Goal: Task Accomplishment & Management: Use online tool/utility

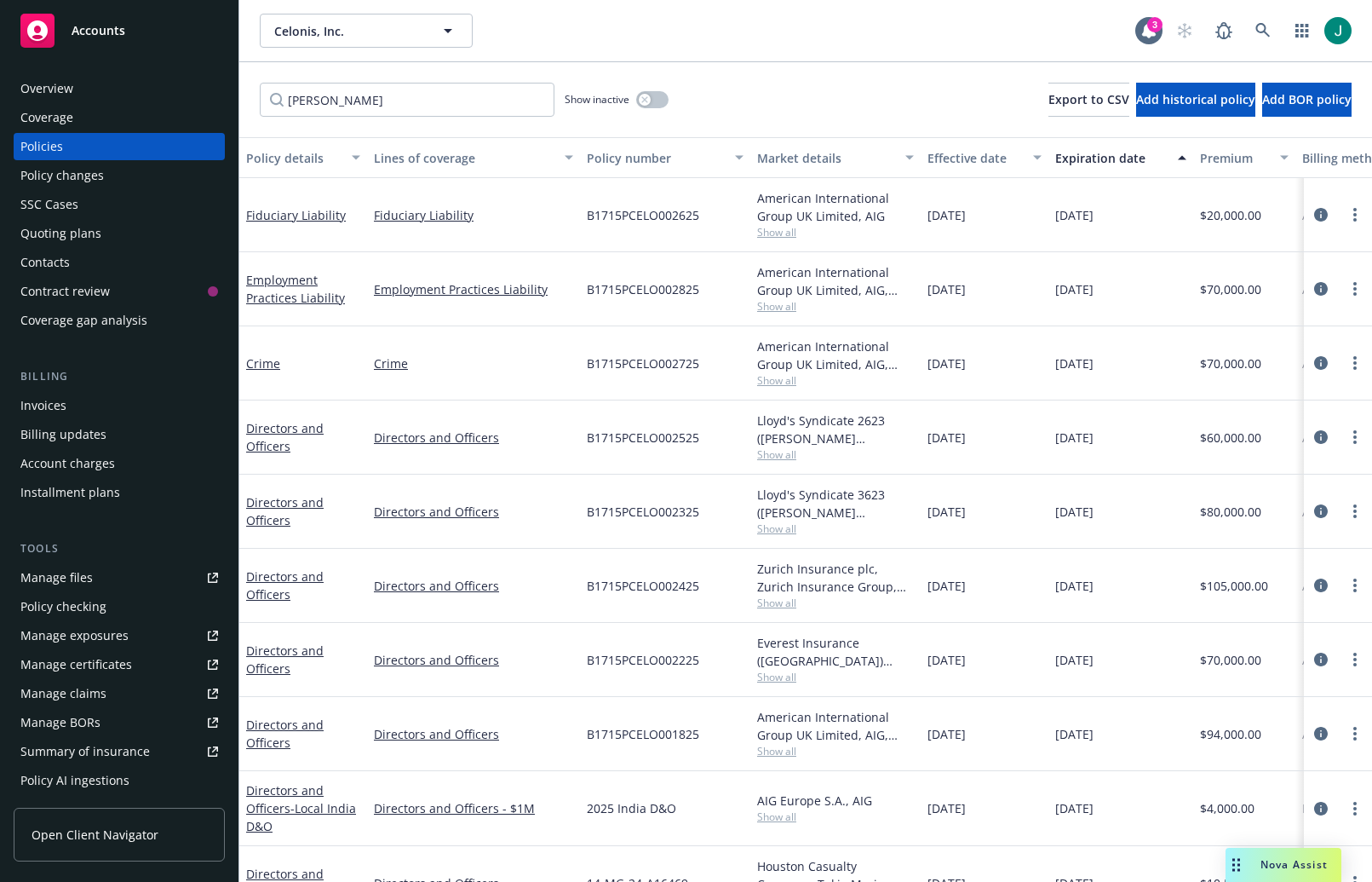
click at [1275, 860] on span "Nova Assist" at bounding box center [1295, 865] width 67 height 15
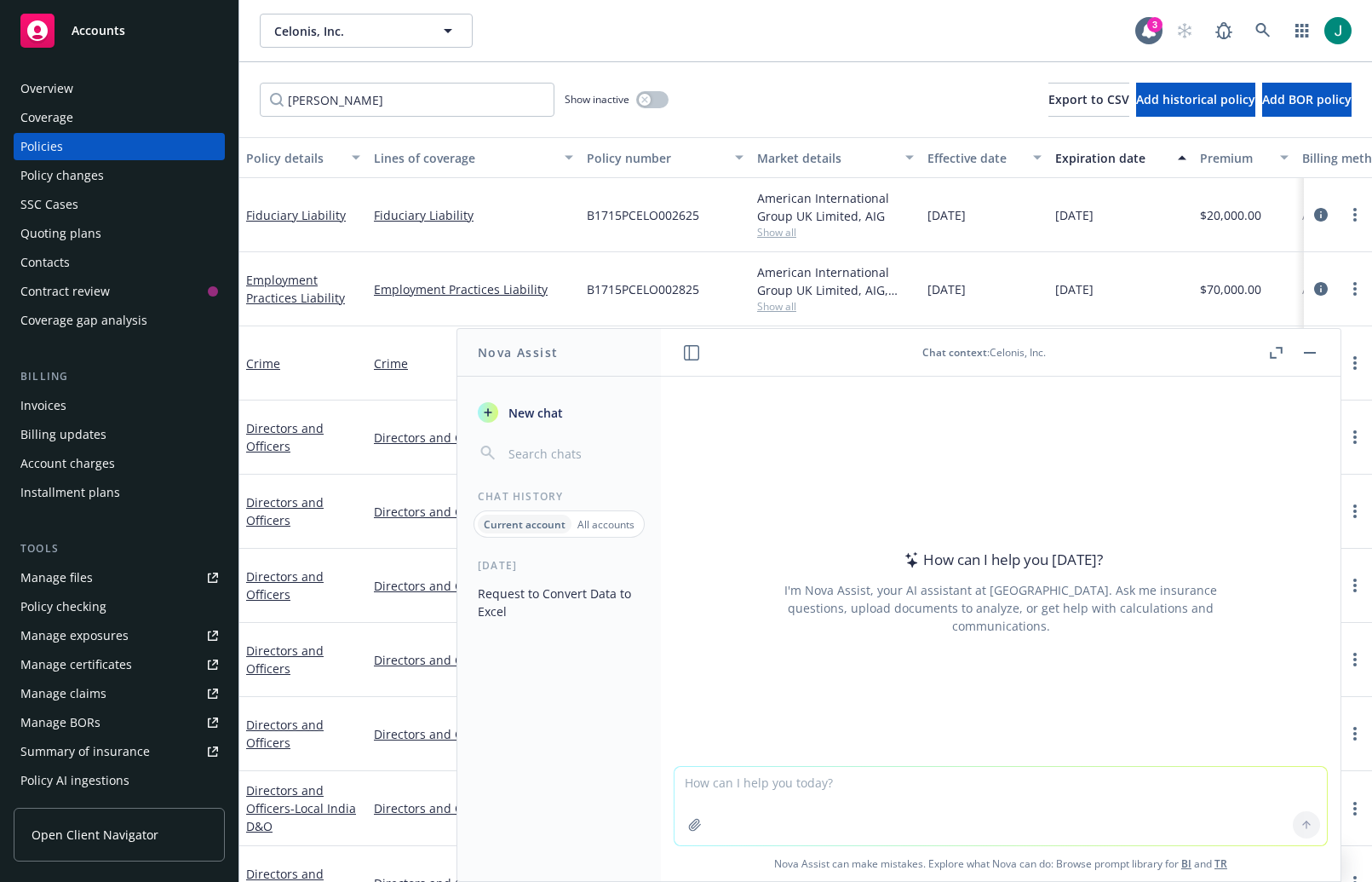
click at [591, 522] on p "All accounts" at bounding box center [606, 524] width 57 height 15
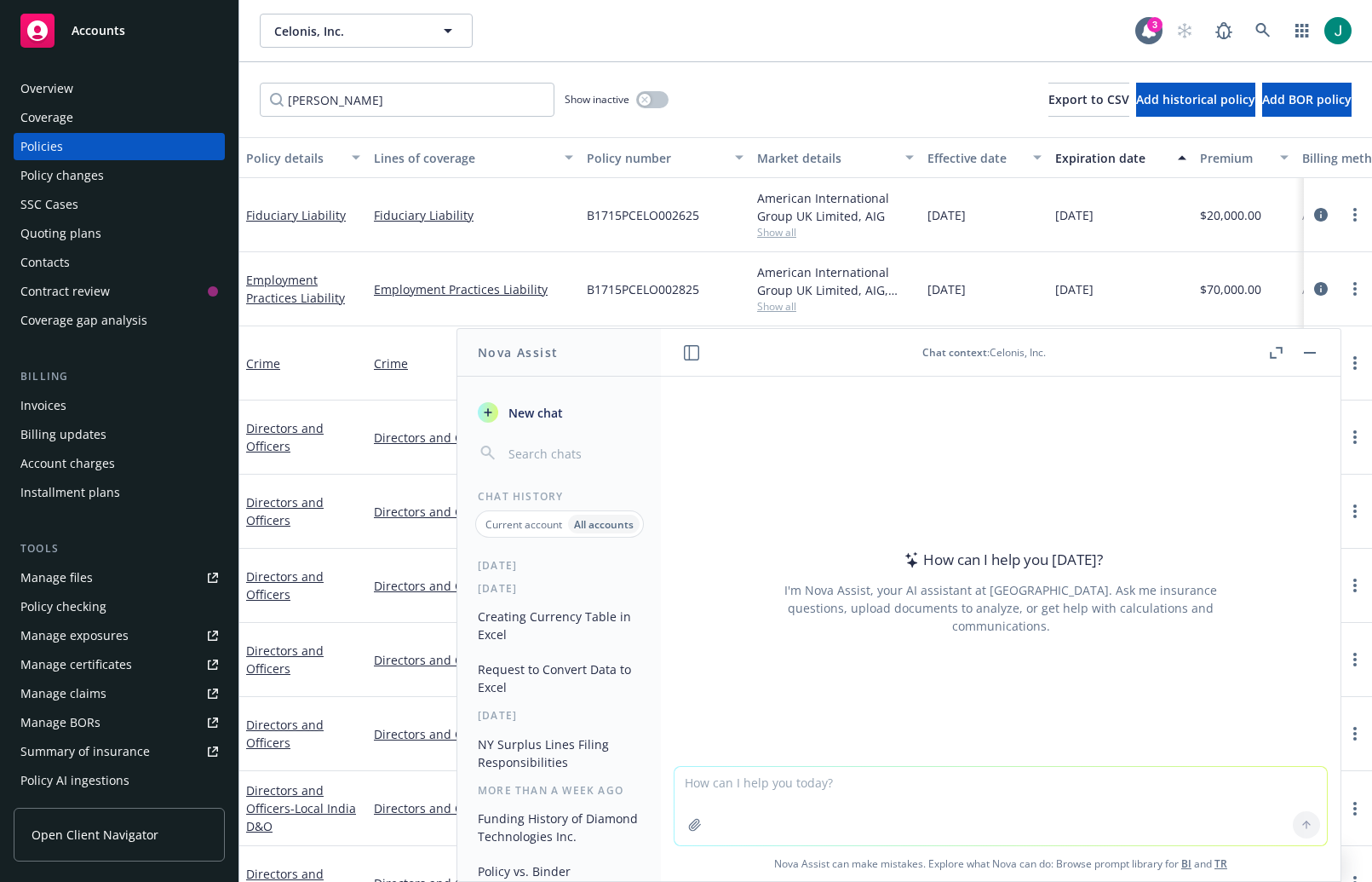
scroll to position [32, 0]
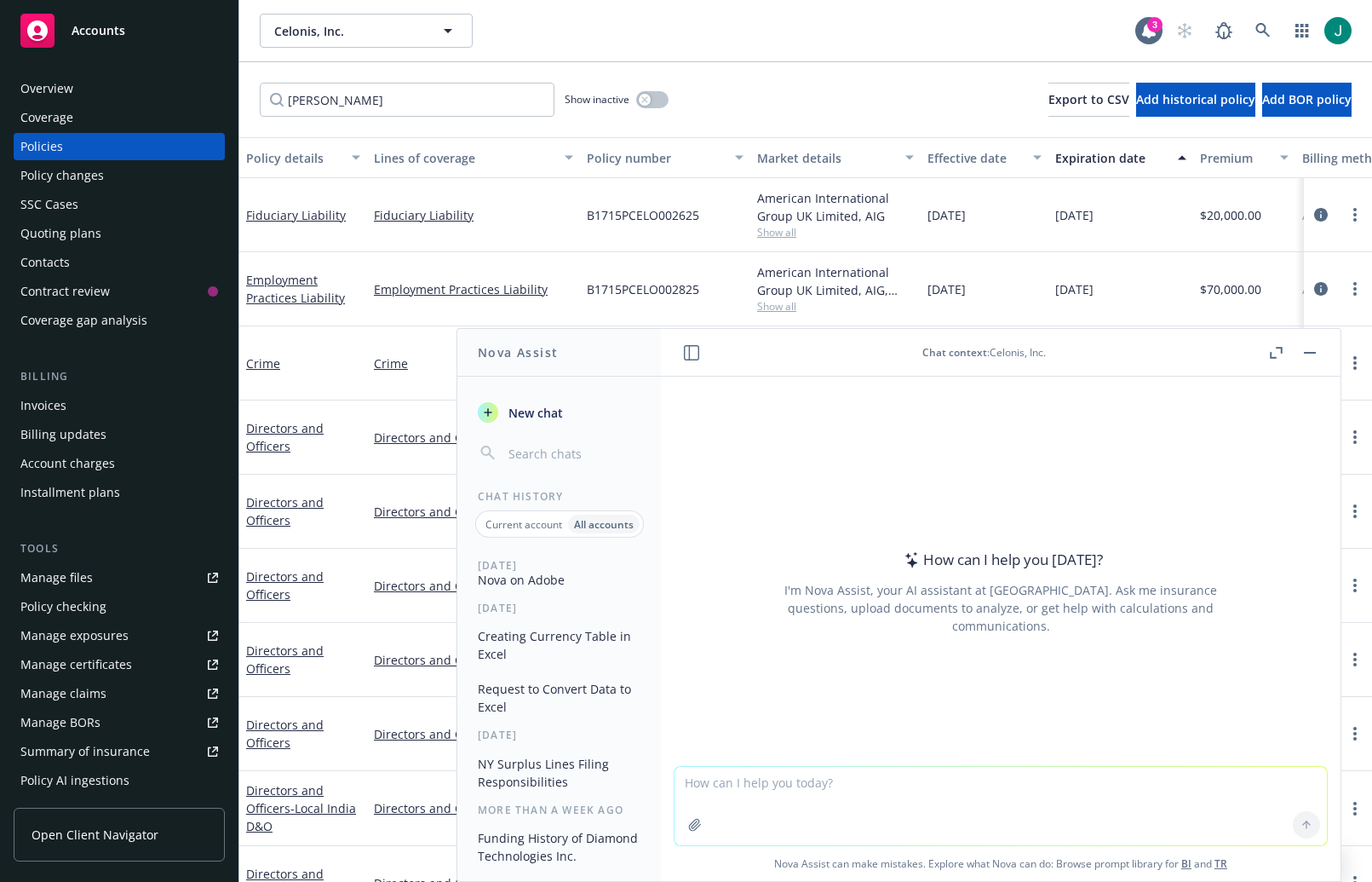
click at [563, 640] on button "Creating Currency Table in Excel" at bounding box center [560, 644] width 177 height 46
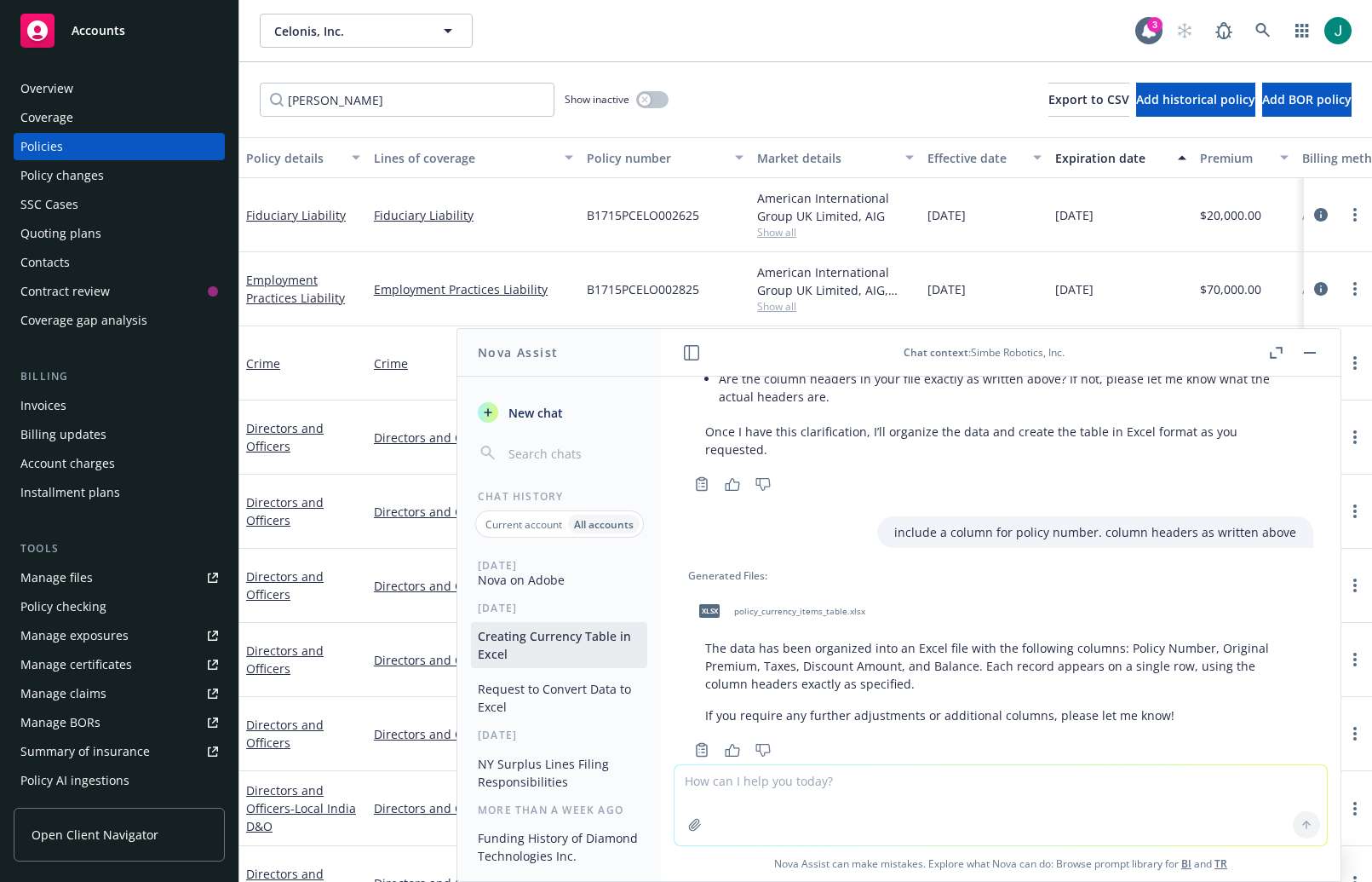
scroll to position [938, 0]
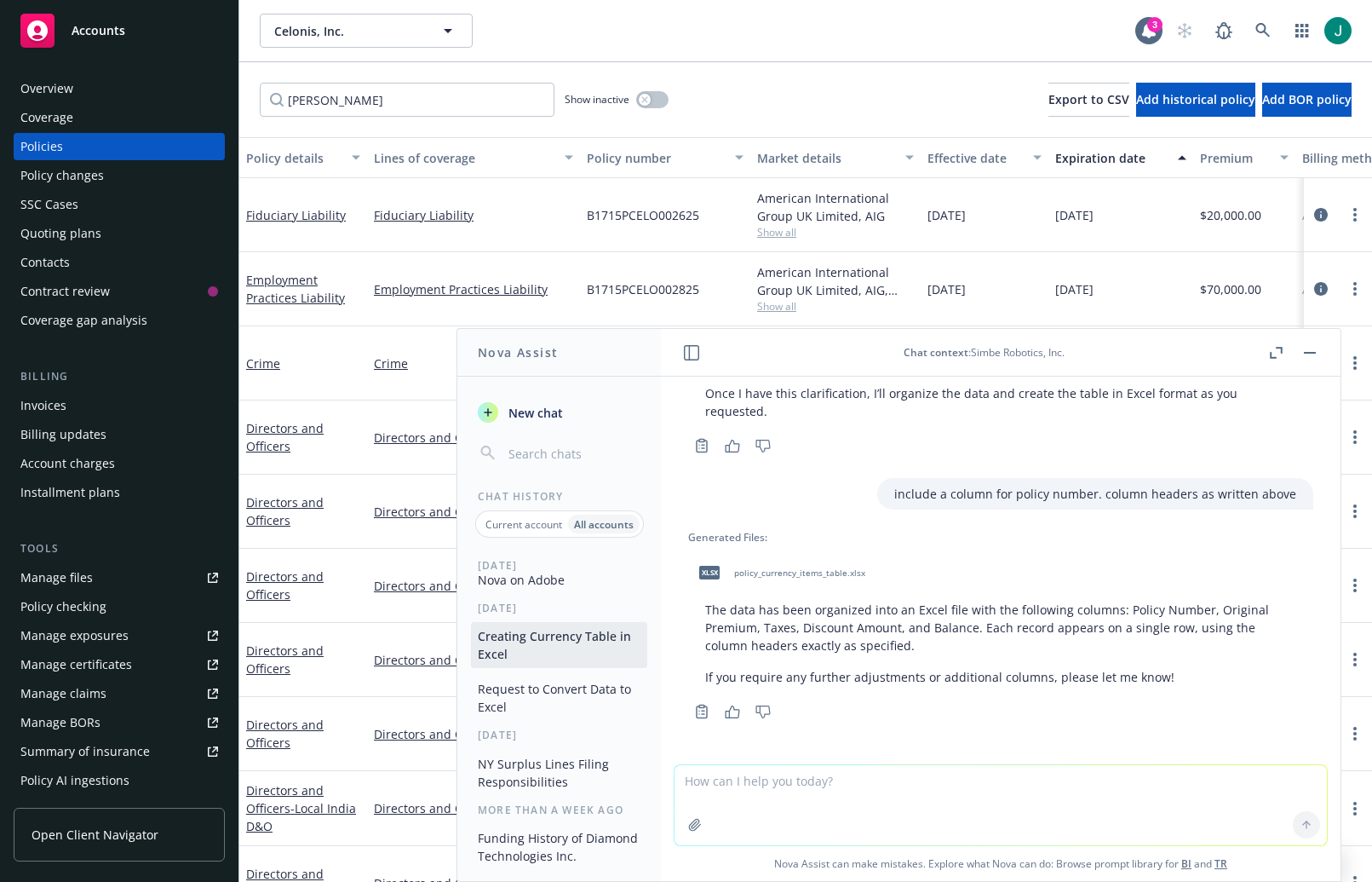
click at [739, 573] on span "policy_currency_items_table.xlsx" at bounding box center [800, 573] width 131 height 11
click at [885, 33] on div "Celonis, Inc. Celonis, Inc." at bounding box center [698, 30] width 875 height 34
click at [775, 573] on span "policy_currency_items_table.xlsx" at bounding box center [800, 573] width 131 height 11
click at [990, 31] on div "Celonis, Inc. Celonis, Inc." at bounding box center [698, 30] width 875 height 34
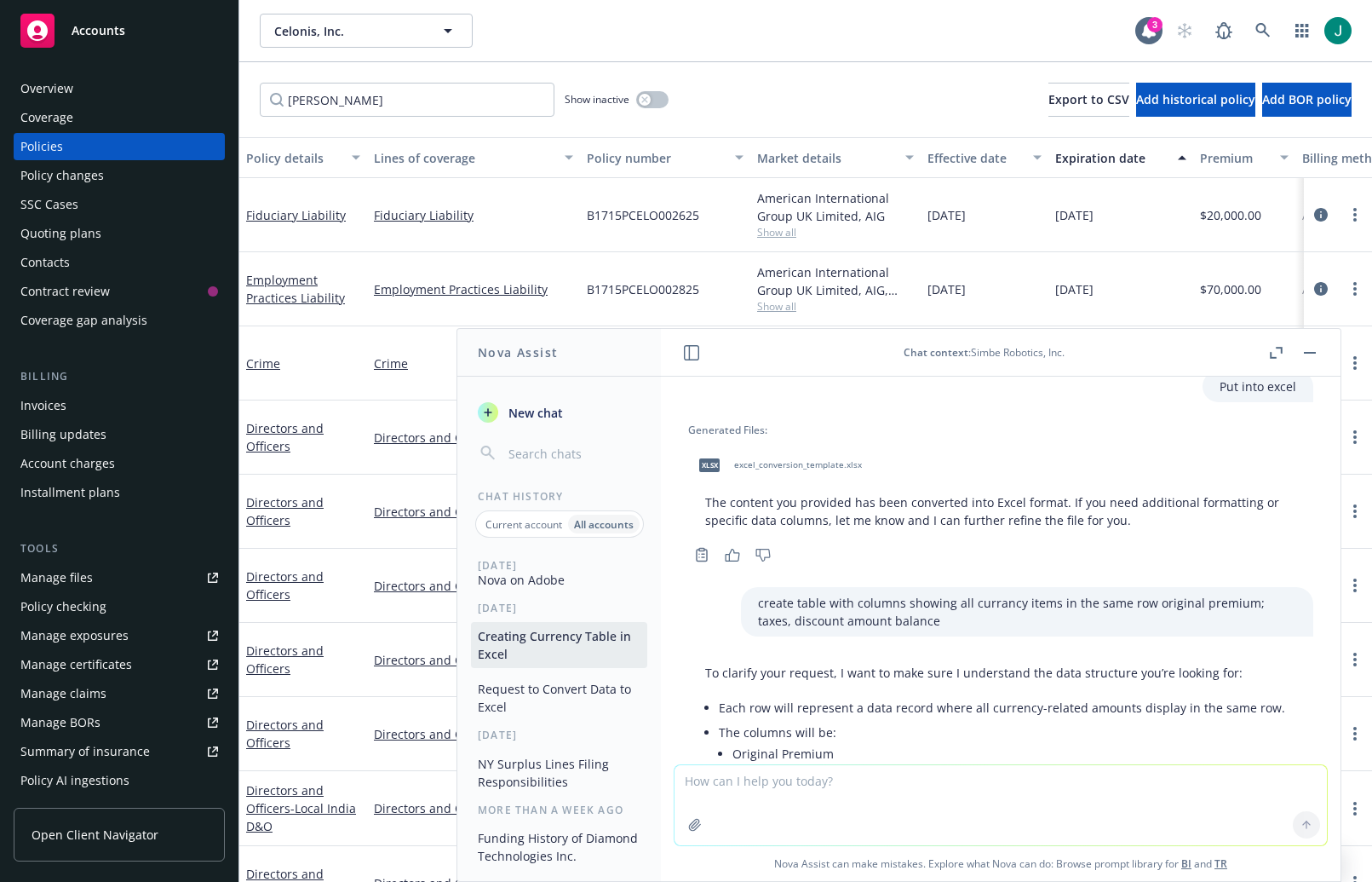
scroll to position [0, 0]
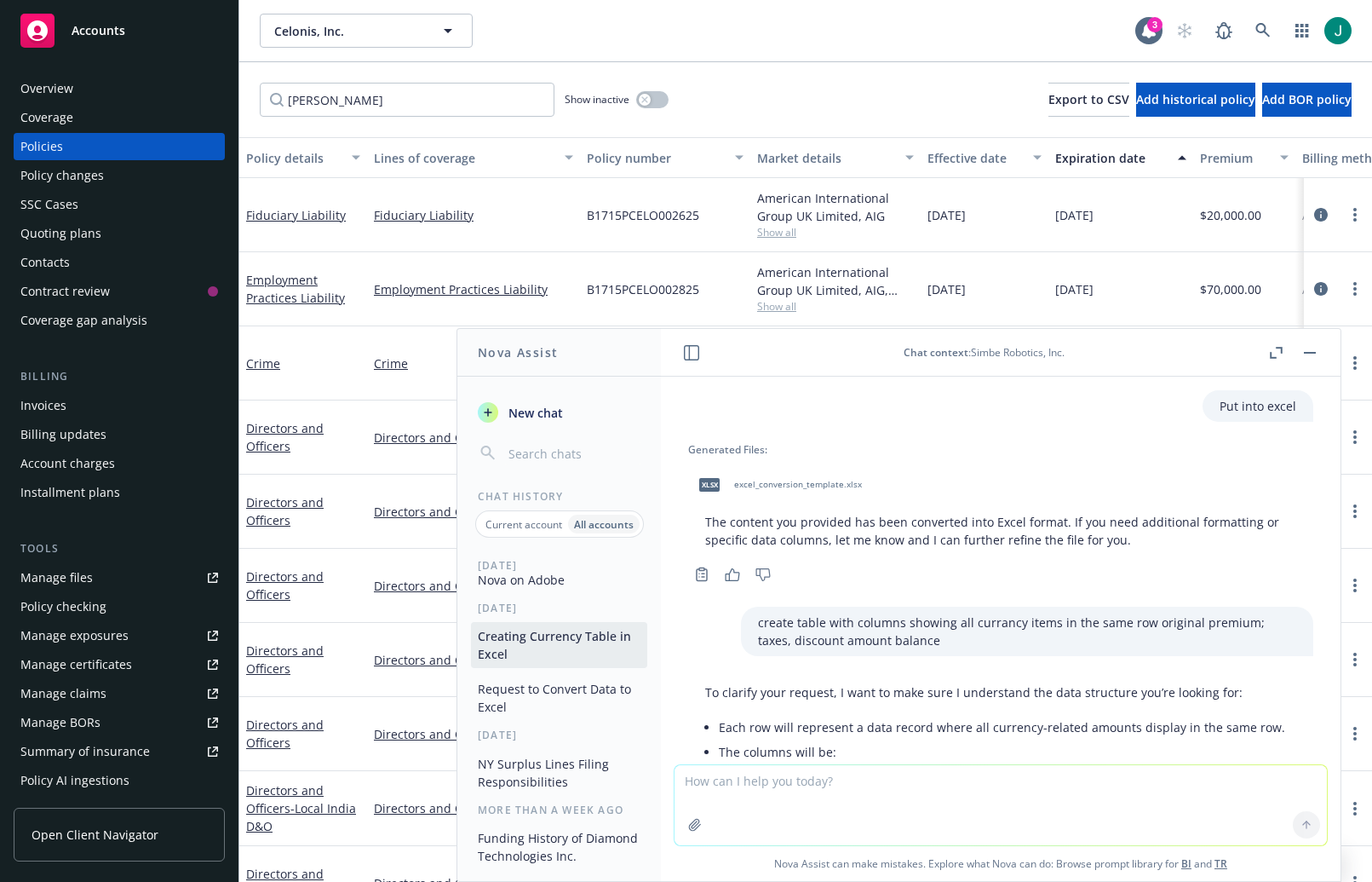
click at [772, 487] on span "excel_conversion_template.xlsx" at bounding box center [798, 484] width 127 height 11
click at [1193, 477] on div "xlsx excel_conversion_template.xlsx" at bounding box center [1000, 484] width 625 height 43
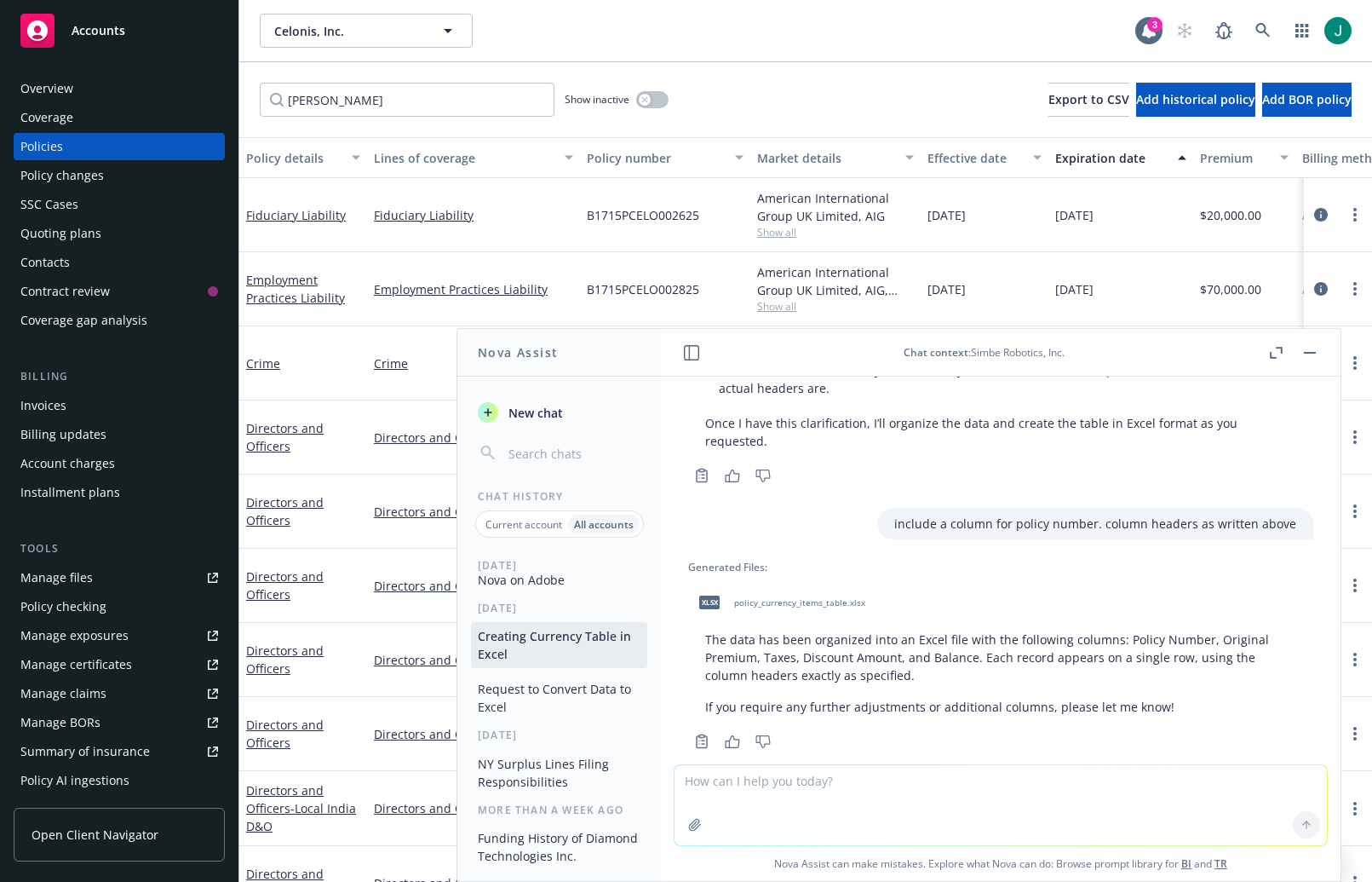
scroll to position [938, 0]
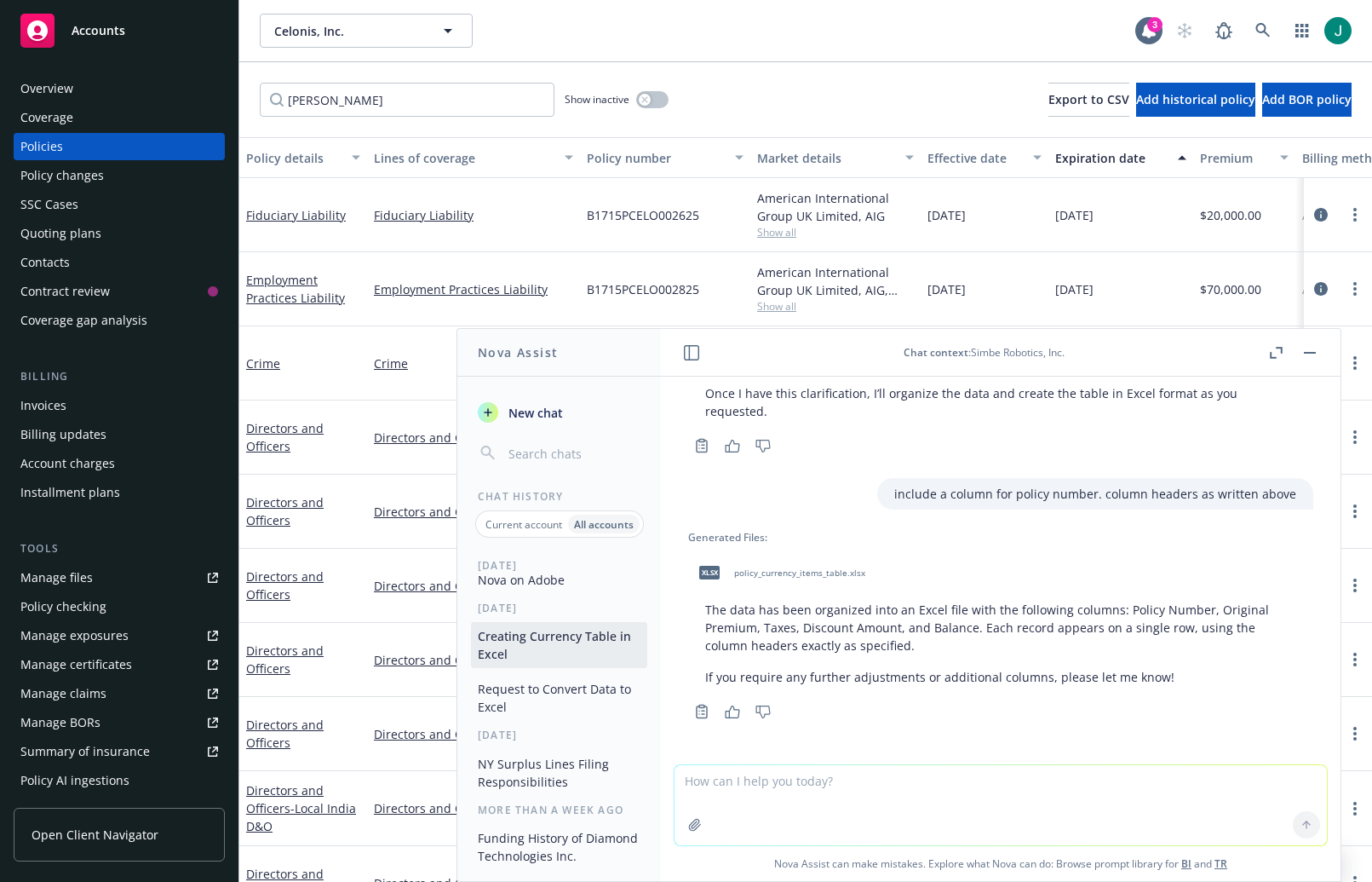
click at [827, 572] on span "policy_currency_items_table.xlsx" at bounding box center [800, 573] width 131 height 11
click at [1204, 580] on div "xlsx policy_currency_items_table.xlsx" at bounding box center [1000, 573] width 625 height 43
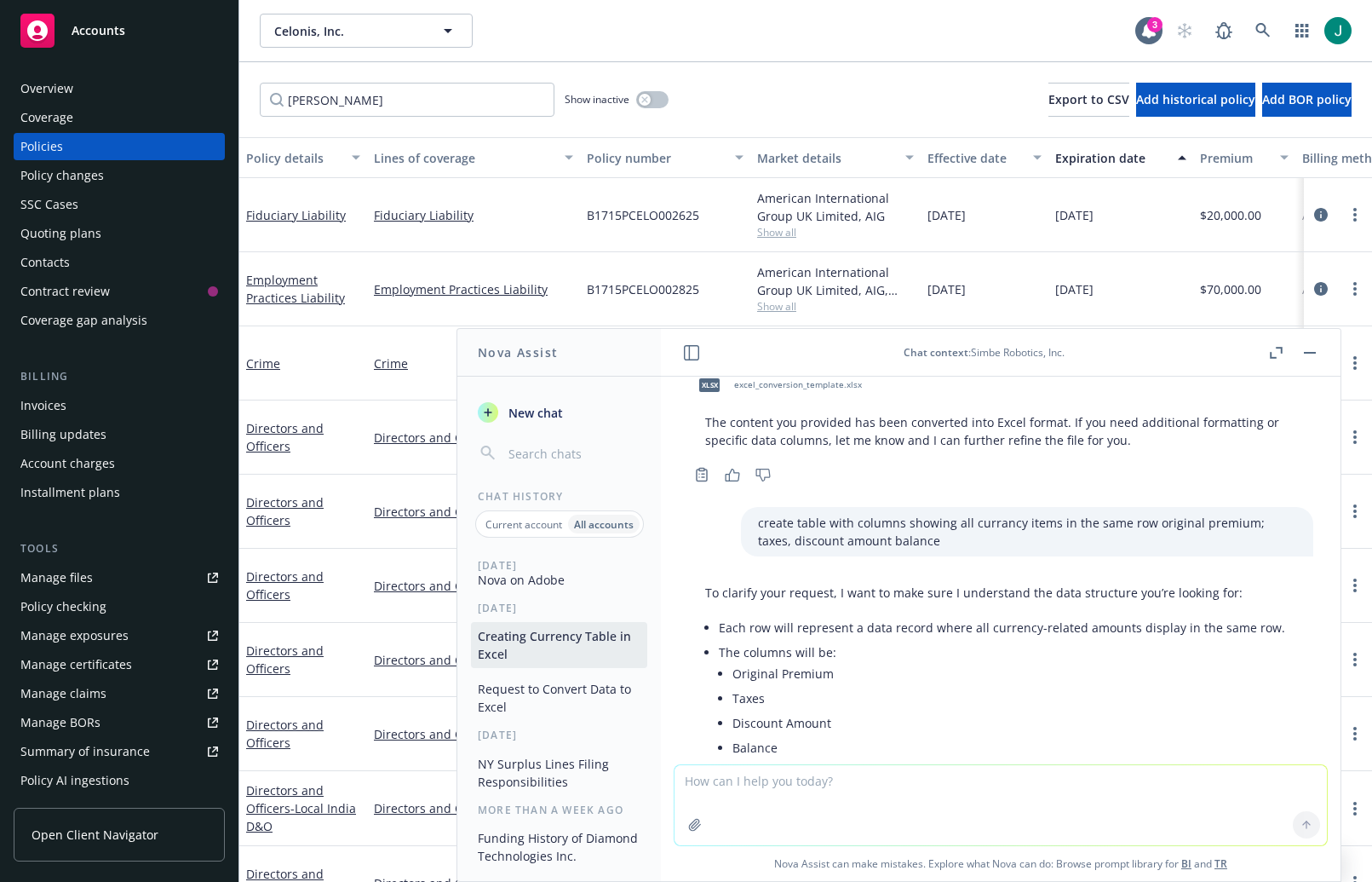
scroll to position [0, 0]
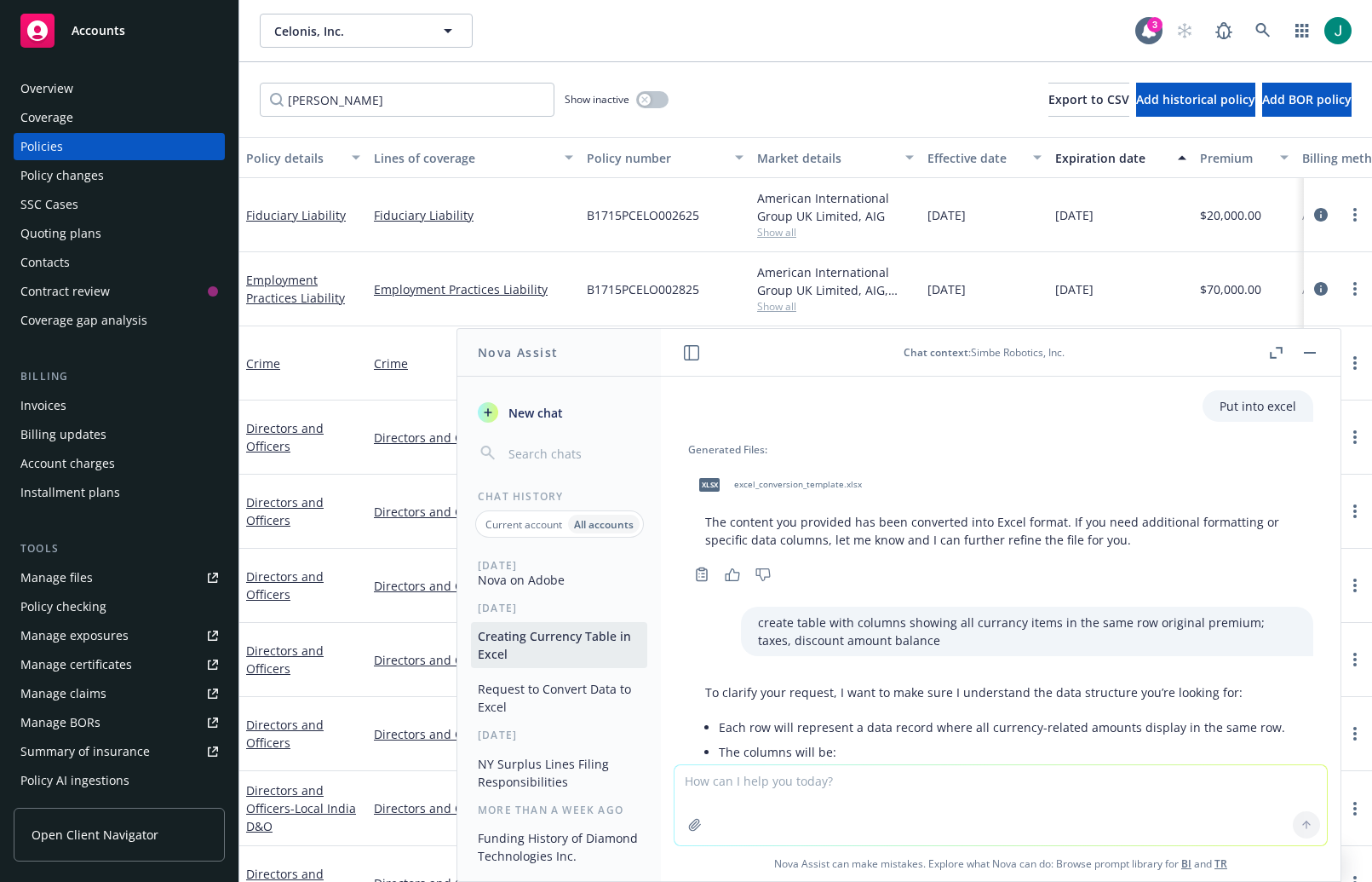
click at [570, 688] on button "Request to Convert Data to Excel" at bounding box center [560, 697] width 177 height 46
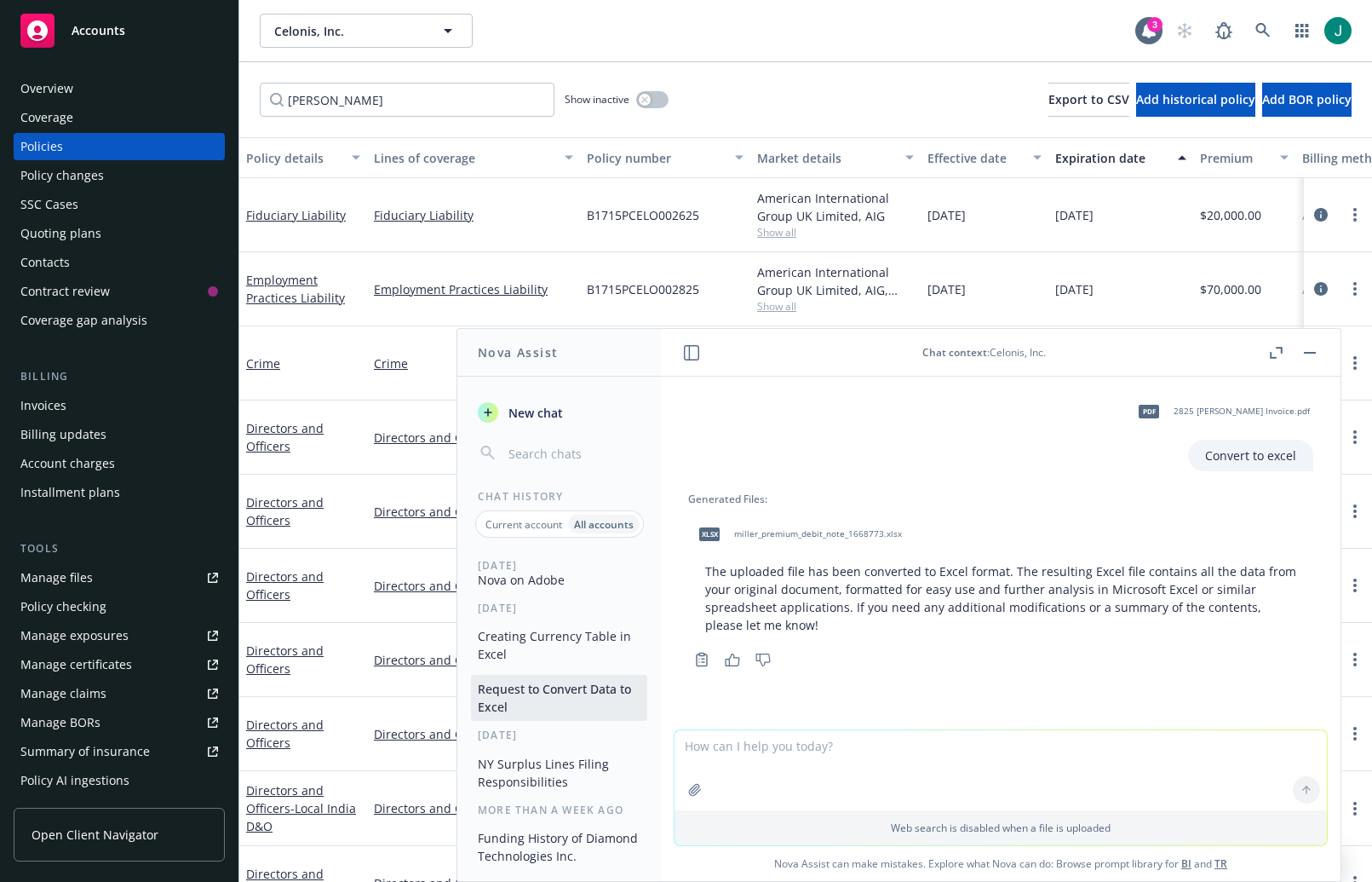
click at [777, 532] on span "miller_premium_debit_note_1668773.xlsx" at bounding box center [818, 533] width 167 height 11
click at [1256, 411] on span "2825 Miller Invoice.pdf" at bounding box center [1242, 411] width 136 height 11
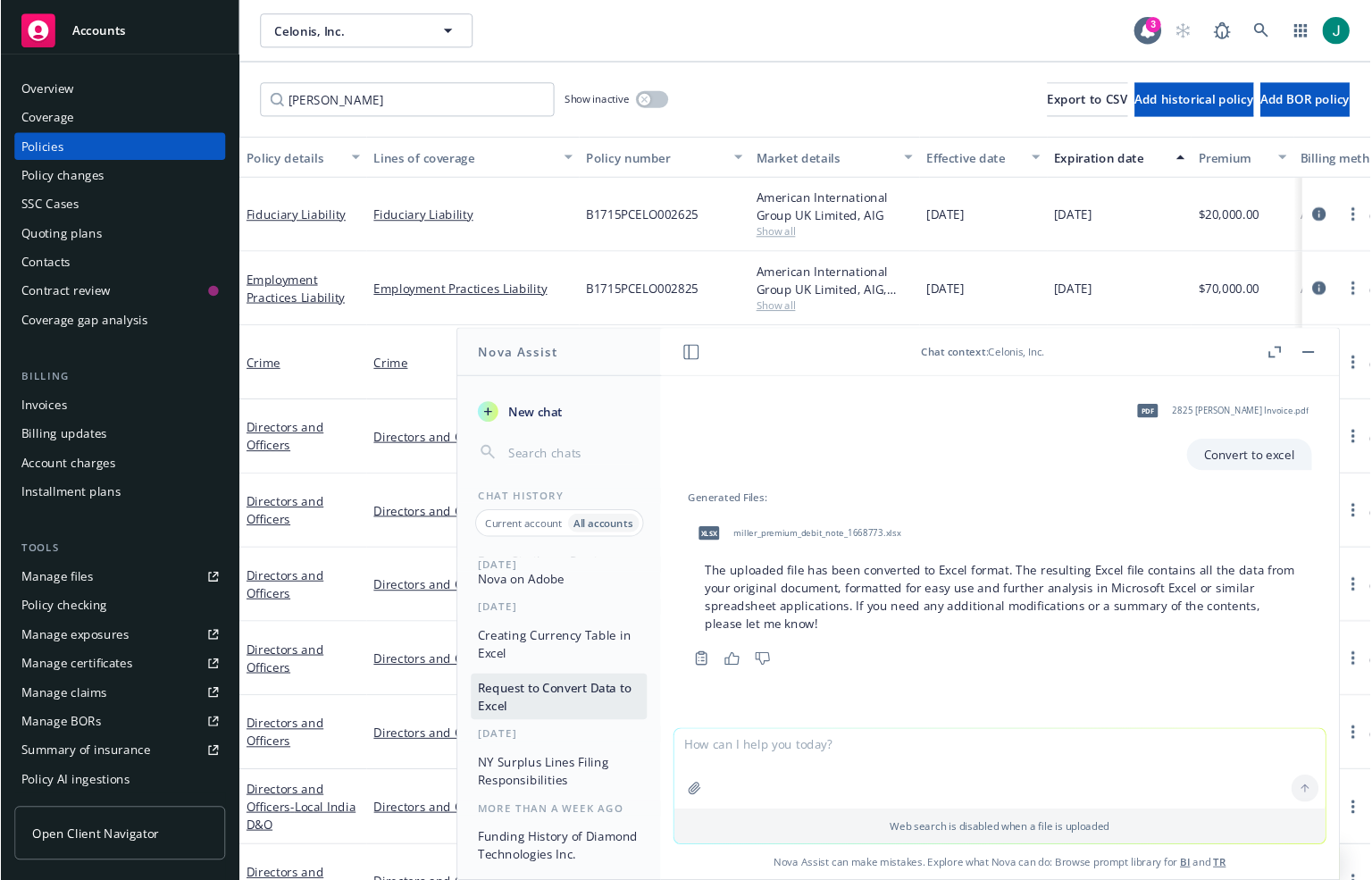
scroll to position [33, 0]
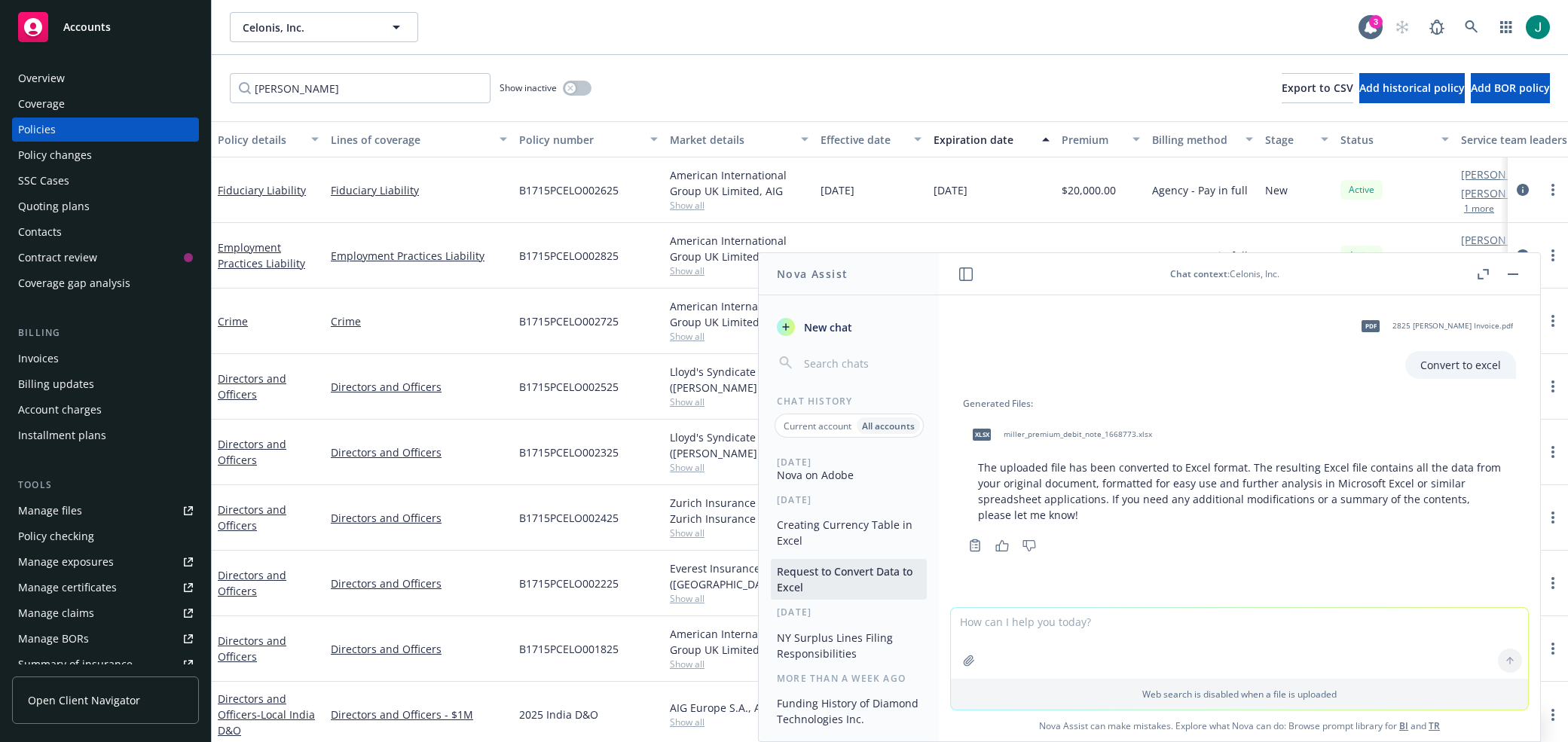
click at [623, 466] on div "B1715PCELO002325" at bounding box center [588, 451] width 151 height 65
click at [1003, 703] on div "Web search is disabled when a file is uploaded" at bounding box center [1239, 694] width 577 height 31
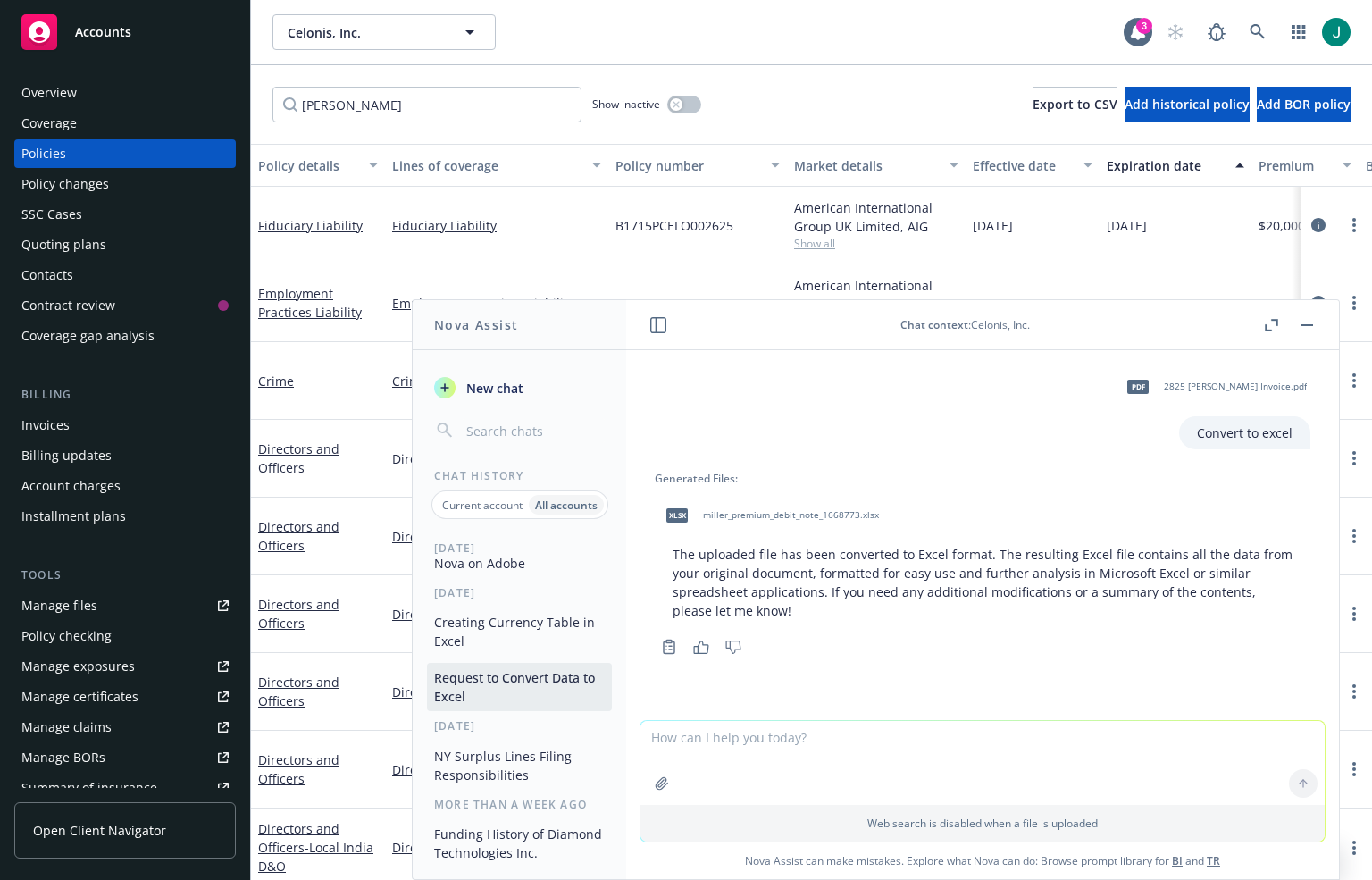
click at [680, 744] on textarea at bounding box center [982, 763] width 684 height 84
click at [916, 754] on textarea "Convert to excel Put all currency into one table with columns" at bounding box center [982, 763] width 684 height 84
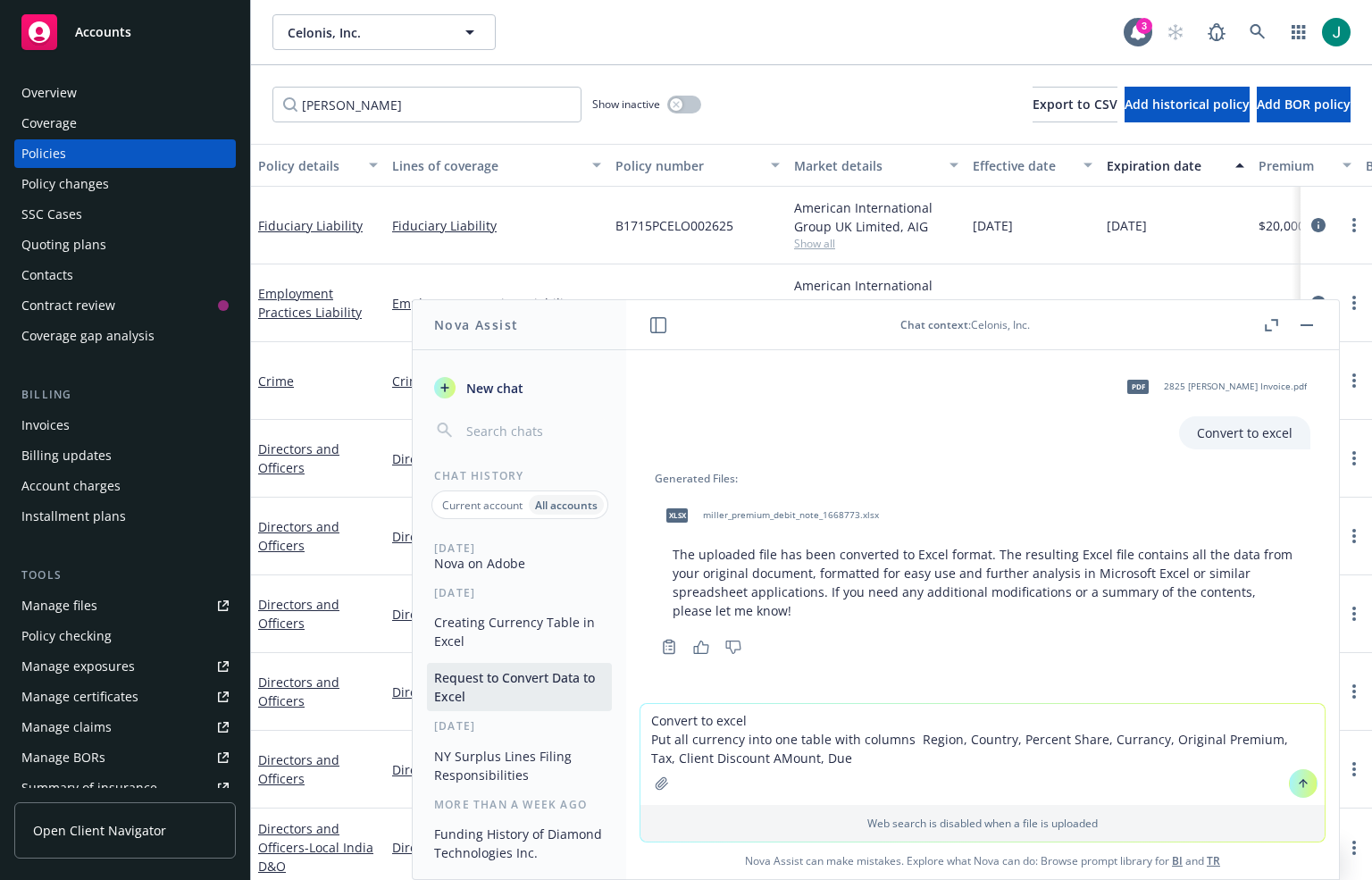
drag, startPoint x: 757, startPoint y: 760, endPoint x: 744, endPoint y: 760, distance: 13.0
click at [744, 760] on textarea "Convert to excel Put all currency into one table with columns Region, Country, …" at bounding box center [982, 755] width 684 height 101
click at [824, 758] on textarea "Convert to excel Put all currency into one table with columns Region, Country, …" at bounding box center [982, 755] width 684 height 101
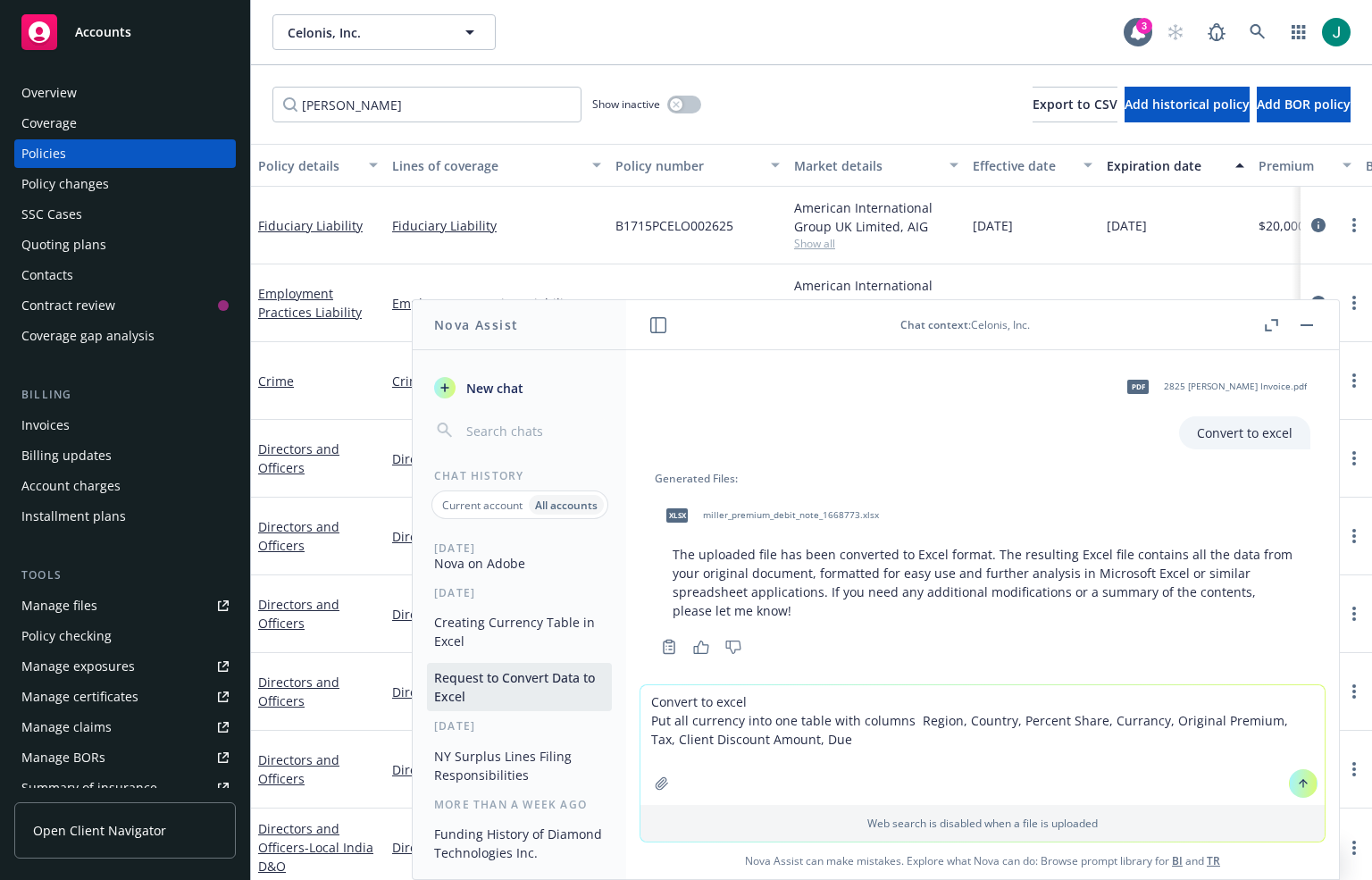
drag, startPoint x: 848, startPoint y: 723, endPoint x: 821, endPoint y: 724, distance: 27.0
click at [821, 724] on textarea "Convert to excel Put all currency into one table with columns Region, Country, …" at bounding box center [982, 744] width 684 height 119
click at [1231, 737] on textarea "Convert to excel Put all currency into one table columns Region, Country, Perce…" at bounding box center [982, 744] width 684 height 119
click at [1255, 743] on textarea "Convert to excel Put all currency into one table columns Region, Country, Perce…" at bounding box center [982, 744] width 684 height 119
click at [909, 568] on p "The uploaded file has been converted to Excel format. The resulting Excel file …" at bounding box center [983, 582] width 620 height 75
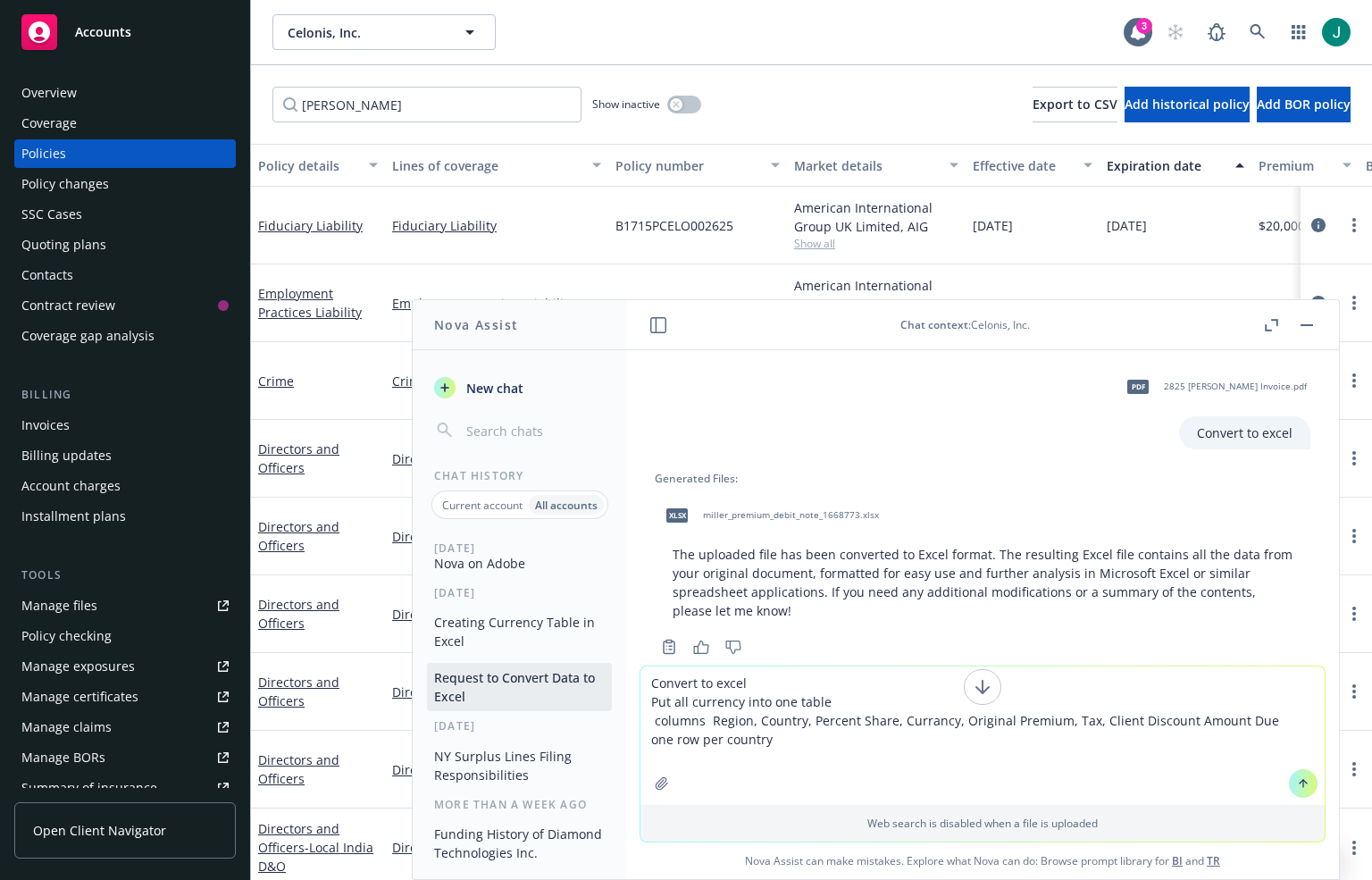
click at [1062, 717] on textarea "Convert to excel Put all currency into one table columns Region, Country, Perce…" at bounding box center [982, 735] width 684 height 138
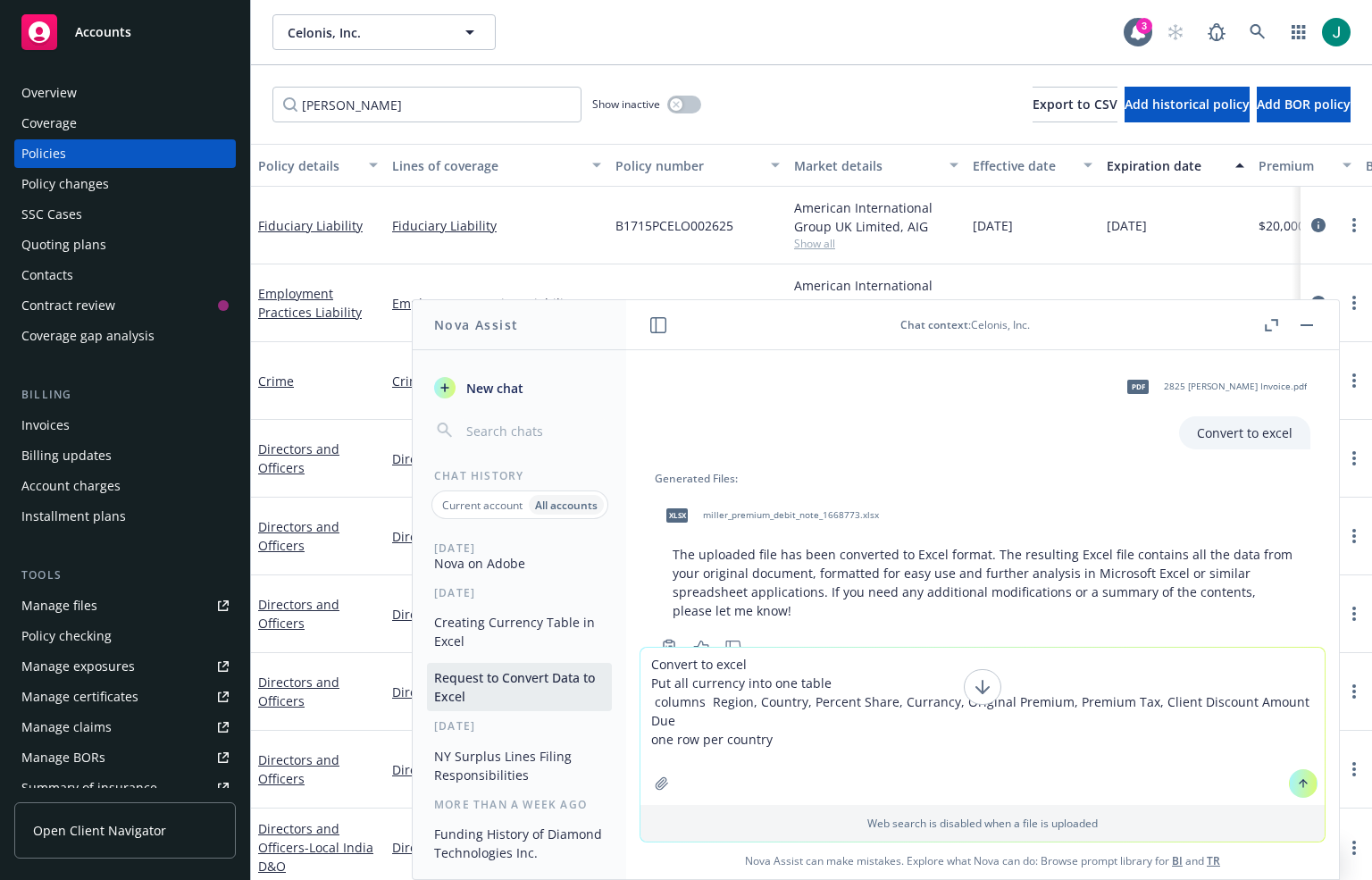
drag, startPoint x: 734, startPoint y: 683, endPoint x: 670, endPoint y: 687, distance: 64.1
click at [670, 687] on textarea "Convert to excel Put all currency into one table columns Region, Country, Perce…" at bounding box center [982, 726] width 684 height 157
click at [697, 702] on textarea "Convert to excel Put data into one table columns Region, Country, Percent Share…" at bounding box center [982, 726] width 684 height 157
type textarea "Convert to excel Put data into one table columns: Region, Country, Percent Shar…"
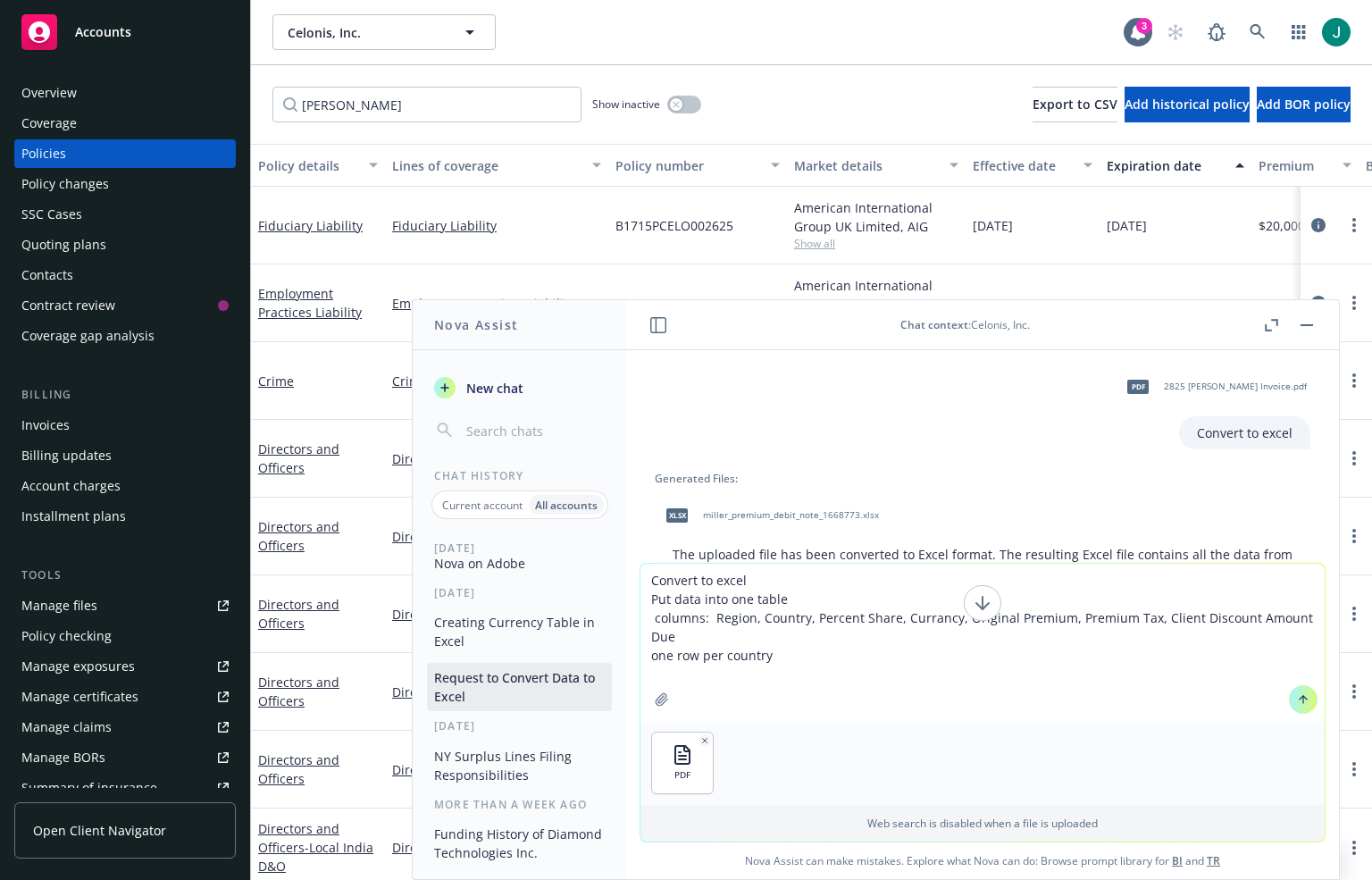
click at [1289, 699] on button at bounding box center [1303, 700] width 29 height 29
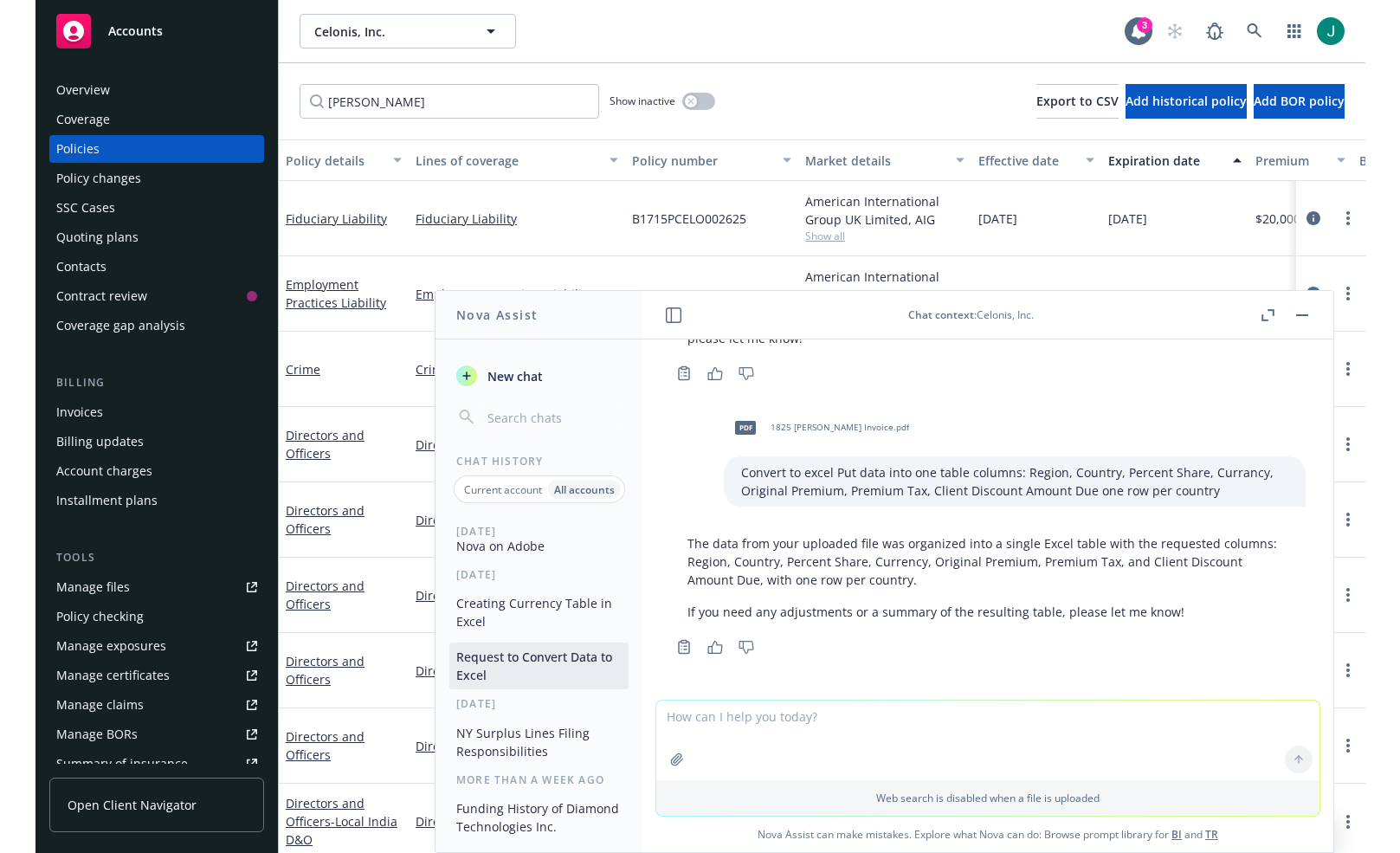
scroll to position [107, 0]
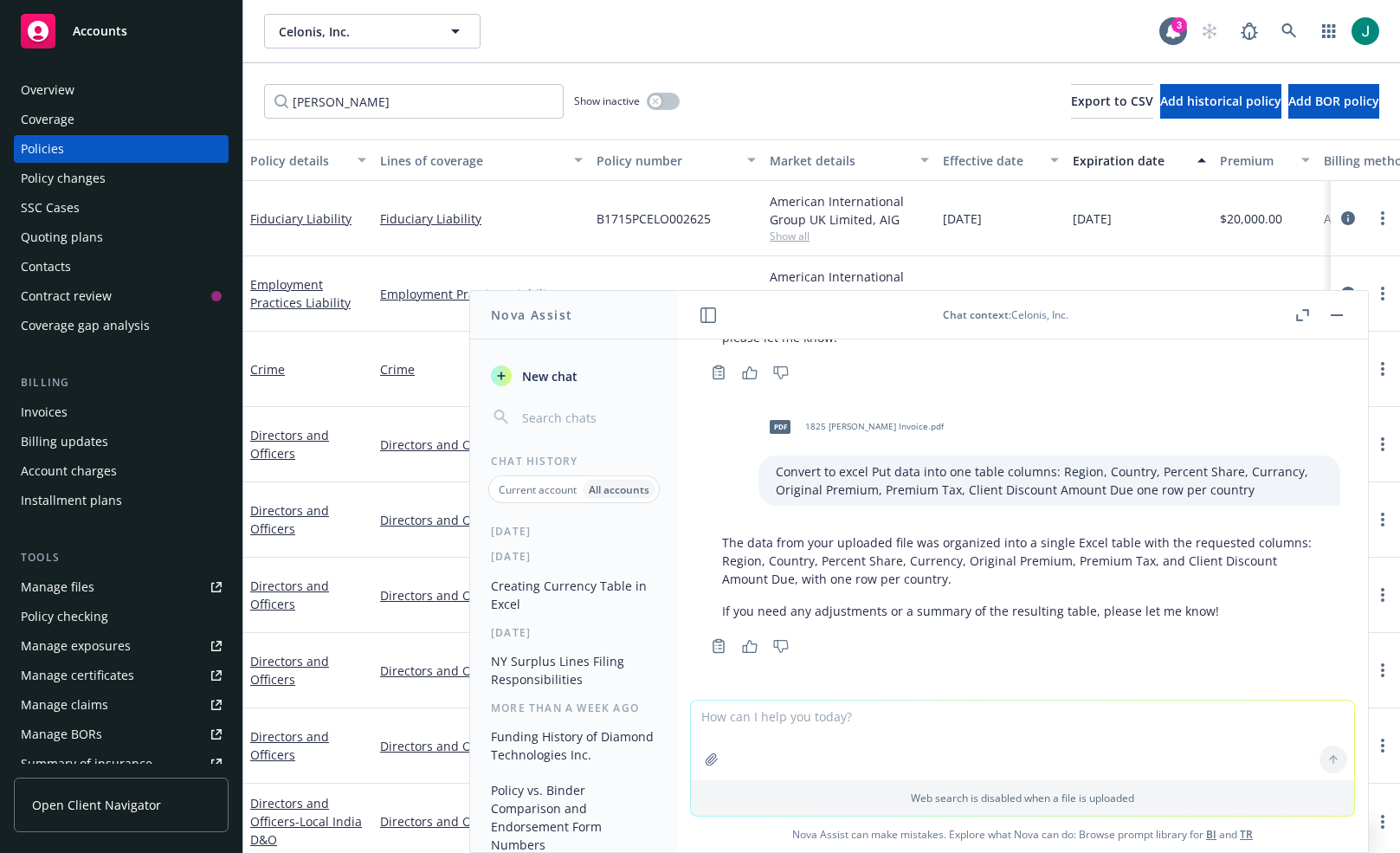
click at [805, 427] on span "1825 Miller Invoice.pdf" at bounding box center [875, 426] width 139 height 11
click at [942, 607] on p "If you need any adjustments or a summary of the resulting table, please let me …" at bounding box center [1023, 612] width 601 height 19
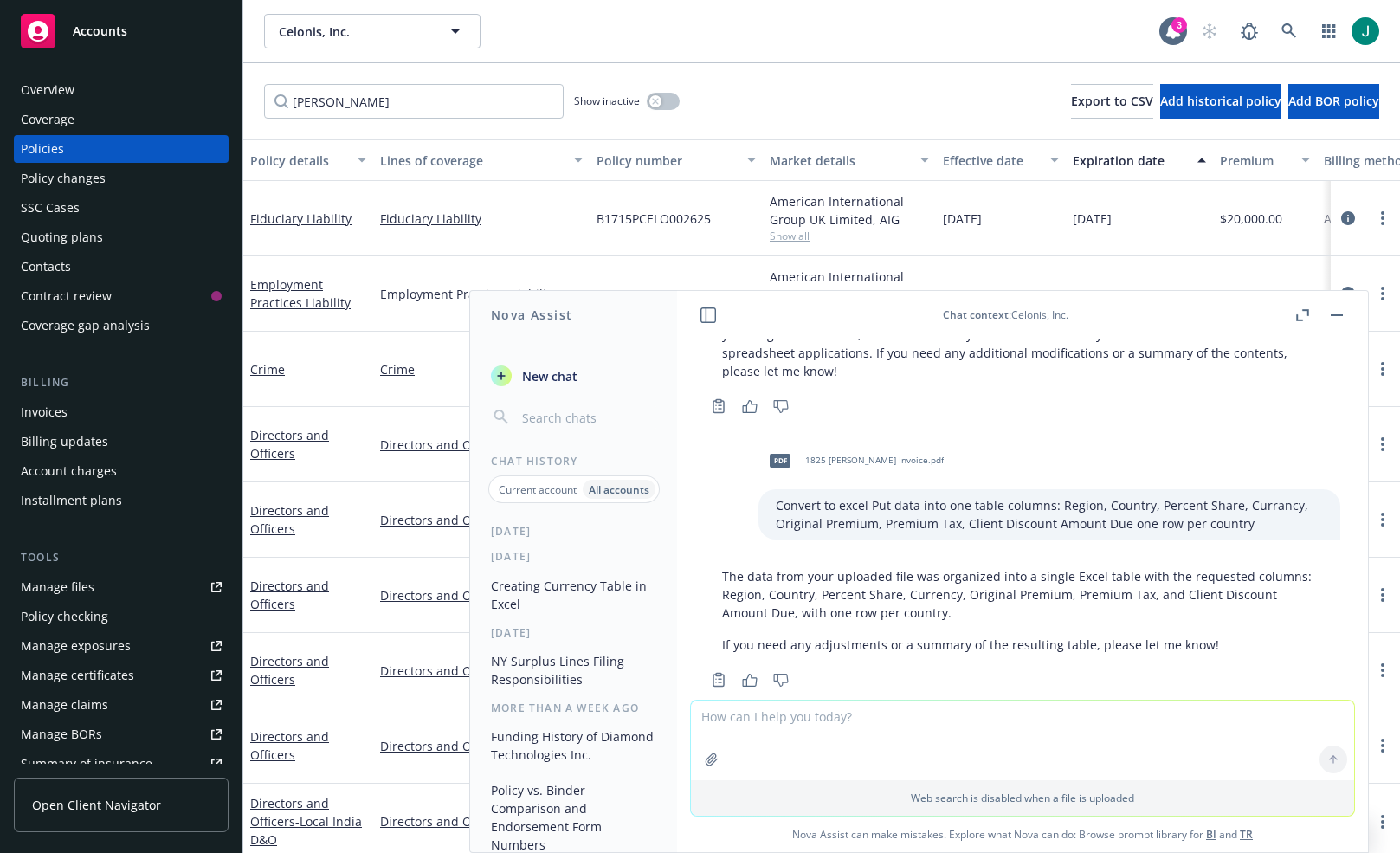
scroll to position [254, 0]
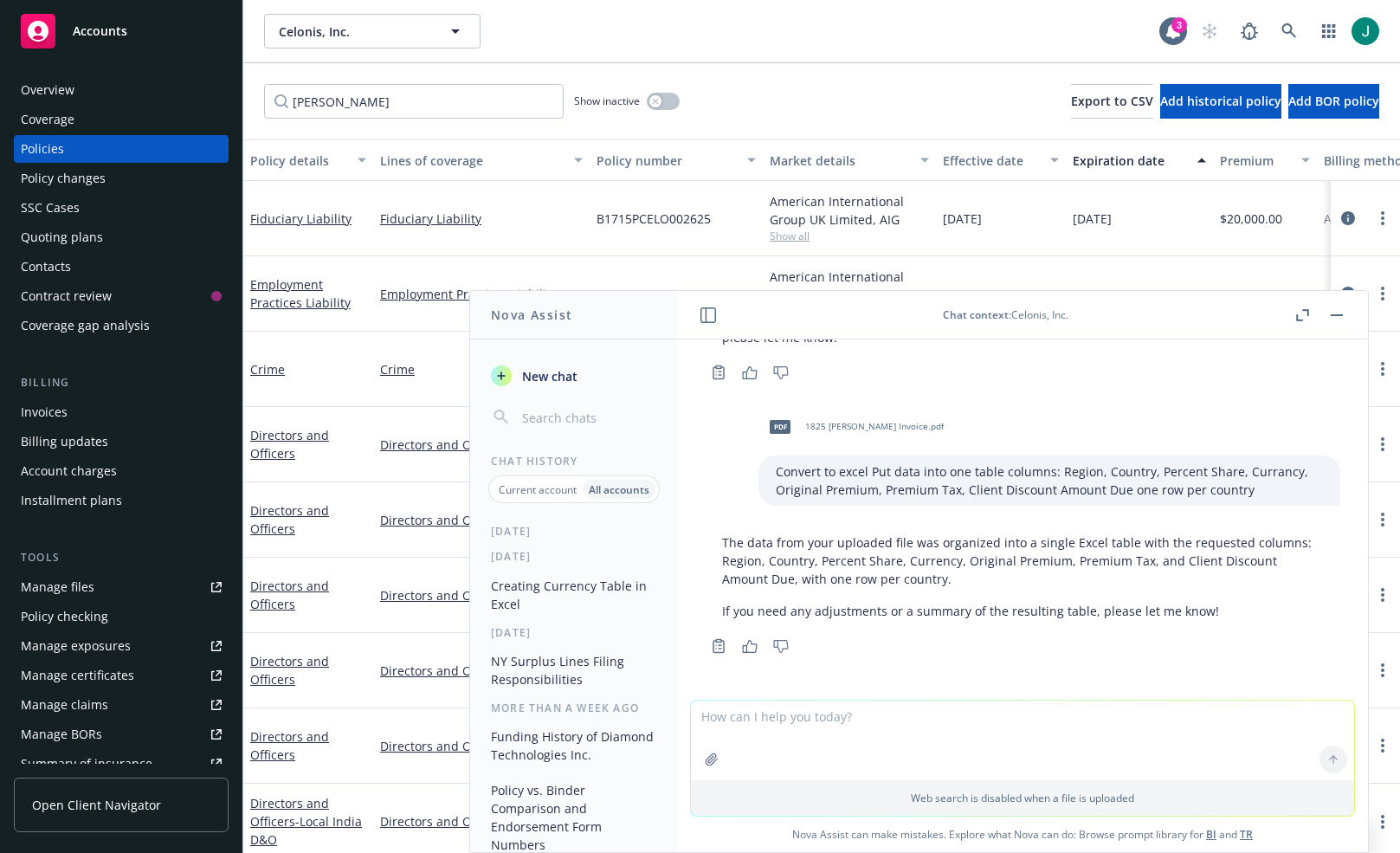
click at [925, 610] on p "If you need any adjustments or a summary of the resulting table, please let me …" at bounding box center [1023, 612] width 601 height 19
click at [1056, 596] on div "The data from your uploaded file was organized into a single Excel table with t…" at bounding box center [1022, 576] width 635 height 101
click at [937, 548] on p "The data from your uploaded file was organized into a single Excel table with t…" at bounding box center [1023, 561] width 601 height 55
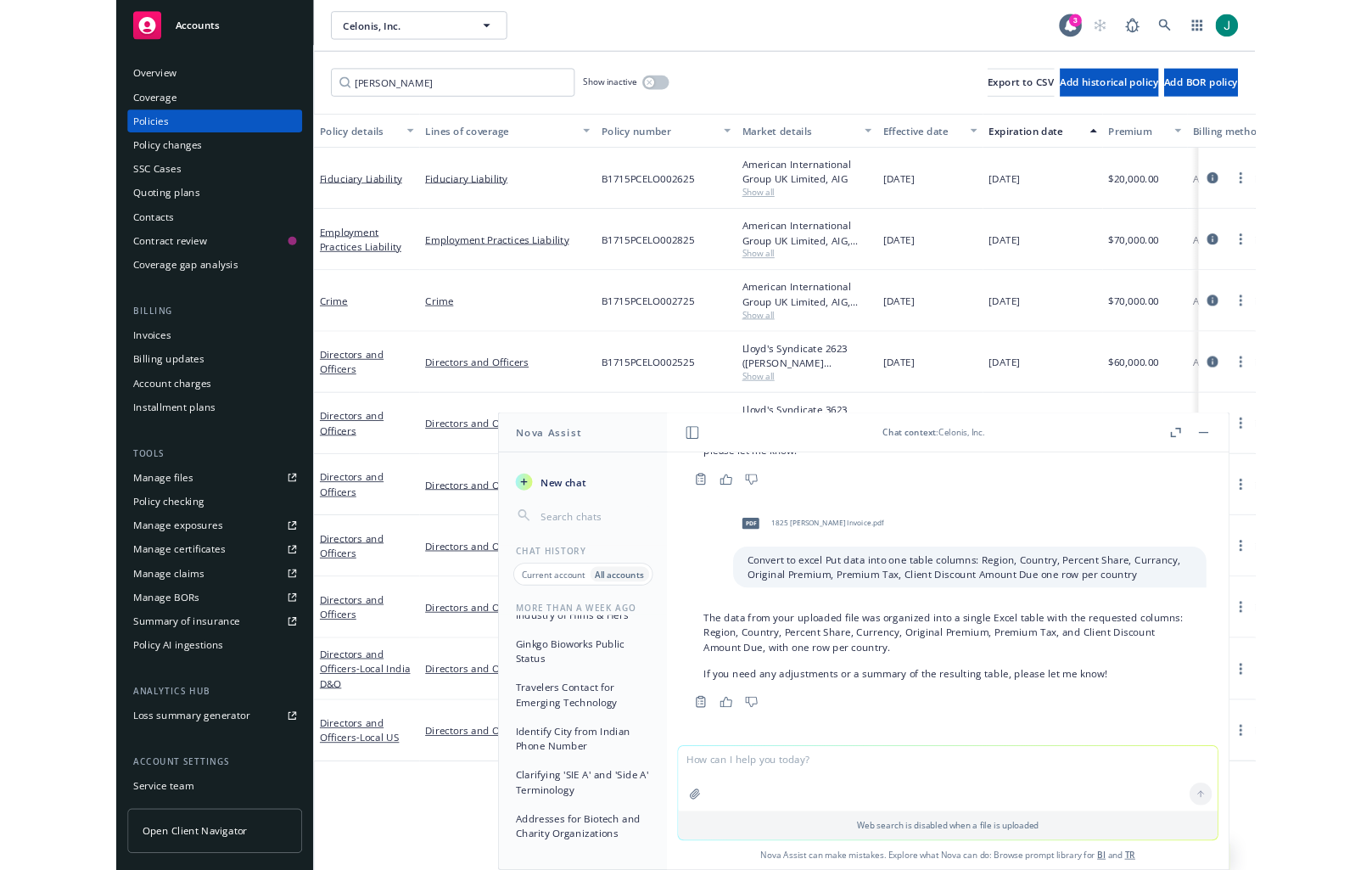
scroll to position [656, 0]
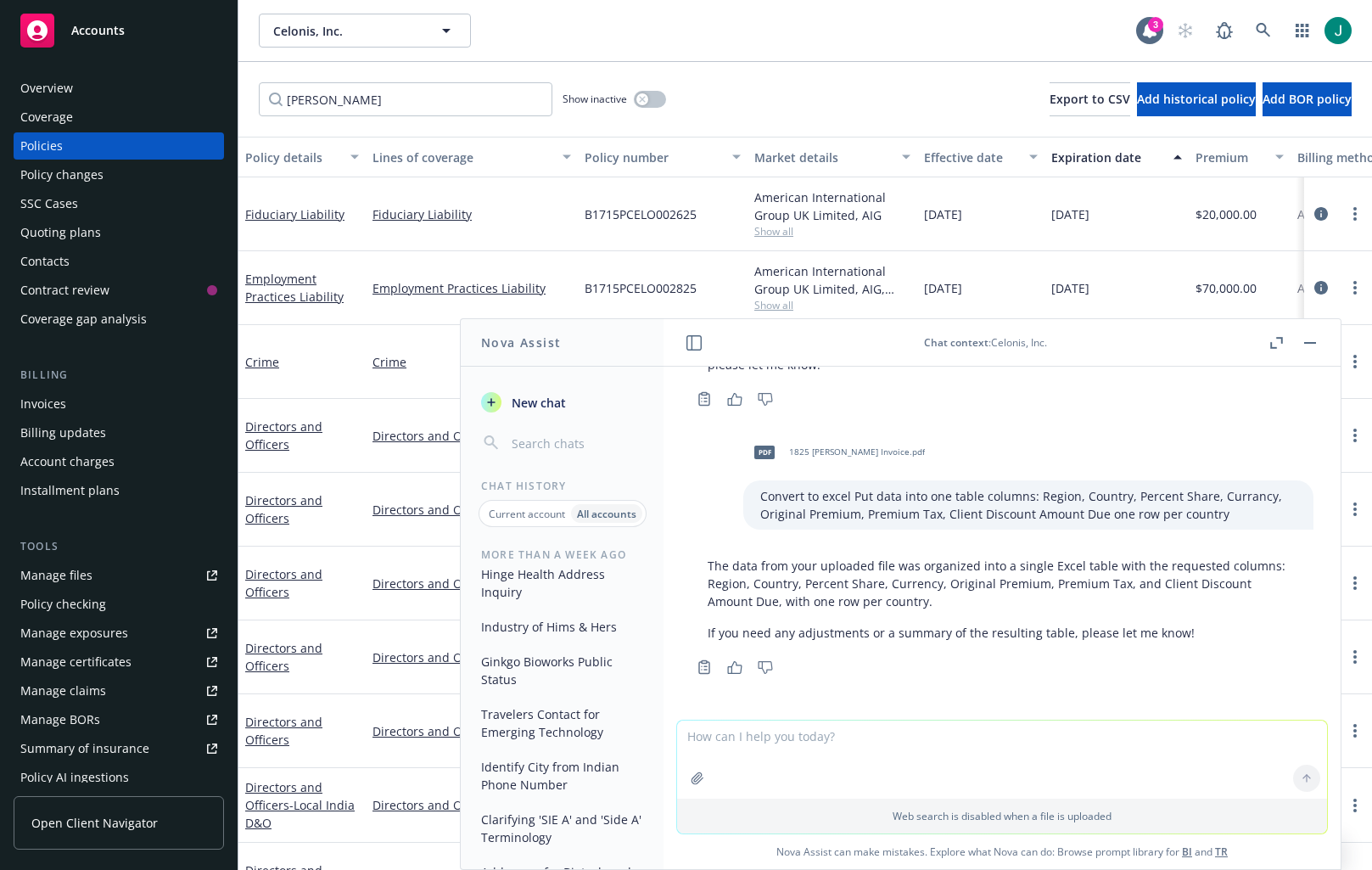
click at [1001, 621] on div "The data from your uploaded file was organized into a single Excel table with t…" at bounding box center [1001, 599] width 623 height 99
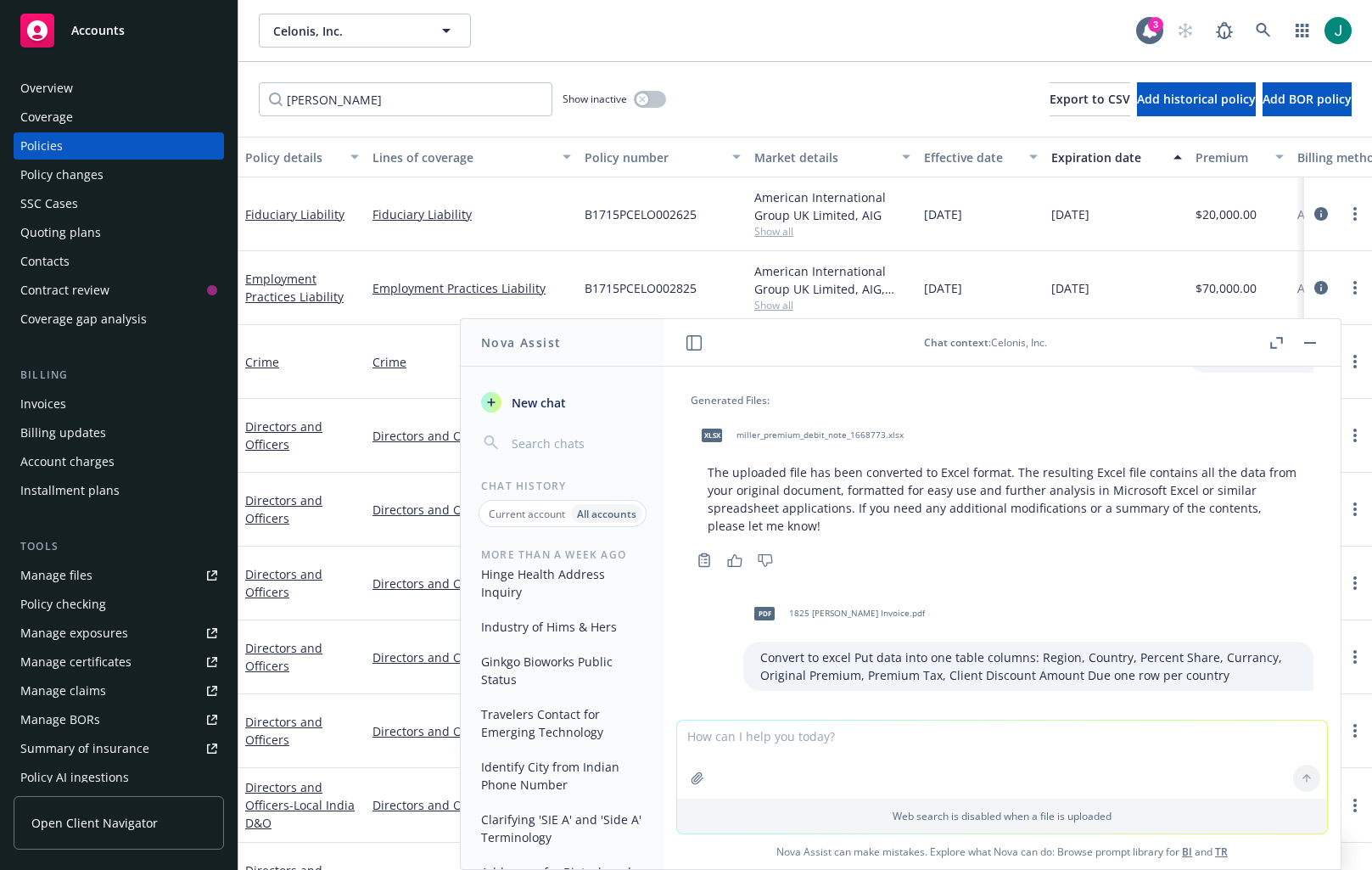
scroll to position [0, 0]
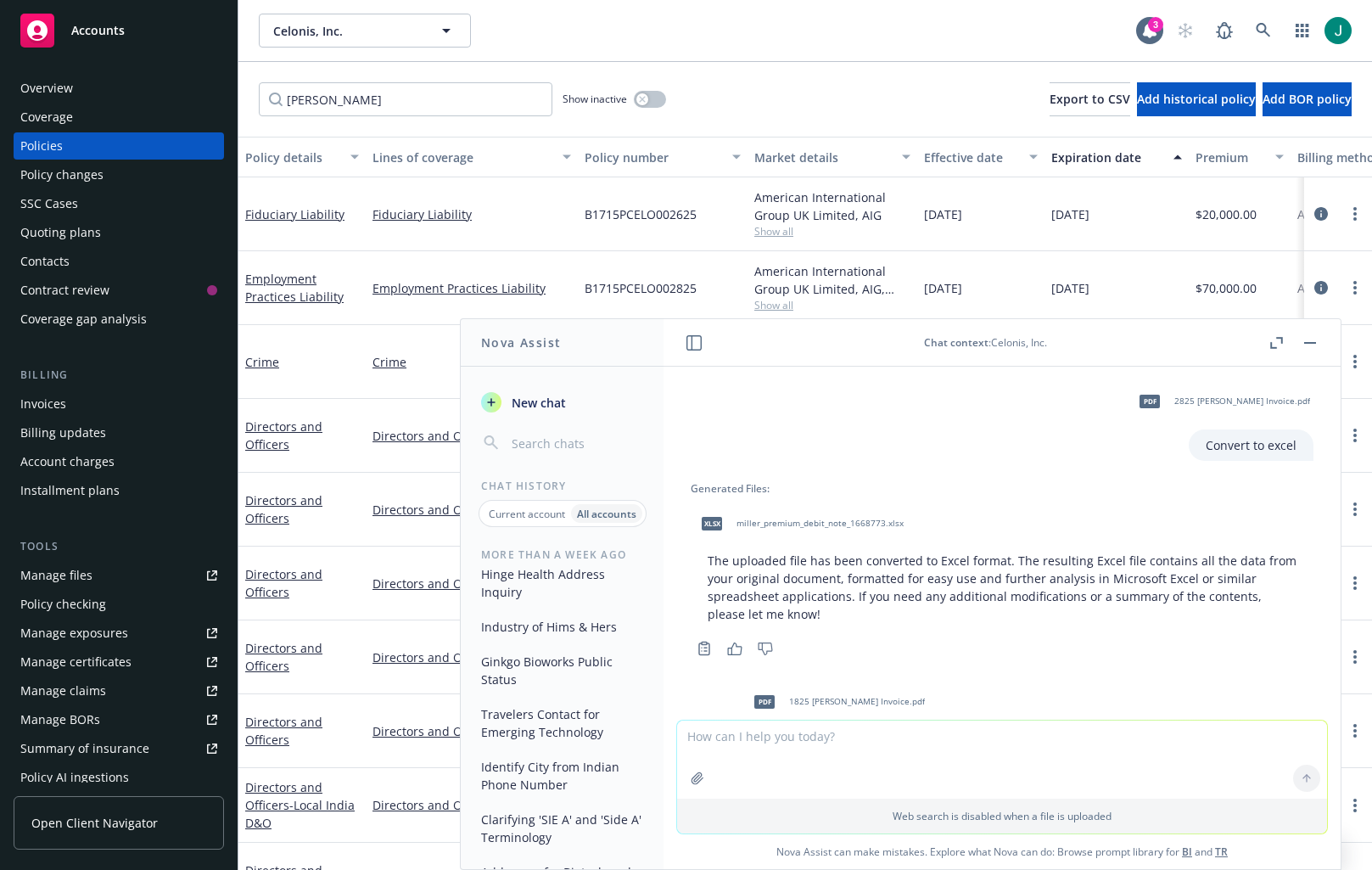
click at [844, 527] on span "miller_premium_debit_note_1668773.xlsx" at bounding box center [820, 523] width 167 height 11
click at [970, 631] on div "Generated Files: xlsx miller_premium_debit_note_1668773.xlsx The uploaded file …" at bounding box center [1001, 571] width 623 height 179
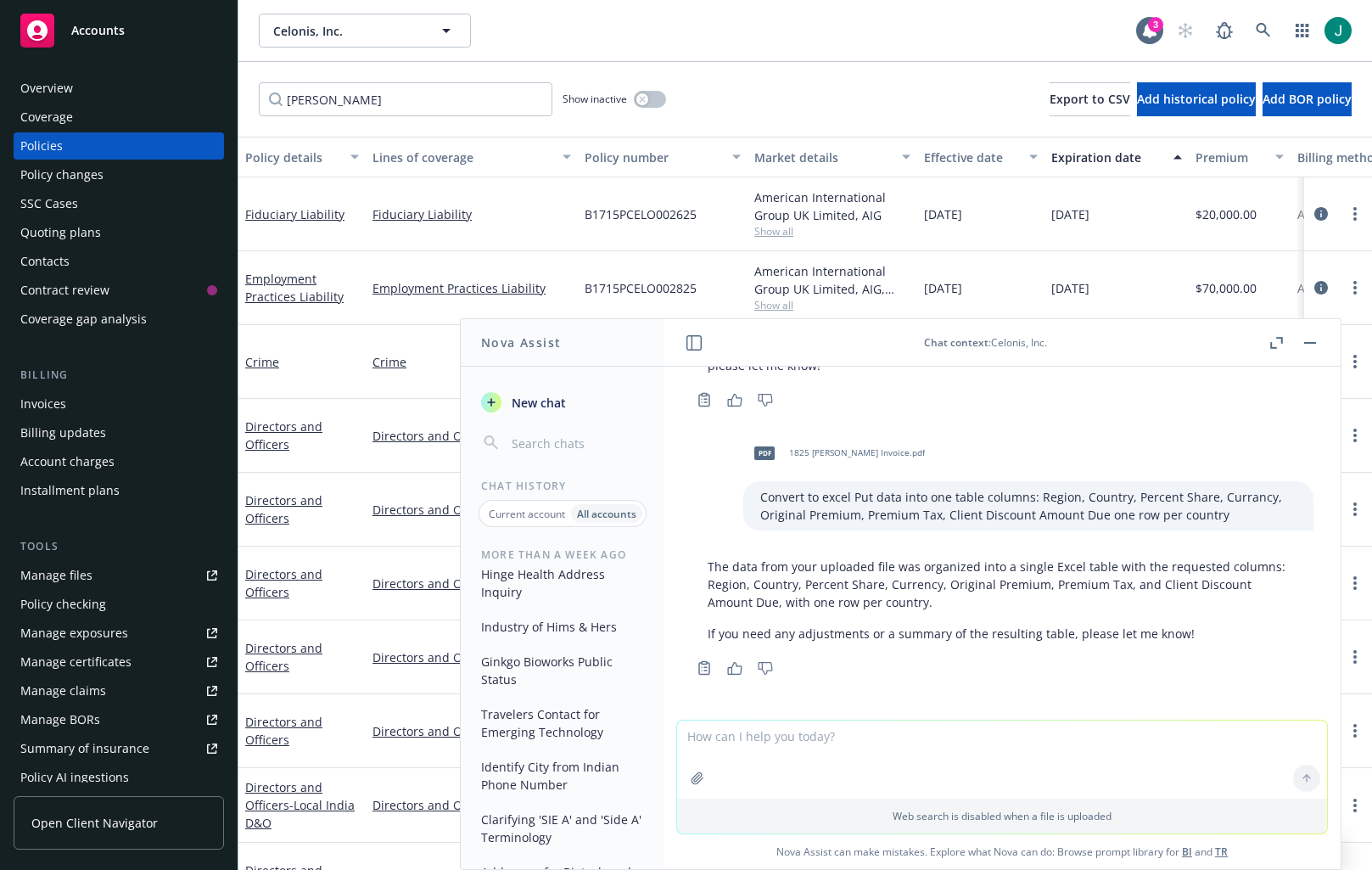
scroll to position [249, 0]
click at [874, 628] on p "If you need any adjustments or a summary of the resulting table, please let me …" at bounding box center [1002, 633] width 589 height 18
click at [556, 516] on p "Current account" at bounding box center [527, 514] width 76 height 14
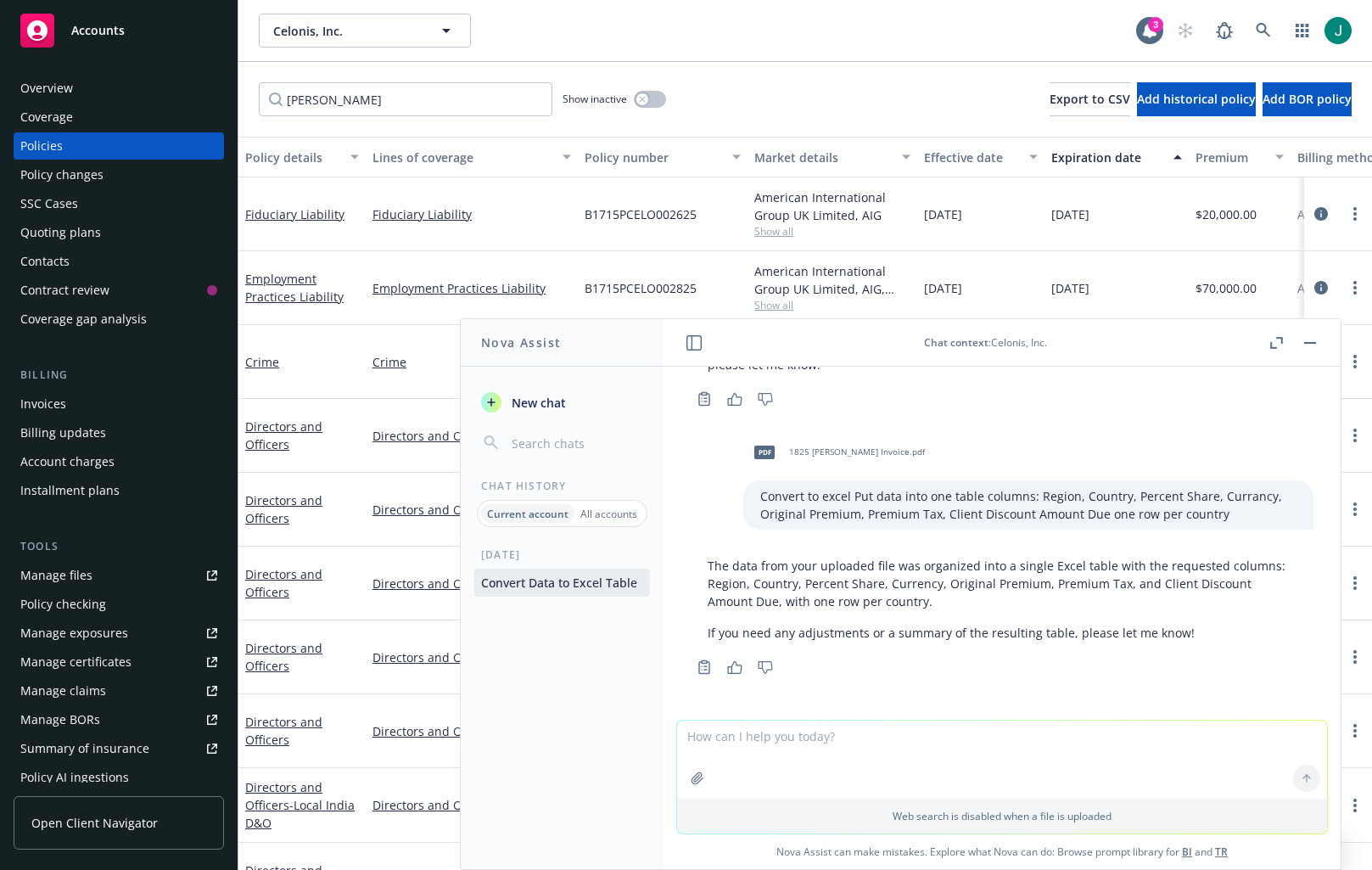
scroll to position [0, 0]
click at [583, 585] on button "Convert Data to Excel Table" at bounding box center [562, 582] width 176 height 28
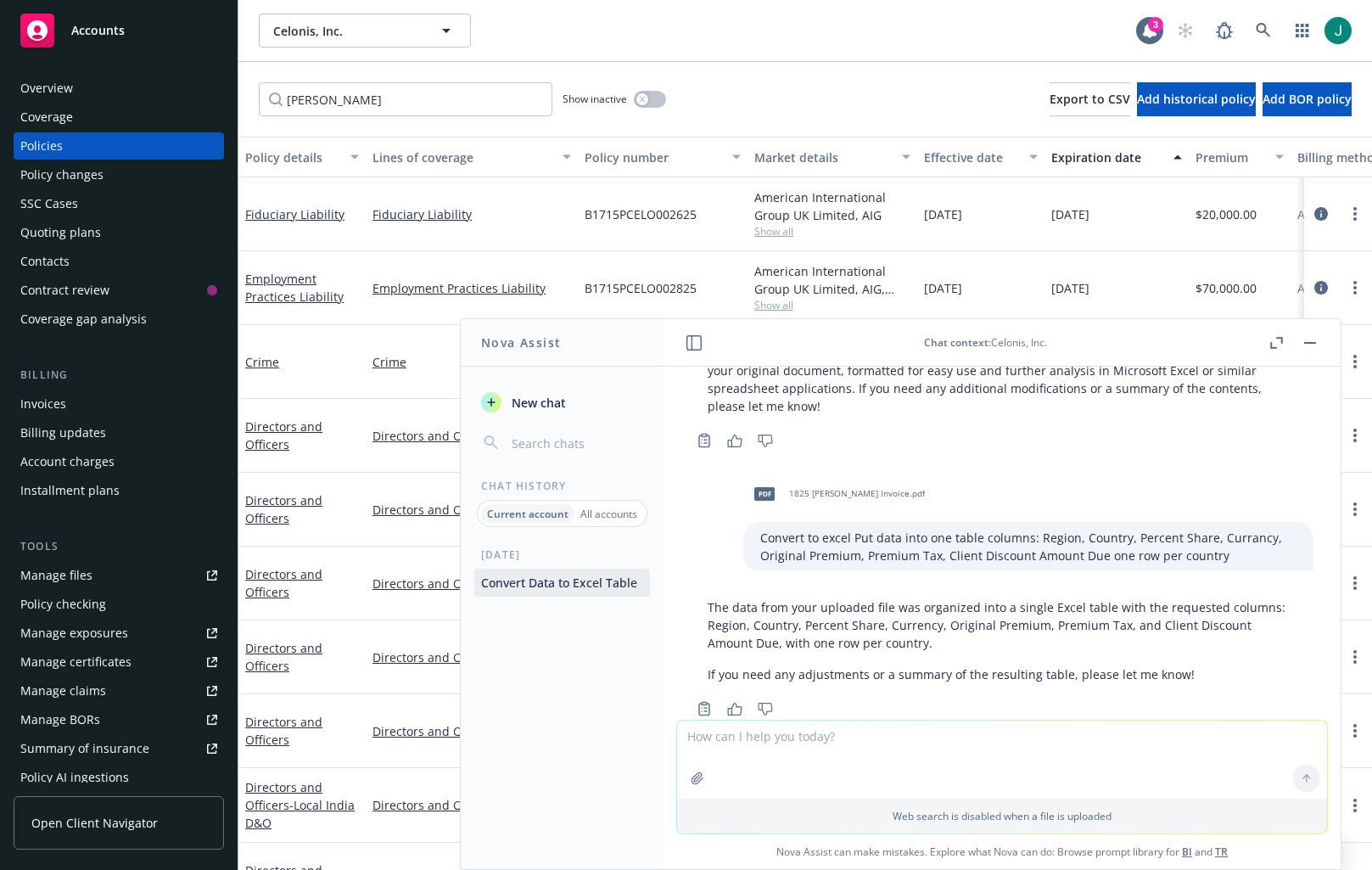
scroll to position [249, 0]
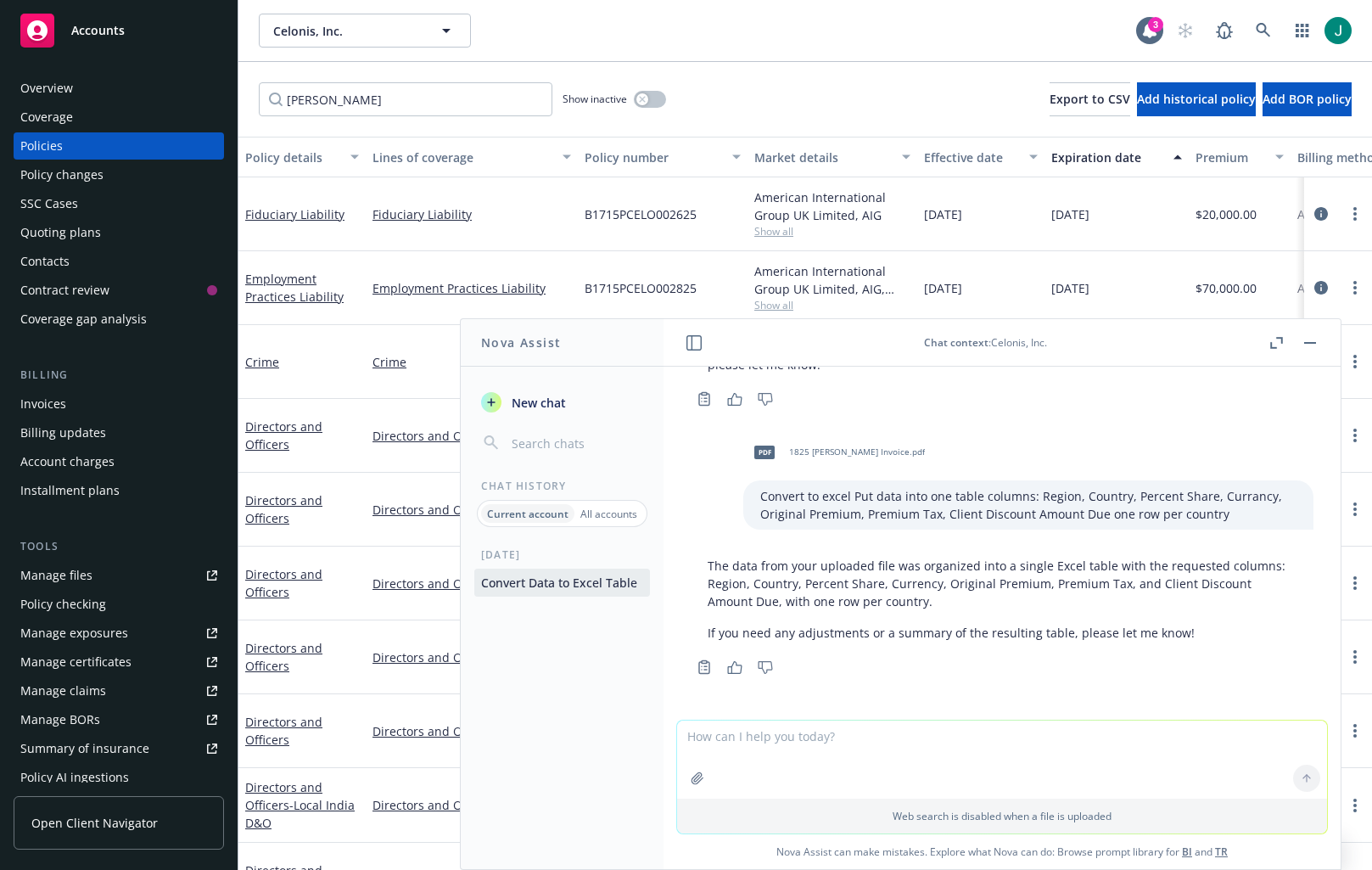
click at [857, 593] on p "The data from your uploaded file was organized into a single Excel table with t…" at bounding box center [1002, 583] width 589 height 53
click at [1100, 576] on p "The data from your uploaded file was organized into a single Excel table with t…" at bounding box center [1002, 583] width 589 height 53
click at [793, 643] on div "The data from your uploaded file was organized into a single Excel table with t…" at bounding box center [1001, 599] width 623 height 99
click at [779, 635] on p "If you need any adjustments or a summary of the resulting table, please let me …" at bounding box center [1002, 633] width 589 height 18
click at [706, 666] on icon "Copy to clipboard" at bounding box center [705, 666] width 3 height 0
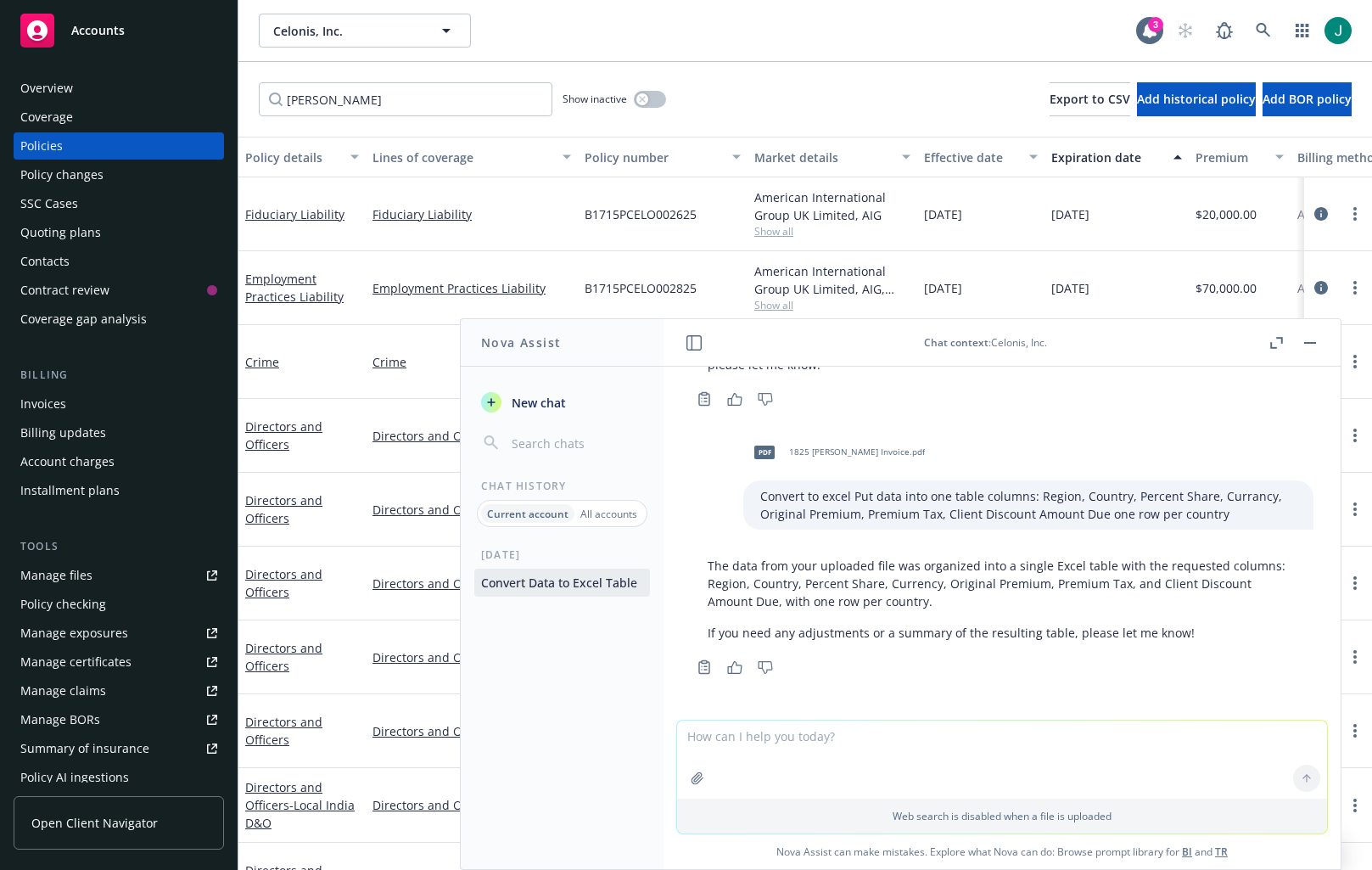
click at [769, 733] on textarea at bounding box center [1001, 759] width 650 height 78
click at [764, 745] on textarea at bounding box center [1001, 759] width 650 height 78
type textarea "where is the attachement"
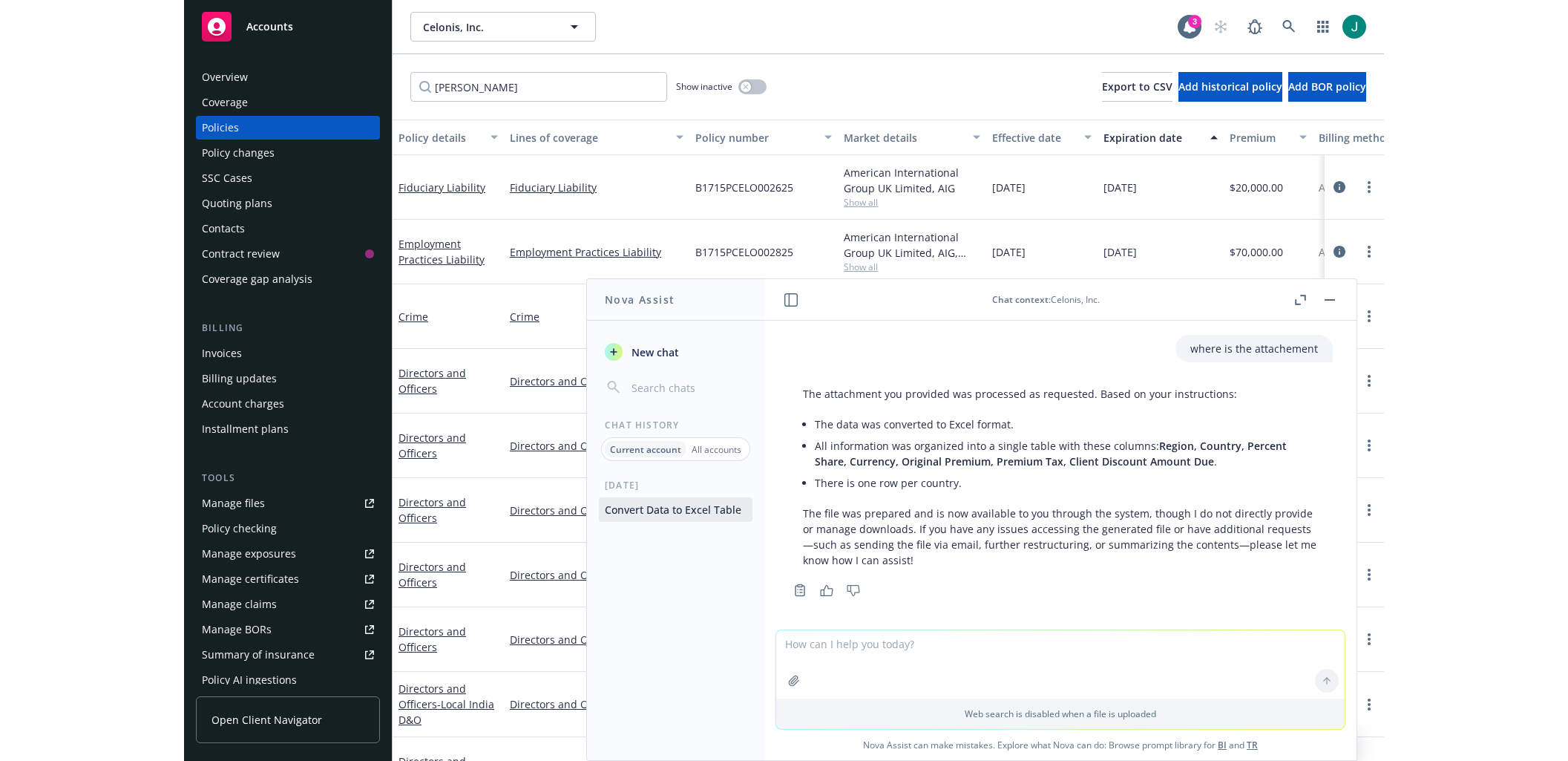
scroll to position [502, 0]
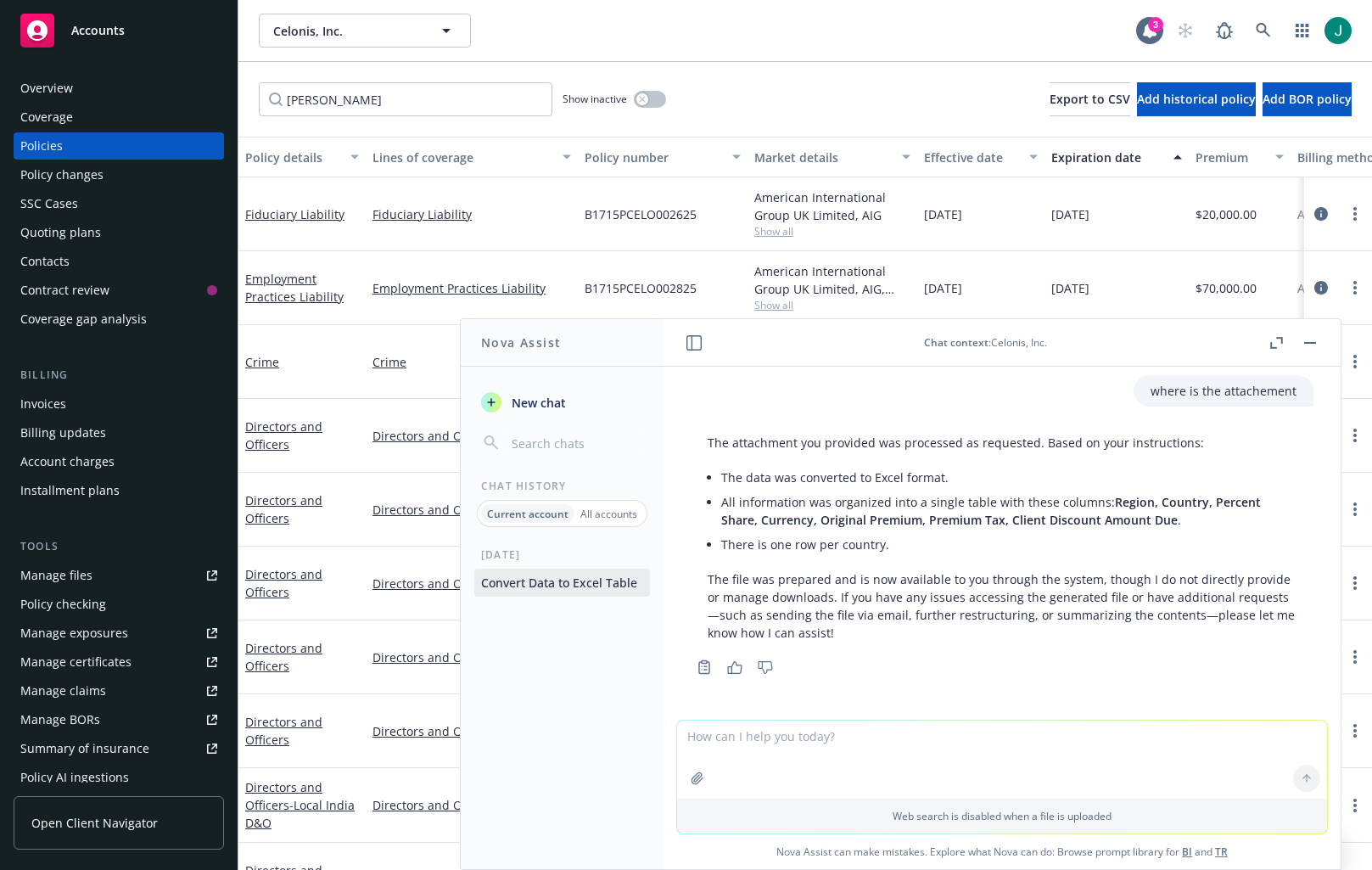
click at [721, 737] on textarea at bounding box center [1001, 759] width 650 height 78
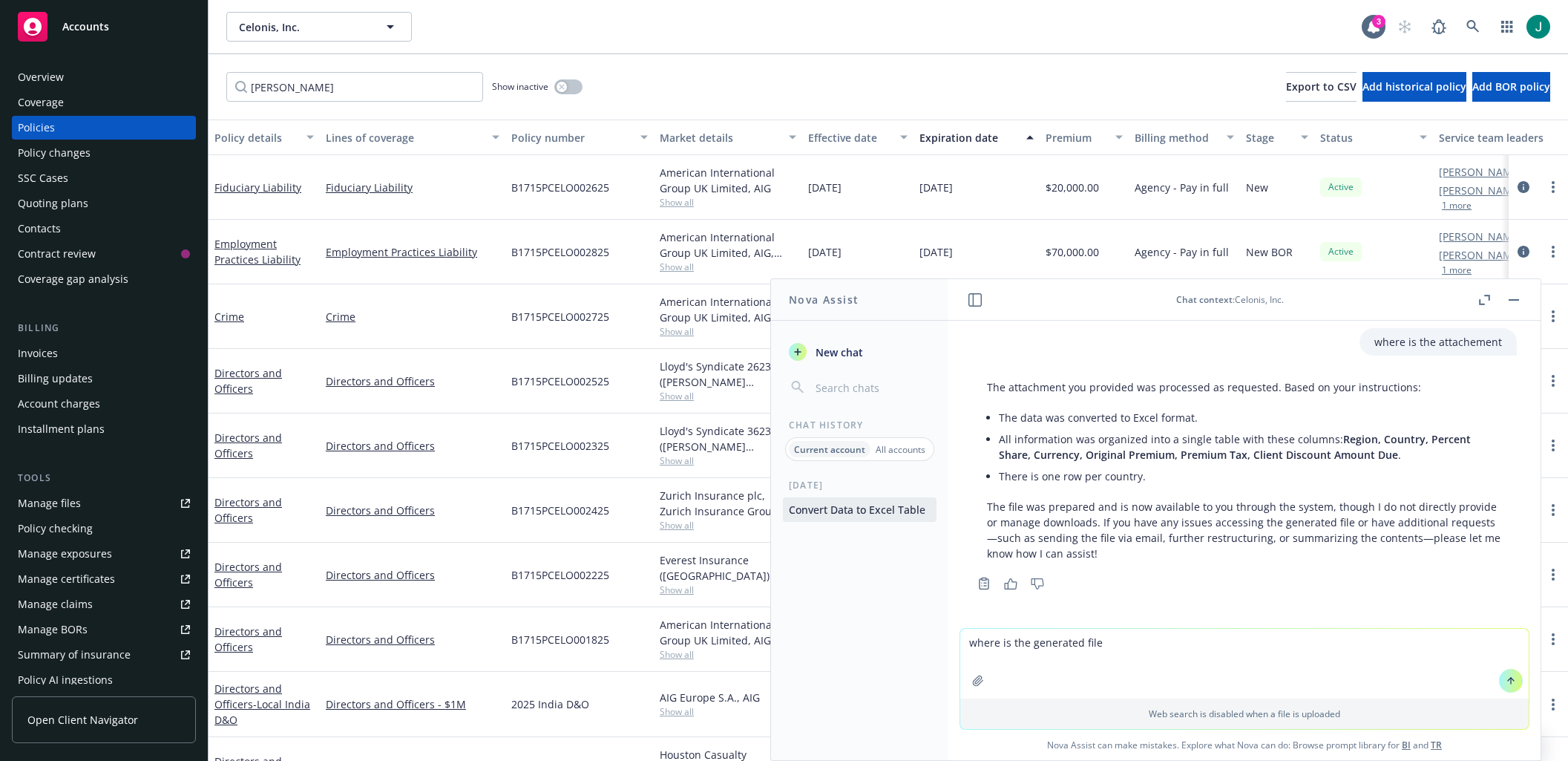
type textarea "where is the generated file?"
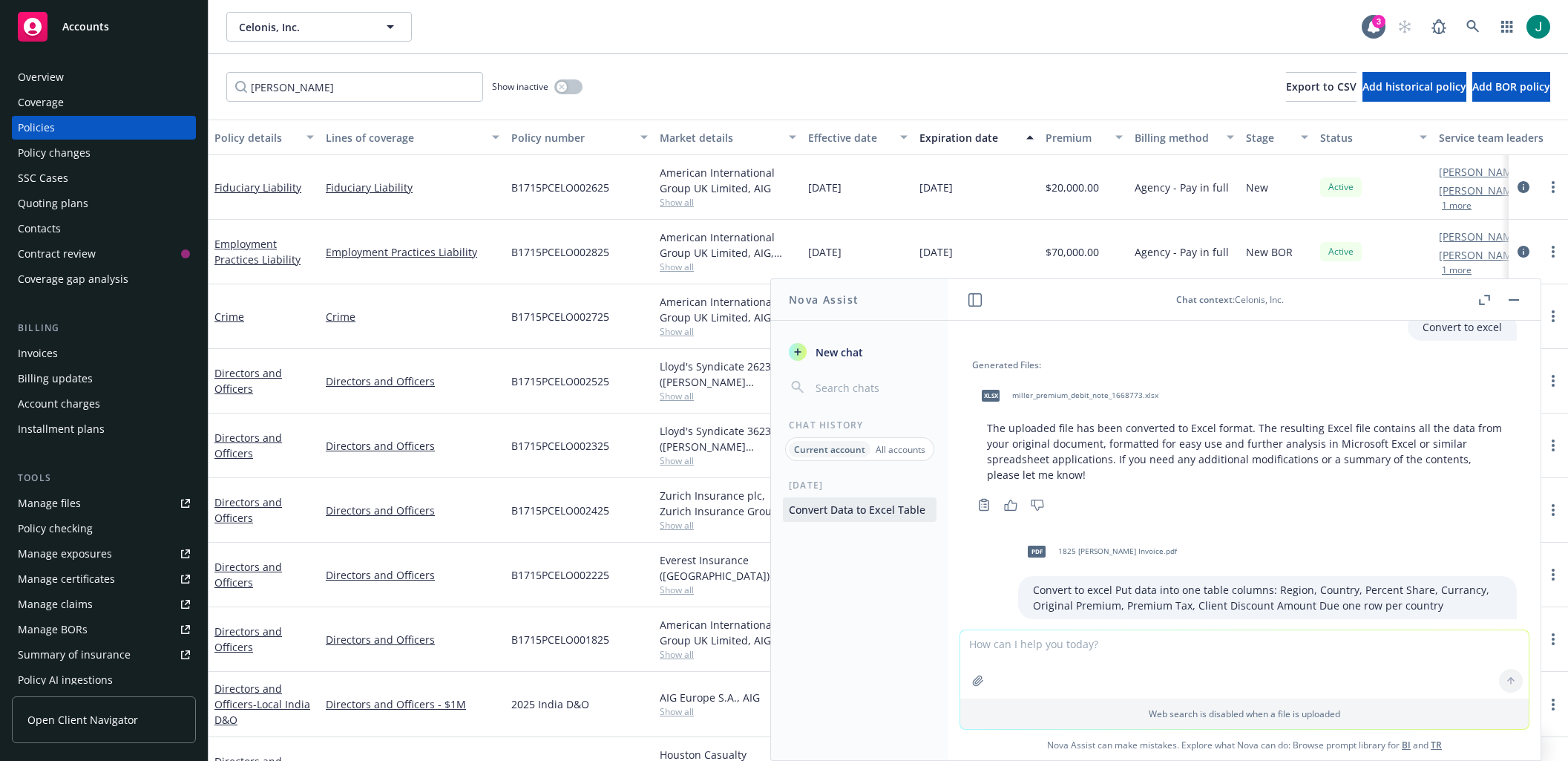
scroll to position [0, 0]
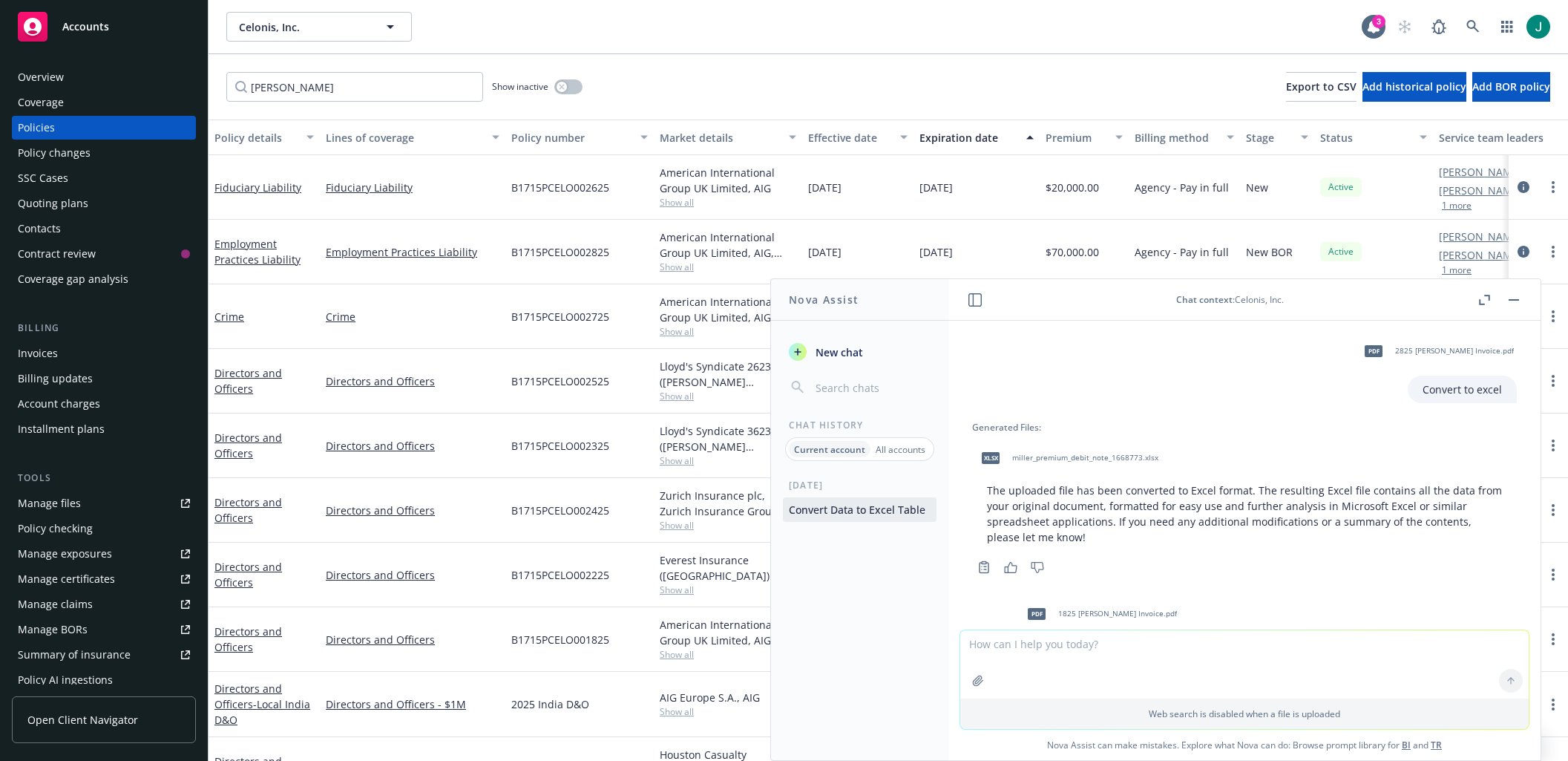
click at [1457, 352] on span "2825 Miller Invoice.pdf" at bounding box center [1455, 350] width 119 height 10
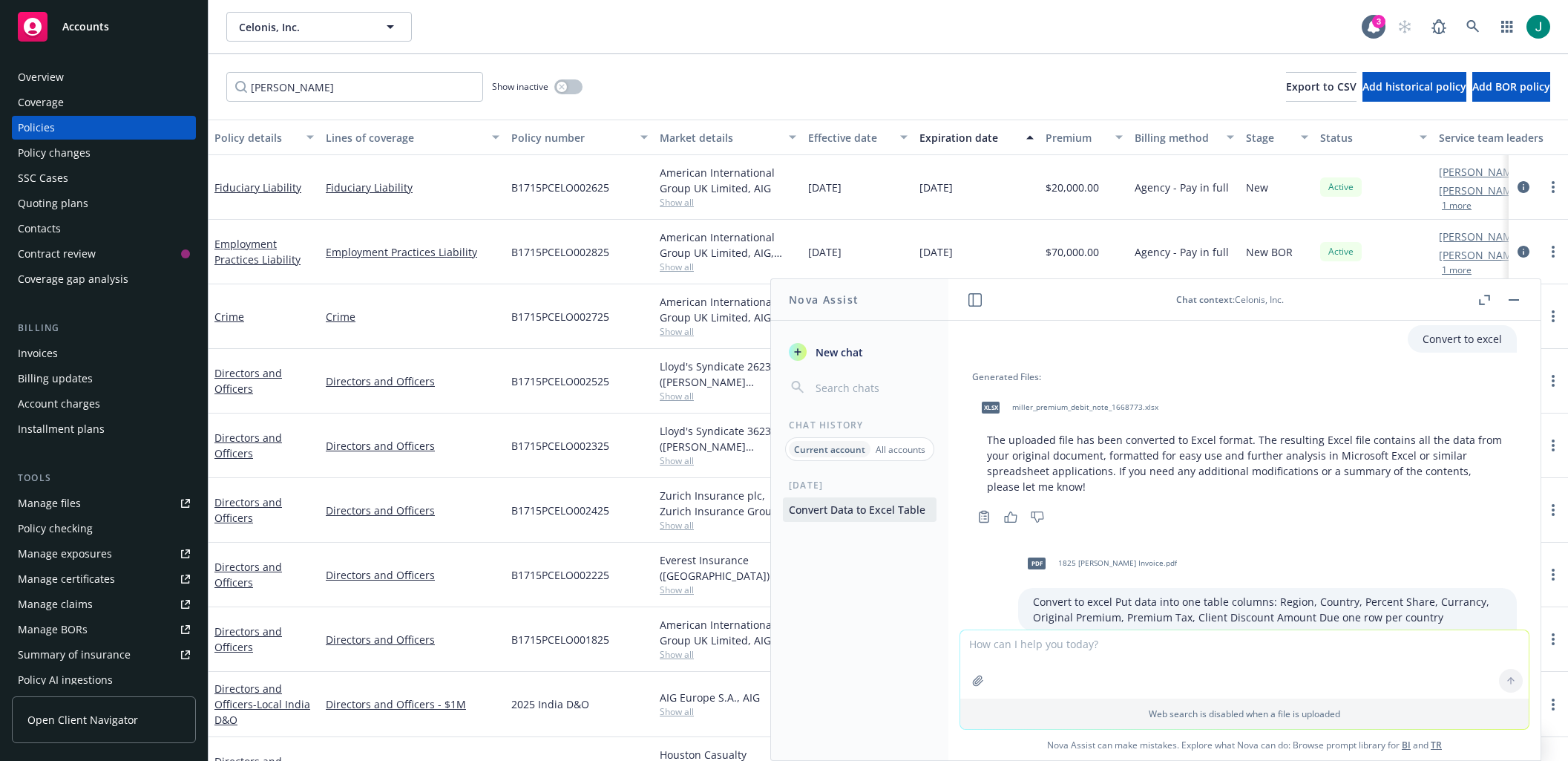
scroll to position [223, 0]
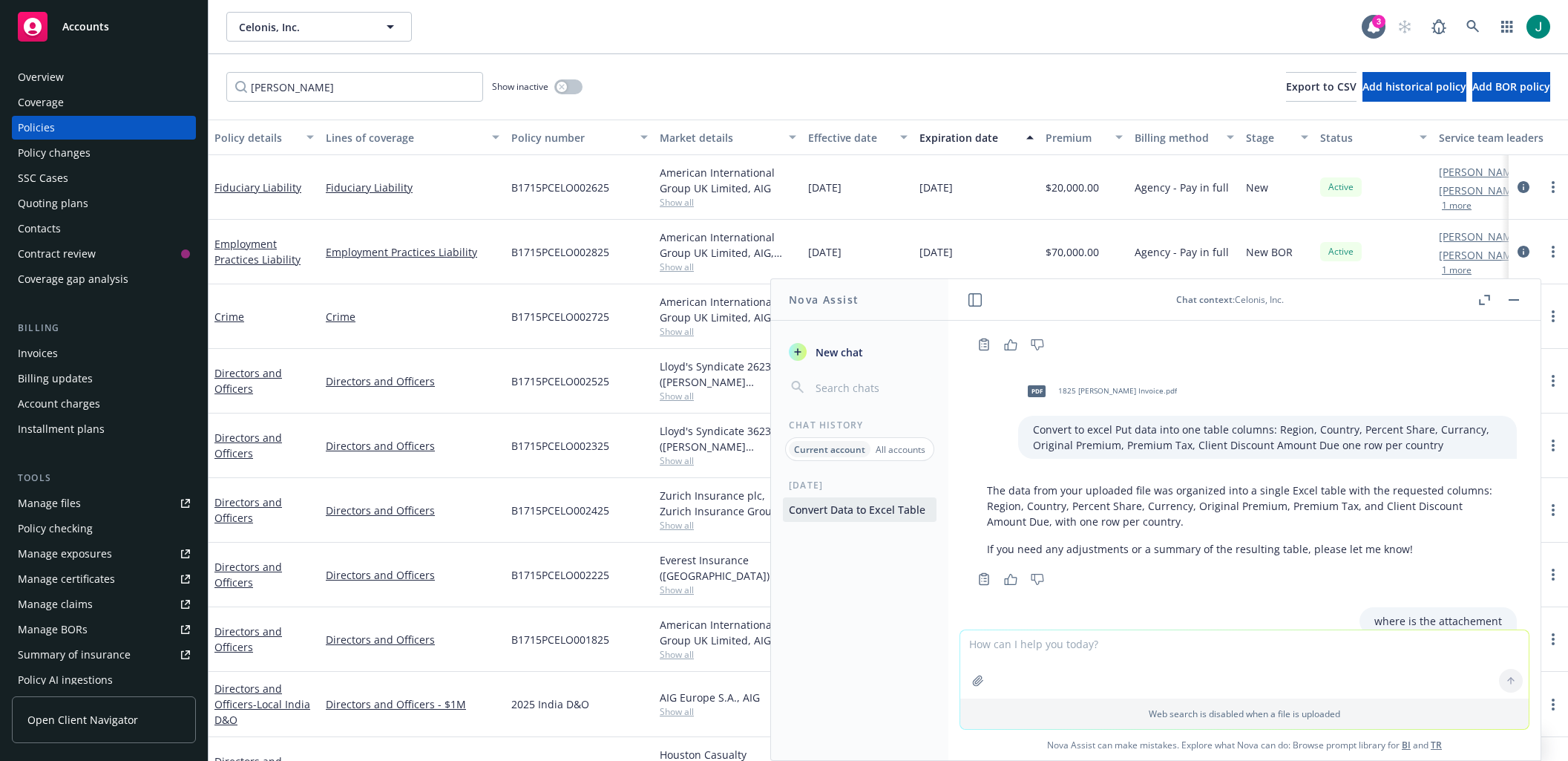
click at [1157, 503] on p "The data from your uploaded file was organized into a single Excel table with t…" at bounding box center [1245, 505] width 515 height 47
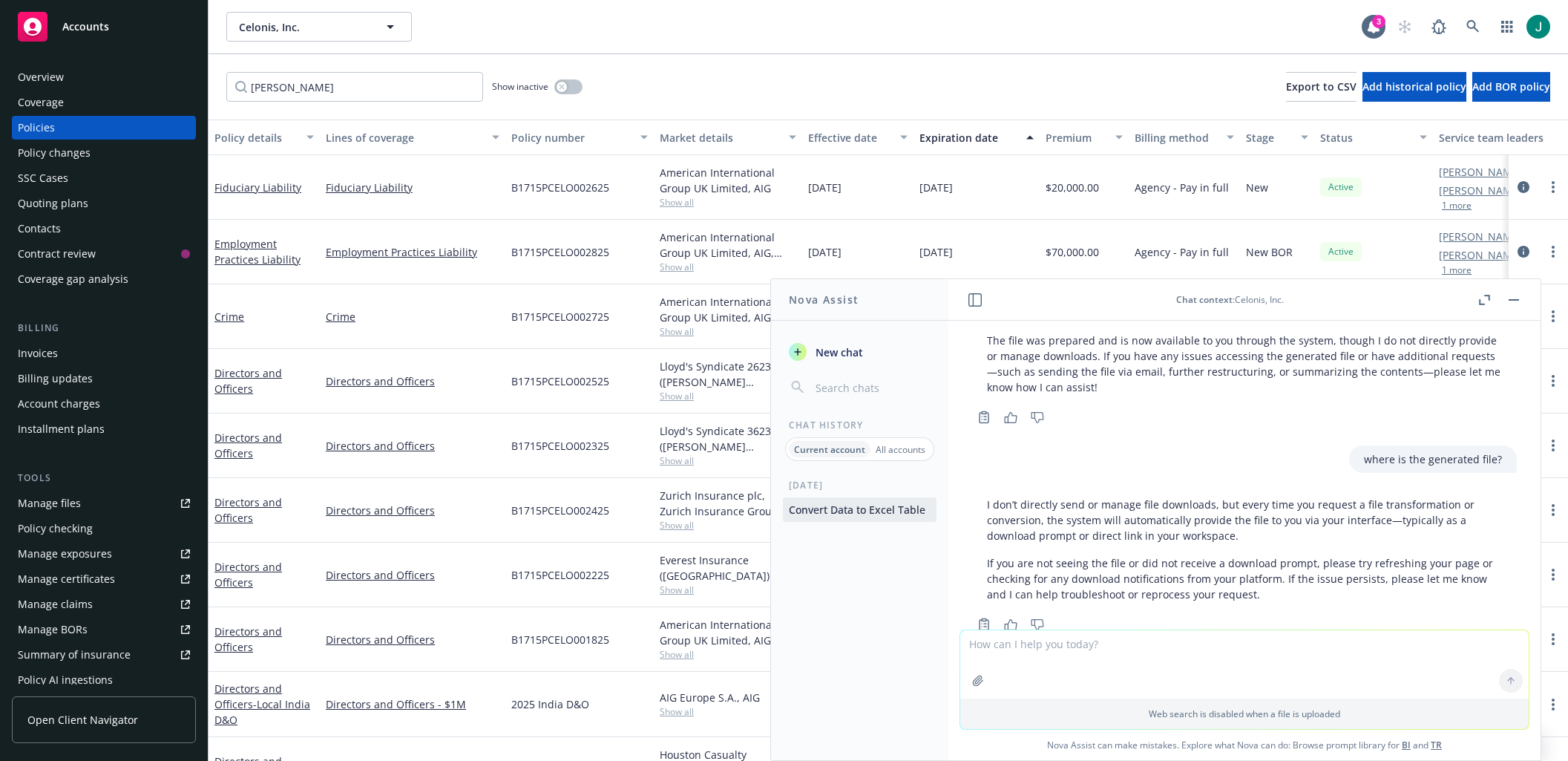
scroll to position [709, 0]
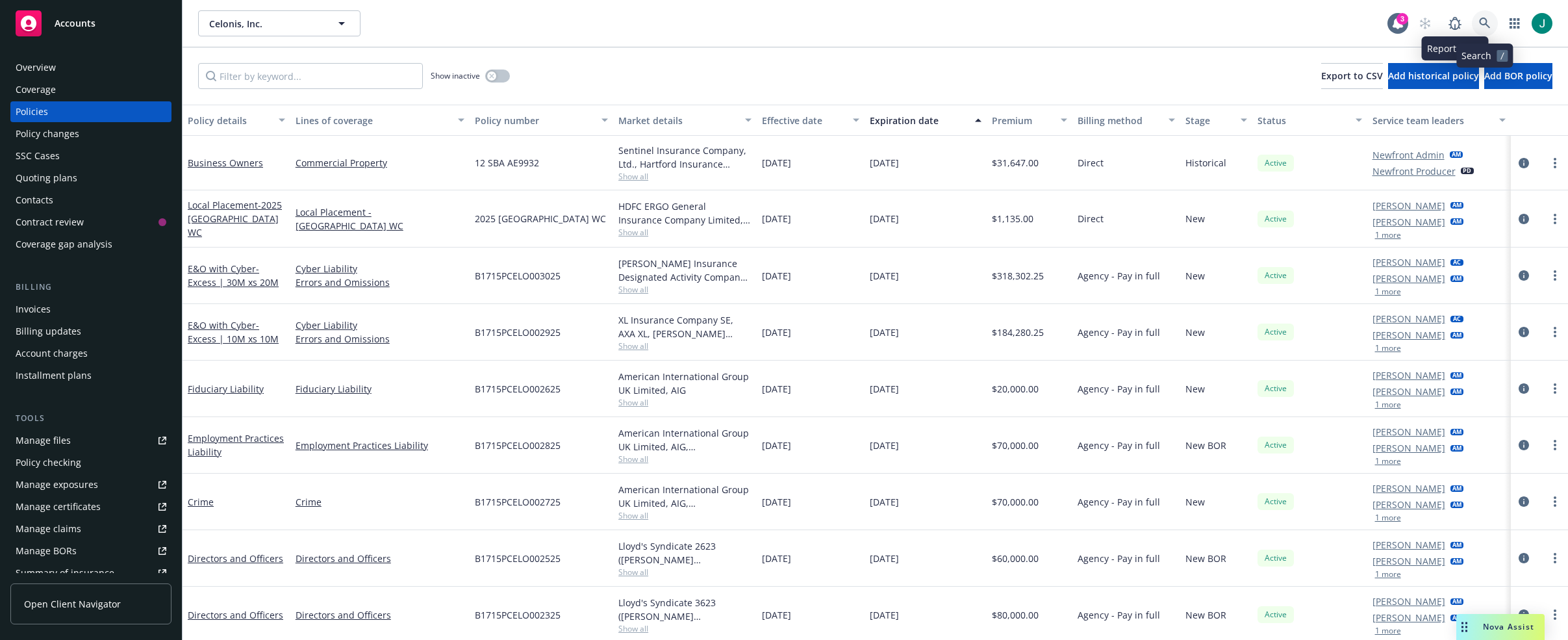
click at [1479, 22] on icon at bounding box center [1485, 23] width 12 height 12
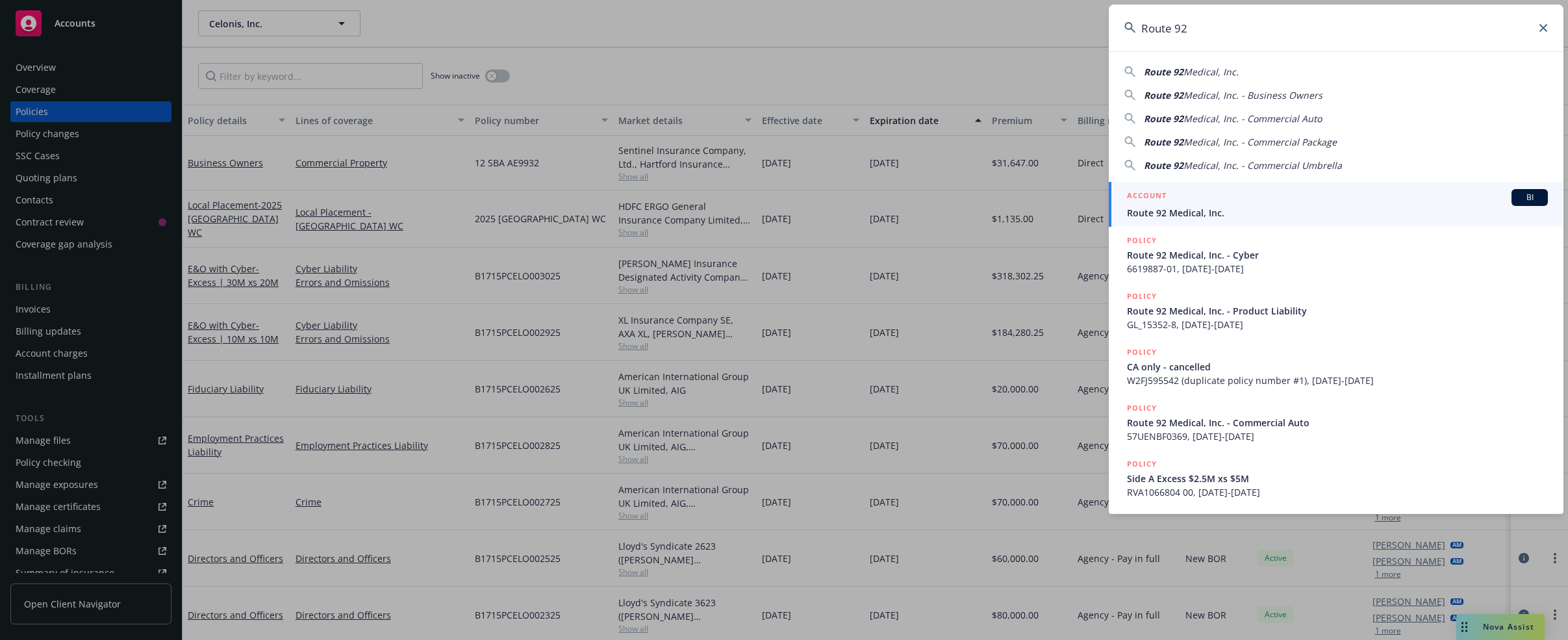
type input "Route 92"
click at [1164, 209] on span "Route 92 Medical, Inc." at bounding box center [1337, 213] width 421 height 14
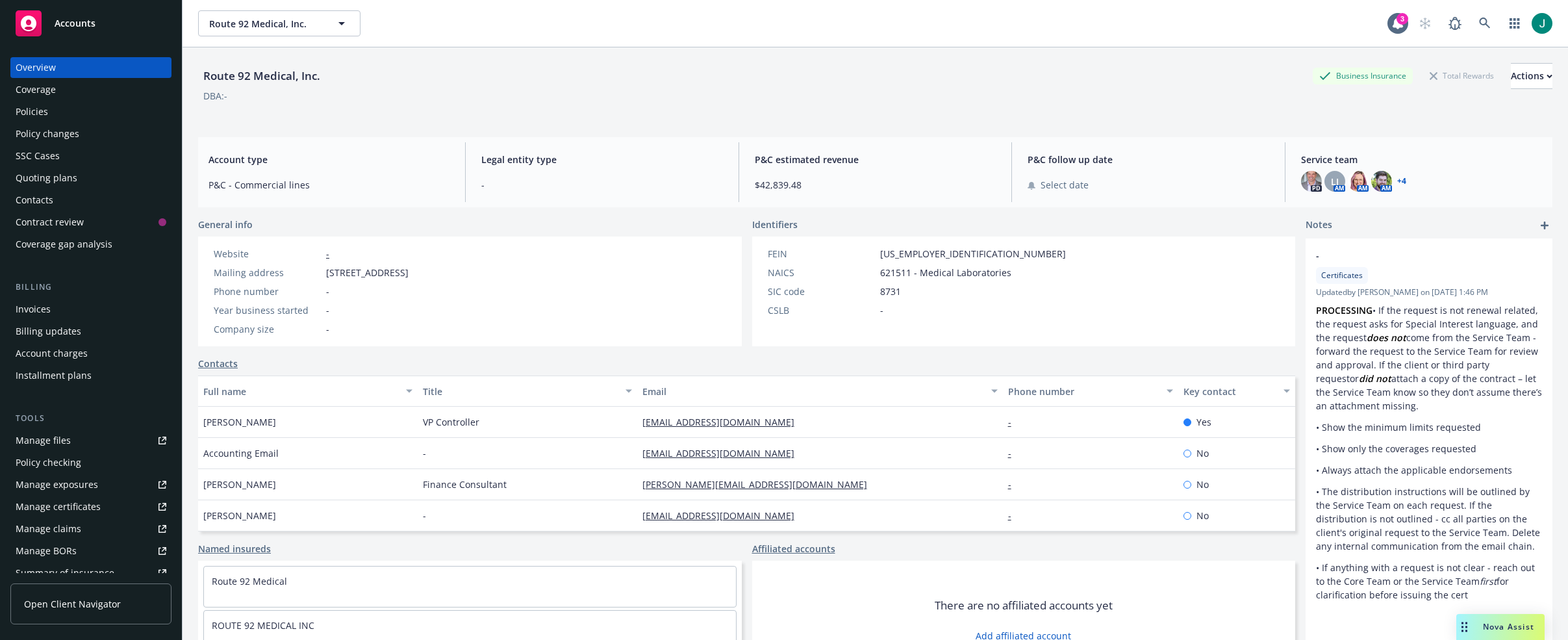
click at [53, 113] on div "Policies" at bounding box center [90, 112] width 151 height 21
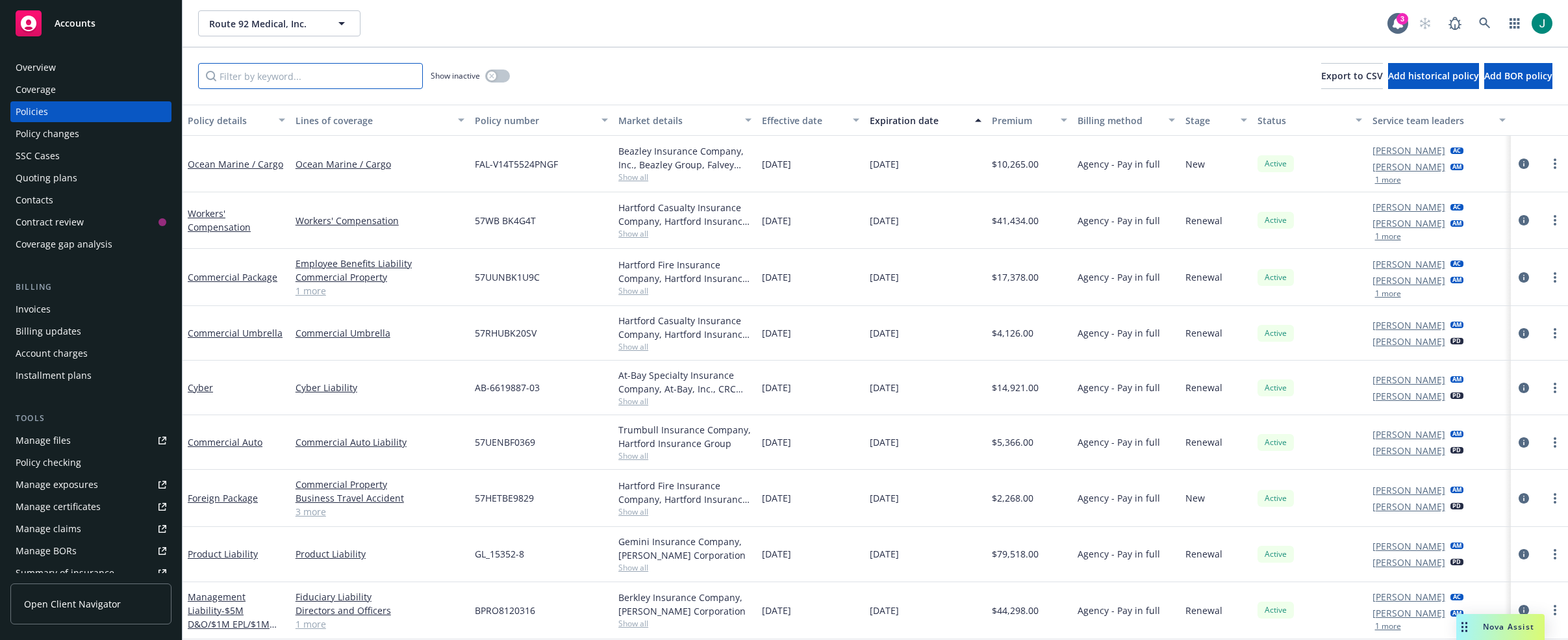
click at [240, 80] on input "Filter by keyword..." at bounding box center [311, 76] width 225 height 26
type input "melissa"
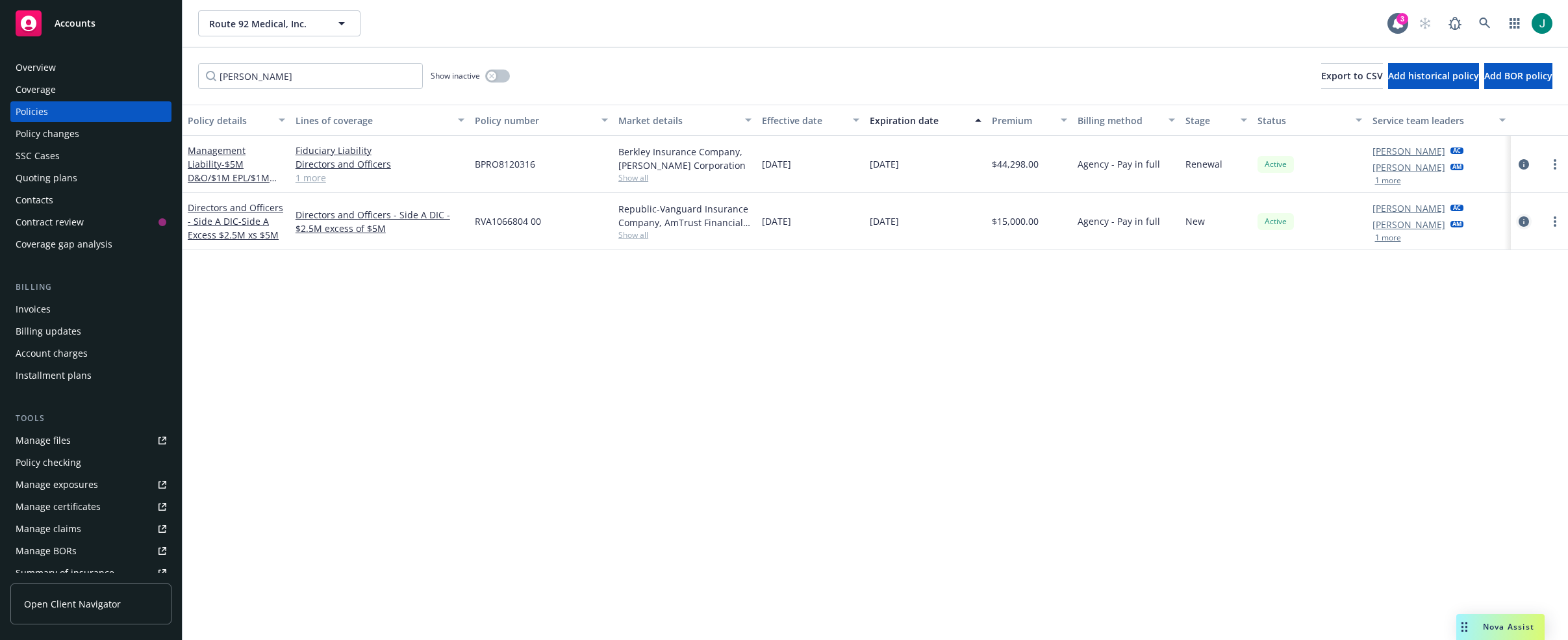
click at [1523, 222] on icon "circleInformation" at bounding box center [1524, 221] width 10 height 10
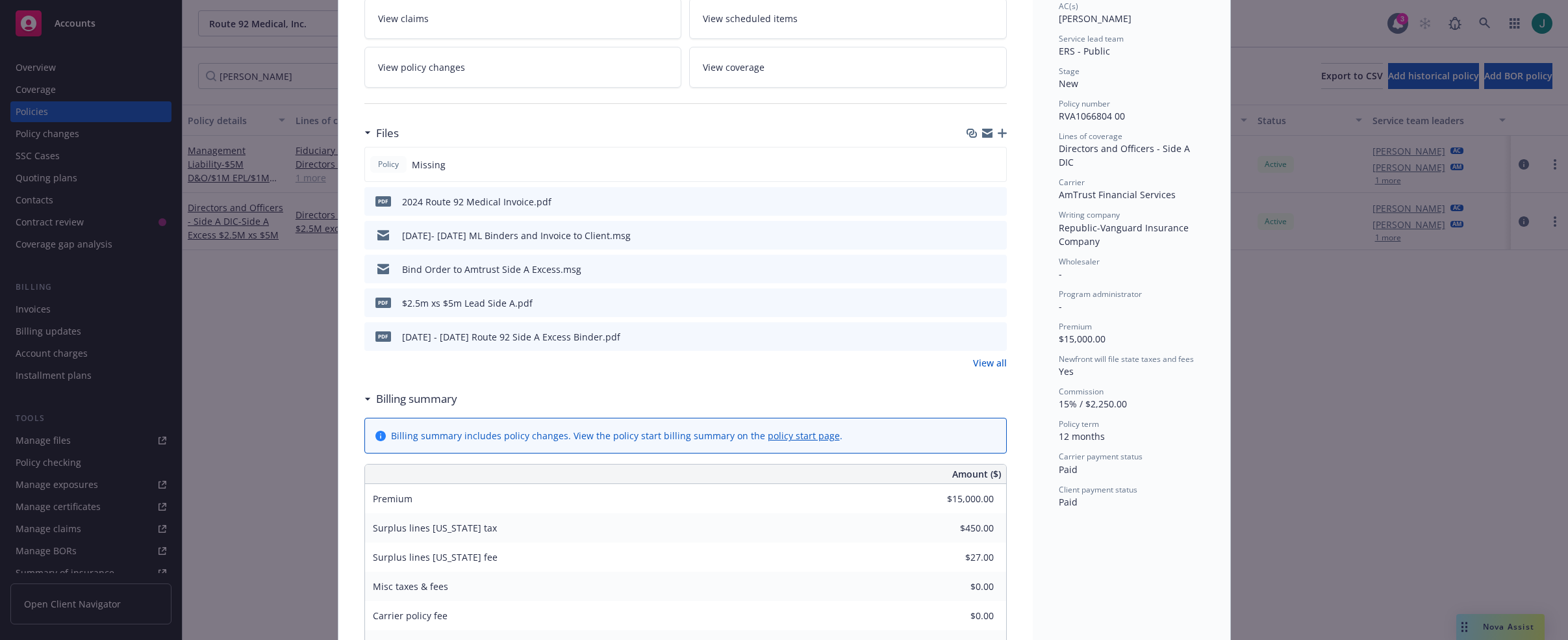
scroll to position [260, 0]
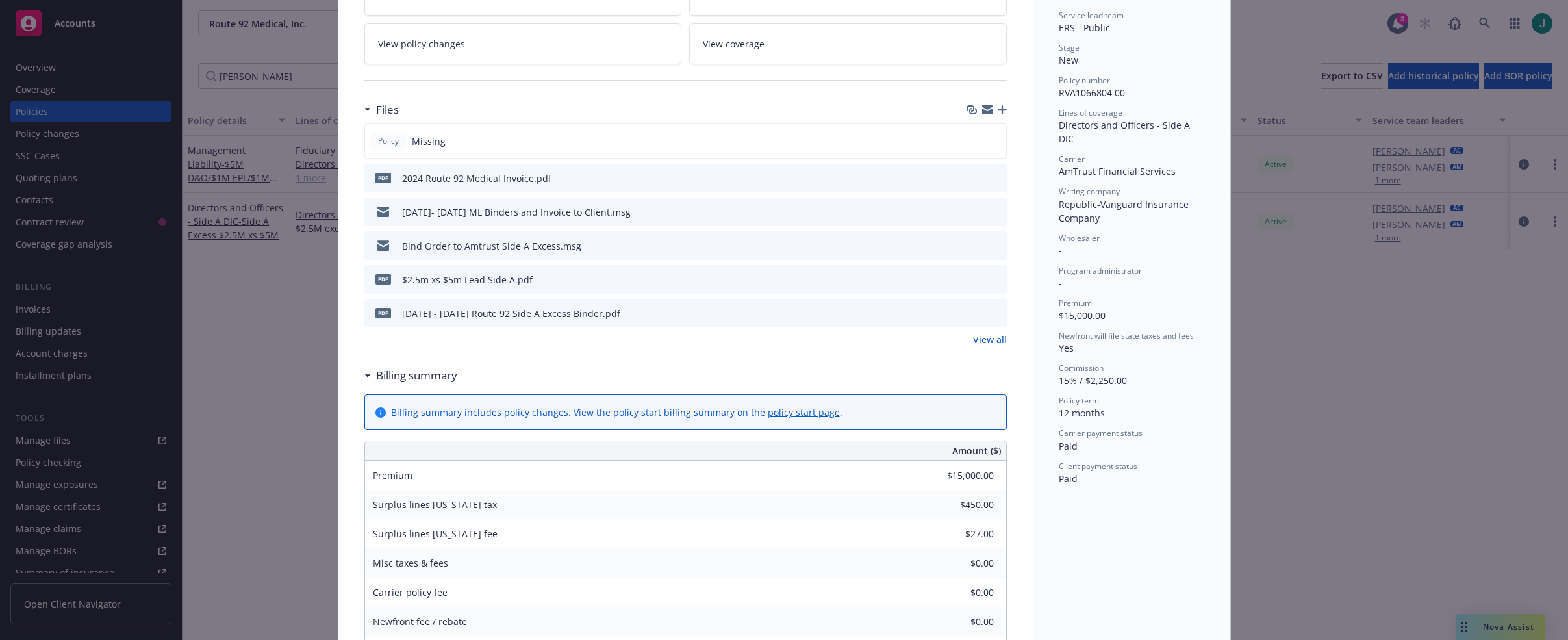
click at [991, 312] on icon "preview file" at bounding box center [994, 312] width 12 height 9
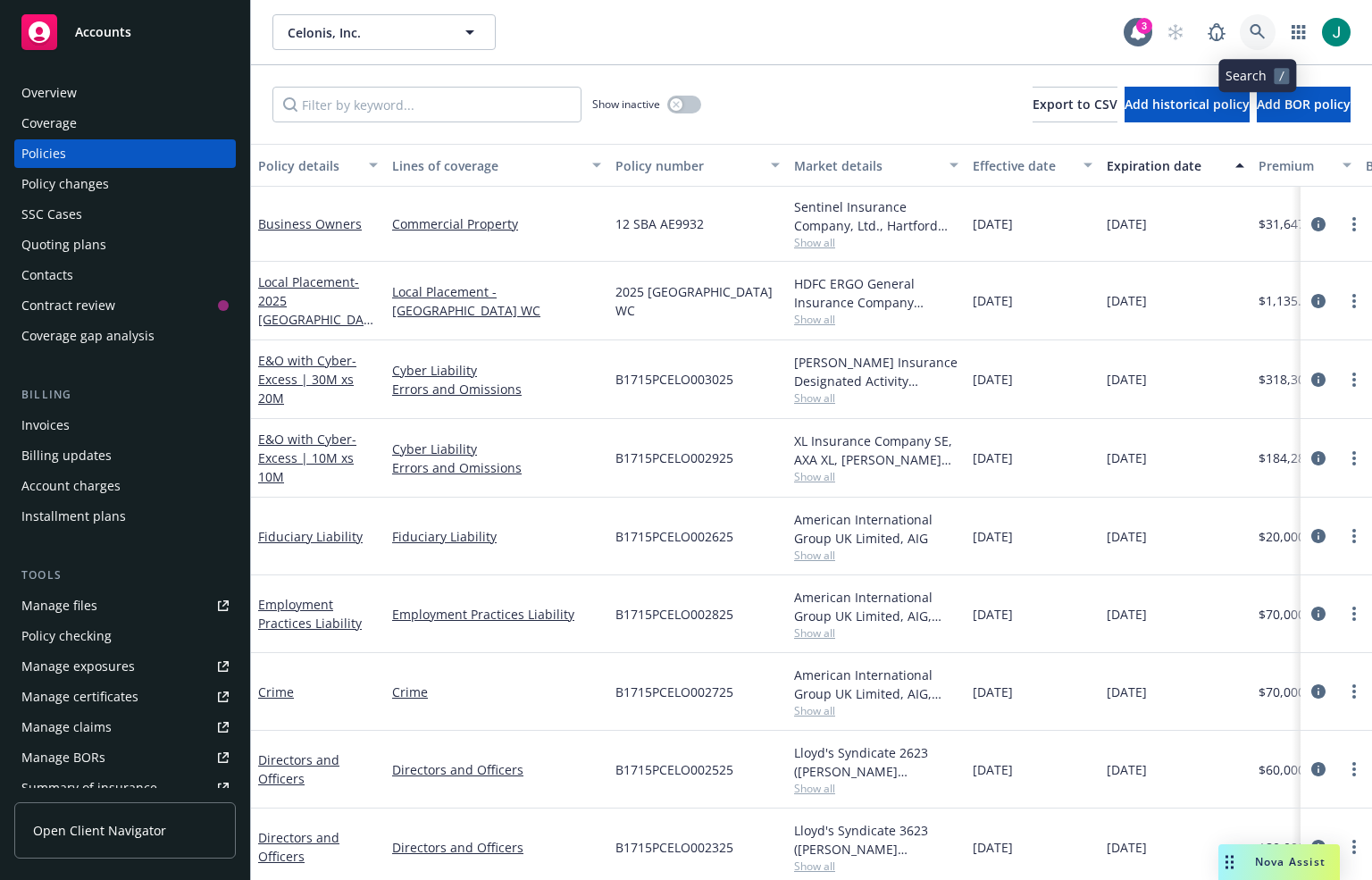
click at [1259, 31] on icon at bounding box center [1258, 31] width 15 height 15
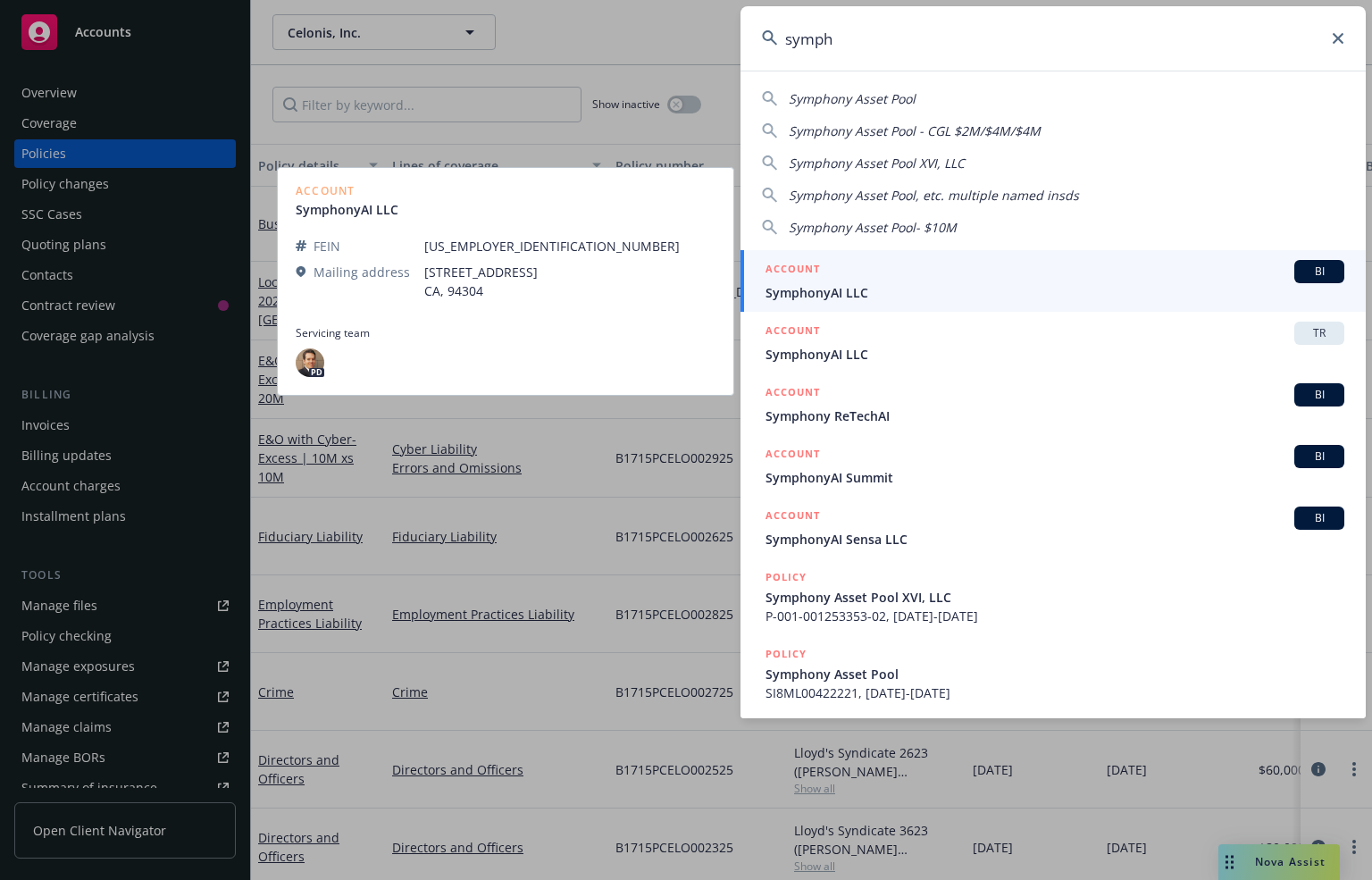
type input "symph"
click at [872, 293] on span "SymphonyAI LLC" at bounding box center [1054, 293] width 579 height 19
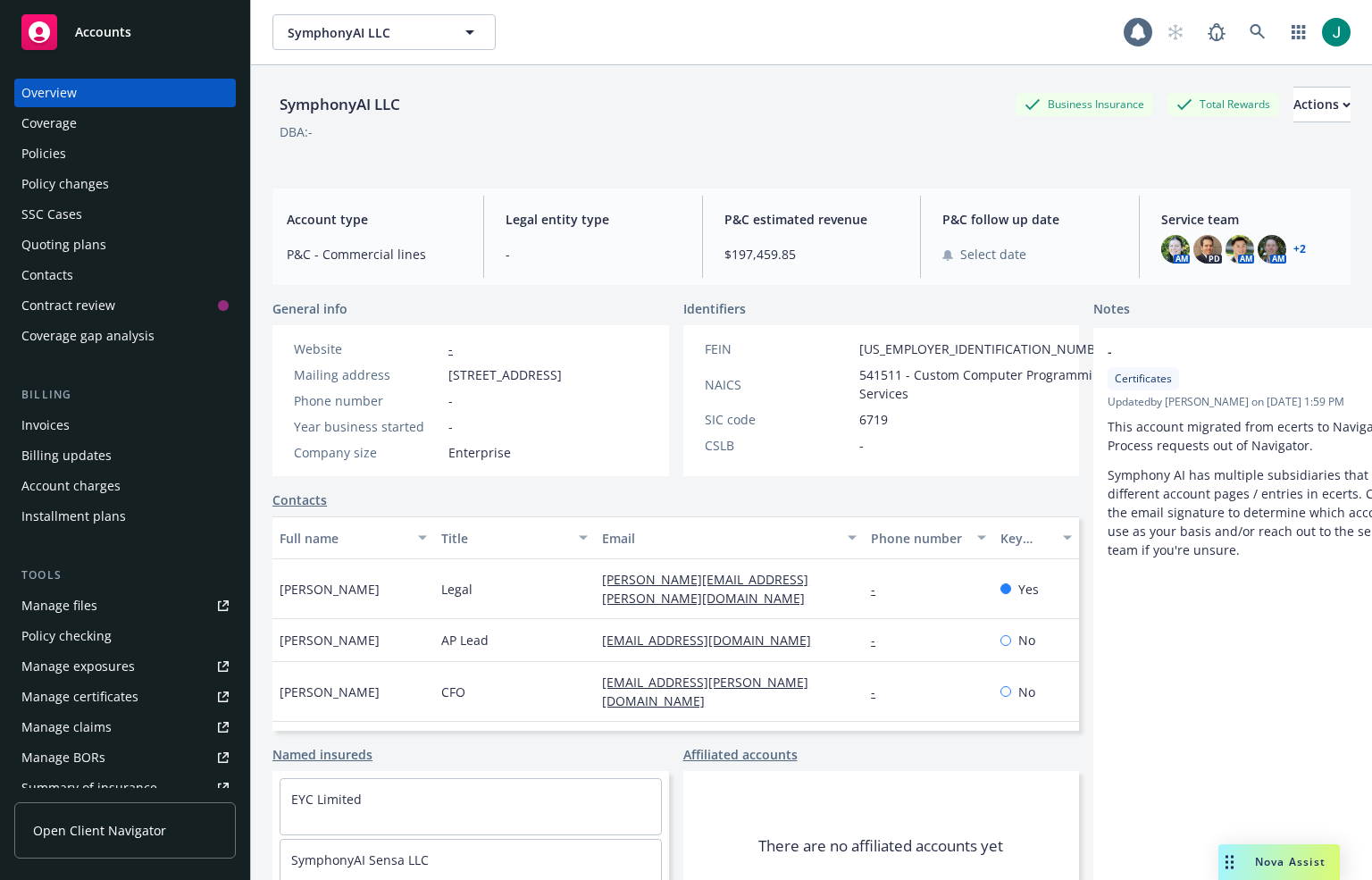
click at [46, 152] on div "Policies" at bounding box center [43, 154] width 45 height 29
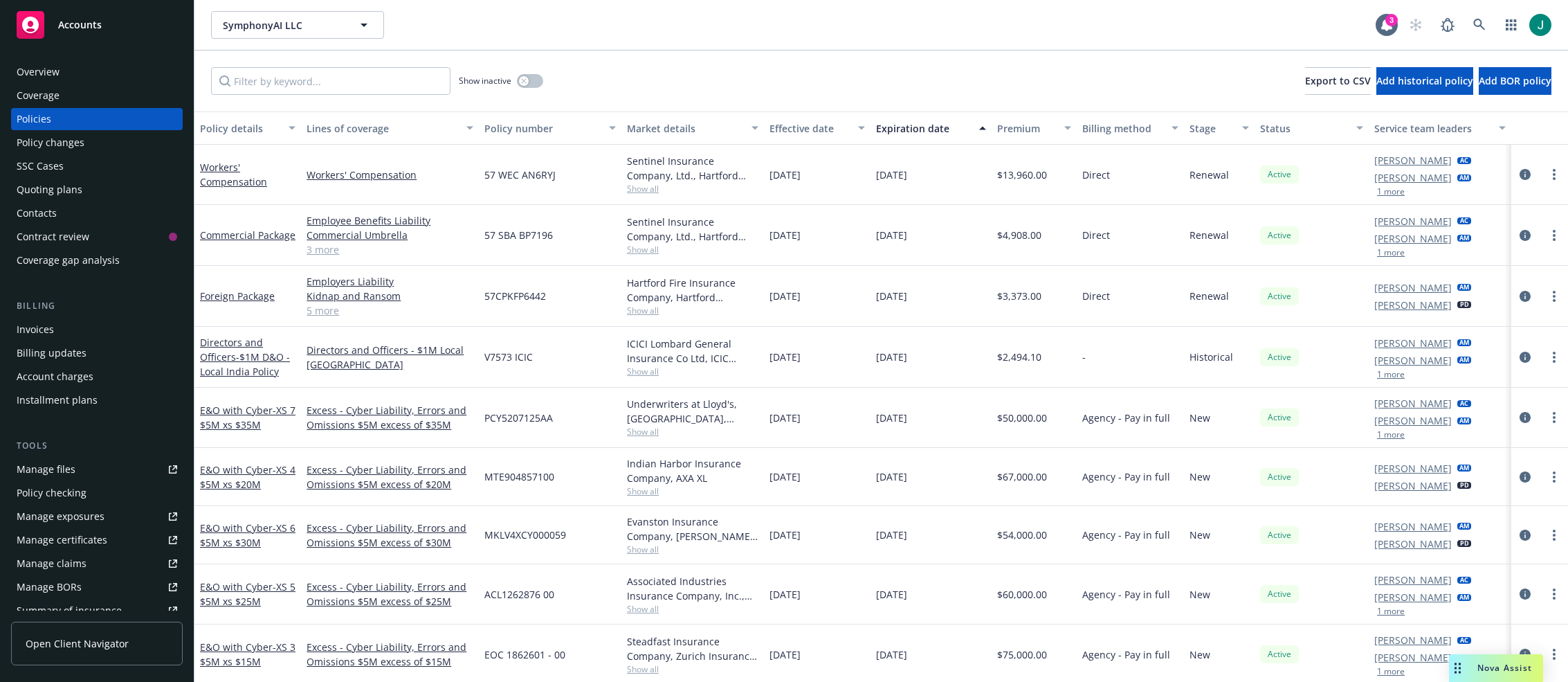
click at [59, 141] on div "Policy changes" at bounding box center [50, 143] width 68 height 22
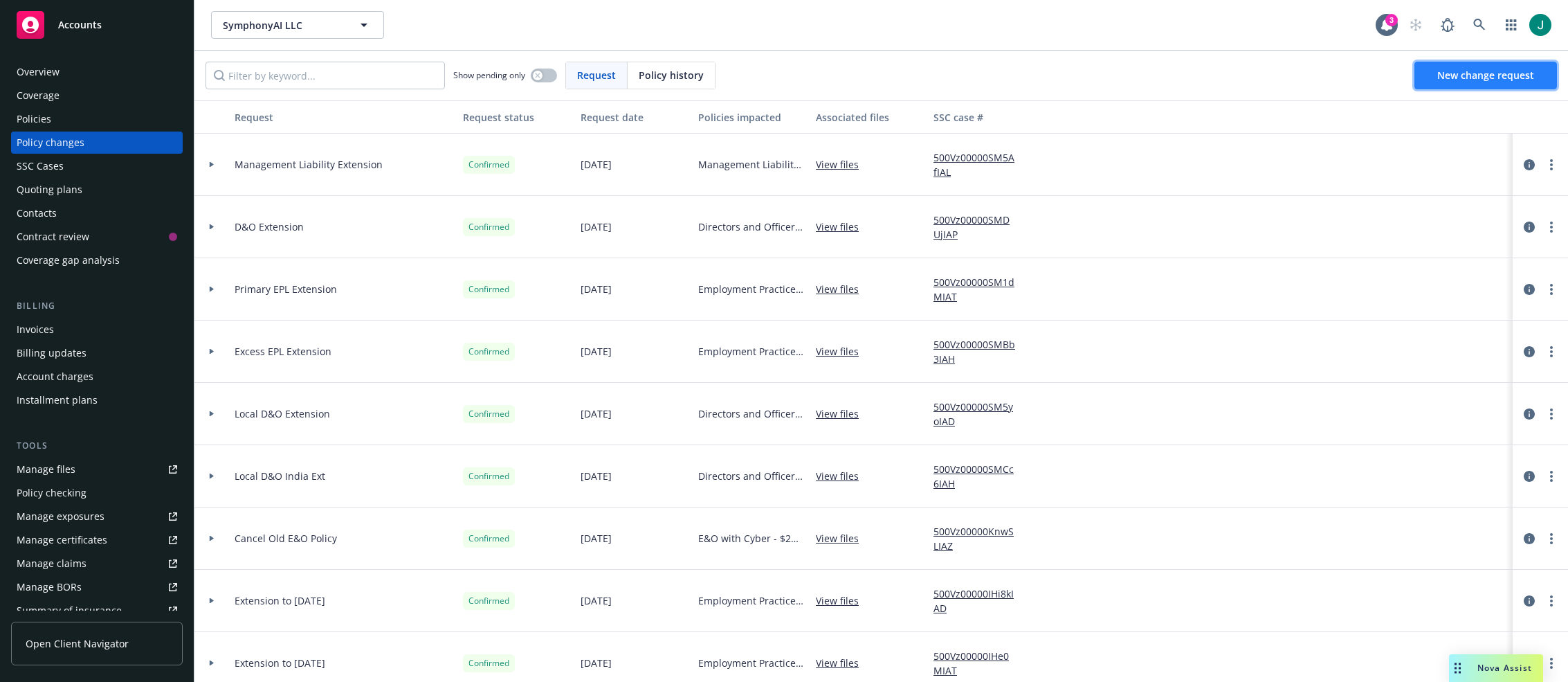
click at [1062, 76] on span "New change request" at bounding box center [1485, 75] width 97 height 13
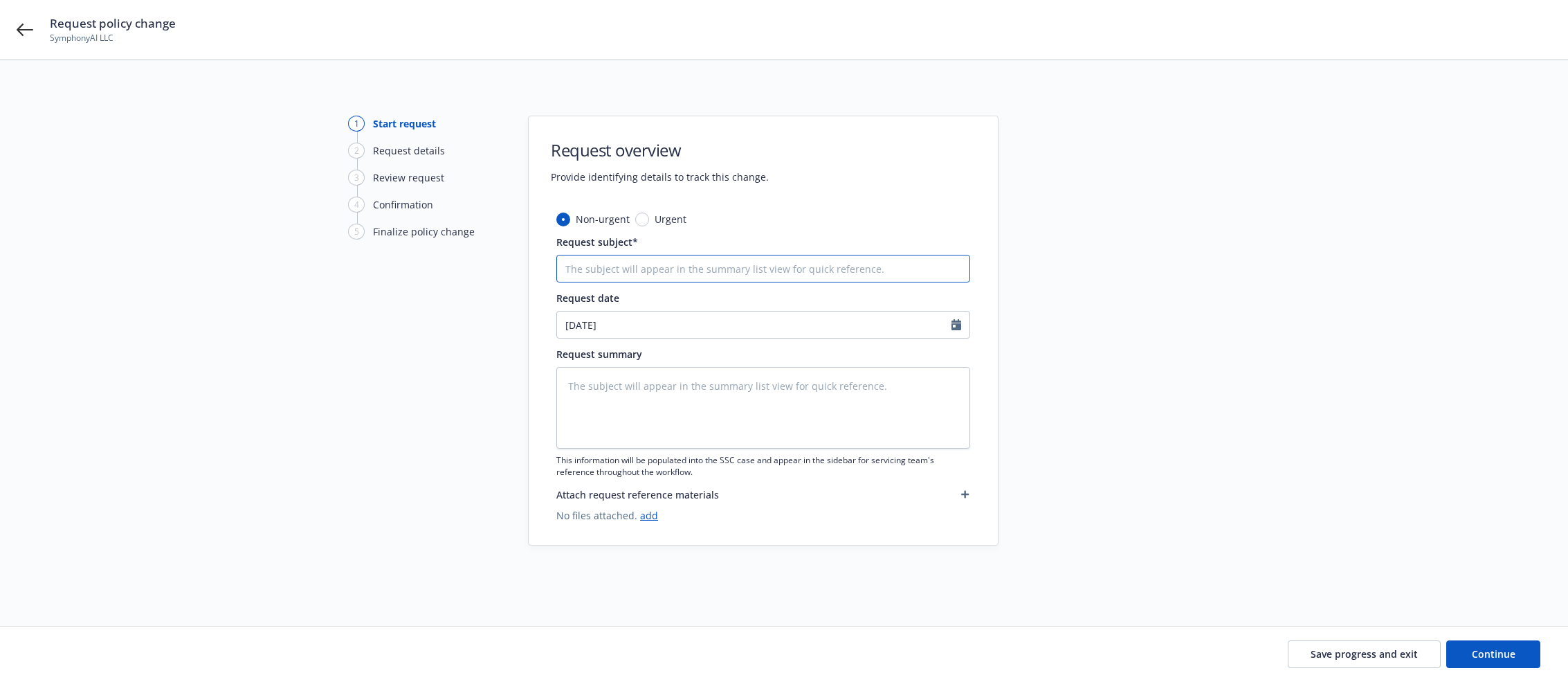
click at [634, 268] on input "Request subject*" at bounding box center [764, 269] width 414 height 27
type textarea "x"
type input "x"
type textarea "x"
type input "xx"
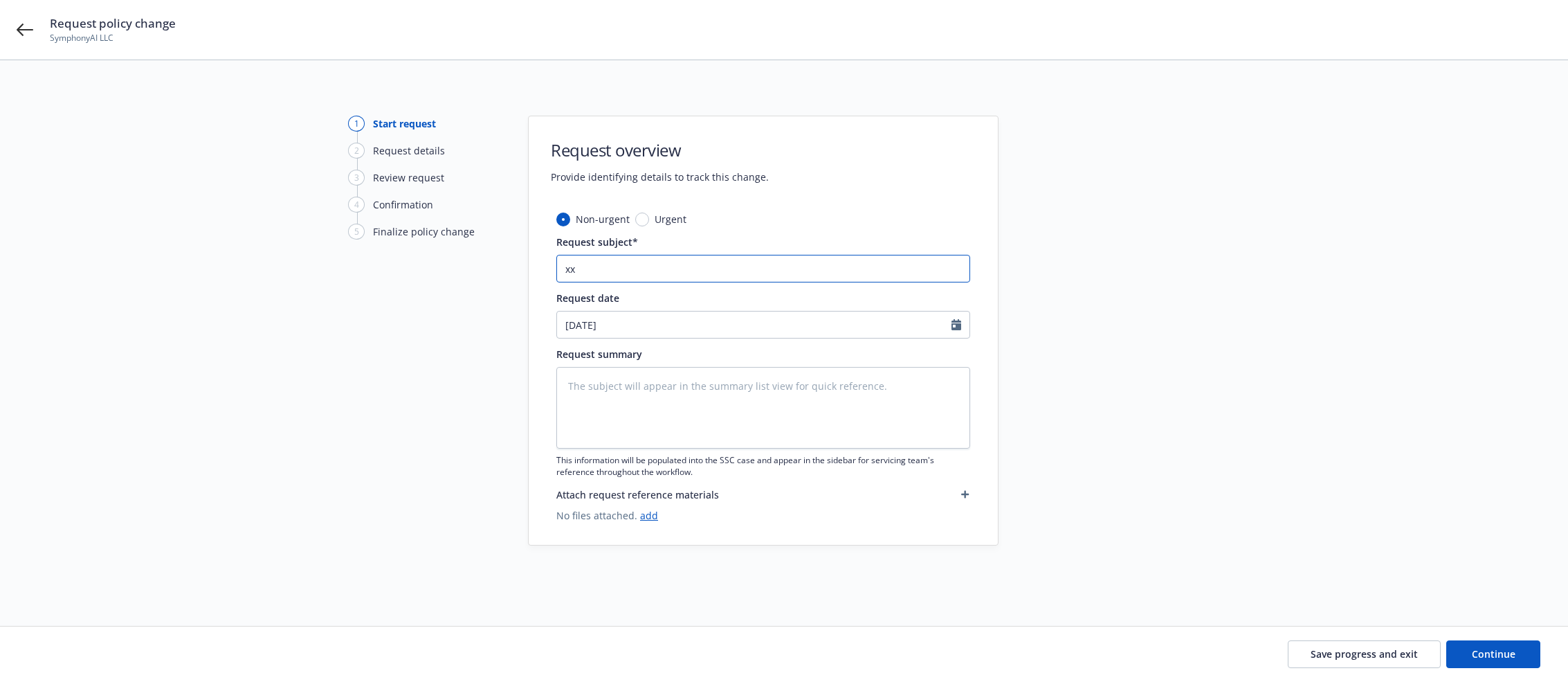
drag, startPoint x: 623, startPoint y: 266, endPoint x: 537, endPoint y: 265, distance: 86.0
click at [537, 265] on div "Non-urgent Urgent Request subject* xx Request date 09/18/2025 Request summary T…" at bounding box center [763, 378] width 469 height 333
type textarea "x"
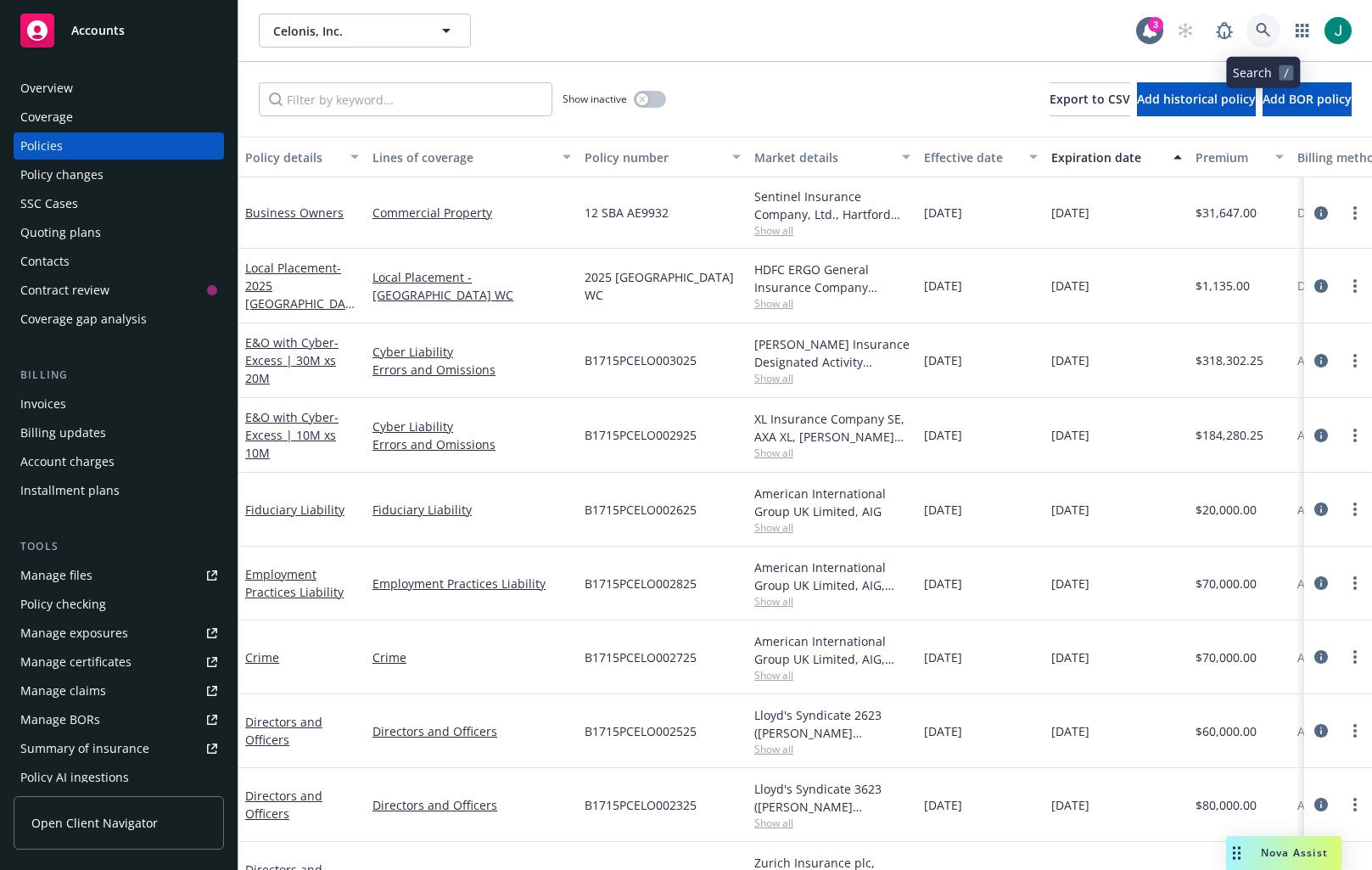
click at [1264, 34] on icon at bounding box center [1263, 30] width 15 height 15
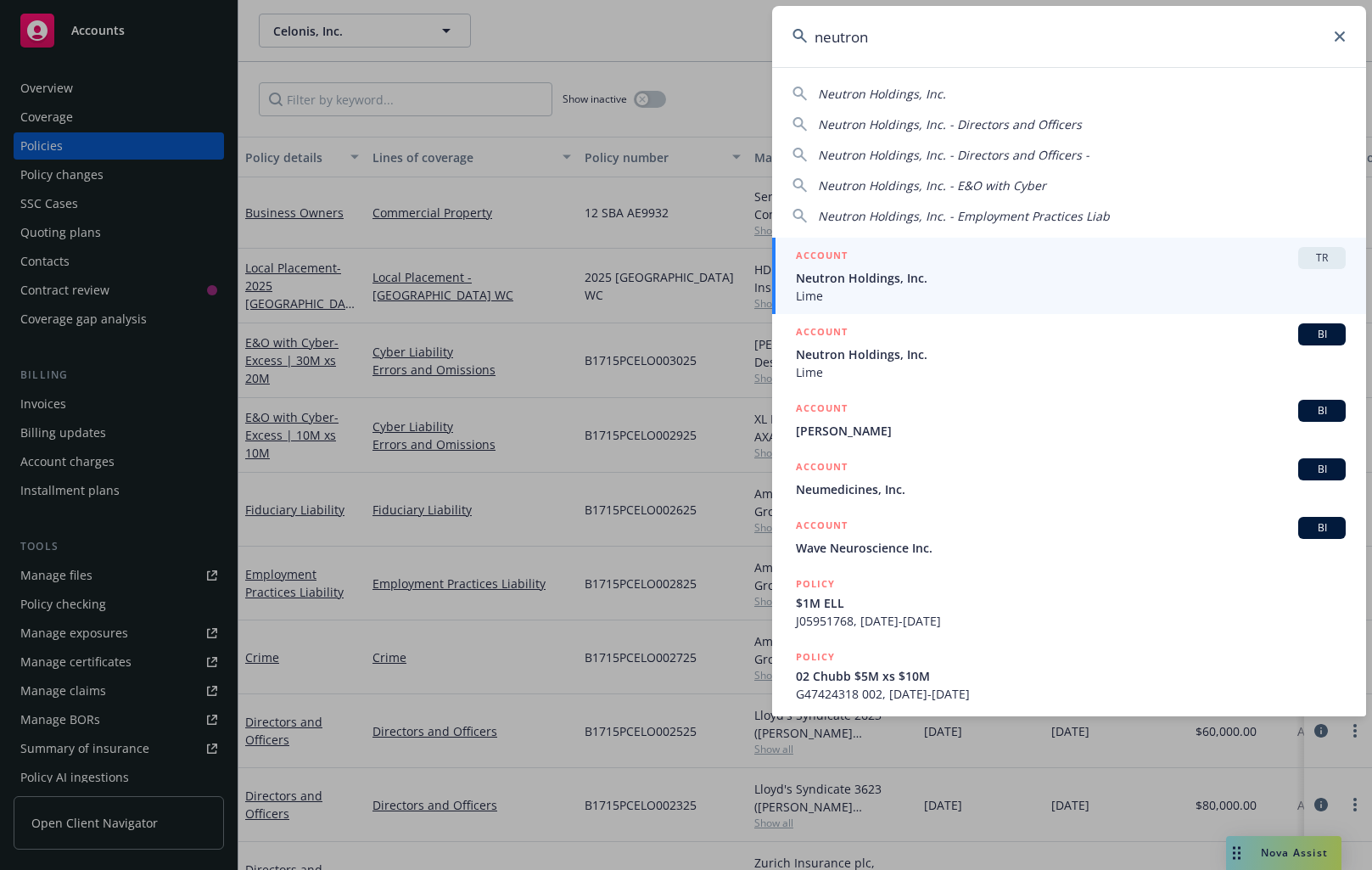
type input "neutron"
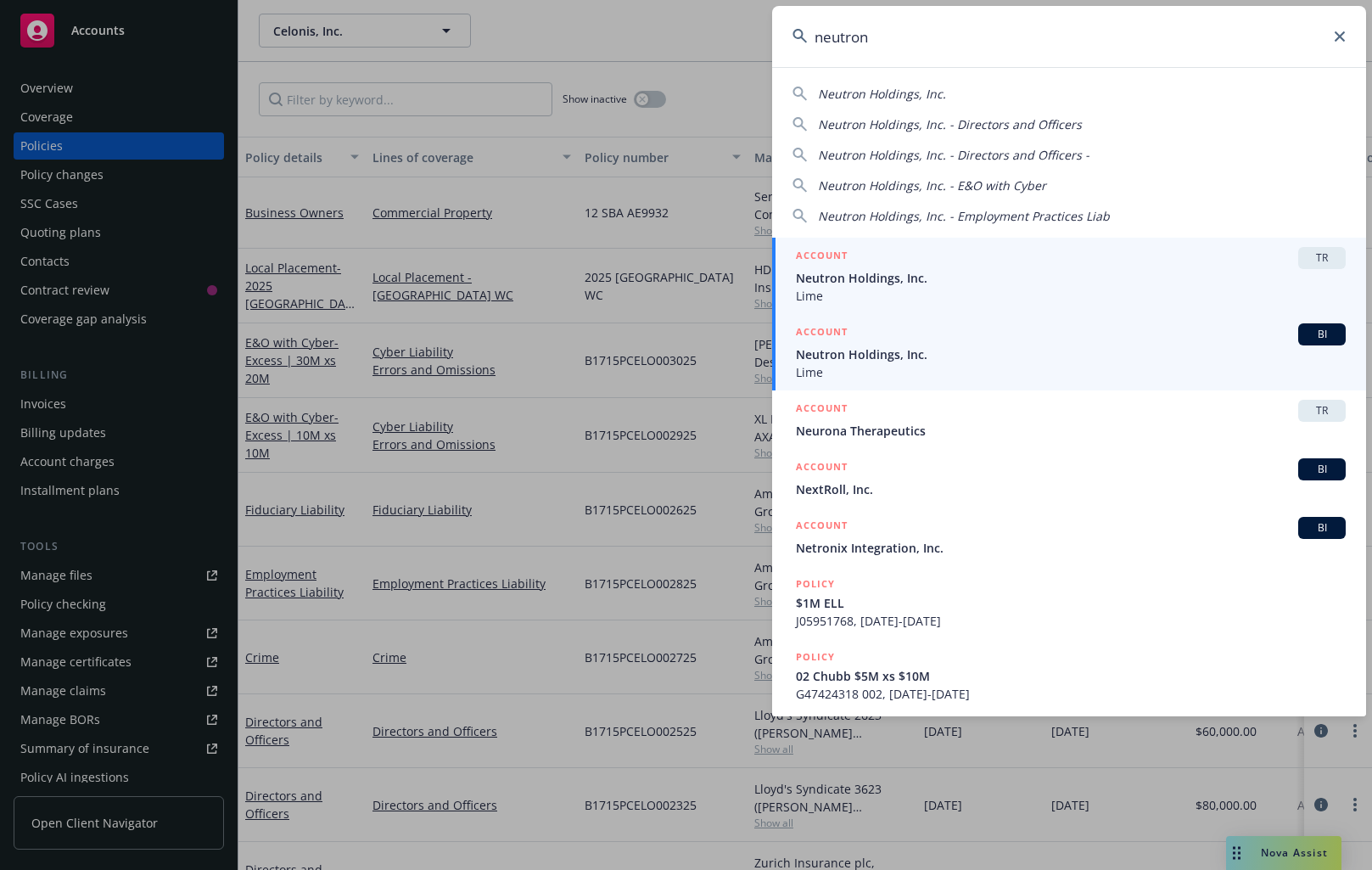
click at [832, 365] on span "Lime" at bounding box center [1070, 372] width 550 height 18
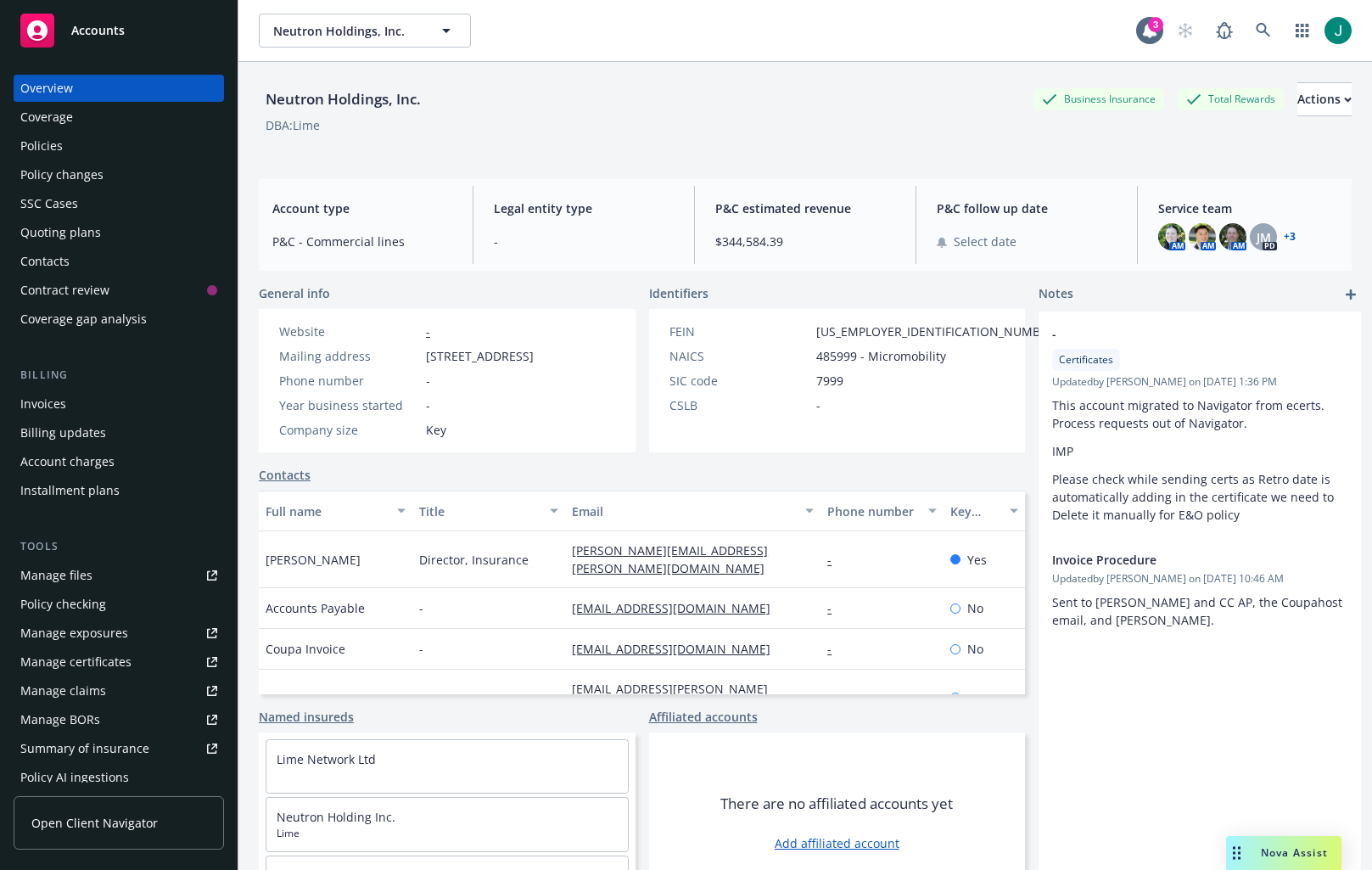
click at [59, 408] on div "Invoices" at bounding box center [43, 404] width 46 height 27
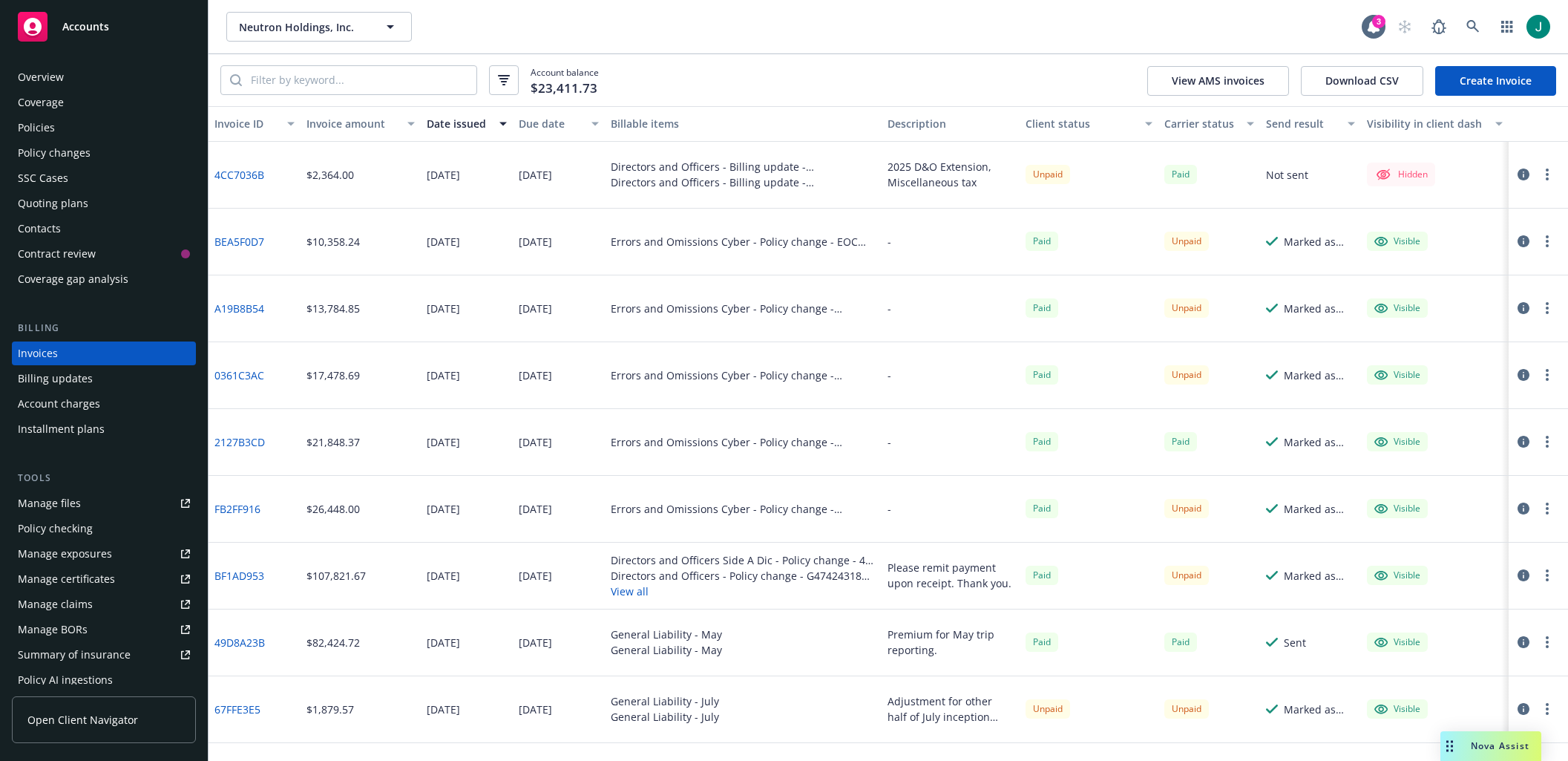
click at [252, 178] on link "4CC7036B" at bounding box center [239, 175] width 50 height 16
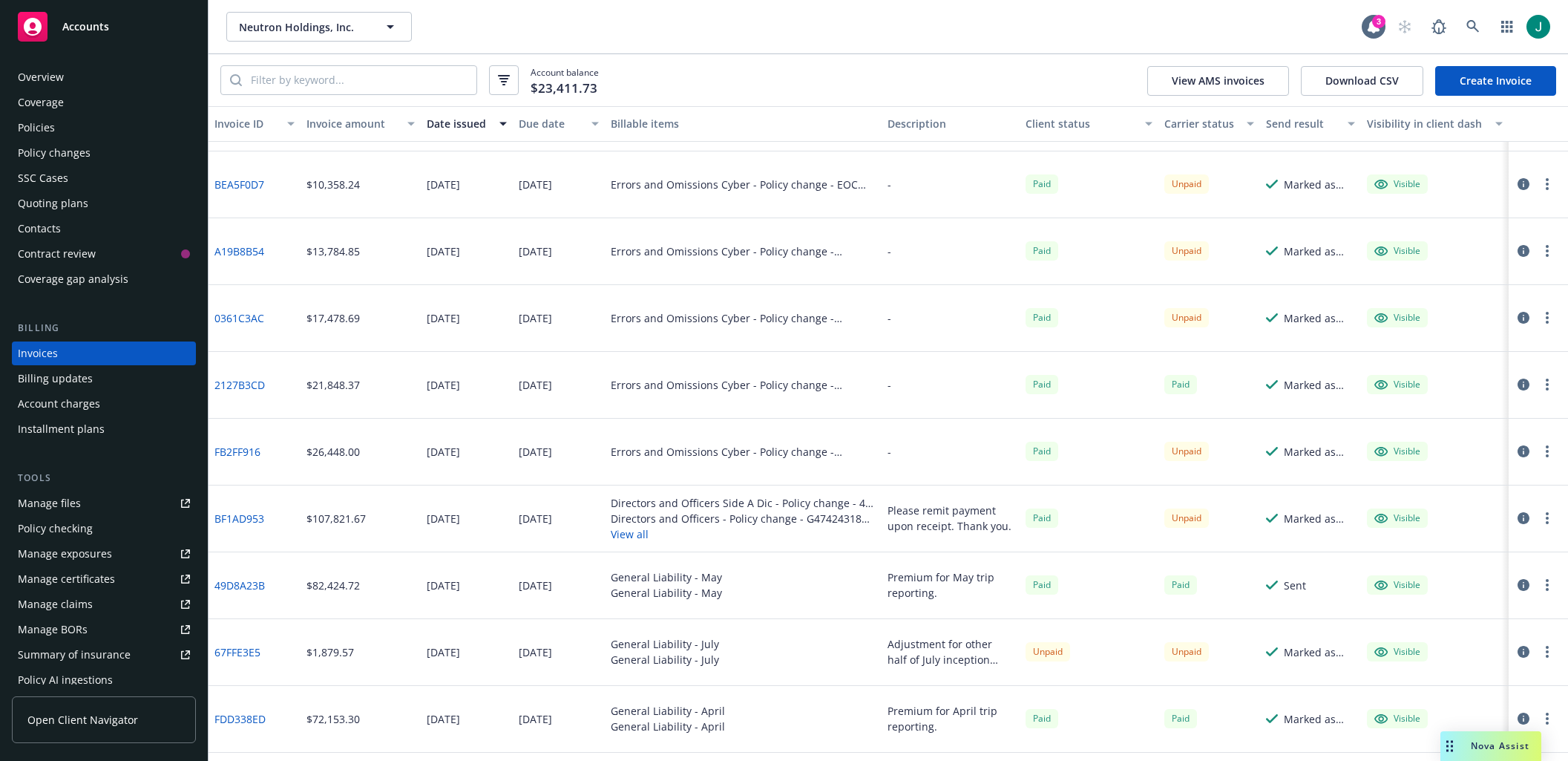
scroll to position [75, 0]
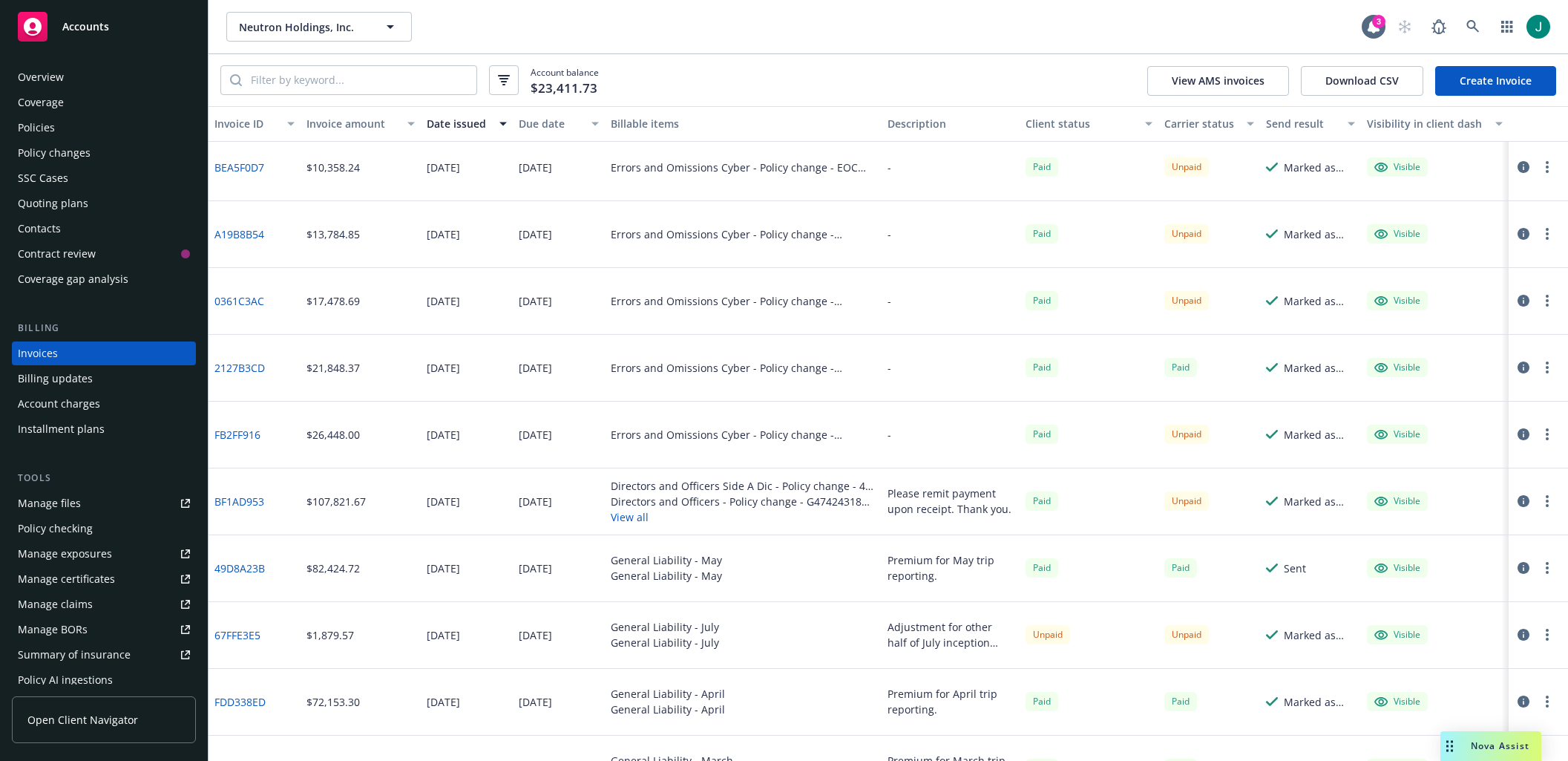
click at [244, 501] on link "BF1AD953" at bounding box center [239, 502] width 50 height 16
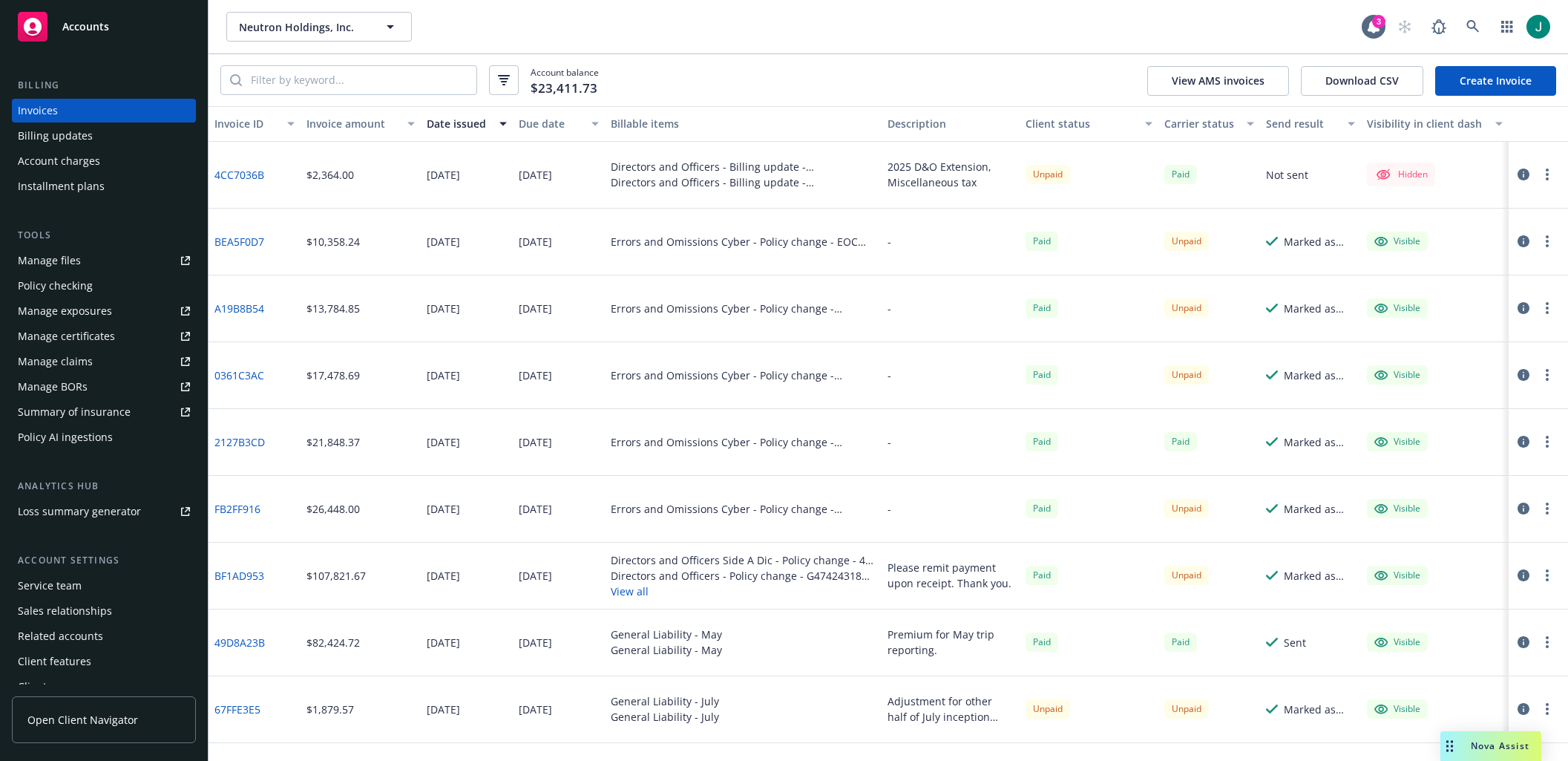
scroll to position [257, 0]
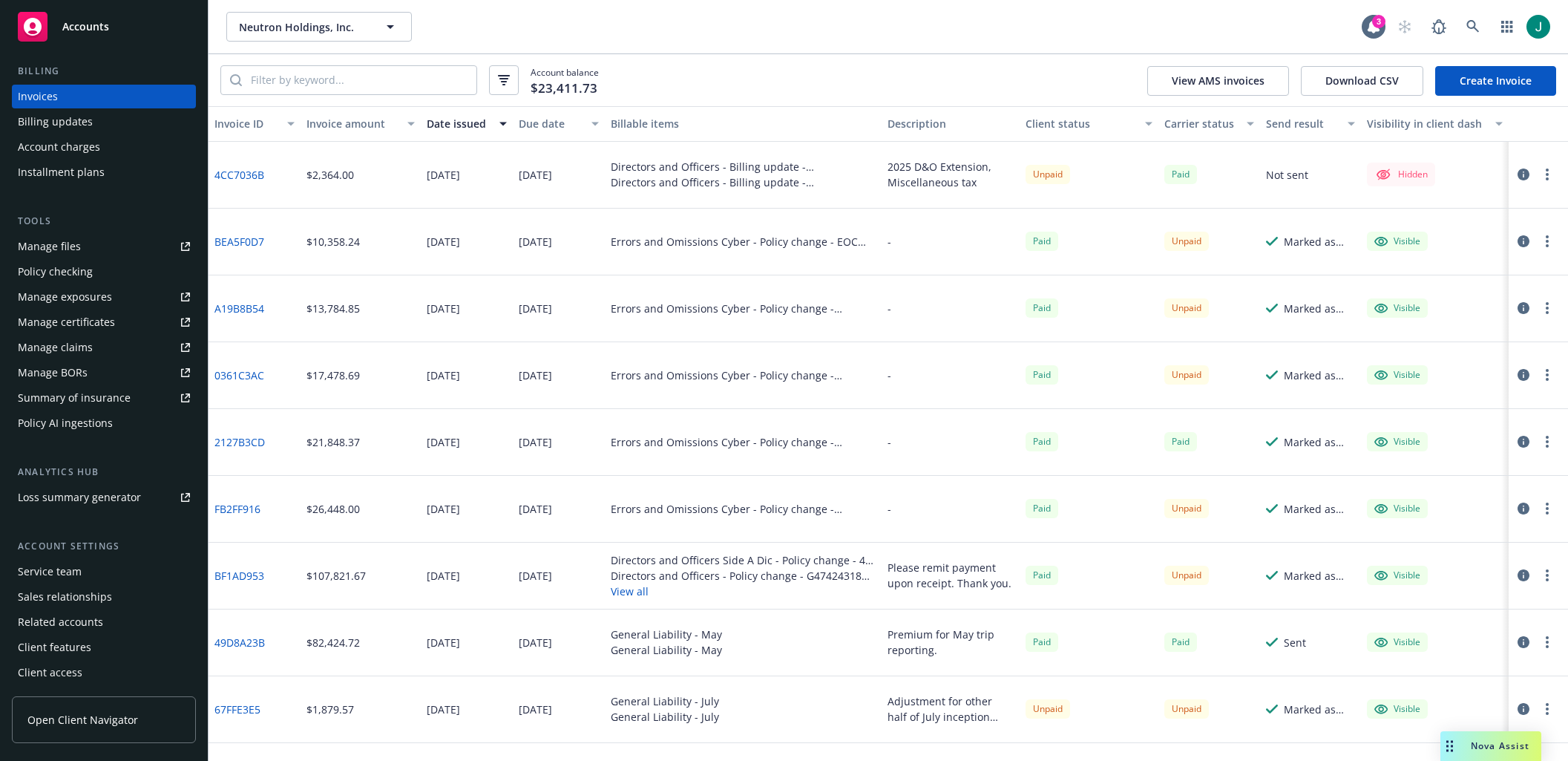
click at [78, 718] on span "Open Client Navigator" at bounding box center [82, 720] width 110 height 16
click at [632, 591] on button "View all" at bounding box center [743, 591] width 265 height 16
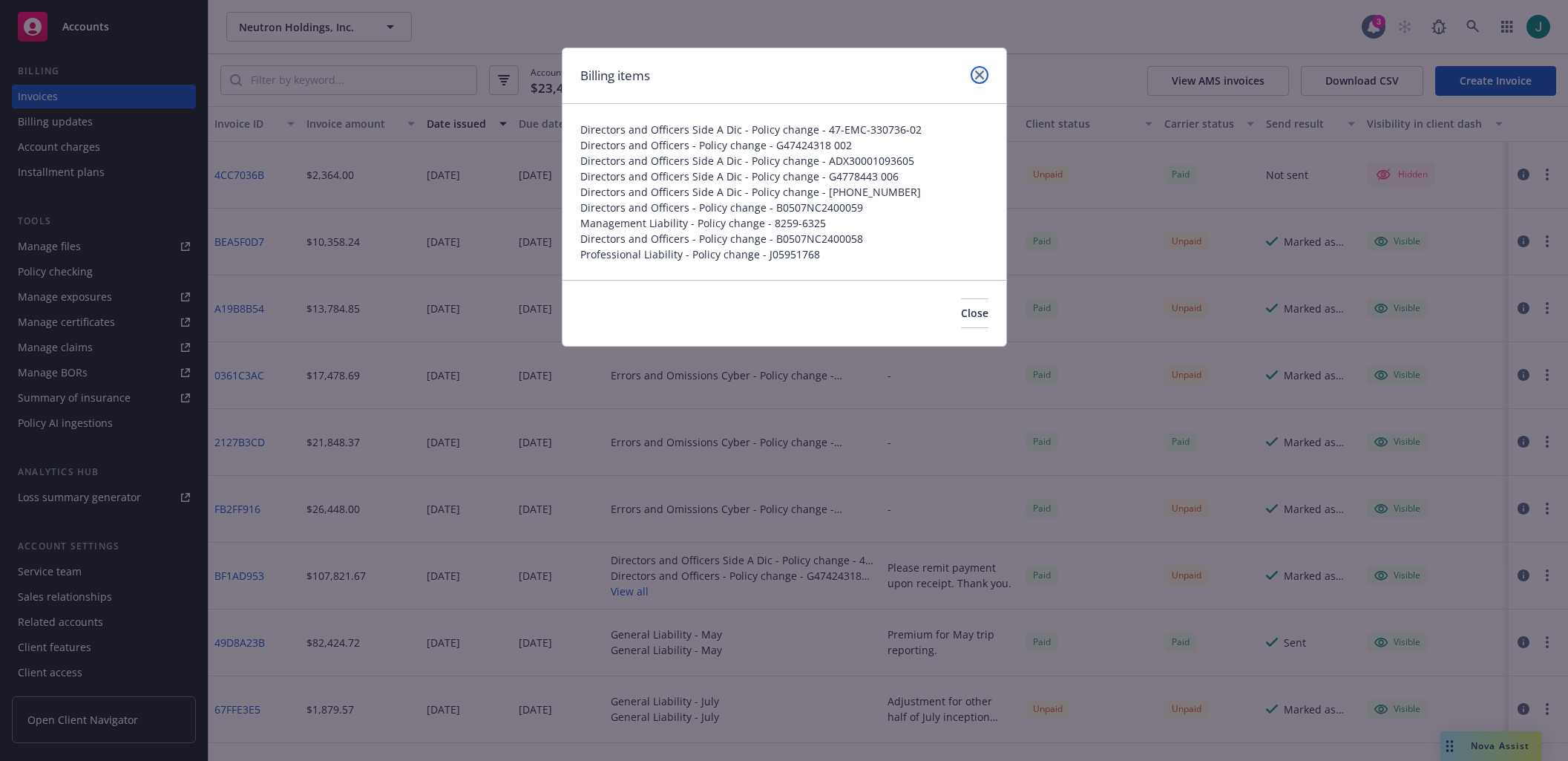
click at [981, 78] on icon "close" at bounding box center [979, 75] width 9 height 9
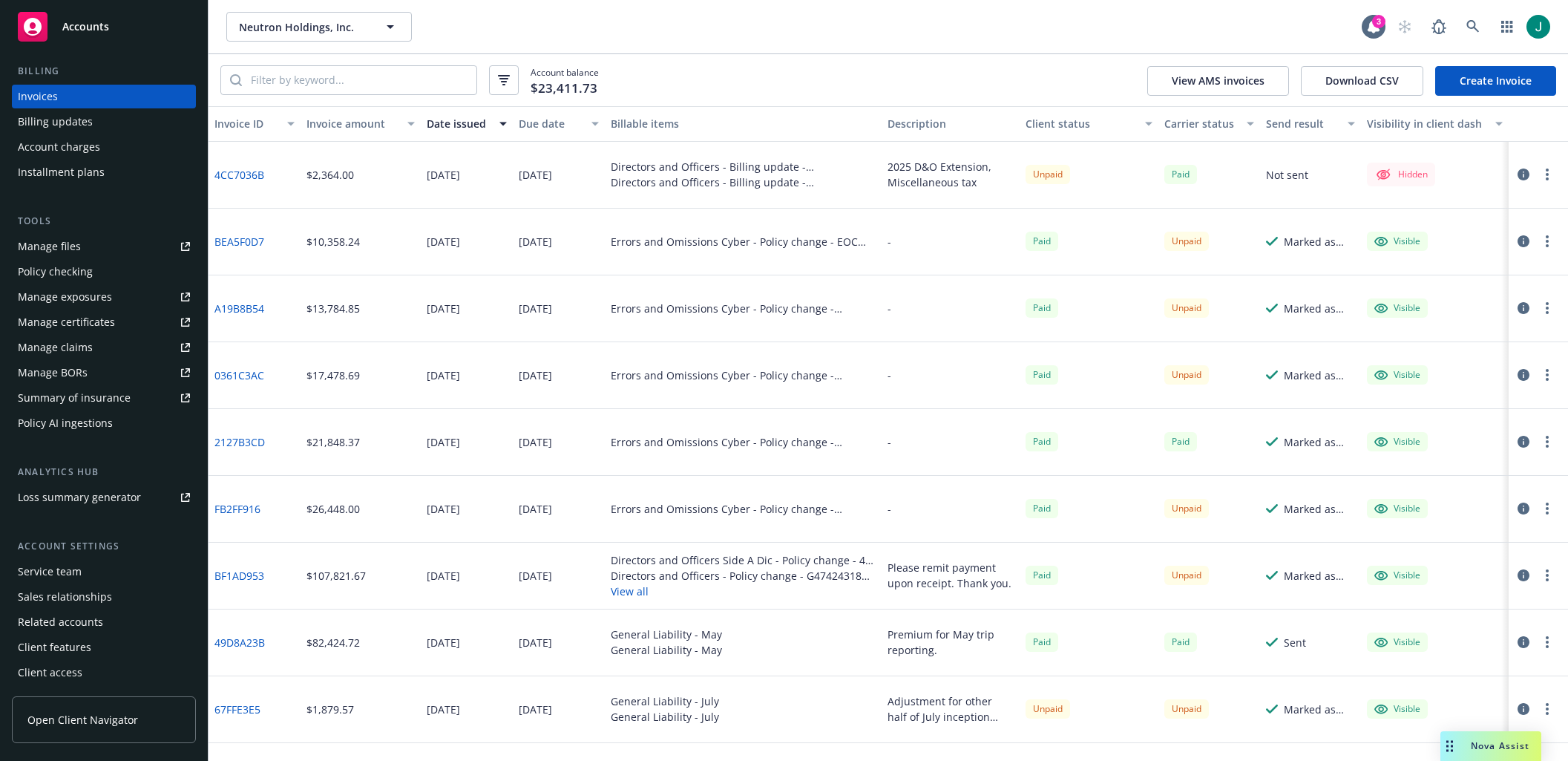
click at [243, 174] on link "4CC7036B" at bounding box center [239, 175] width 50 height 16
click at [49, 121] on div "Billing updates" at bounding box center [55, 122] width 75 height 24
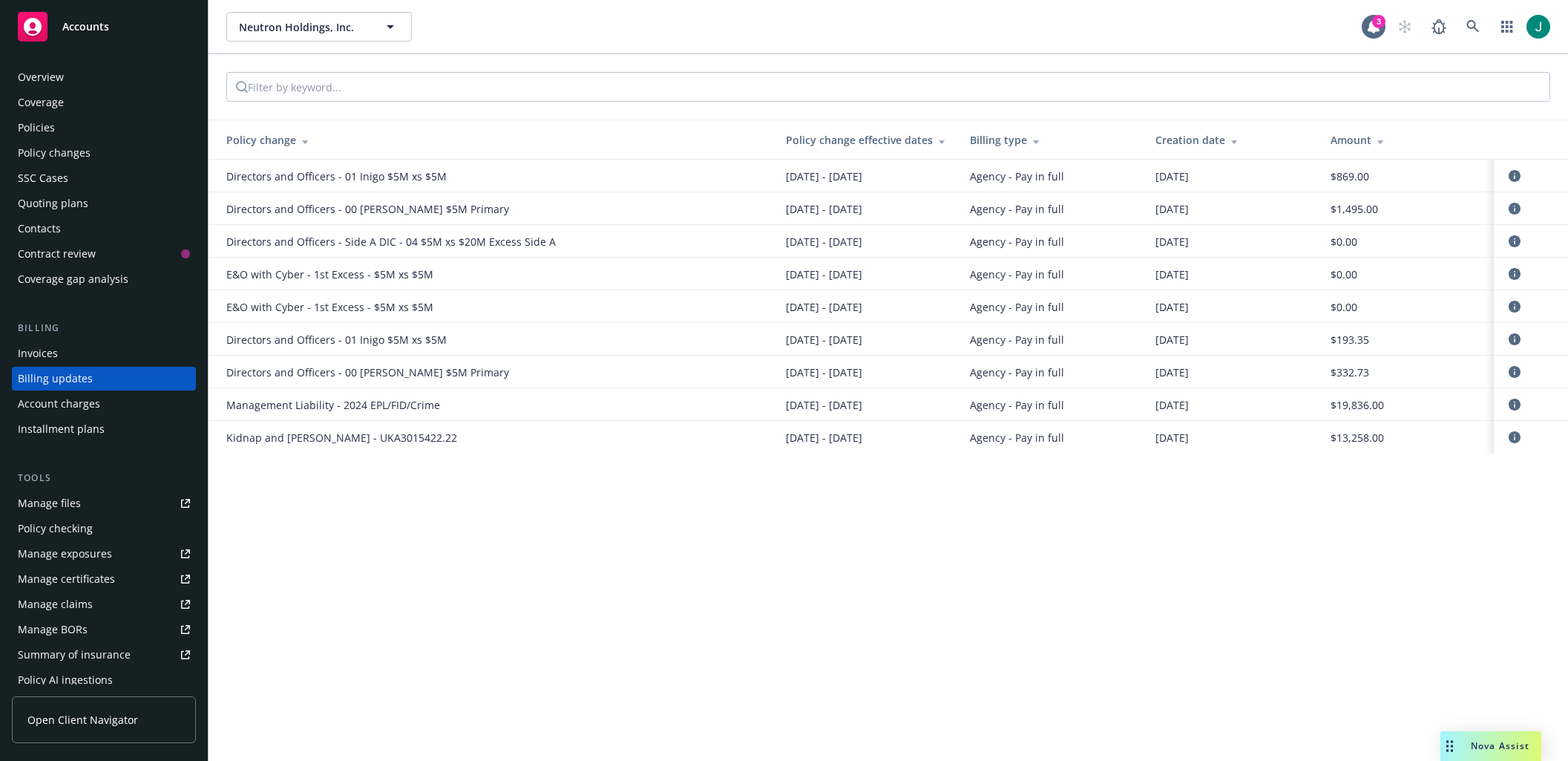
click at [45, 129] on div "Policies" at bounding box center [36, 128] width 37 height 24
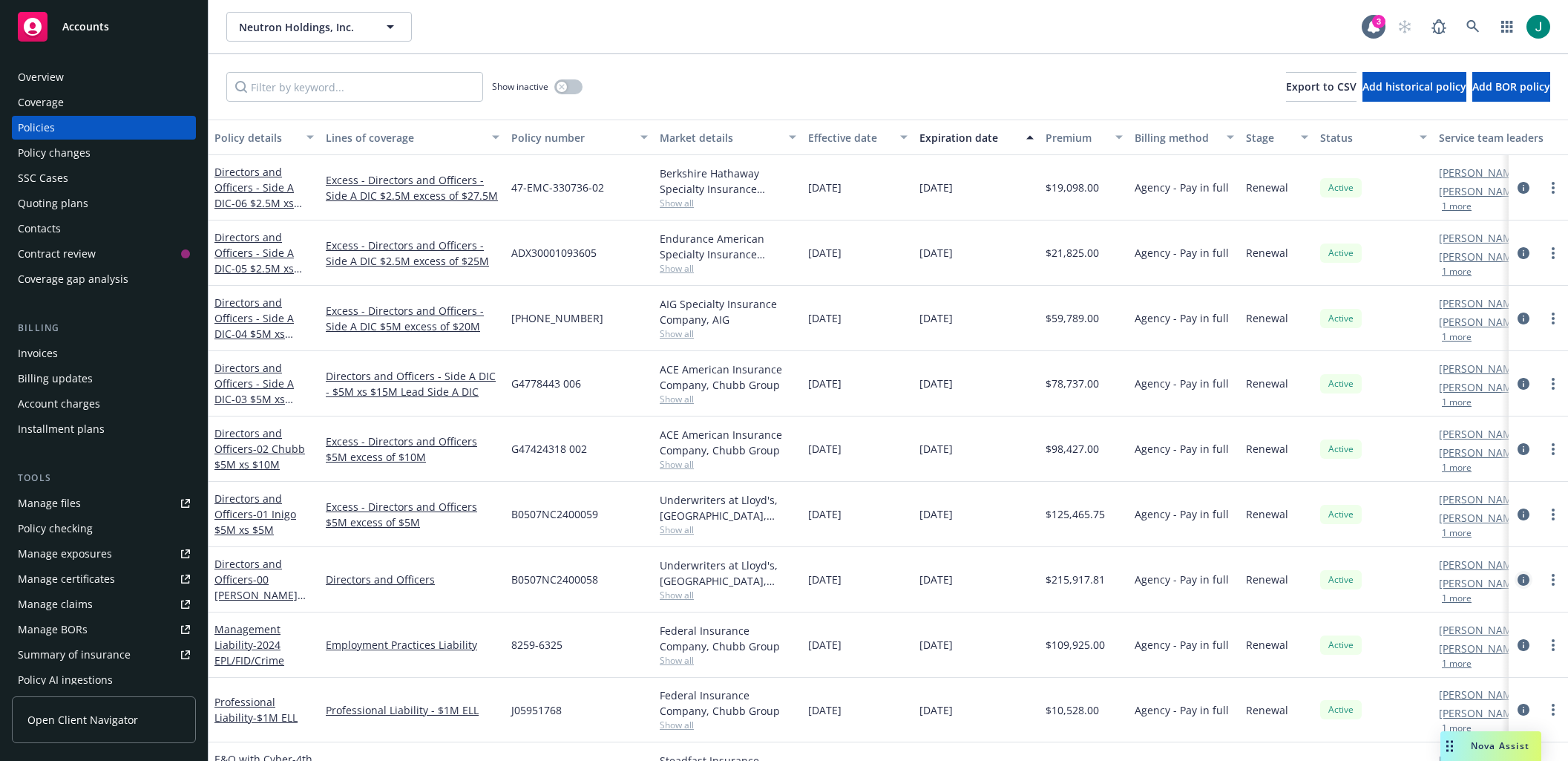
click at [1199, 579] on icon "circleInformation" at bounding box center [1523, 579] width 12 height 12
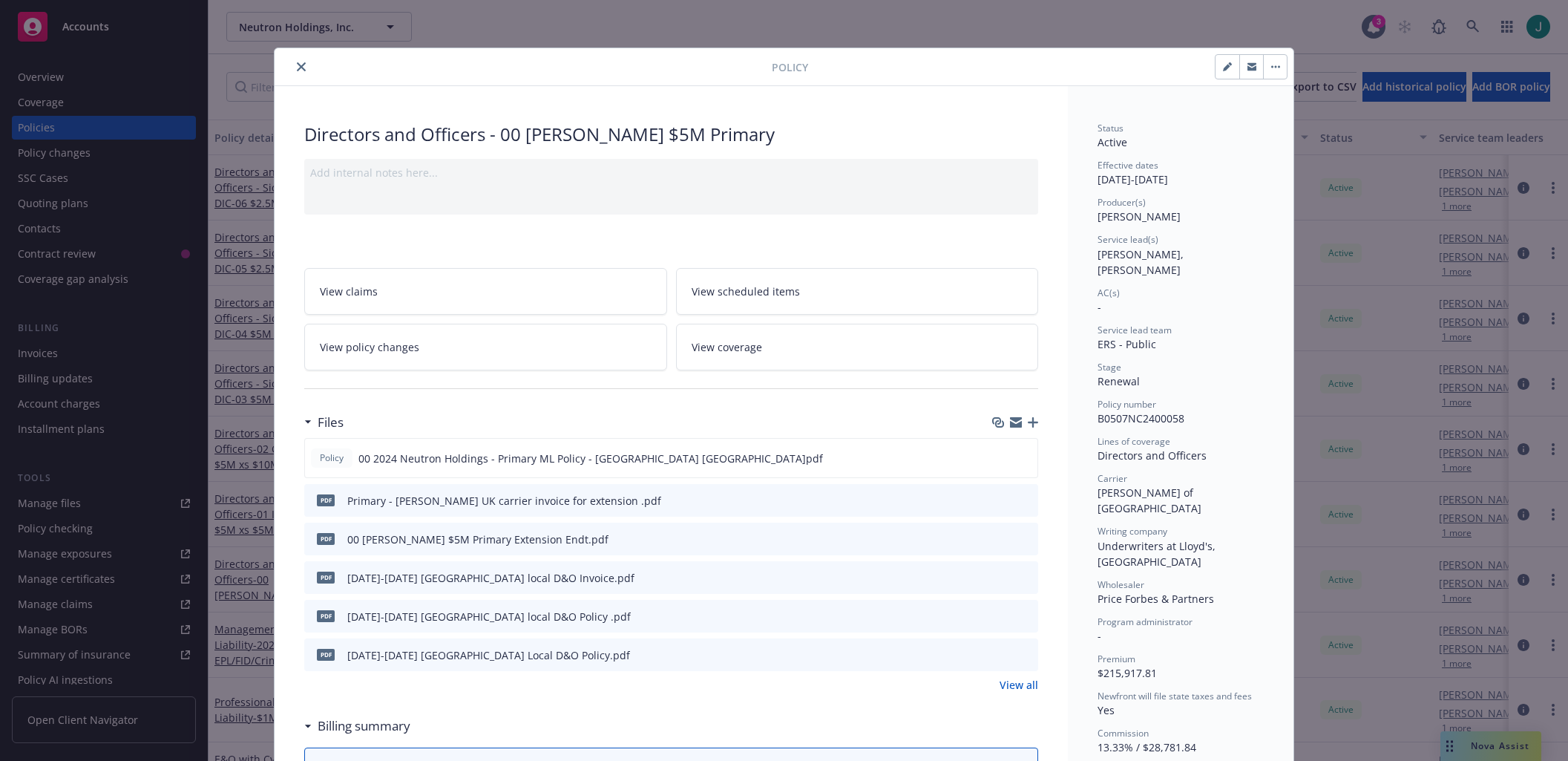
click at [296, 69] on icon "close" at bounding box center [300, 67] width 9 height 9
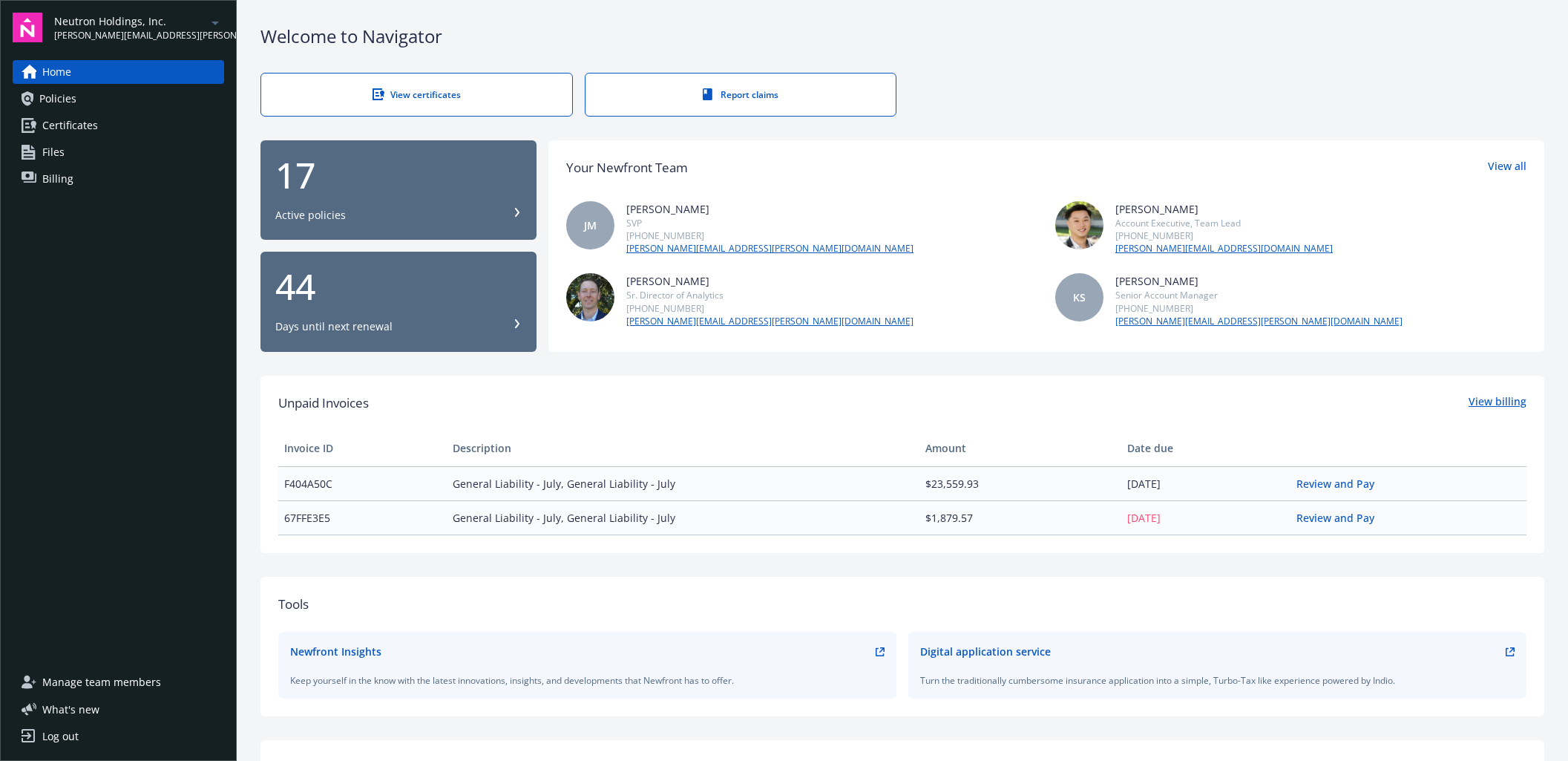
click at [1493, 405] on link "View billing" at bounding box center [1497, 403] width 58 height 19
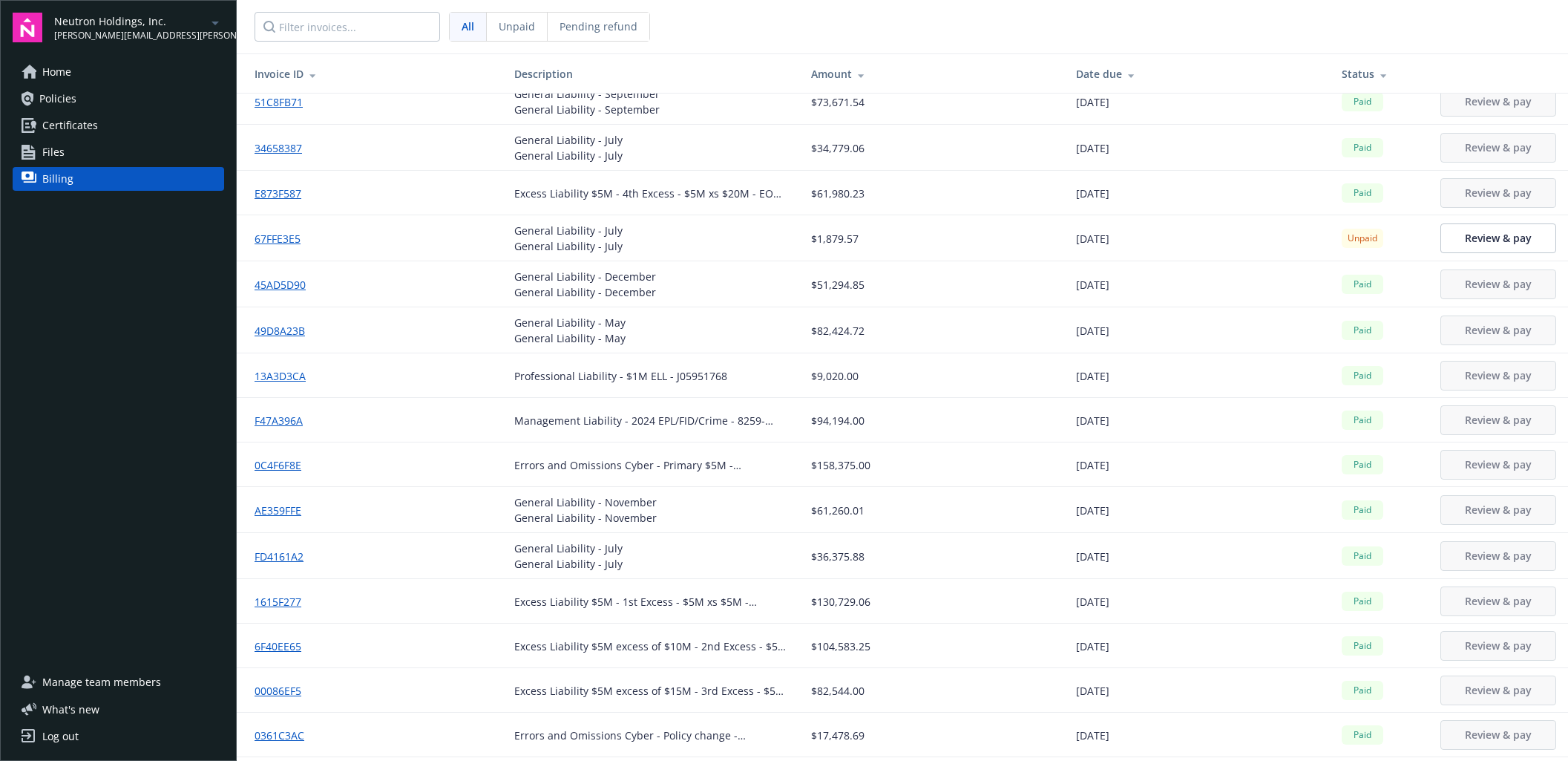
scroll to position [519, 0]
drag, startPoint x: 805, startPoint y: 419, endPoint x: 872, endPoint y: 416, distance: 67.1
click at [872, 416] on div "$94,194.00" at bounding box center [931, 419] width 242 height 16
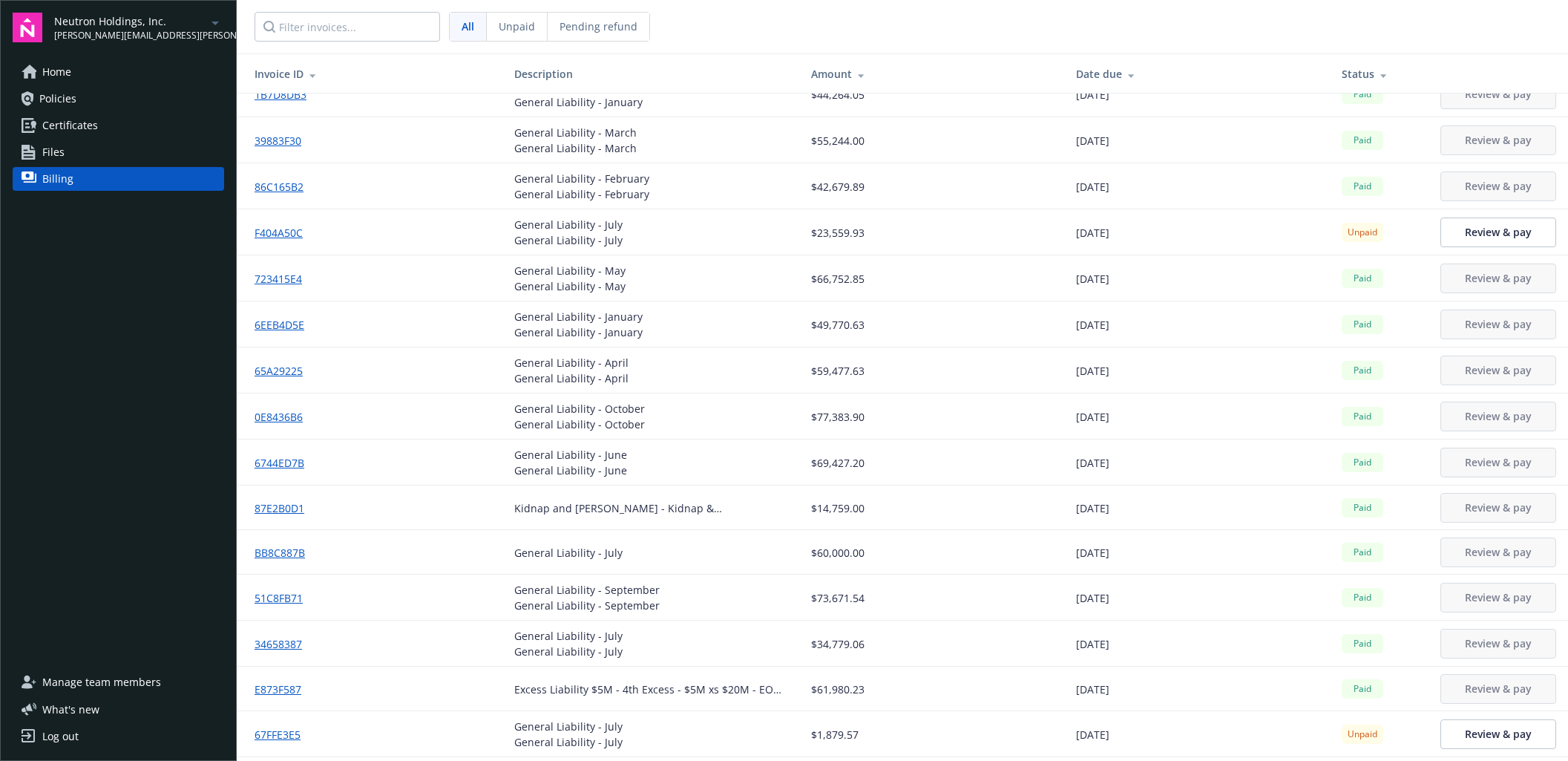
scroll to position [0, 0]
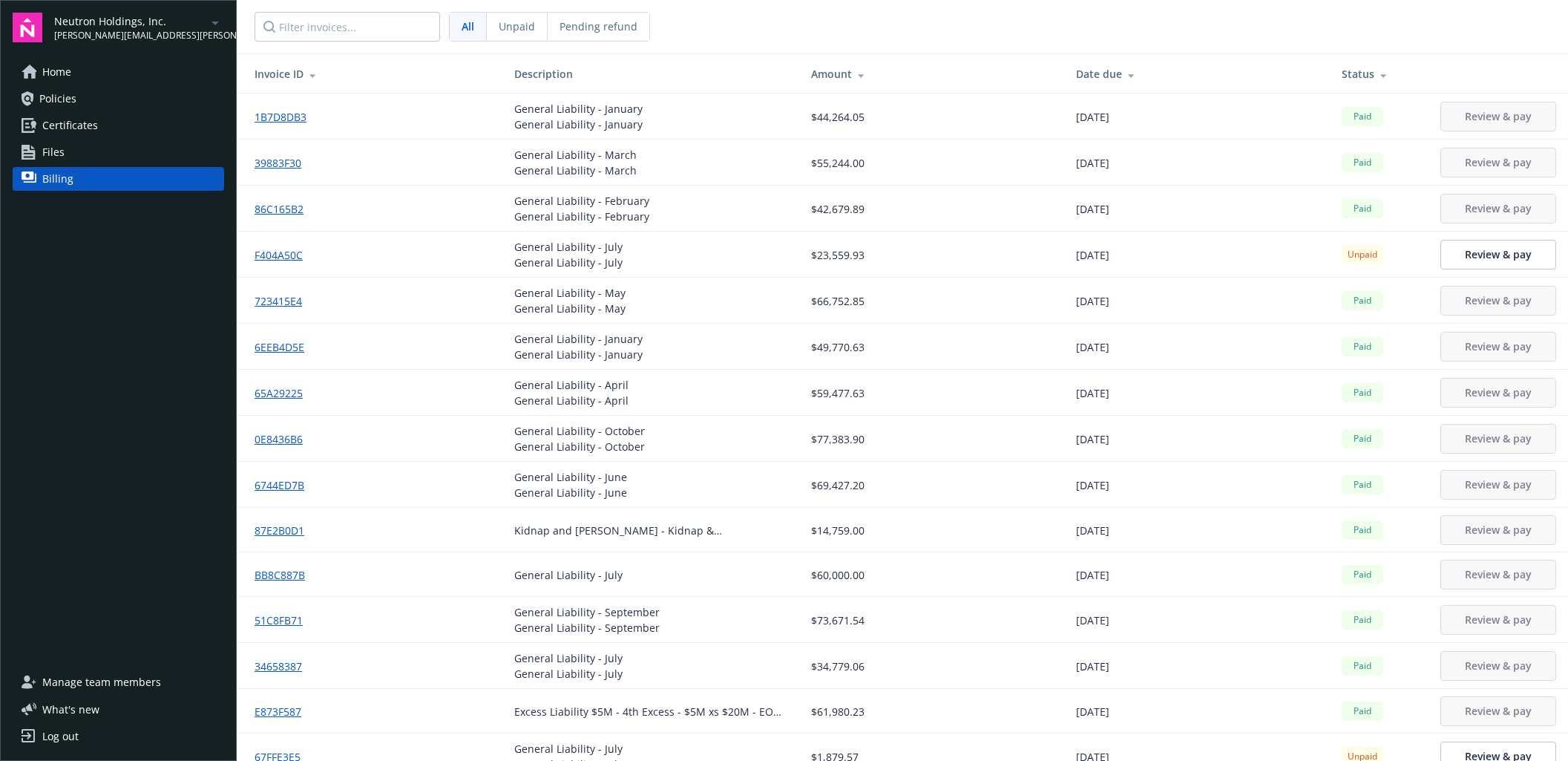
click at [1099, 72] on div "Date due" at bounding box center [1196, 74] width 242 height 16
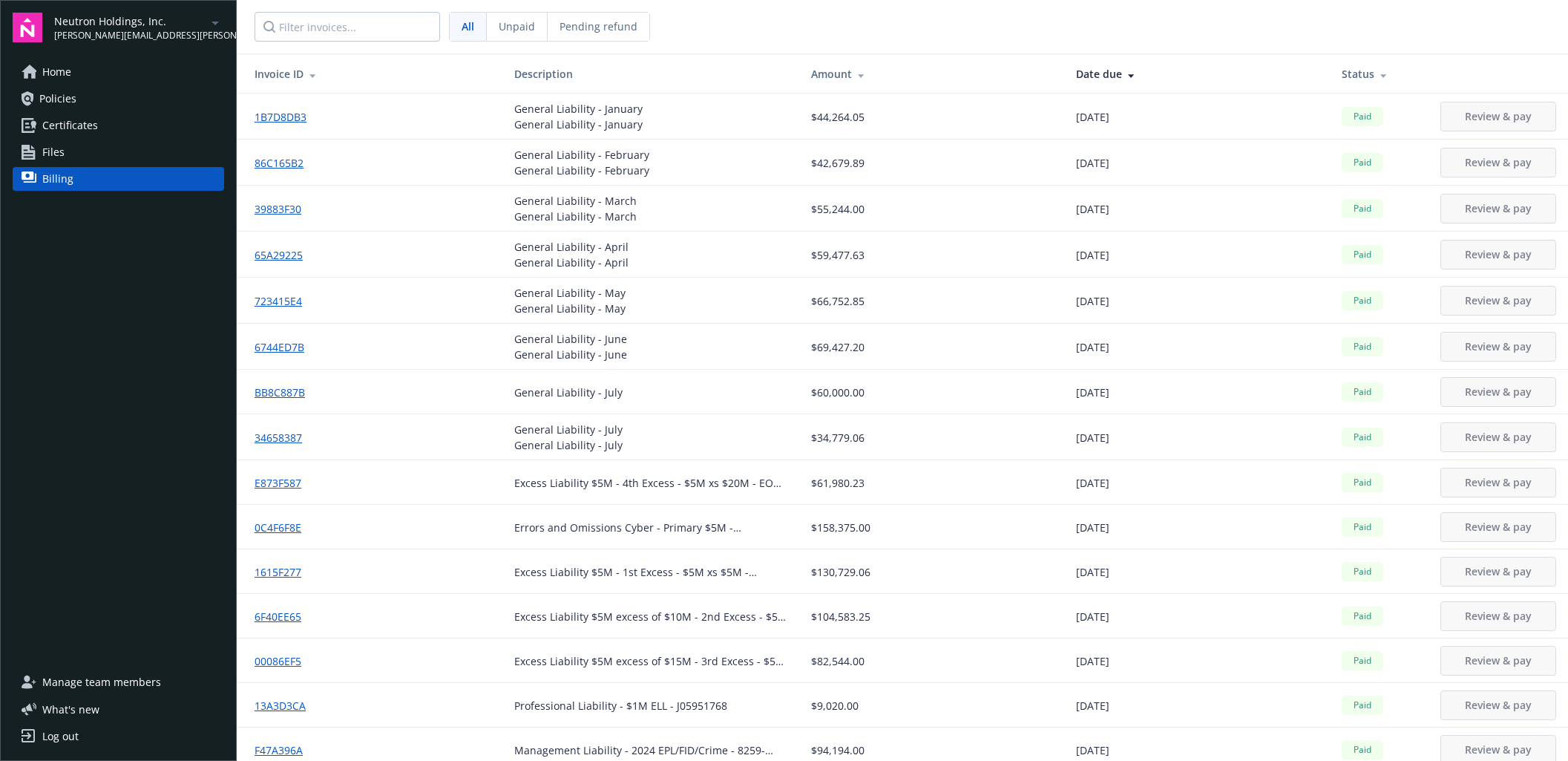
click at [1097, 67] on div "Date due" at bounding box center [1196, 74] width 242 height 16
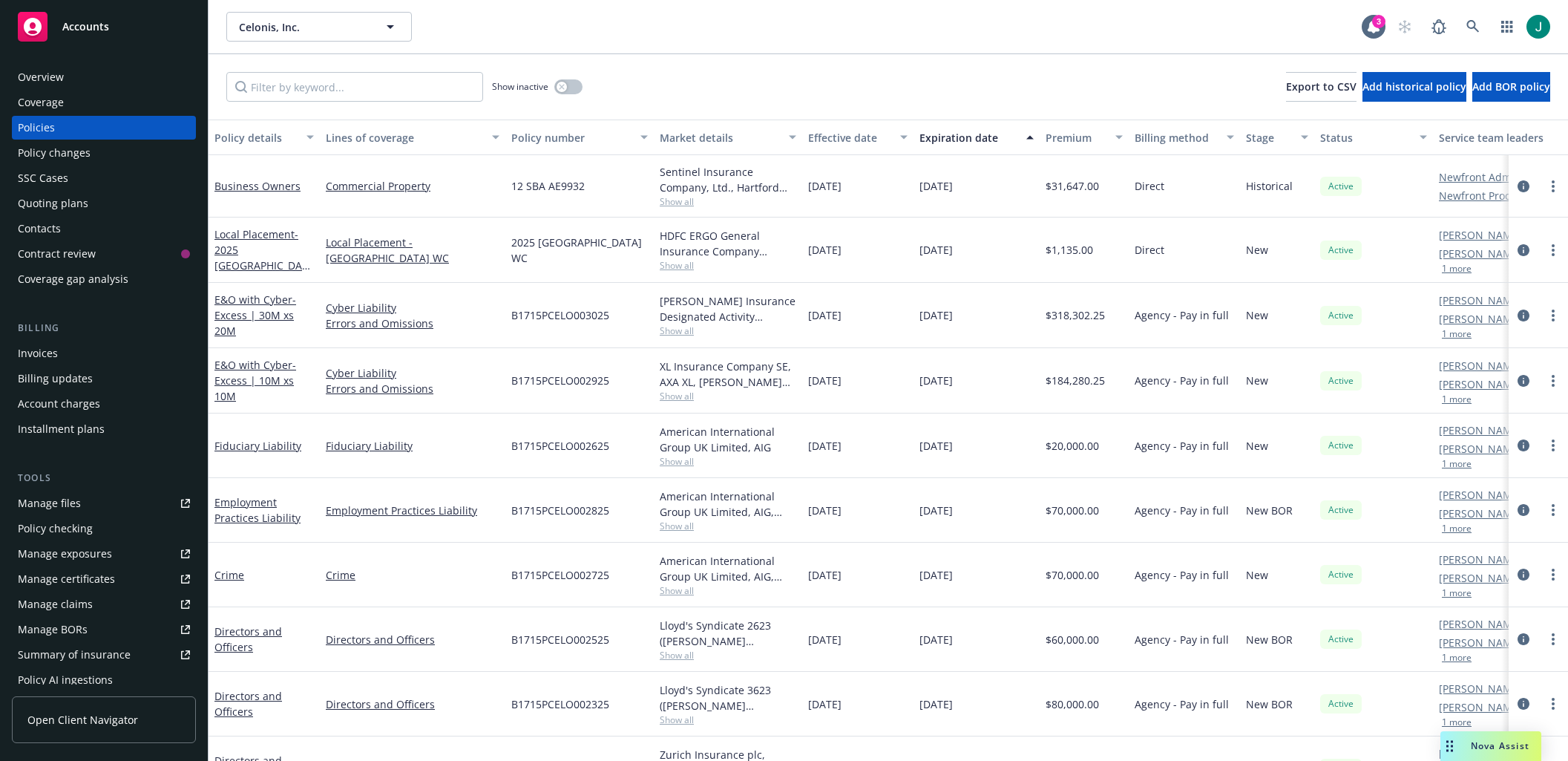
click at [1488, 752] on div "Nova Assist" at bounding box center [1490, 745] width 101 height 29
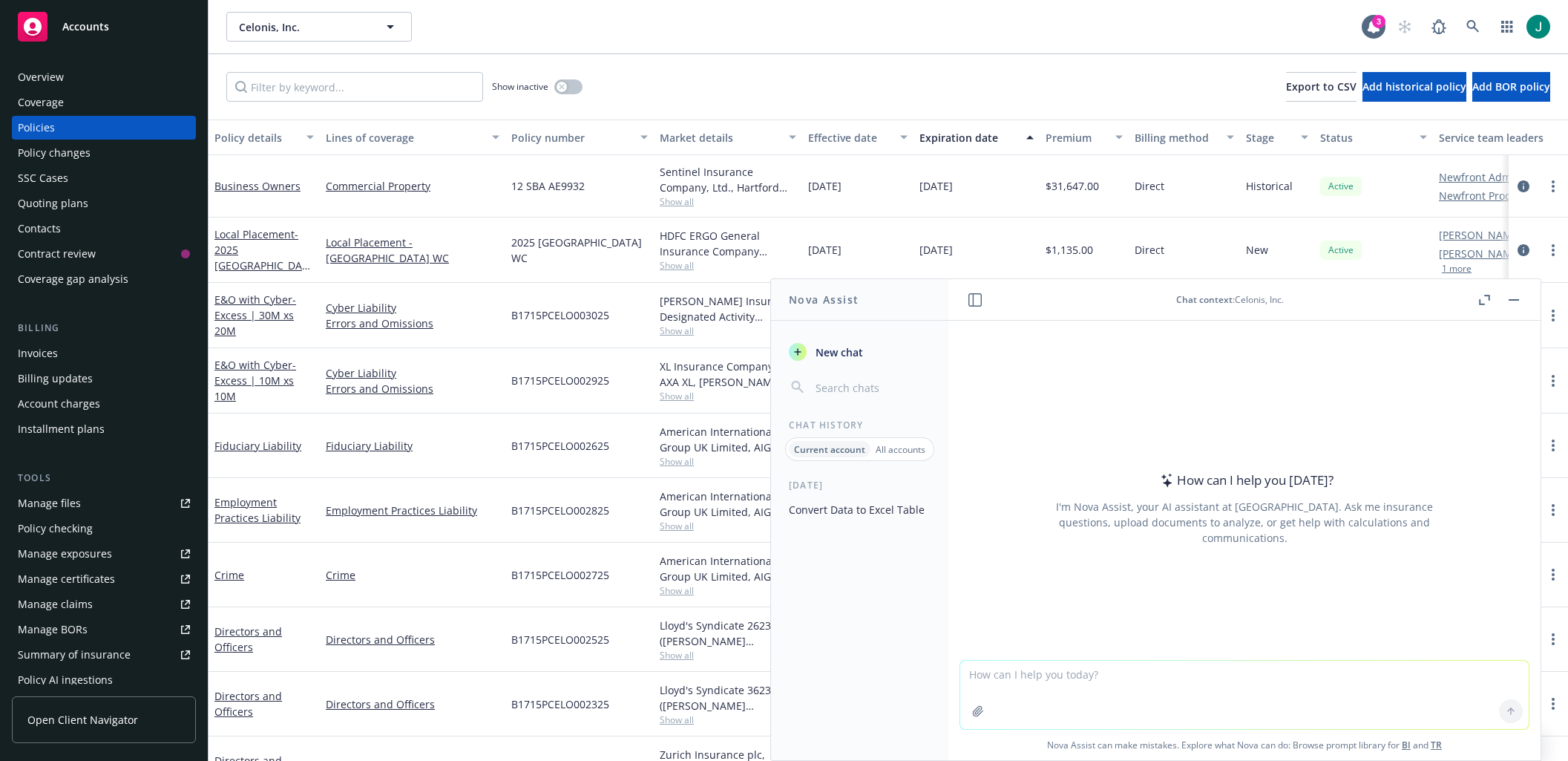
click at [826, 509] on button "Convert Data to Excel Table" at bounding box center [860, 509] width 154 height 25
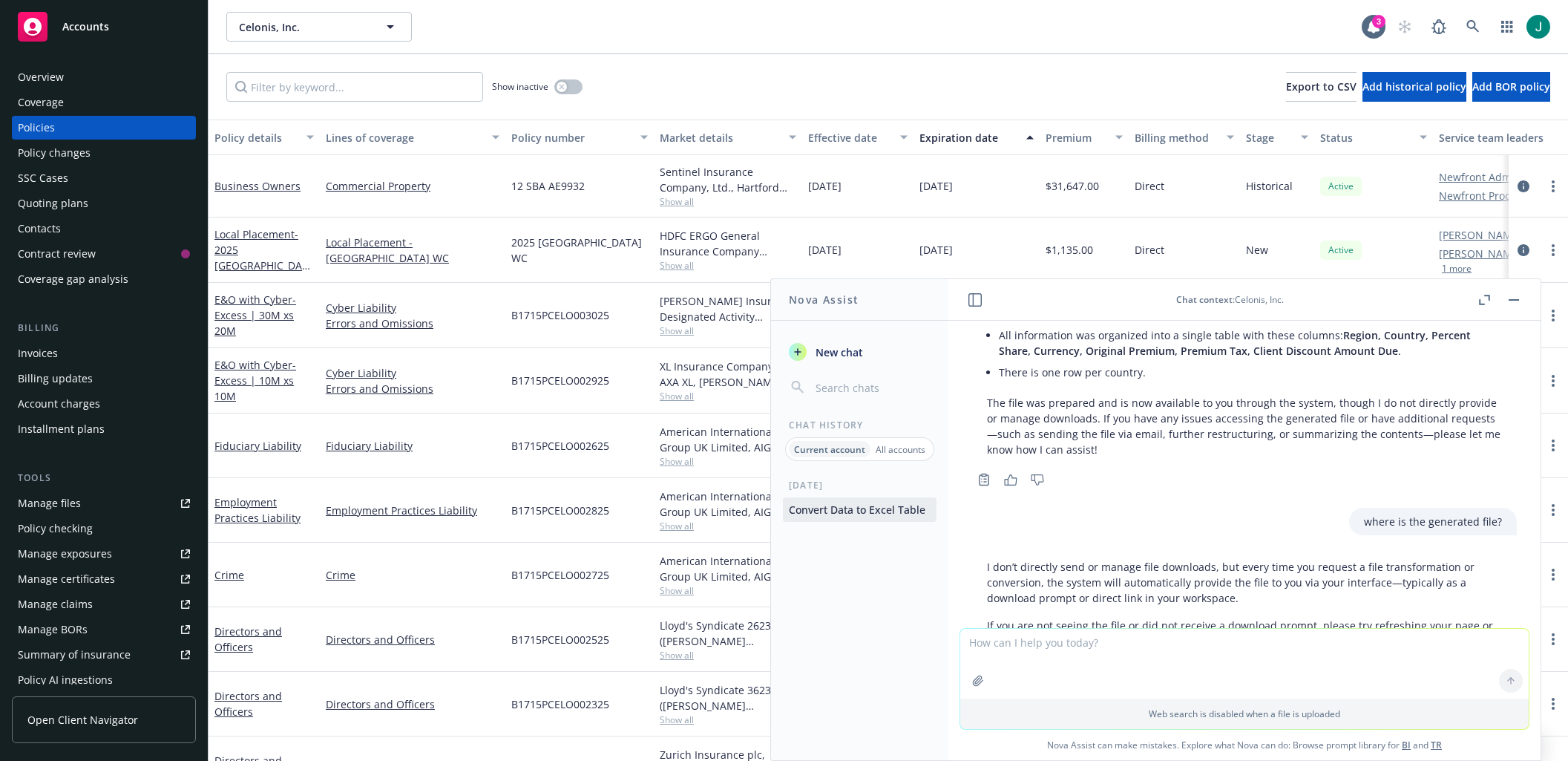
scroll to position [562, 0]
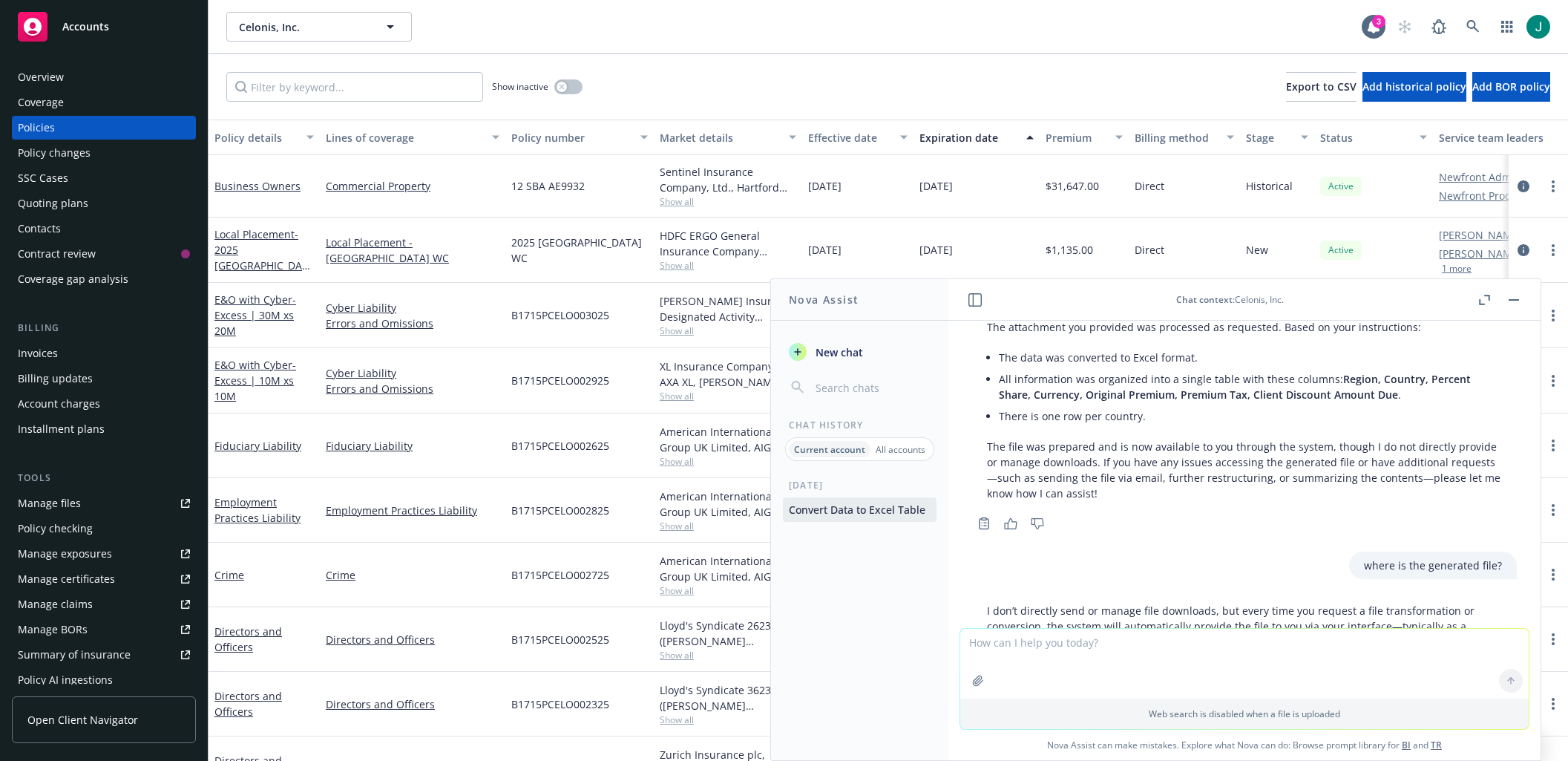
click at [107, 6] on link "Accounts" at bounding box center [104, 26] width 184 height 41
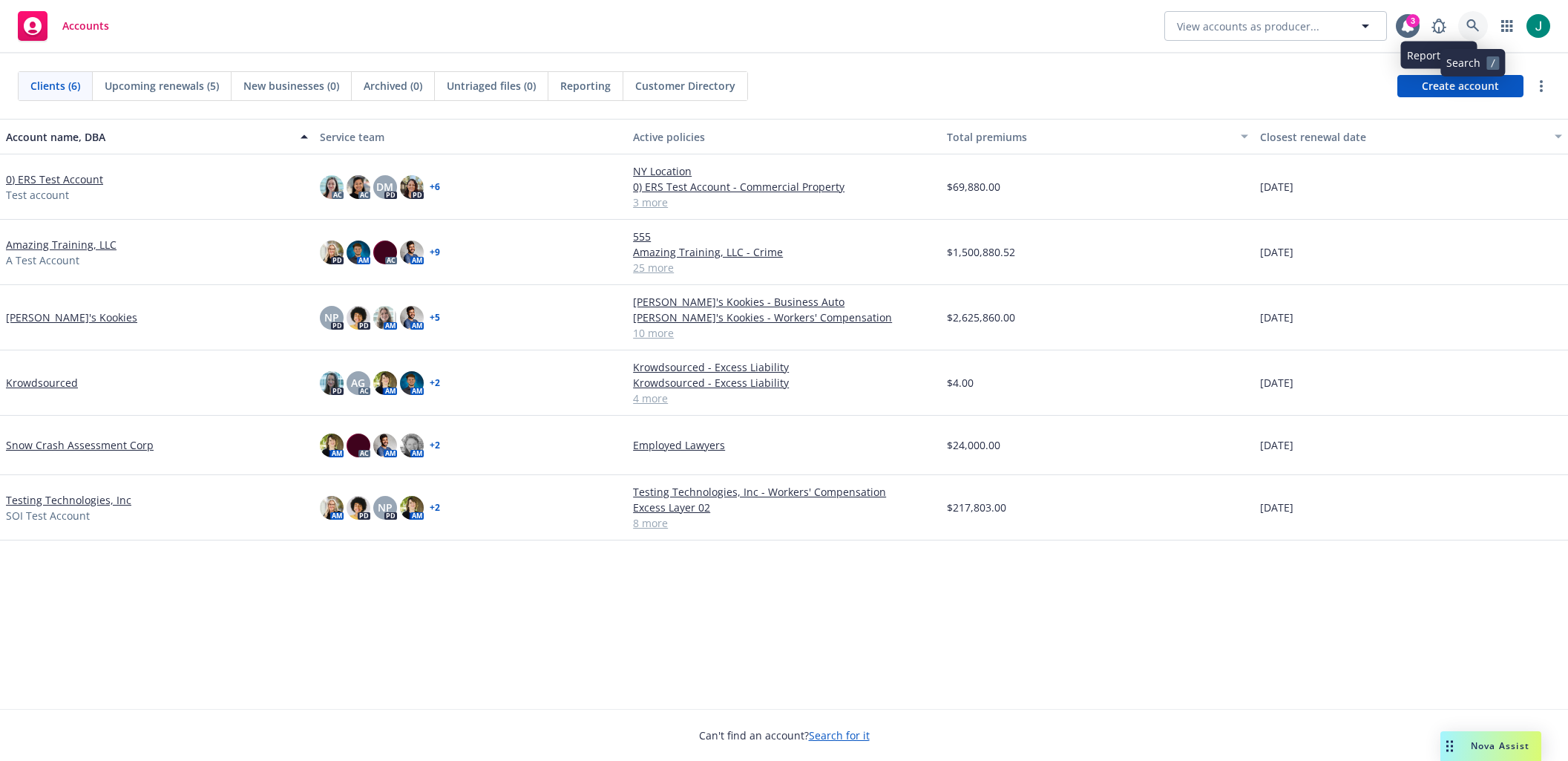
click at [1470, 25] on icon at bounding box center [1473, 25] width 13 height 13
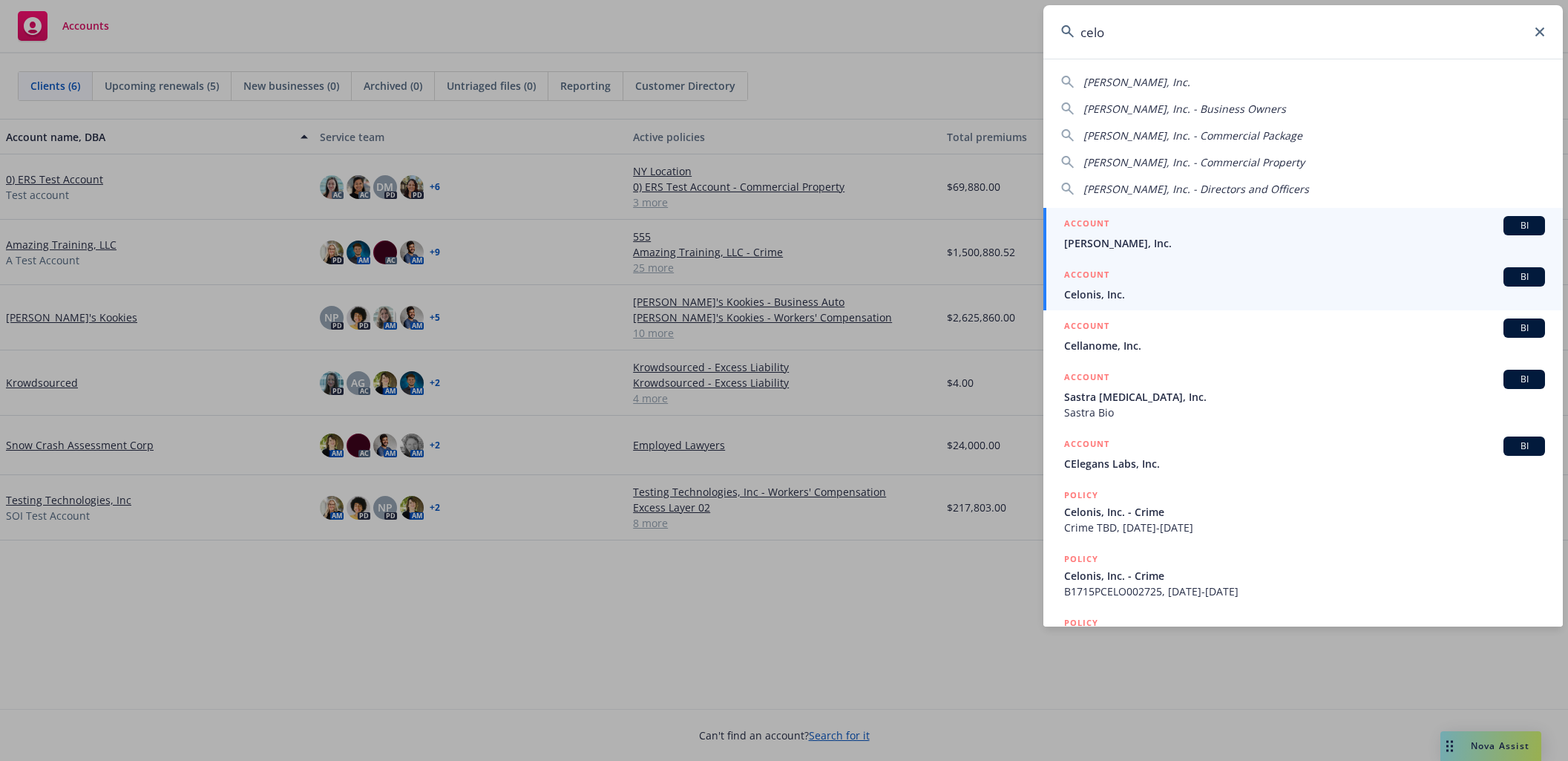
type input "celo"
click at [1130, 287] on span "Celonis, Inc." at bounding box center [1304, 294] width 481 height 16
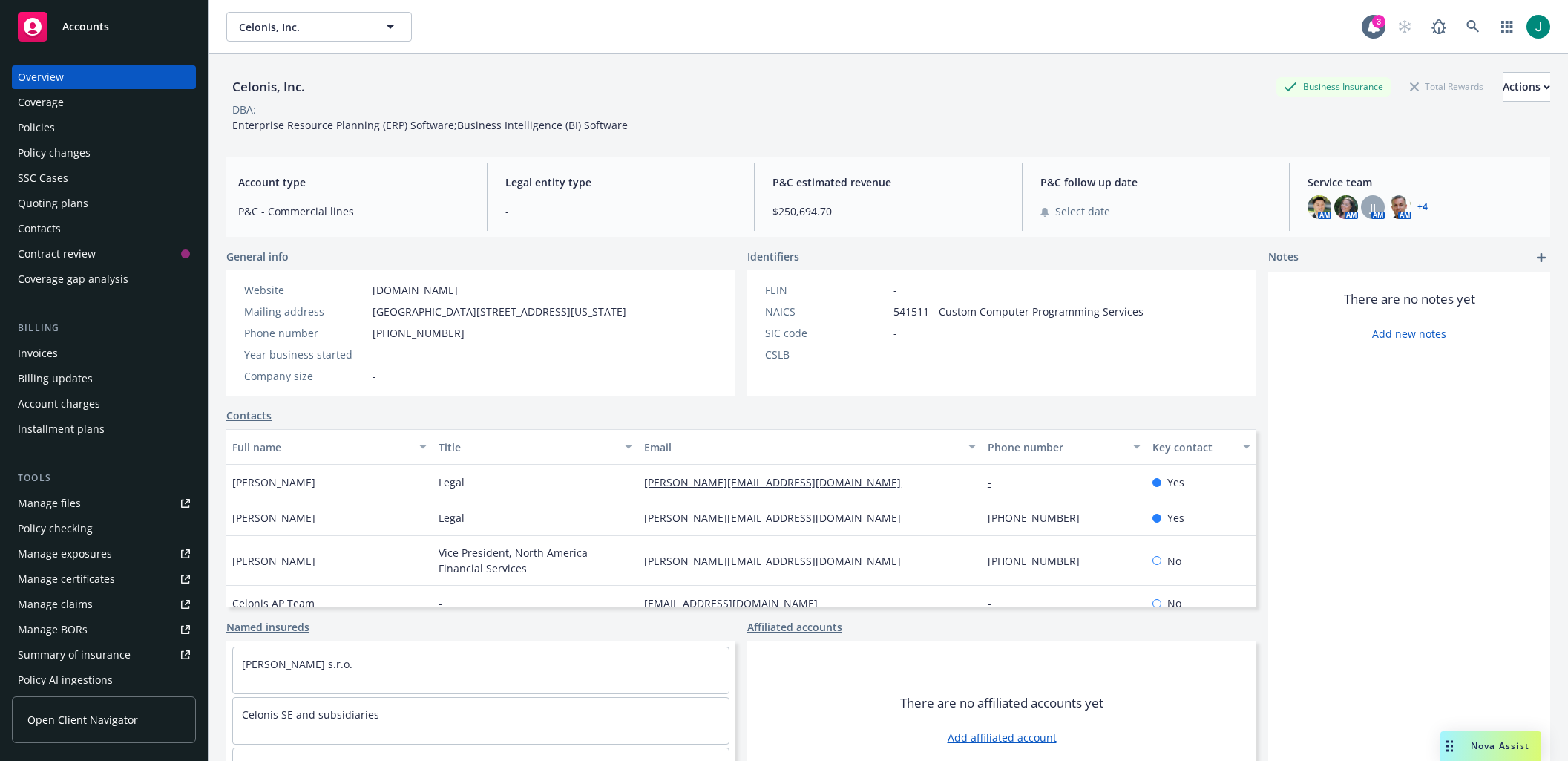
drag, startPoint x: 1486, startPoint y: 745, endPoint x: 1451, endPoint y: 732, distance: 37.3
click at [1486, 746] on span "Nova Assist" at bounding box center [1500, 745] width 59 height 13
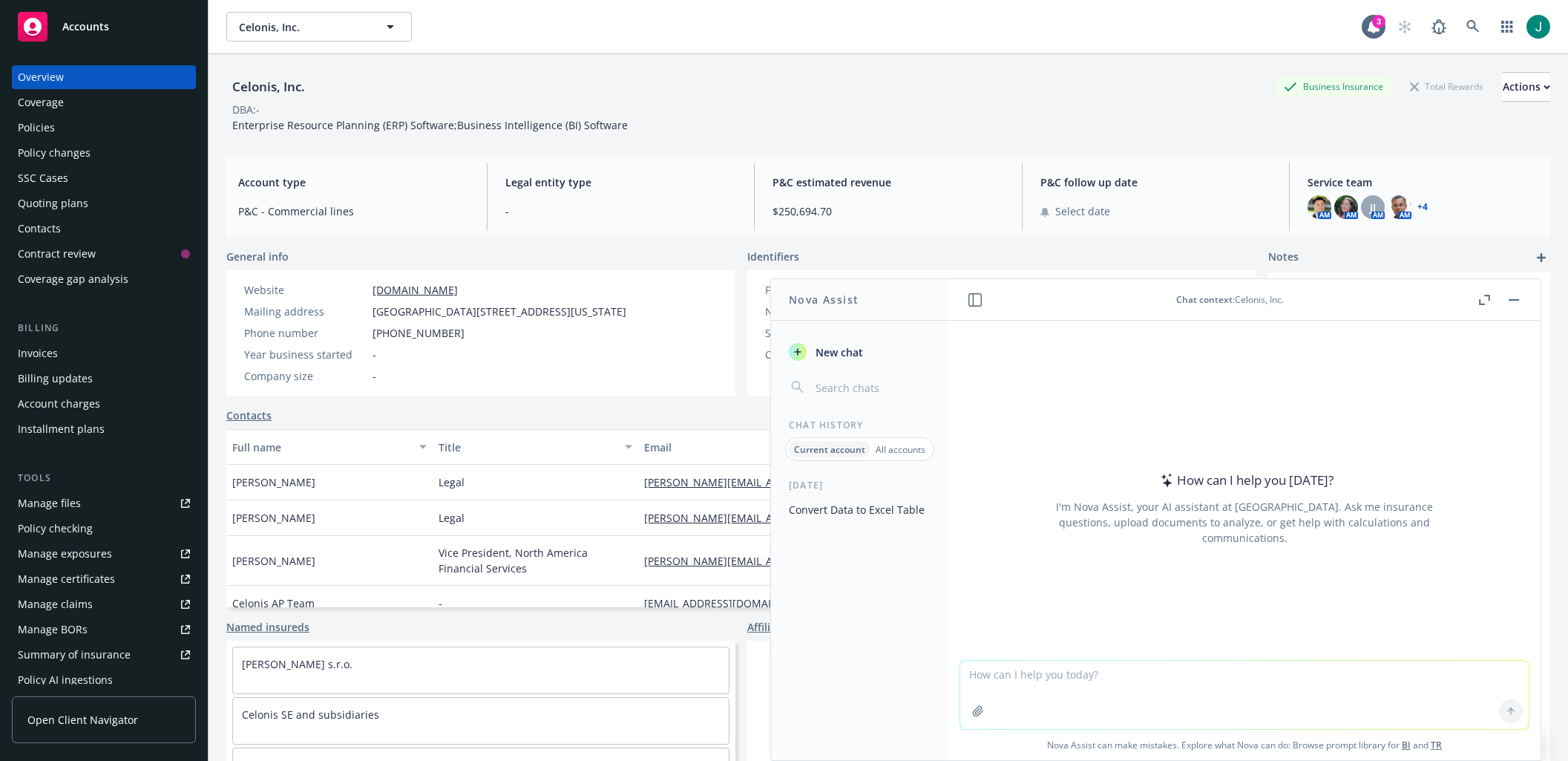
click at [988, 672] on textarea at bounding box center [1244, 694] width 568 height 68
type textarea "convert to excel"
drag, startPoint x: 1004, startPoint y: 671, endPoint x: 1053, endPoint y: 673, distance: 49.0
click at [1053, 673] on textarea "convert to excel" at bounding box center [1244, 694] width 568 height 70
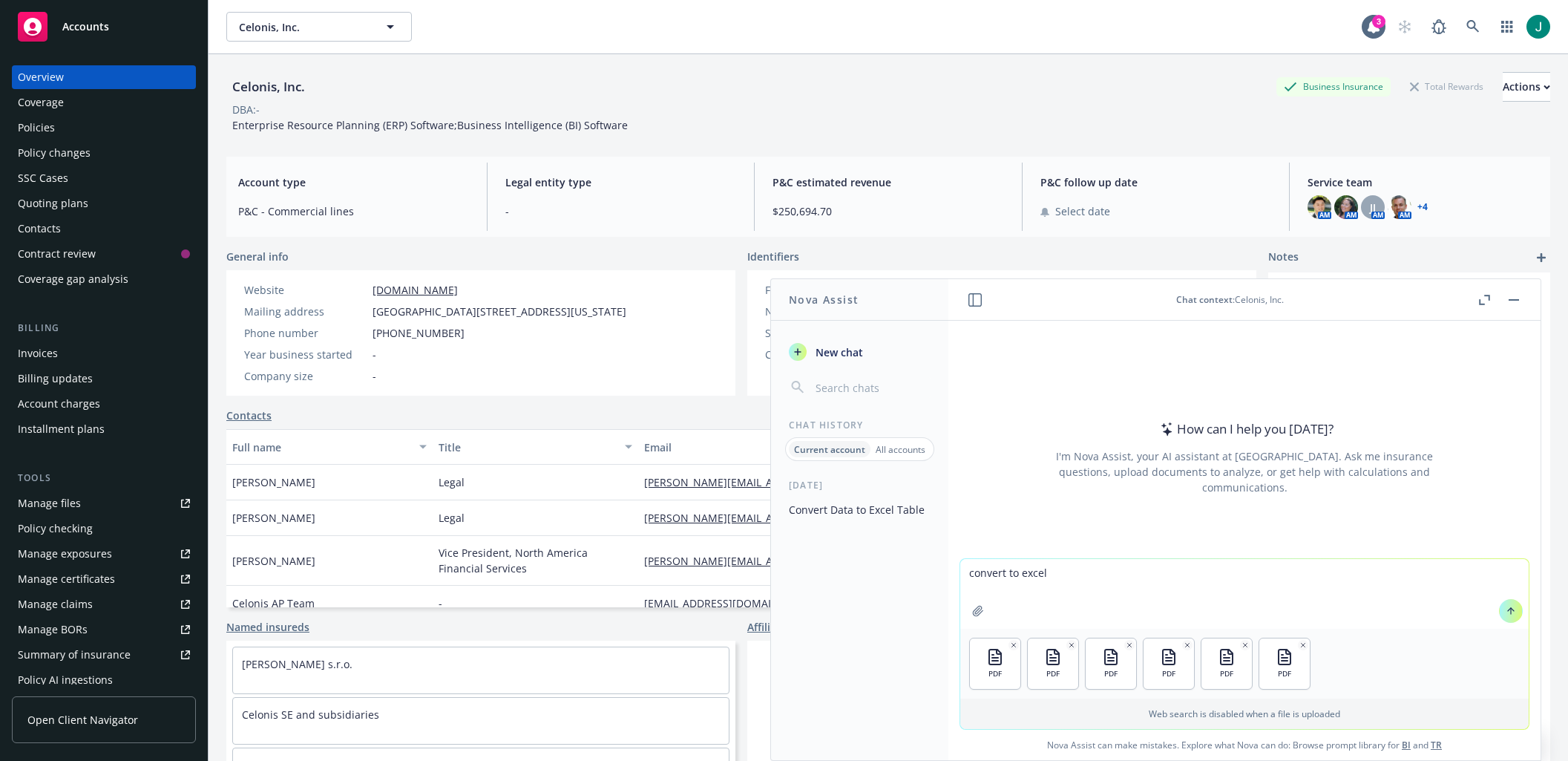
drag, startPoint x: 1501, startPoint y: 613, endPoint x: 1482, endPoint y: 629, distance: 24.8
click at [1505, 614] on icon at bounding box center [1510, 610] width 10 height 10
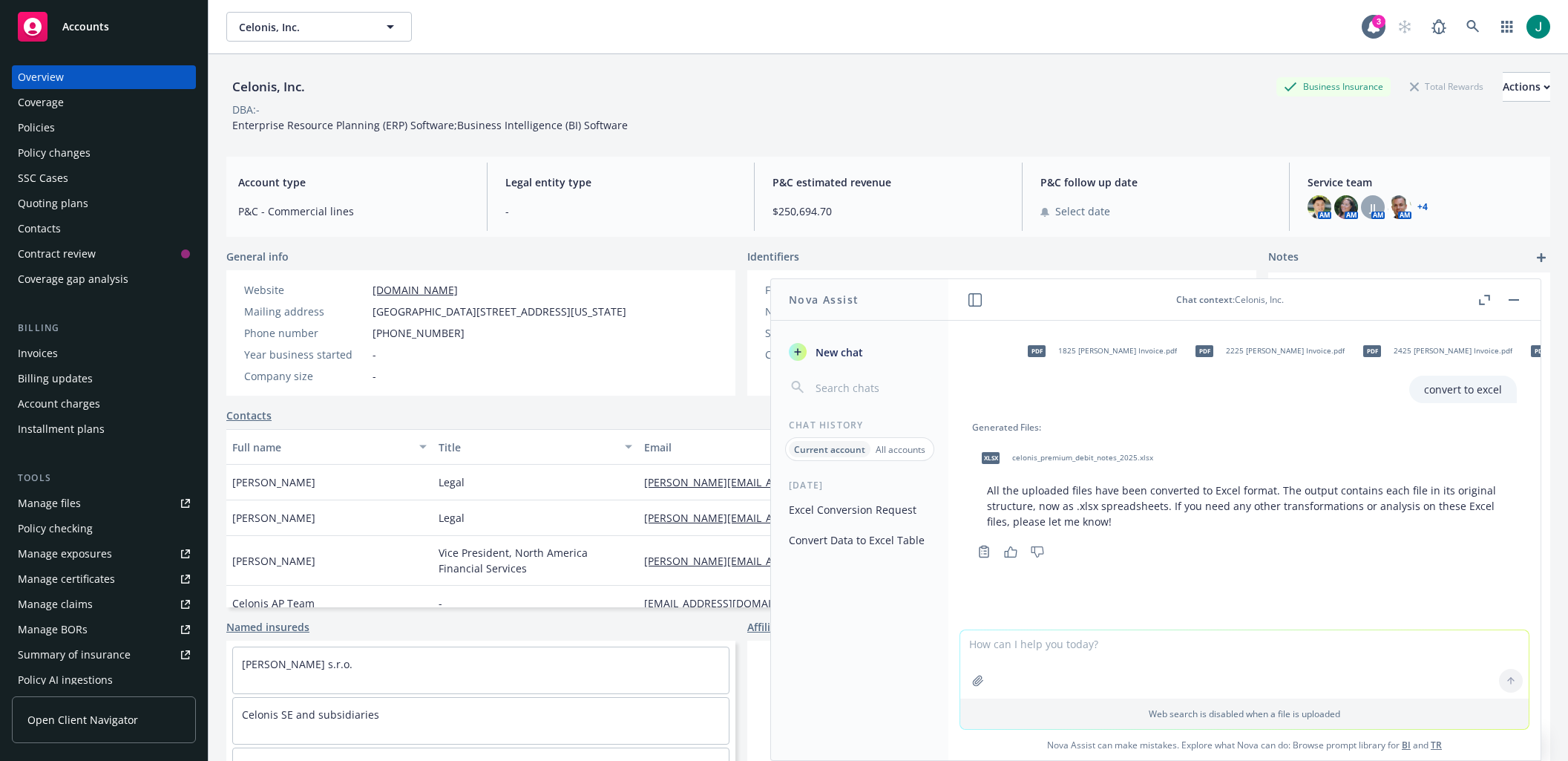
drag, startPoint x: 21, startPoint y: 132, endPoint x: 46, endPoint y: 129, distance: 25.2
click at [23, 131] on div "Policies" at bounding box center [36, 128] width 37 height 24
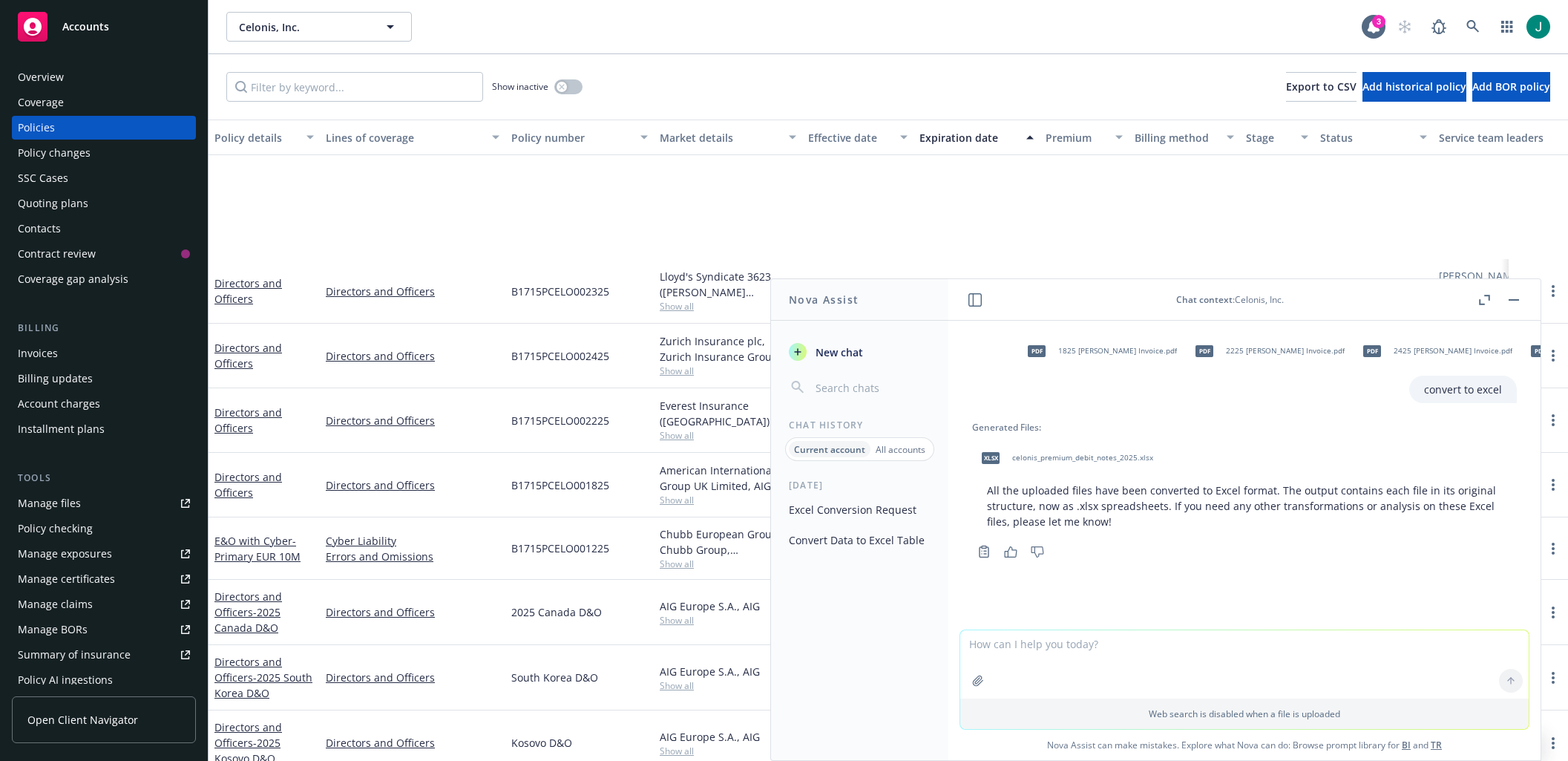
scroll to position [594, 0]
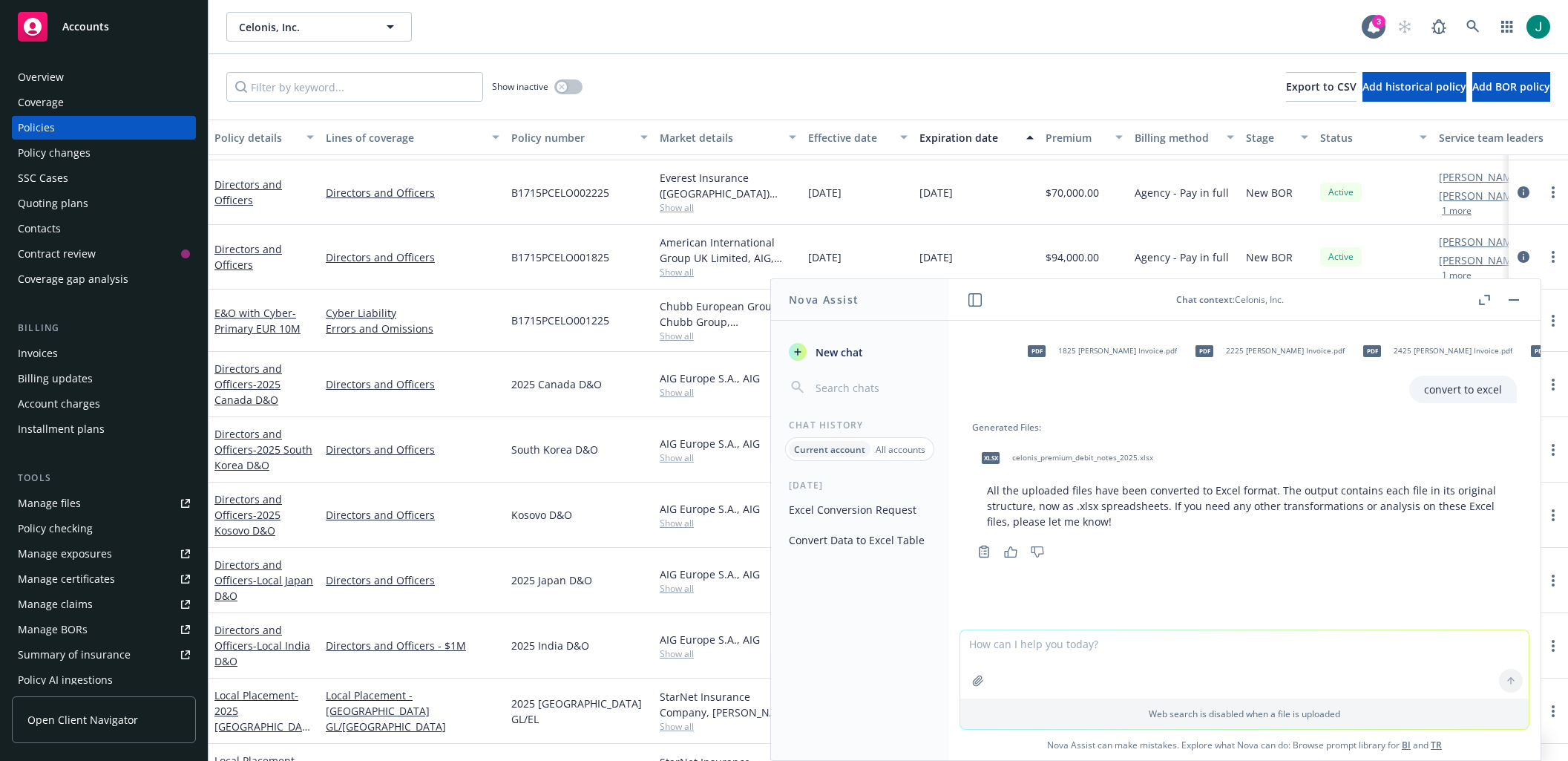
click at [1383, 244] on div "Active" at bounding box center [1374, 257] width 119 height 64
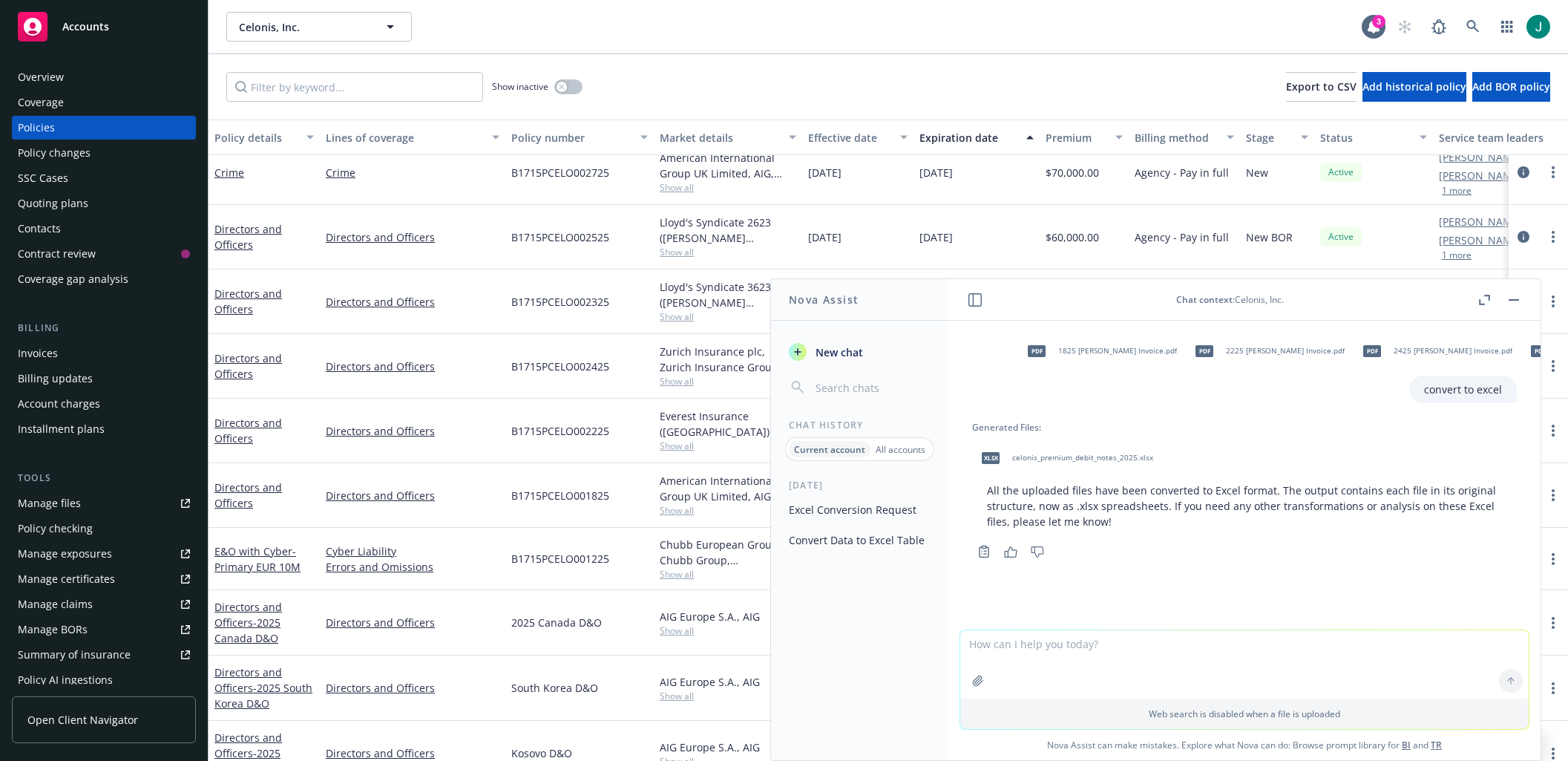
scroll to position [371, 0]
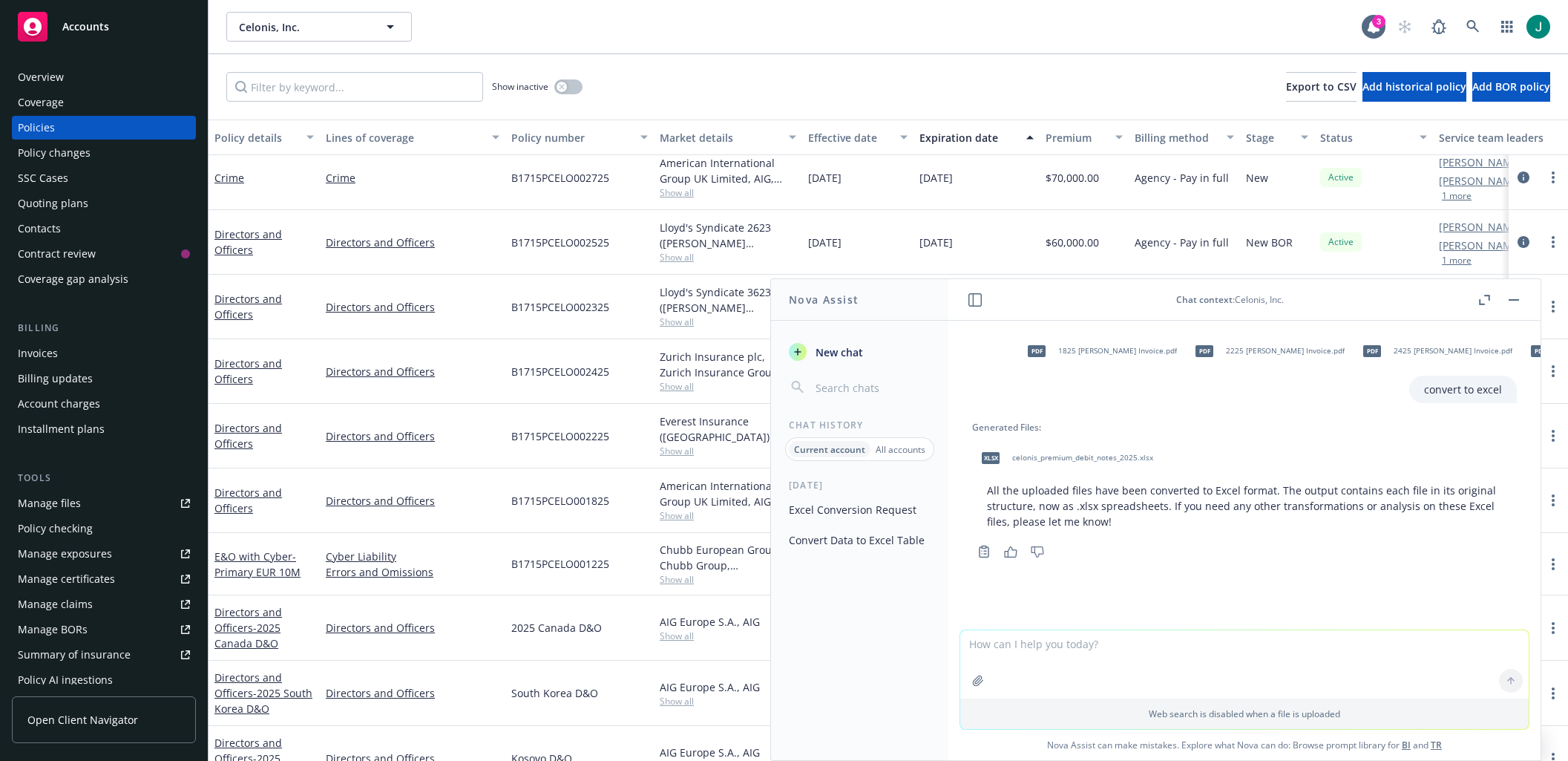
click at [1103, 459] on span "celonis_premium_debit_notes_2025.xlsx" at bounding box center [1083, 457] width 141 height 10
click at [660, 37] on div "Celonis, Inc. Celonis, Inc." at bounding box center [794, 26] width 1135 height 29
click at [500, 29] on div "Celonis, Inc. Celonis, Inc." at bounding box center [794, 26] width 1135 height 29
click at [1510, 300] on rect "button" at bounding box center [1513, 300] width 10 height 2
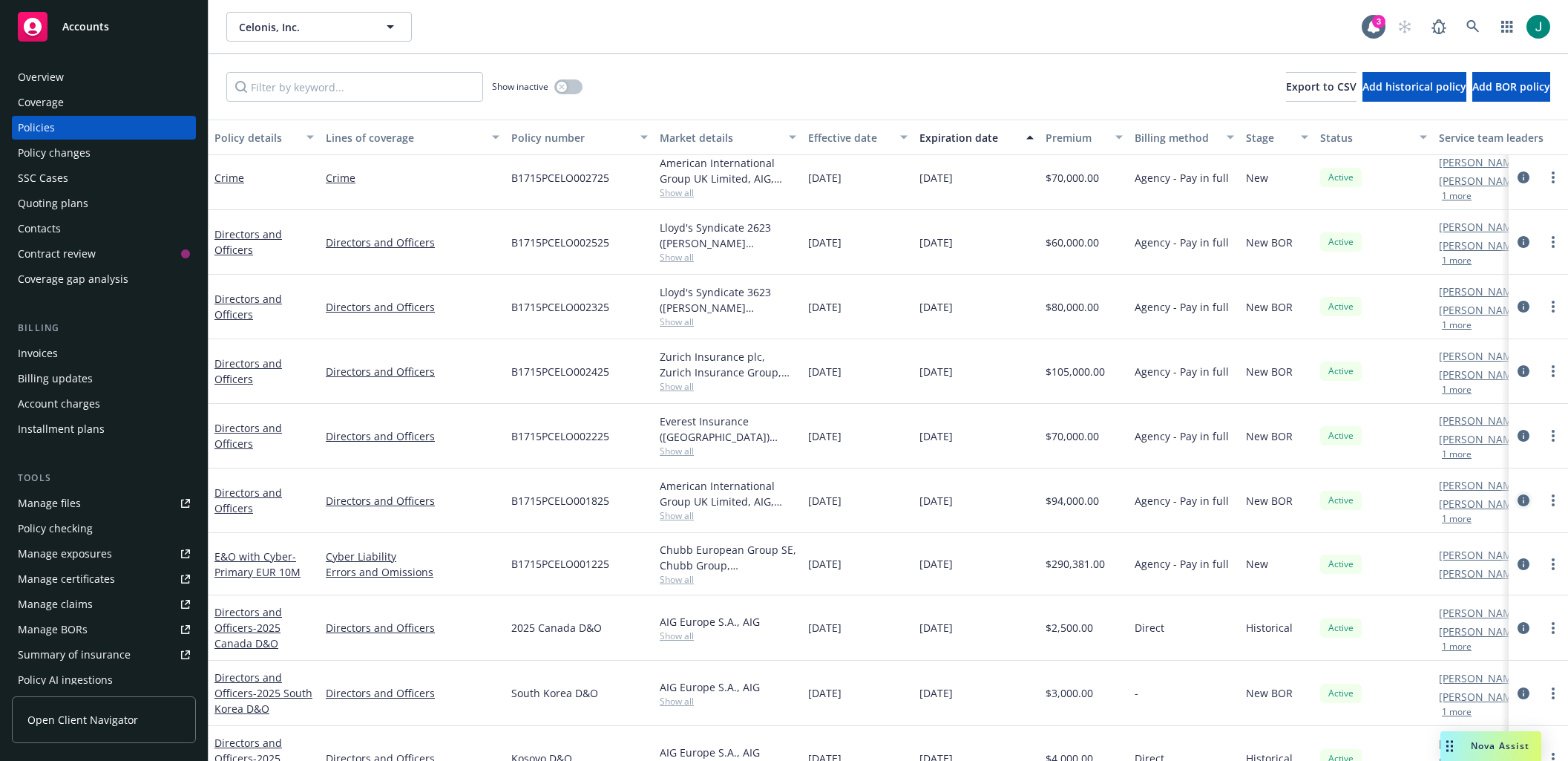
click at [1517, 499] on icon "circleInformation" at bounding box center [1523, 499] width 12 height 12
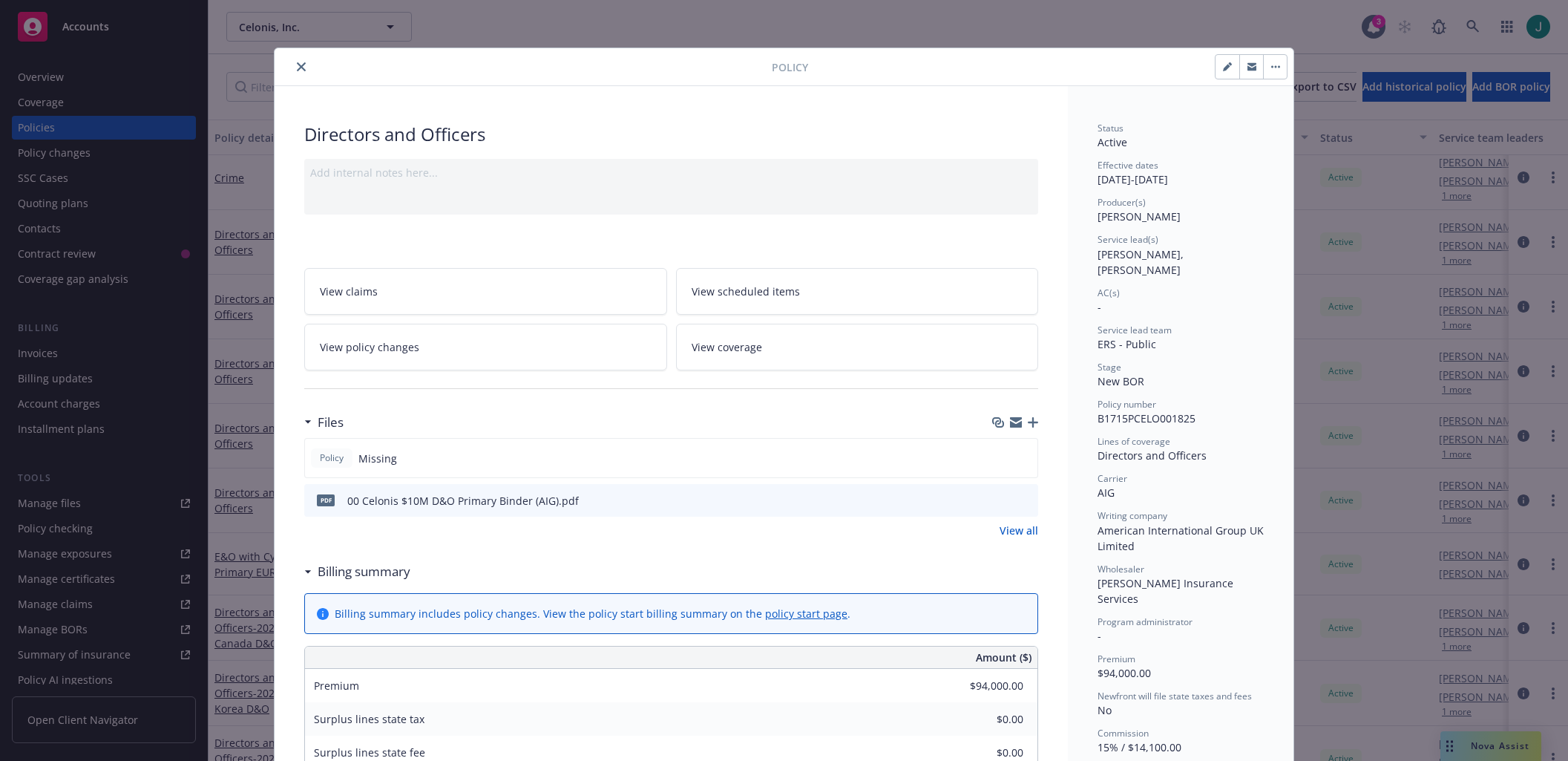
click at [296, 67] on icon "close" at bounding box center [300, 67] width 9 height 9
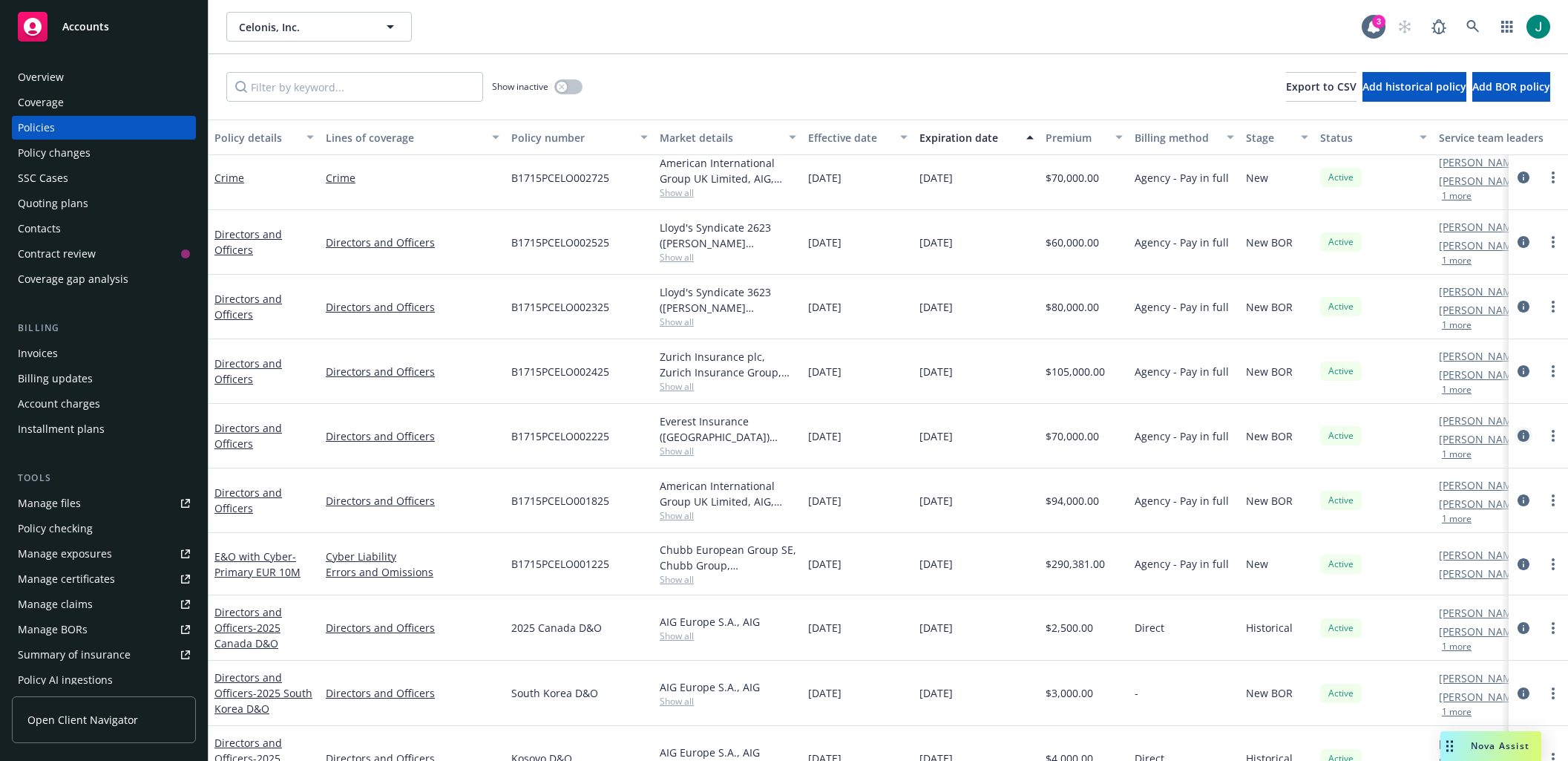
click at [1517, 438] on icon "circleInformation" at bounding box center [1523, 435] width 12 height 12
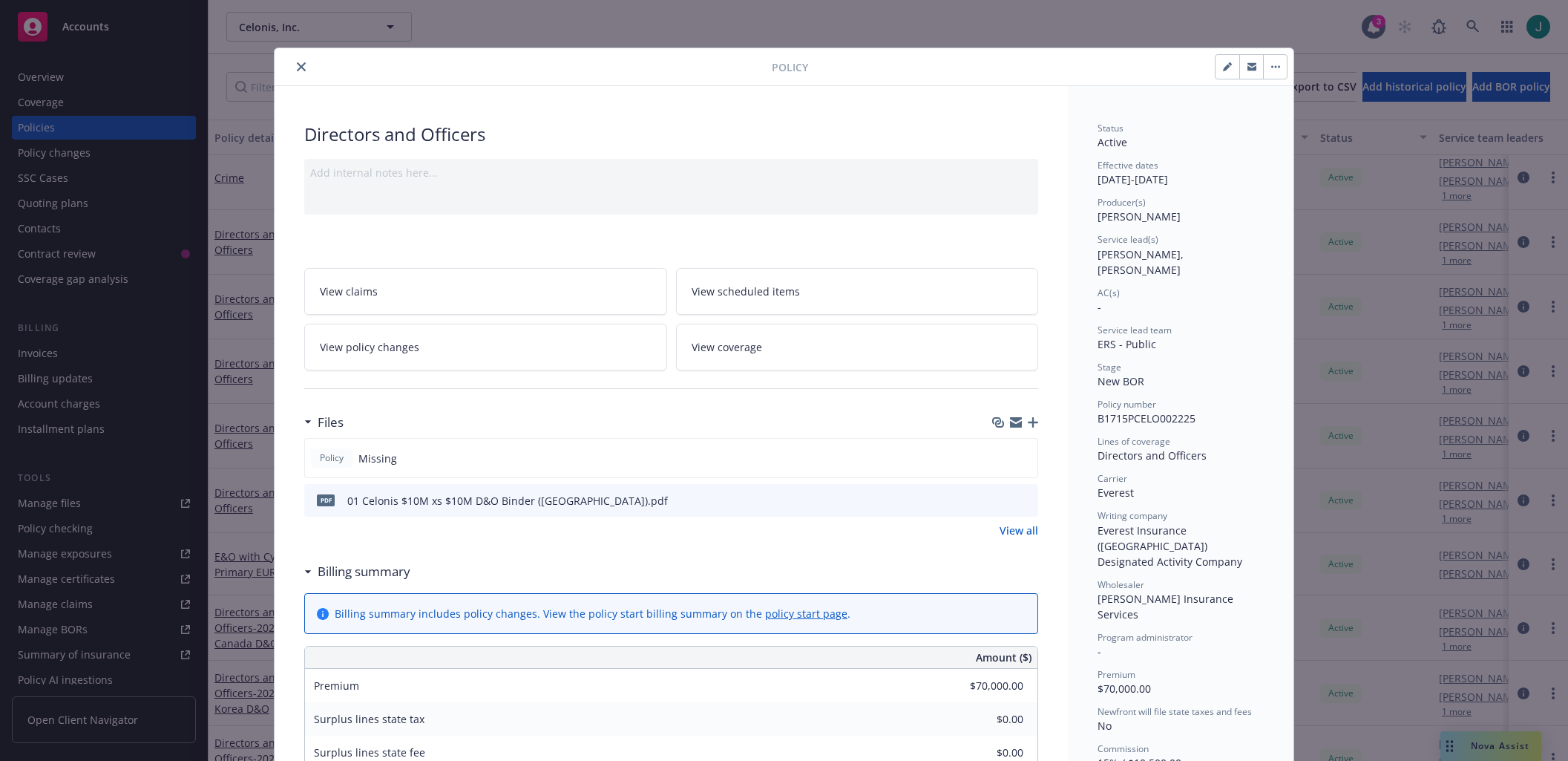
click at [1275, 69] on button "button" at bounding box center [1275, 67] width 24 height 24
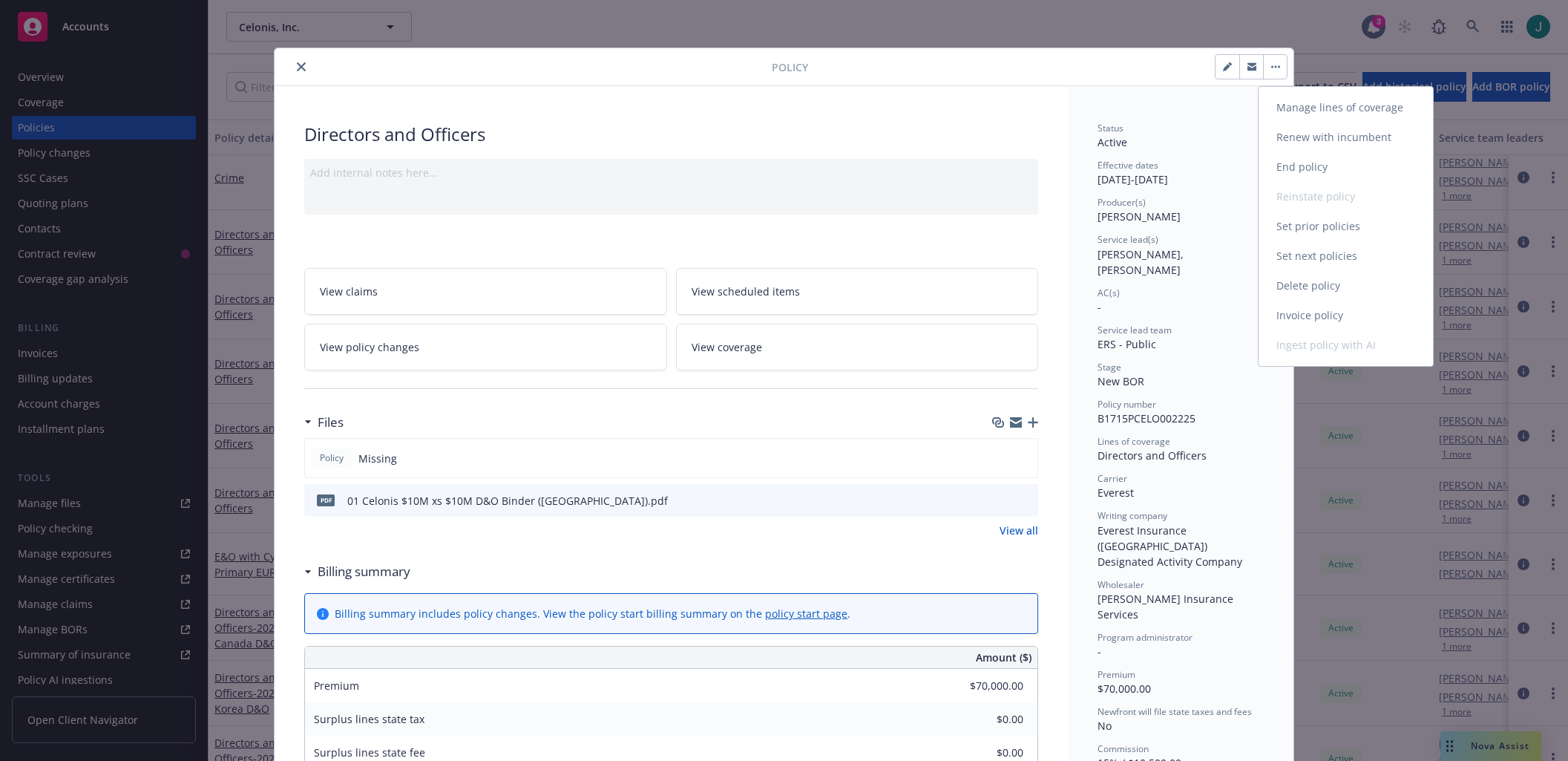
click at [1321, 113] on link "Manage lines of coverage" at bounding box center [1346, 107] width 174 height 29
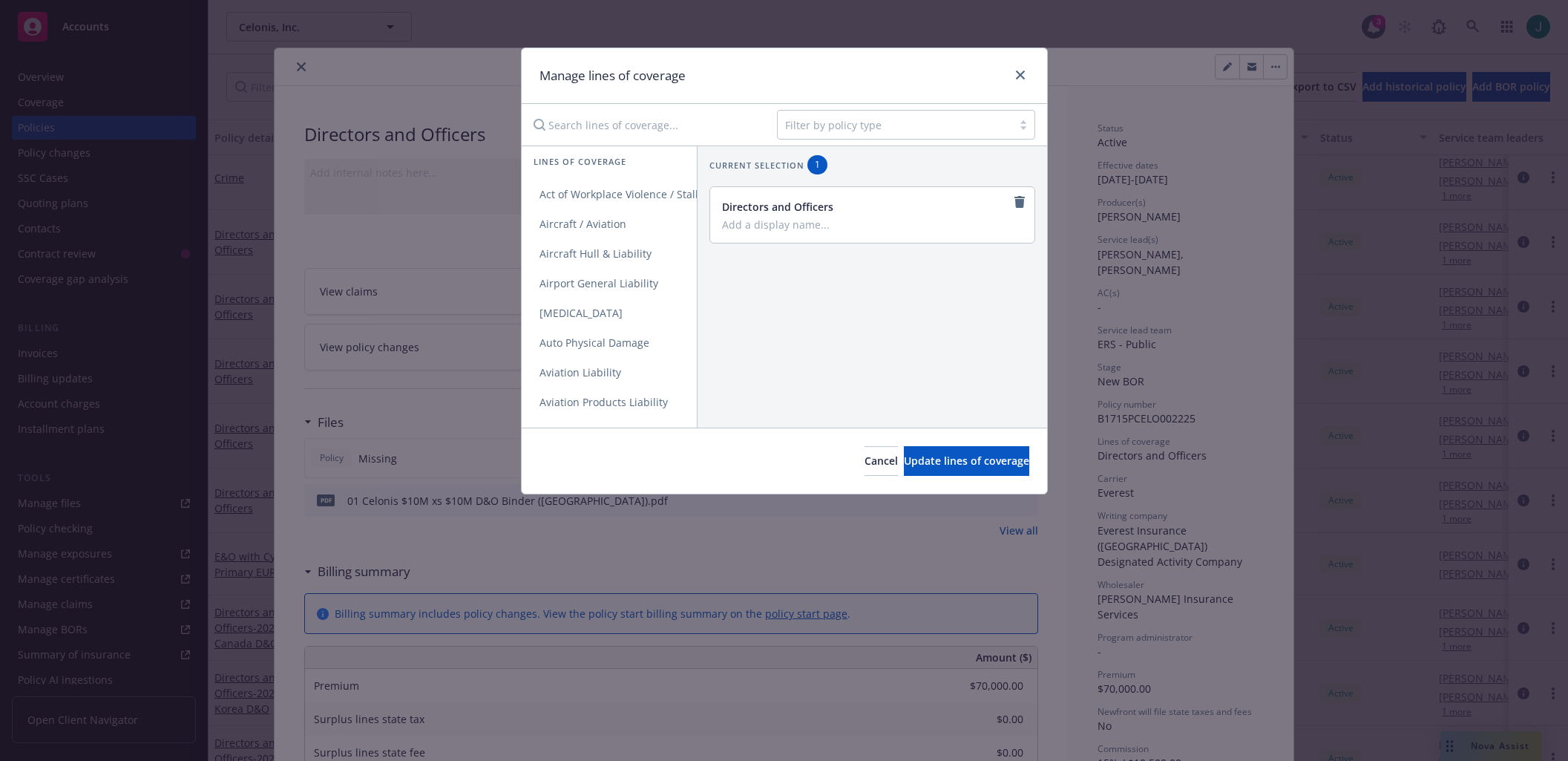
click at [621, 123] on input "Search lines of coverage..." at bounding box center [644, 124] width 240 height 29
type input "Excess"
click at [584, 192] on span "Excess" at bounding box center [556, 194] width 68 height 14
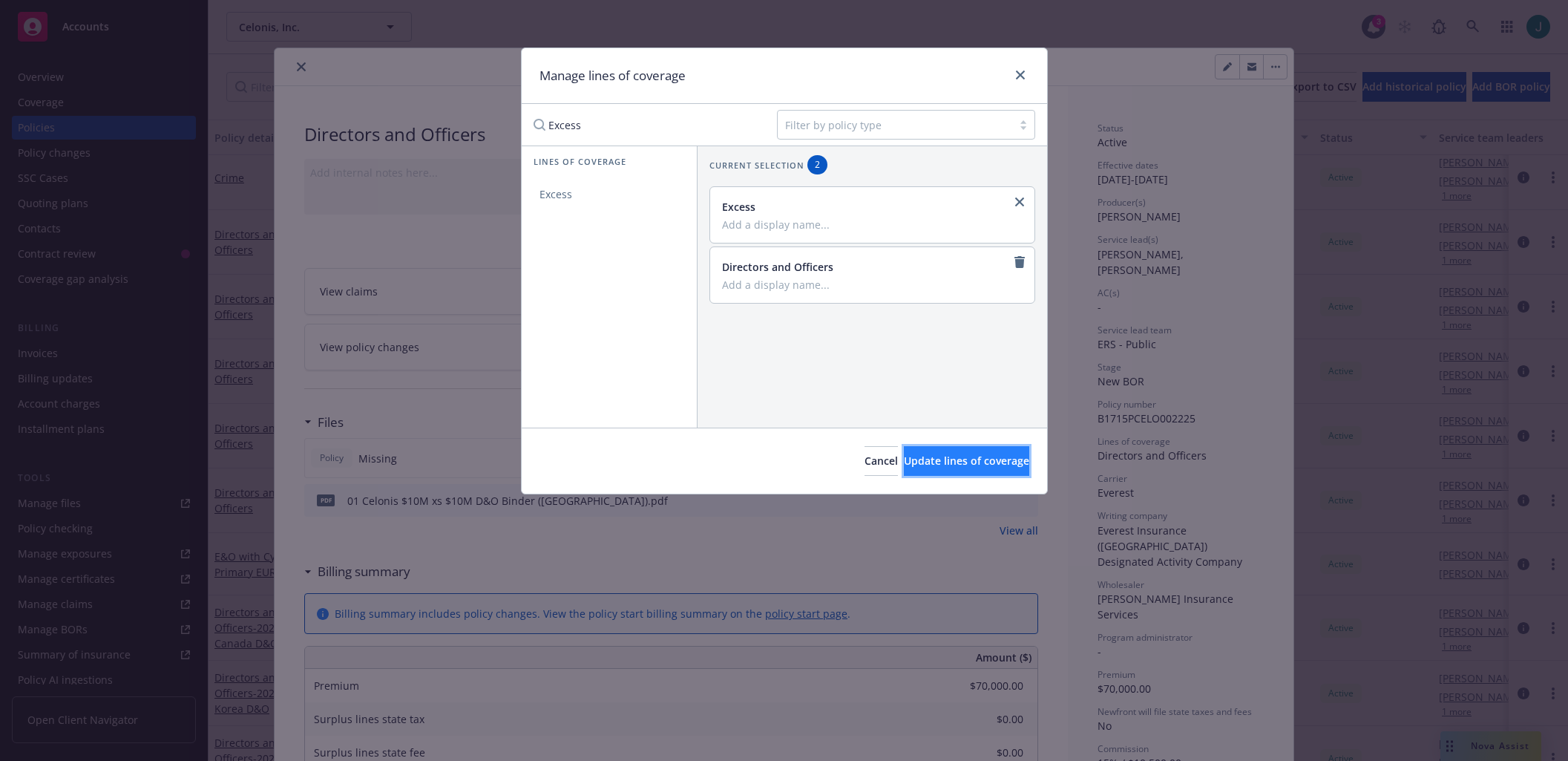
click at [955, 462] on span "Update lines of coverage" at bounding box center [966, 461] width 125 height 14
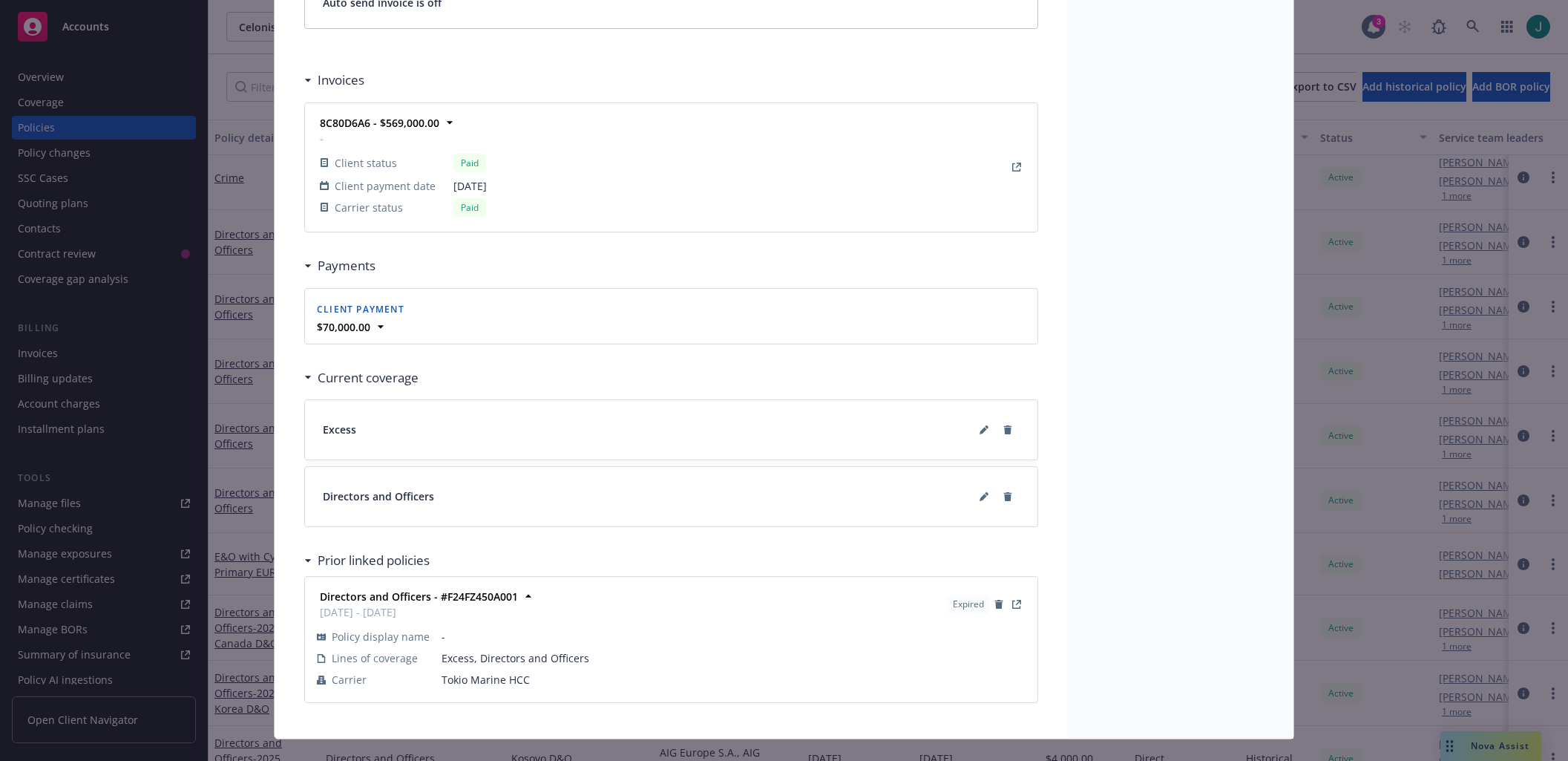
scroll to position [1187, 0]
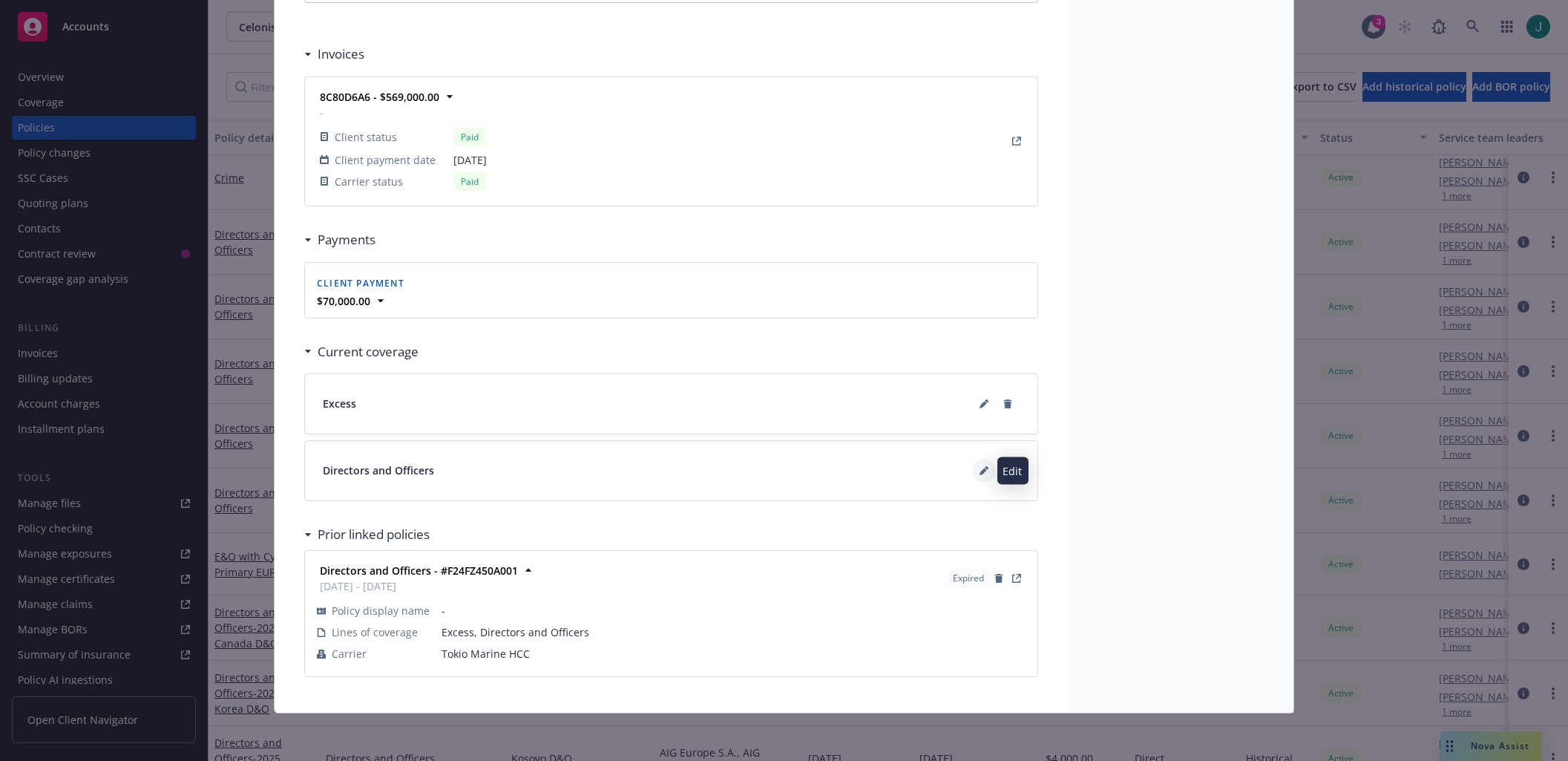
click at [972, 473] on button at bounding box center [984, 471] width 24 height 24
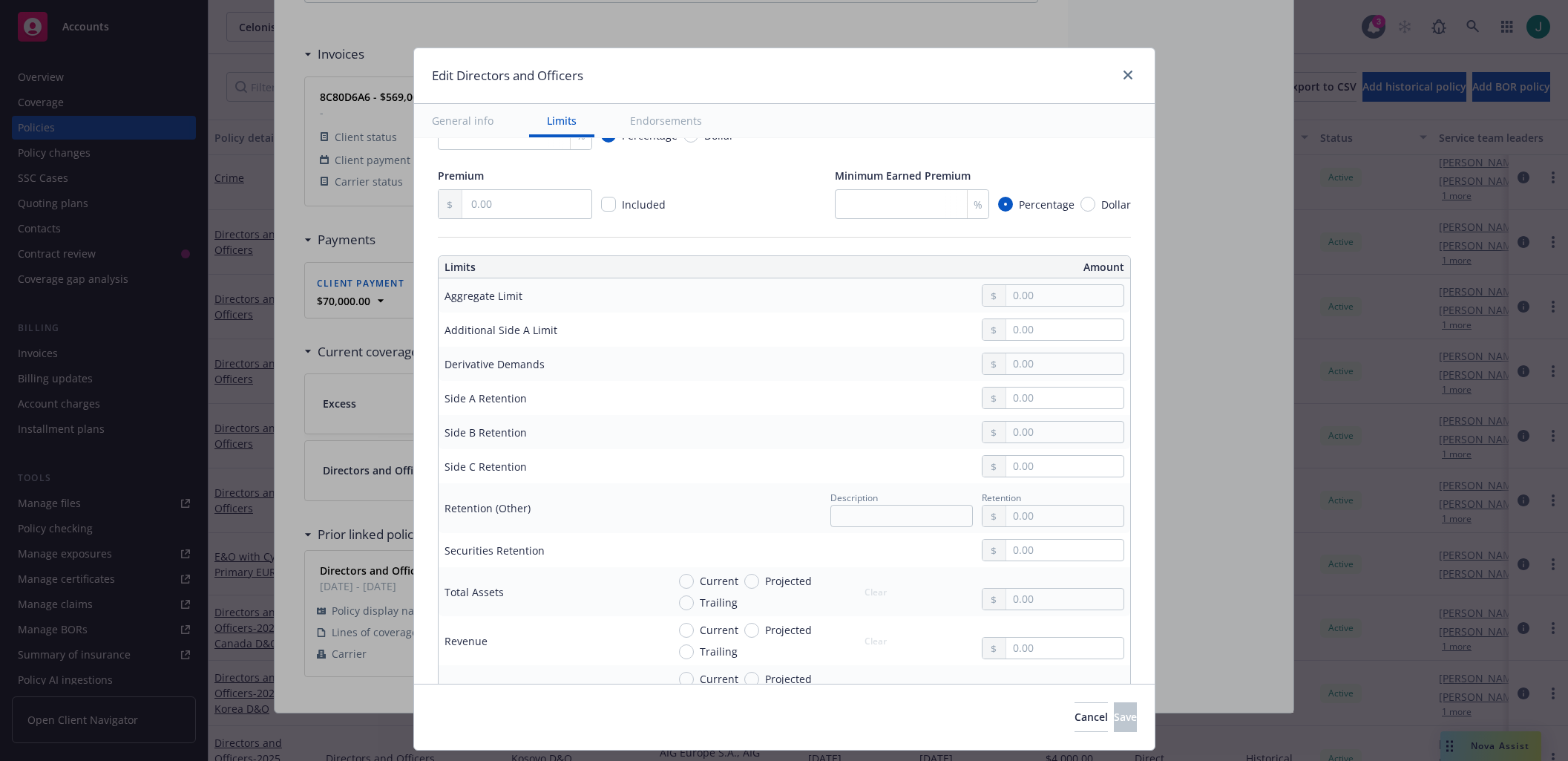
scroll to position [0, 0]
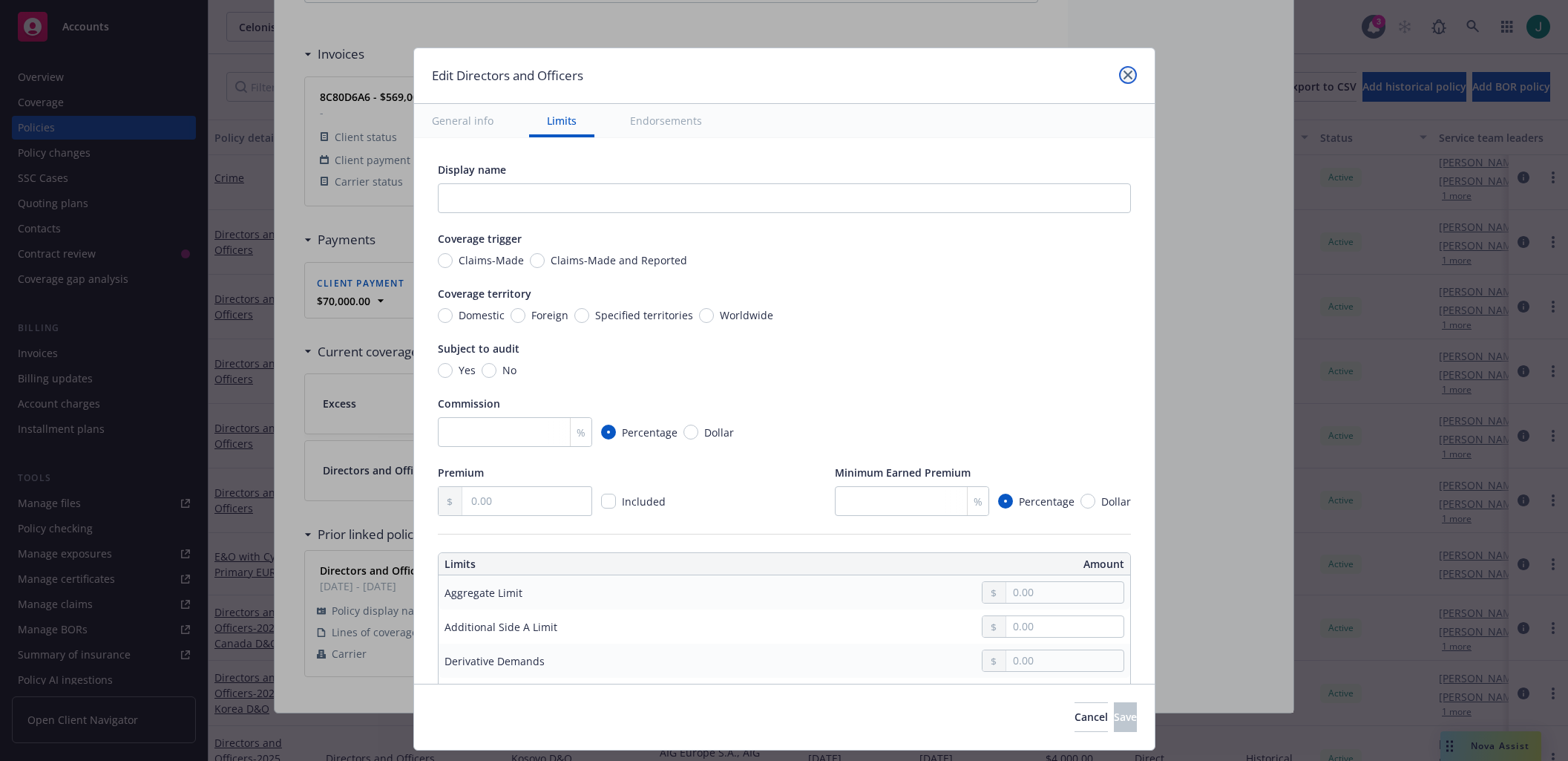
click at [1130, 78] on icon "close" at bounding box center [1127, 75] width 9 height 9
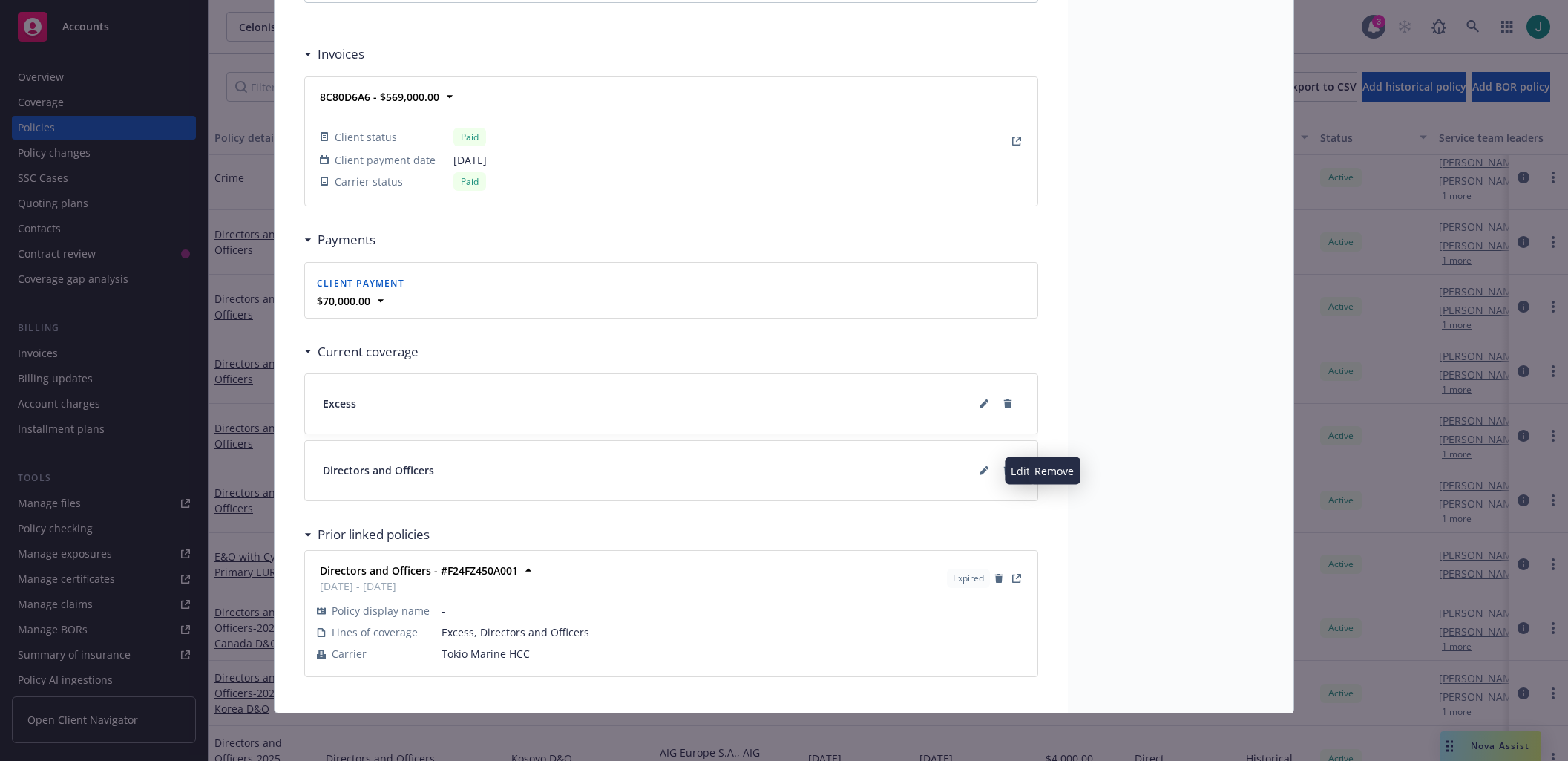
click at [1005, 471] on icon at bounding box center [1008, 470] width 9 height 9
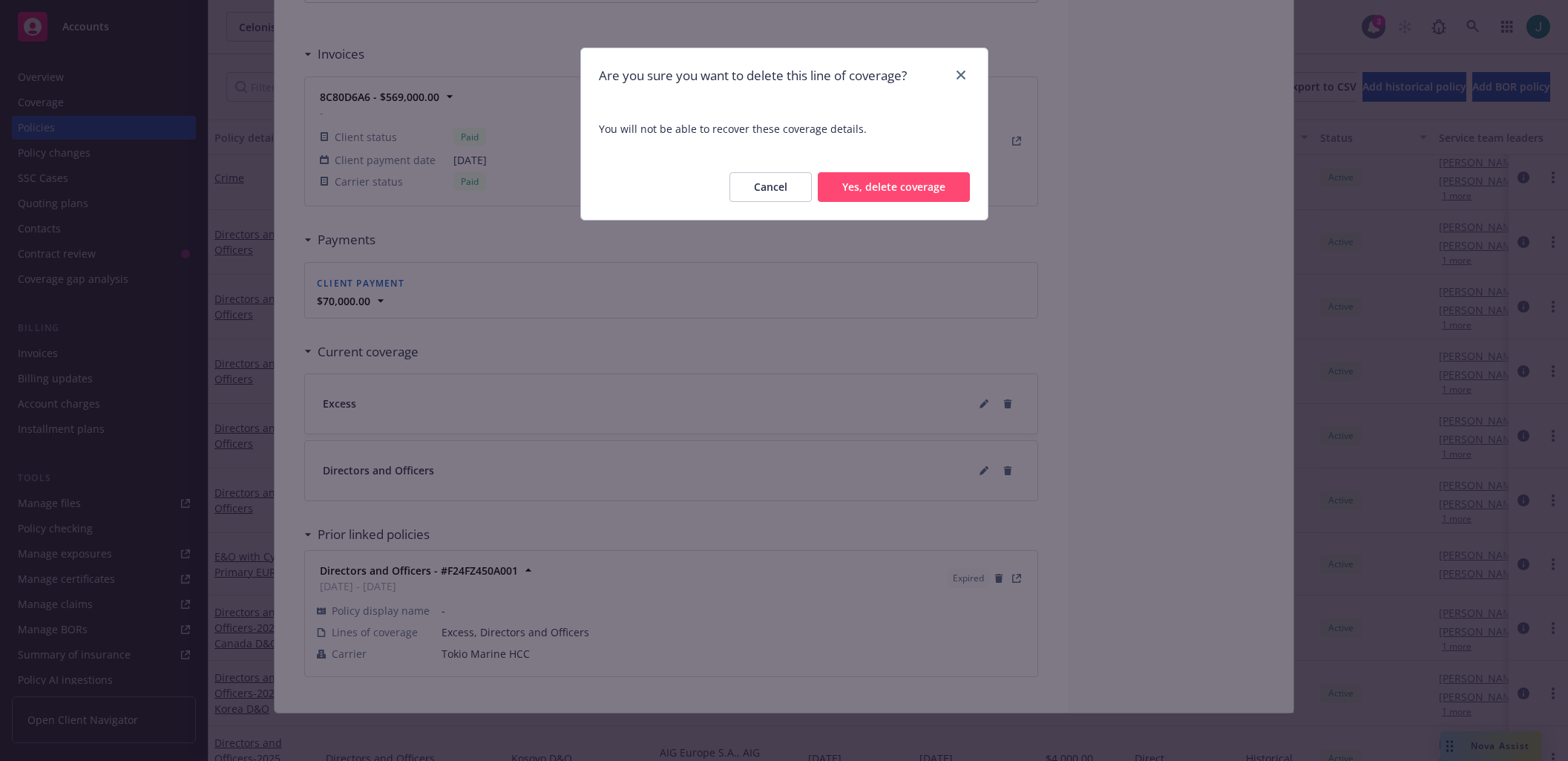
click at [901, 187] on button "Yes, delete coverage" at bounding box center [894, 186] width 152 height 29
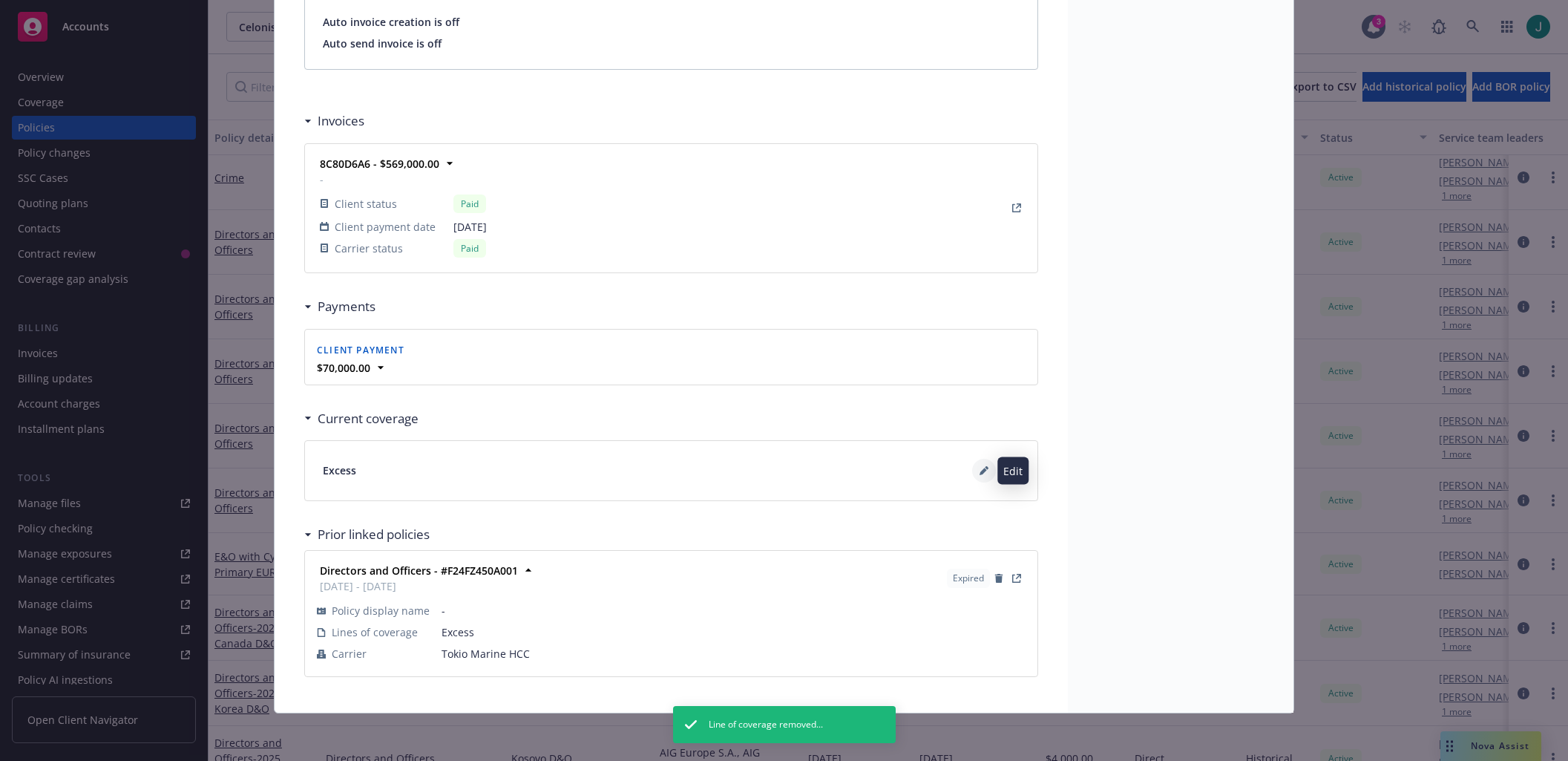
click at [980, 472] on icon at bounding box center [984, 470] width 9 height 9
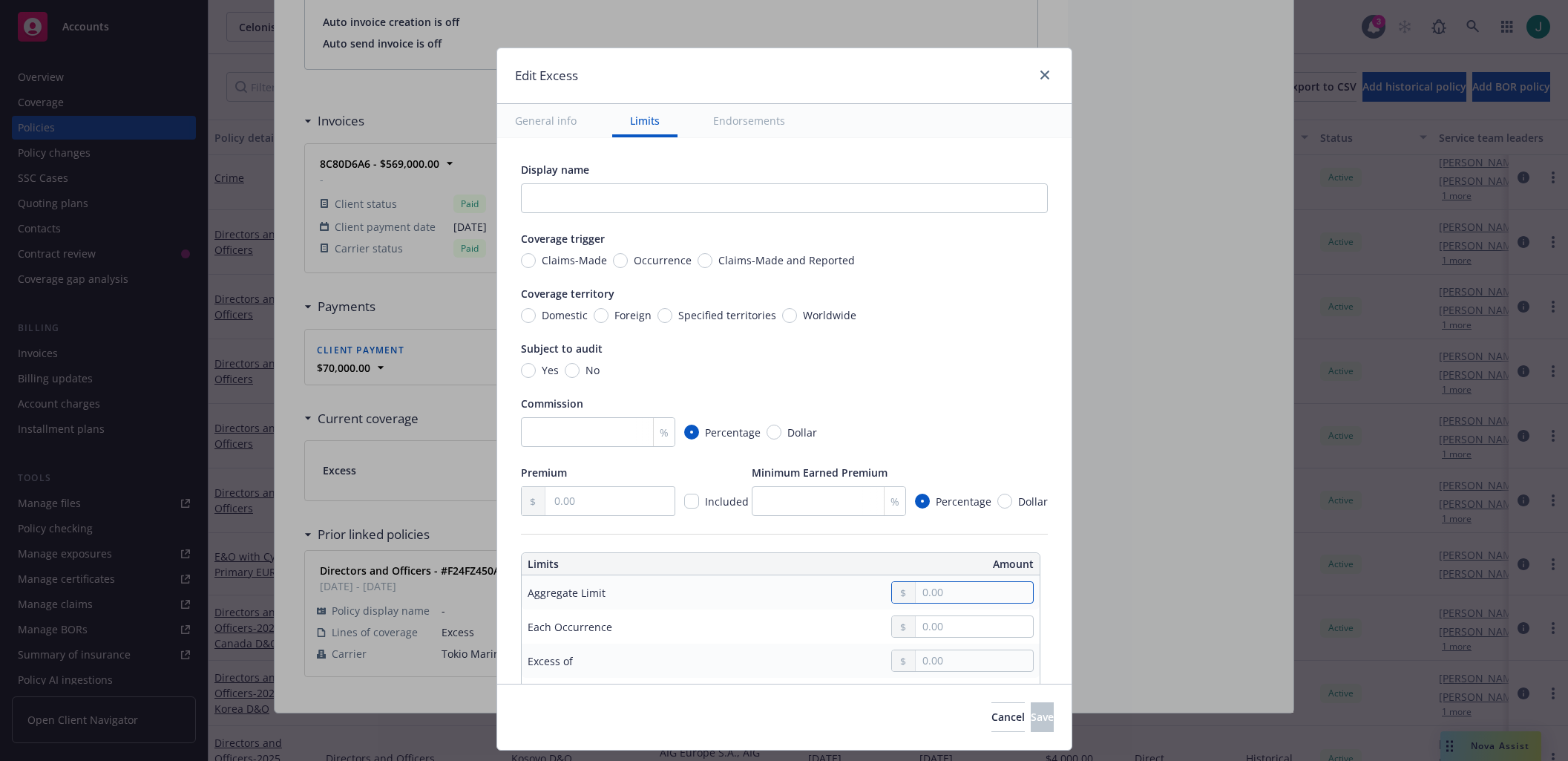
click at [948, 600] on input "text" at bounding box center [973, 592] width 117 height 21
type input "10,000,000.00"
click at [939, 738] on button "$10,000,000.00" at bounding box center [959, 740] width 128 height 28
click at [950, 664] on input "text" at bounding box center [973, 660] width 117 height 21
type input "$10M excess of $10M"
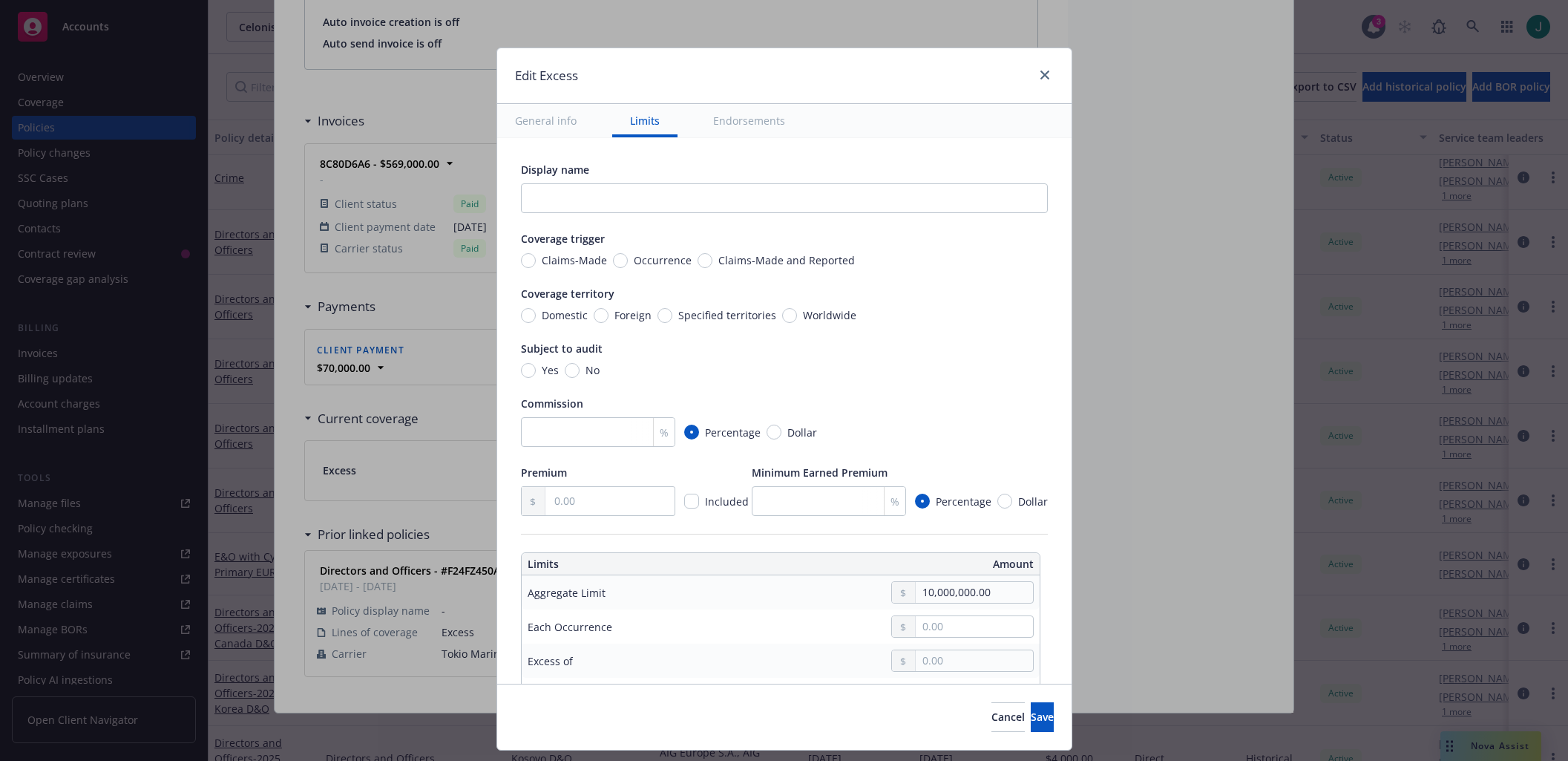
type input "10,000,000.00"
click at [956, 641] on div "Quick select $1,000,000.00 $2,000,000.00 $5,000,000.00 $10,000,000.00" at bounding box center [959, 567] width 129 height 151
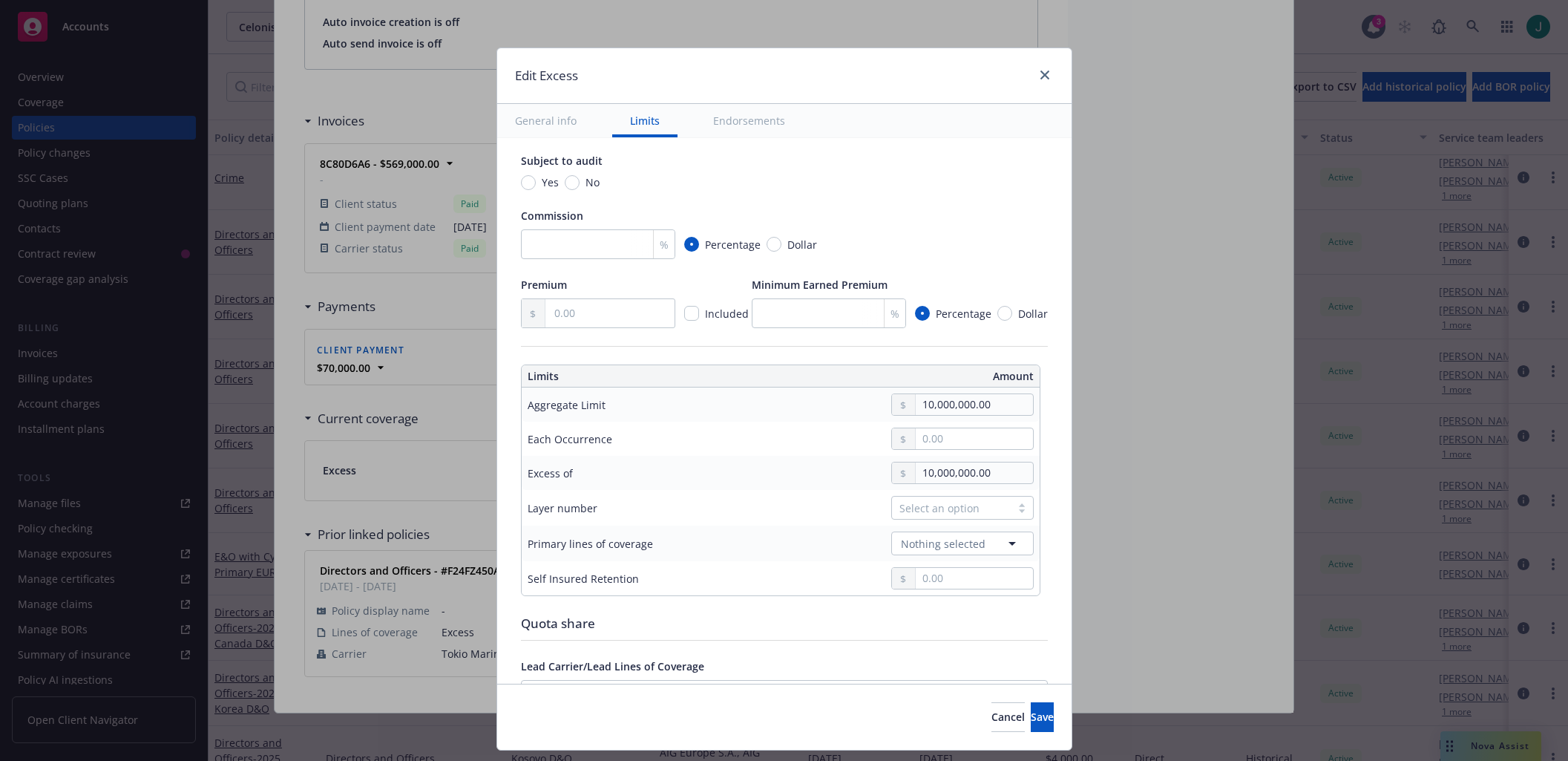
scroll to position [296, 0]
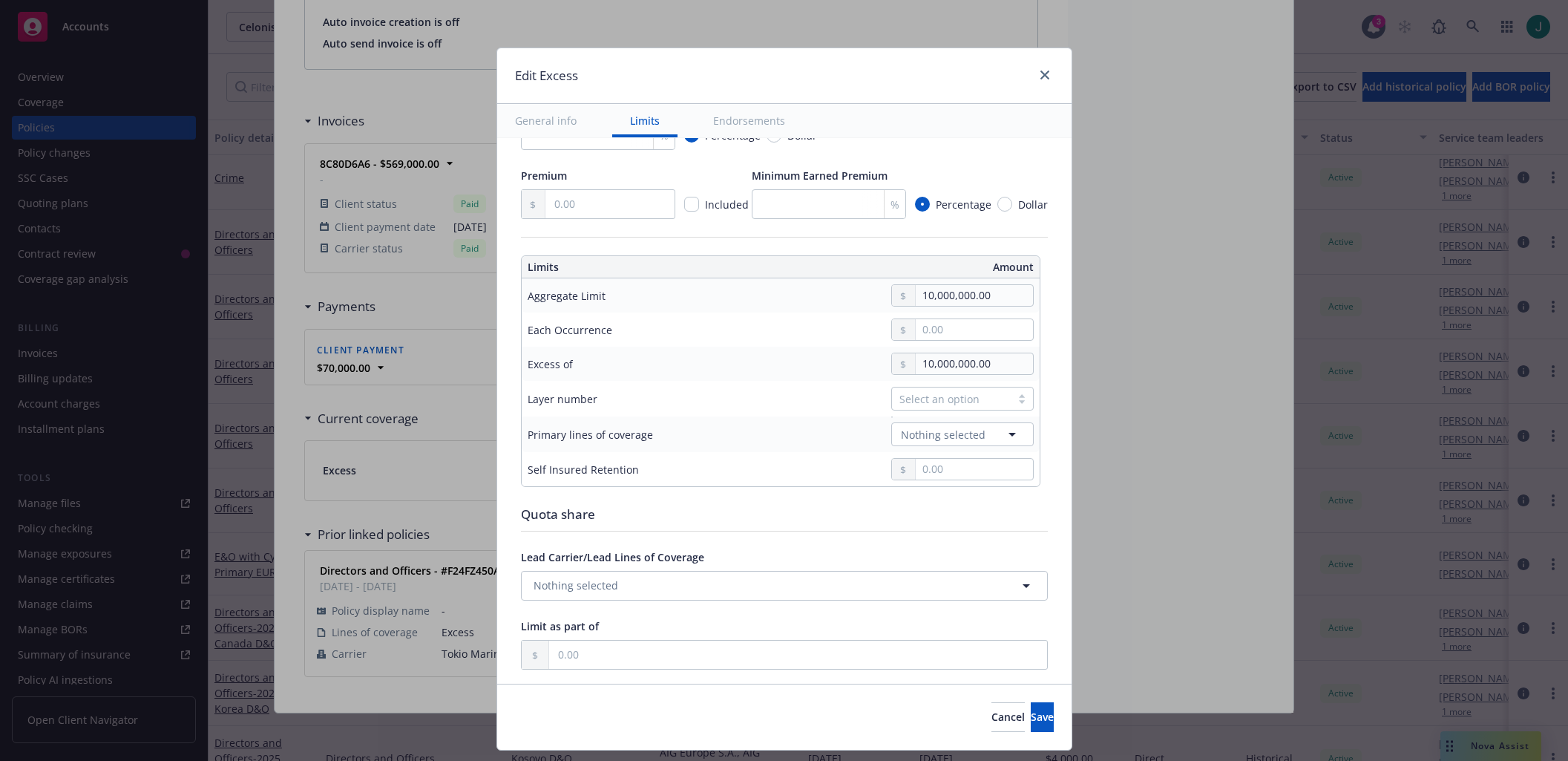
click at [1018, 398] on div at bounding box center [1022, 398] width 22 height 12
click at [954, 453] on div "01" at bounding box center [952, 461] width 124 height 16
click at [1004, 434] on icon "button" at bounding box center [1012, 434] width 17 height 17
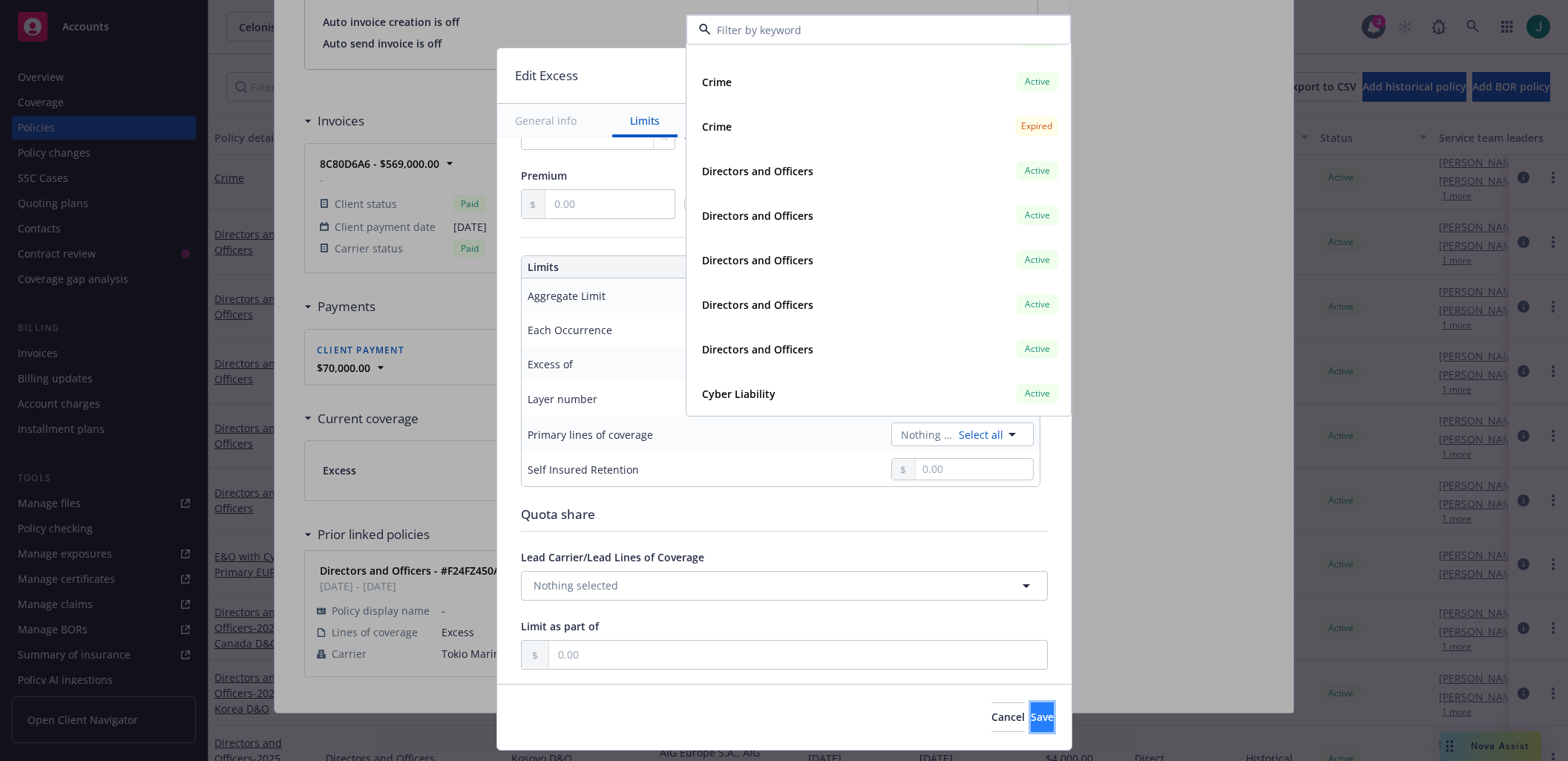
click at [1031, 719] on span "Save" at bounding box center [1042, 717] width 23 height 14
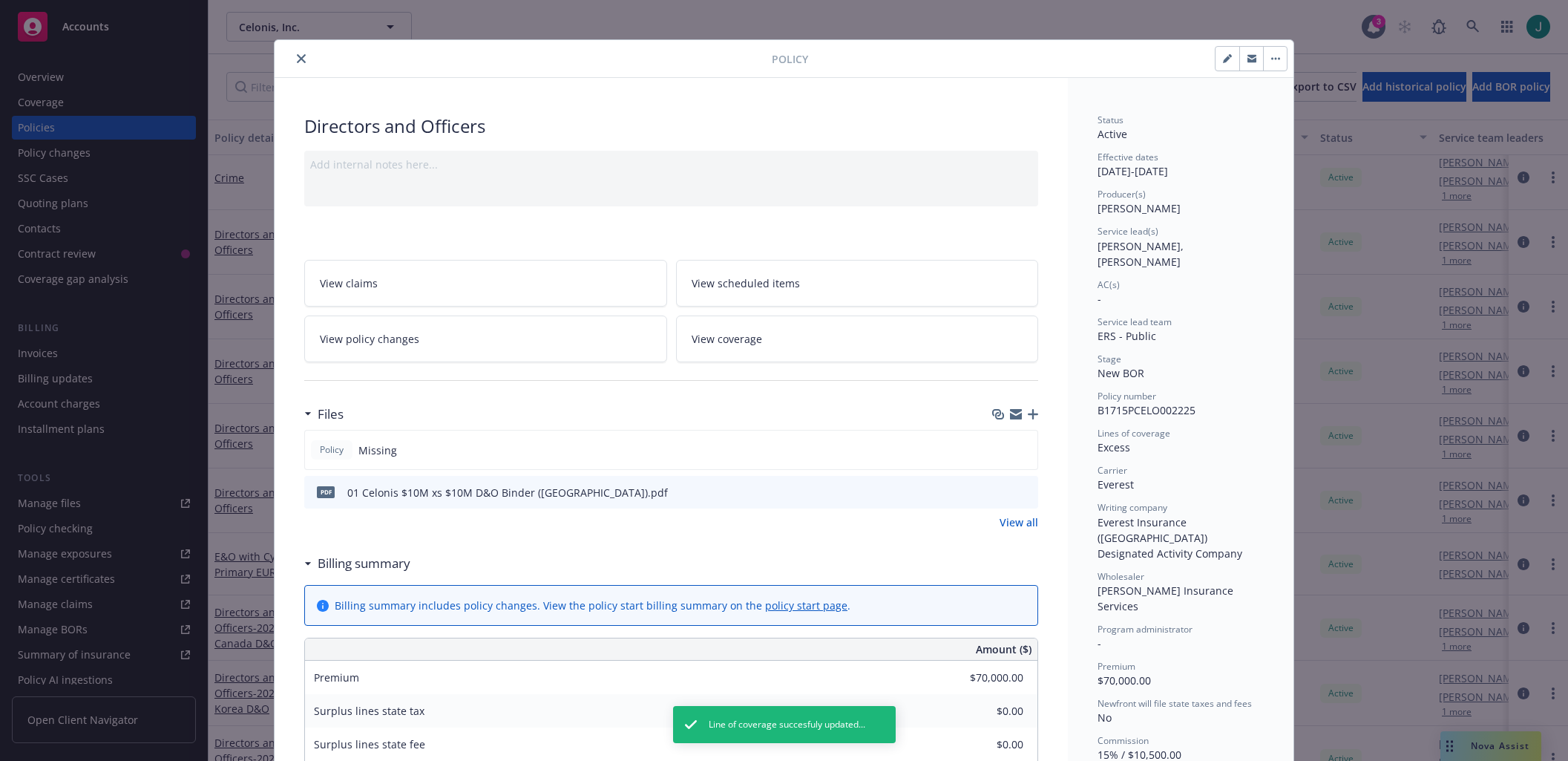
scroll to position [0, 0]
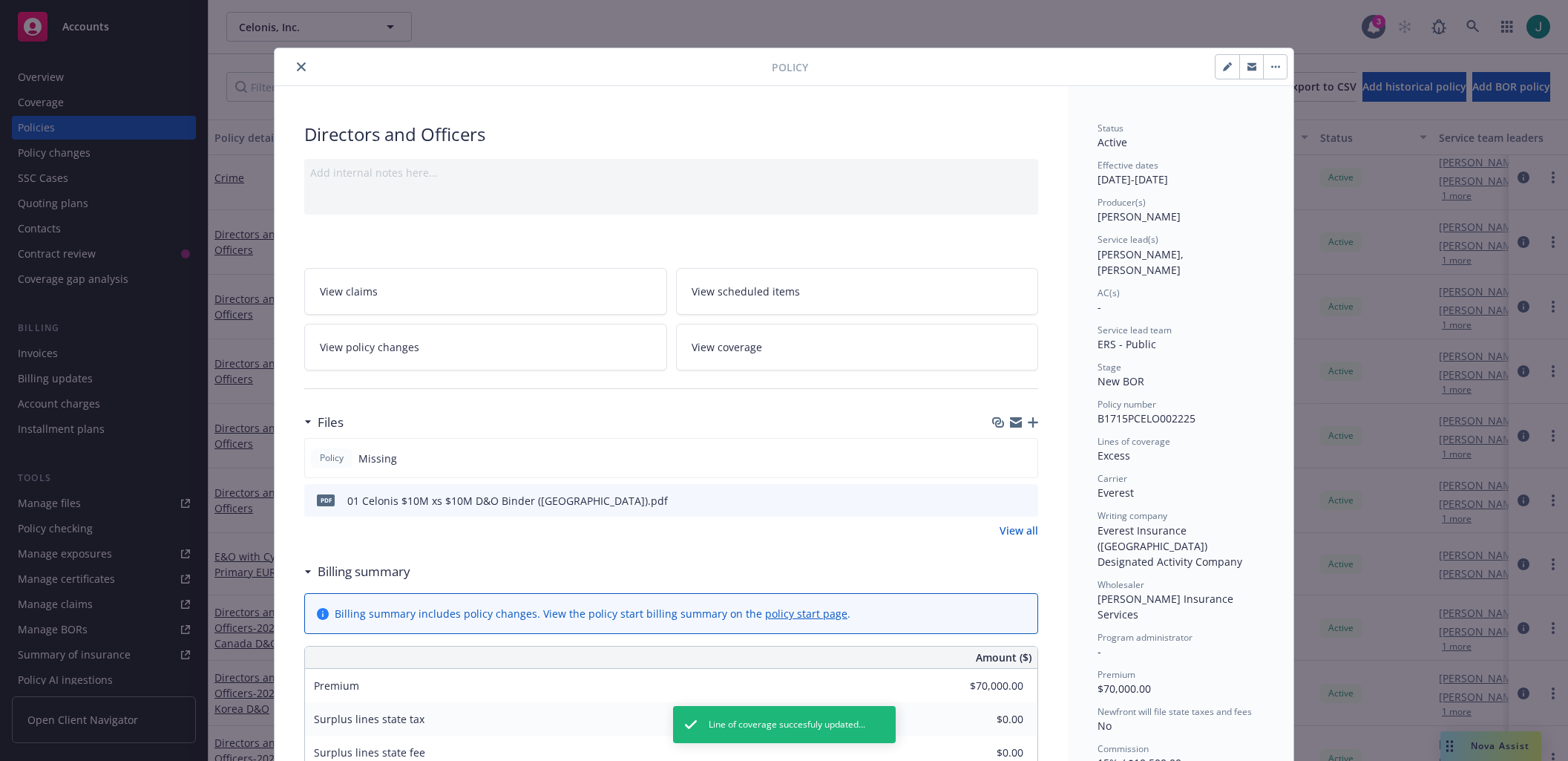
click at [296, 67] on icon "close" at bounding box center [300, 67] width 9 height 9
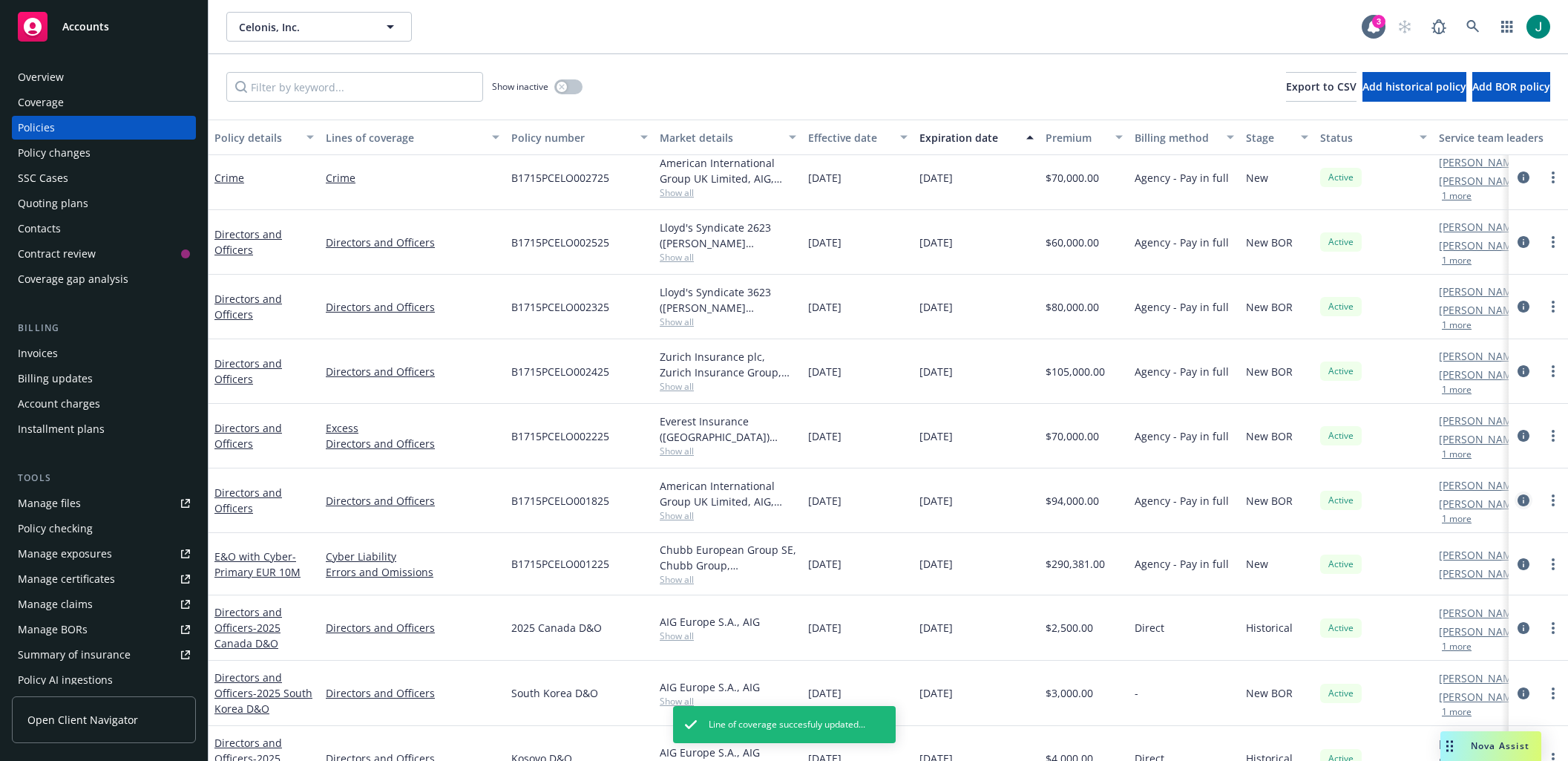
click at [1517, 501] on icon "circleInformation" at bounding box center [1523, 499] width 12 height 12
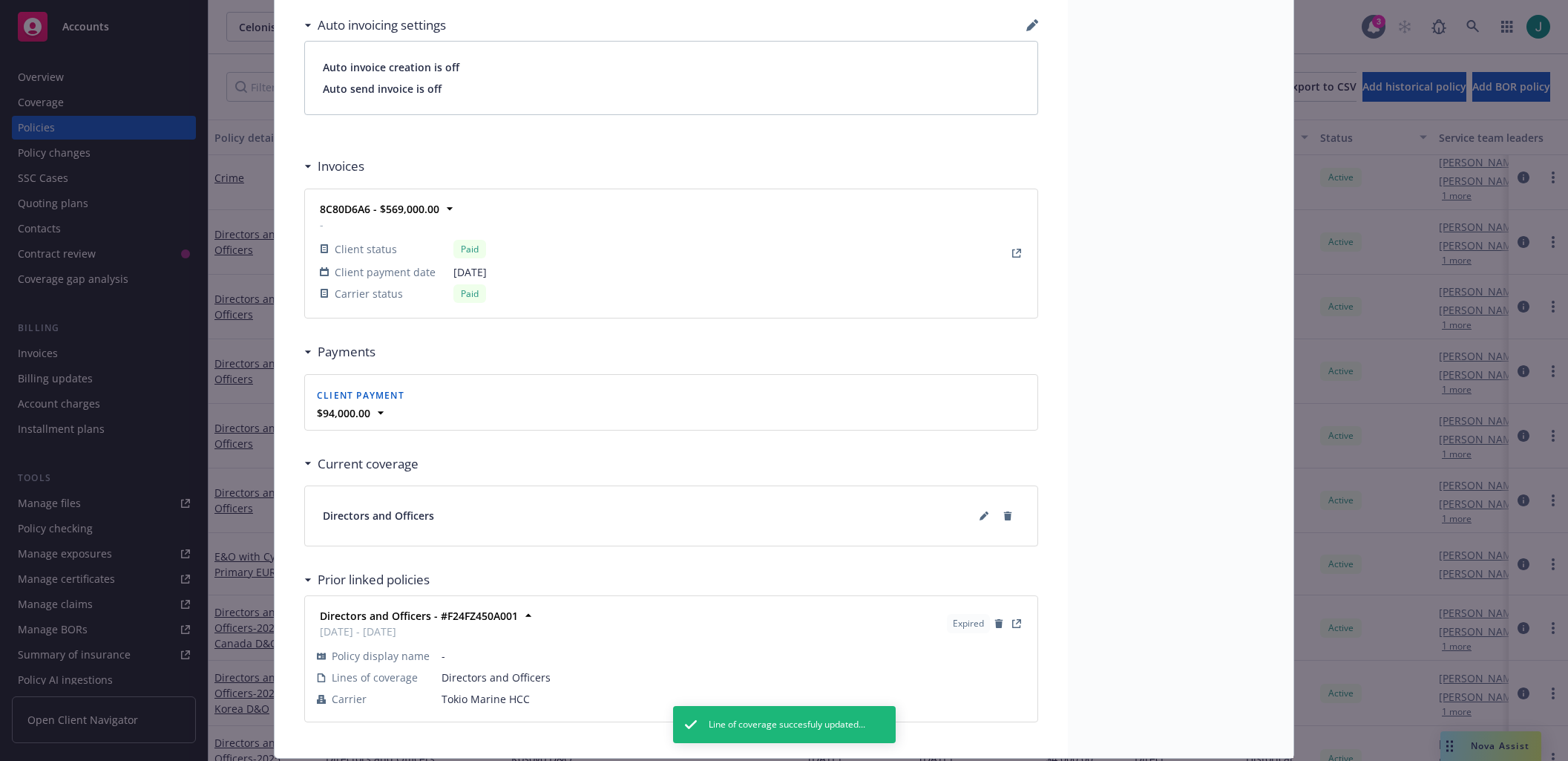
scroll to position [1084, 0]
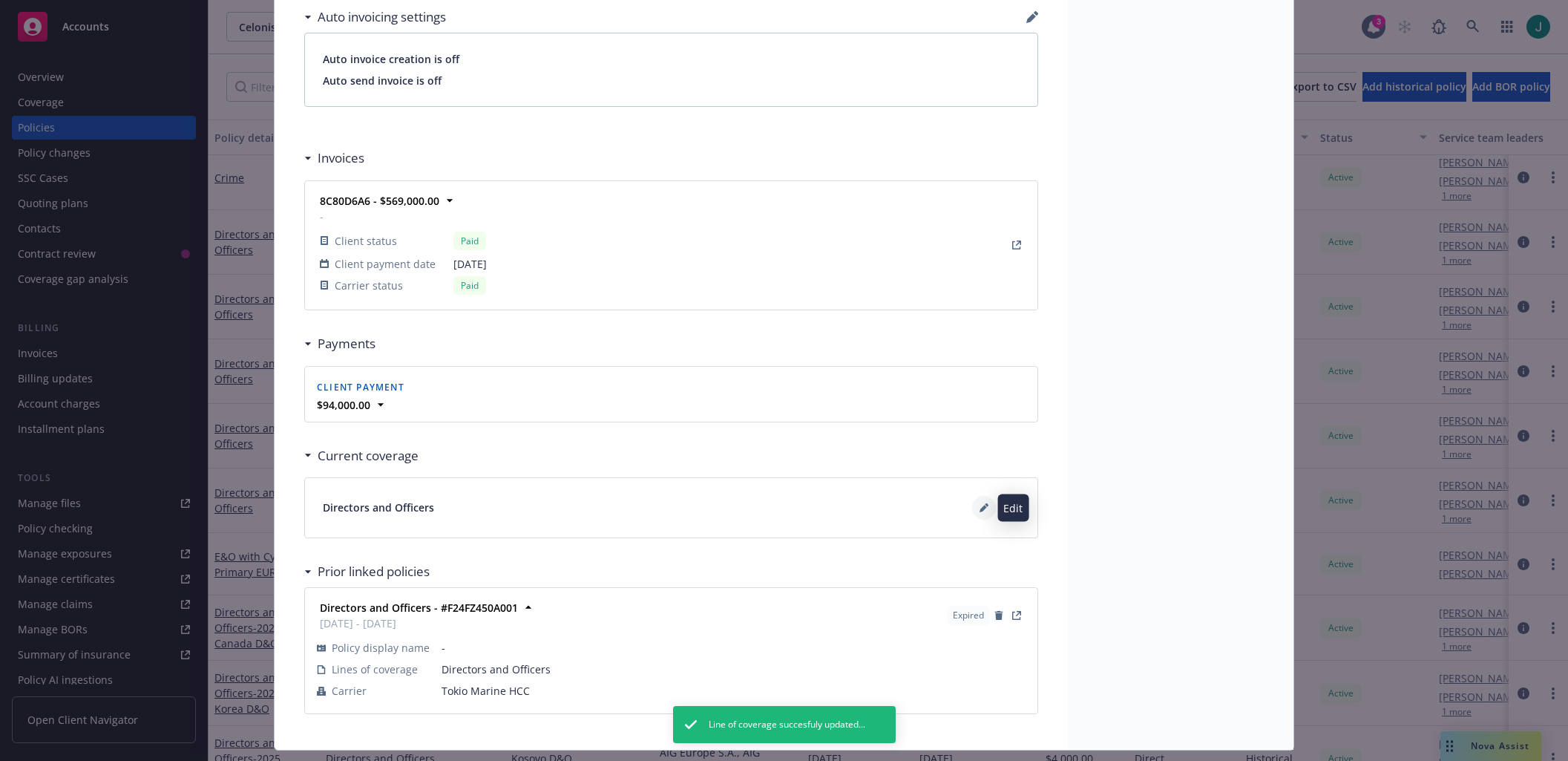
click at [981, 507] on icon at bounding box center [984, 507] width 9 height 9
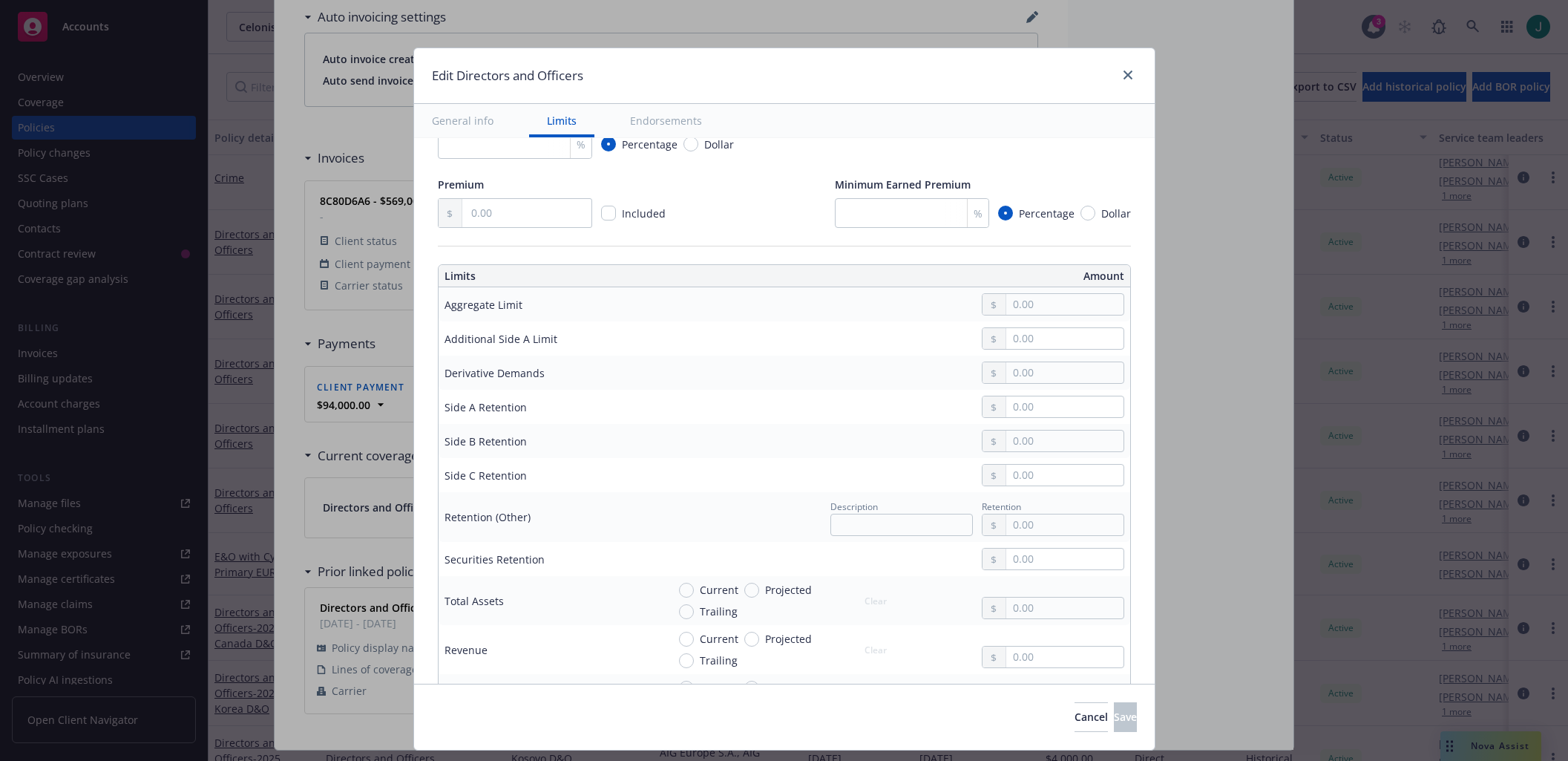
scroll to position [296, 0]
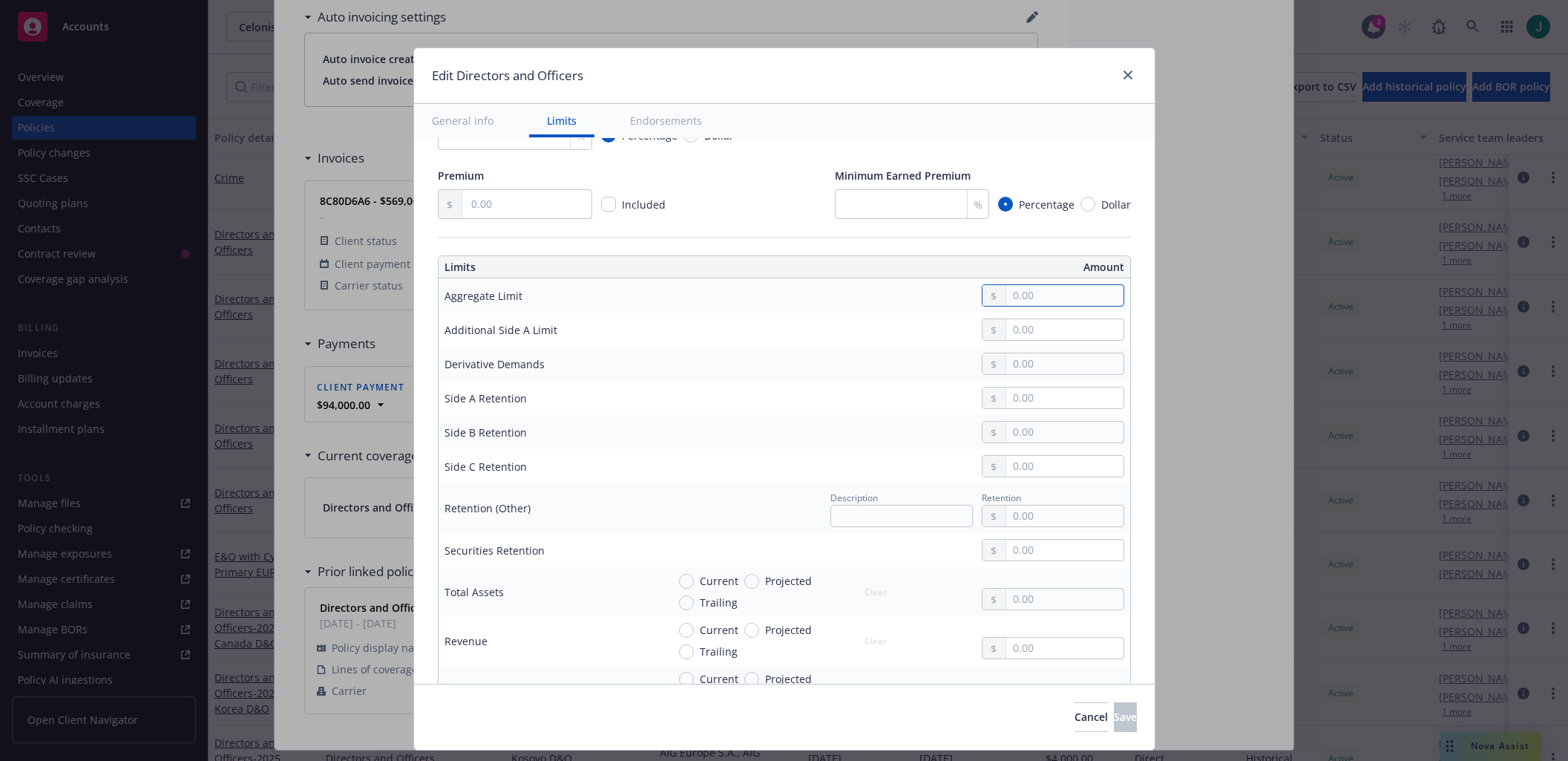
click at [1035, 298] on input "text" at bounding box center [1064, 295] width 117 height 21
type input "10,000,000.00"
click at [1037, 441] on button "$10,000,000.00" at bounding box center [1048, 441] width 128 height 28
click at [1025, 398] on input "text" at bounding box center [1064, 398] width 117 height 21
type input "0.00"
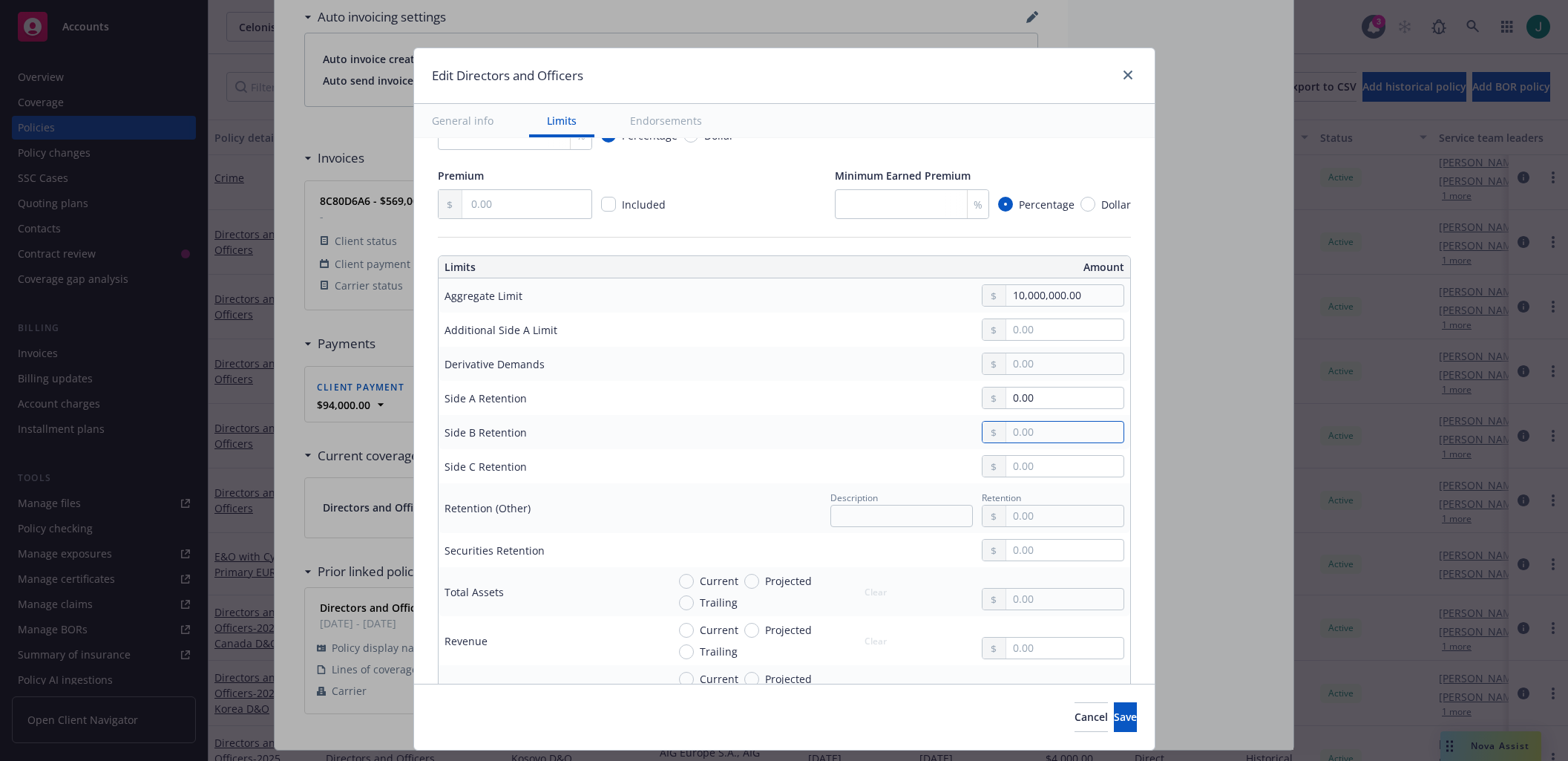
click at [1023, 436] on input "text" at bounding box center [1064, 432] width 117 height 21
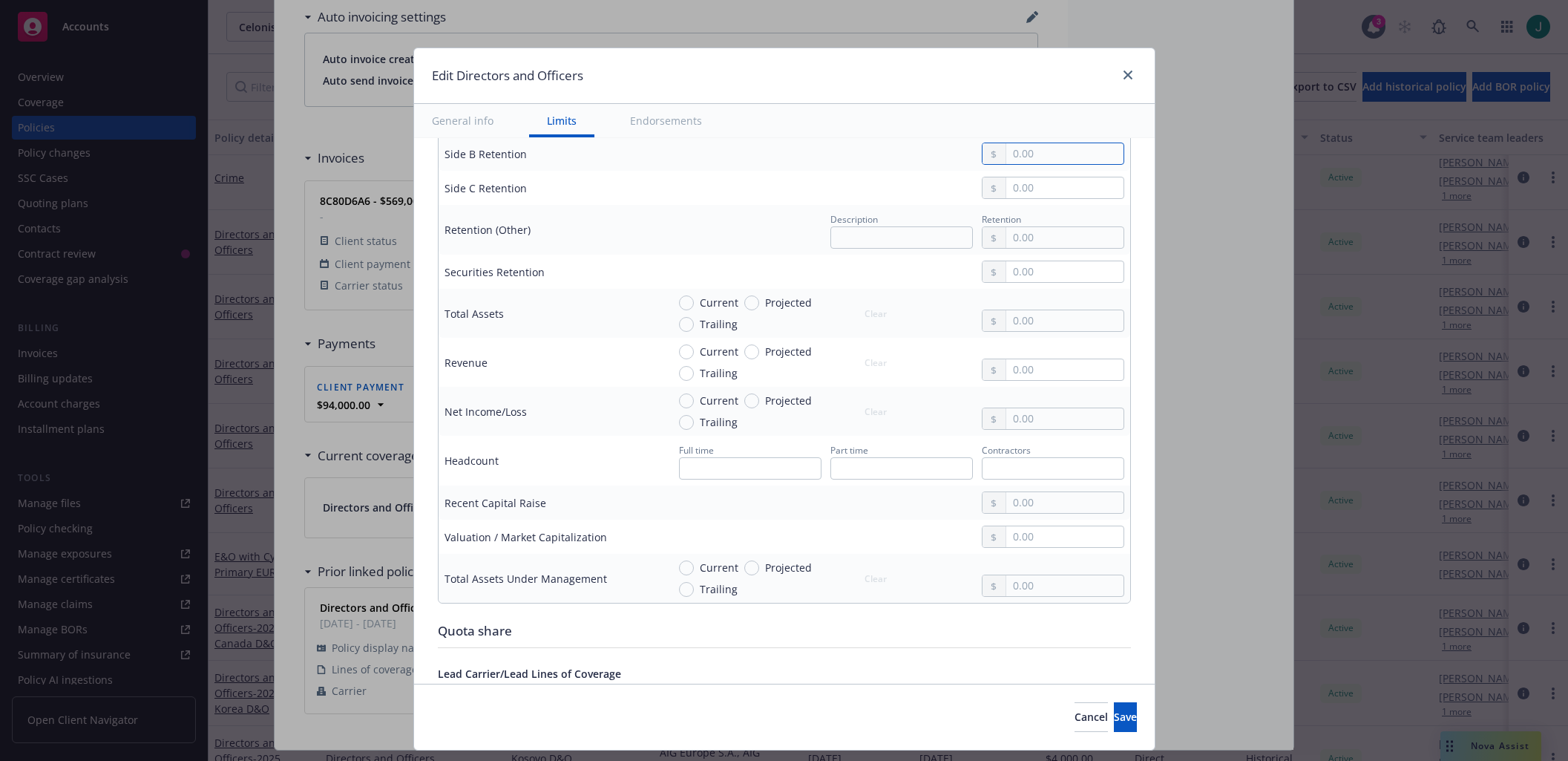
scroll to position [594, 0]
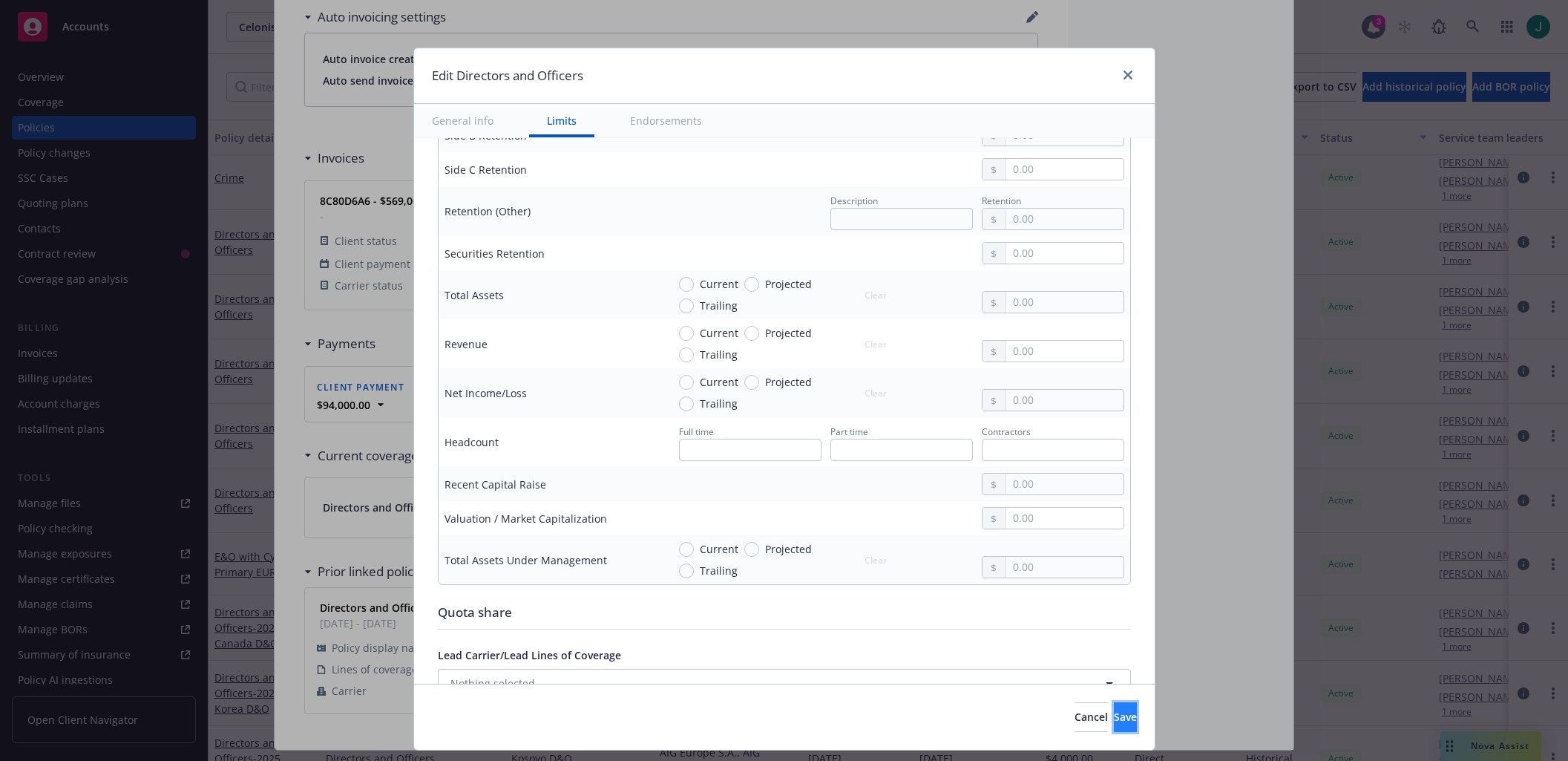
click at [1114, 723] on span "Save" at bounding box center [1125, 717] width 23 height 14
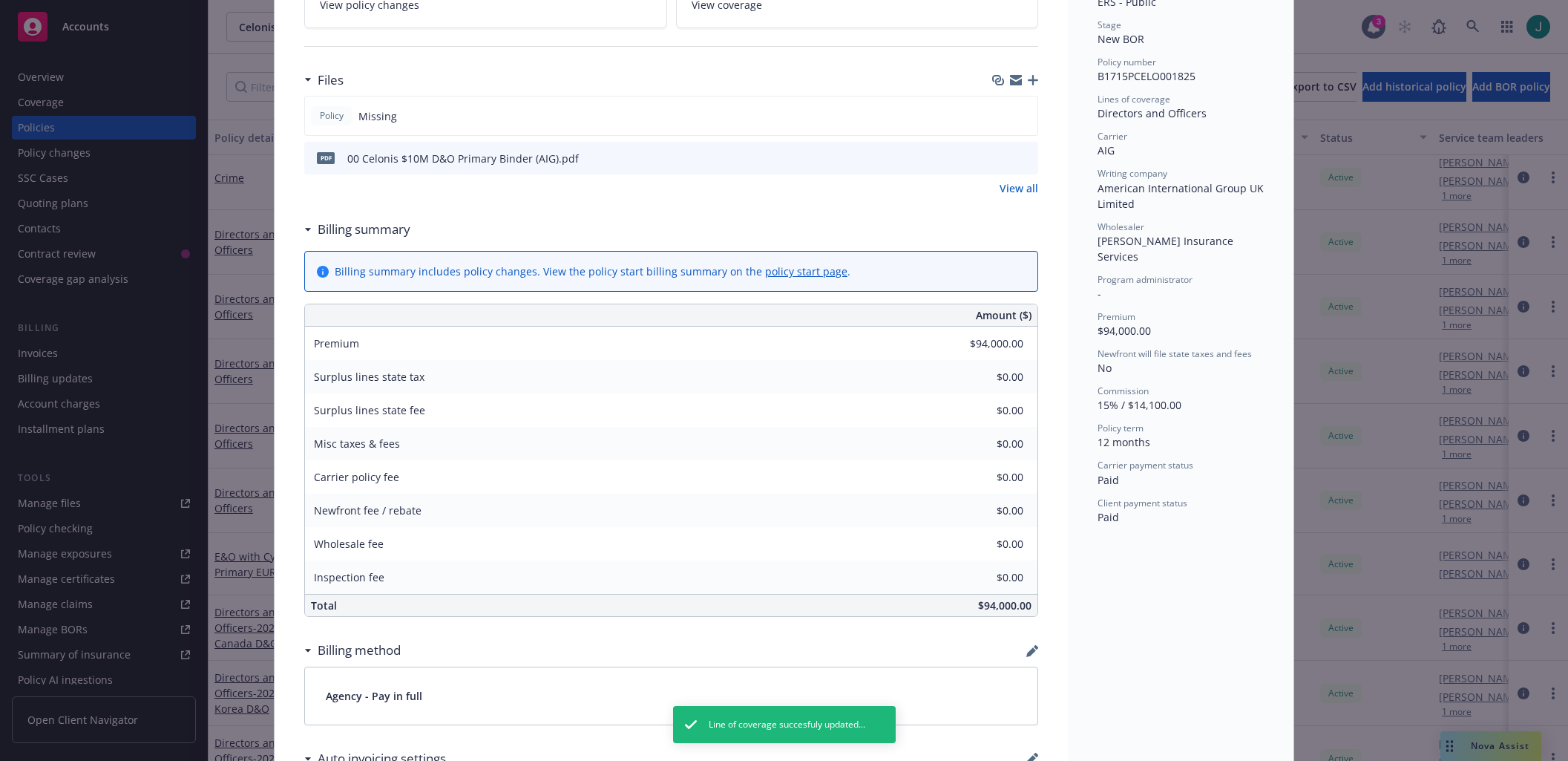
scroll to position [342, 0]
click at [1019, 159] on icon "preview file" at bounding box center [1023, 158] width 13 height 10
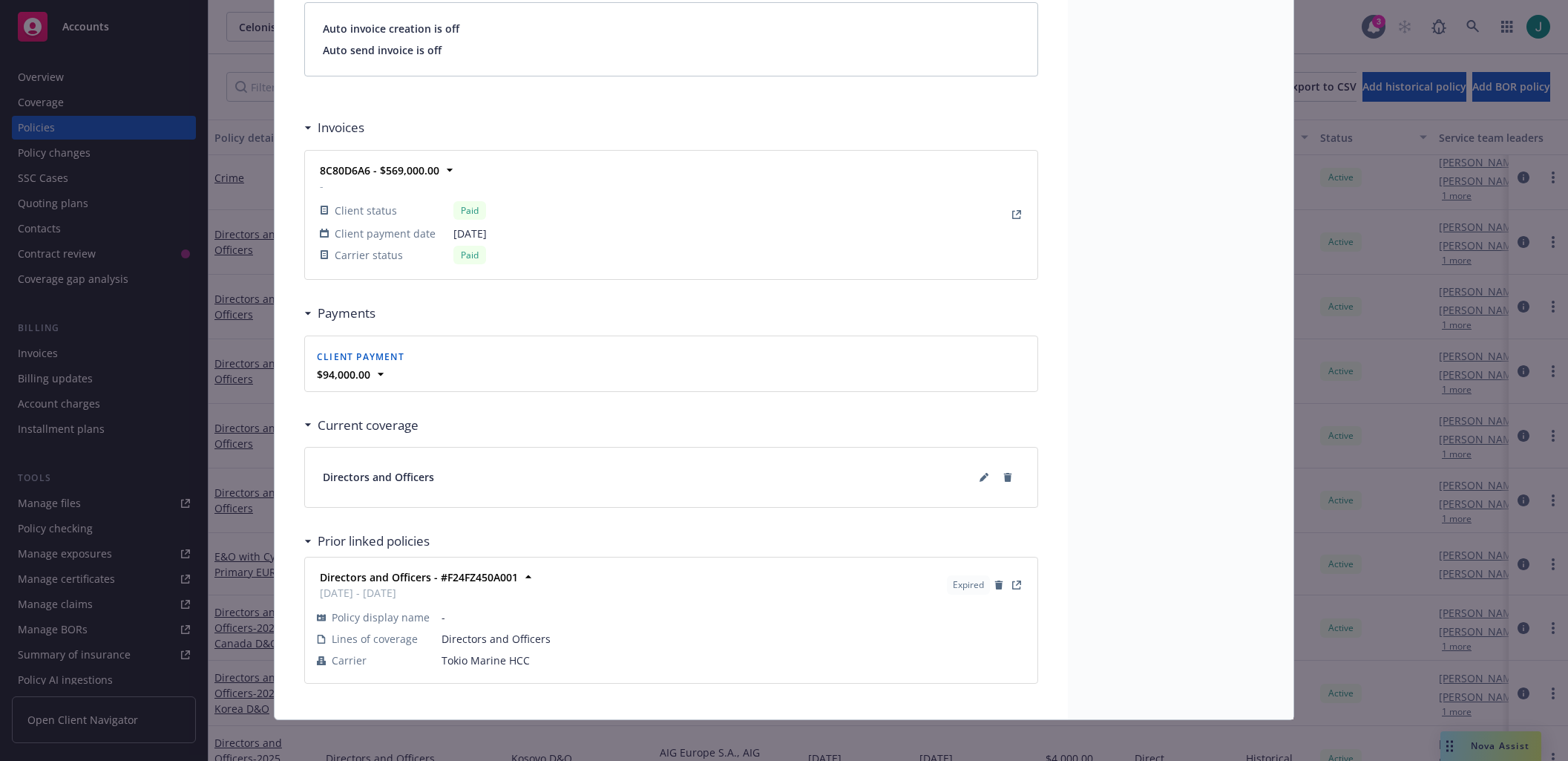
scroll to position [1121, 0]
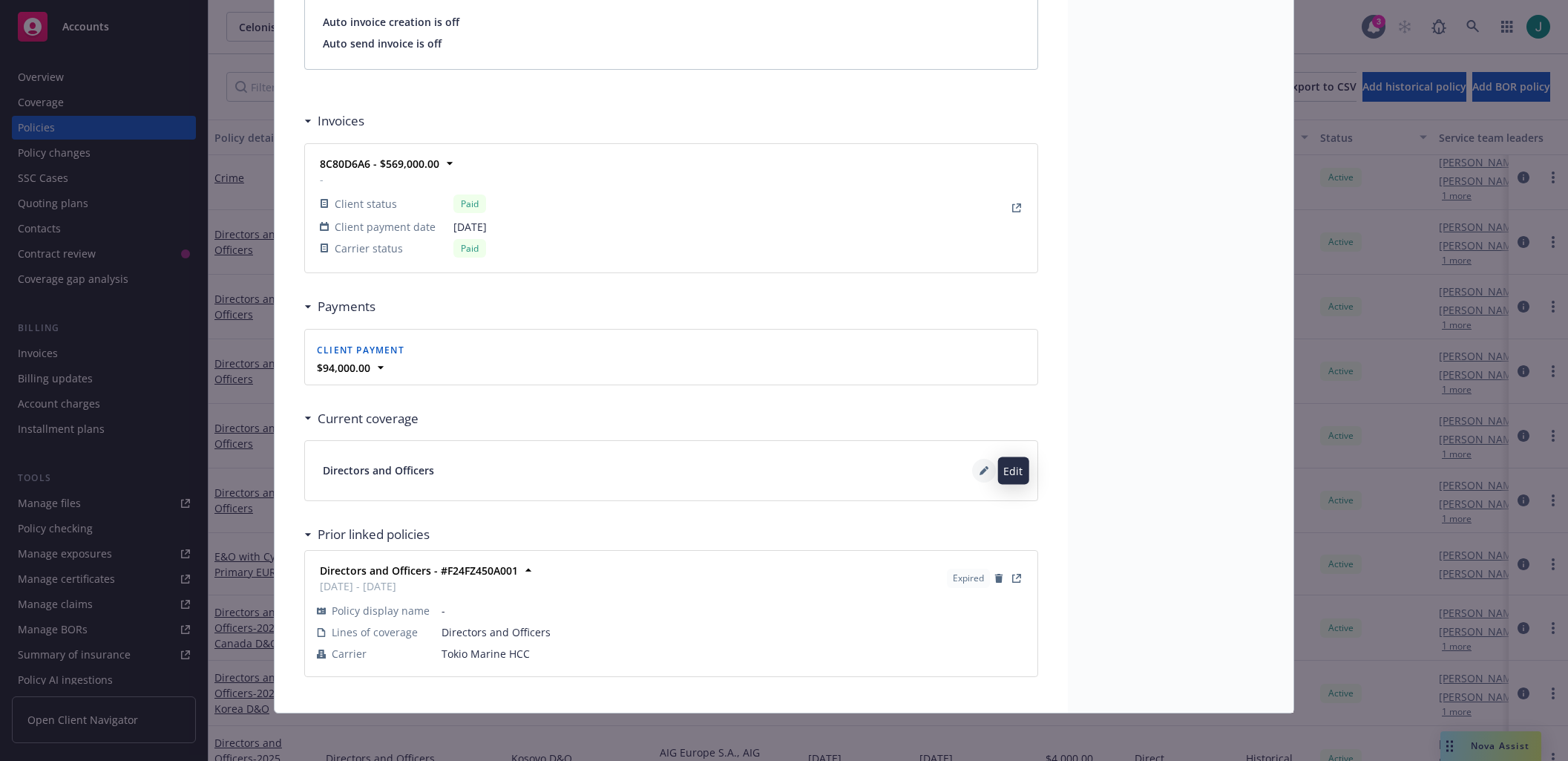
click at [980, 466] on icon at bounding box center [984, 470] width 9 height 9
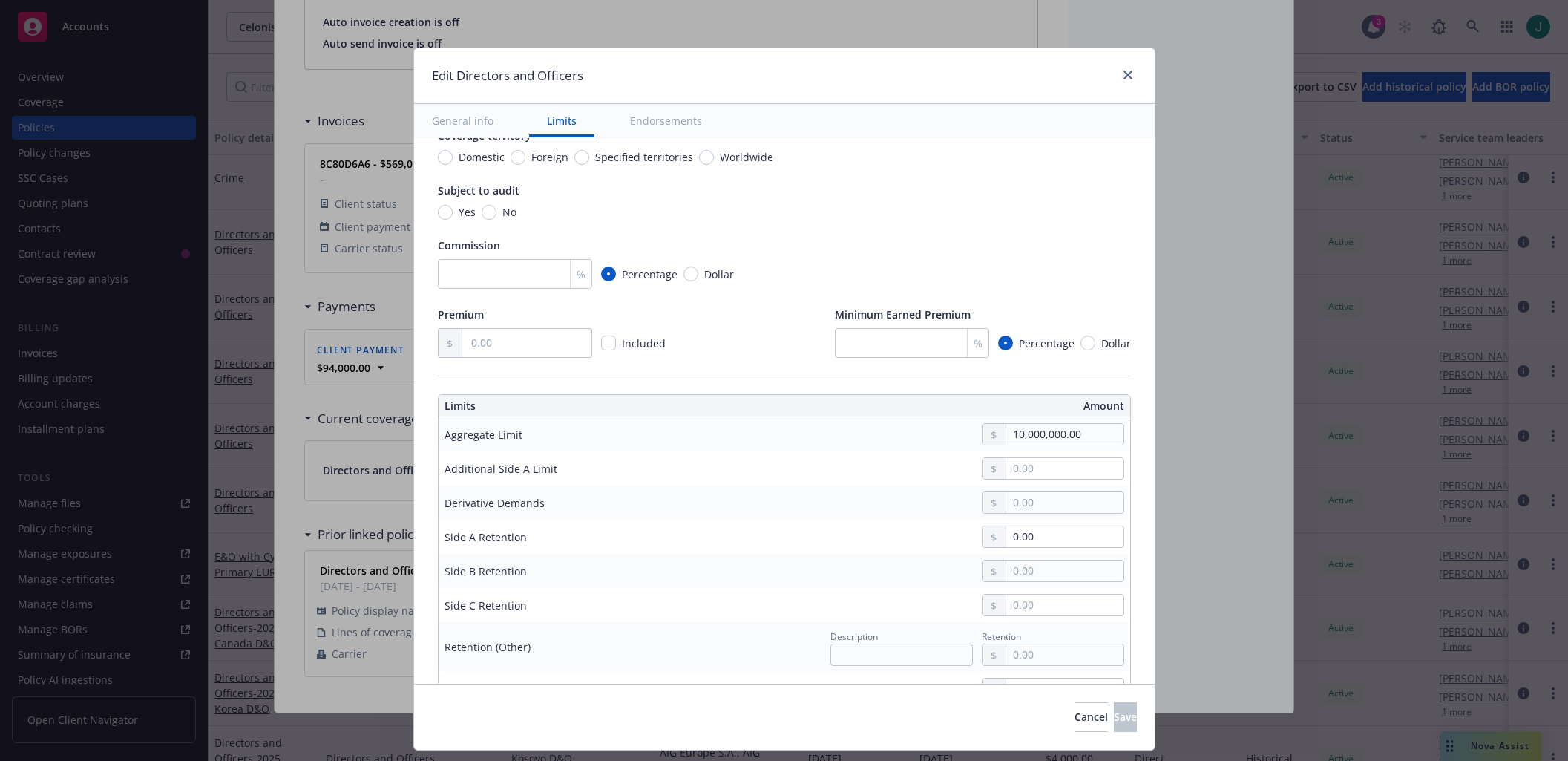
scroll to position [223, 0]
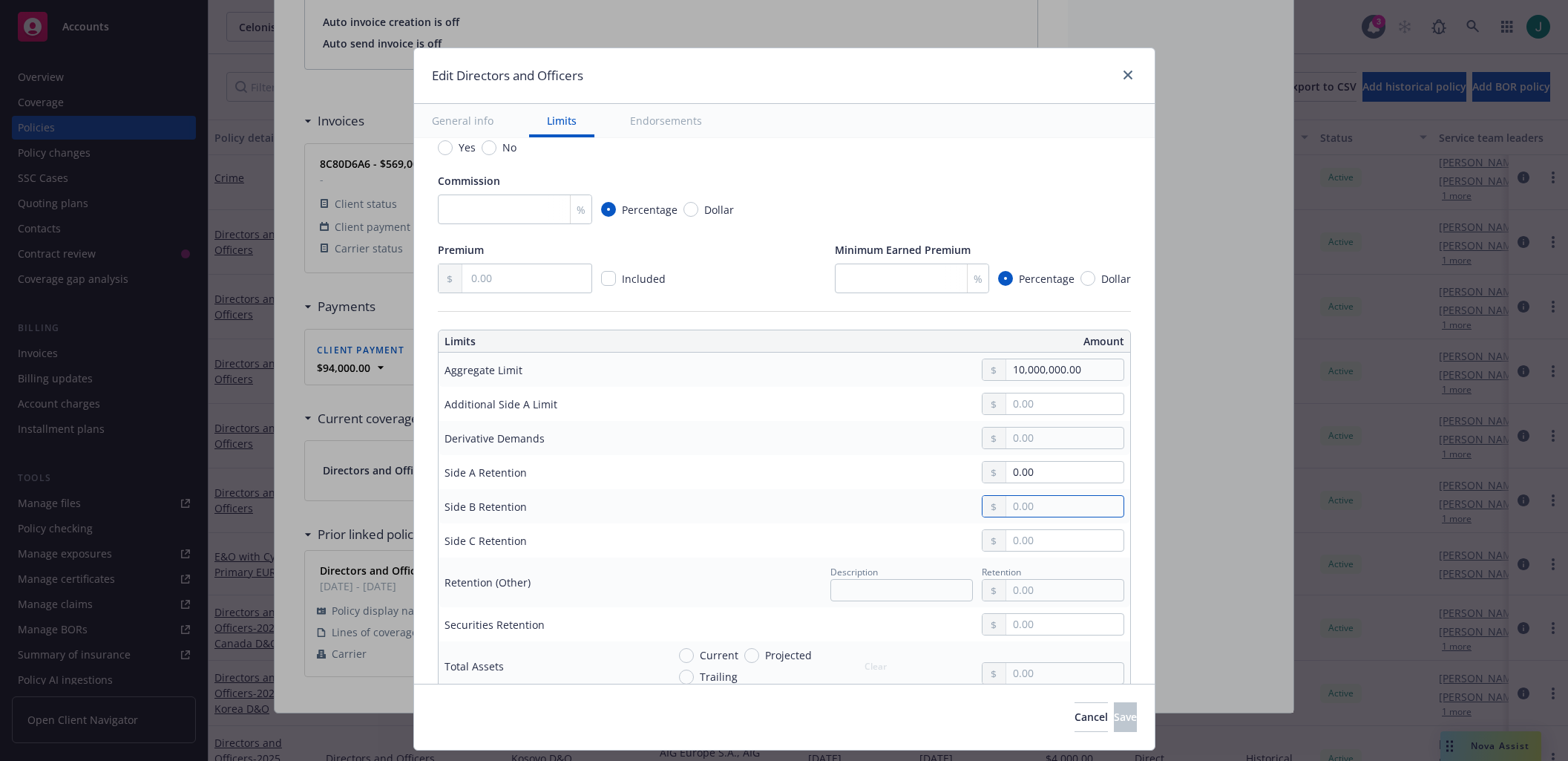
click at [1019, 508] on input "text" at bounding box center [1064, 506] width 117 height 21
type input "200,000.00"
click at [1031, 546] on input "text" at bounding box center [1064, 540] width 117 height 21
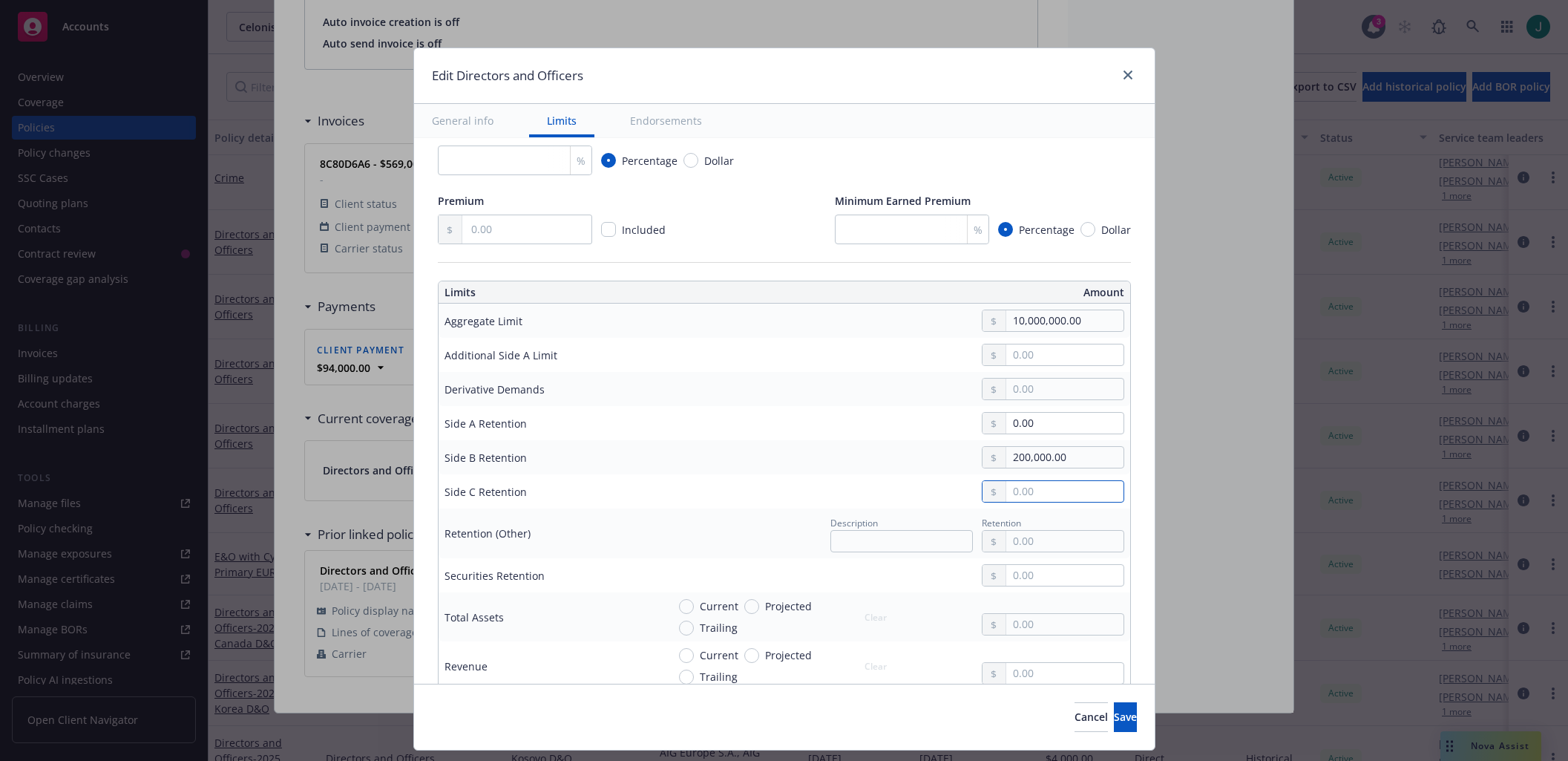
scroll to position [296, 0]
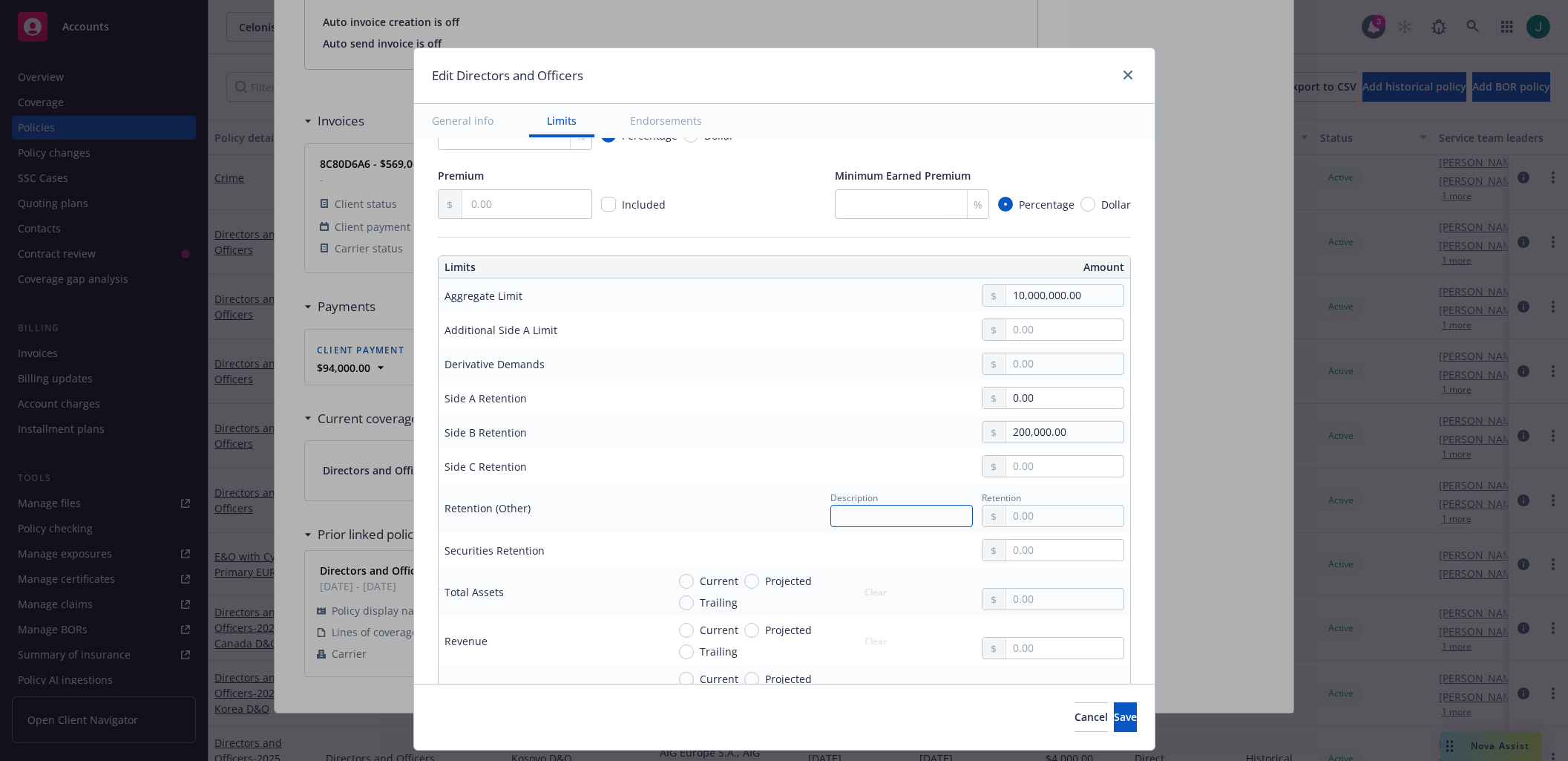
click at [895, 518] on input "text" at bounding box center [902, 516] width 143 height 22
click at [1008, 551] on input "text" at bounding box center [1064, 550] width 117 height 21
type input "250,000.00"
click at [1034, 468] on input "text" at bounding box center [1064, 466] width 117 height 21
click at [1015, 512] on input "text" at bounding box center [1064, 516] width 117 height 21
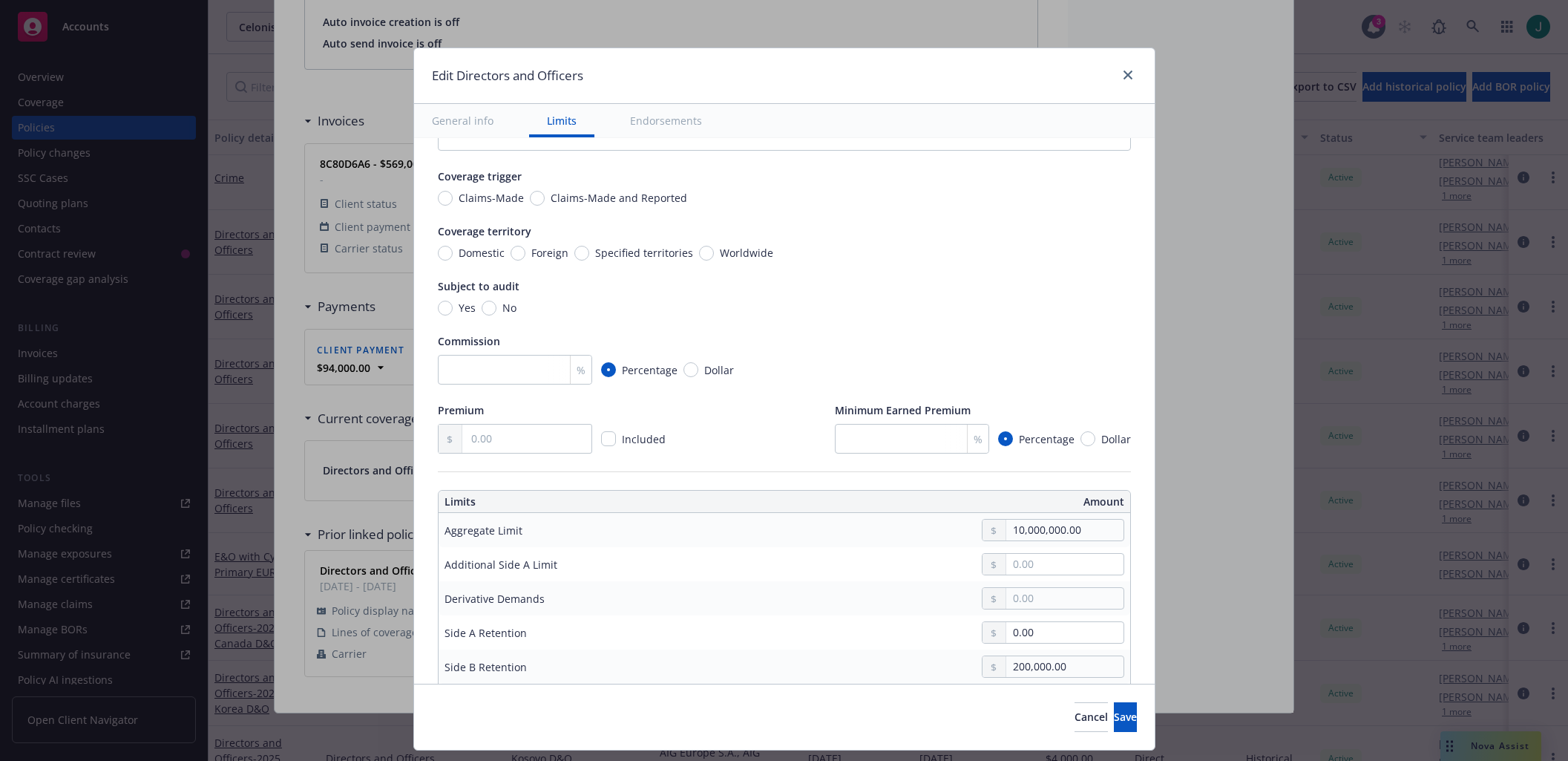
scroll to position [0, 0]
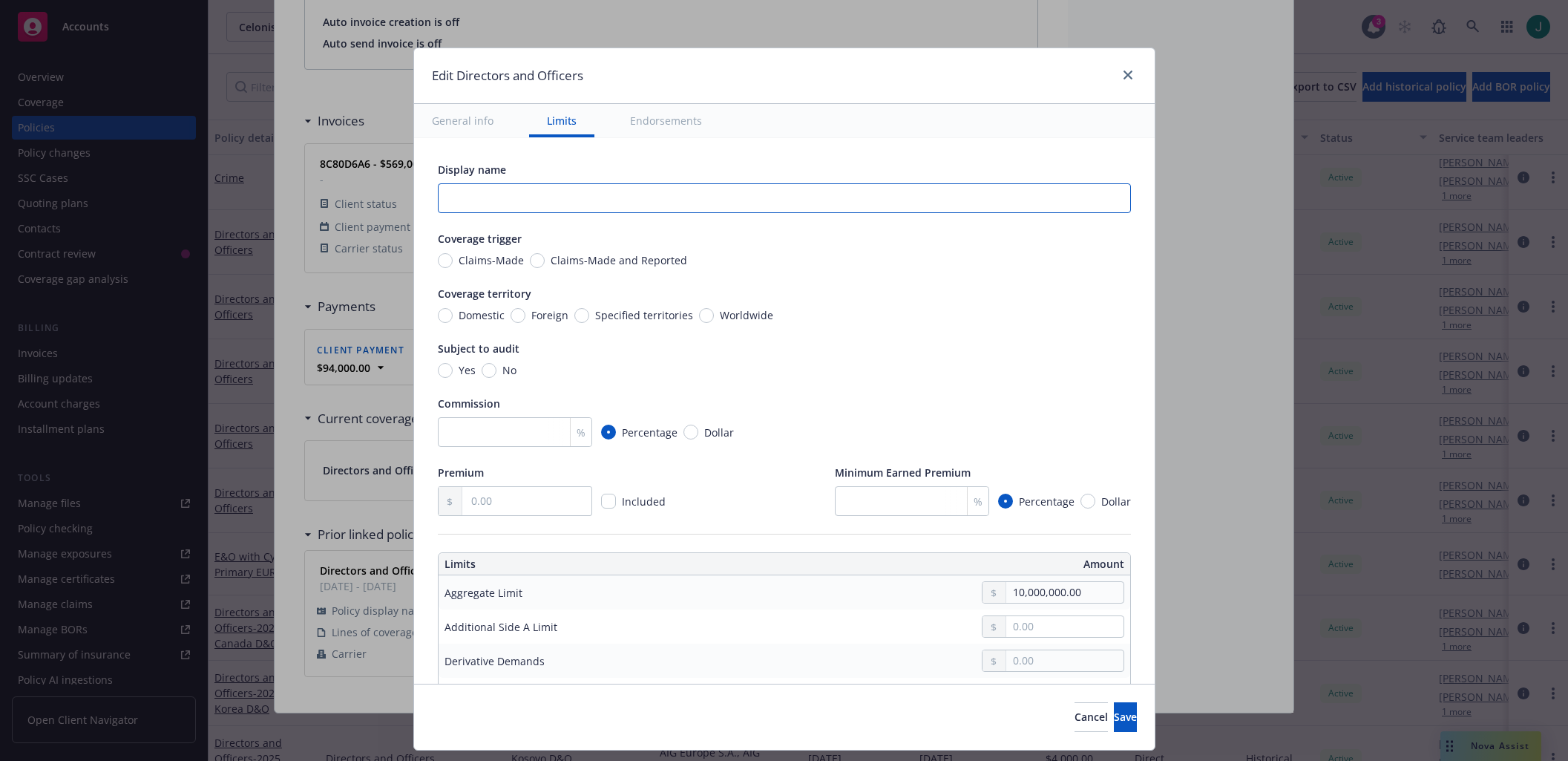
click at [482, 189] on input "text" at bounding box center [784, 197] width 693 height 29
type input "$10M"
click at [1114, 719] on span "Save" at bounding box center [1125, 717] width 23 height 14
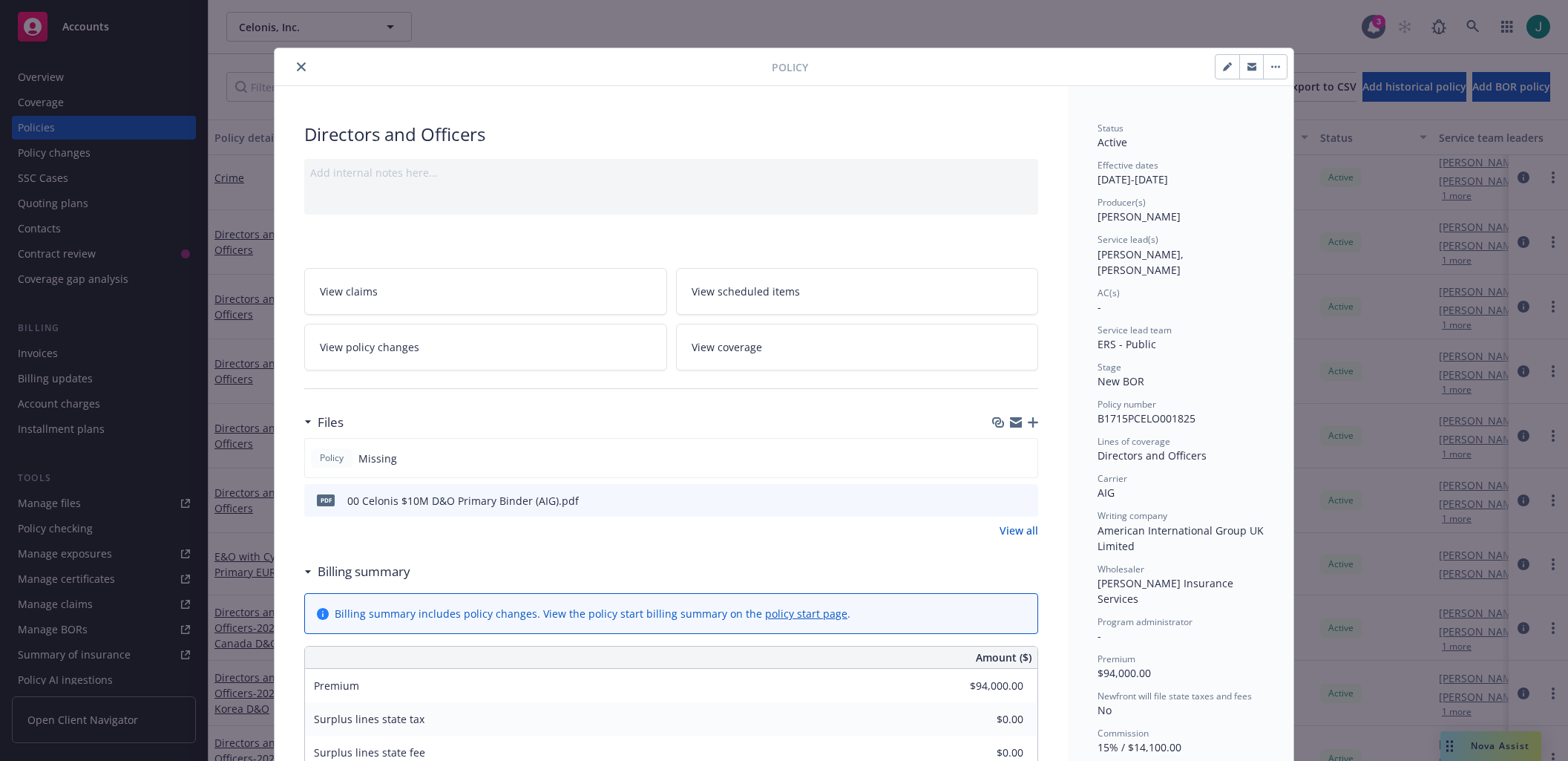
click at [1218, 72] on button "button" at bounding box center [1227, 67] width 24 height 24
select select "NEW_BOR"
select select "12"
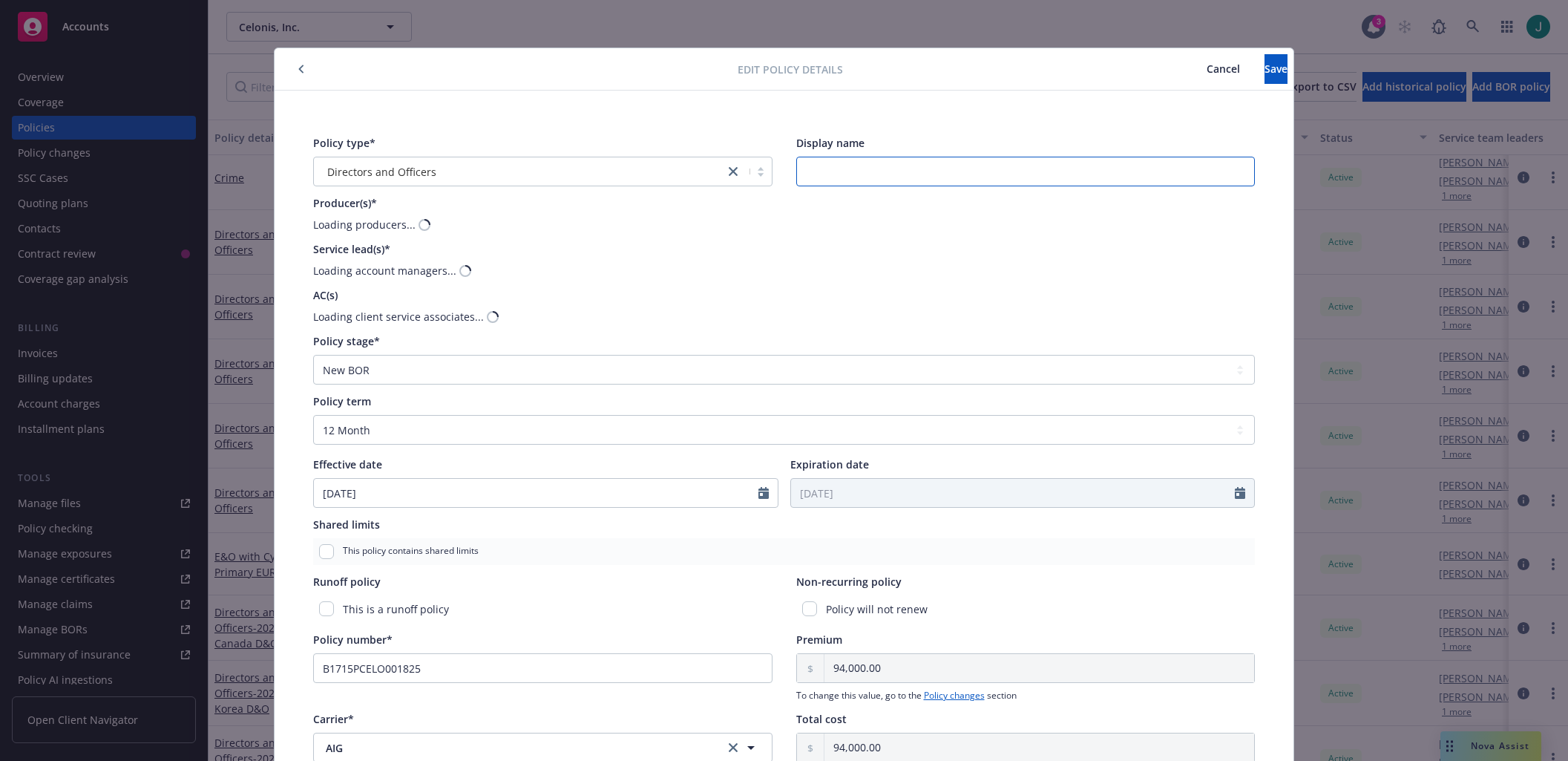
click at [843, 169] on input "Display name" at bounding box center [1025, 171] width 459 height 29
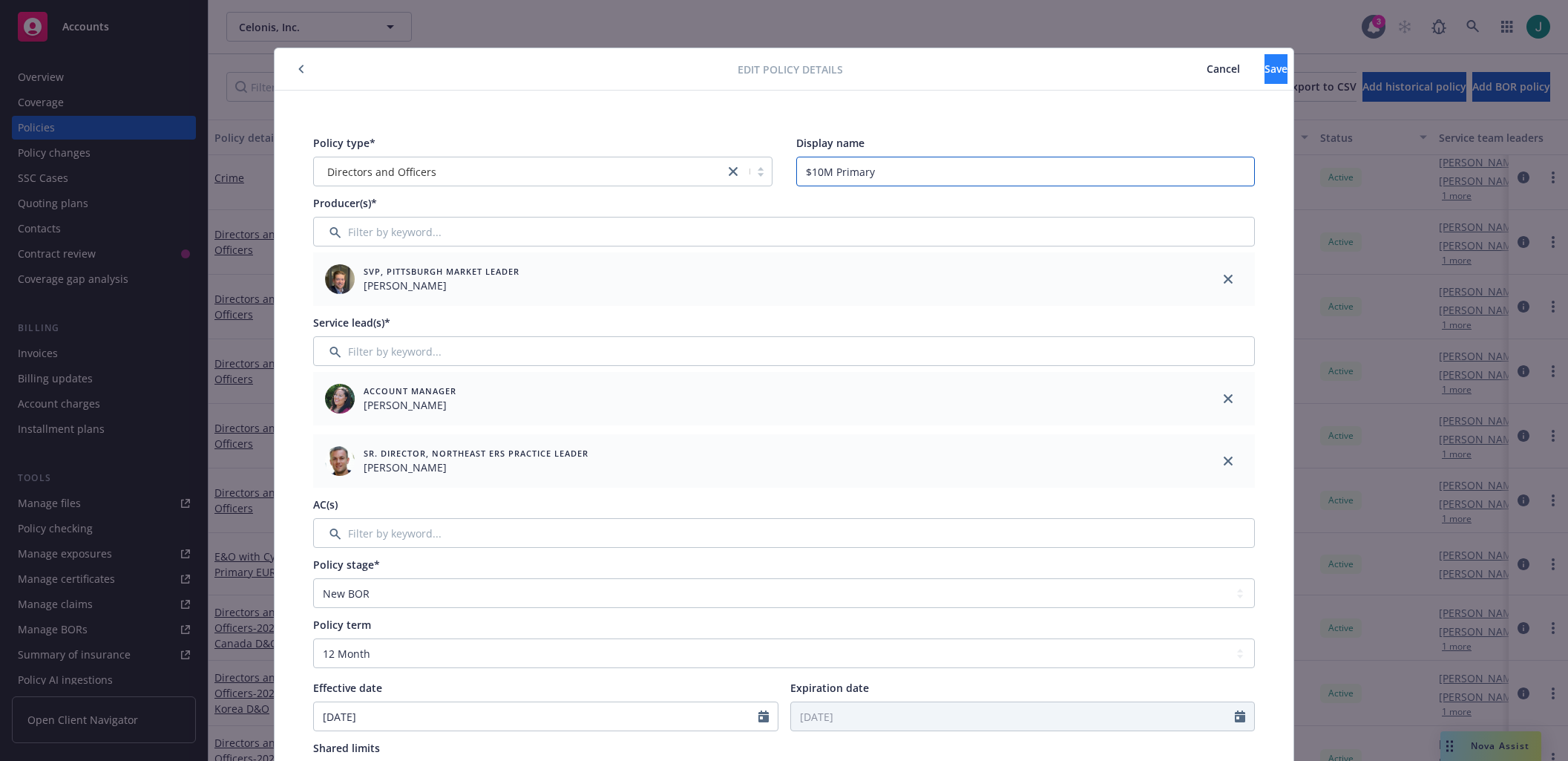
type input "$10M Primary"
click at [1264, 64] on span "Save" at bounding box center [1275, 69] width 23 height 14
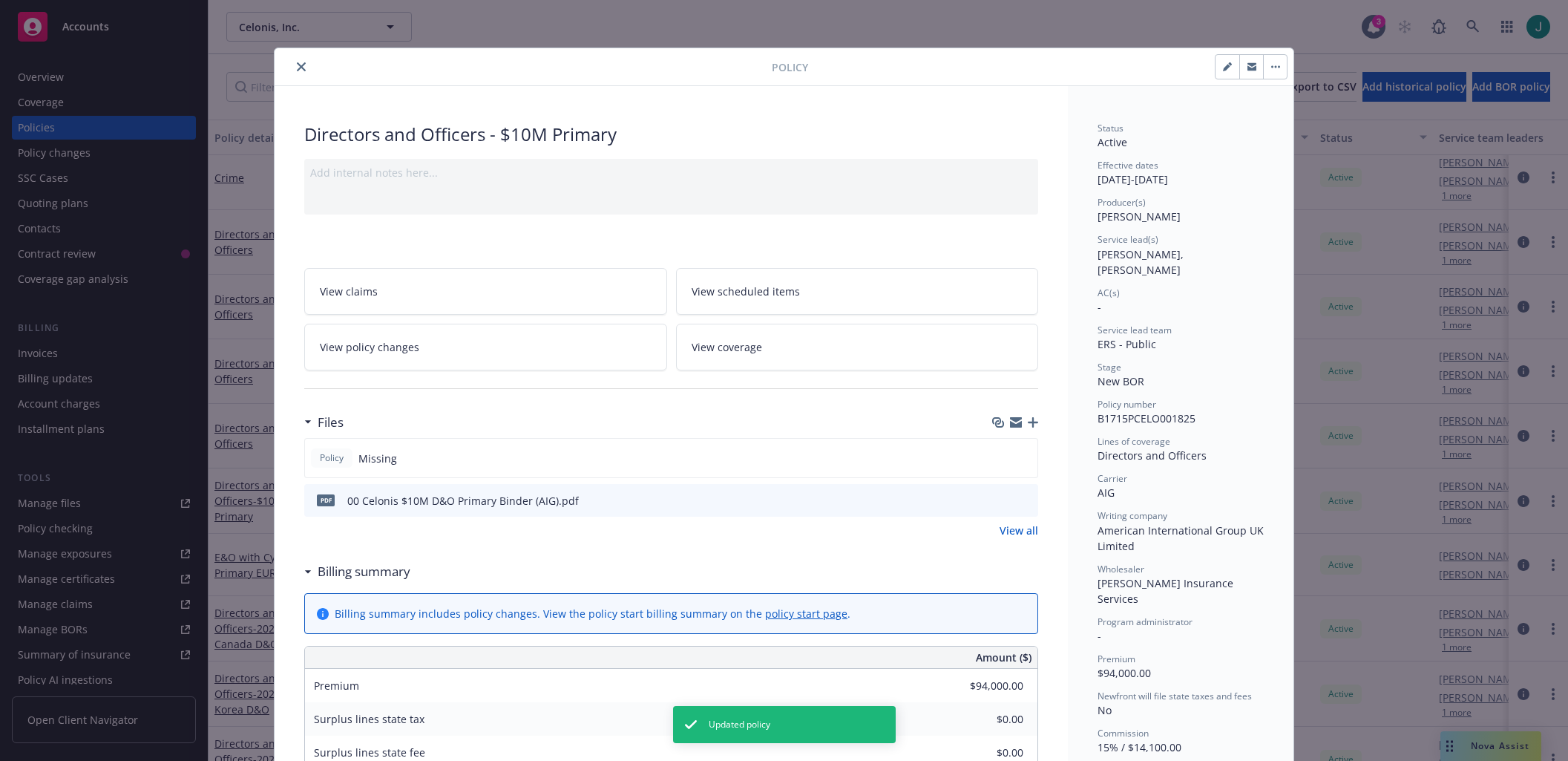
click at [302, 68] on button "close" at bounding box center [301, 67] width 17 height 17
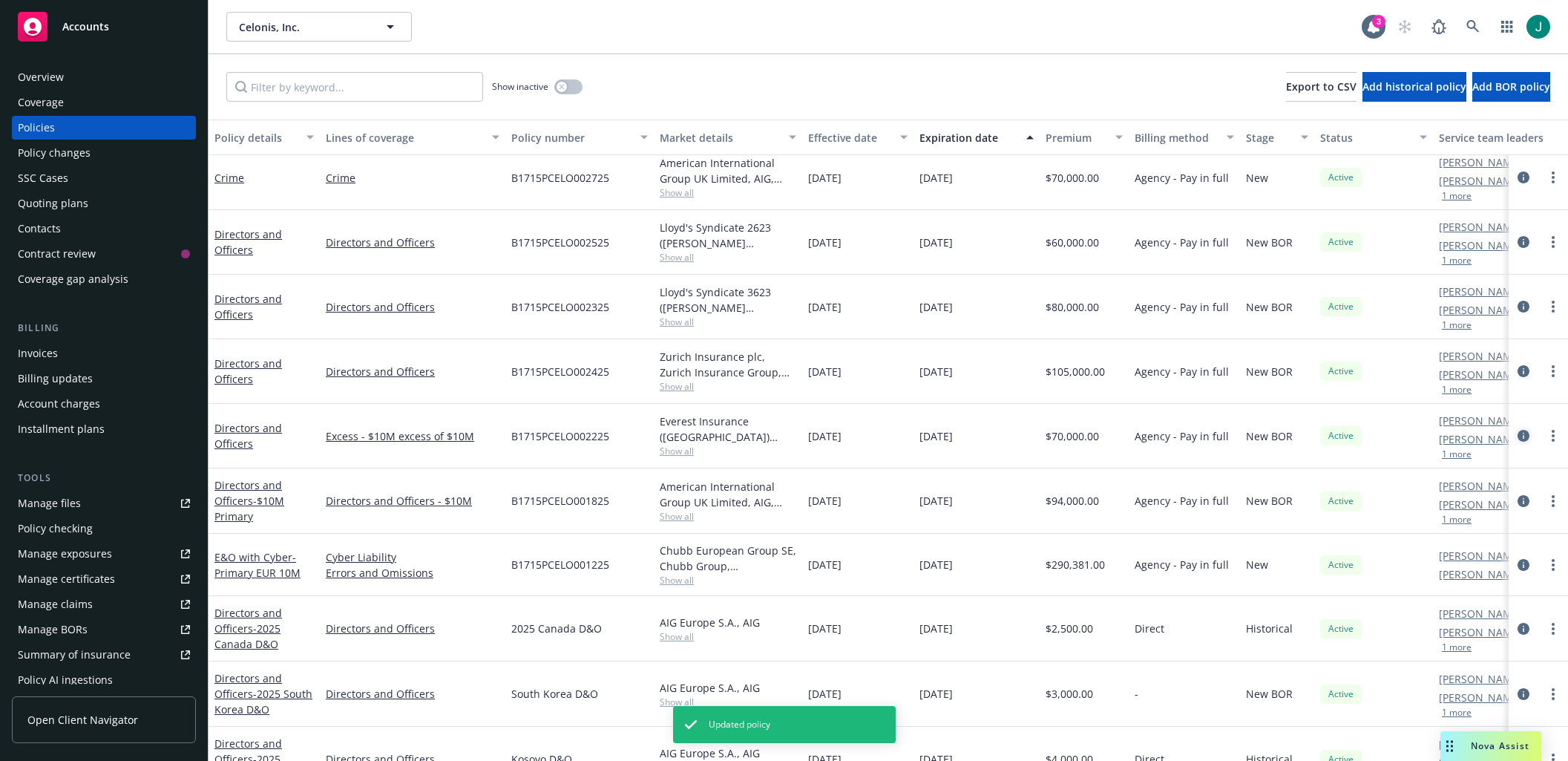
click at [1517, 433] on icon "circleInformation" at bounding box center [1523, 435] width 12 height 12
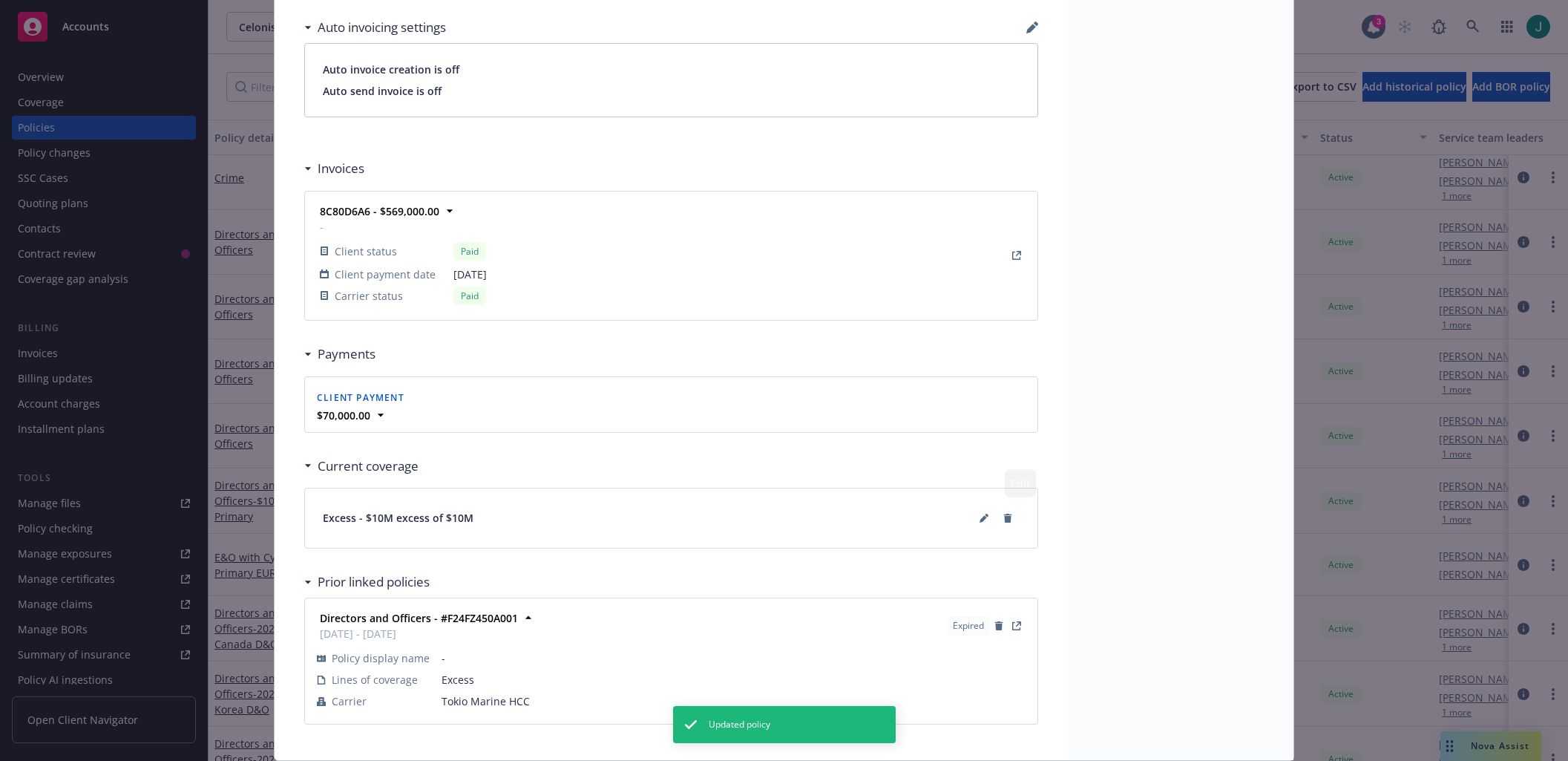
scroll to position [1121, 0]
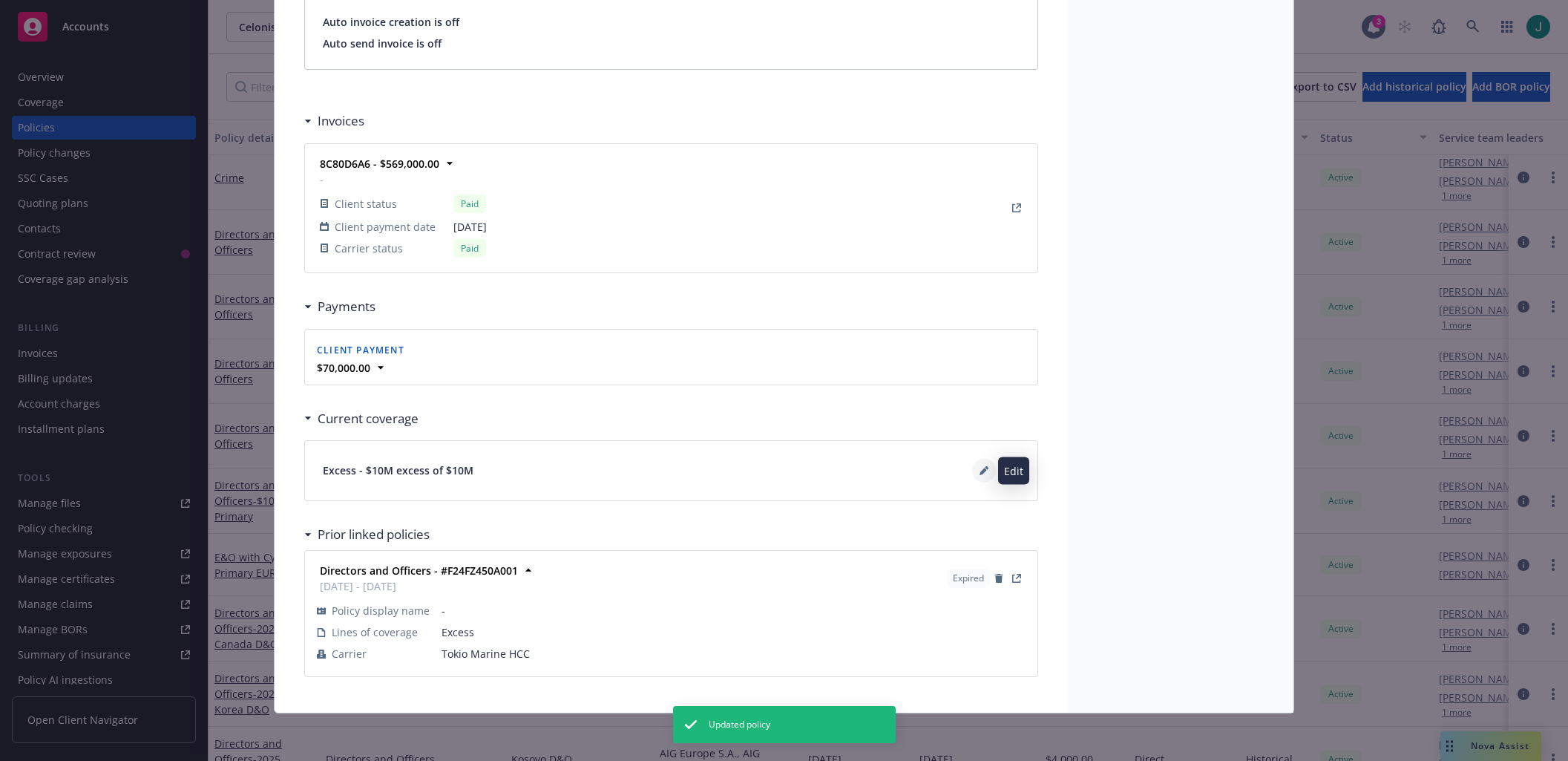
click at [980, 471] on icon at bounding box center [983, 471] width 7 height 7
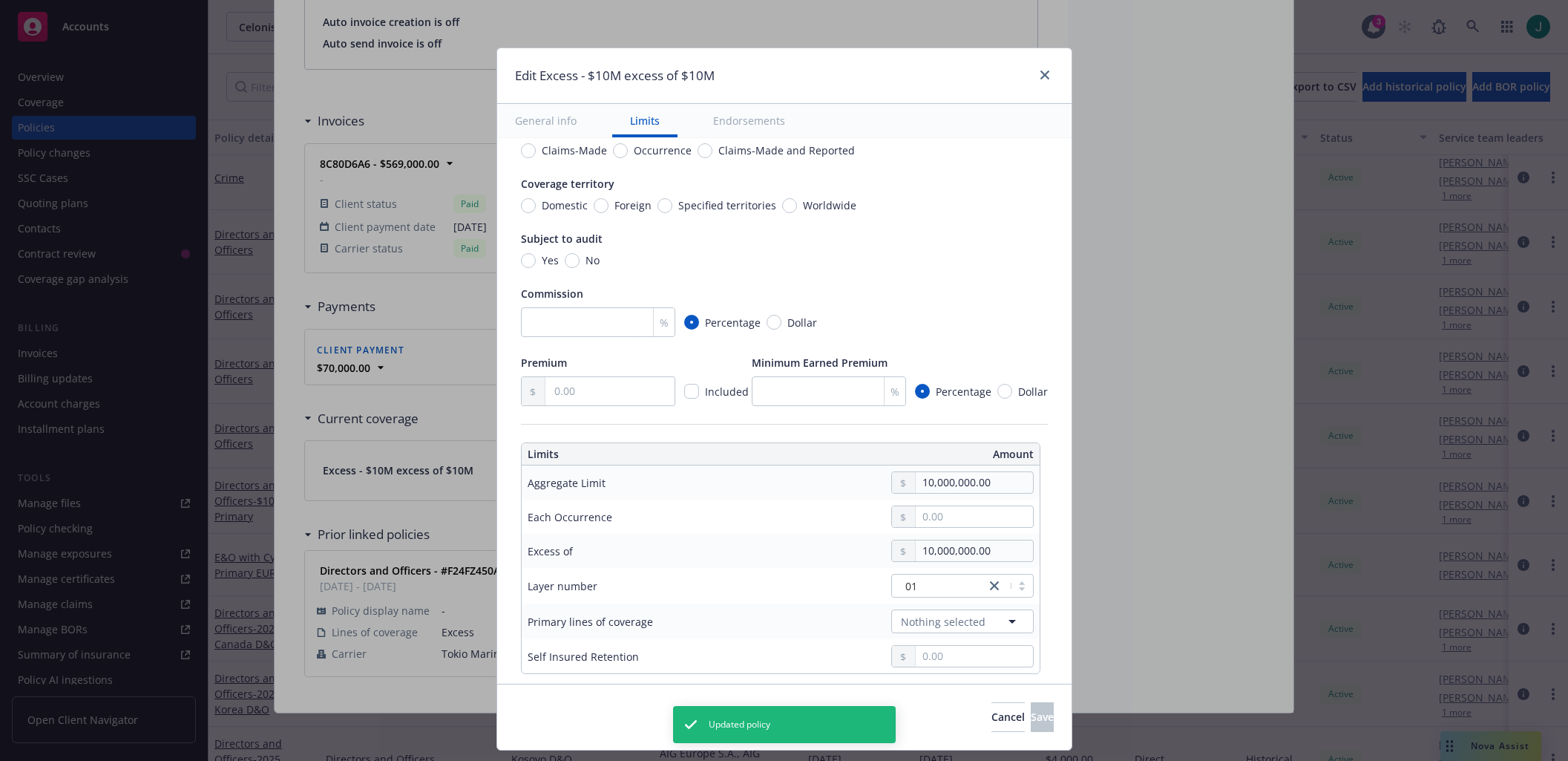
scroll to position [296, 0]
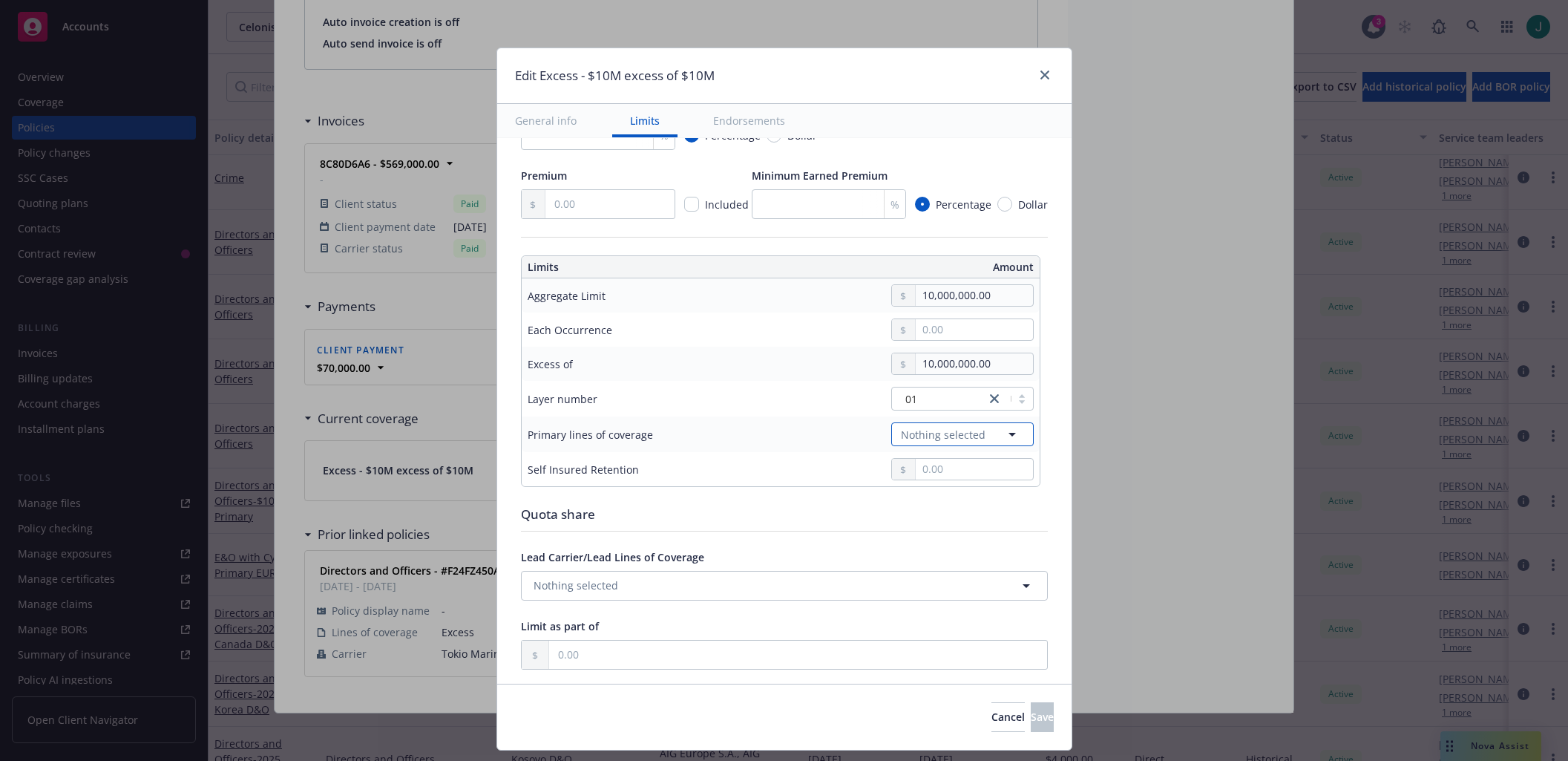
click at [1004, 432] on icon "button" at bounding box center [1012, 434] width 17 height 17
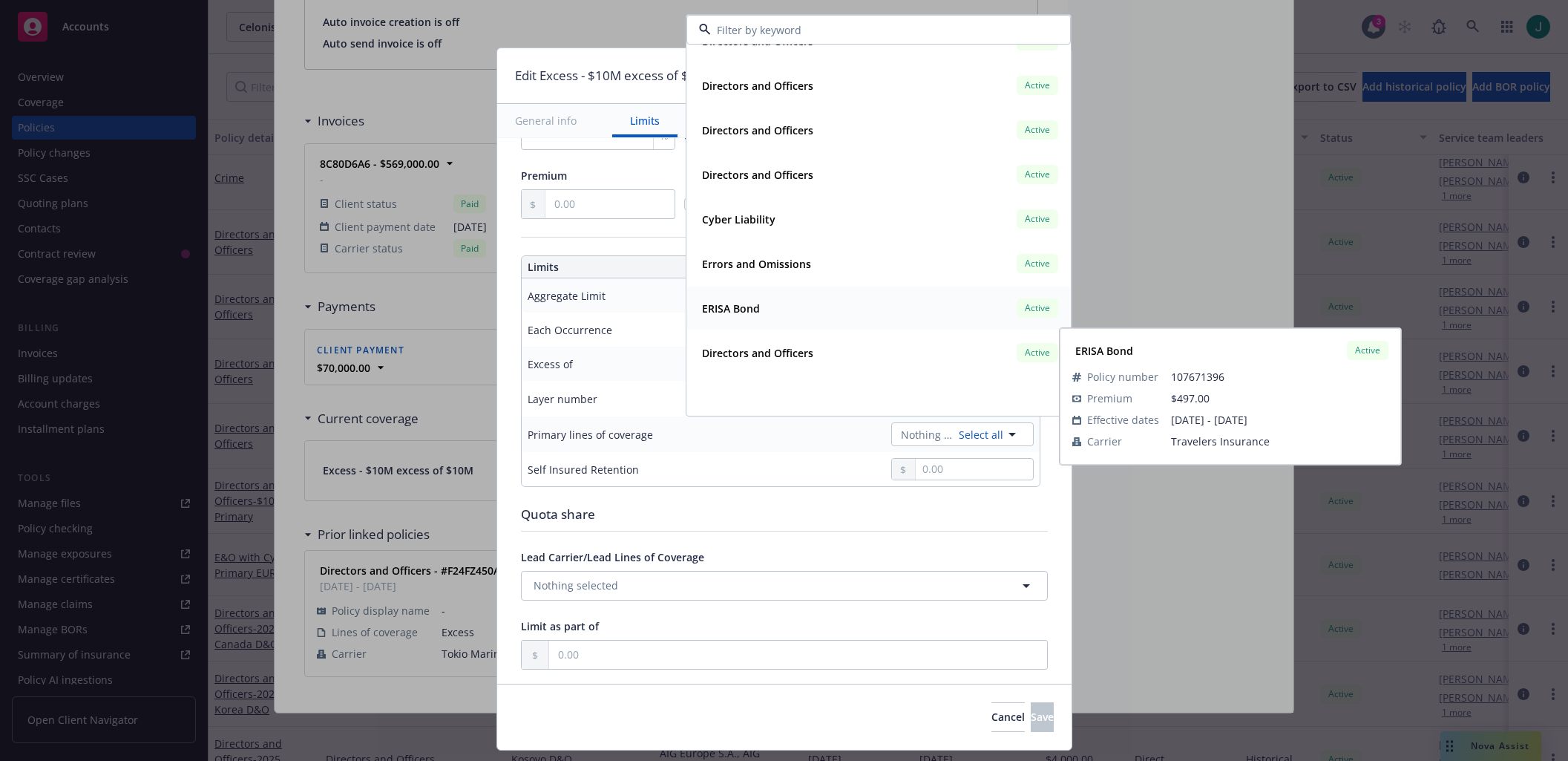
scroll to position [371, 0]
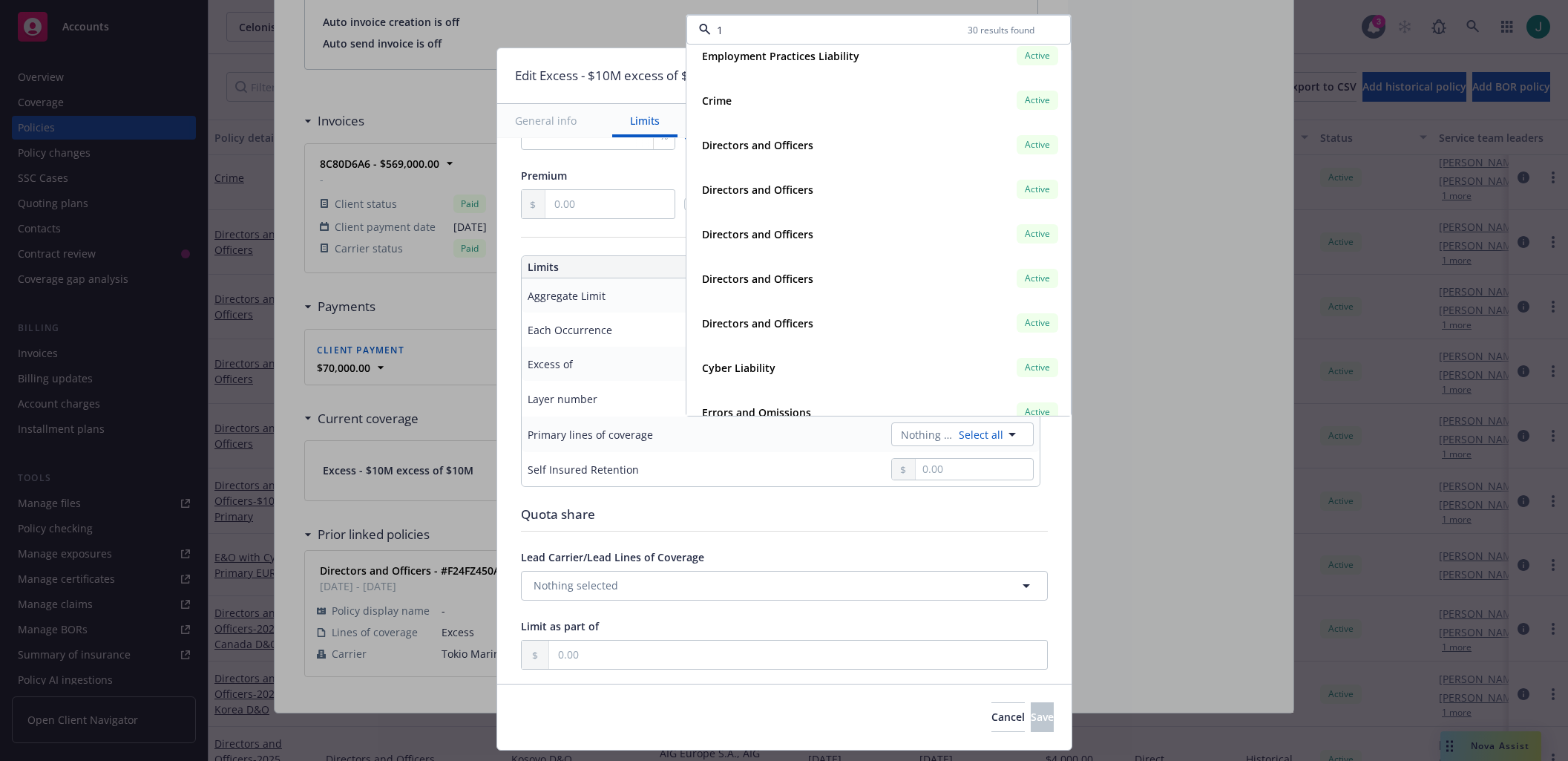
type input "18"
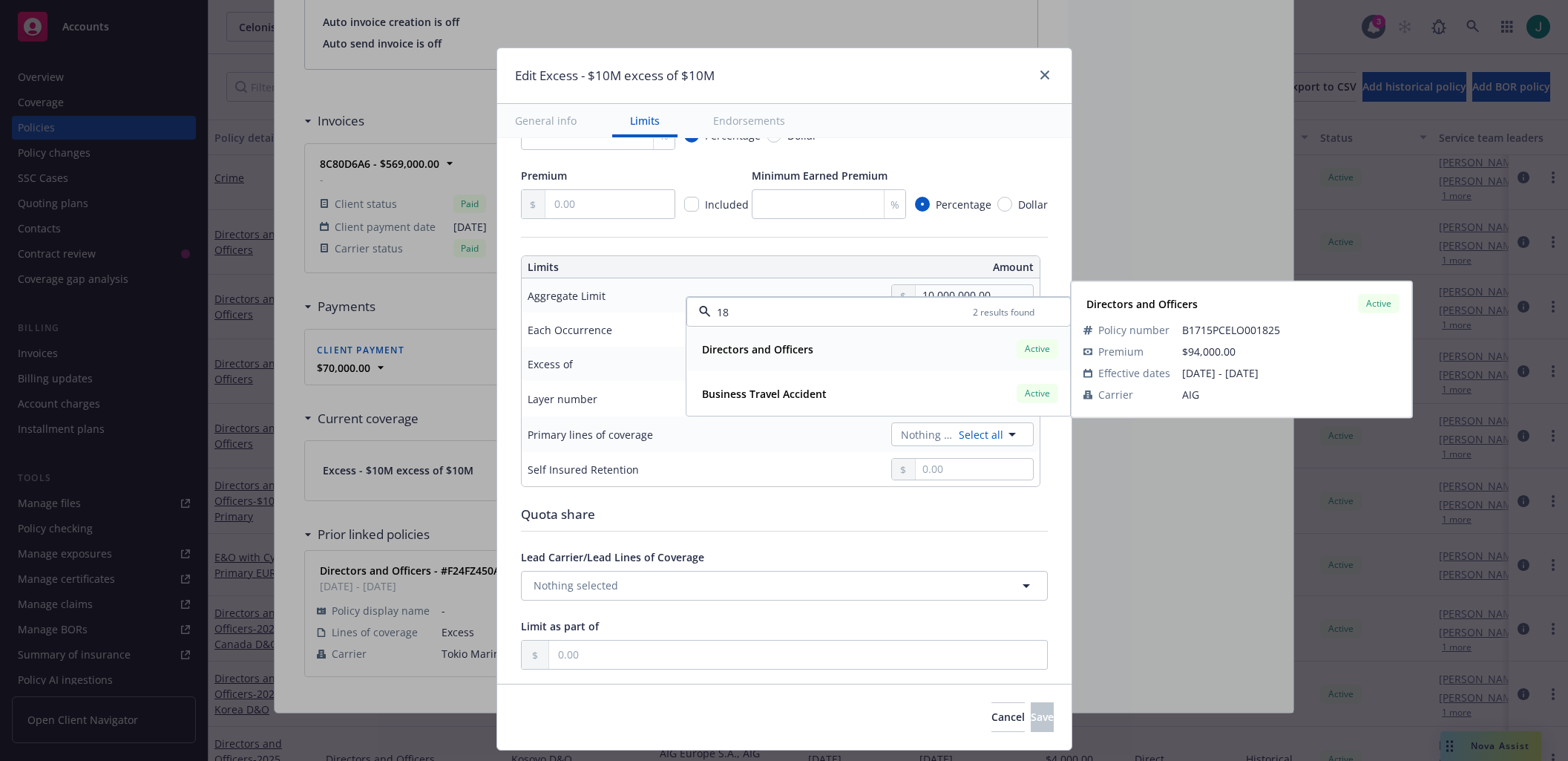
drag, startPoint x: 754, startPoint y: 343, endPoint x: 761, endPoint y: 346, distance: 7.6
click at [755, 343] on strong "Directors and Officers" at bounding box center [758, 350] width 111 height 14
type input "Directors and Officers $10M excess of $10M"
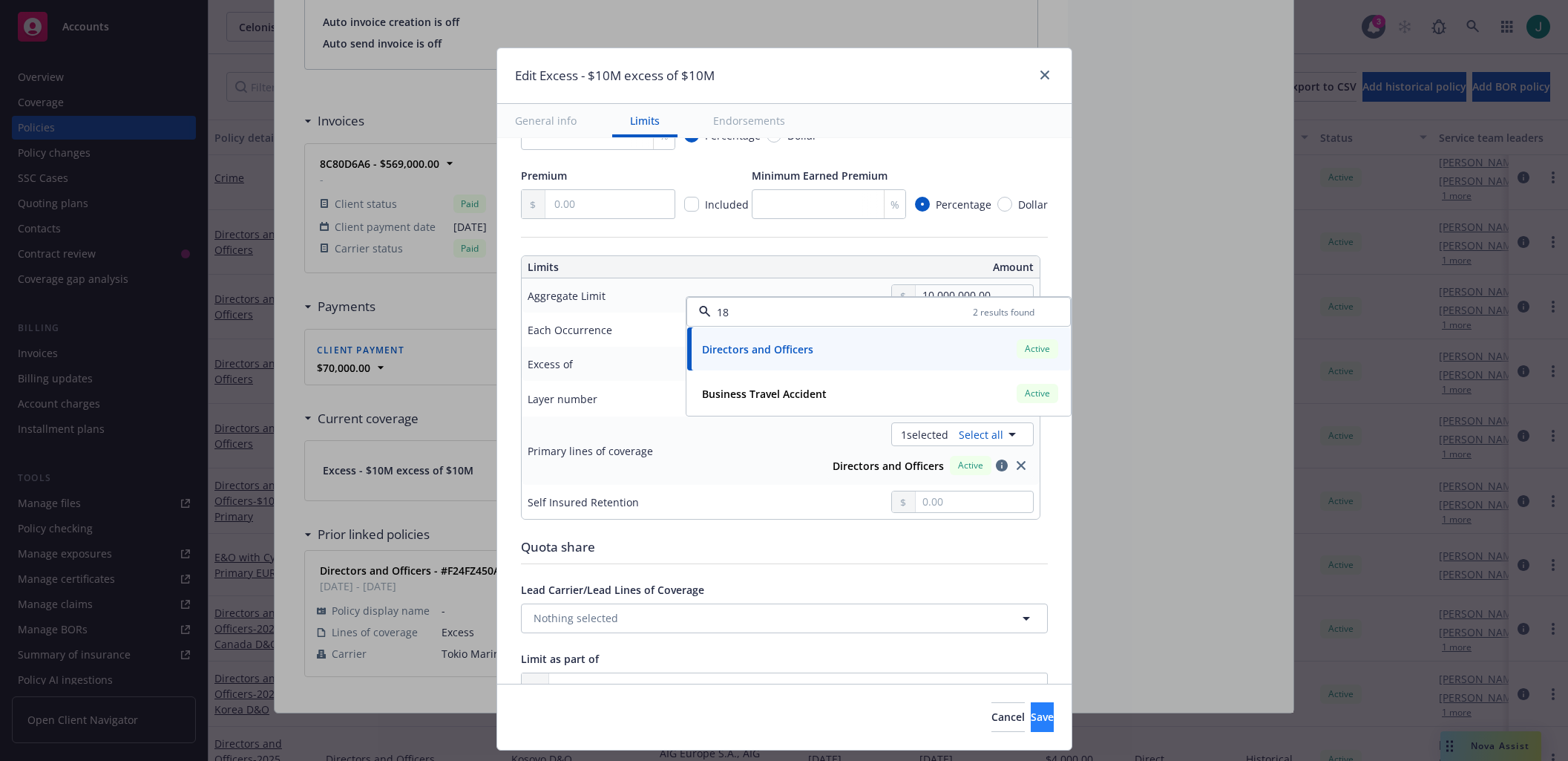
type input "18"
click at [1031, 725] on button "Save" at bounding box center [1042, 717] width 23 height 29
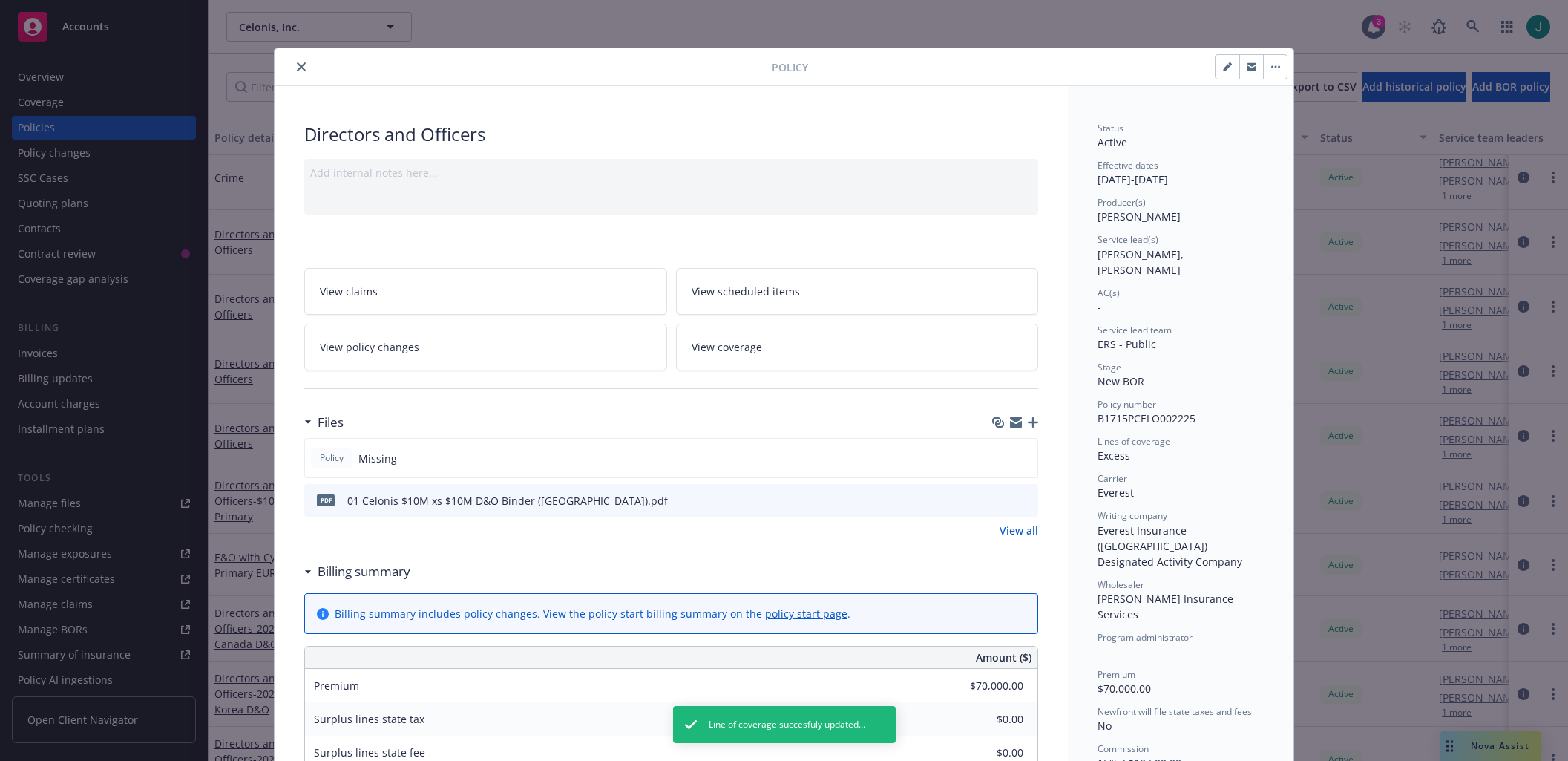
click at [298, 67] on icon "close" at bounding box center [300, 67] width 9 height 9
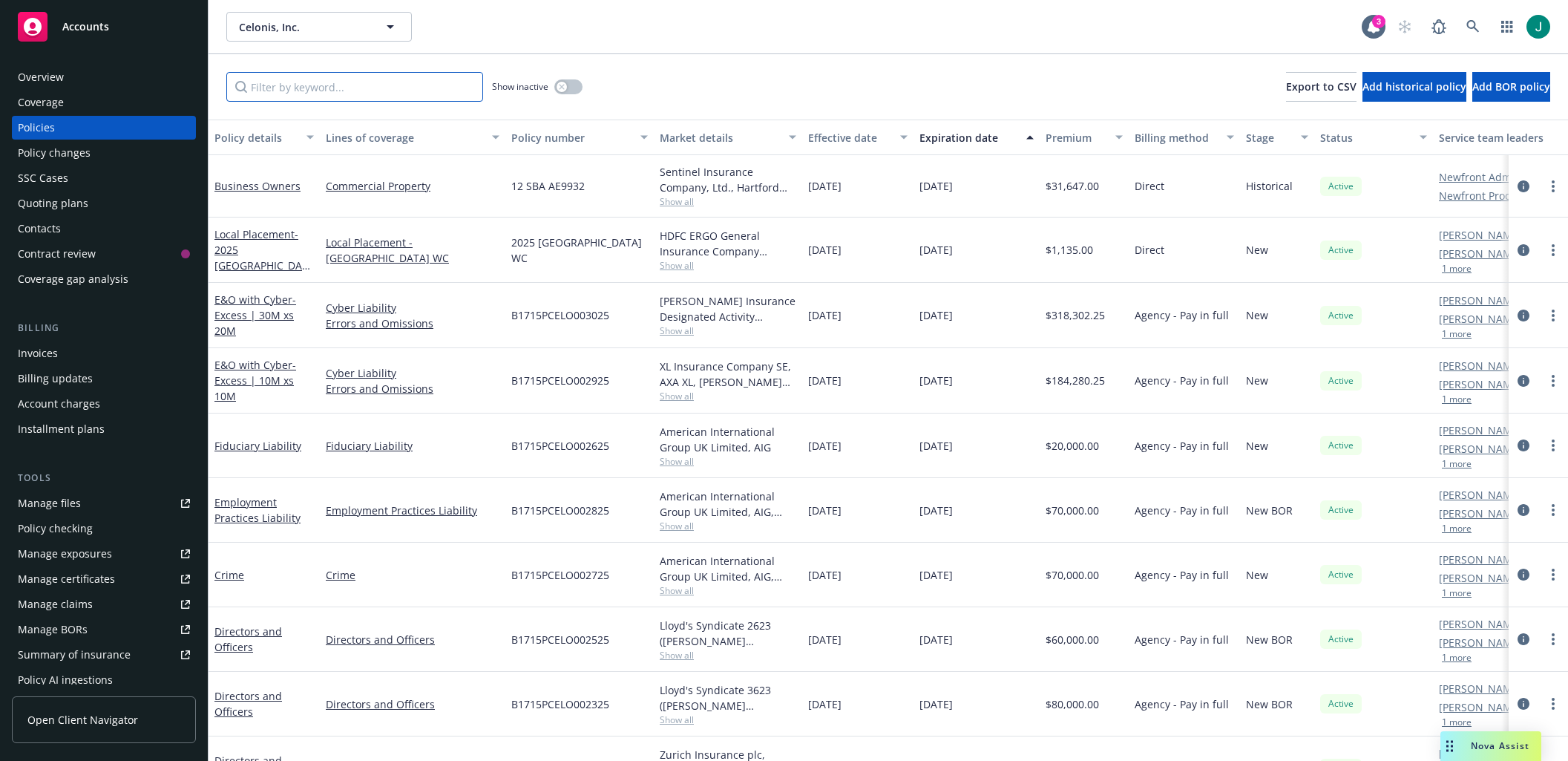
click at [317, 94] on input "Filter by keyword..." at bounding box center [355, 86] width 257 height 29
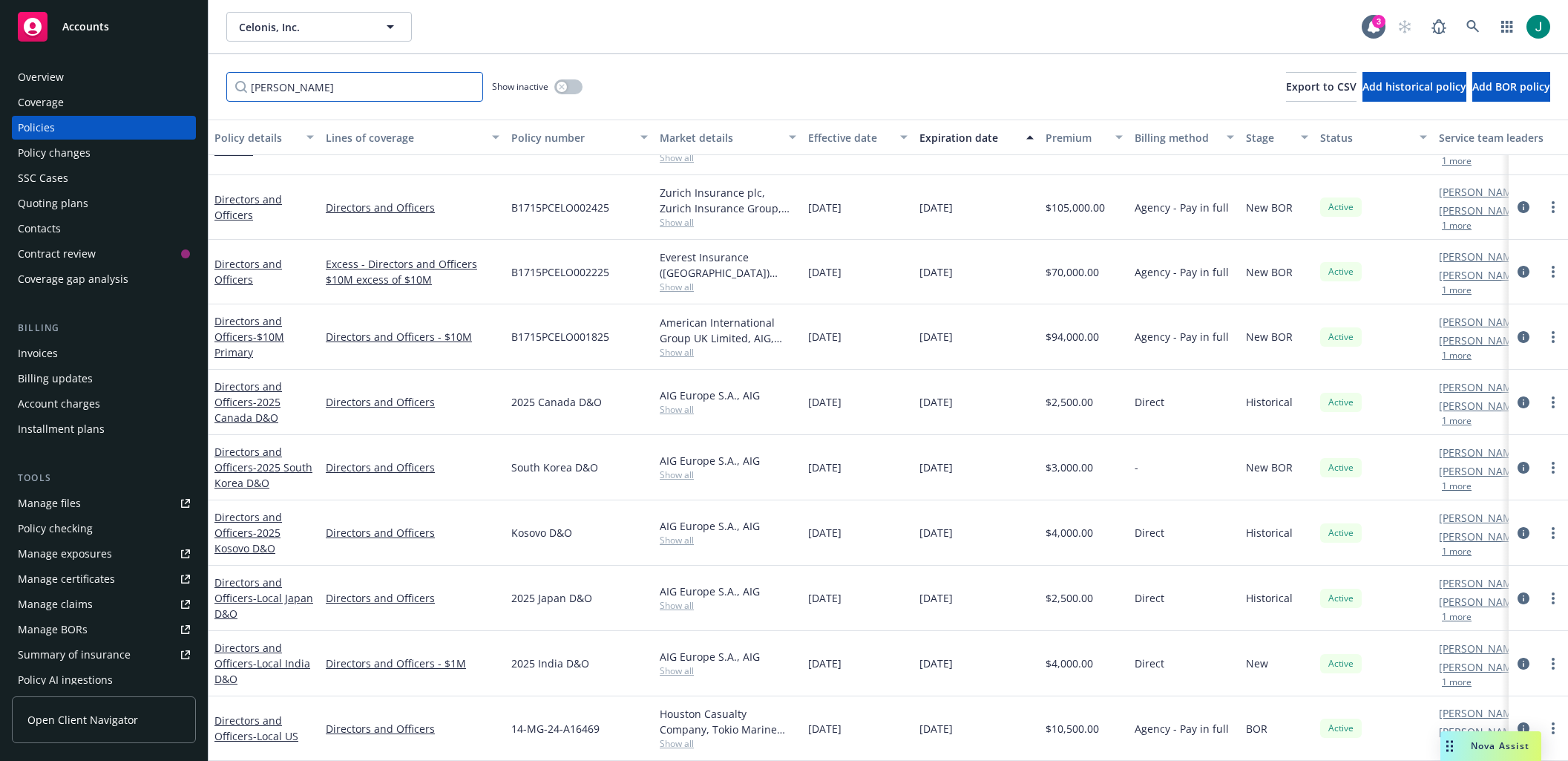
scroll to position [293, 0]
type input "[PERSON_NAME]"
drag, startPoint x: 1511, startPoint y: 397, endPoint x: 1497, endPoint y: 399, distance: 14.1
click at [1517, 397] on icon "circleInformation" at bounding box center [1523, 402] width 12 height 12
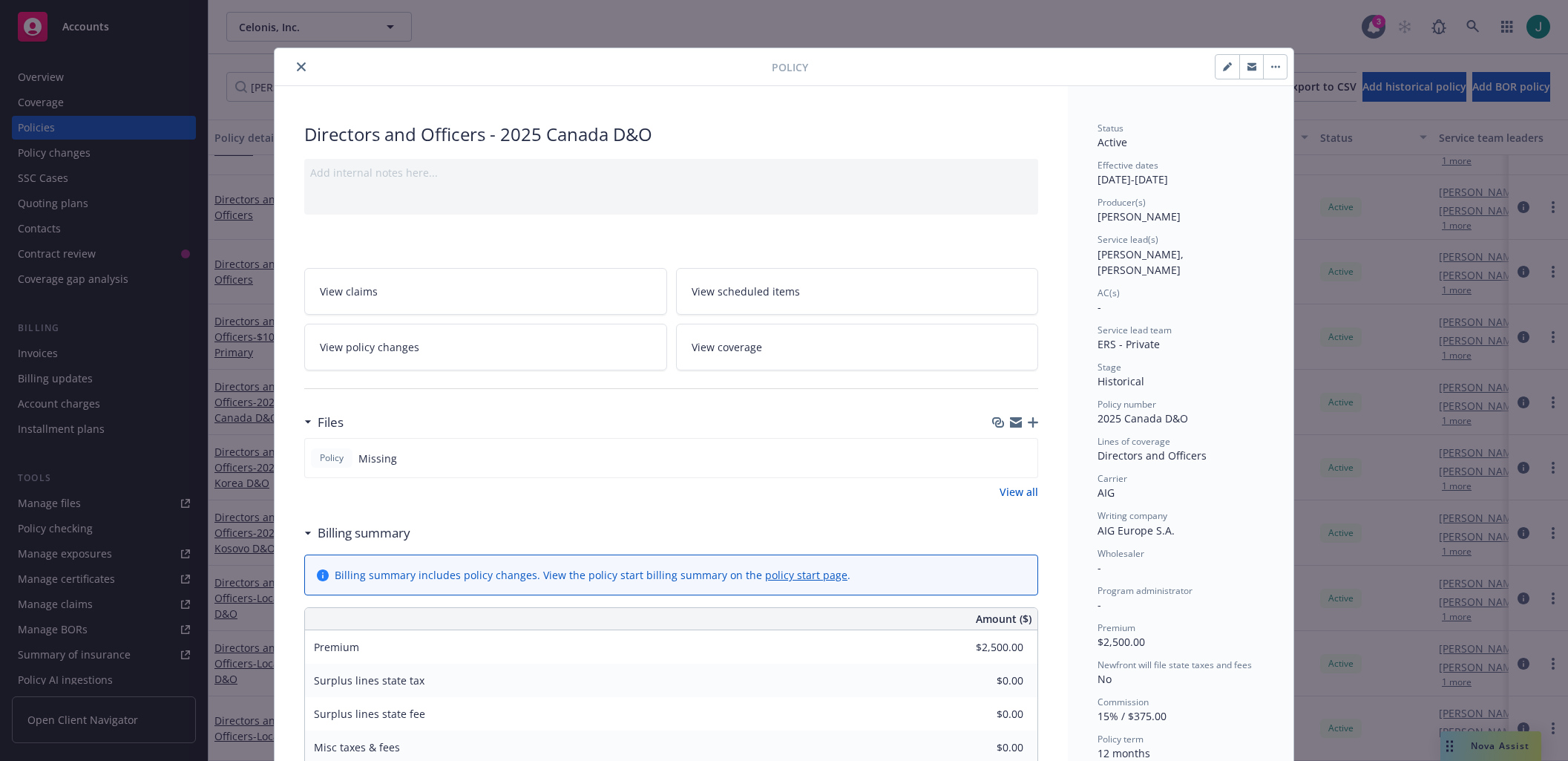
click at [1239, 72] on button "button" at bounding box center [1251, 67] width 24 height 24
click at [1226, 71] on button "button" at bounding box center [1227, 67] width 24 height 24
select select "HISTORICAL"
select select "12"
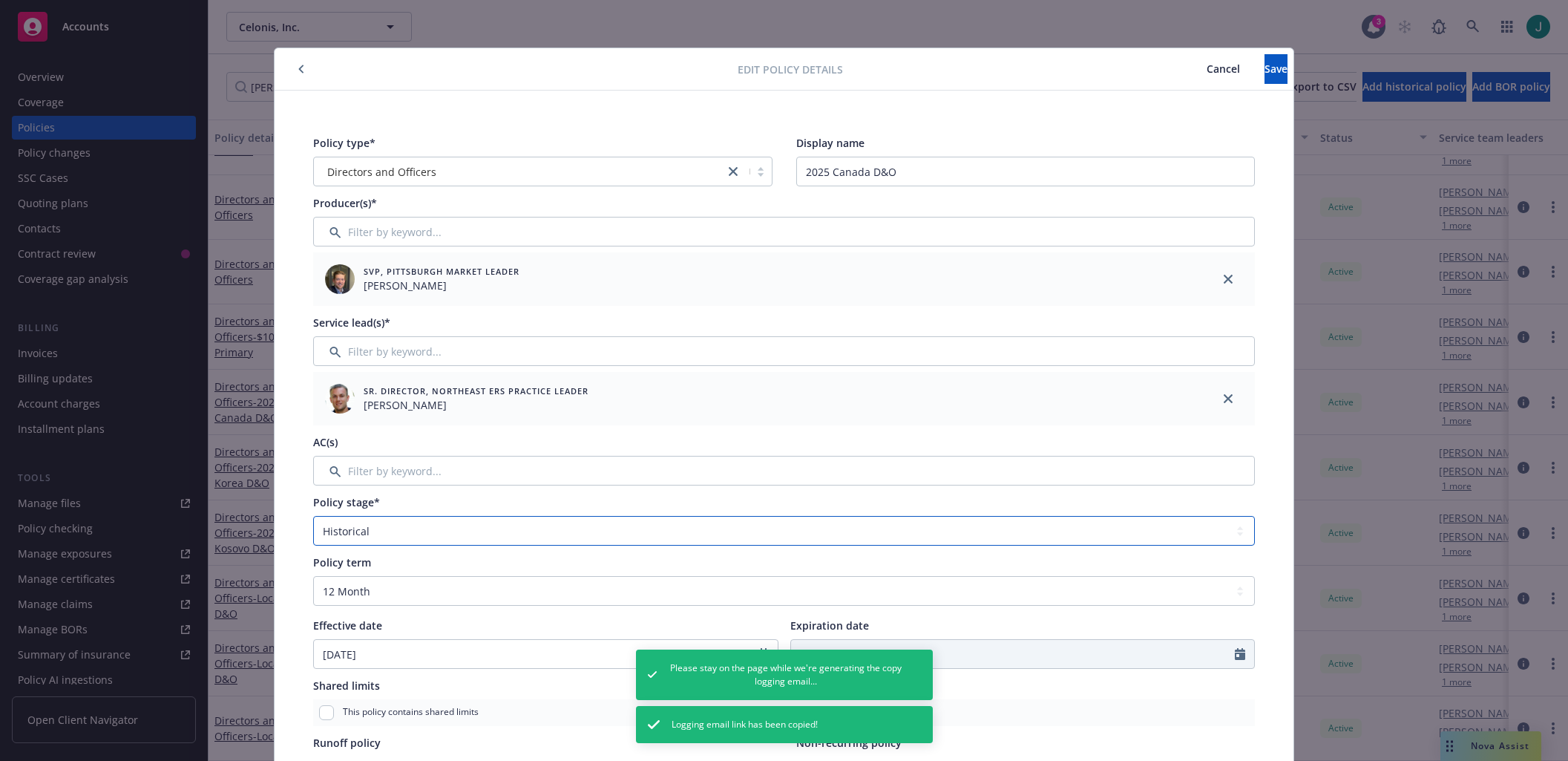
click at [1047, 535] on select "Select policy stage Historical New New BOR BOR Renewal Non payment" at bounding box center [784, 530] width 942 height 29
select select "NEW_BOR"
click at [313, 516] on select "Select policy stage Historical New New BOR BOR Renewal Non payment" at bounding box center [784, 530] width 942 height 29
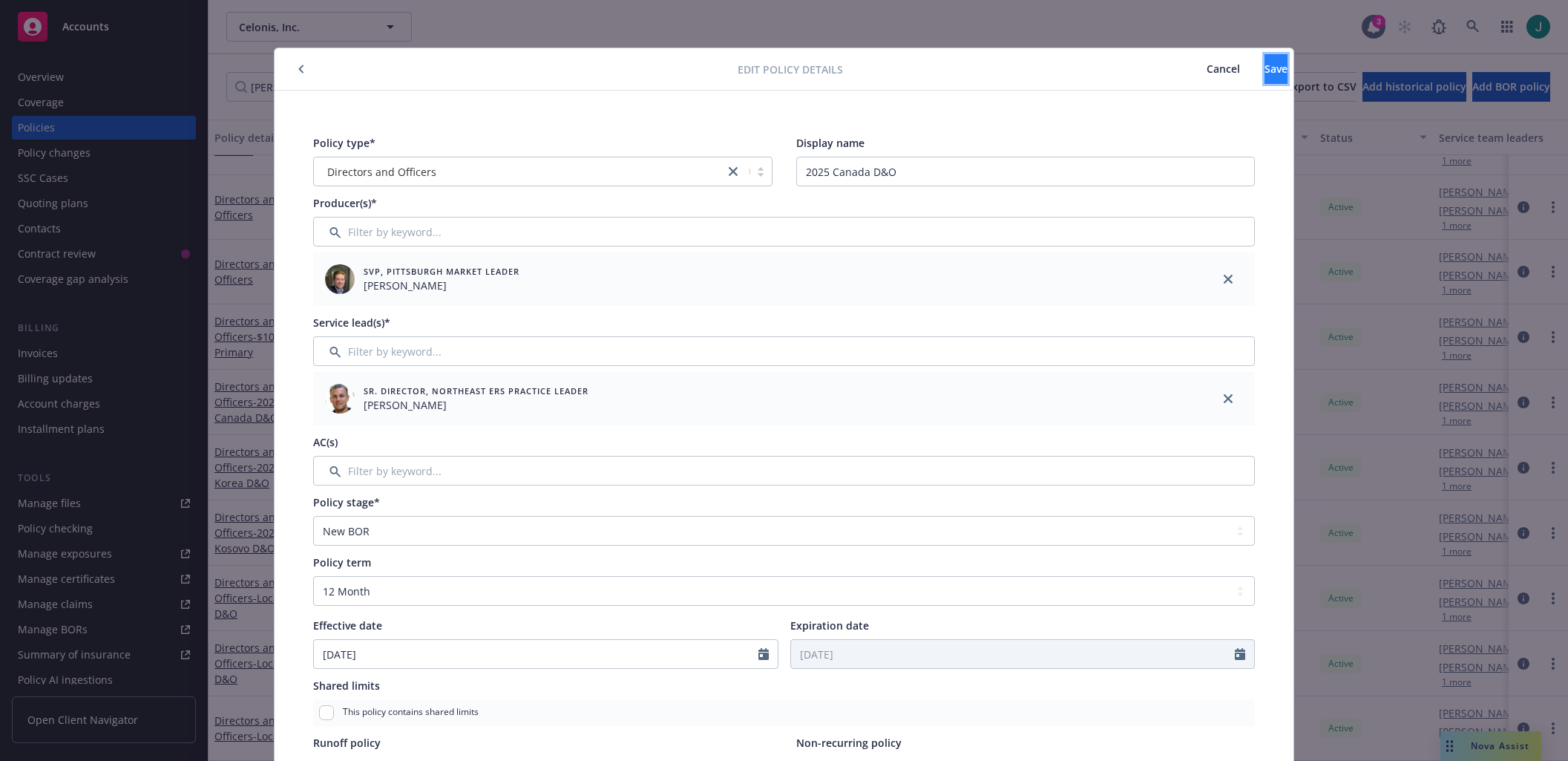
click at [1264, 71] on span "Save" at bounding box center [1275, 69] width 23 height 14
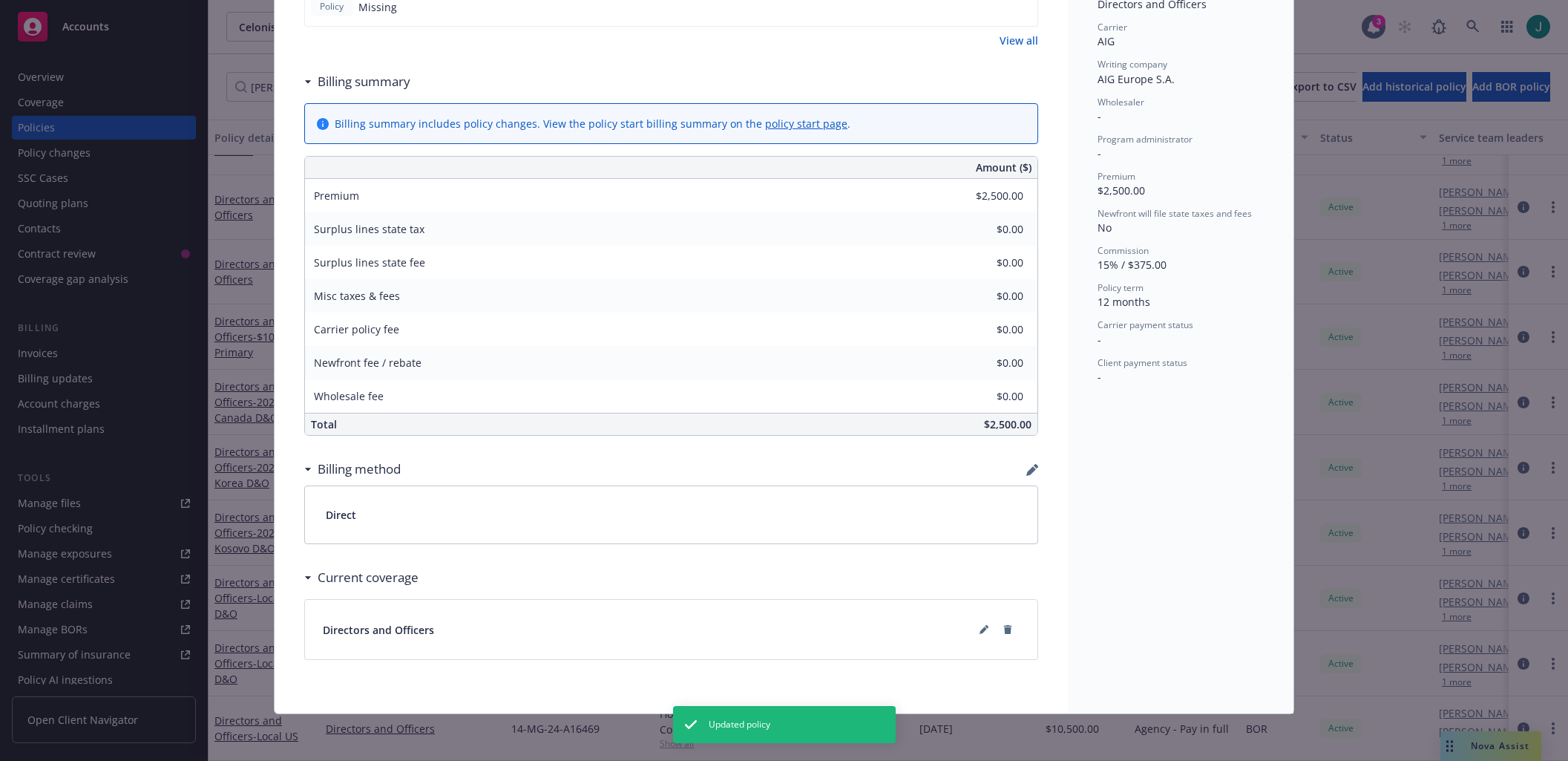
scroll to position [452, 0]
click at [1027, 469] on icon "button" at bounding box center [1032, 468] width 12 height 12
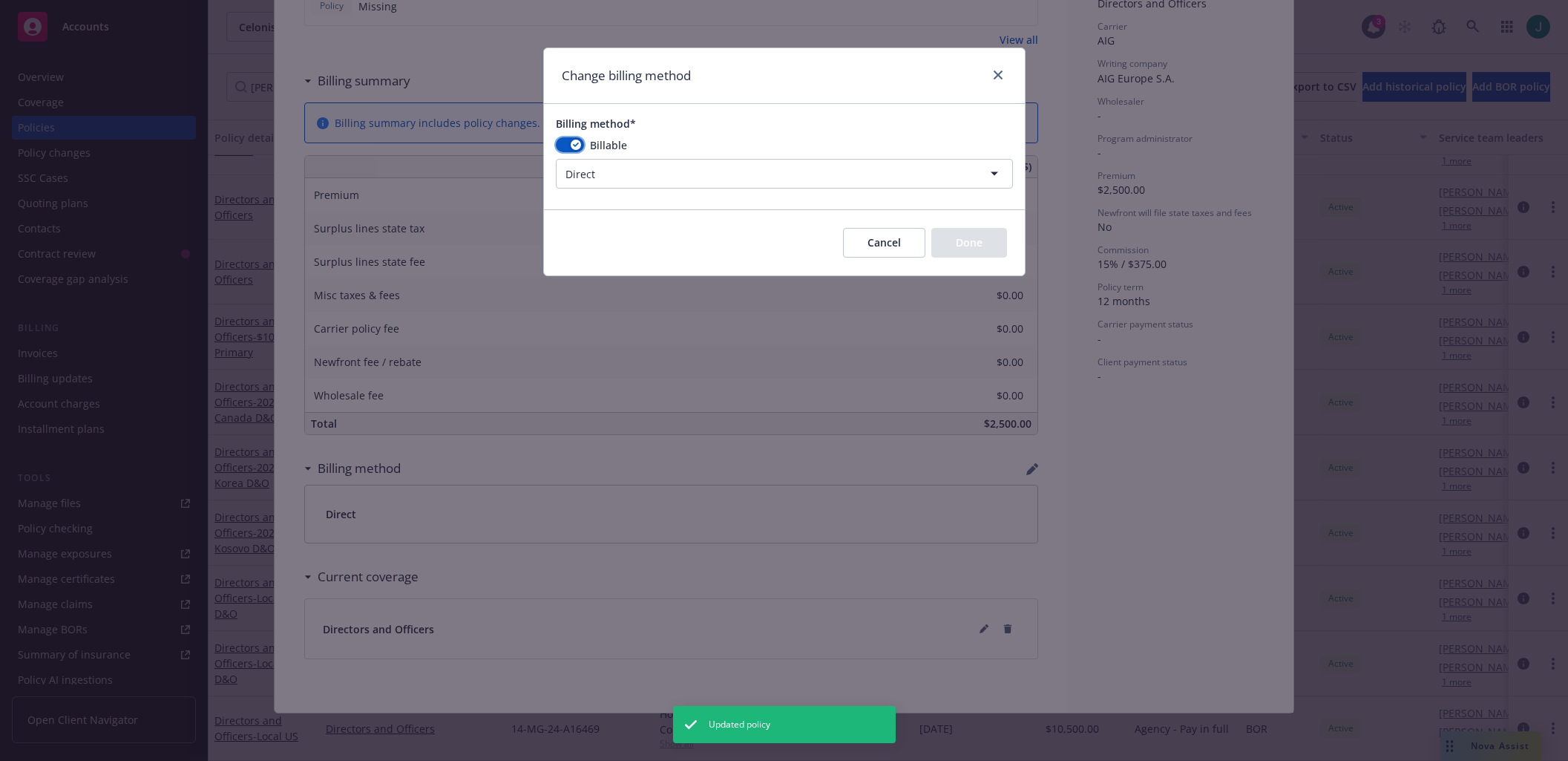
click at [577, 143] on icon "button" at bounding box center [576, 145] width 6 height 5
select select
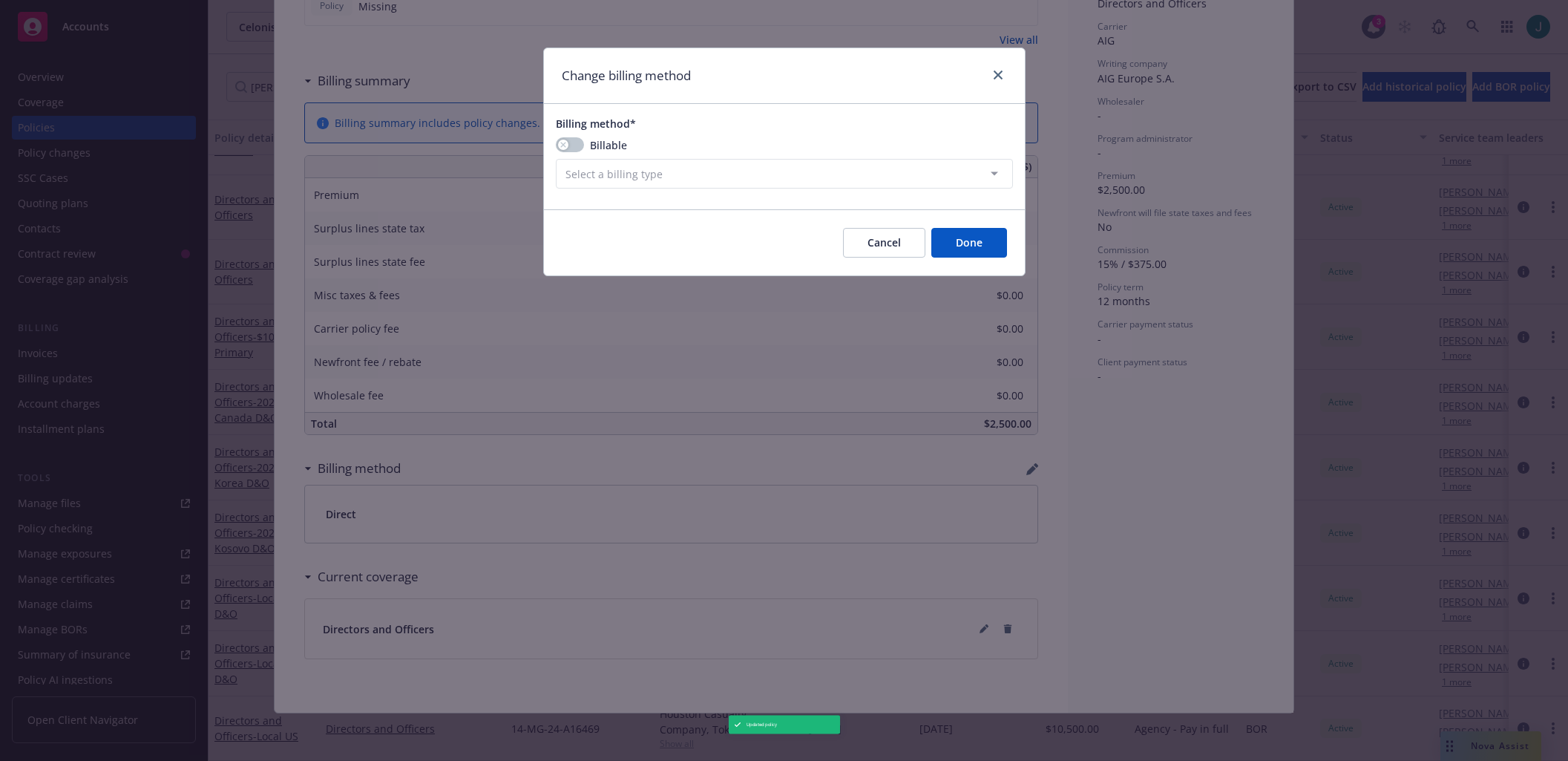
click at [969, 247] on button "Done" at bounding box center [969, 242] width 75 height 29
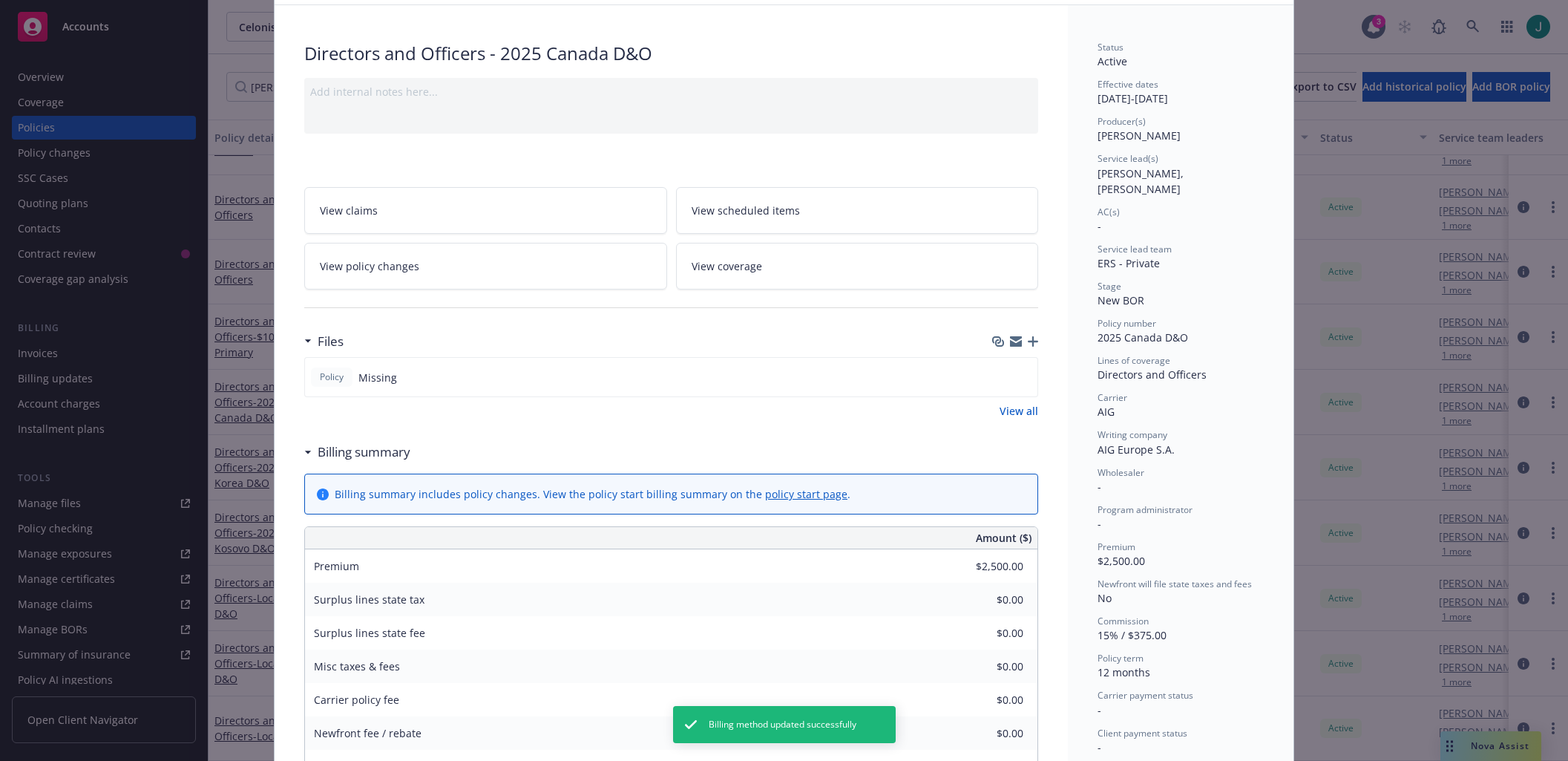
scroll to position [0, 0]
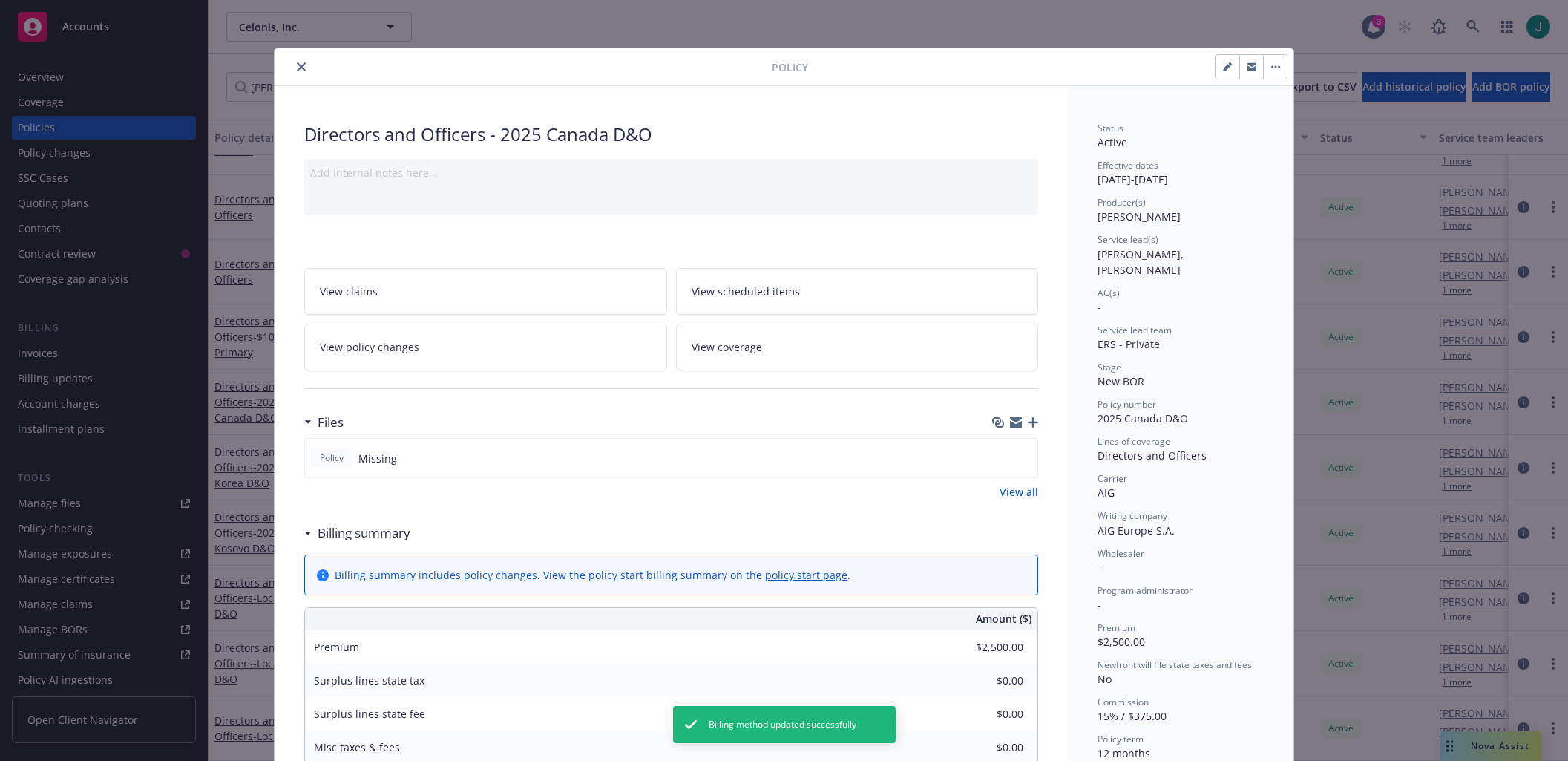
click at [293, 66] on button "close" at bounding box center [301, 67] width 17 height 17
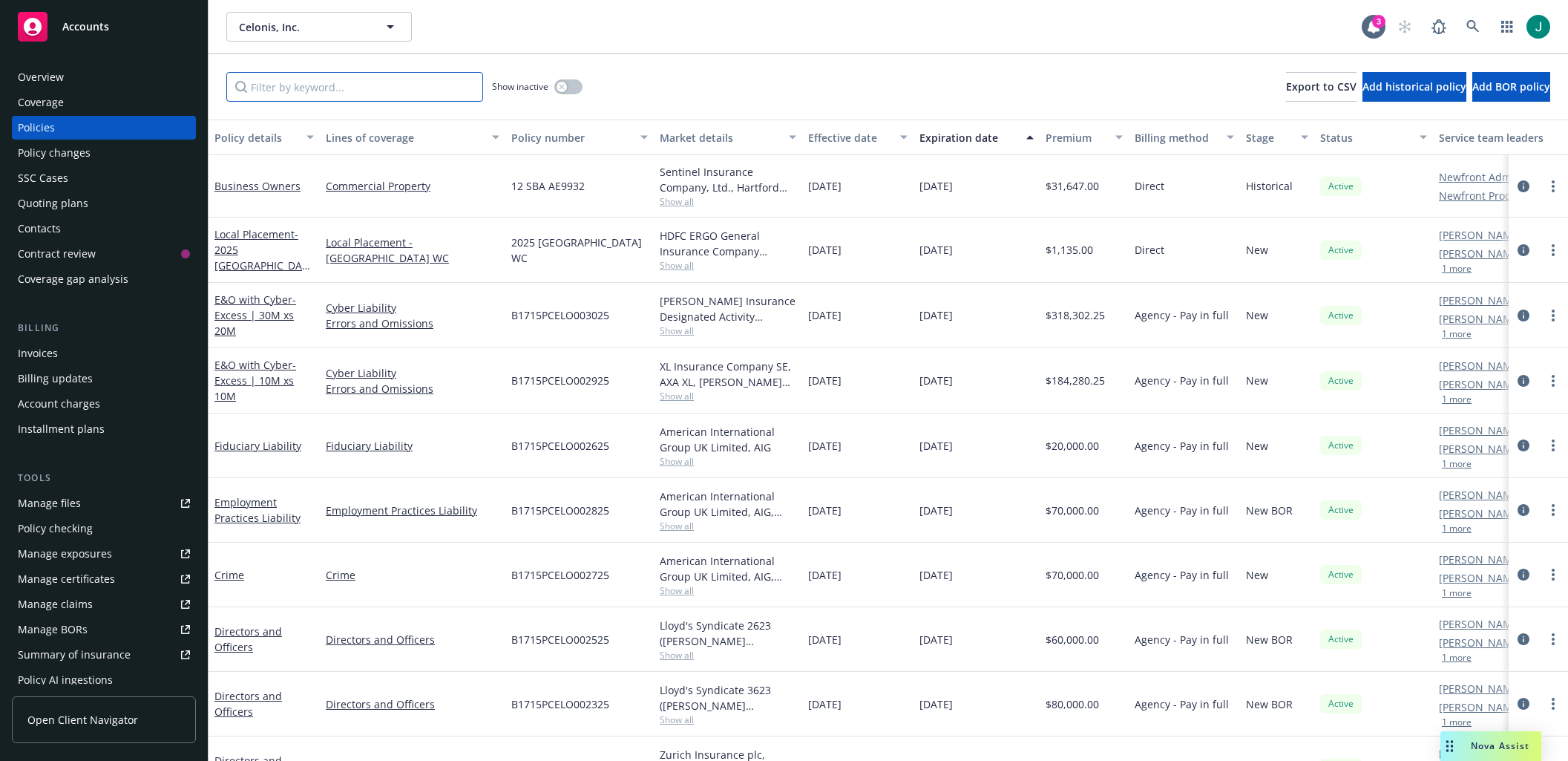
click at [317, 90] on input "Filter by keyword..." at bounding box center [355, 86] width 257 height 29
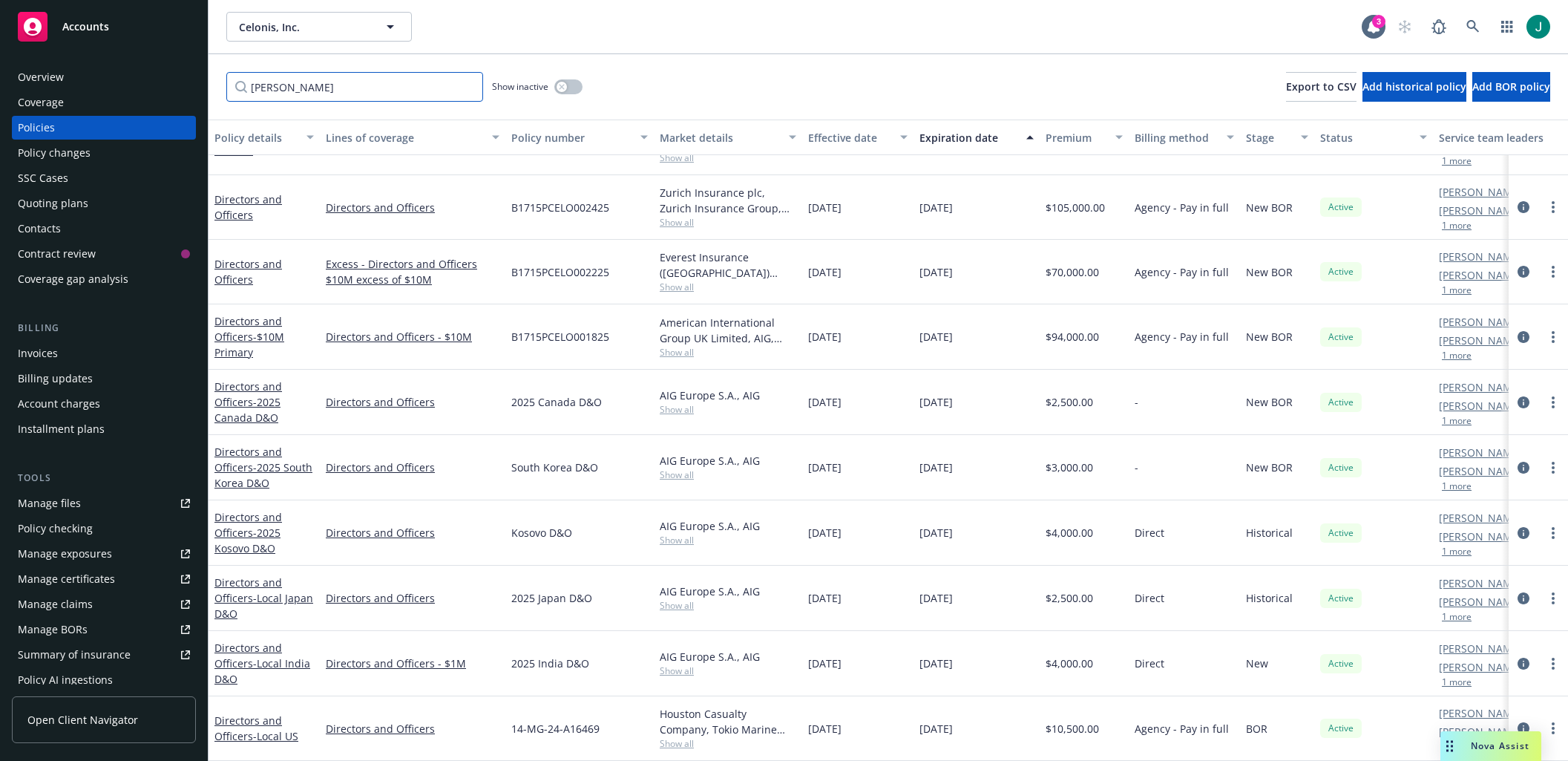
scroll to position [293, 0]
type input "[PERSON_NAME]"
click at [1517, 527] on icon "circleInformation" at bounding box center [1523, 533] width 12 height 12
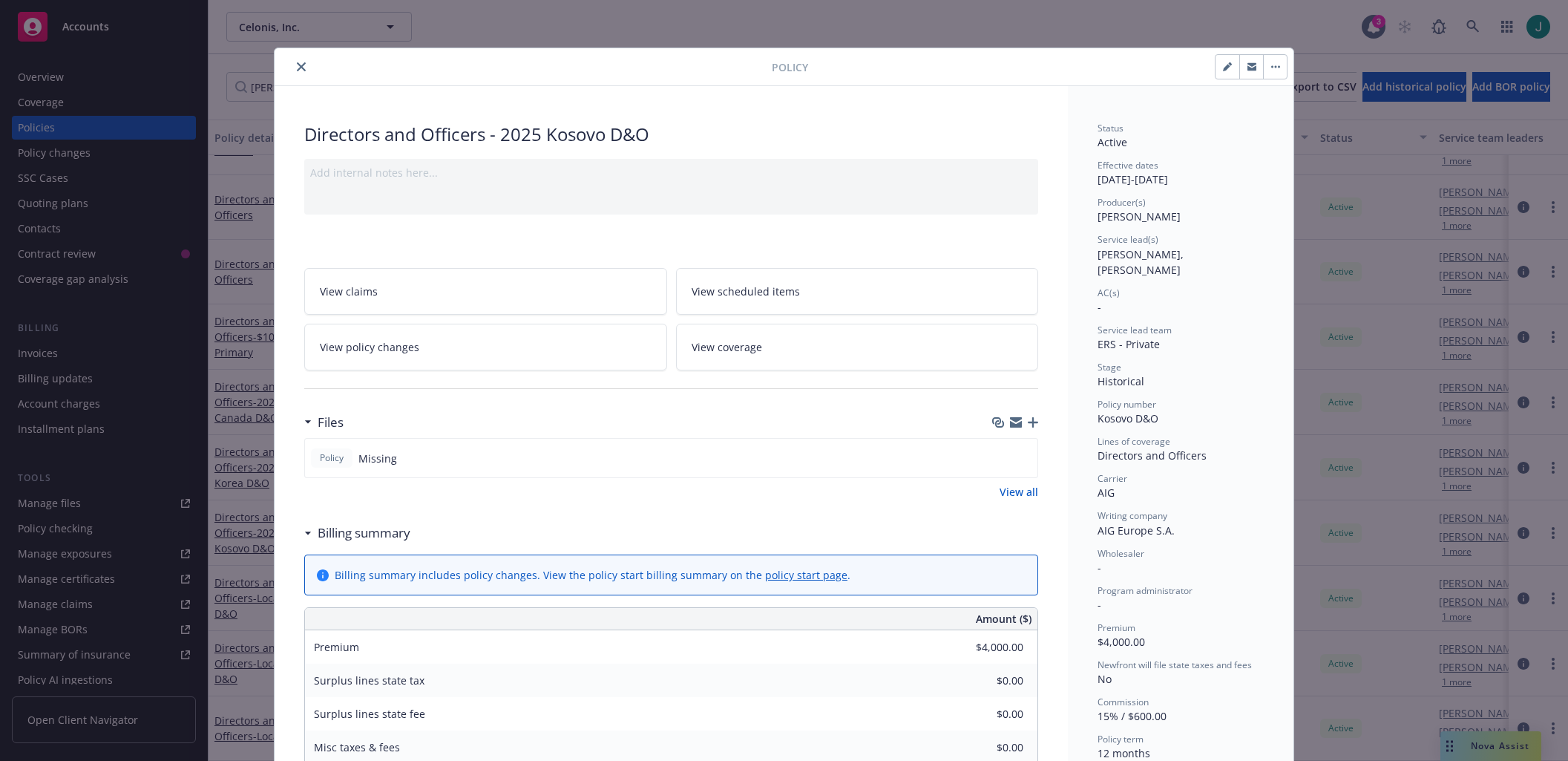
click at [1223, 66] on icon "button" at bounding box center [1226, 67] width 7 height 7
select select "HISTORICAL"
select select "12"
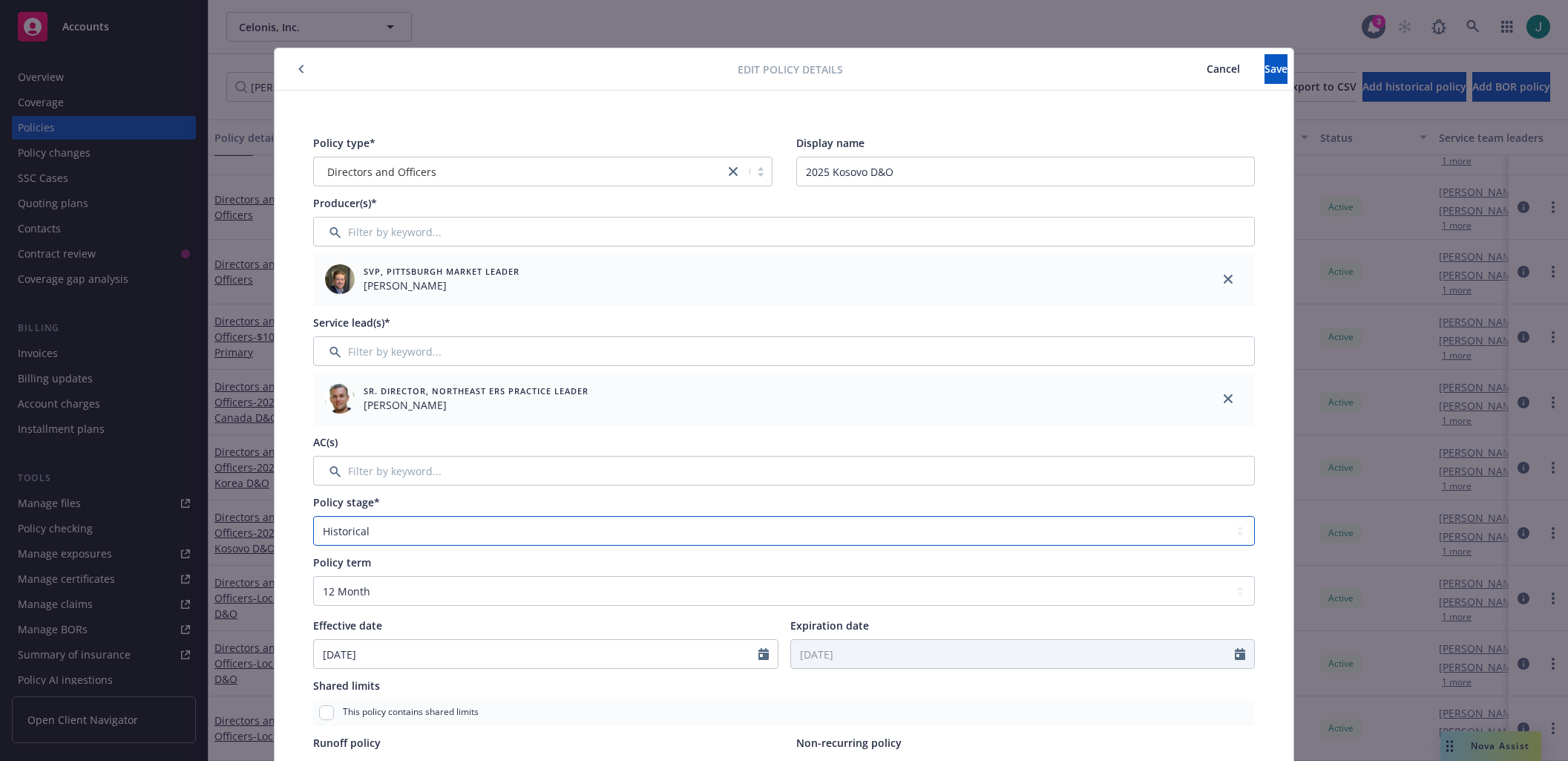
click at [413, 537] on select "Select policy stage Historical New New BOR BOR Renewal Non payment" at bounding box center [784, 530] width 942 height 29
select select "NEW_BOR"
click at [313, 516] on select "Select policy stage Historical New New BOR BOR Renewal Non payment" at bounding box center [784, 530] width 942 height 29
click at [1264, 77] on button "Save" at bounding box center [1275, 68] width 23 height 29
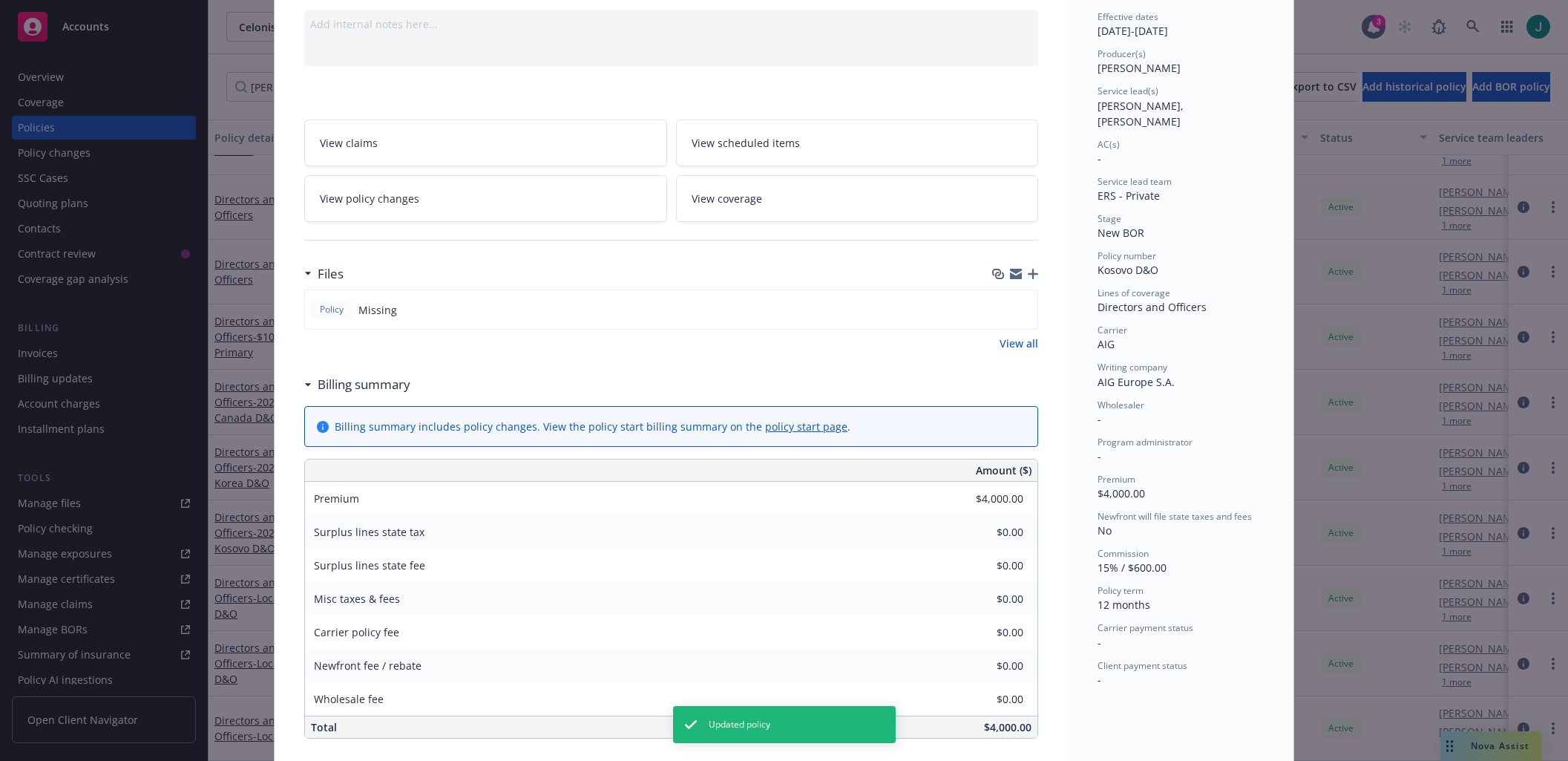
scroll to position [452, 0]
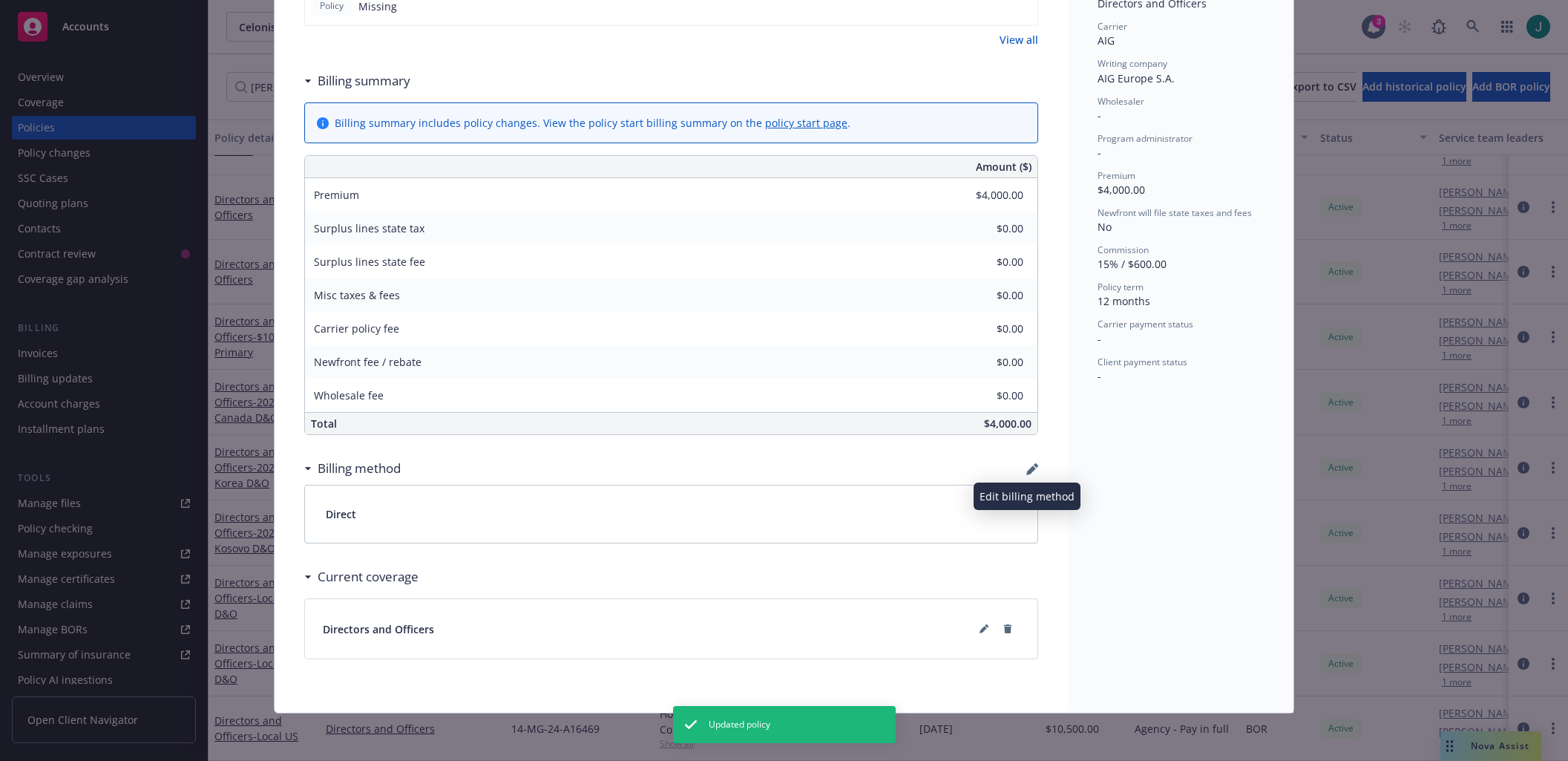
click at [1027, 468] on icon "button" at bounding box center [1031, 470] width 10 height 10
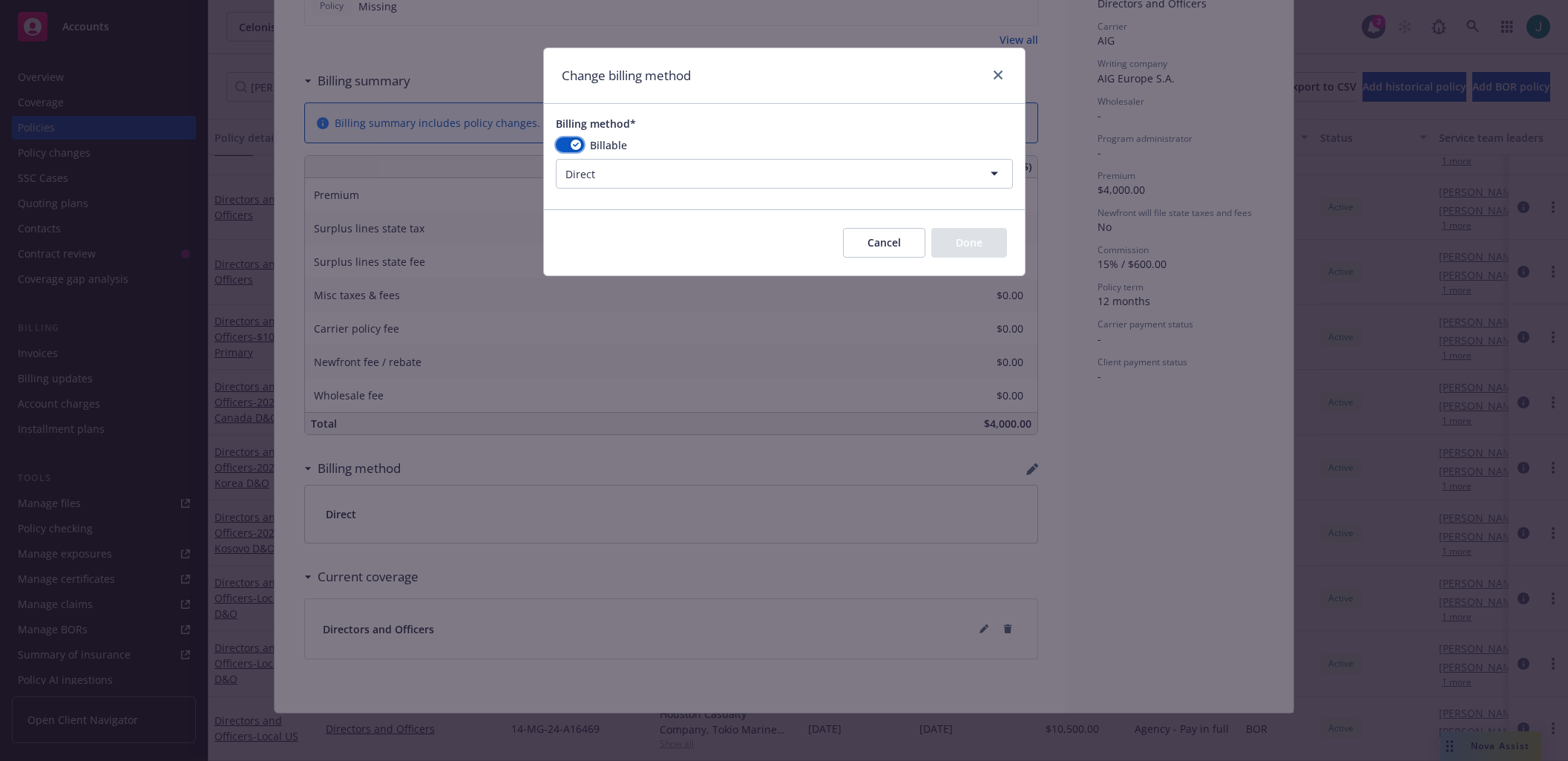
click at [577, 137] on button "button" at bounding box center [570, 144] width 29 height 15
select select
click at [962, 247] on button "Done" at bounding box center [969, 242] width 75 height 29
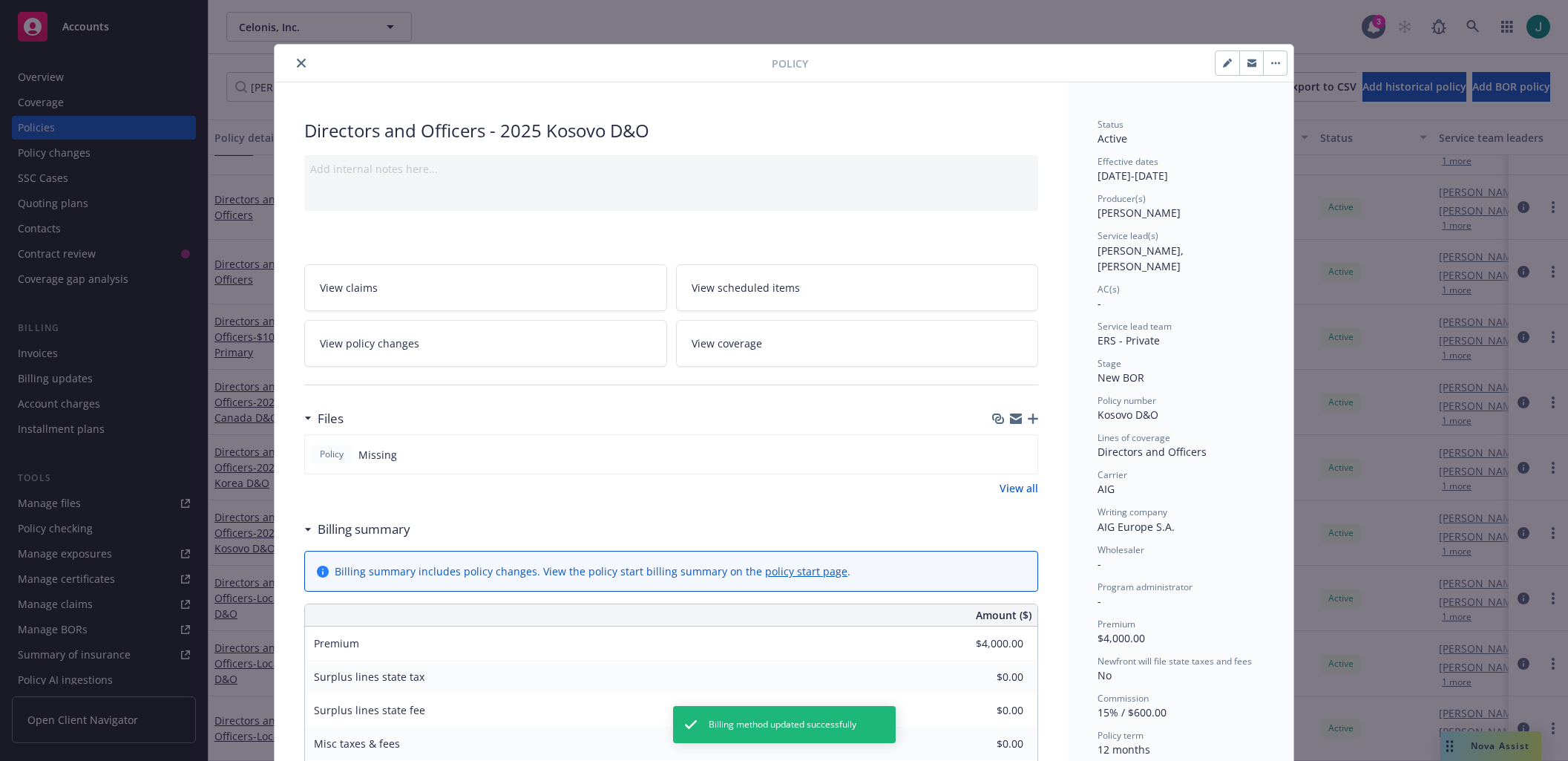
scroll to position [0, 0]
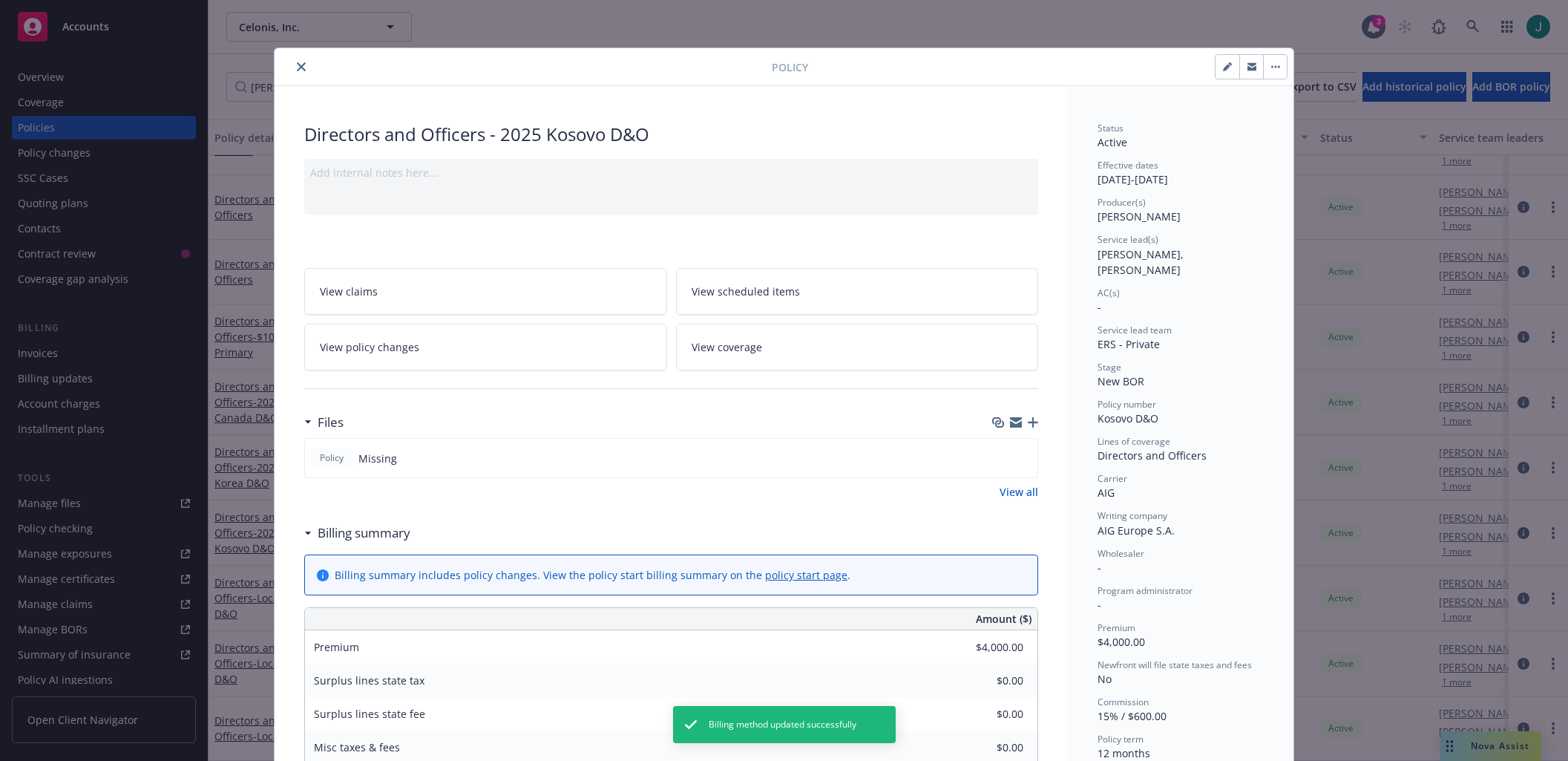
click at [294, 71] on button "close" at bounding box center [301, 67] width 17 height 17
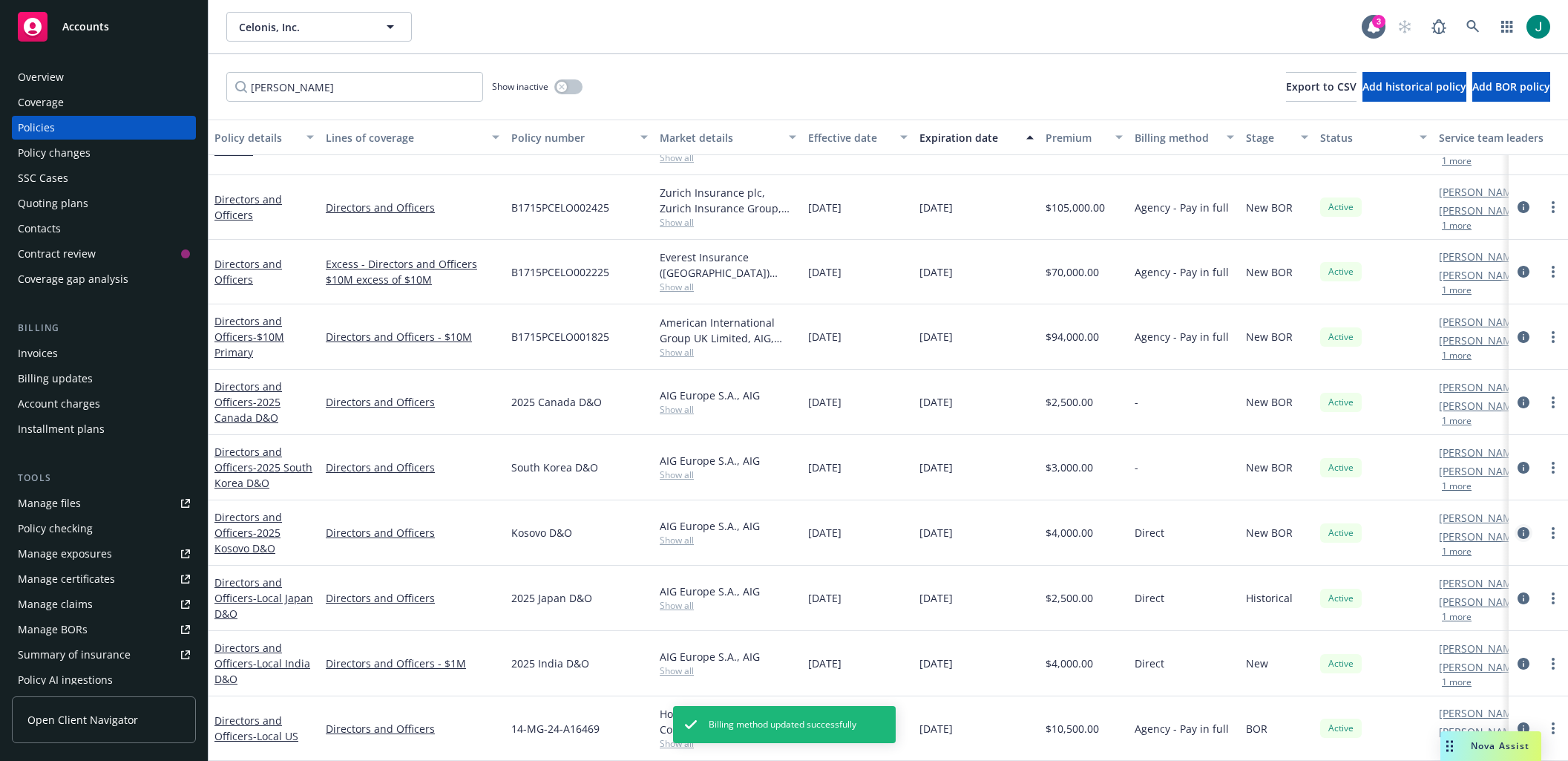
click at [1517, 527] on icon "circleInformation" at bounding box center [1523, 533] width 12 height 12
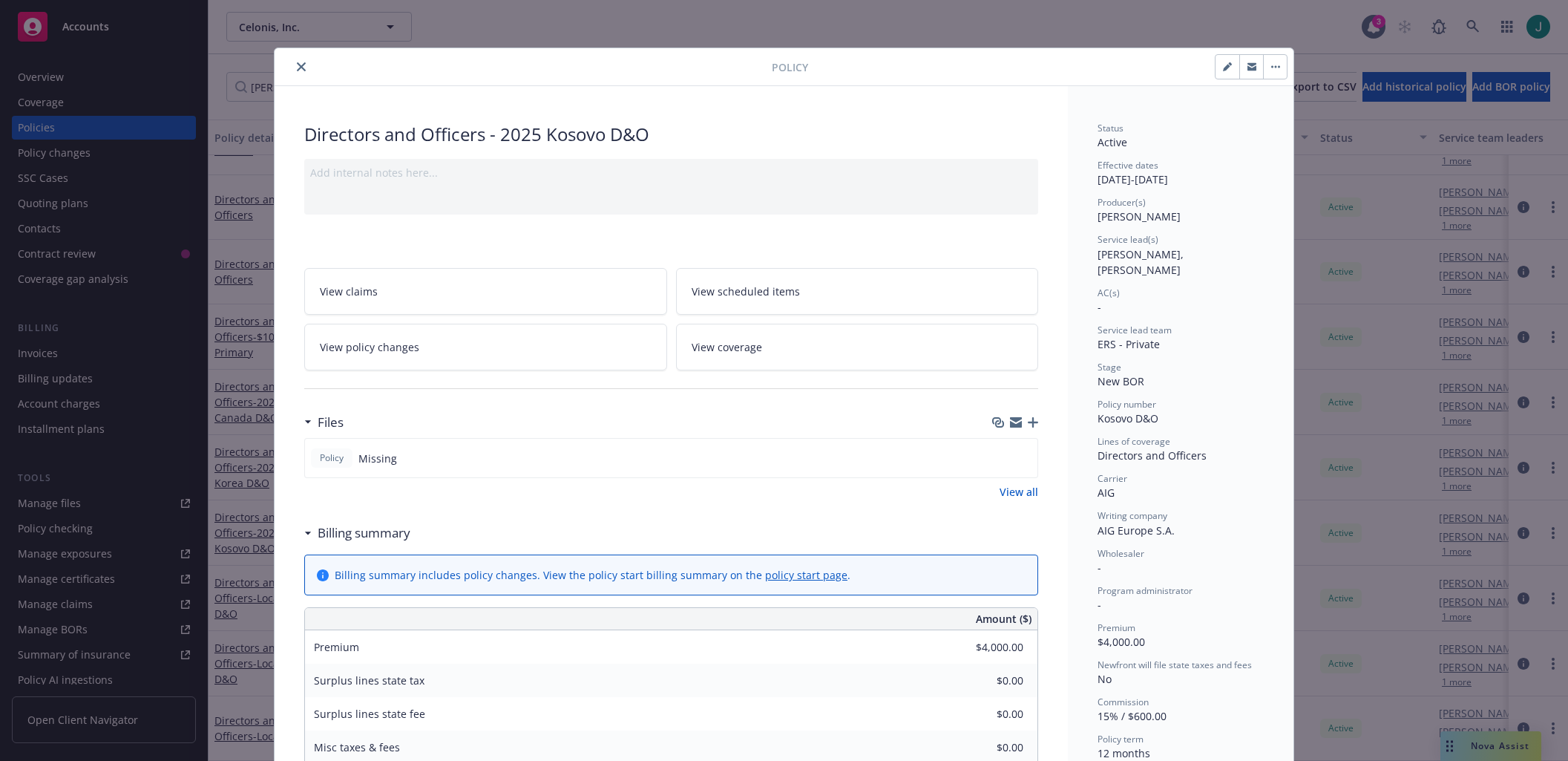
click at [300, 67] on button "close" at bounding box center [301, 67] width 17 height 17
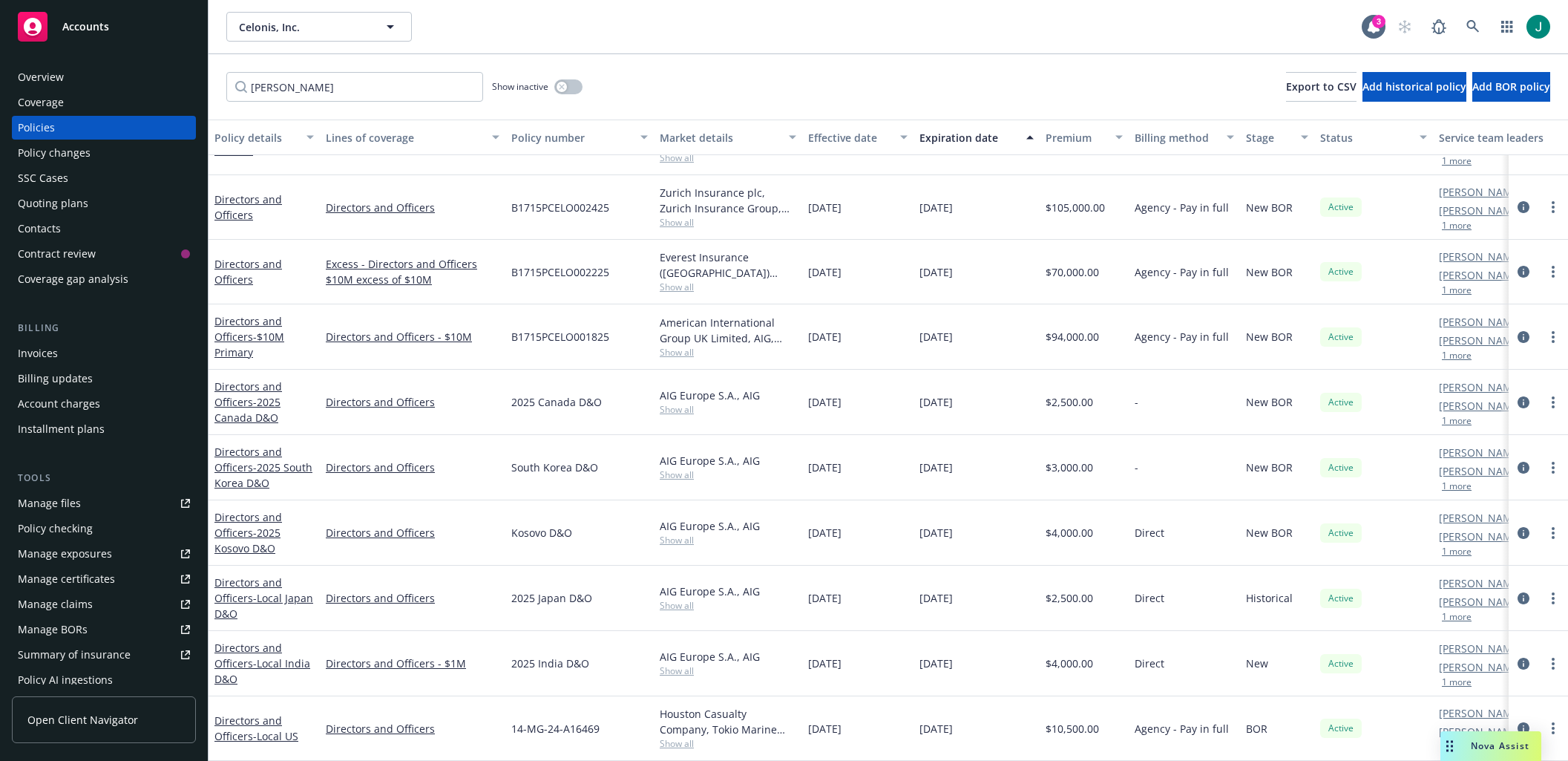
scroll to position [294, 0]
click at [1517, 592] on icon "circleInformation" at bounding box center [1523, 598] width 12 height 12
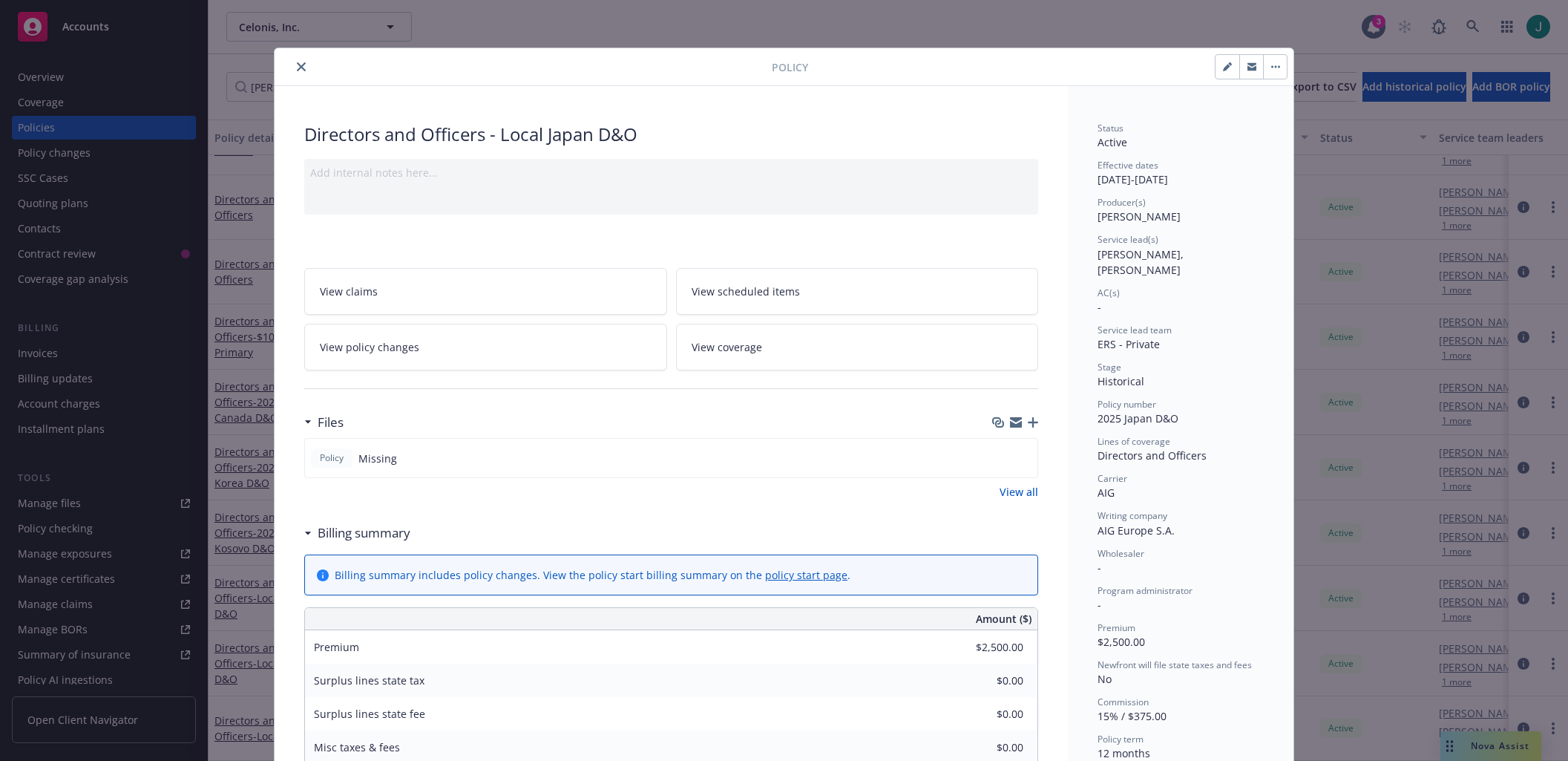
click at [1223, 73] on button "button" at bounding box center [1227, 67] width 24 height 24
select select "HISTORICAL"
select select "12"
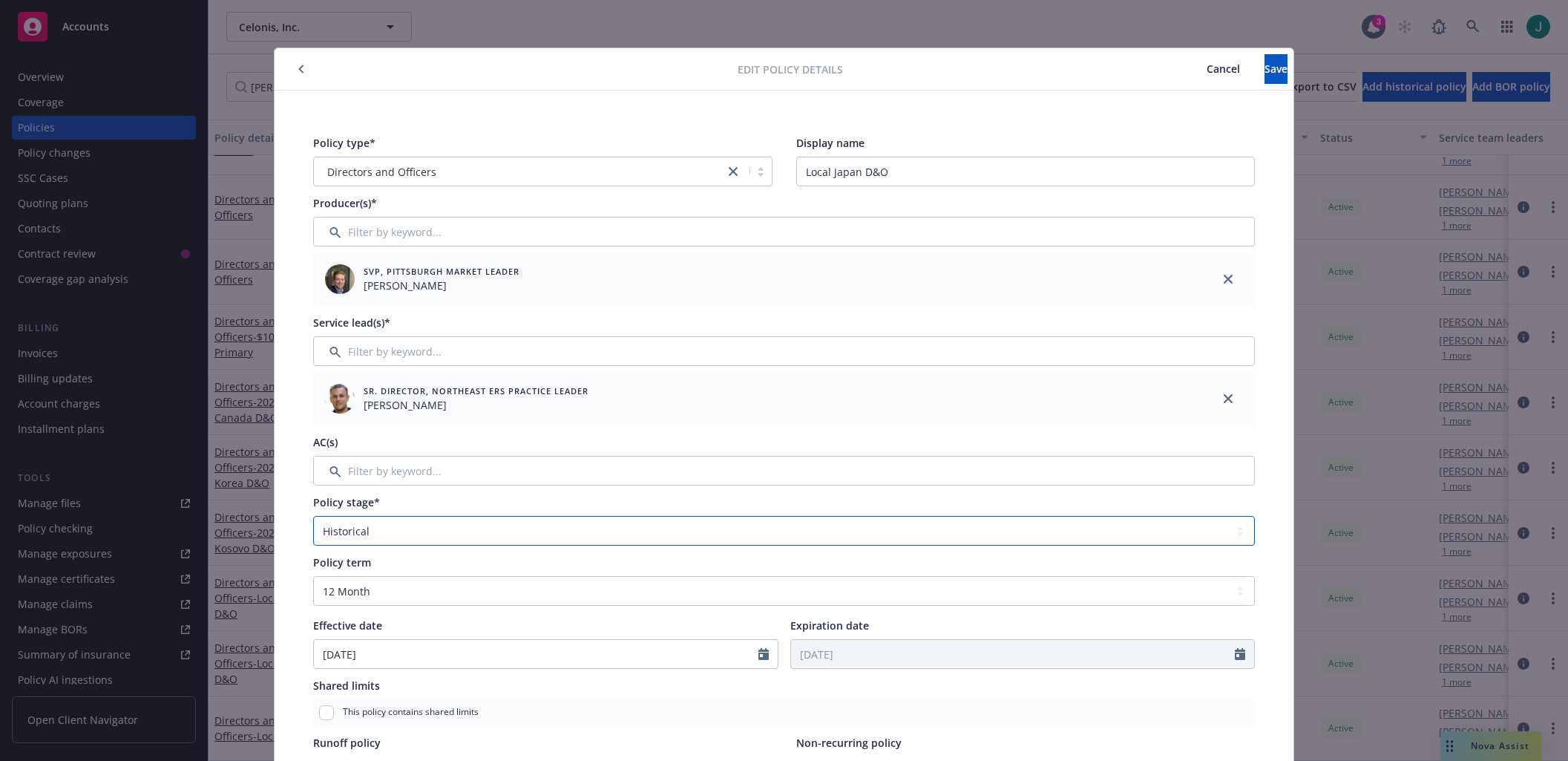
click at [380, 532] on select "Select policy stage Historical New New BOR BOR Renewal Non payment" at bounding box center [784, 530] width 942 height 29
select select "NEW_BOR"
click at [313, 516] on select "Select policy stage Historical New New BOR BOR Renewal Non payment" at bounding box center [784, 530] width 942 height 29
click at [1264, 67] on span "Save" at bounding box center [1275, 69] width 23 height 14
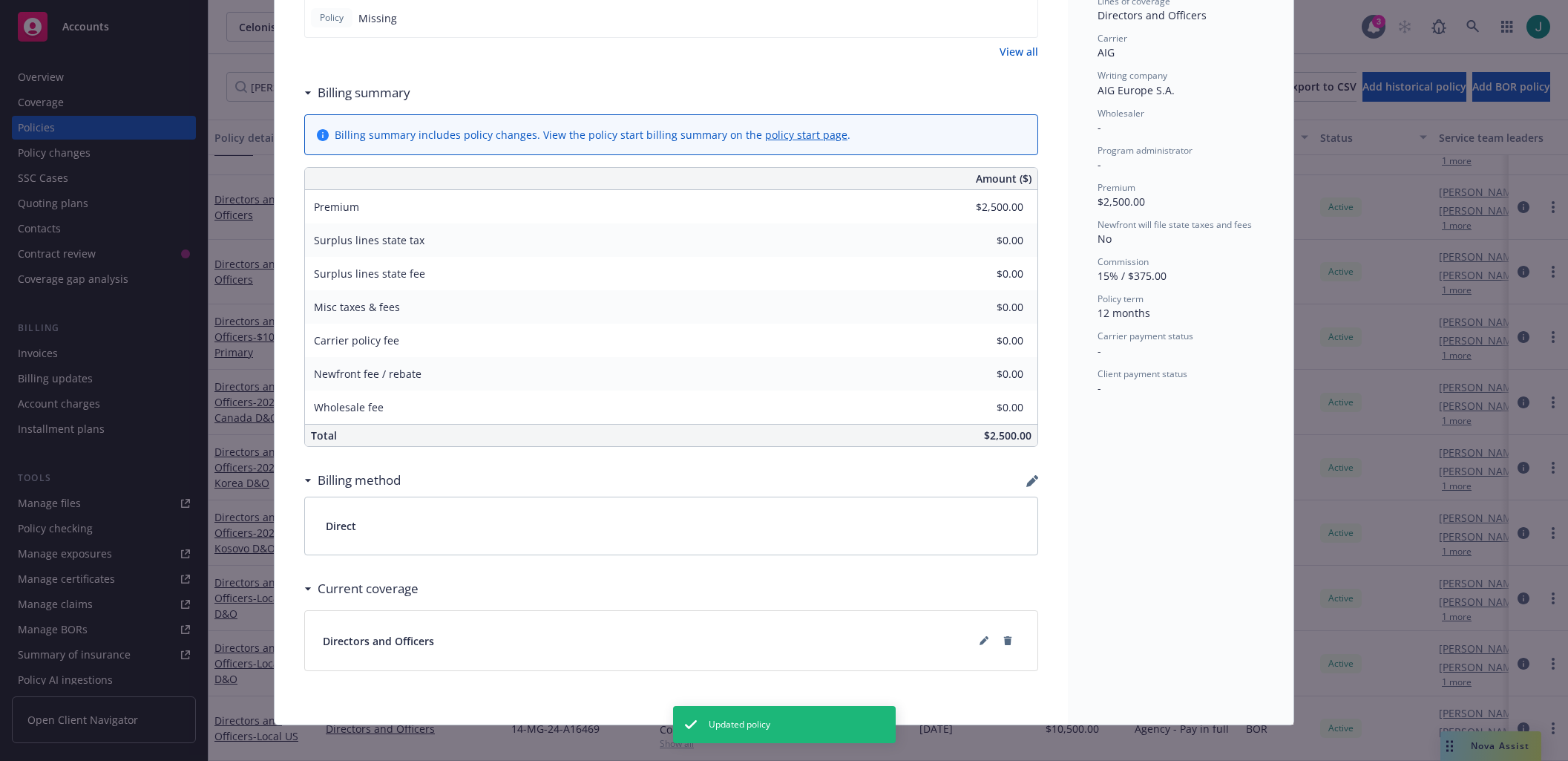
scroll to position [452, 0]
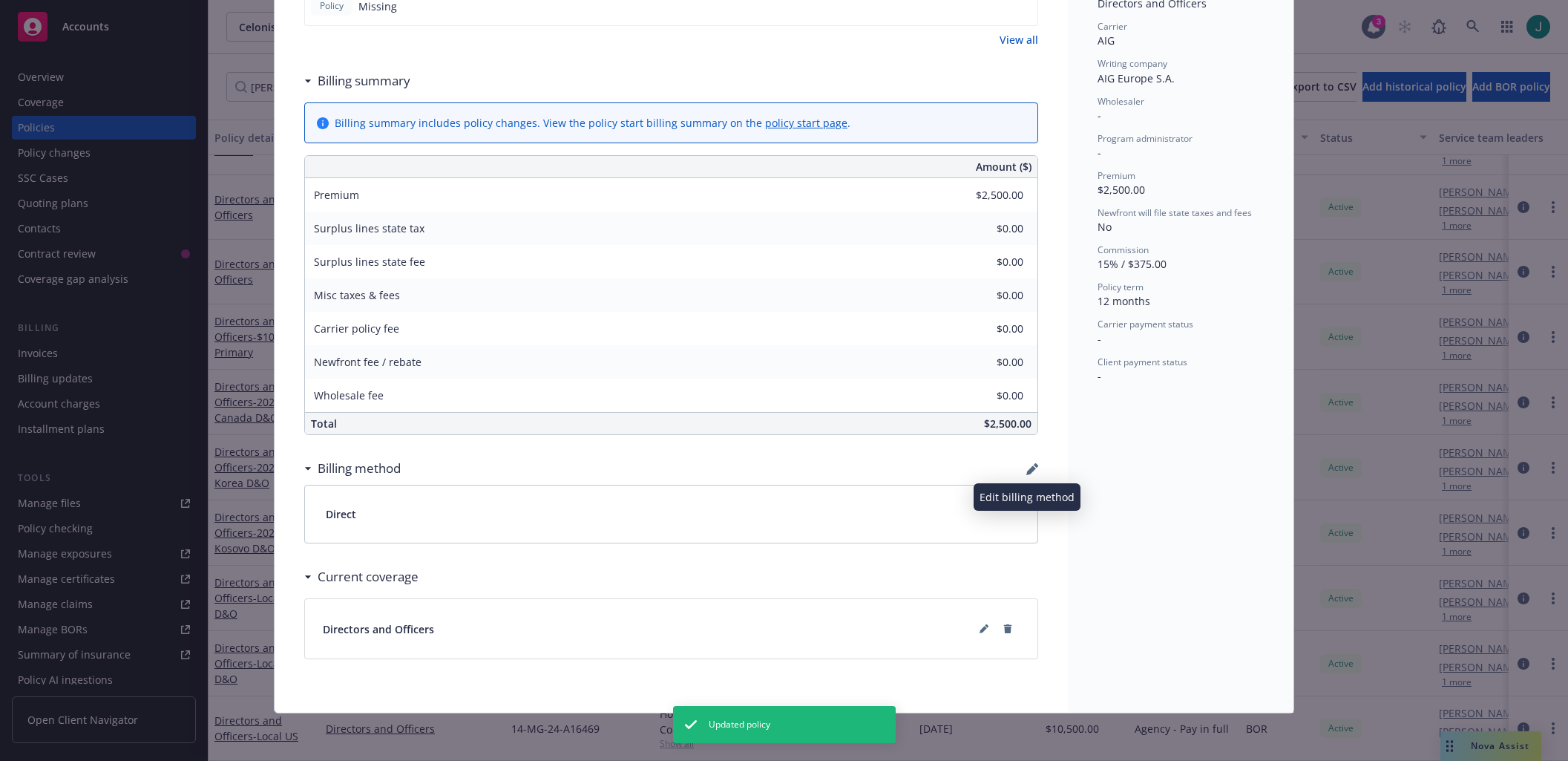
click at [1027, 469] on icon "button" at bounding box center [1032, 468] width 12 height 12
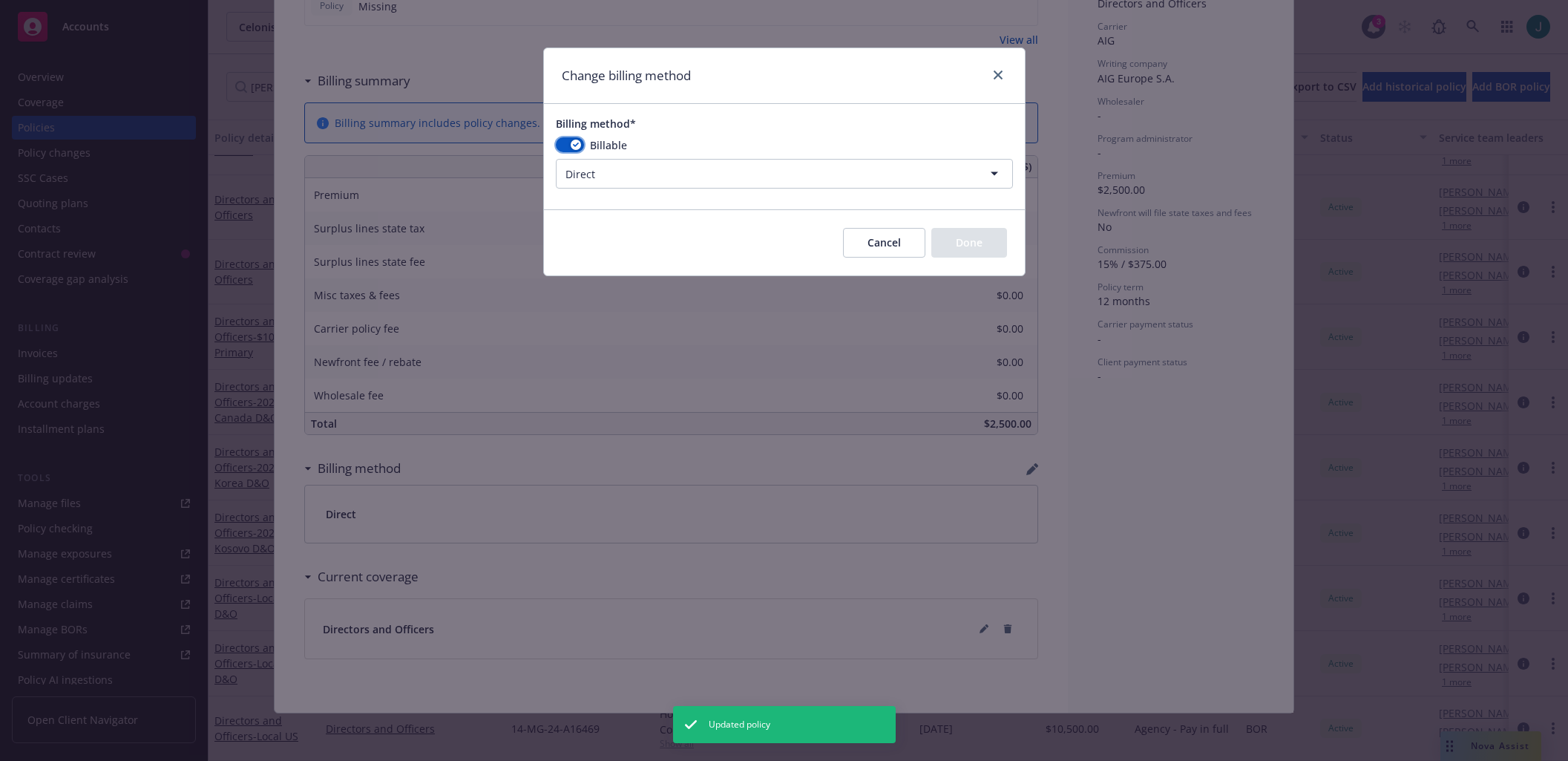
click at [576, 146] on icon "button" at bounding box center [576, 145] width 6 height 5
select select
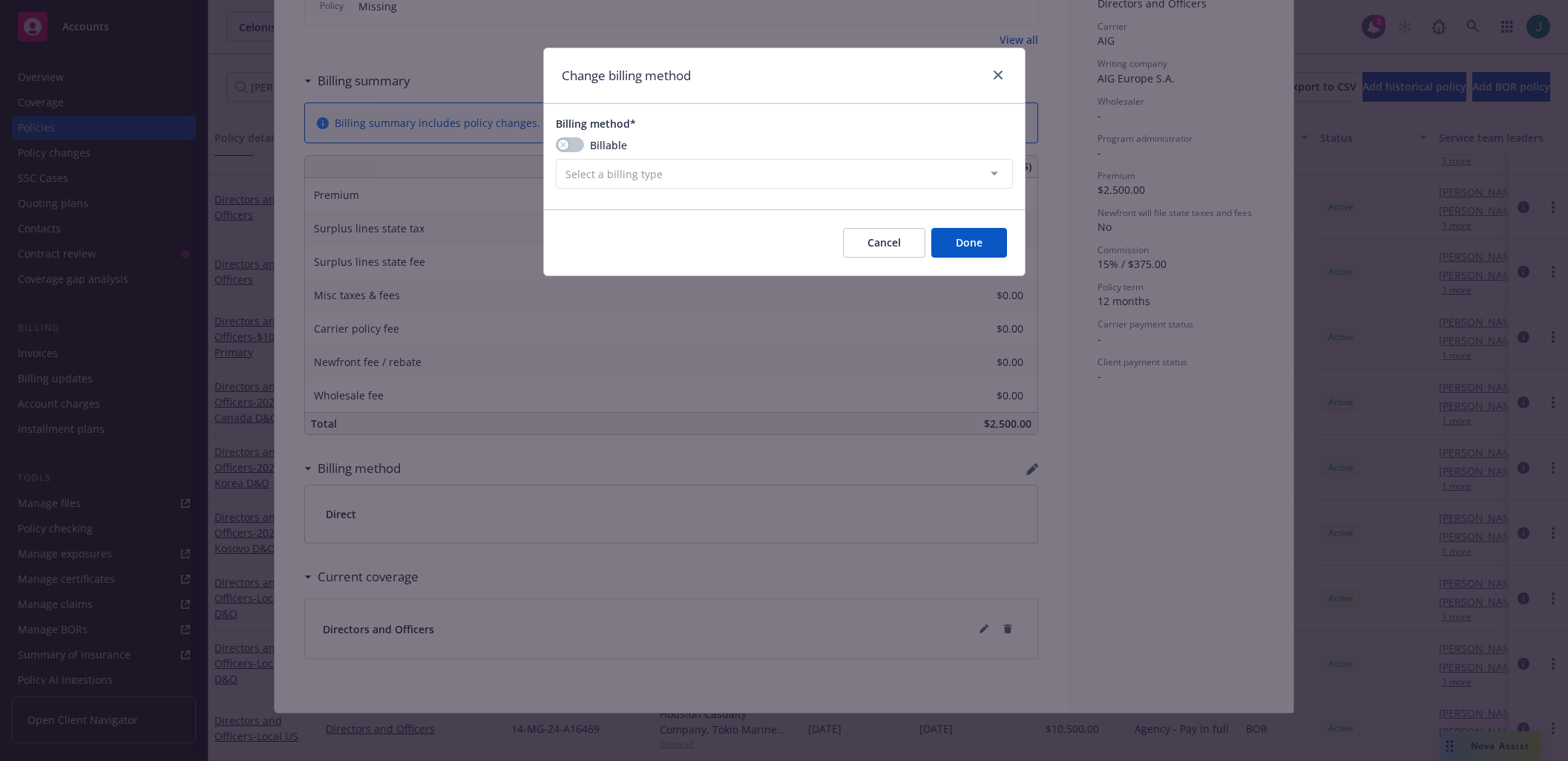
drag, startPoint x: 969, startPoint y: 245, endPoint x: 977, endPoint y: 242, distance: 8.5
click at [969, 245] on button "Done" at bounding box center [969, 242] width 75 height 29
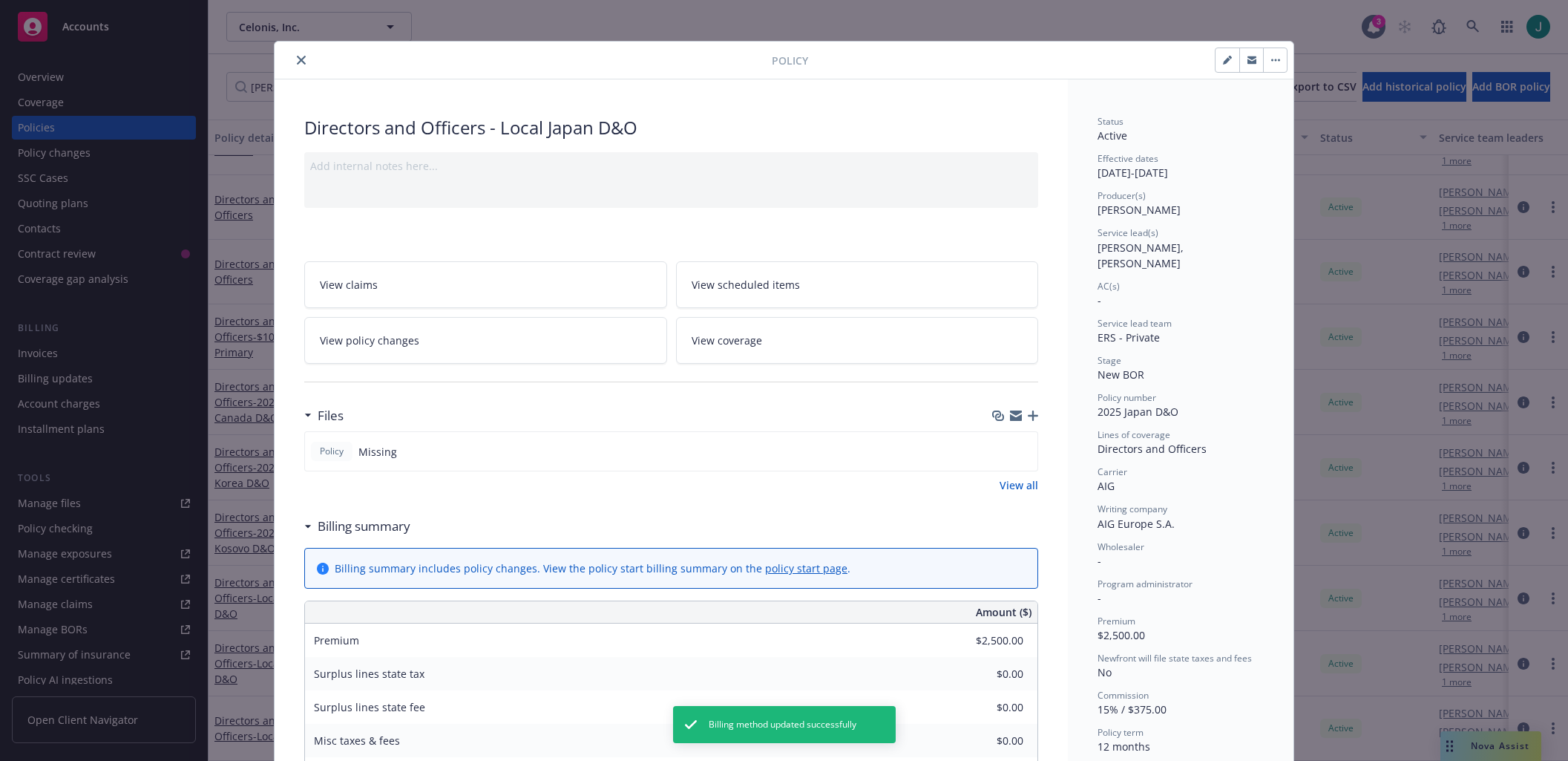
scroll to position [0, 0]
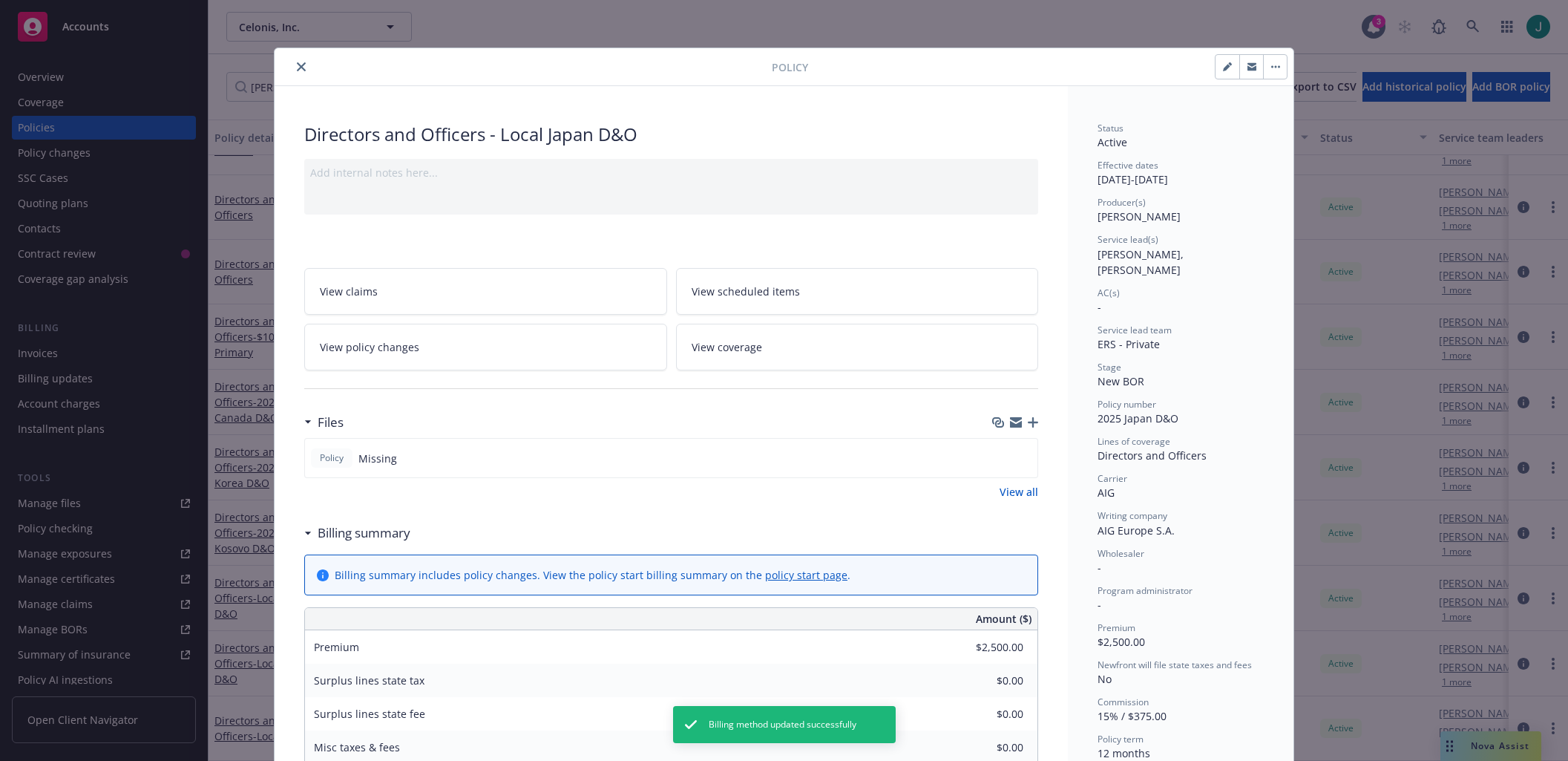
click at [296, 71] on icon "close" at bounding box center [300, 67] width 9 height 9
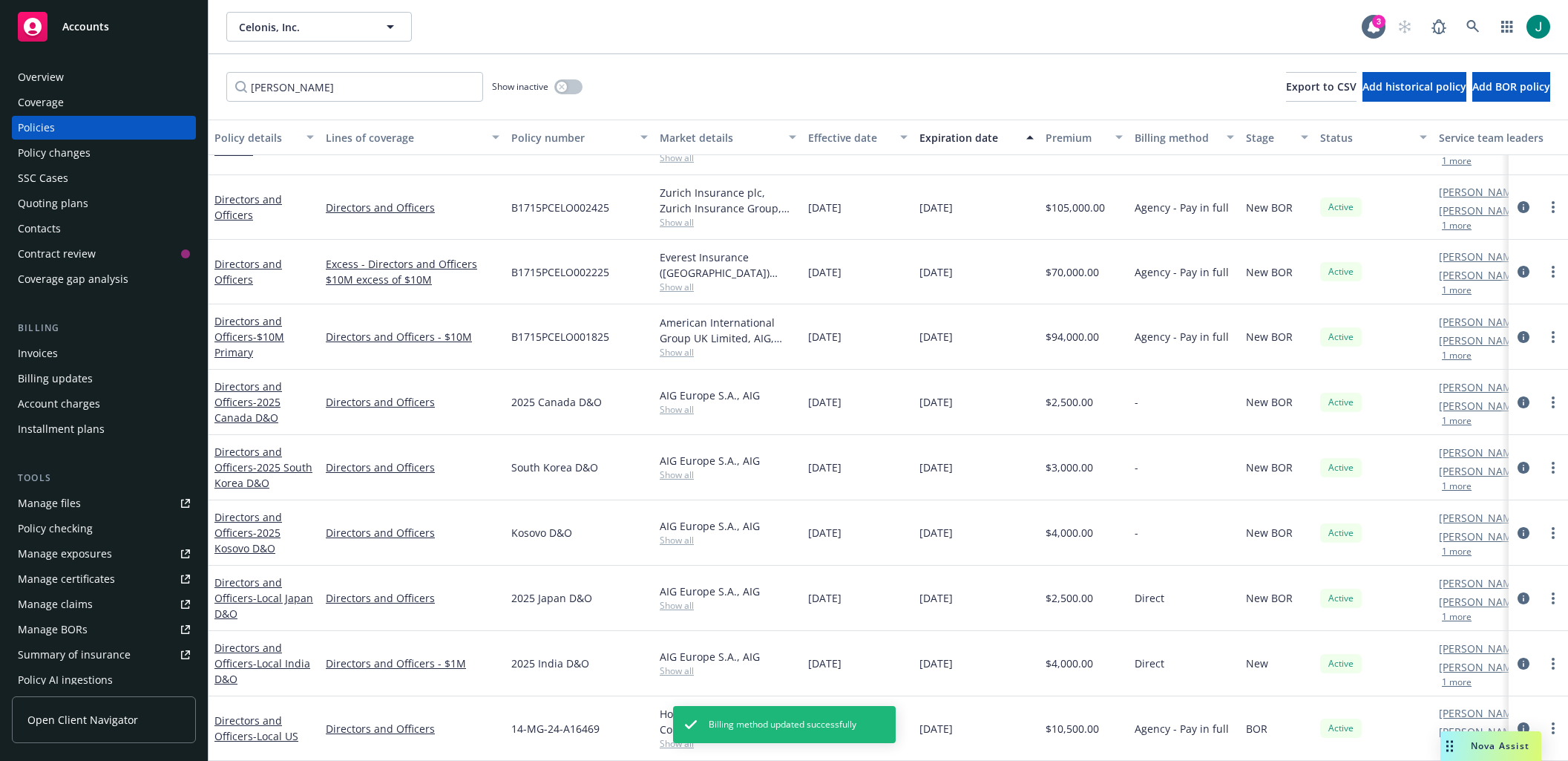
scroll to position [293, 0]
click at [1517, 657] on icon "circleInformation" at bounding box center [1523, 663] width 12 height 12
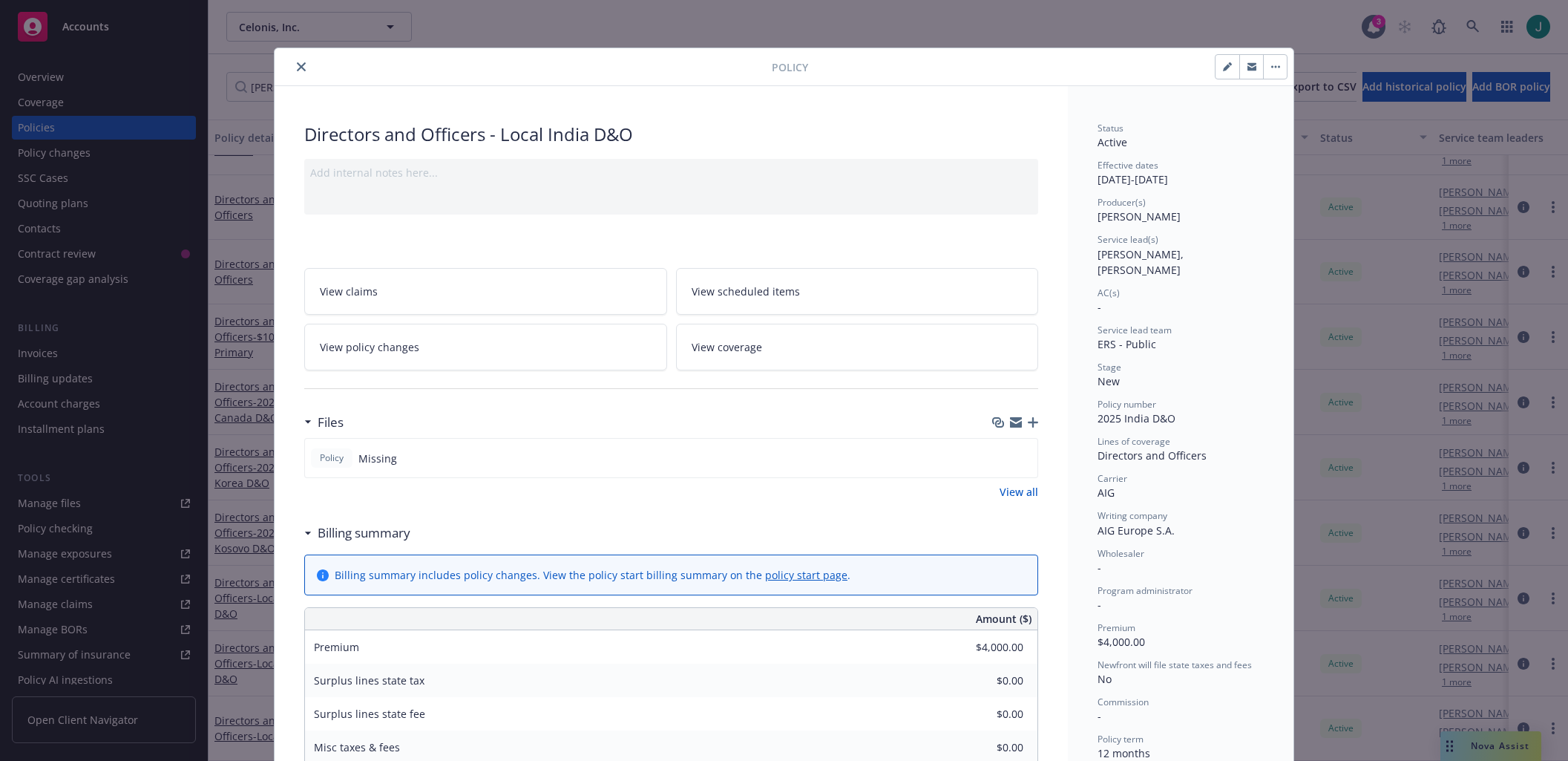
click at [1223, 67] on icon "button" at bounding box center [1226, 67] width 7 height 7
select select "NEW"
select select "12"
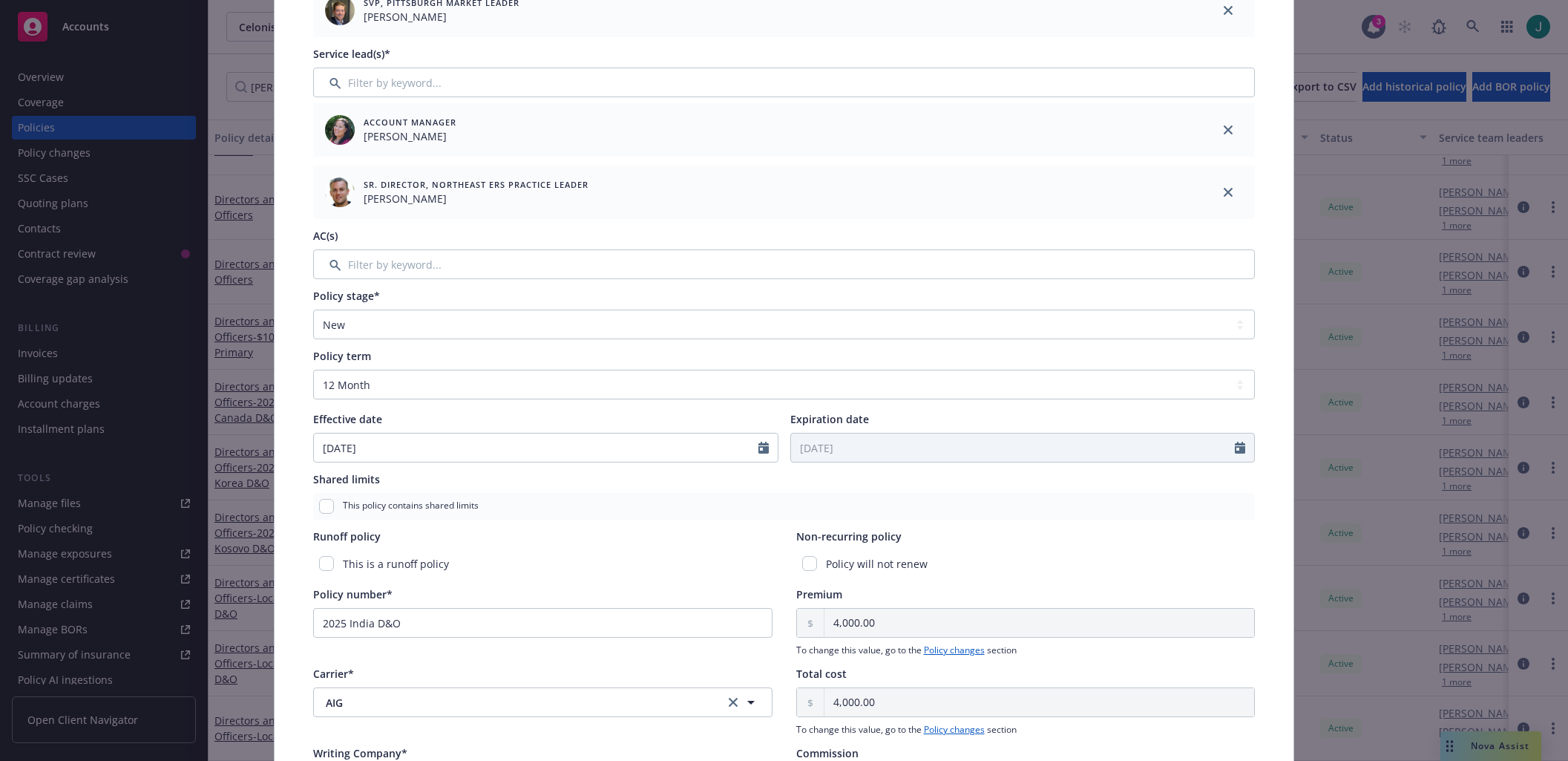
scroll to position [296, 0]
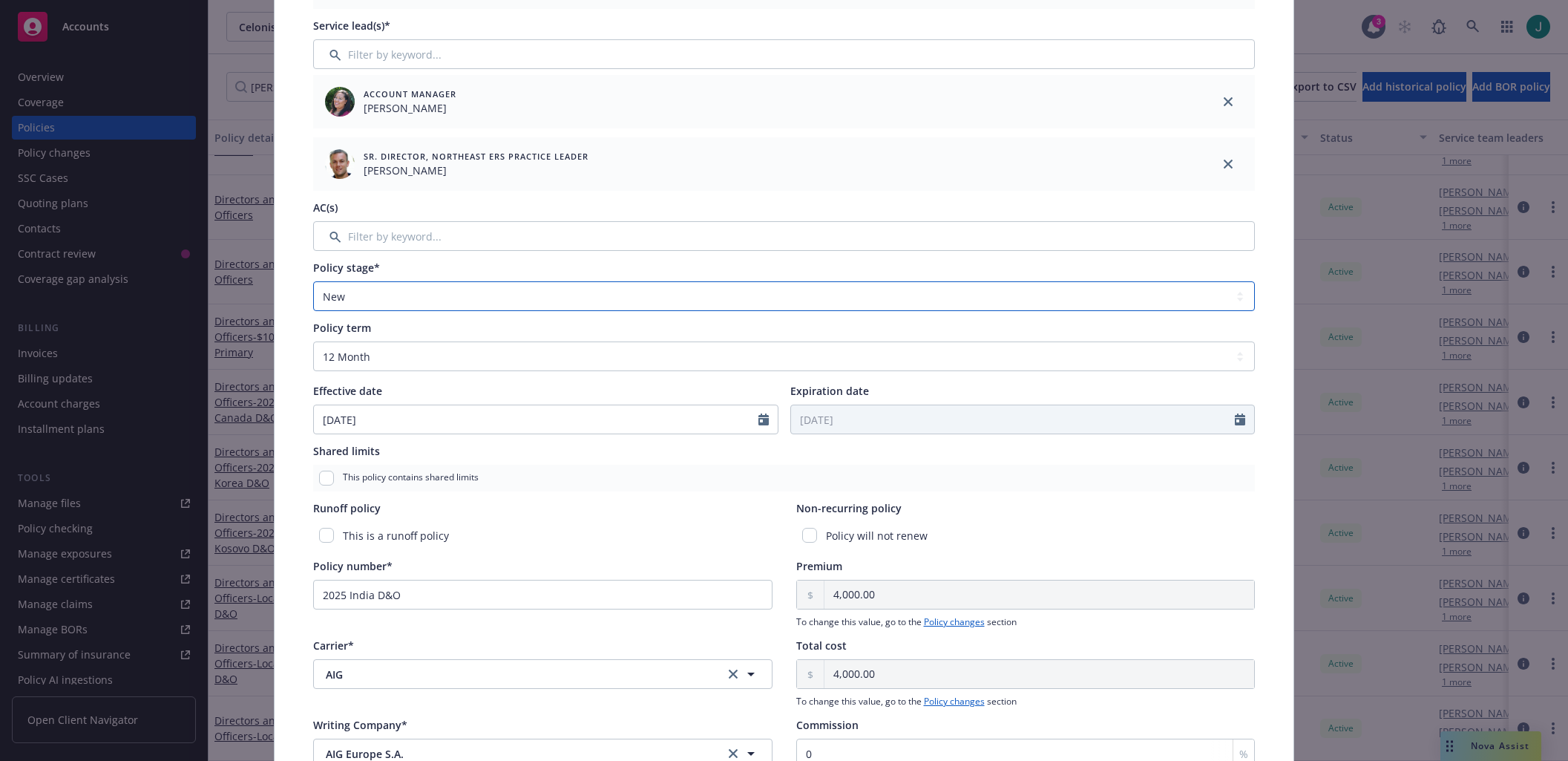
click at [478, 308] on select "Select policy stage Historical New New BOR BOR Renewal Non payment" at bounding box center [784, 296] width 942 height 29
select select "NEW_BOR"
click at [313, 281] on select "Select policy stage Historical New New BOR BOR Renewal Non payment" at bounding box center [784, 296] width 942 height 29
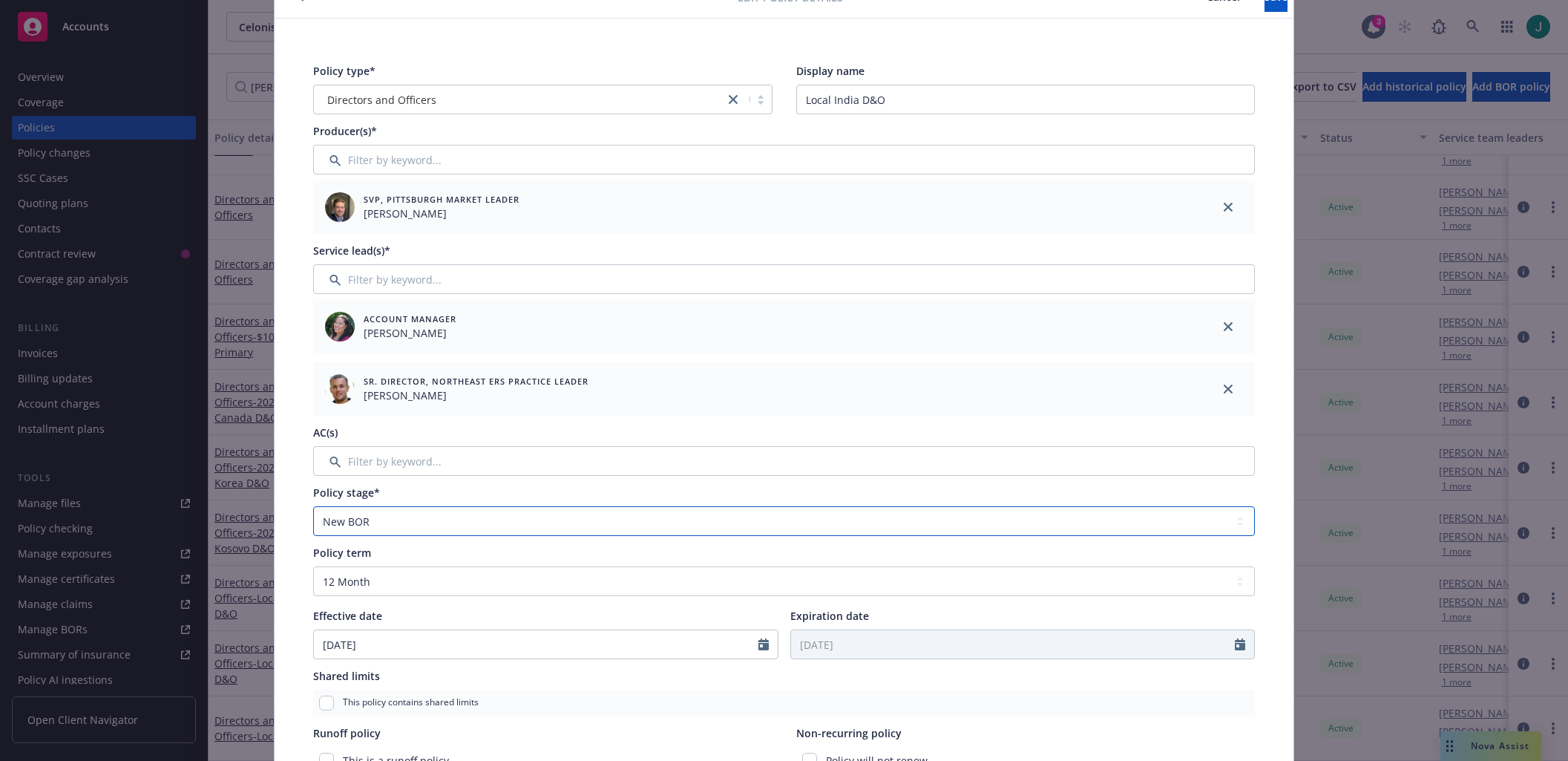
scroll to position [0, 0]
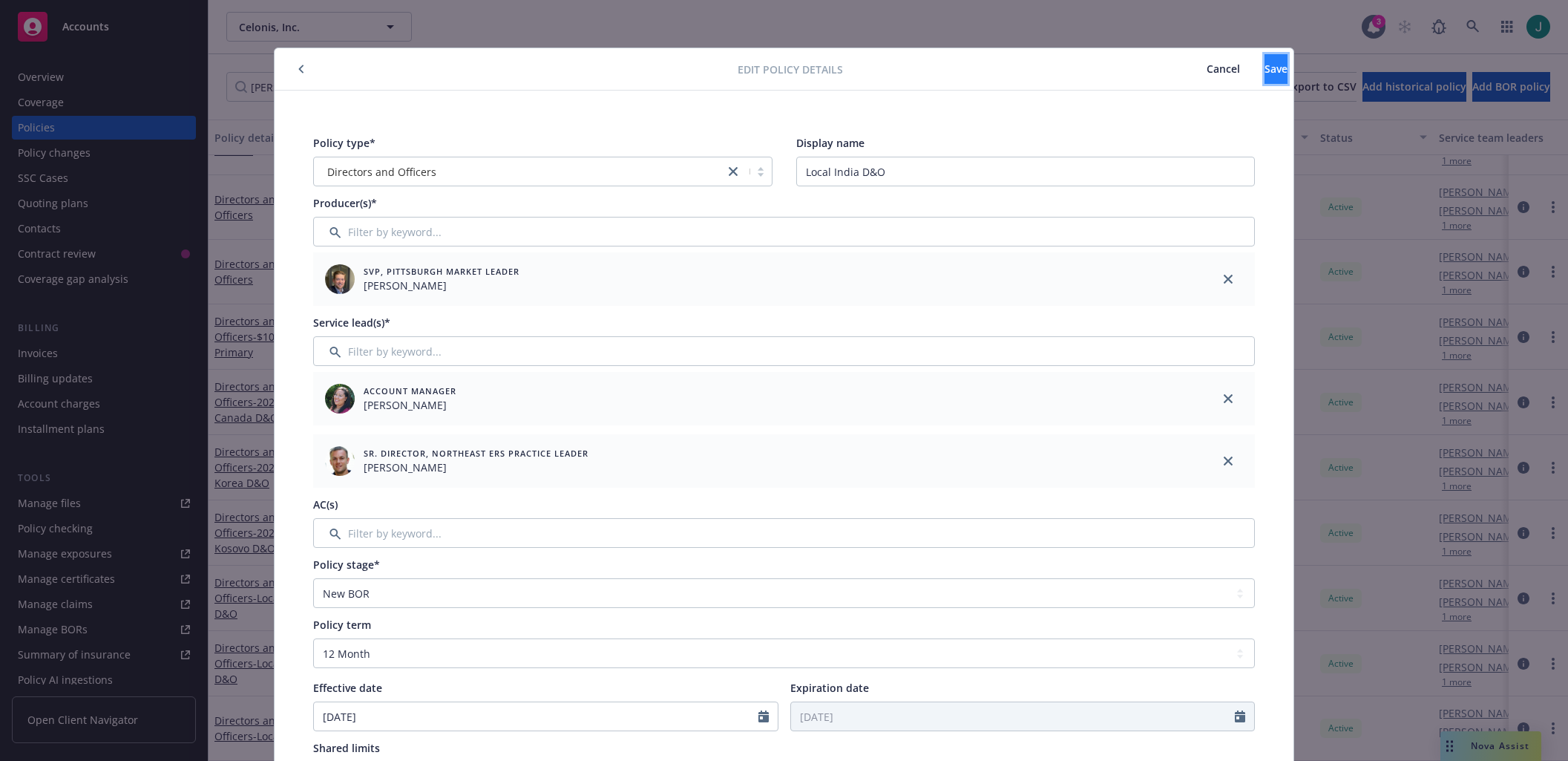
click at [1264, 64] on span "Save" at bounding box center [1275, 69] width 23 height 14
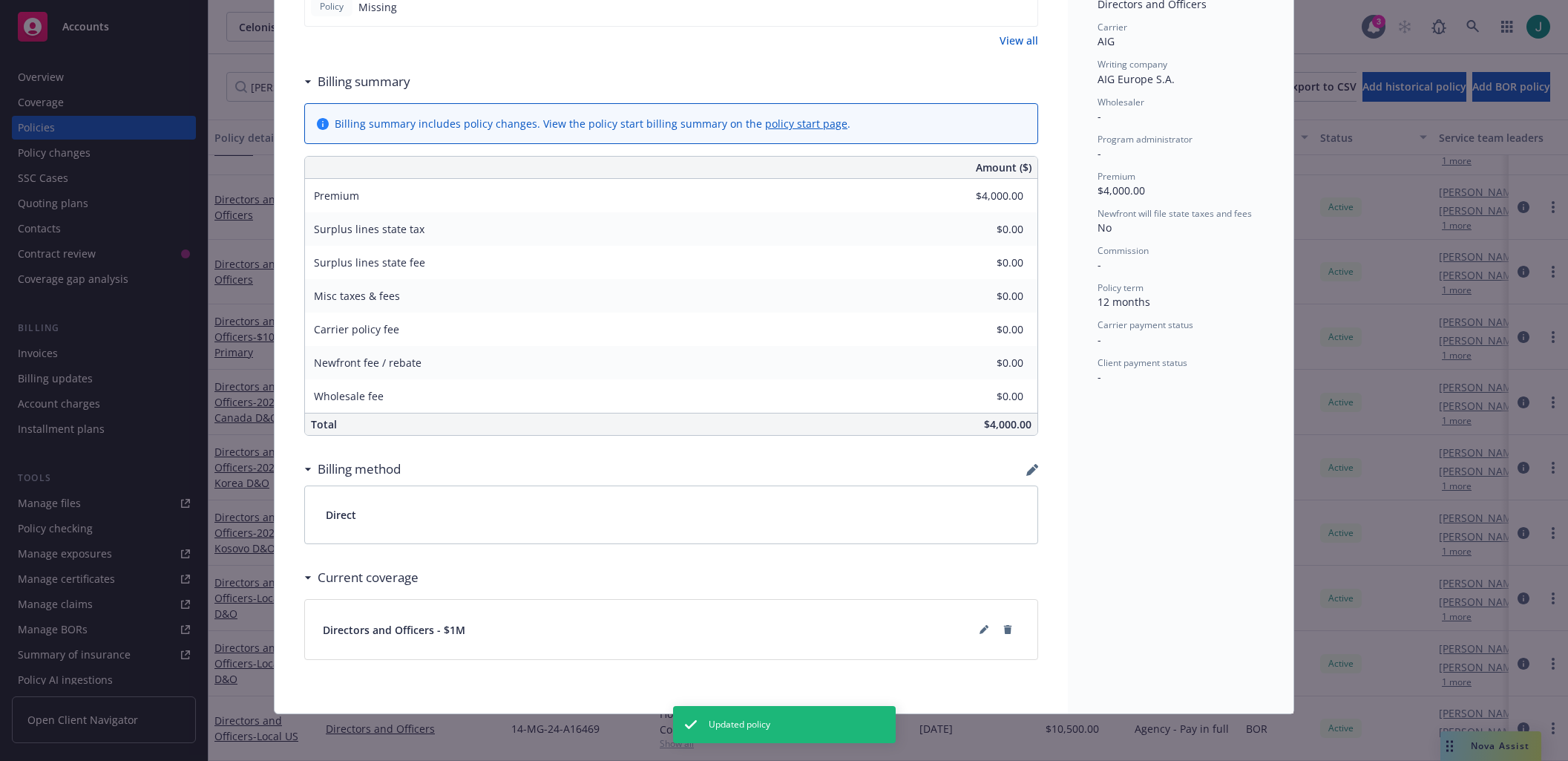
scroll to position [452, 0]
click at [1027, 468] on icon "button" at bounding box center [1032, 468] width 12 height 12
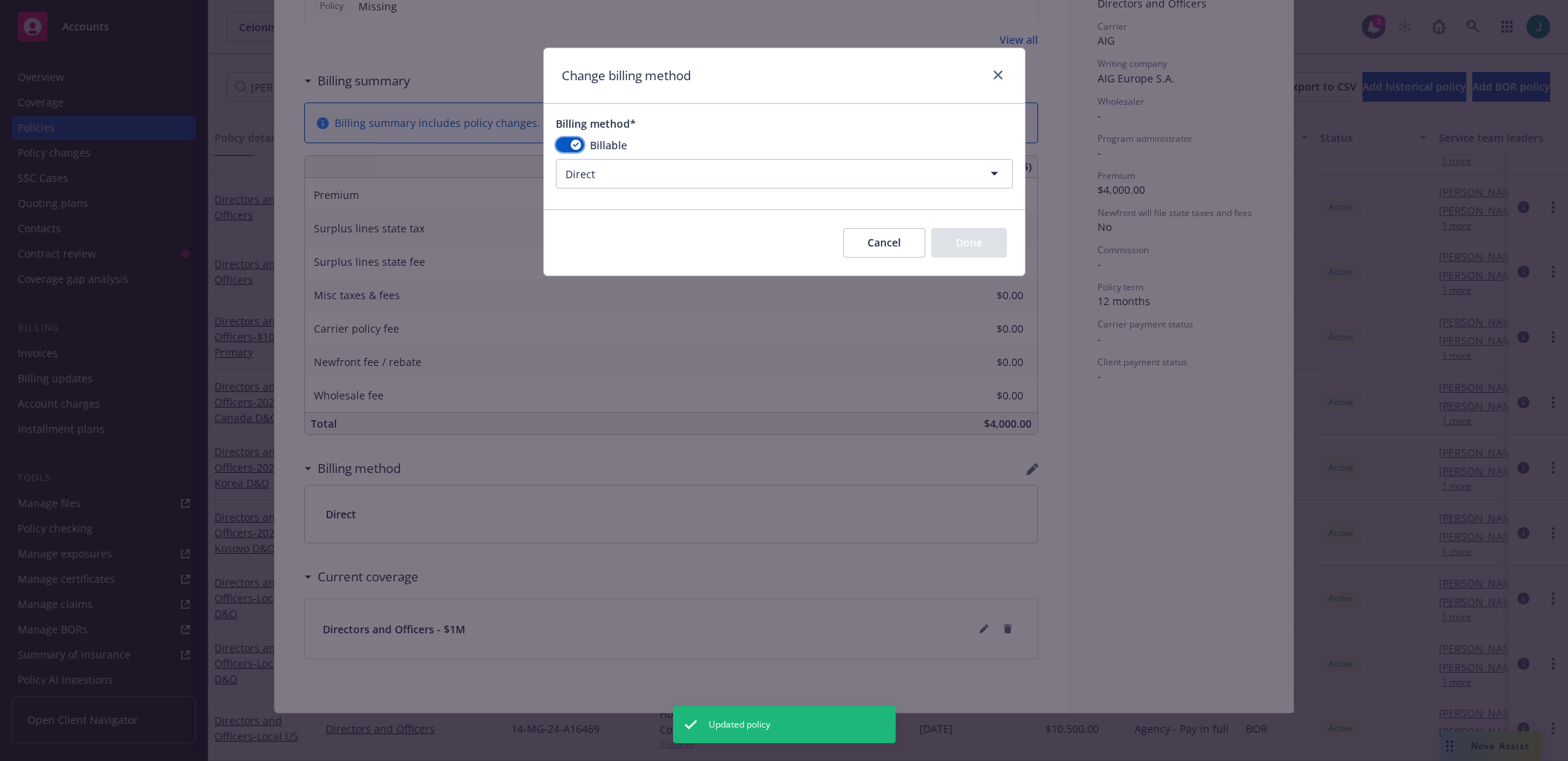
click at [575, 144] on icon "button" at bounding box center [576, 145] width 6 height 5
select select
click at [962, 247] on button "Done" at bounding box center [969, 242] width 75 height 29
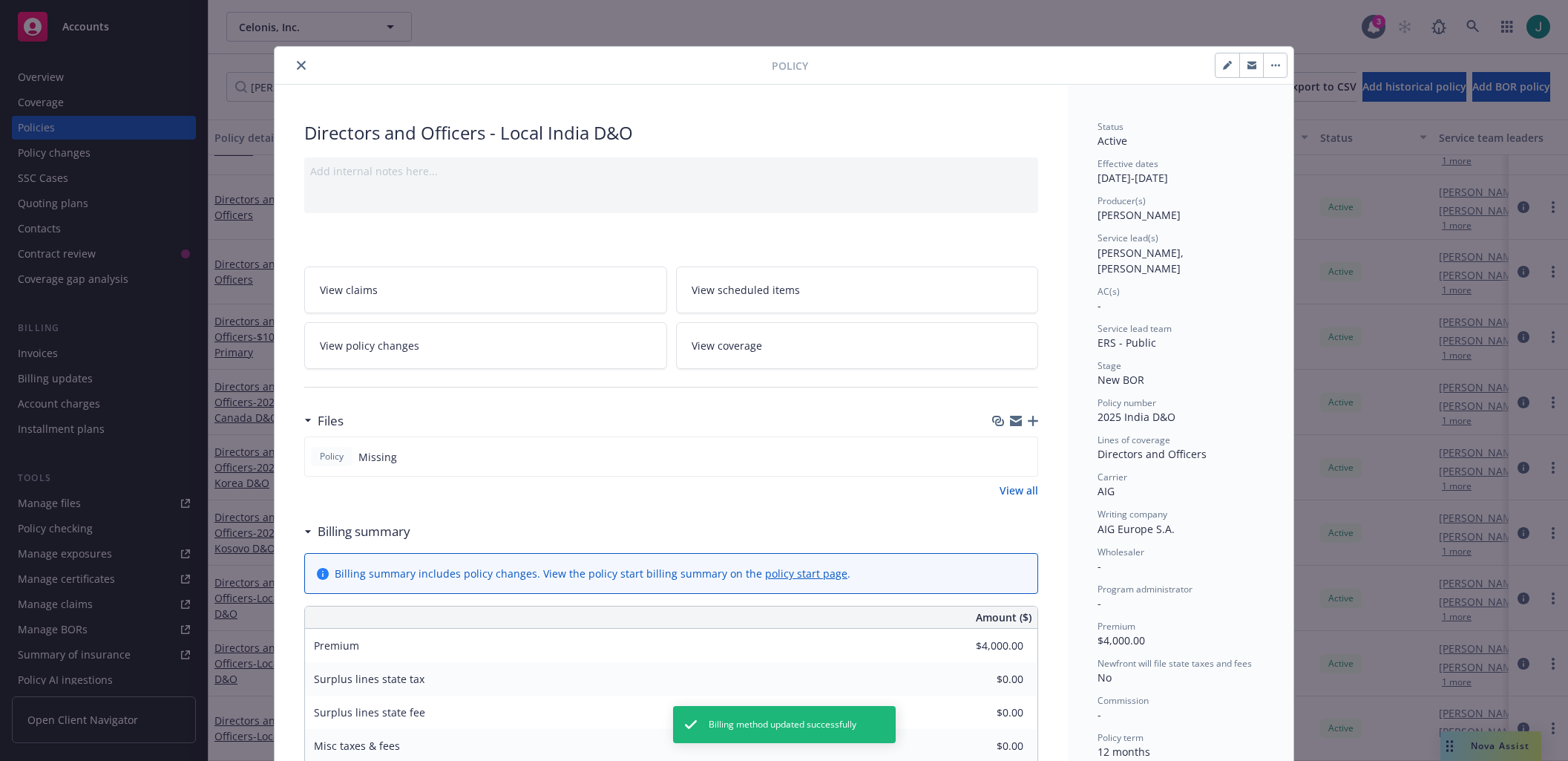
scroll to position [0, 0]
click at [297, 71] on icon "close" at bounding box center [300, 67] width 9 height 9
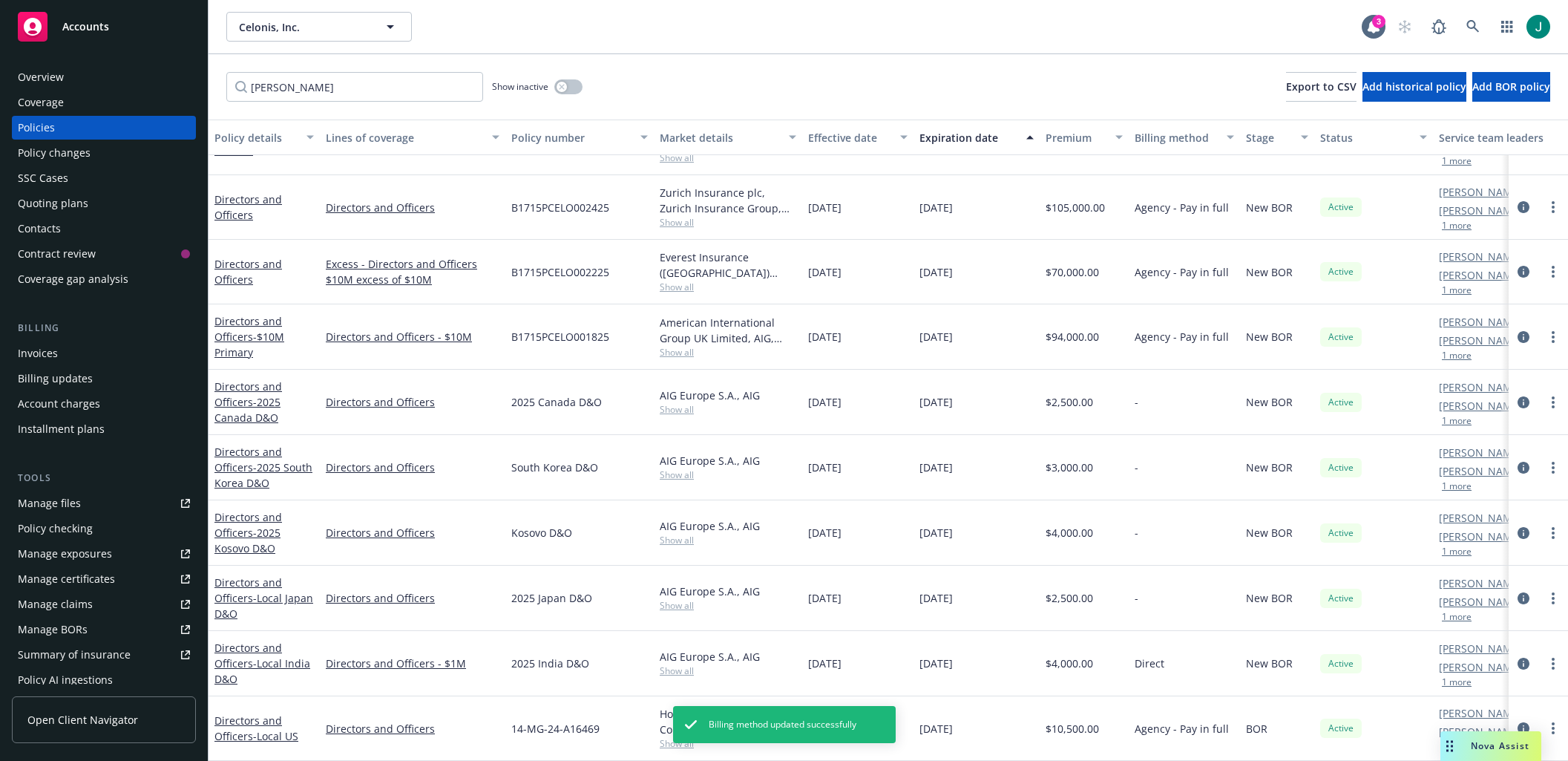
scroll to position [293, 0]
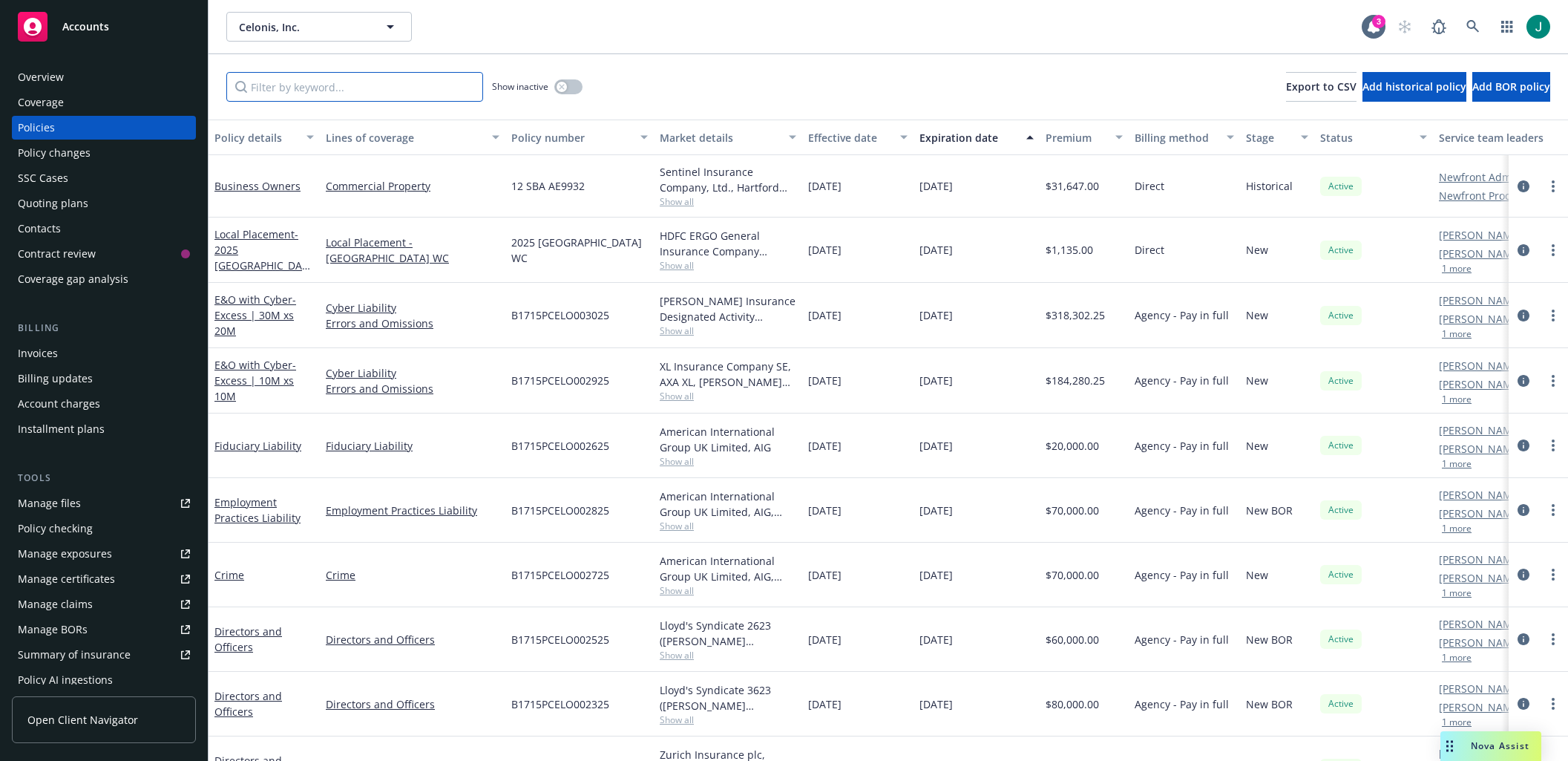
click at [312, 88] on input "Filter by keyword..." at bounding box center [355, 86] width 257 height 29
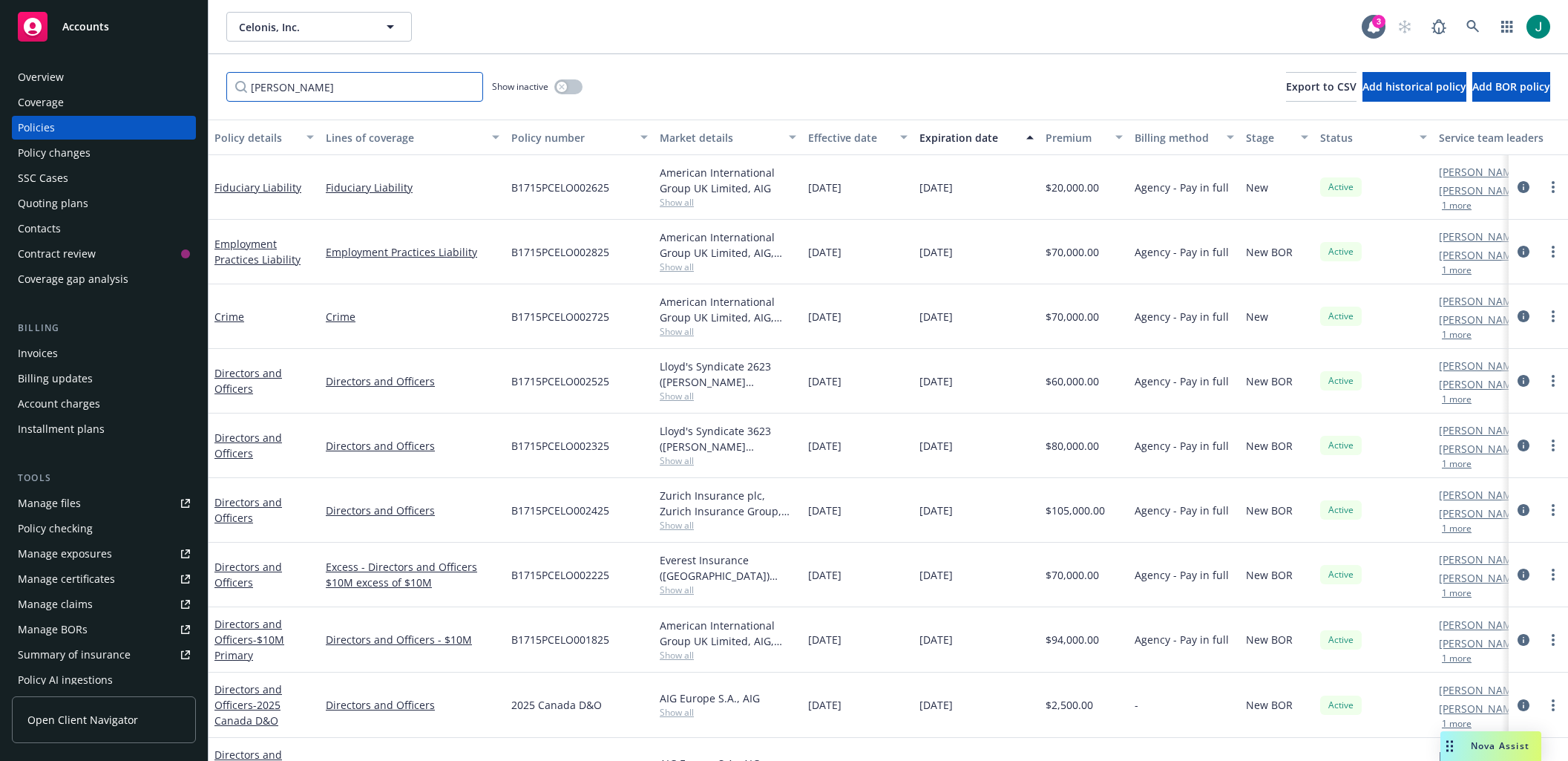
type input "[PERSON_NAME]"
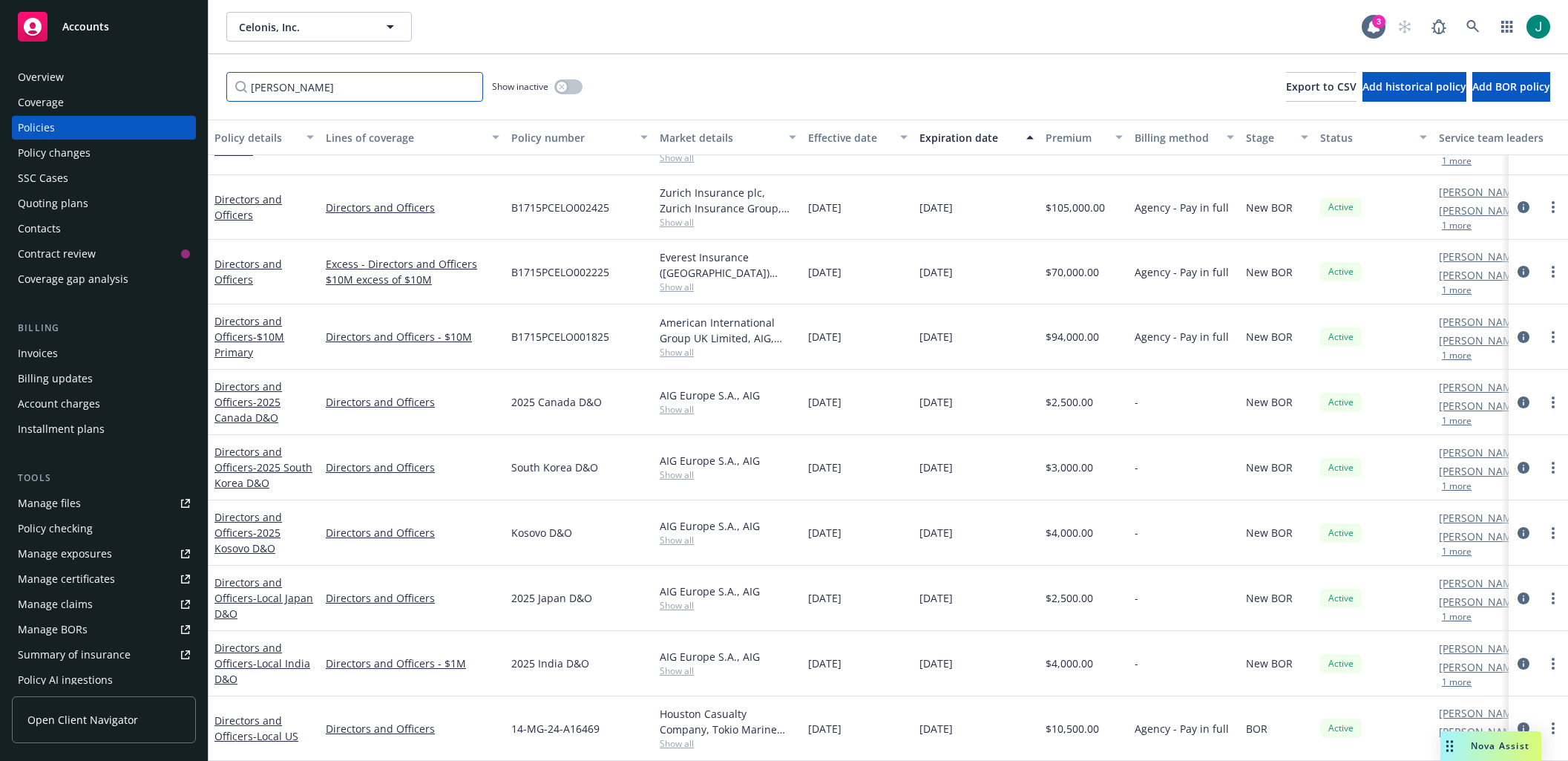
scroll to position [294, 0]
click at [1517, 723] on icon "circleInformation" at bounding box center [1523, 728] width 12 height 12
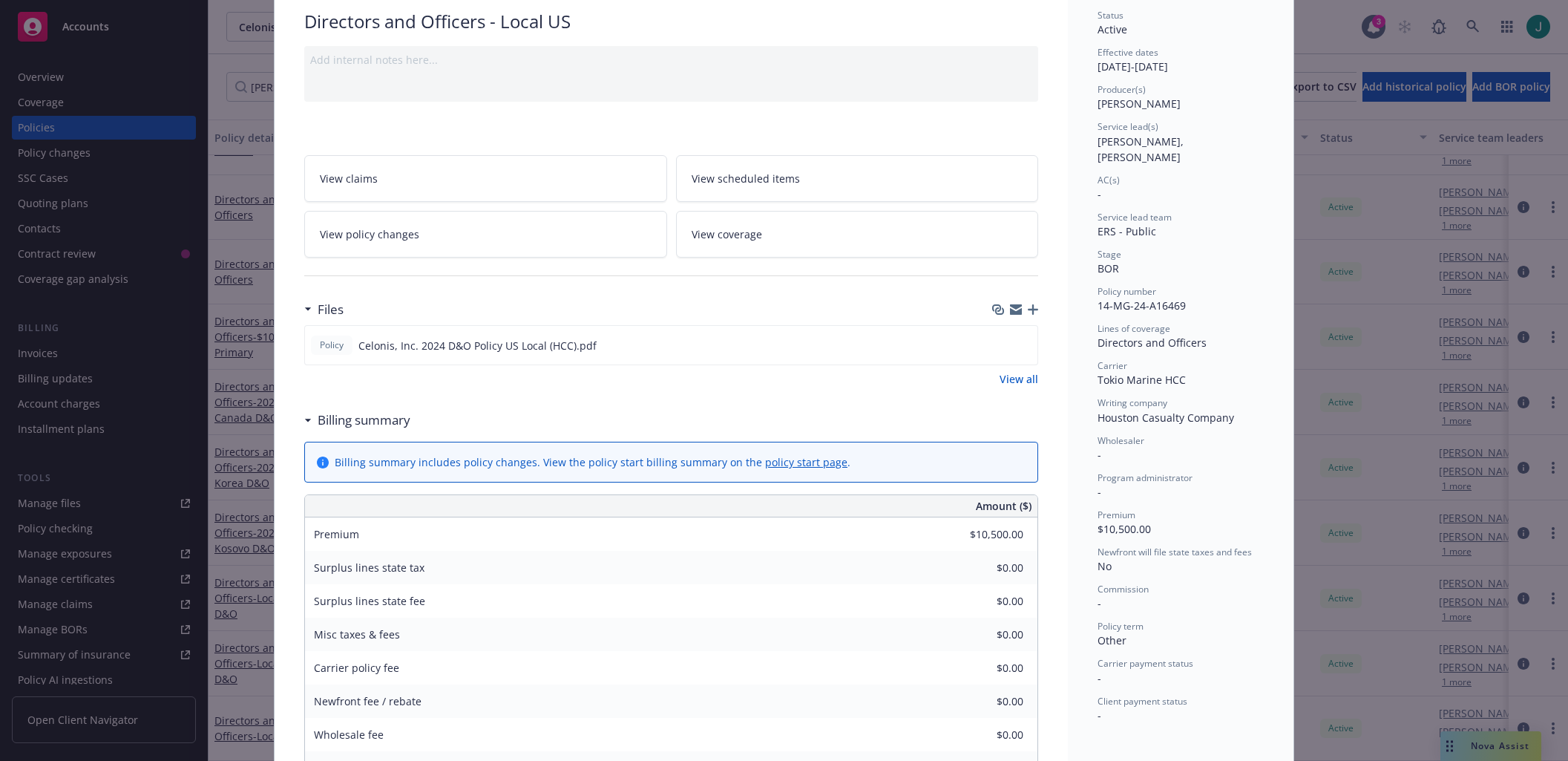
scroll to position [148, 0]
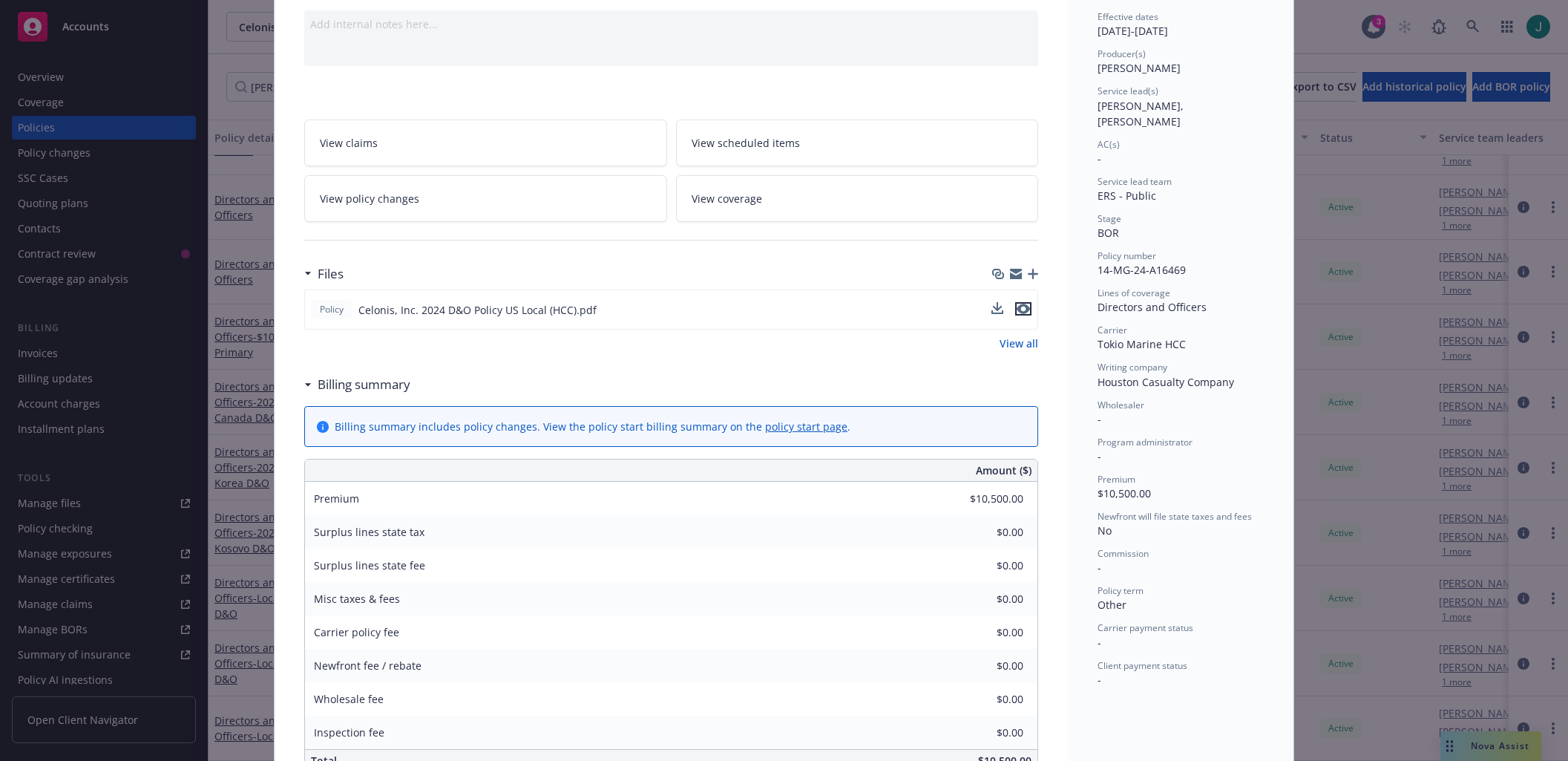
click at [1018, 309] on icon "preview file" at bounding box center [1023, 308] width 13 height 10
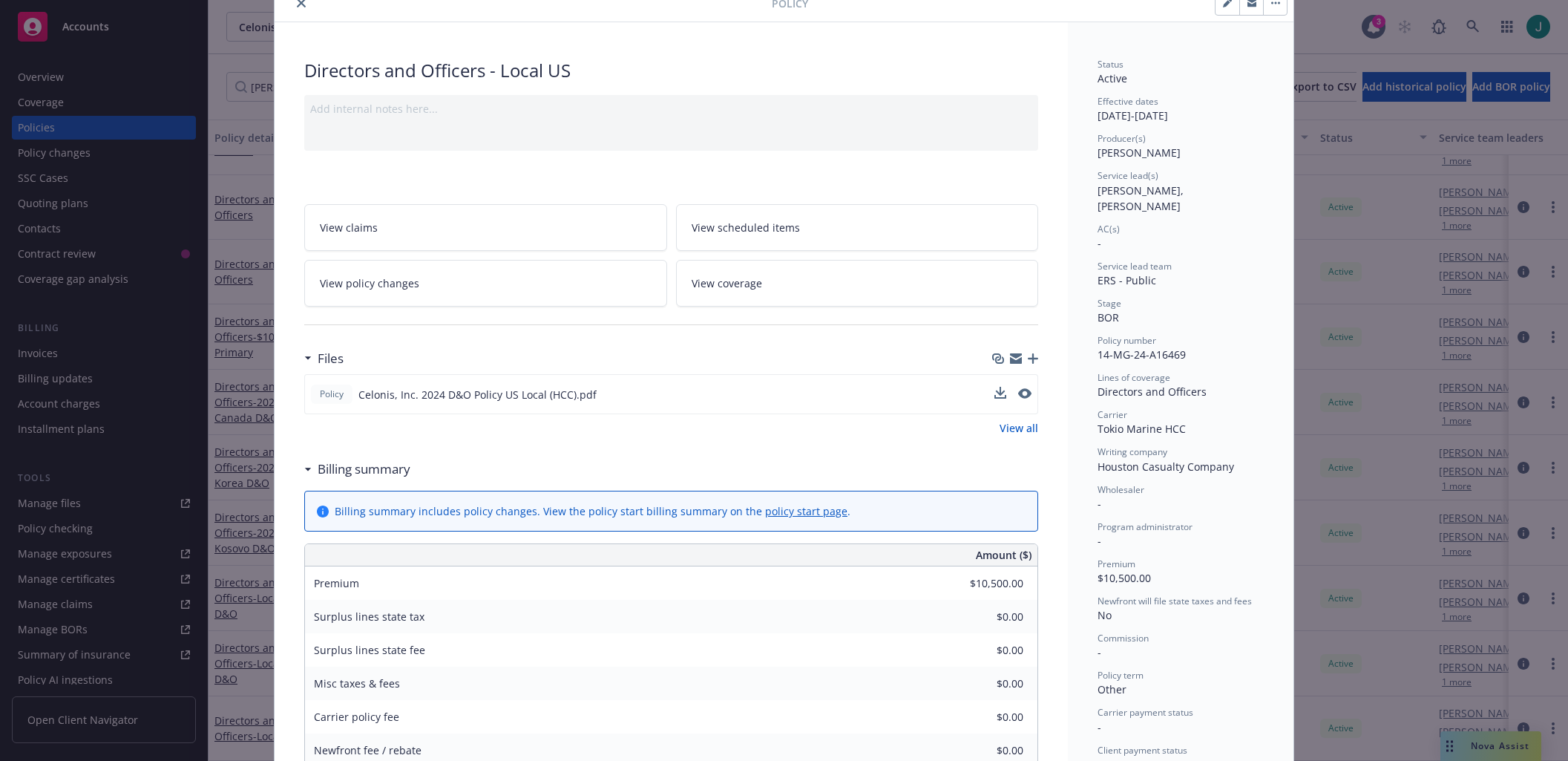
scroll to position [0, 0]
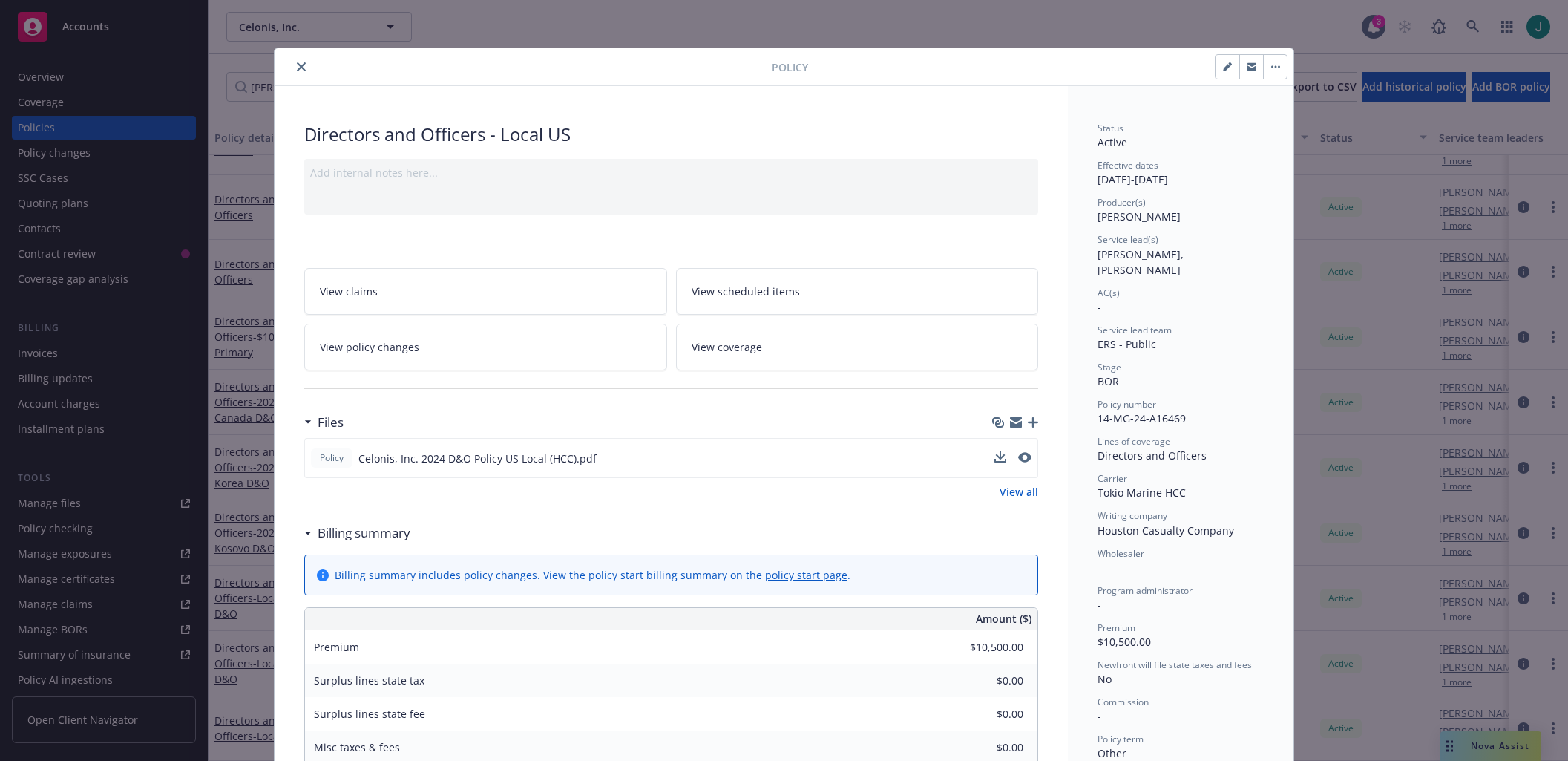
click at [1223, 70] on icon "button" at bounding box center [1227, 67] width 9 height 9
select select "BOR"
select select "other"
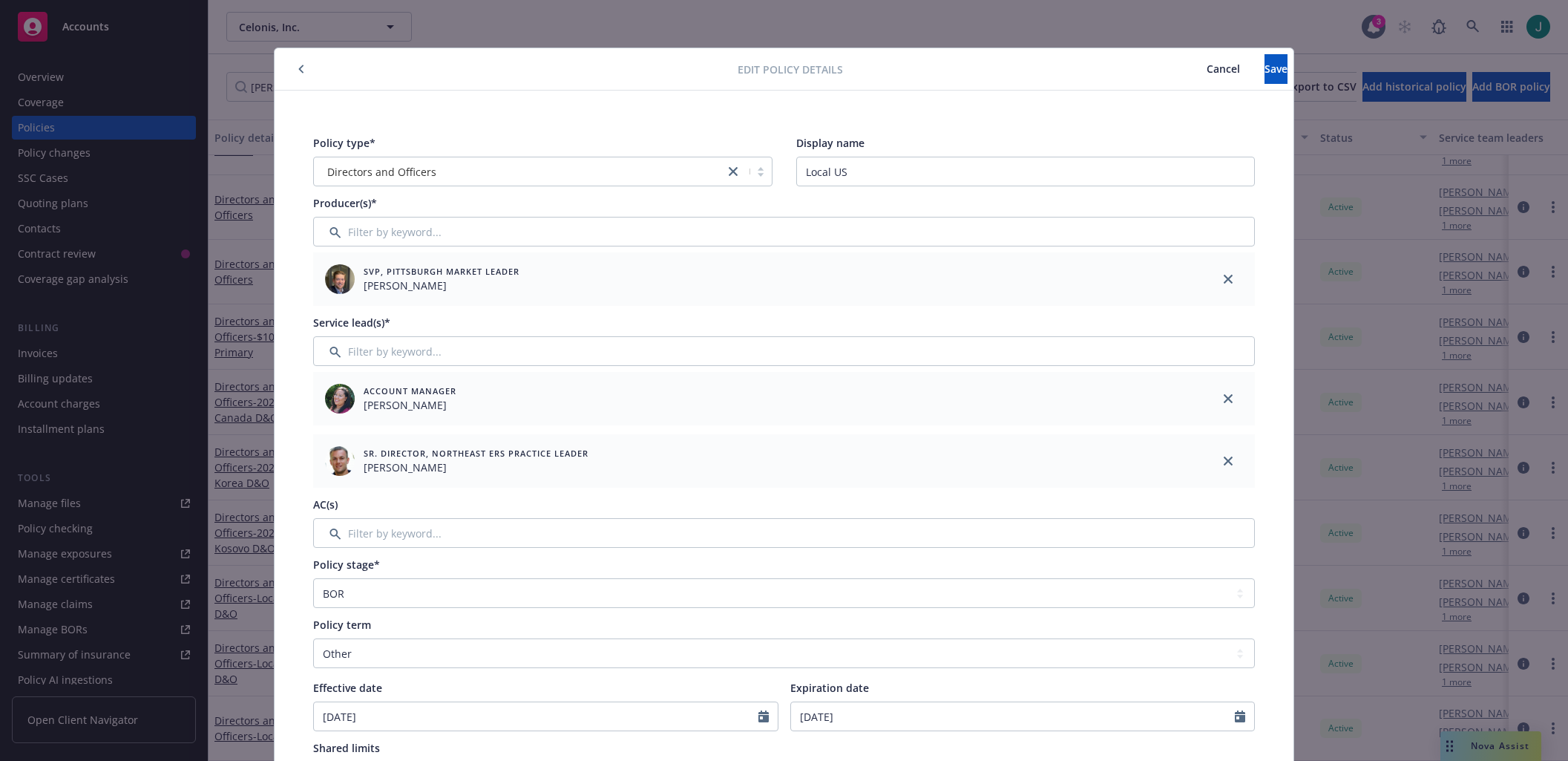
scroll to position [223, 0]
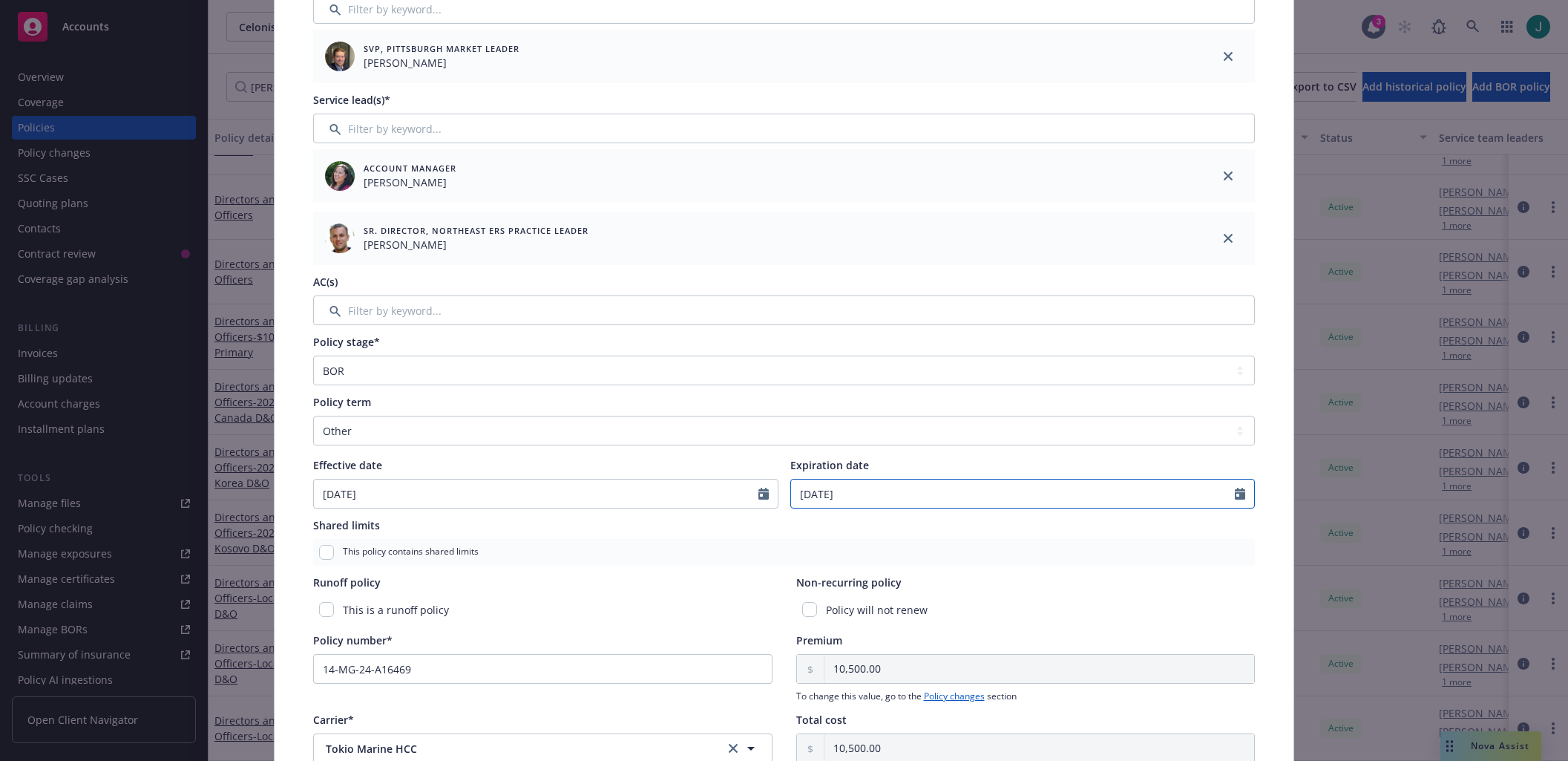
select select "6"
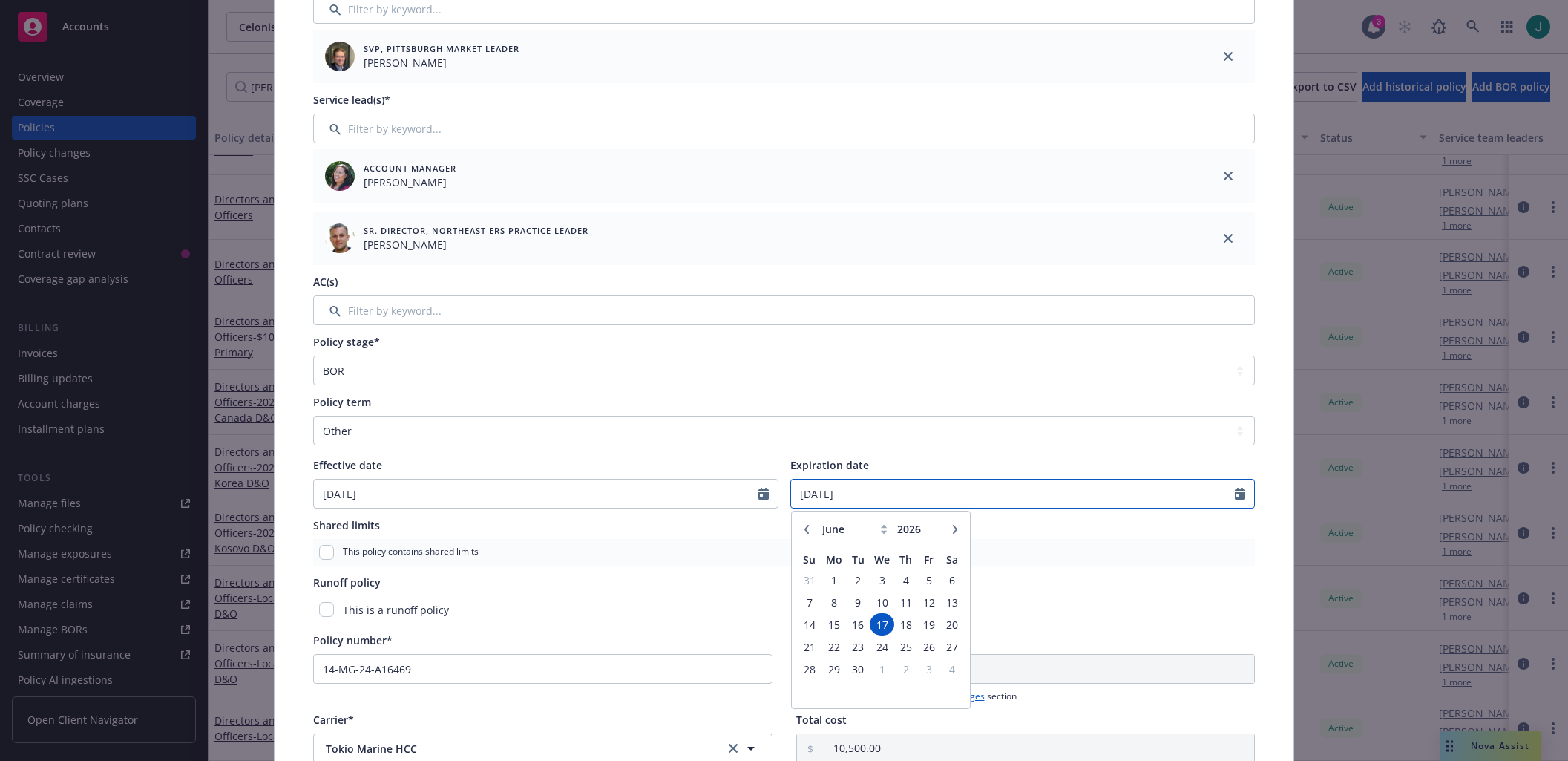
drag, startPoint x: 849, startPoint y: 491, endPoint x: 793, endPoint y: 495, distance: 56.1
click at [793, 495] on input "[DATE]" at bounding box center [1013, 494] width 445 height 29
type input "[DATE]"
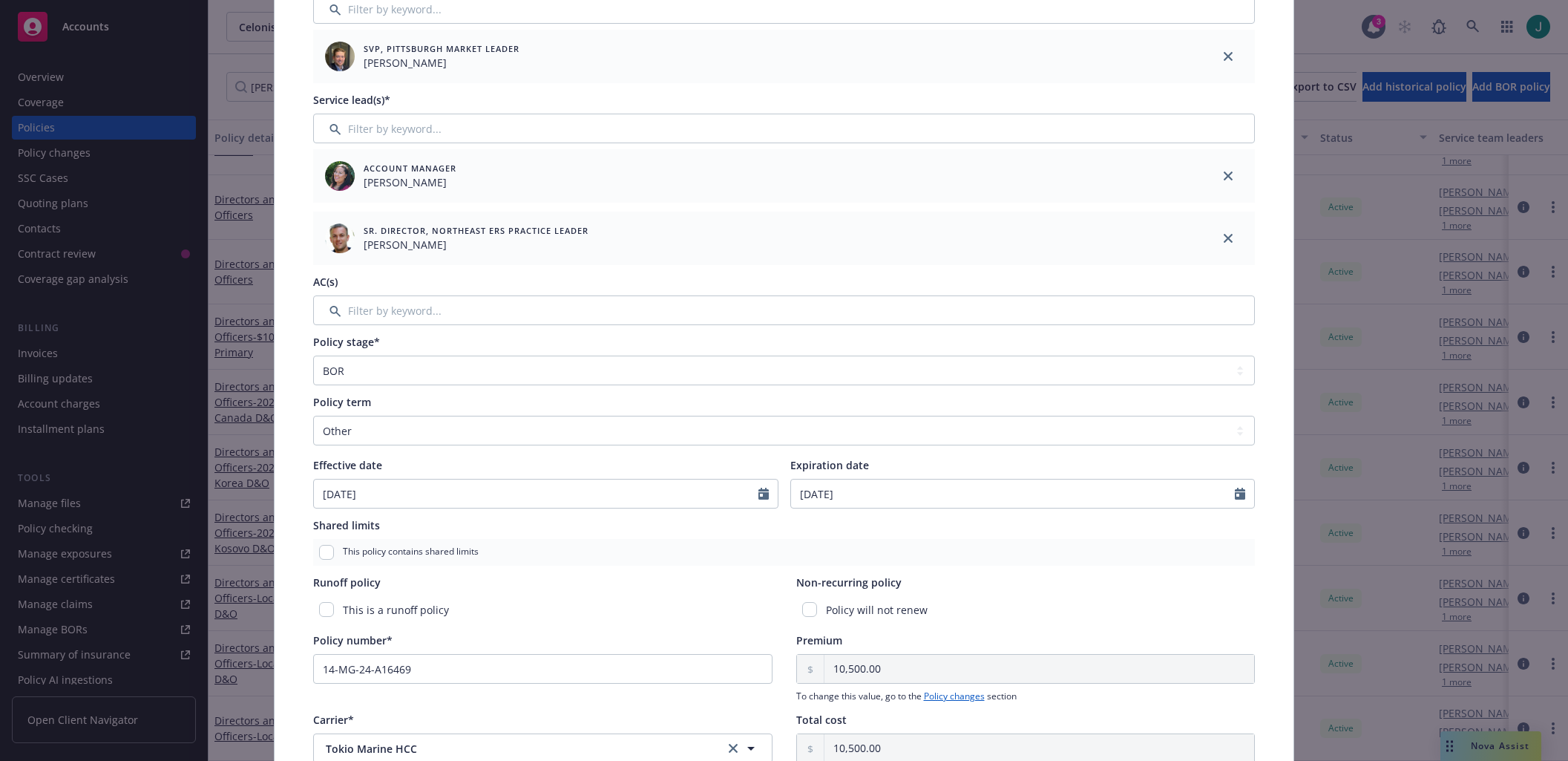
click at [1048, 577] on div "Non-recurring policy" at bounding box center [1025, 583] width 459 height 16
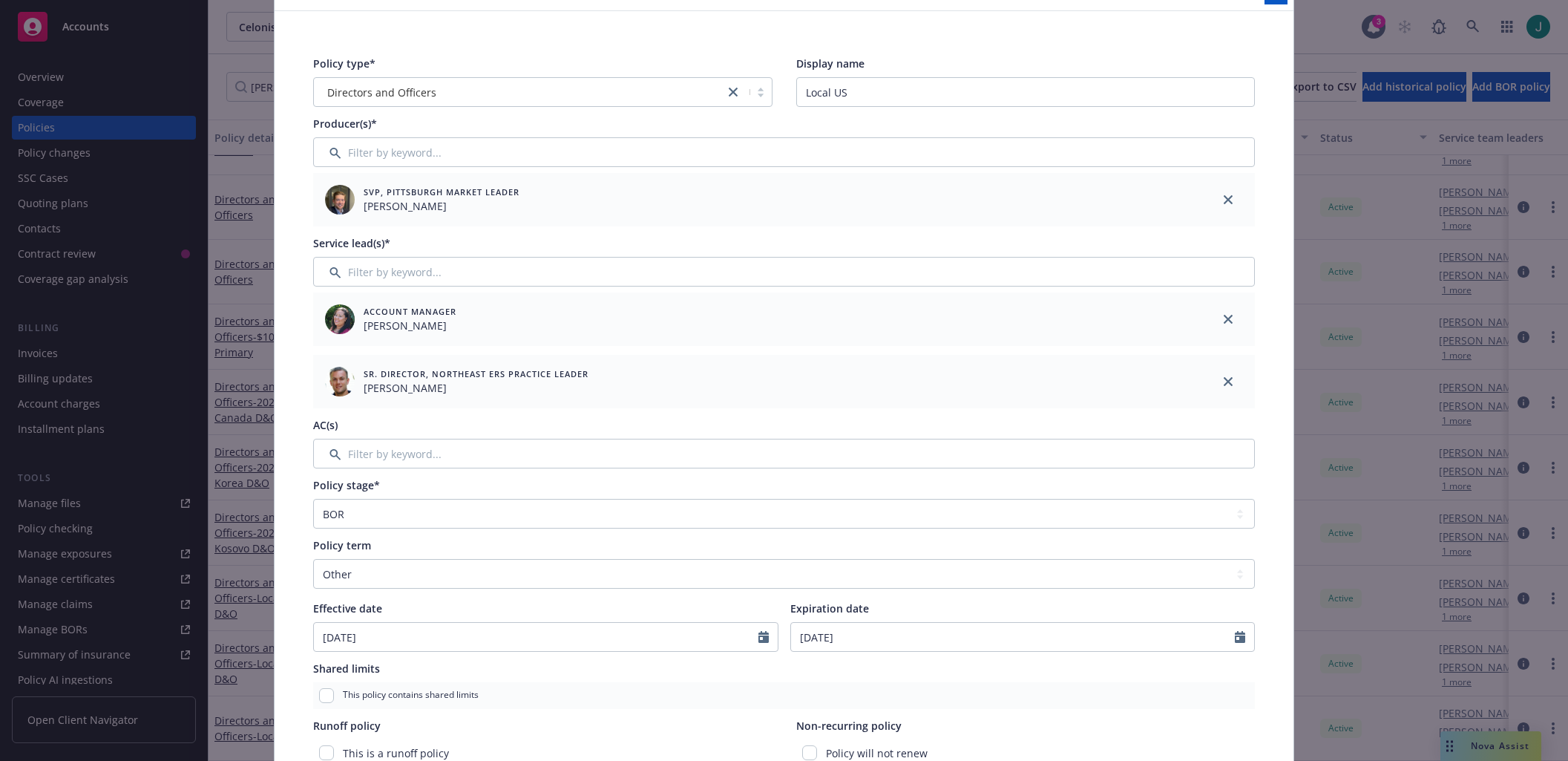
scroll to position [0, 0]
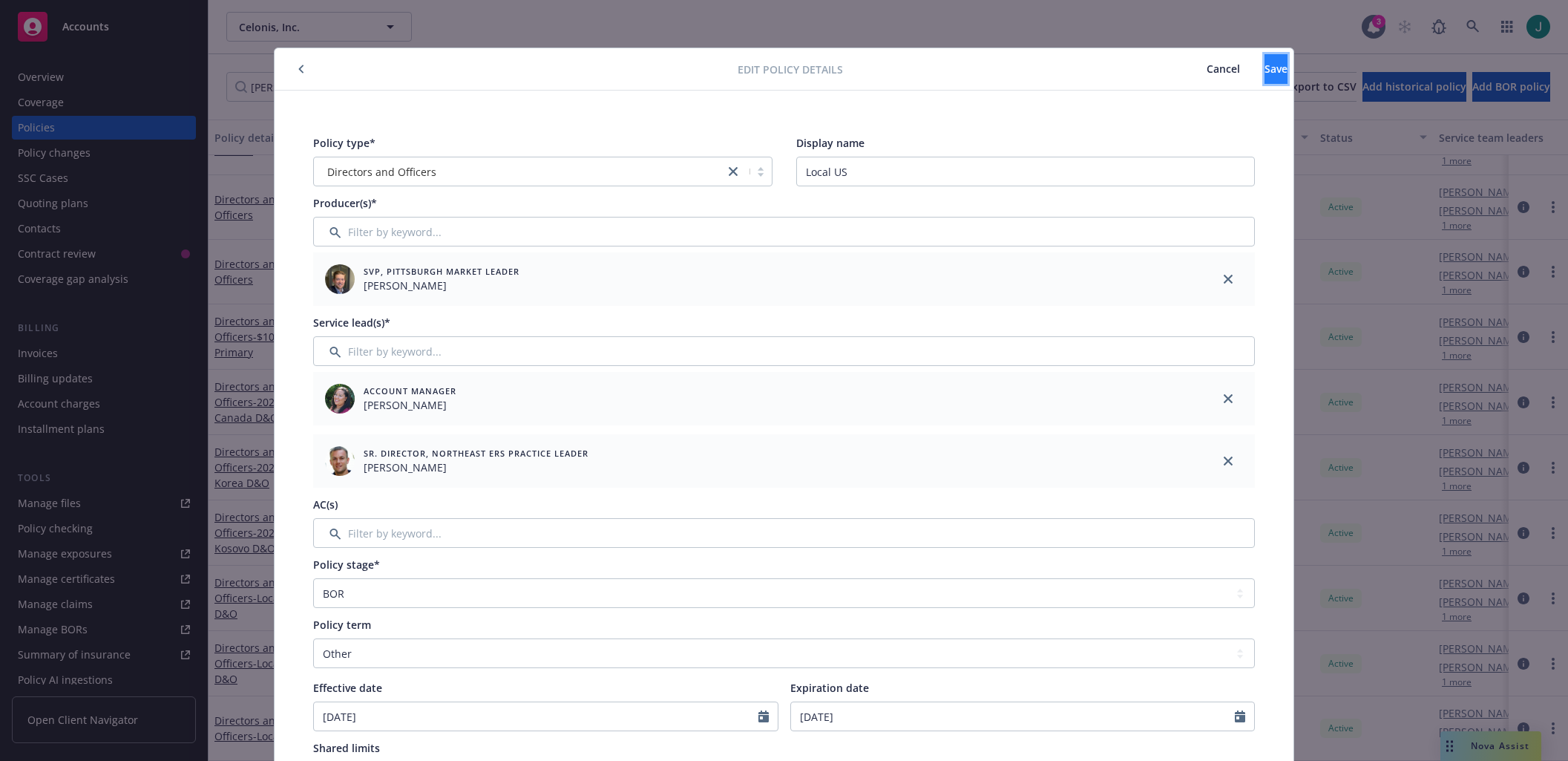
click at [1264, 67] on button "Save" at bounding box center [1275, 68] width 23 height 29
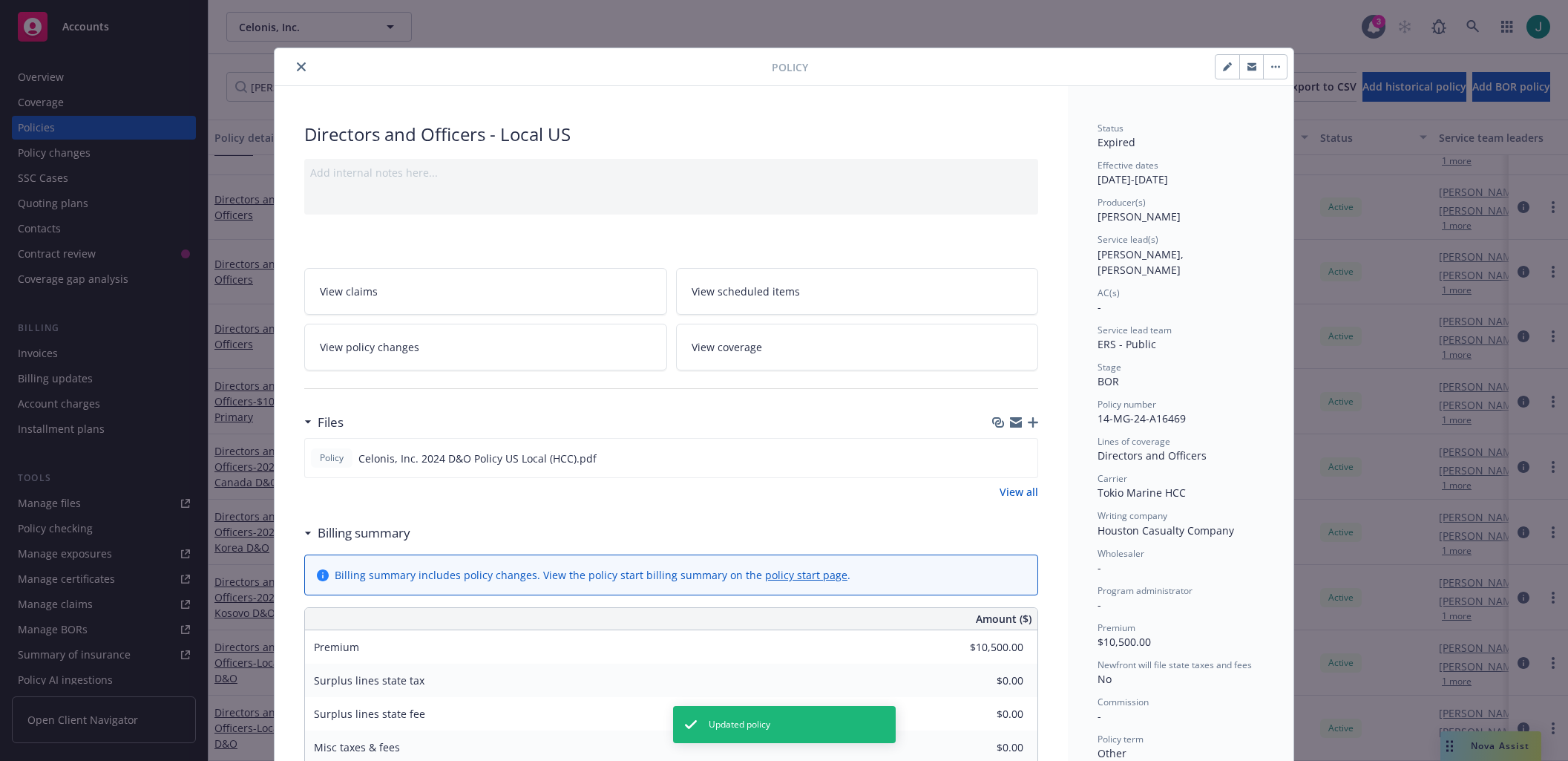
click at [296, 67] on icon "close" at bounding box center [300, 67] width 9 height 9
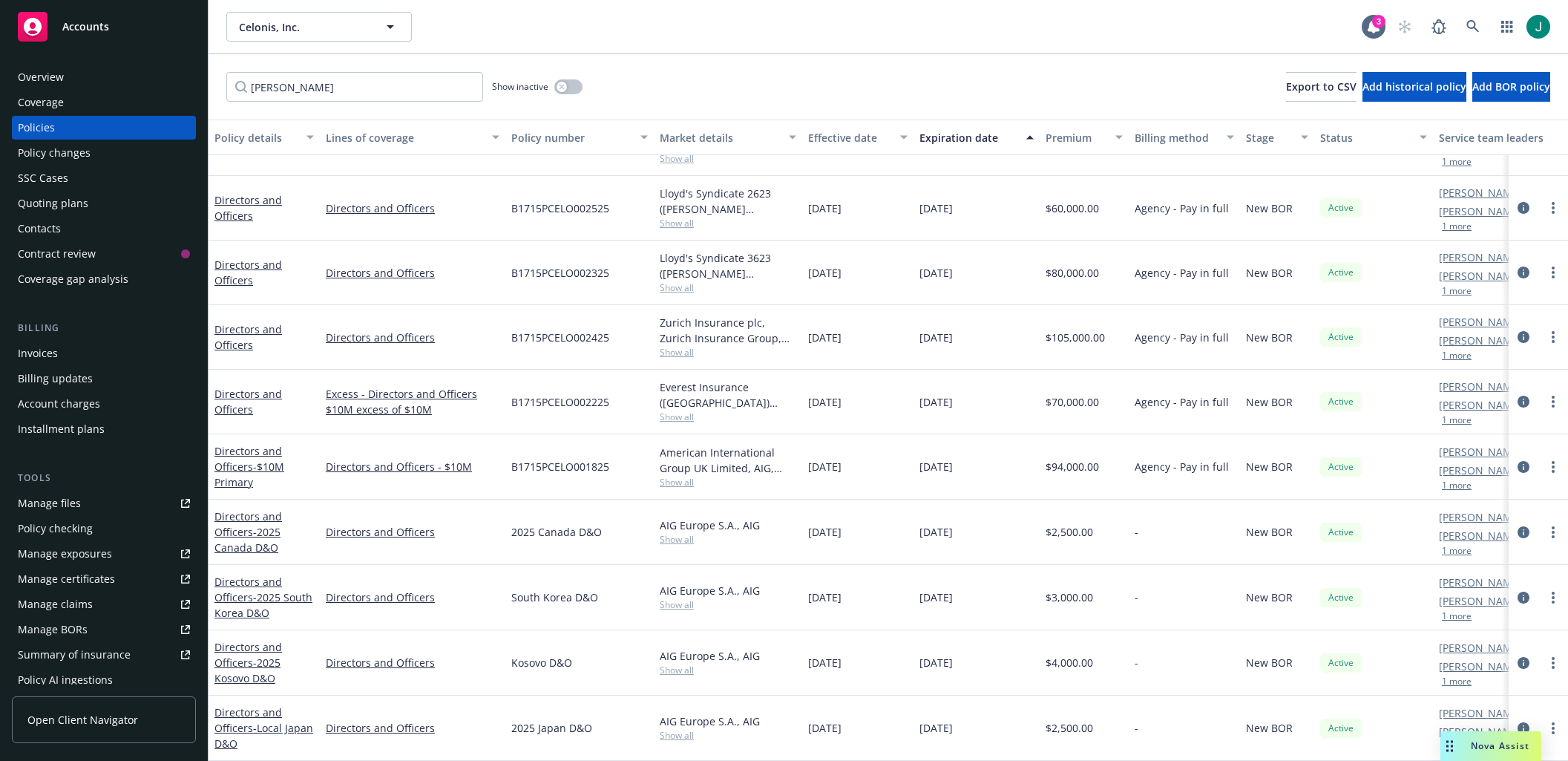
scroll to position [11, 0]
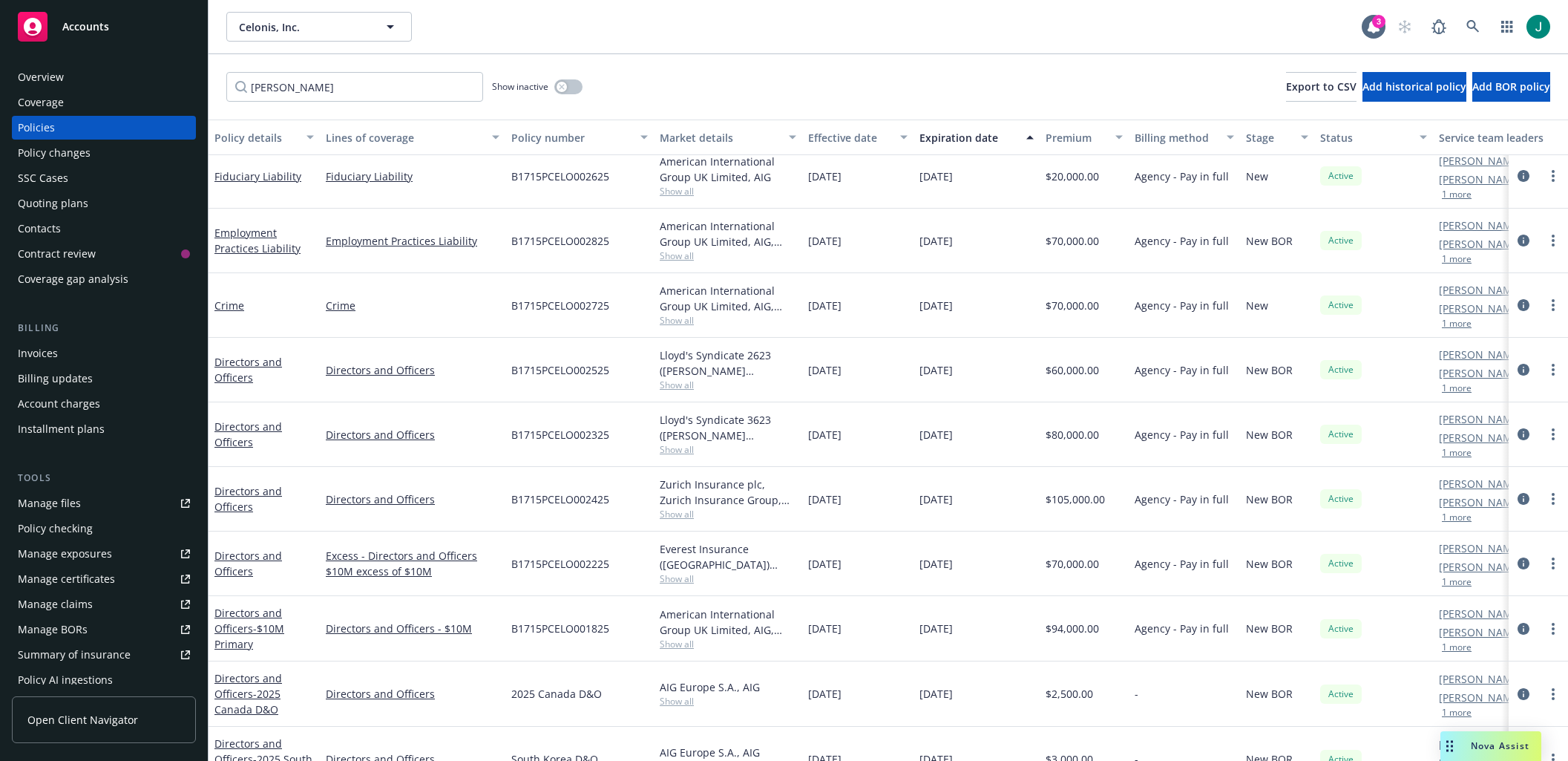
click at [810, 134] on div "Effective date" at bounding box center [849, 138] width 83 height 16
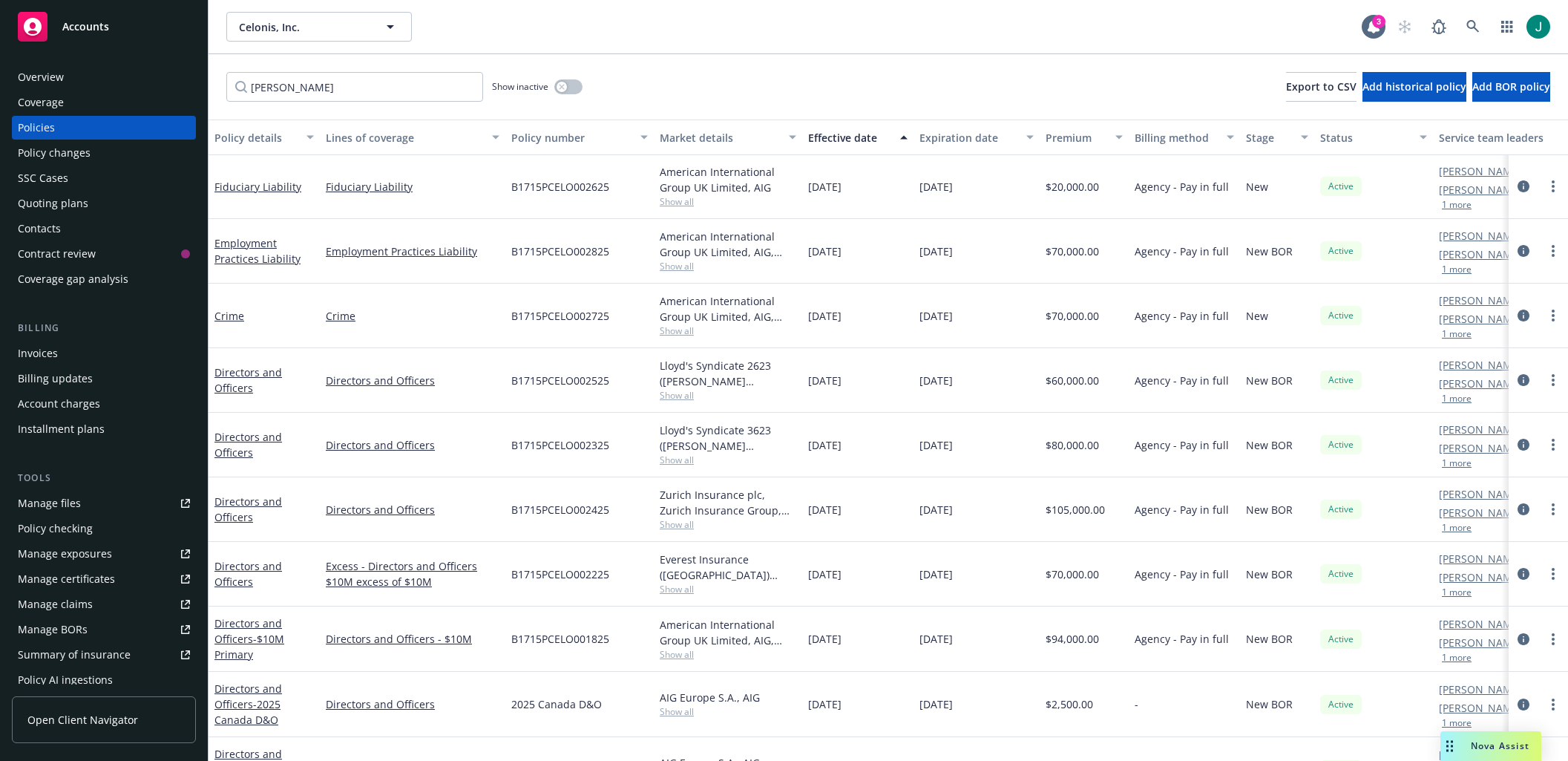
scroll to position [0, 0]
click at [1517, 510] on icon "circleInformation" at bounding box center [1523, 510] width 12 height 12
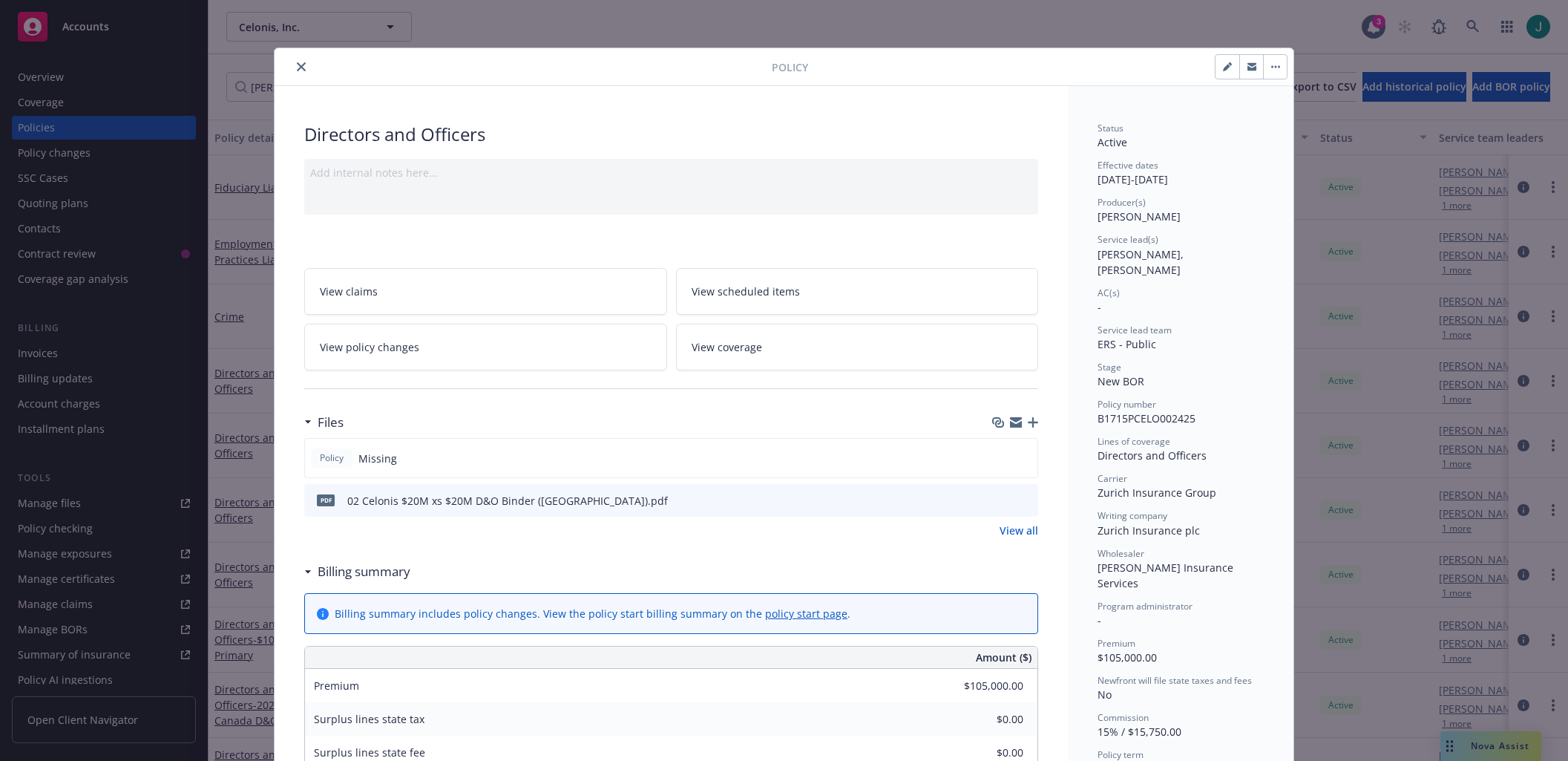
click at [1266, 72] on button "button" at bounding box center [1275, 67] width 24 height 24
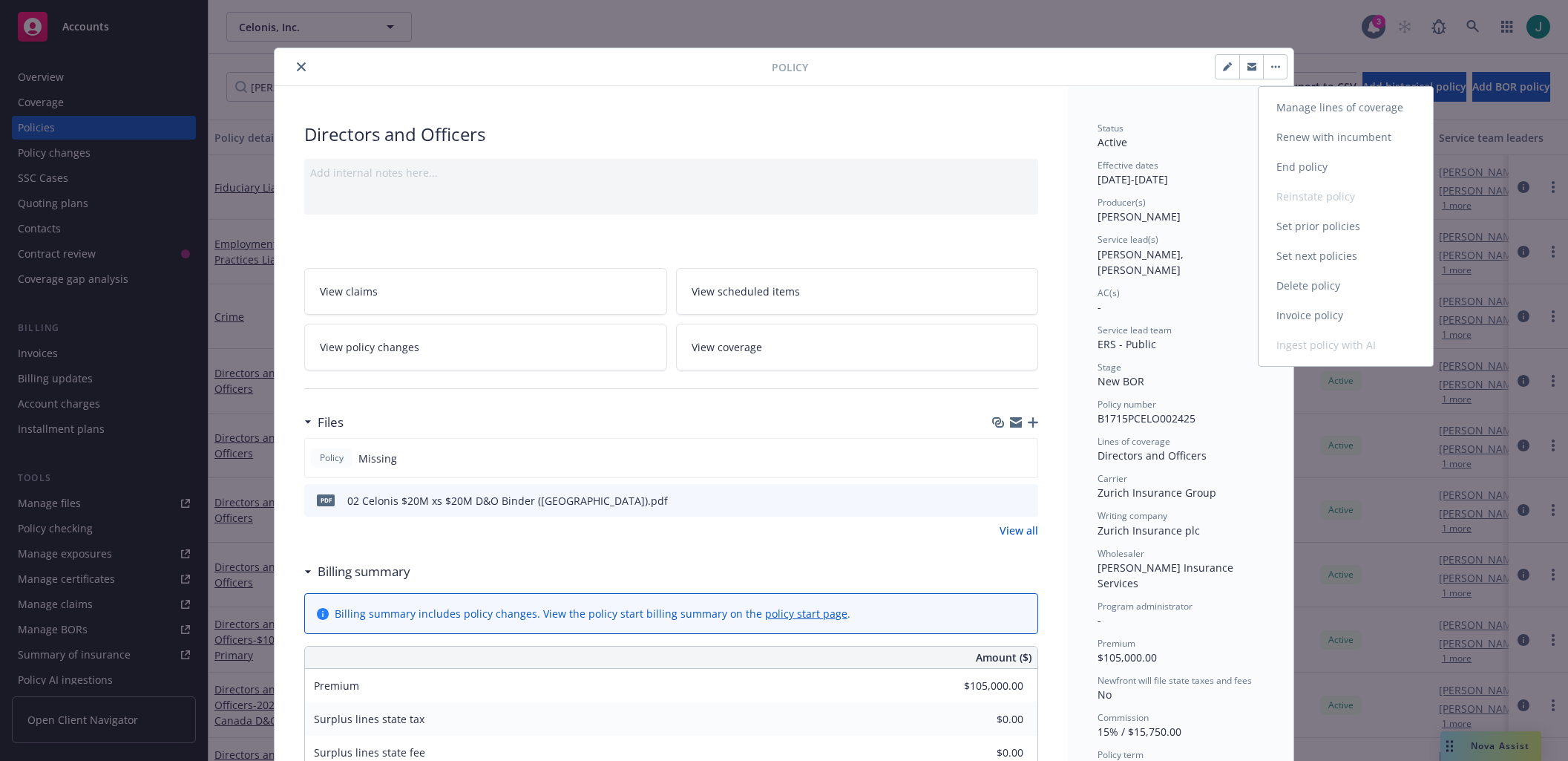
click at [1312, 113] on link "Manage lines of coverage" at bounding box center [1346, 107] width 174 height 29
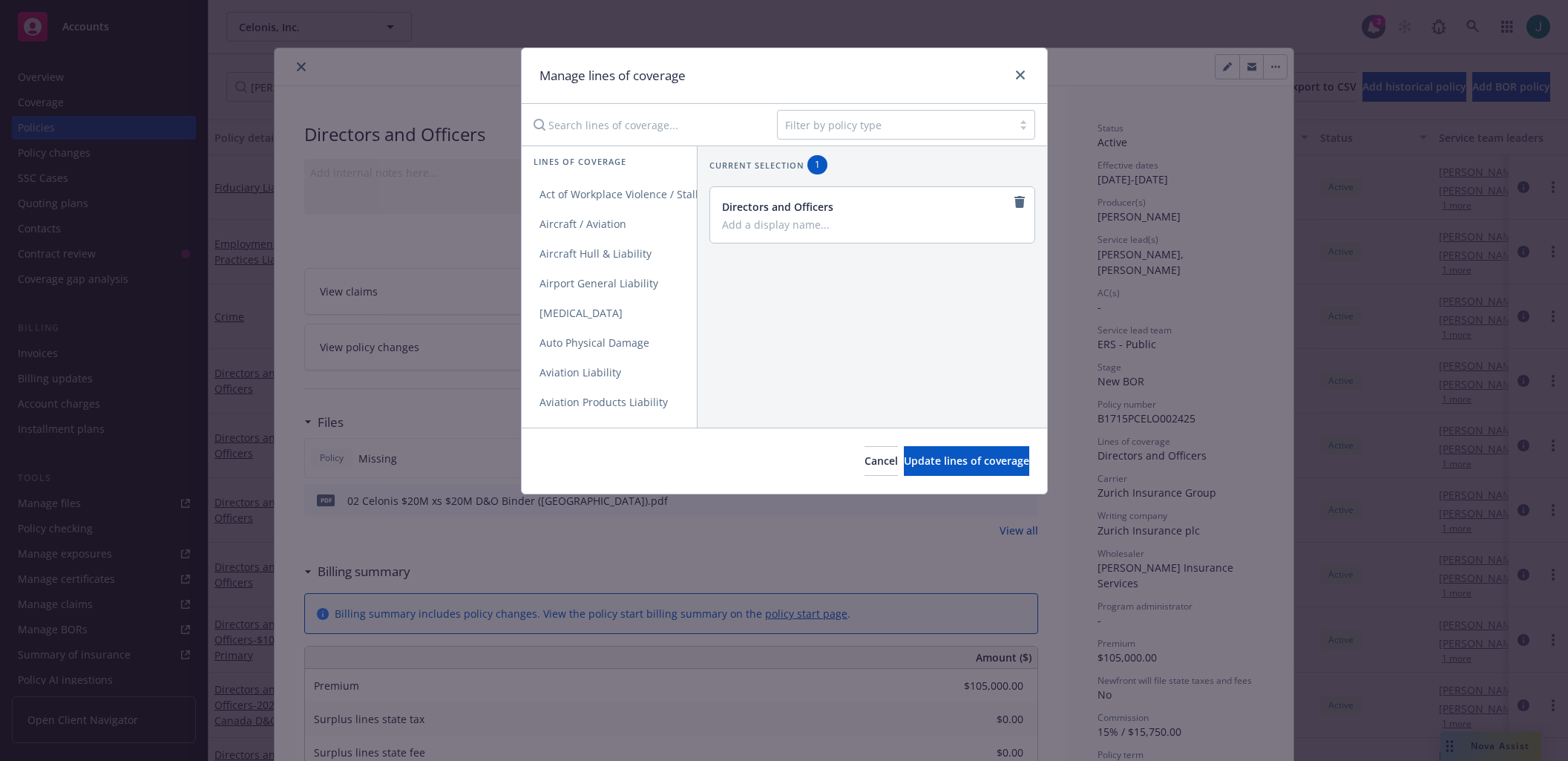
click at [591, 126] on input "Search lines of coverage..." at bounding box center [644, 124] width 240 height 29
type input "Exce"
click at [563, 195] on span "Excess" at bounding box center [556, 194] width 68 height 14
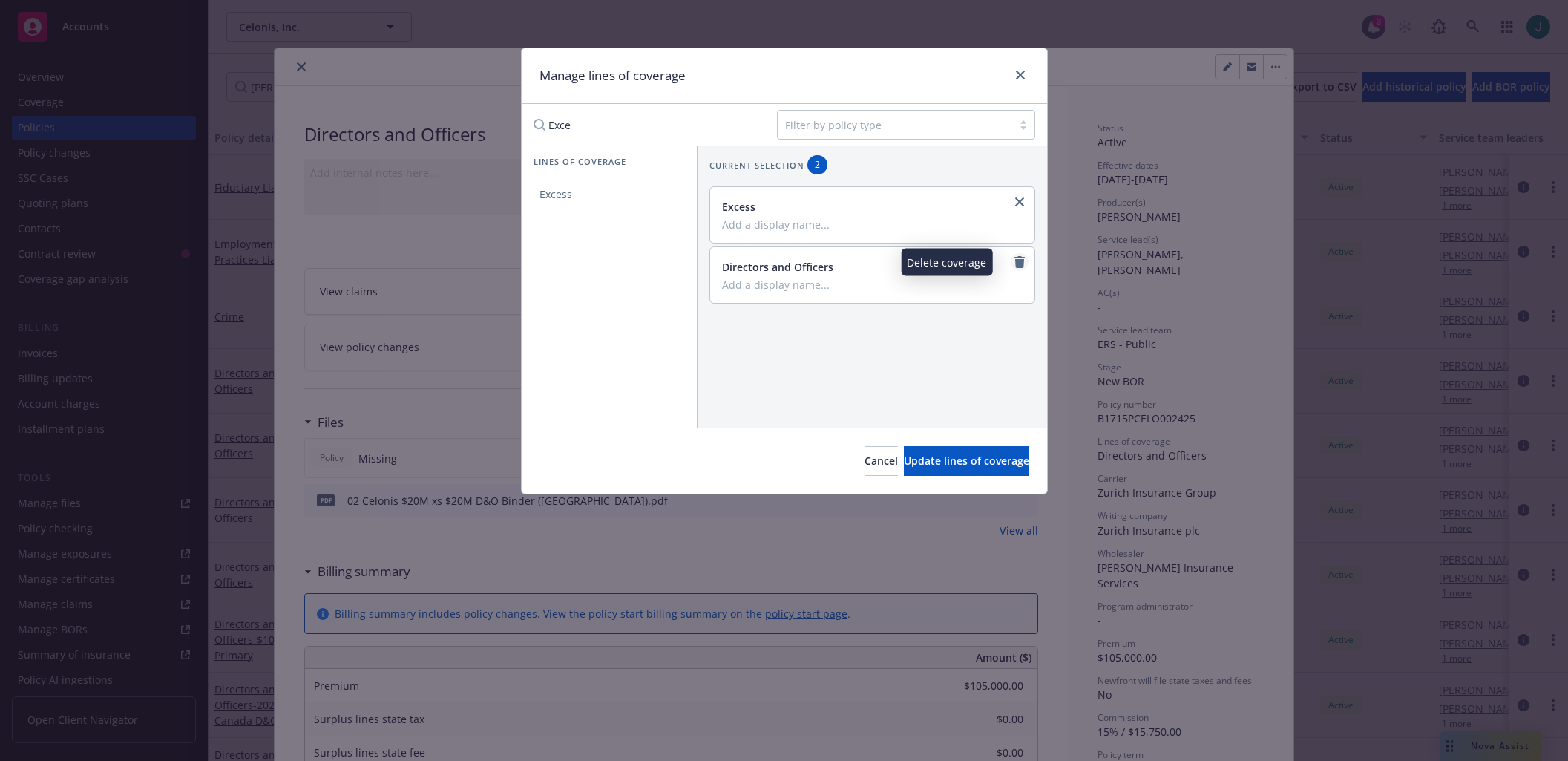
click at [1015, 262] on icon "remove" at bounding box center [1019, 262] width 10 height 12
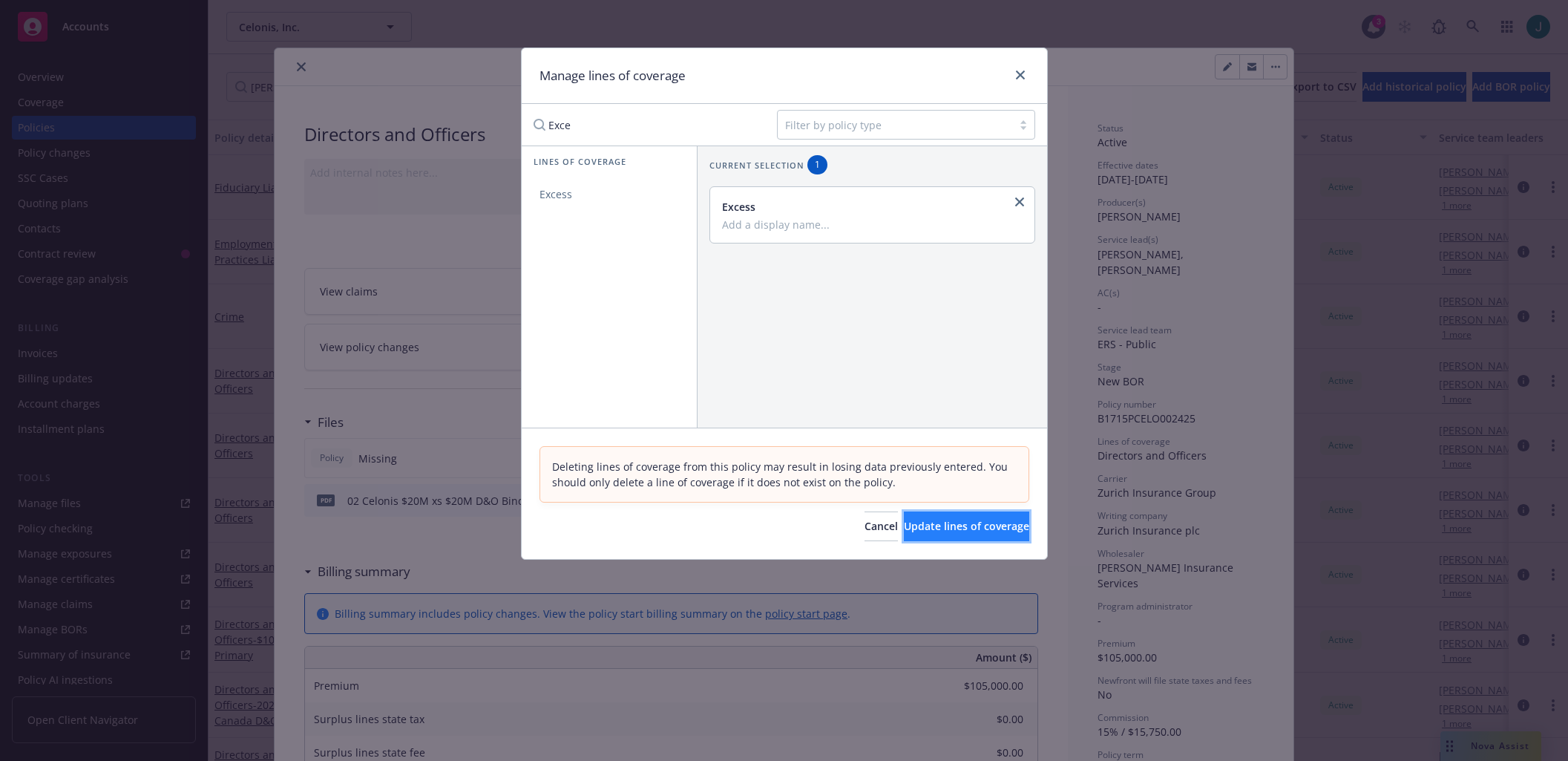
click at [936, 530] on span "Update lines of coverage" at bounding box center [966, 526] width 125 height 14
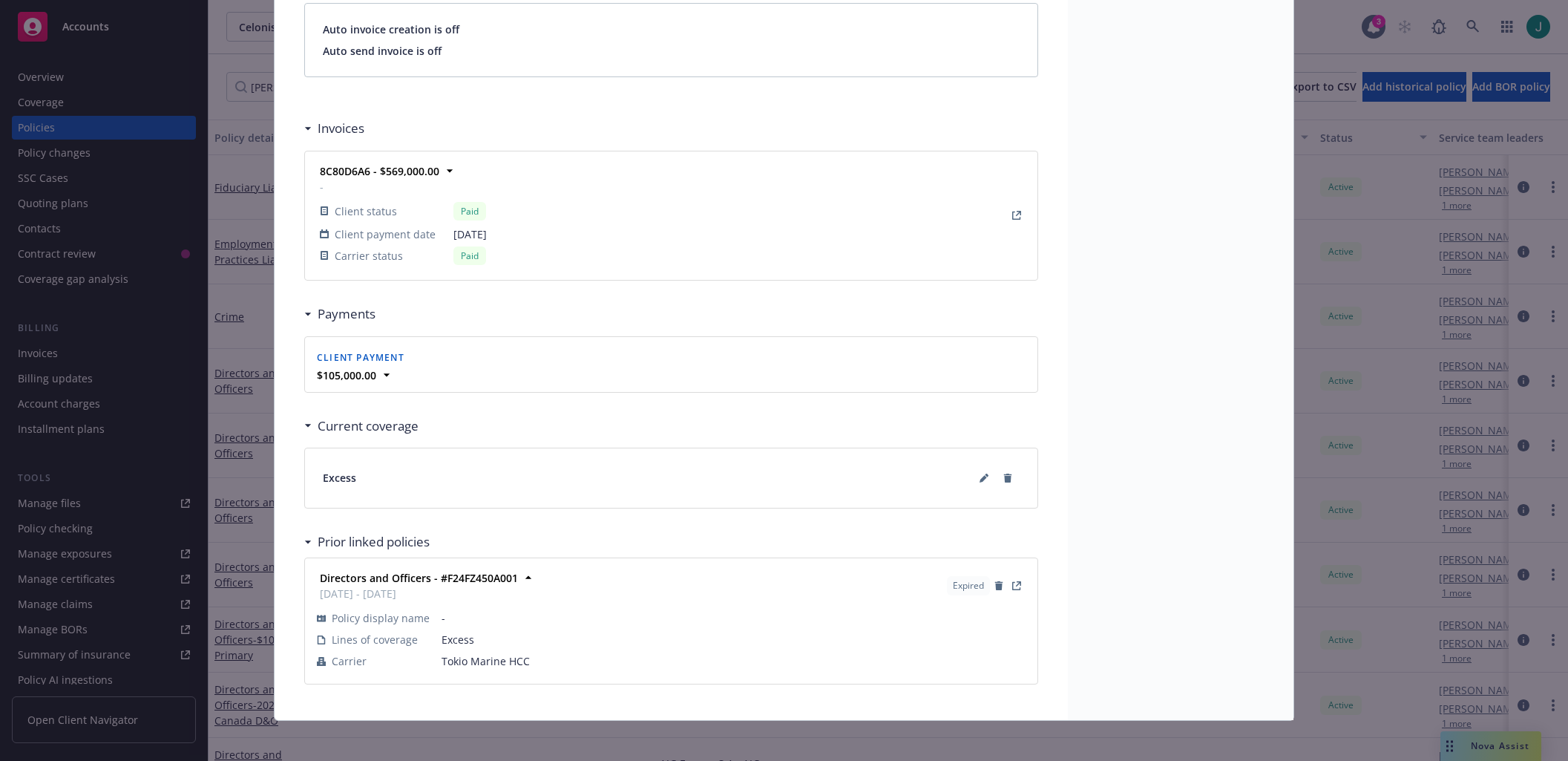
scroll to position [1121, 0]
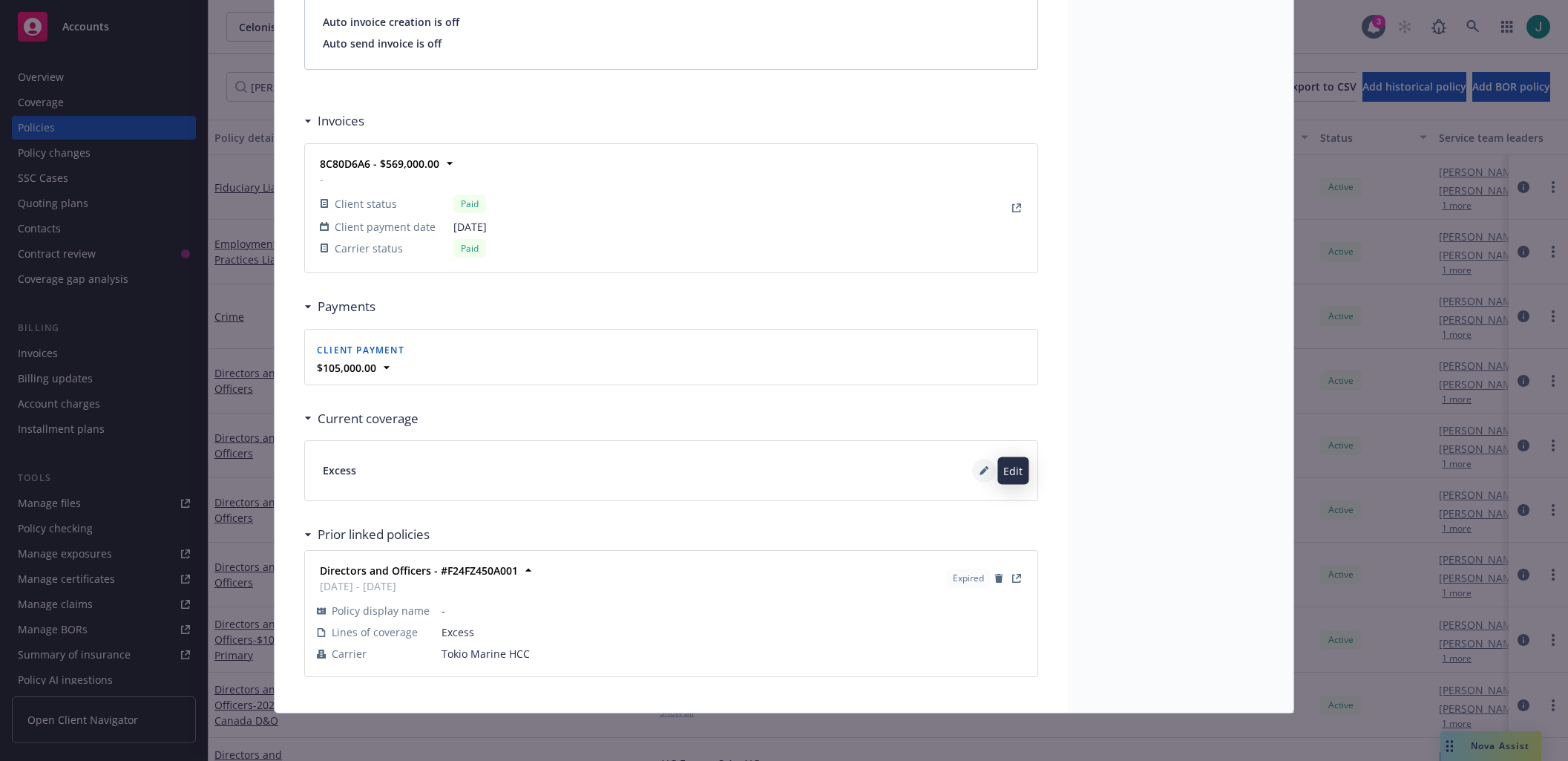
click at [980, 473] on icon at bounding box center [983, 471] width 7 height 7
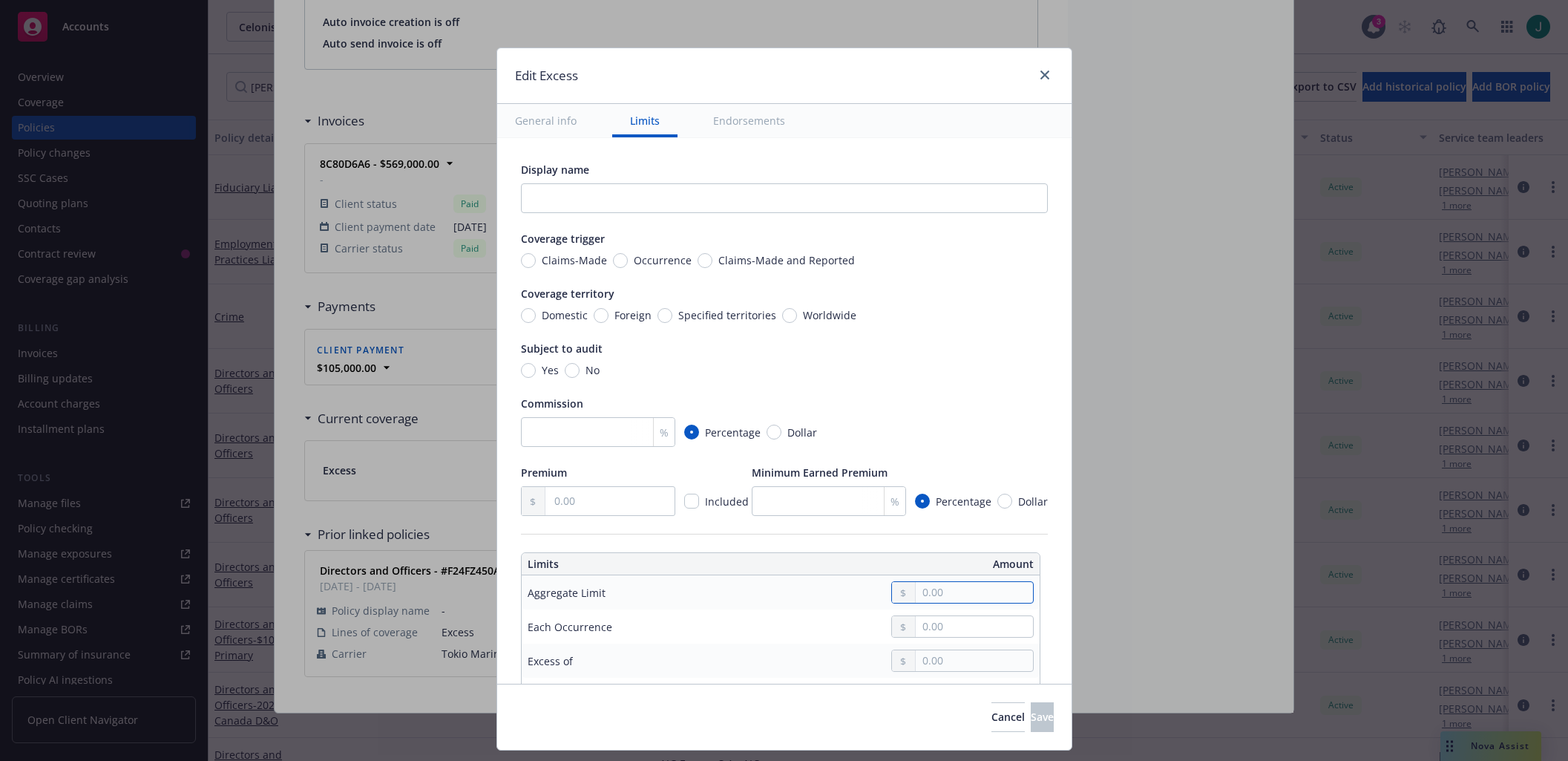
drag, startPoint x: 936, startPoint y: 599, endPoint x: 941, endPoint y: 593, distance: 7.8
click at [937, 599] on input "text" at bounding box center [973, 592] width 117 height 21
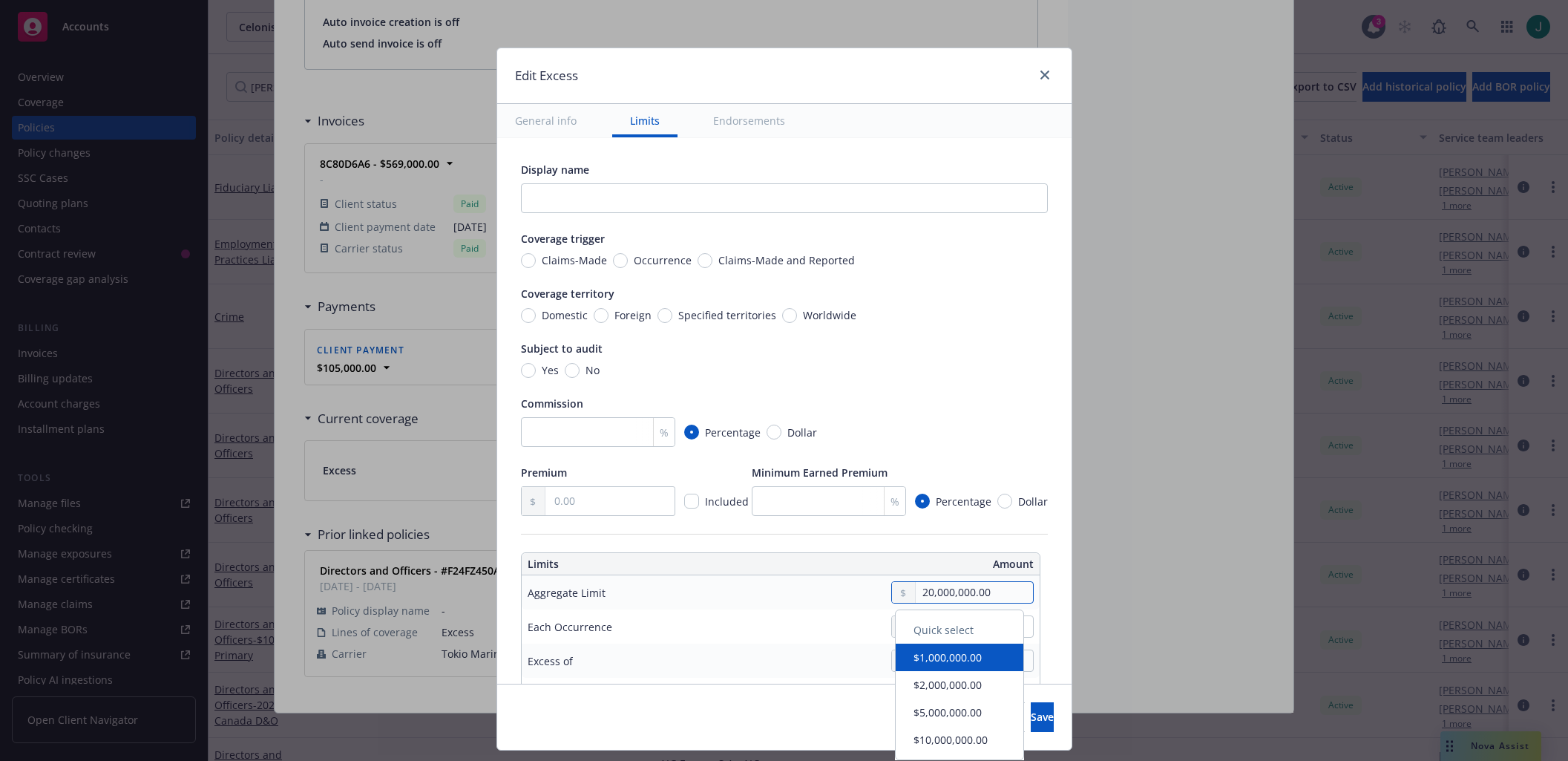
type input "20,000,000.00"
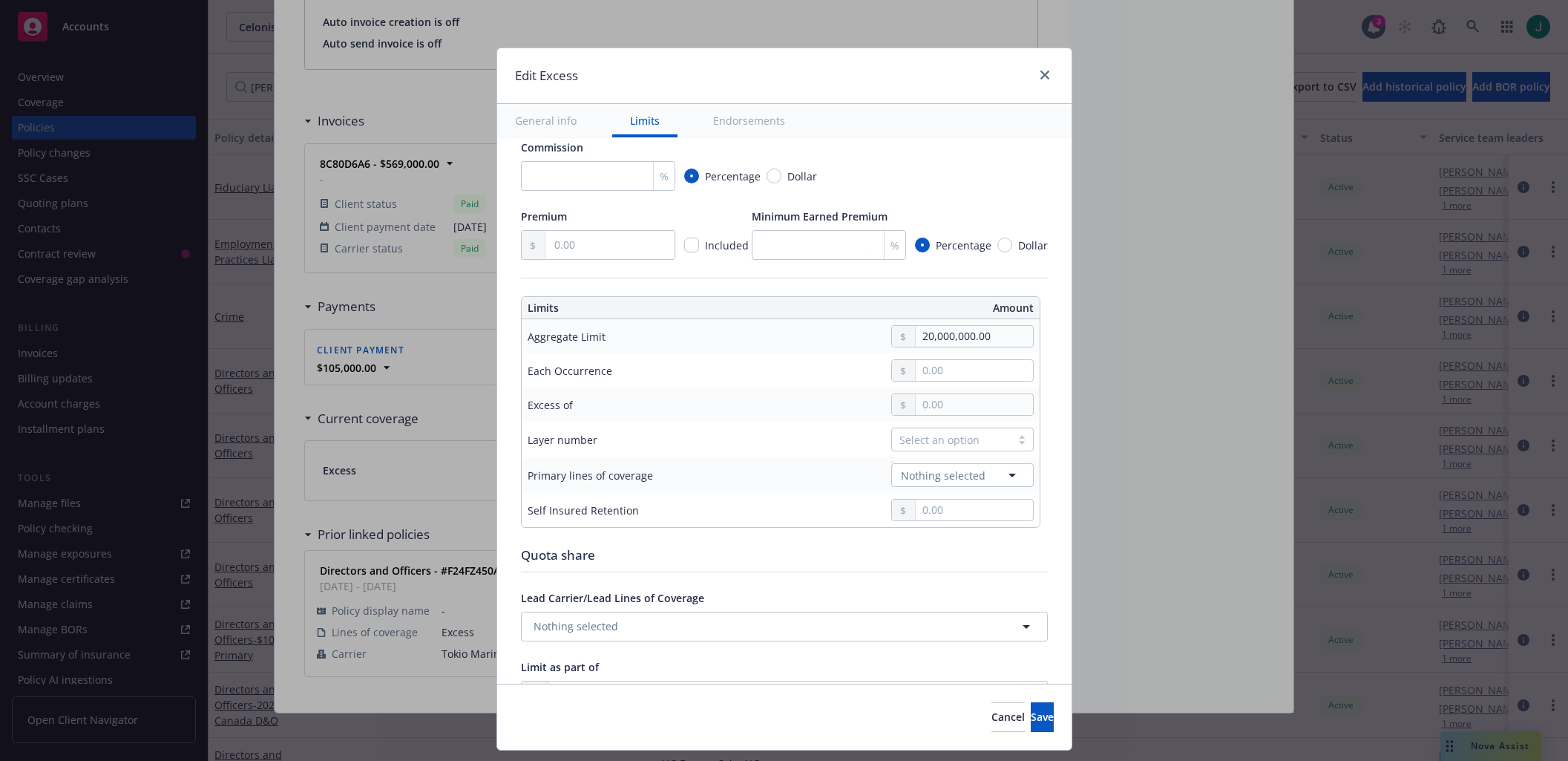
scroll to position [254, 0]
click at [935, 404] on input "text" at bounding box center [973, 406] width 117 height 21
type input "2.00"
type input "$20M excess of $2"
type input "20.00"
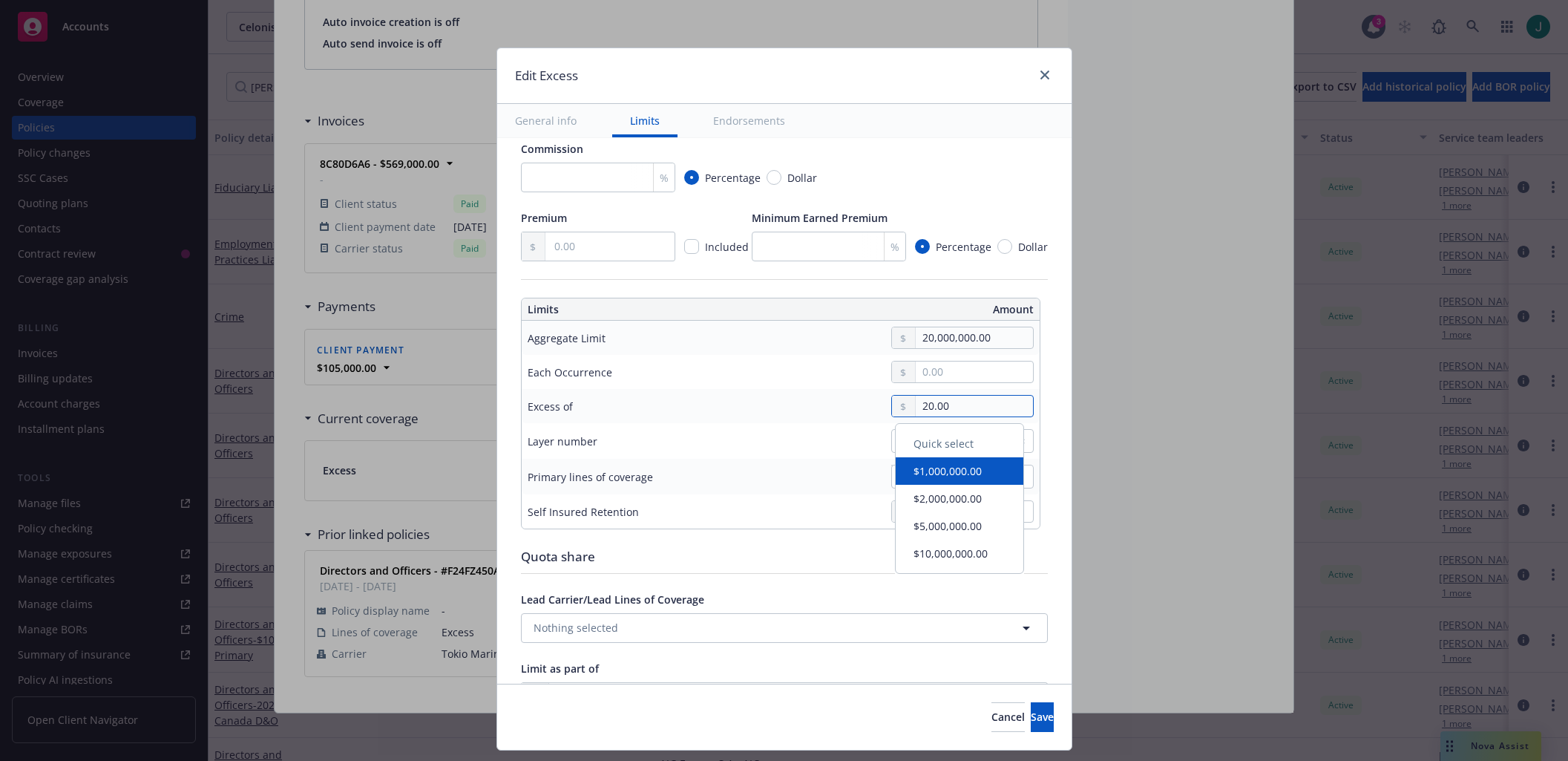
type input "$20M excess of $20"
type input "200.00"
type input "$20M excess of $200"
type input "2,000.00"
type input "$20M excess of $2K"
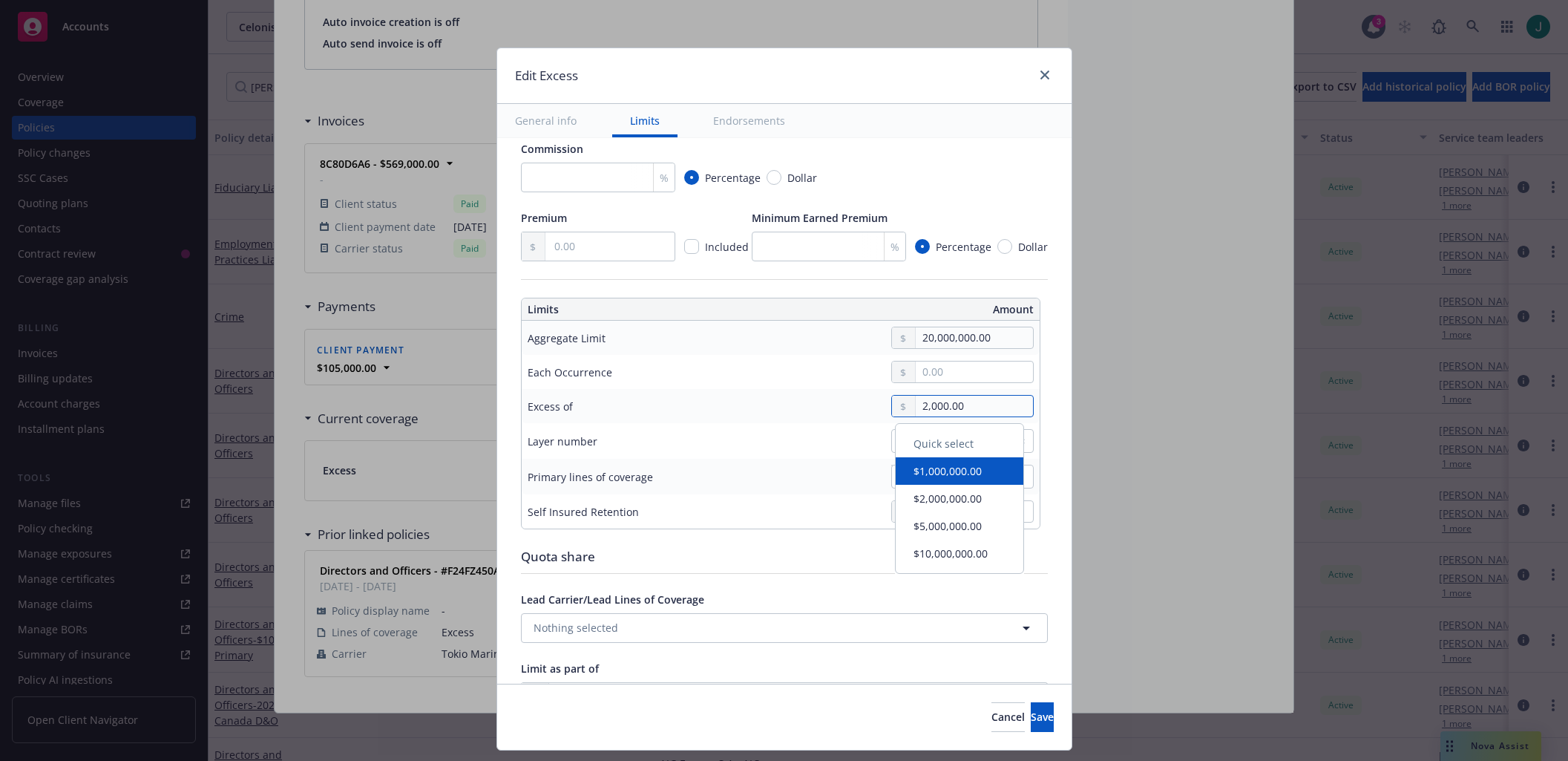
type input "20,000.00"
type input "$20M excess of $20K"
type input "200,000.00"
type input "$20M excess of $200K"
type input "2,000,000.00"
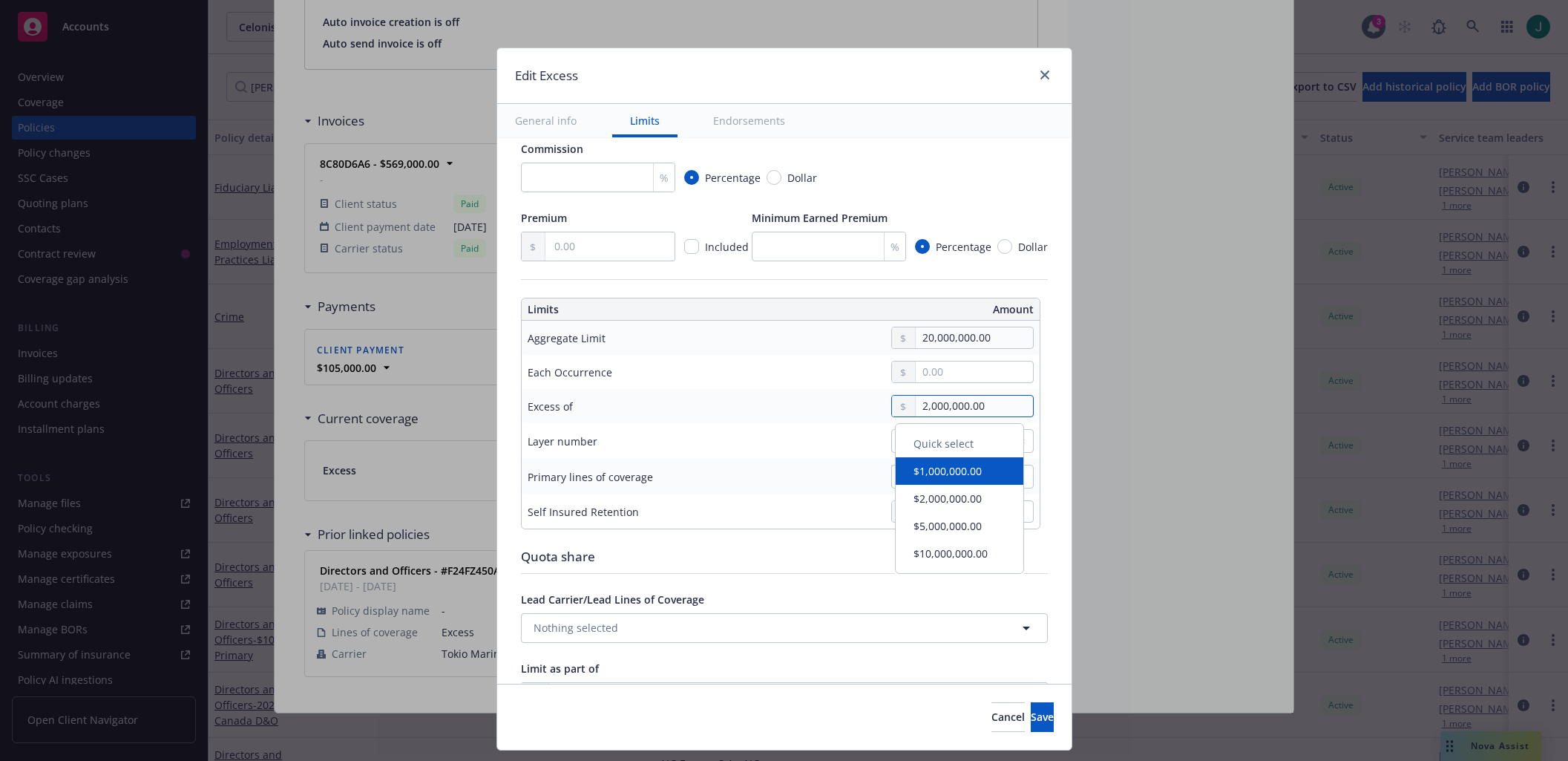
type input "$20M excess of $2M"
type input "20,000,000.00"
type input "$20M excess of $20M"
type input "20,000,000.00"
click at [1054, 442] on div "Display name $20M excess of $20M Coverage trigger Claims-Made Occurrence Claims…" at bounding box center [784, 468] width 575 height 1171
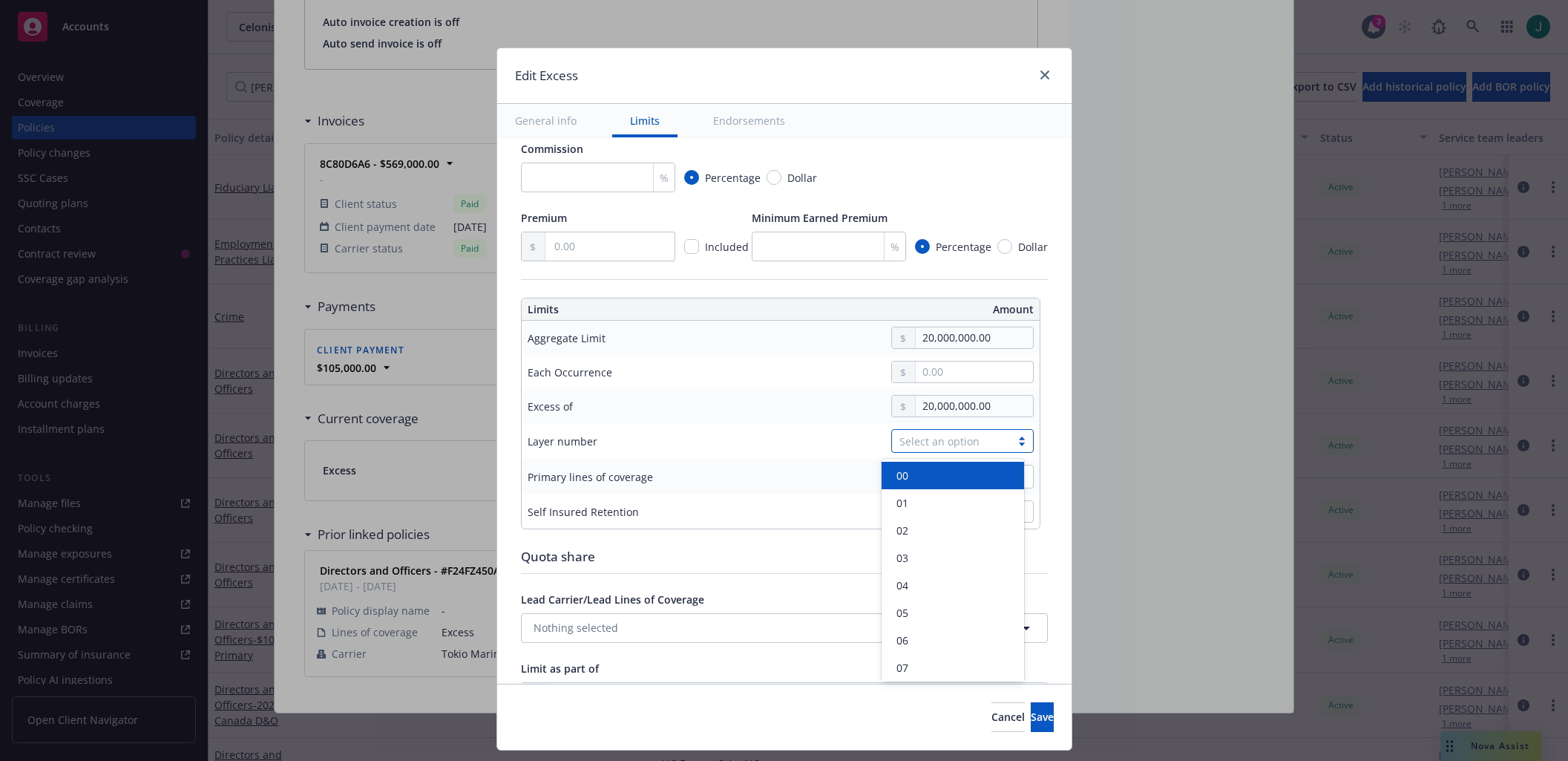
click at [1012, 446] on div at bounding box center [1022, 441] width 22 height 12
drag, startPoint x: 922, startPoint y: 526, endPoint x: 977, endPoint y: 525, distance: 55.0
click at [922, 526] on div "02" at bounding box center [952, 530] width 124 height 16
click at [1006, 477] on icon "button" at bounding box center [1012, 476] width 17 height 17
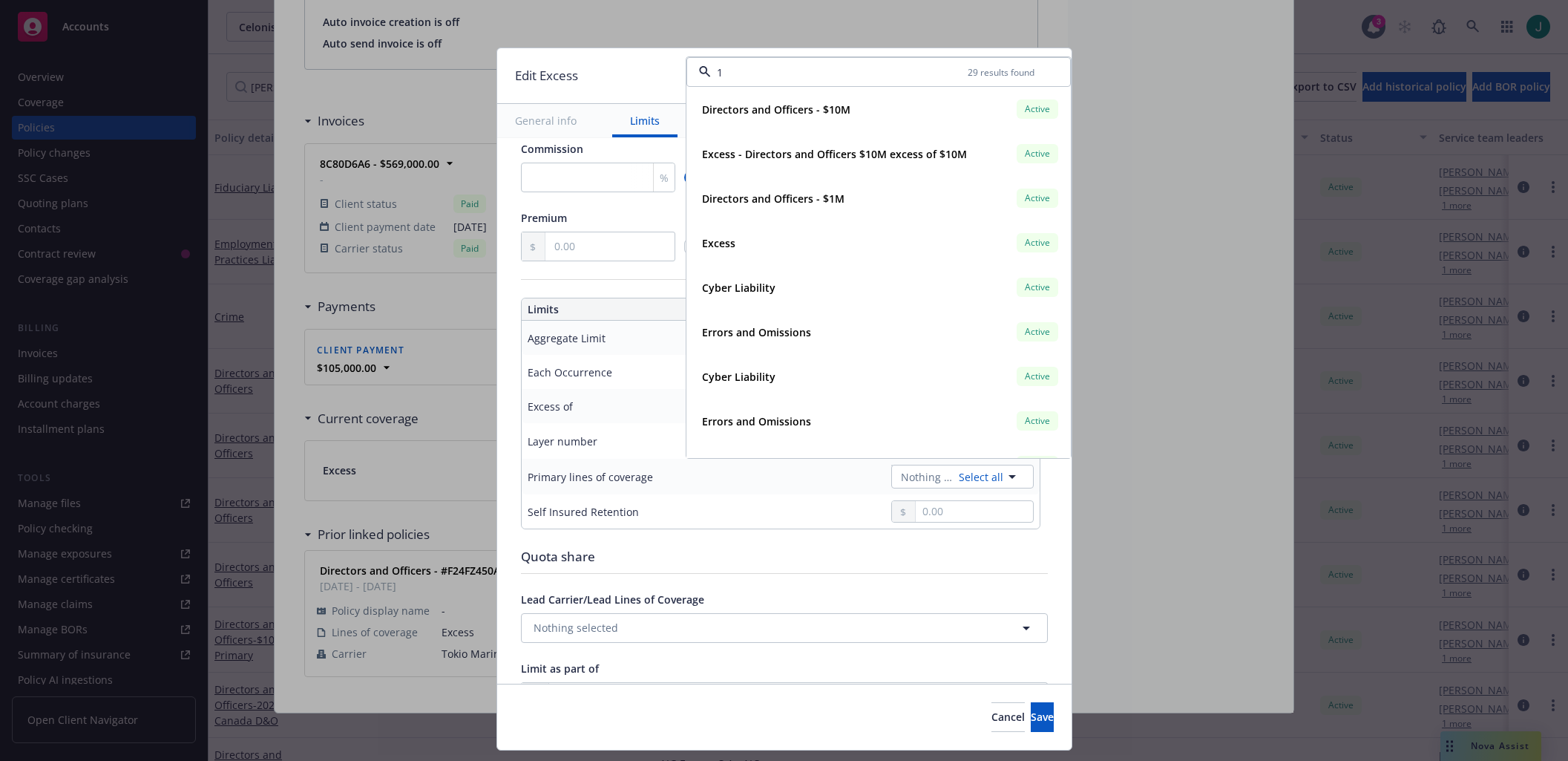
type input "18"
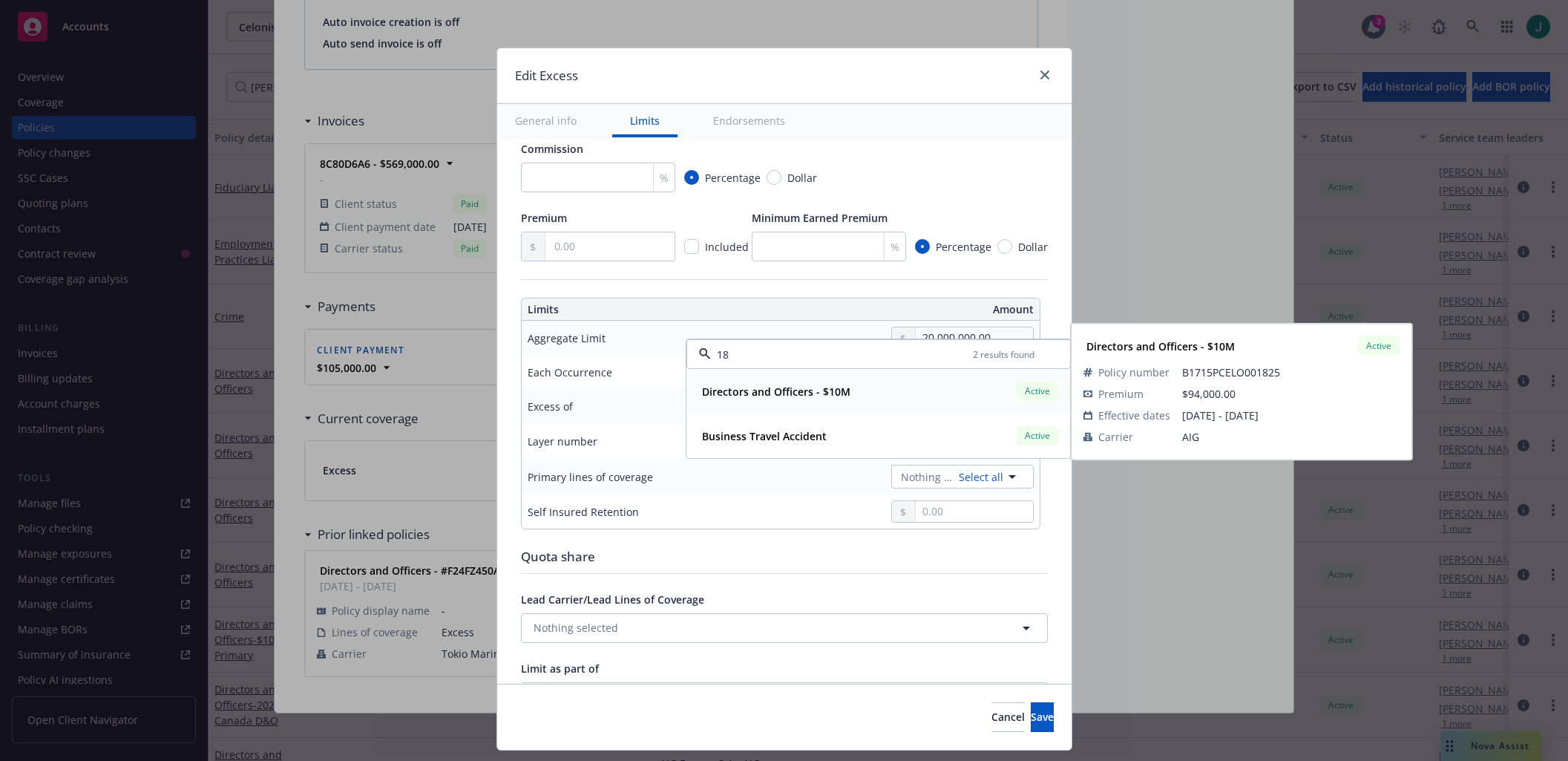
click at [789, 396] on strong "Directors and Officers - $10M" at bounding box center [776, 392] width 148 height 14
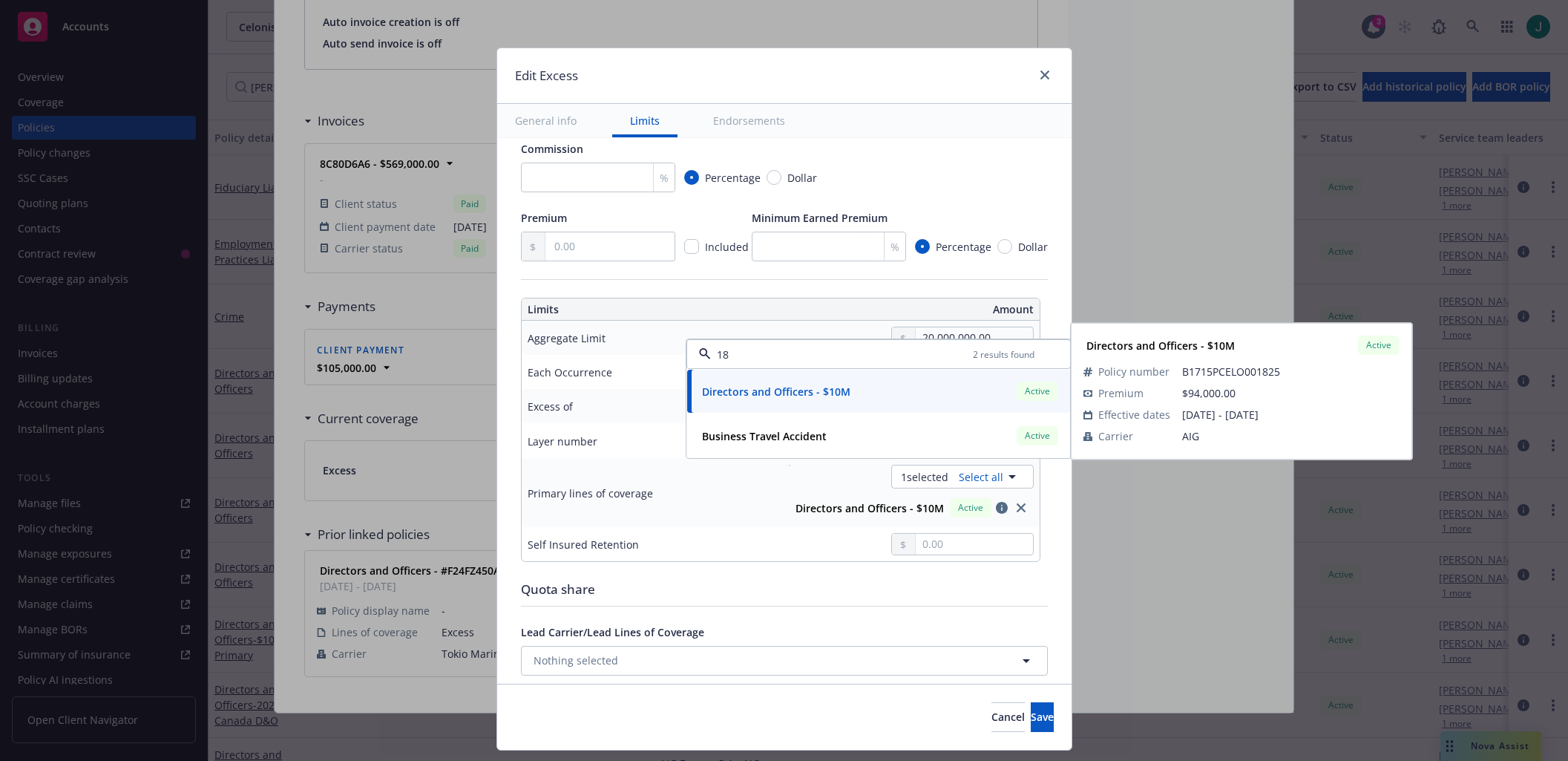
type input "Directors and Officers $20M excess of $20M"
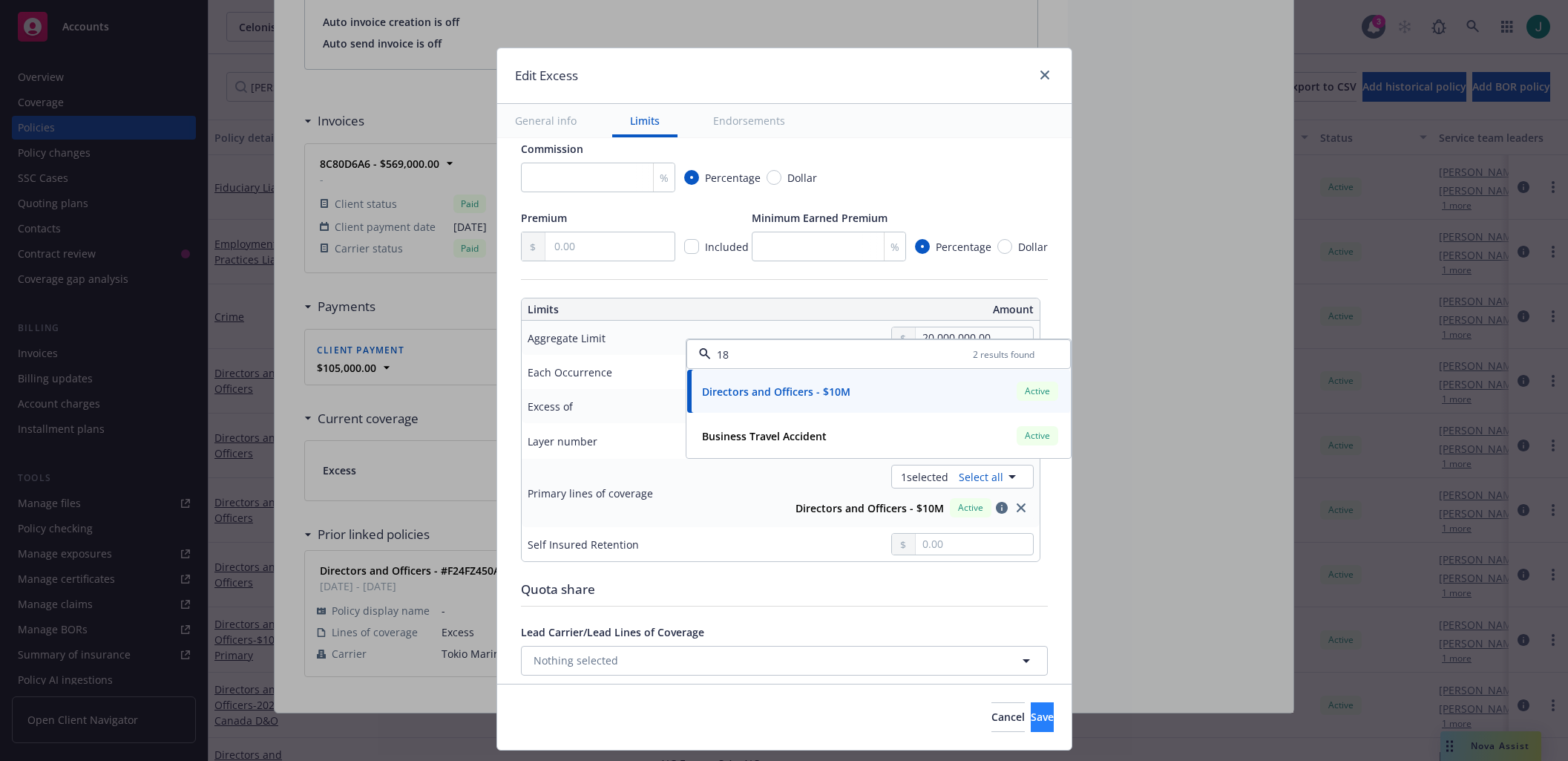
type input "18"
click at [1031, 716] on span "Save" at bounding box center [1042, 717] width 23 height 14
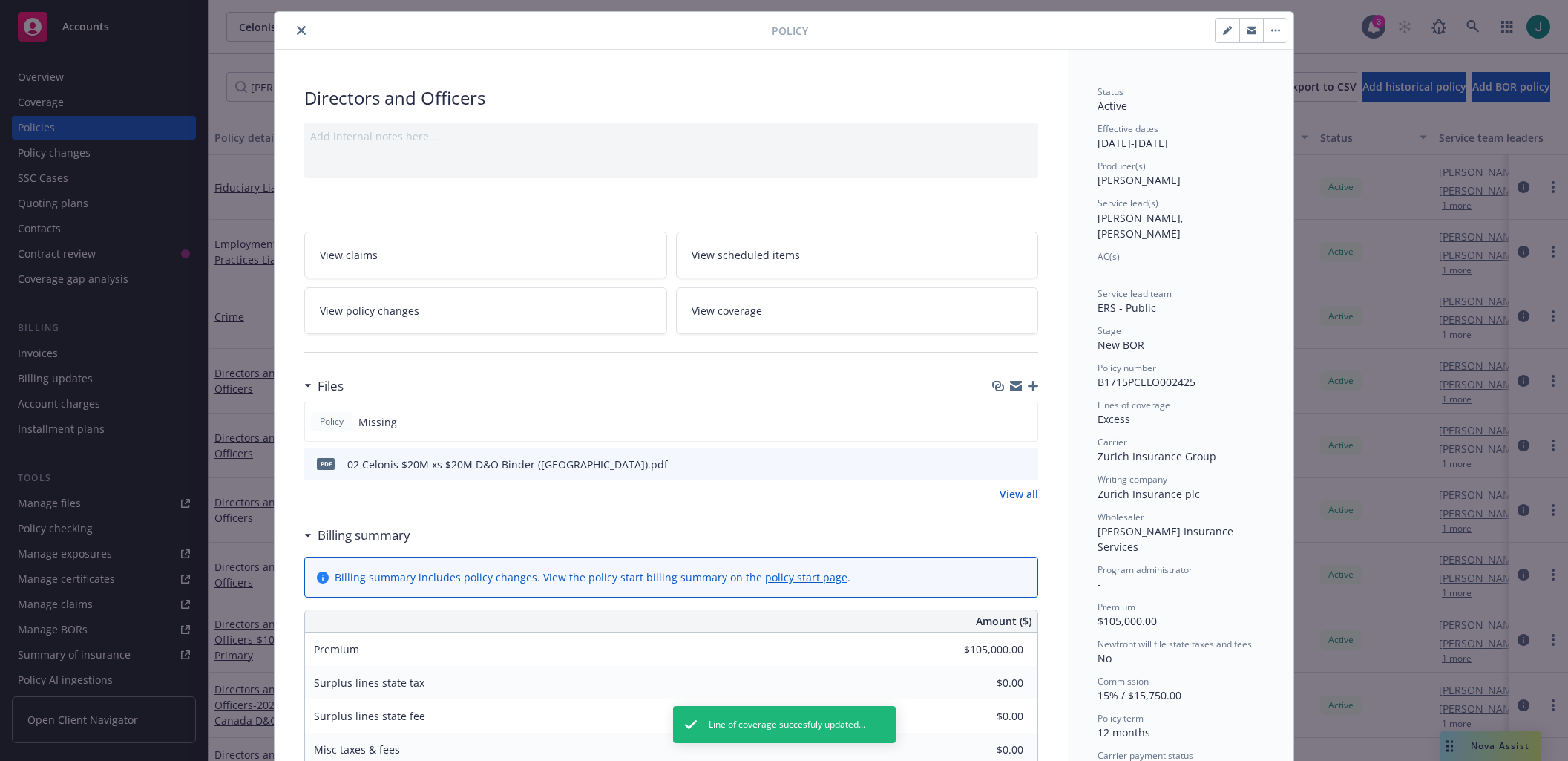
scroll to position [0, 0]
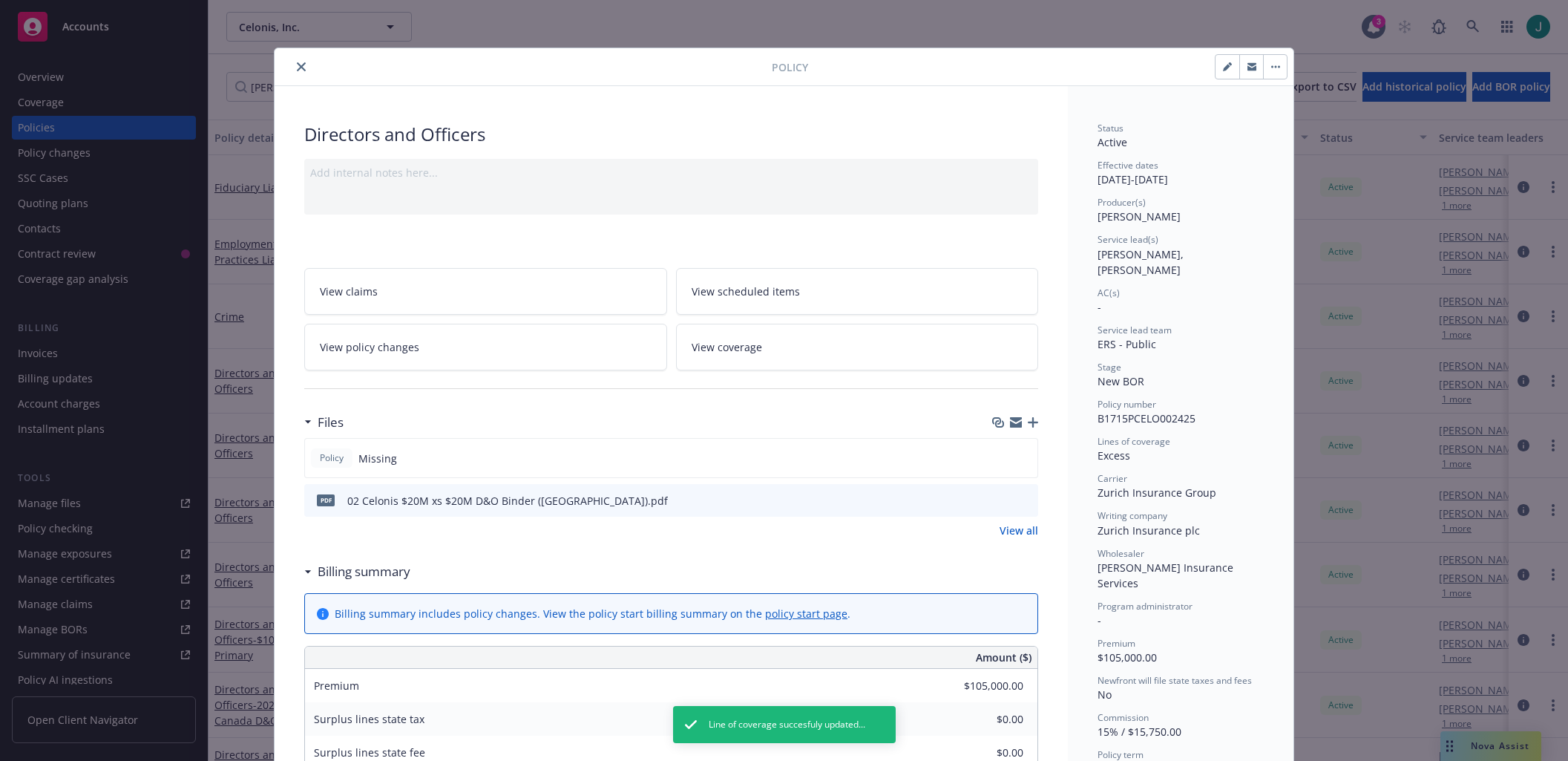
click at [1227, 65] on button "button" at bounding box center [1227, 67] width 24 height 24
select select "NEW_BOR"
select select "12"
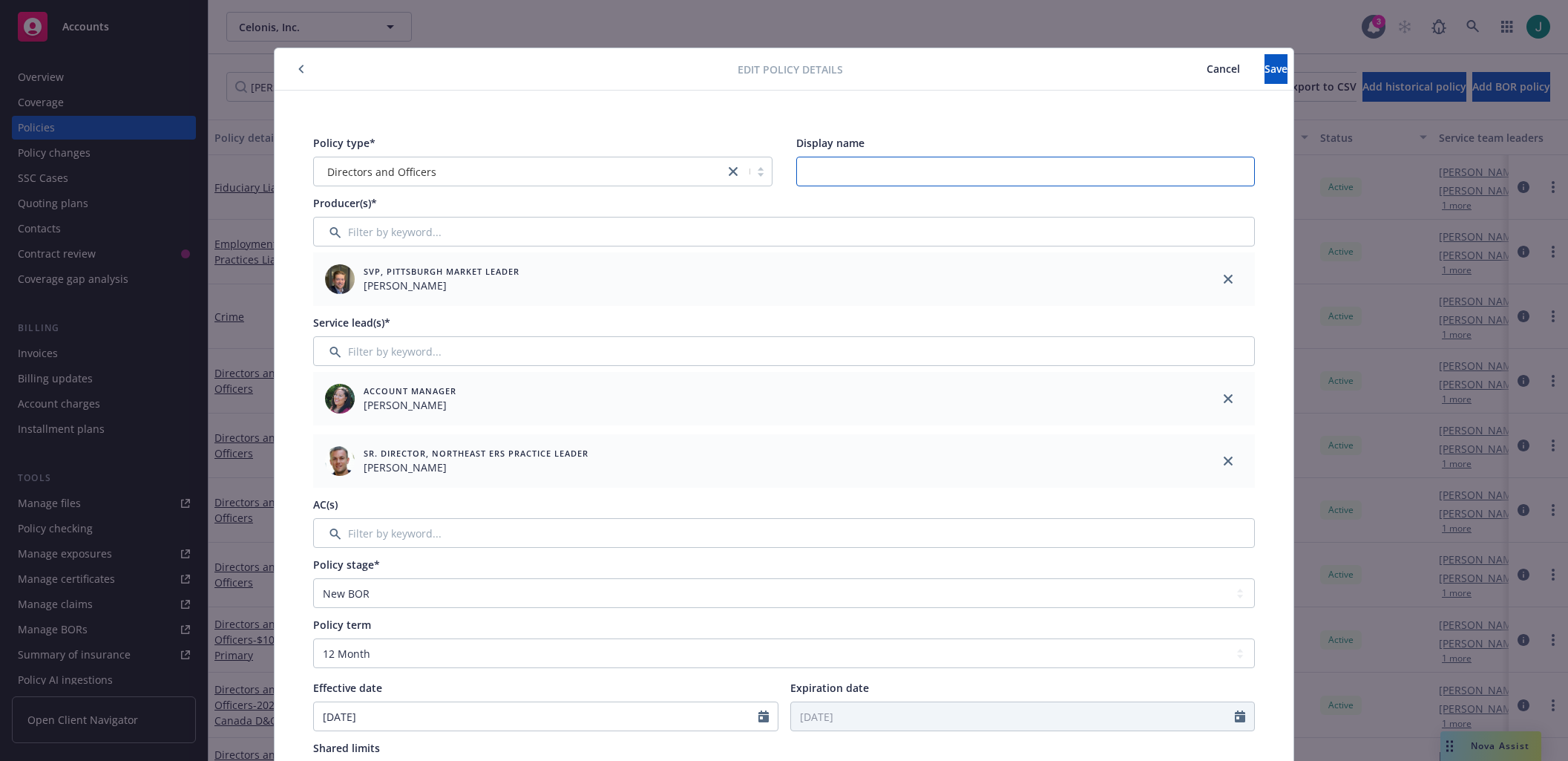
click at [831, 168] on input "Display name" at bounding box center [1025, 171] width 459 height 29
type input "@"
click at [831, 173] on input "$20M cs $20M" at bounding box center [1025, 171] width 459 height 29
type input "$20M xs $20M"
click at [1264, 71] on span "Save" at bounding box center [1275, 69] width 23 height 14
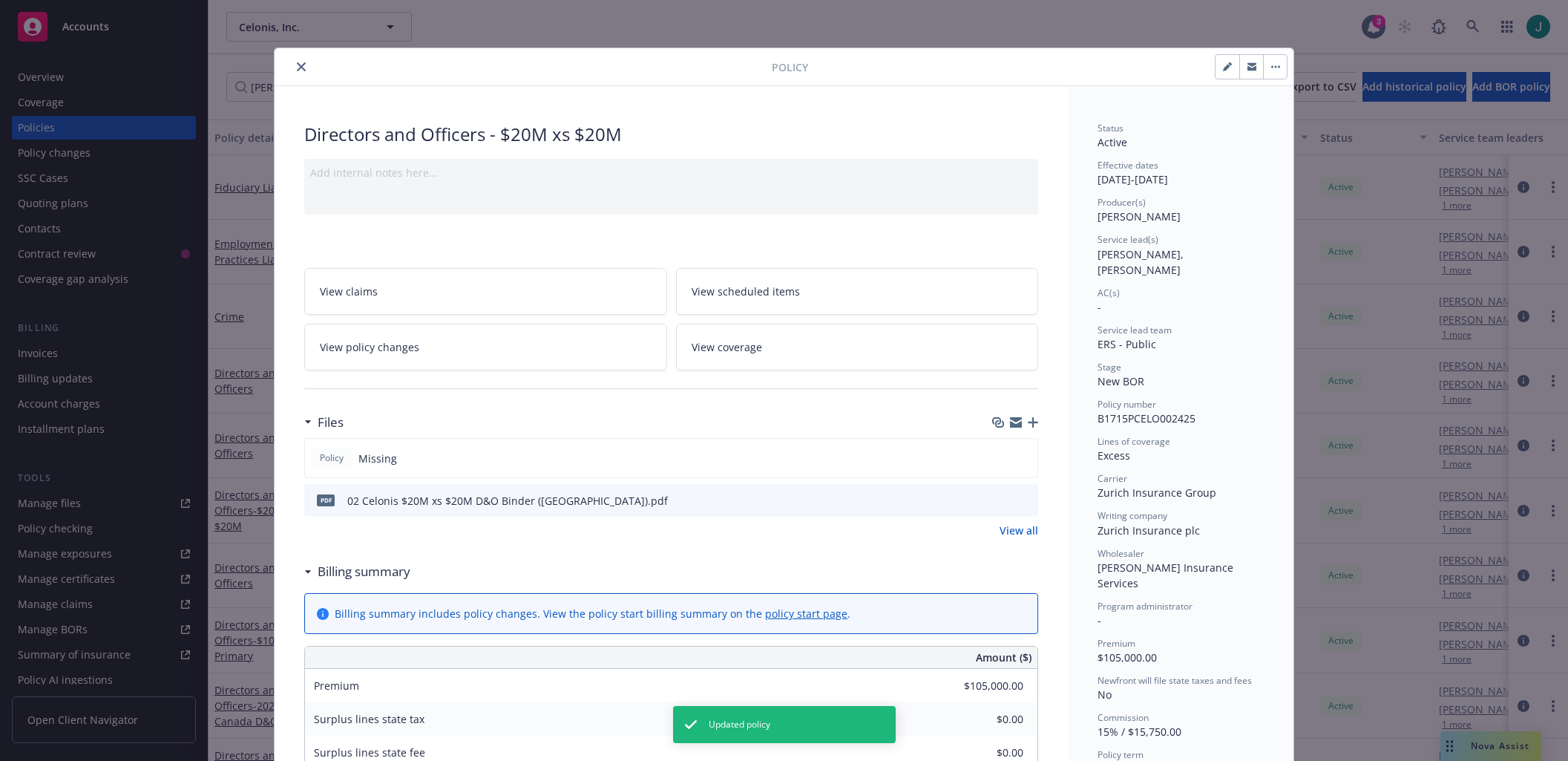
click at [300, 66] on icon "close" at bounding box center [300, 67] width 9 height 9
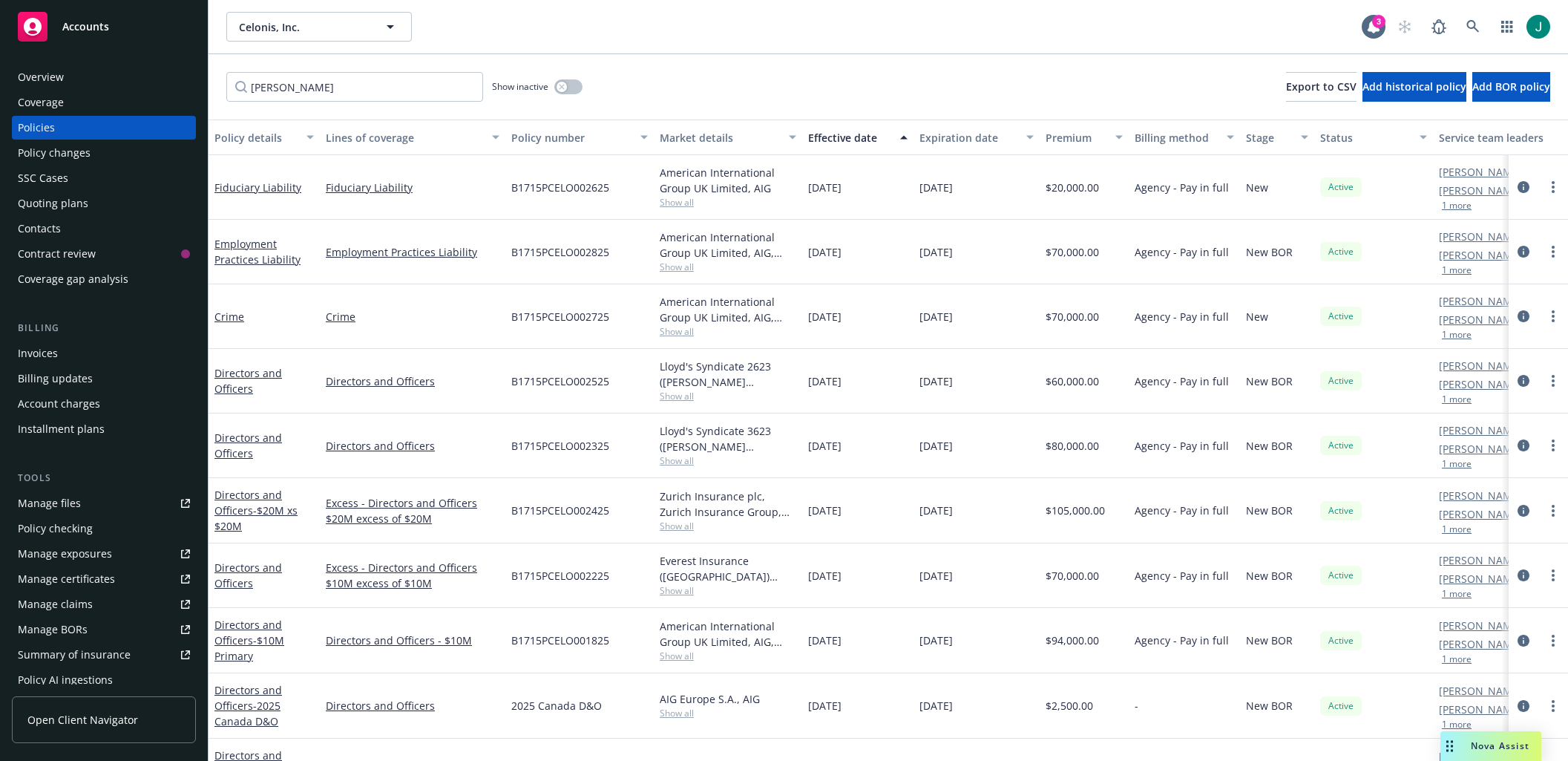
click at [603, 536] on div "B1715PCELO002425" at bounding box center [579, 511] width 148 height 65
click at [1517, 445] on icon "circleInformation" at bounding box center [1523, 445] width 12 height 12
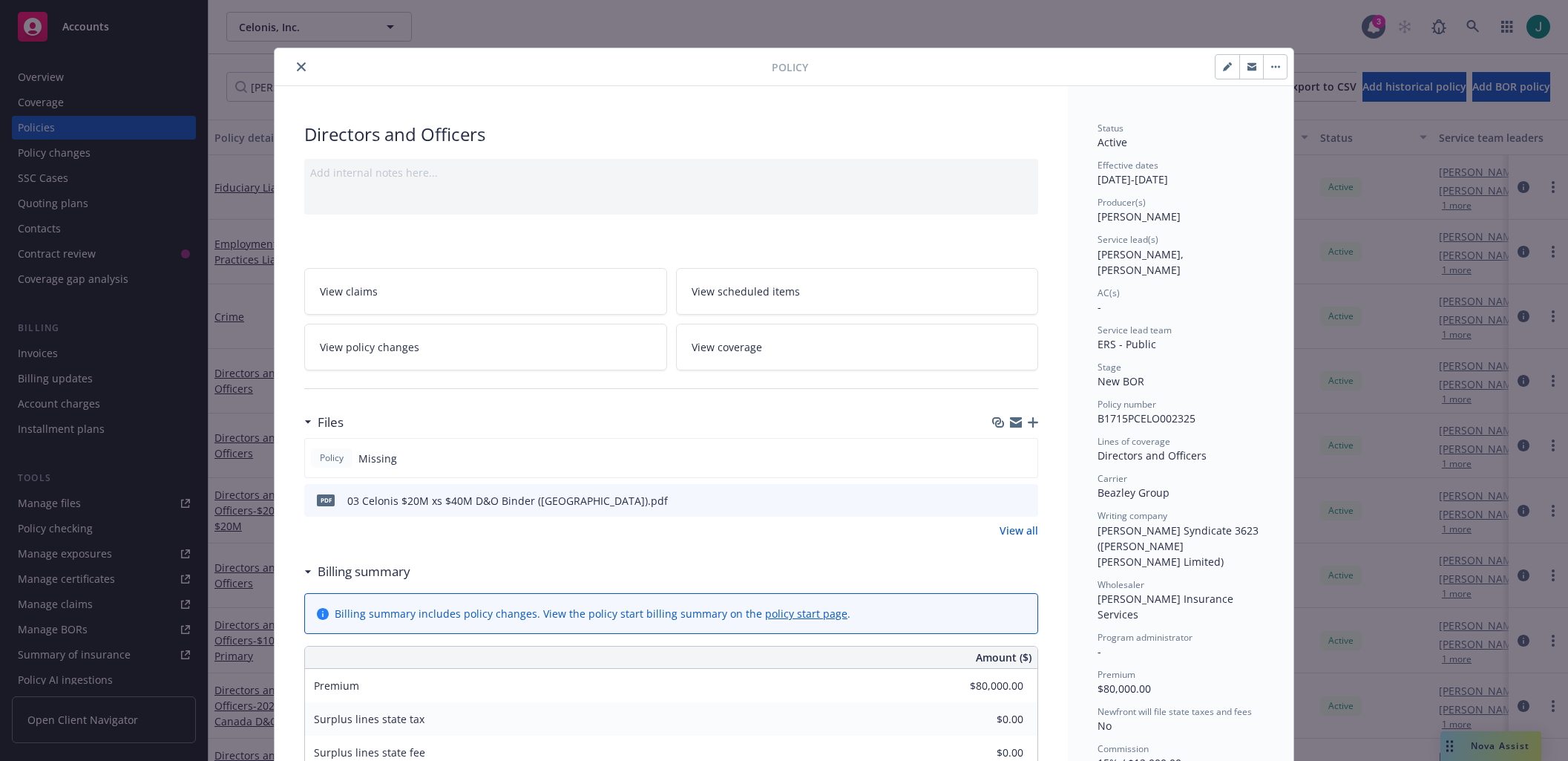
click at [1226, 67] on icon "button" at bounding box center [1227, 67] width 9 height 9
select select "NEW_BOR"
select select "12"
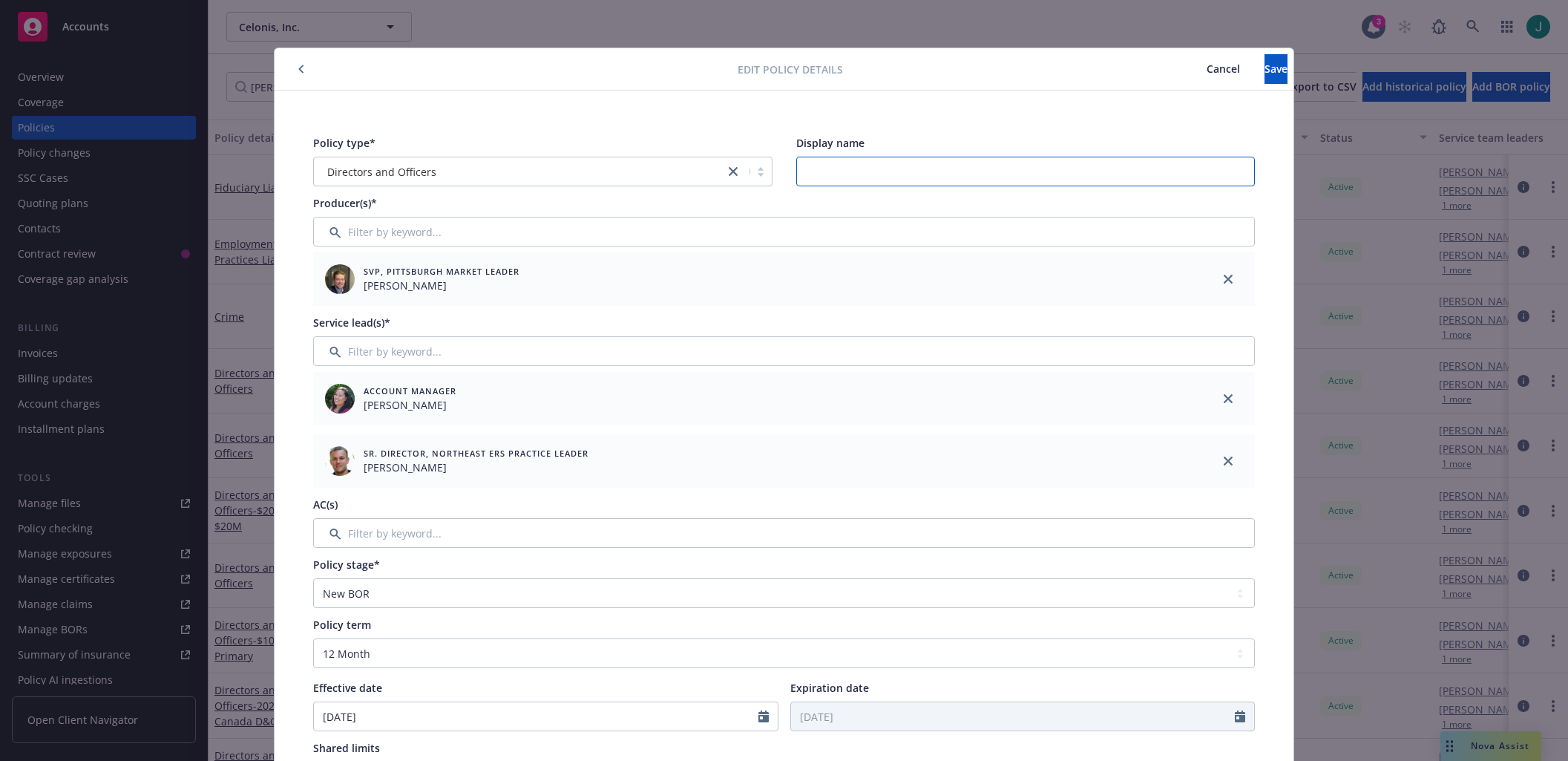
click at [836, 171] on input "Display name" at bounding box center [1025, 171] width 459 height 29
type input "$20M xs $40M"
click at [1264, 71] on span "Save" at bounding box center [1275, 69] width 23 height 14
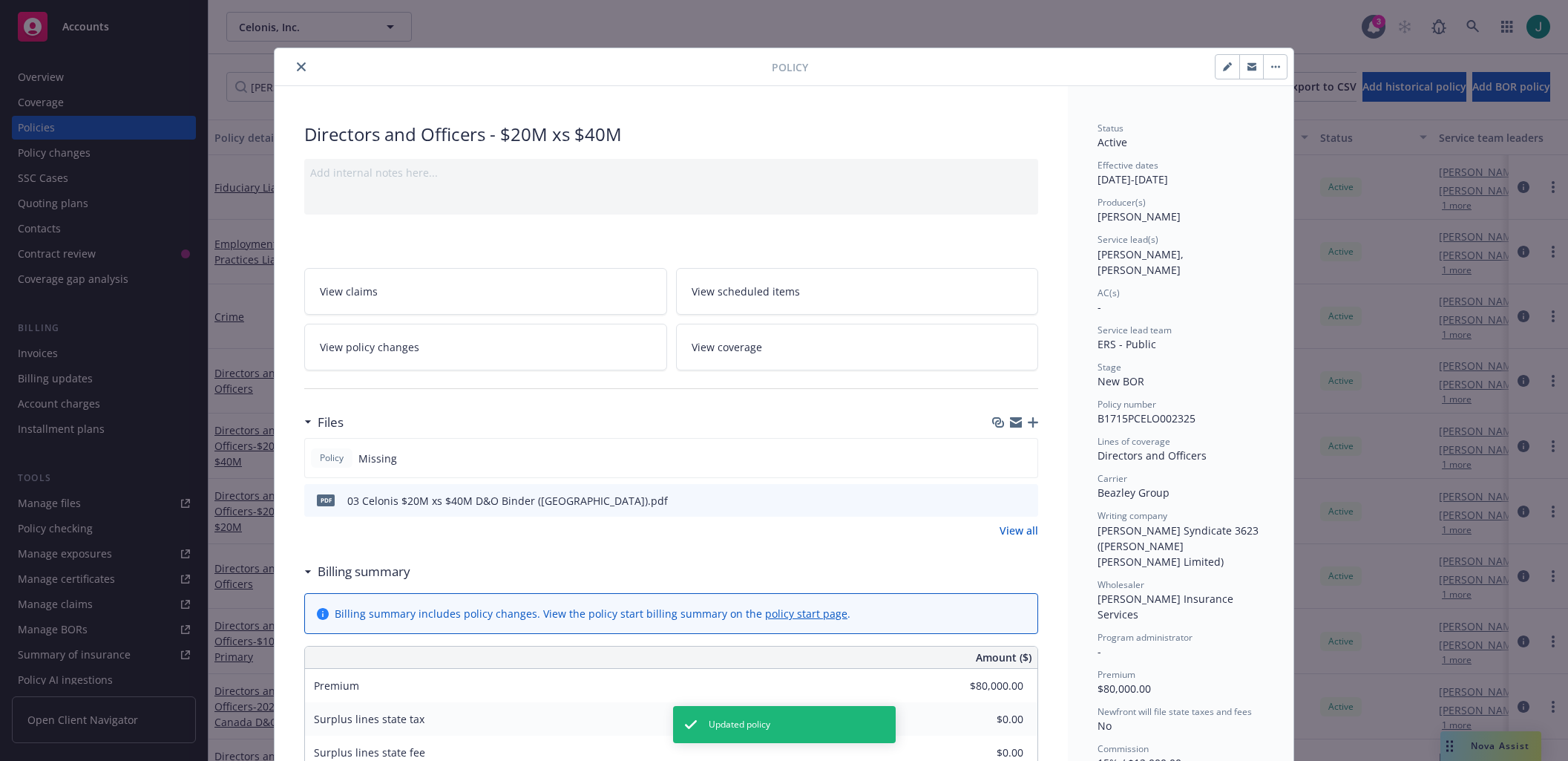
click at [1276, 70] on button "button" at bounding box center [1275, 67] width 24 height 24
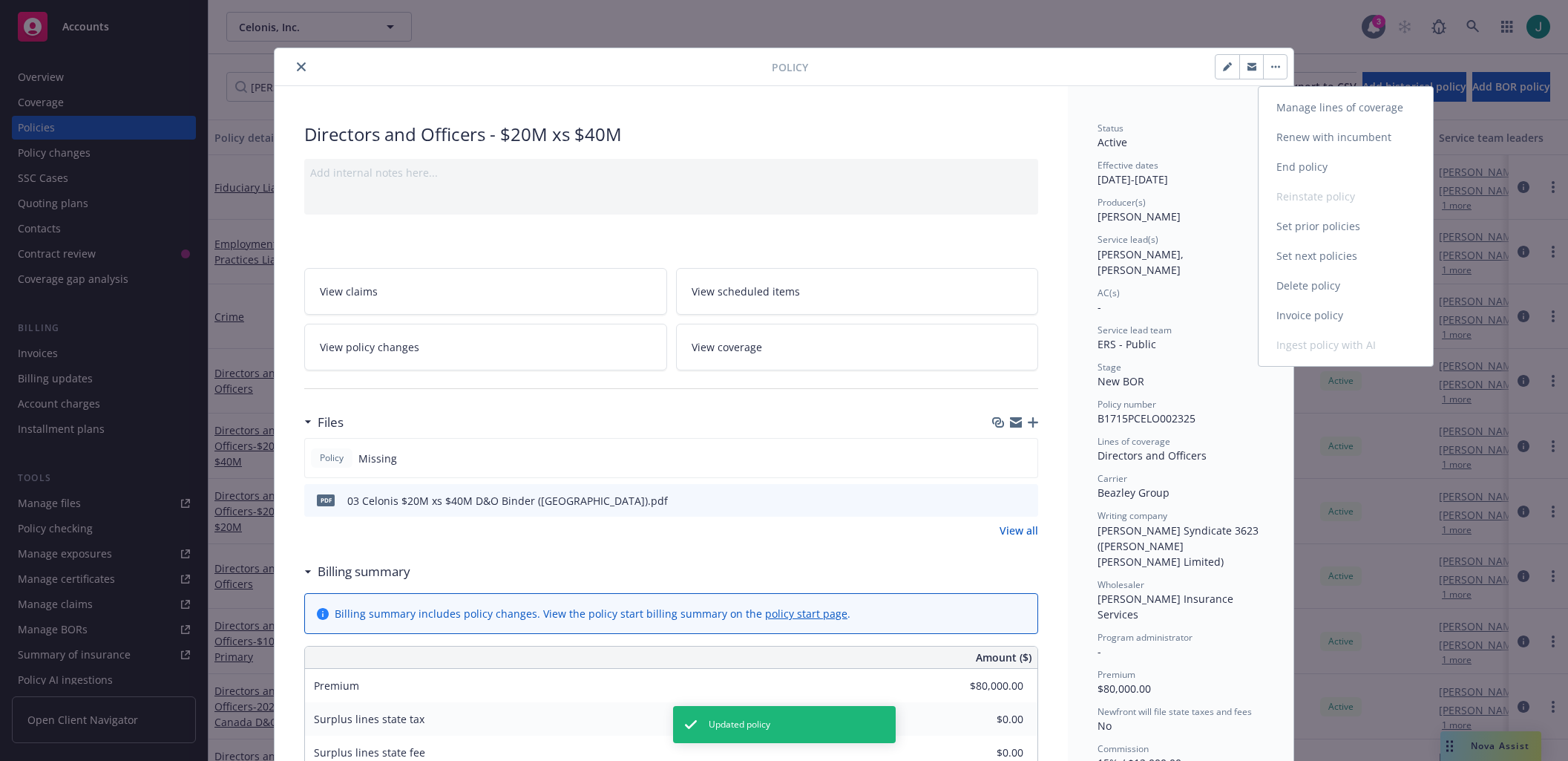
click at [1319, 113] on link "Manage lines of coverage" at bounding box center [1346, 107] width 174 height 29
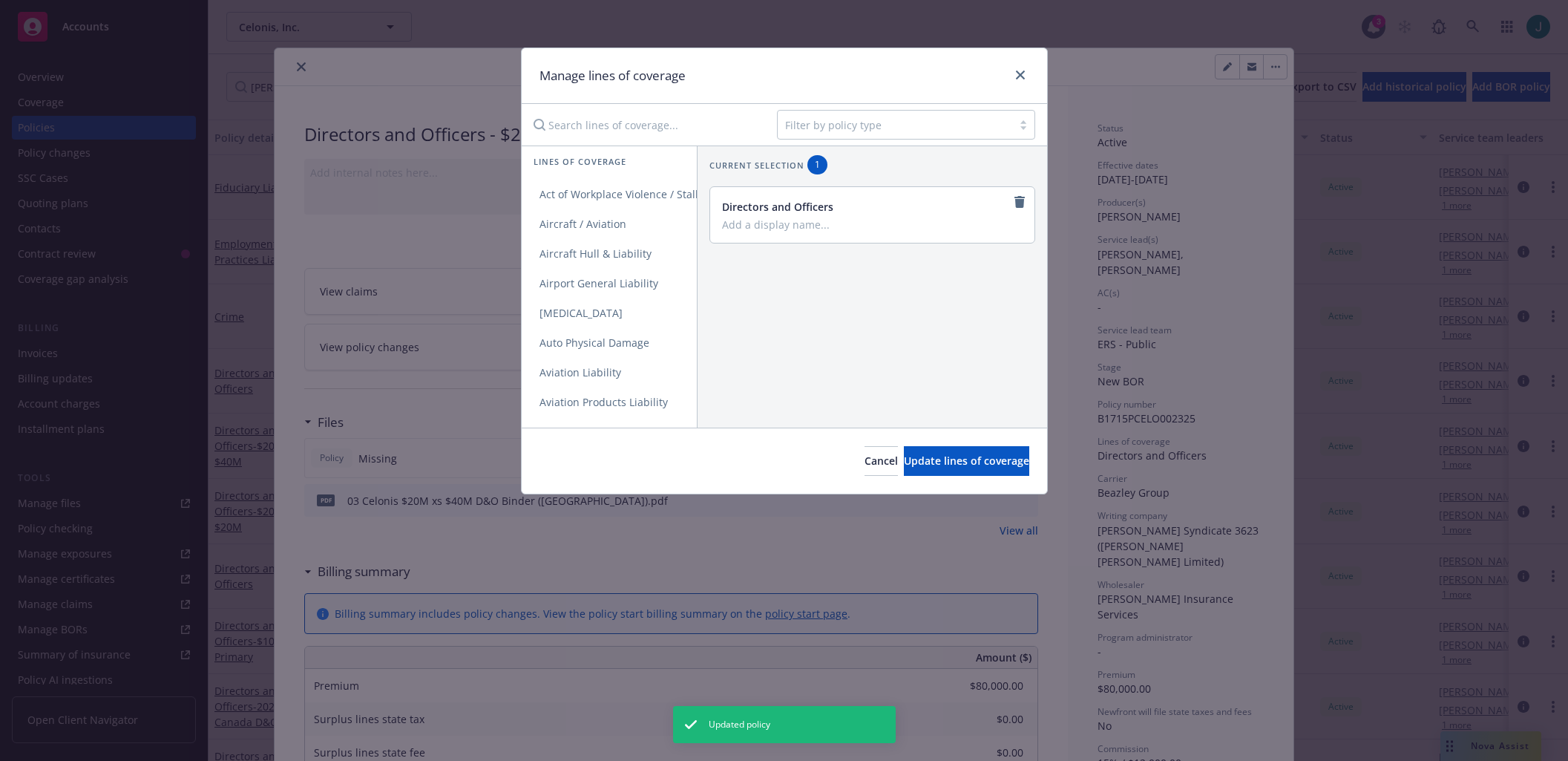
click at [618, 129] on input "Search lines of coverage..." at bounding box center [644, 124] width 240 height 29
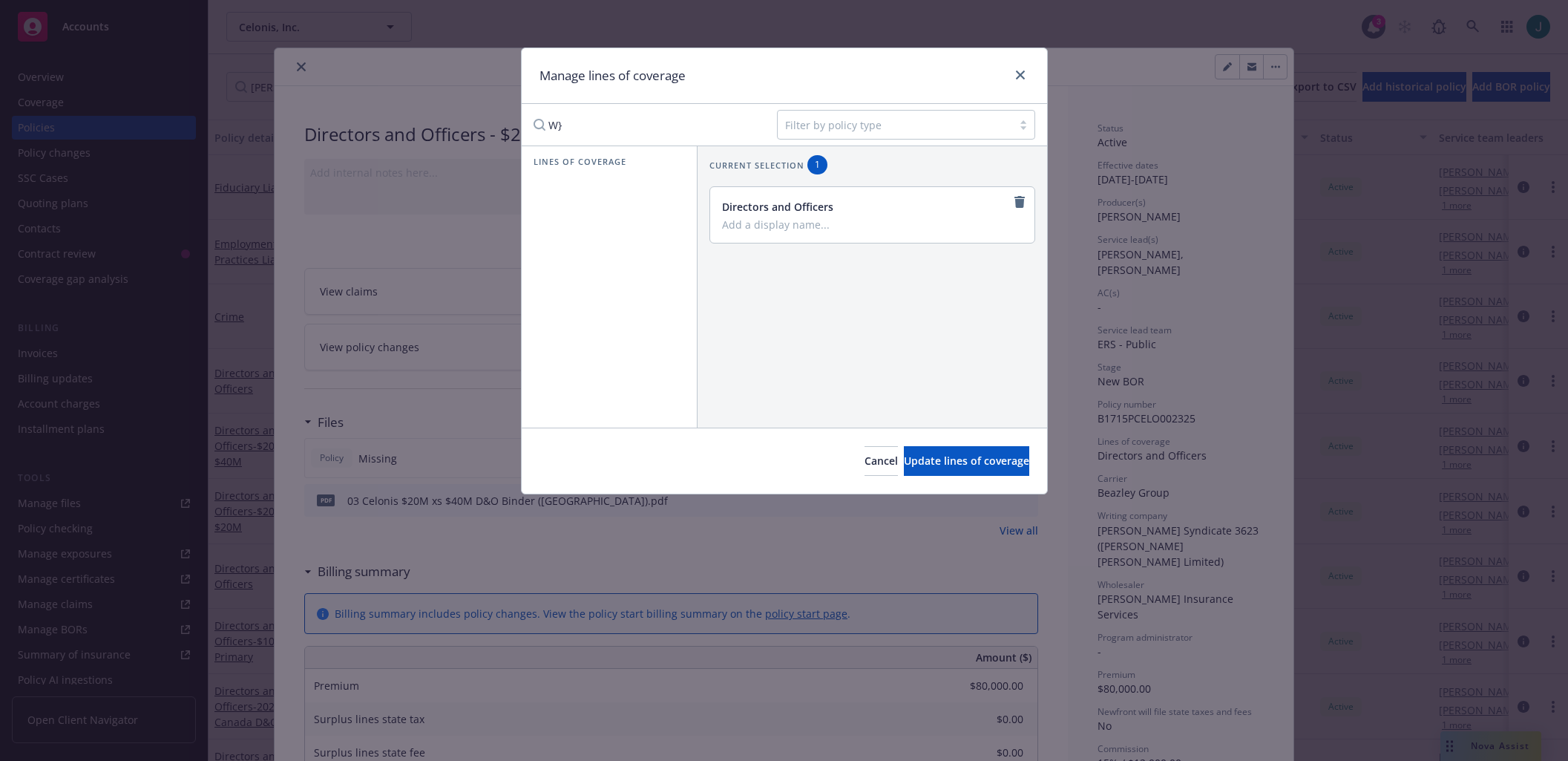
type input "W"
type input "Excess"
click at [590, 184] on link "Excess" at bounding box center [609, 194] width 175 height 29
click at [1014, 264] on icon "remove" at bounding box center [1019, 262] width 12 height 12
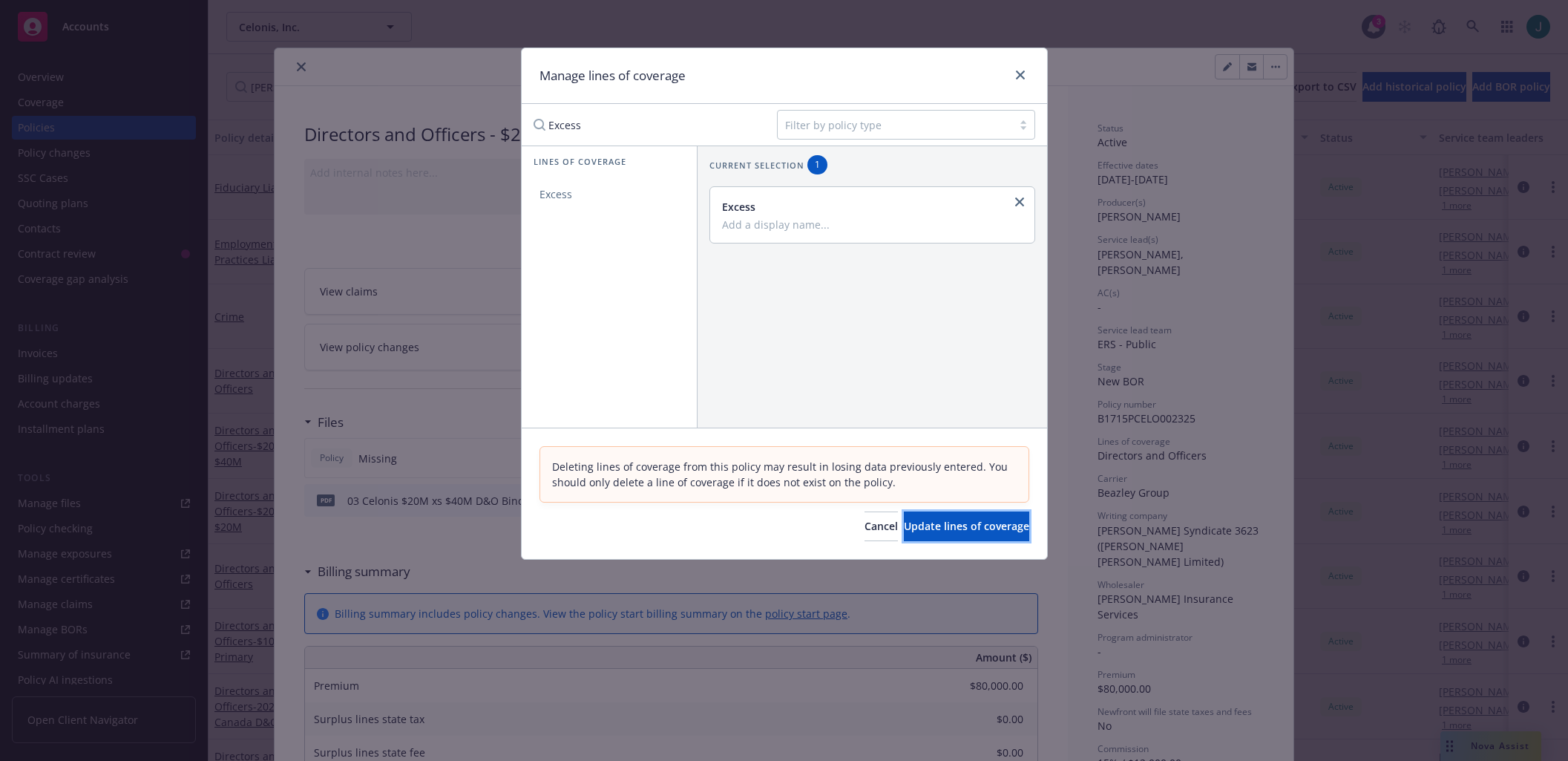
drag, startPoint x: 945, startPoint y: 527, endPoint x: 940, endPoint y: 499, distance: 28.4
click at [945, 528] on span "Update lines of coverage" at bounding box center [966, 526] width 125 height 14
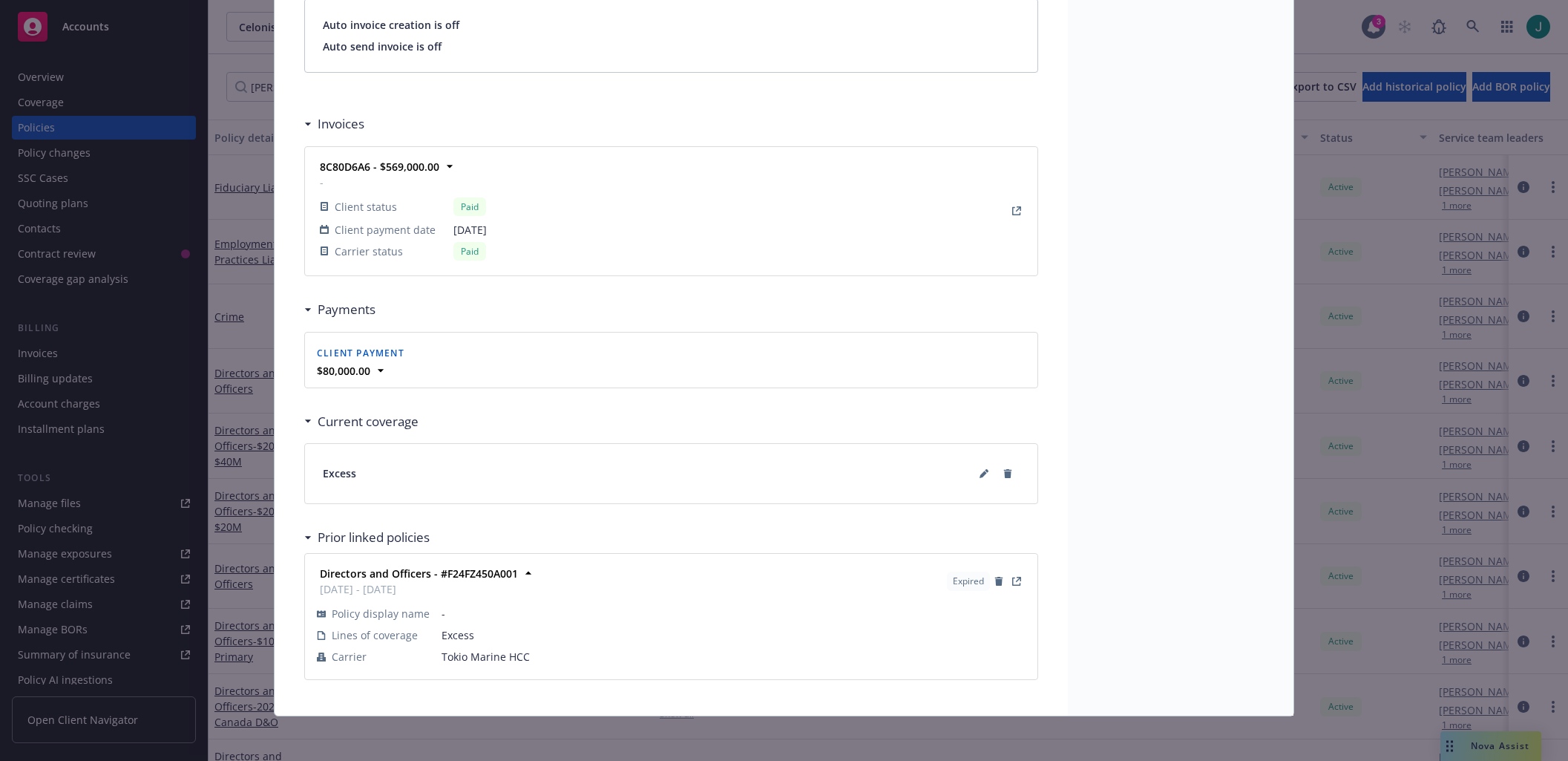
scroll to position [1121, 0]
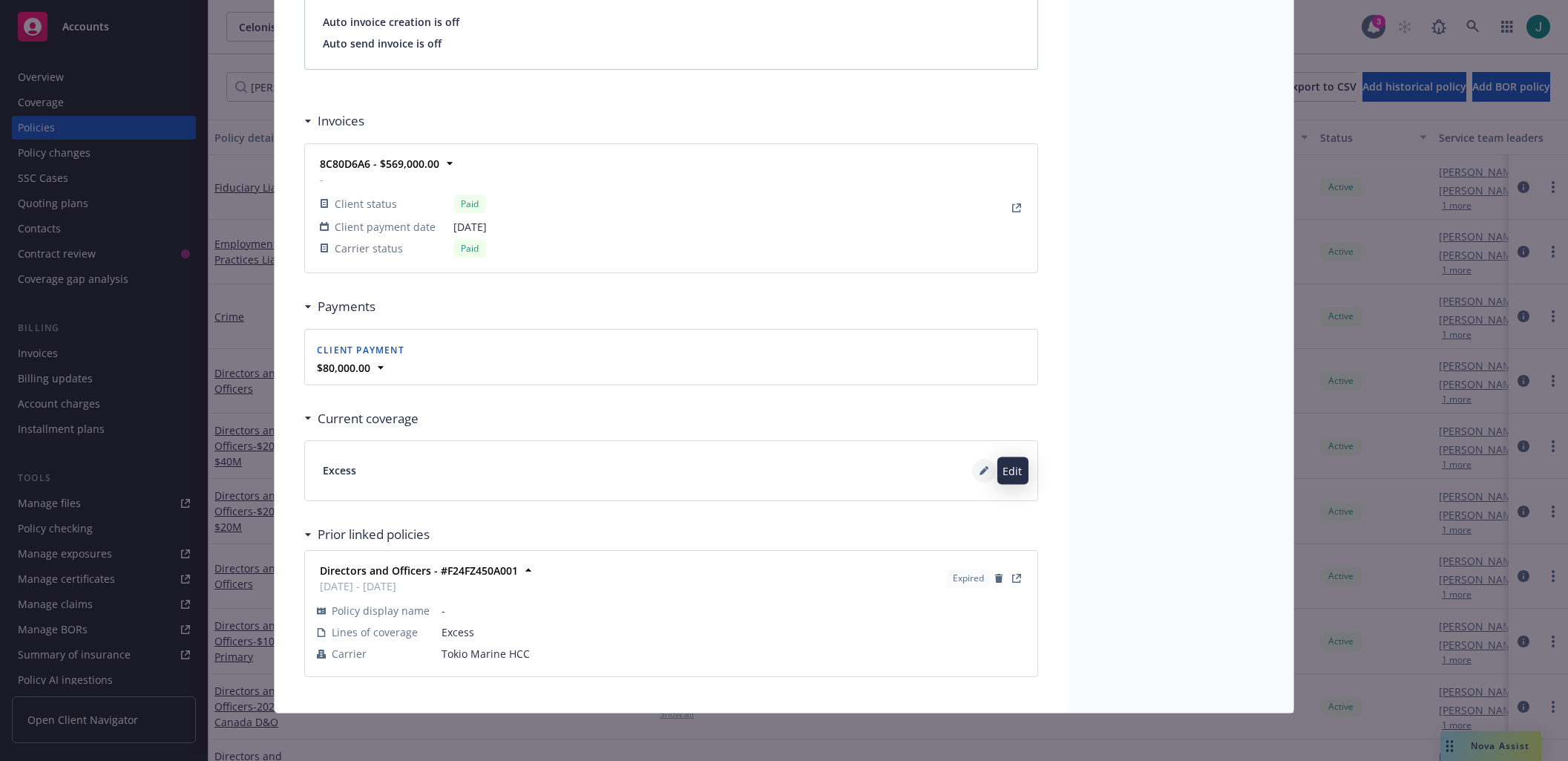
click at [972, 468] on button at bounding box center [984, 471] width 24 height 24
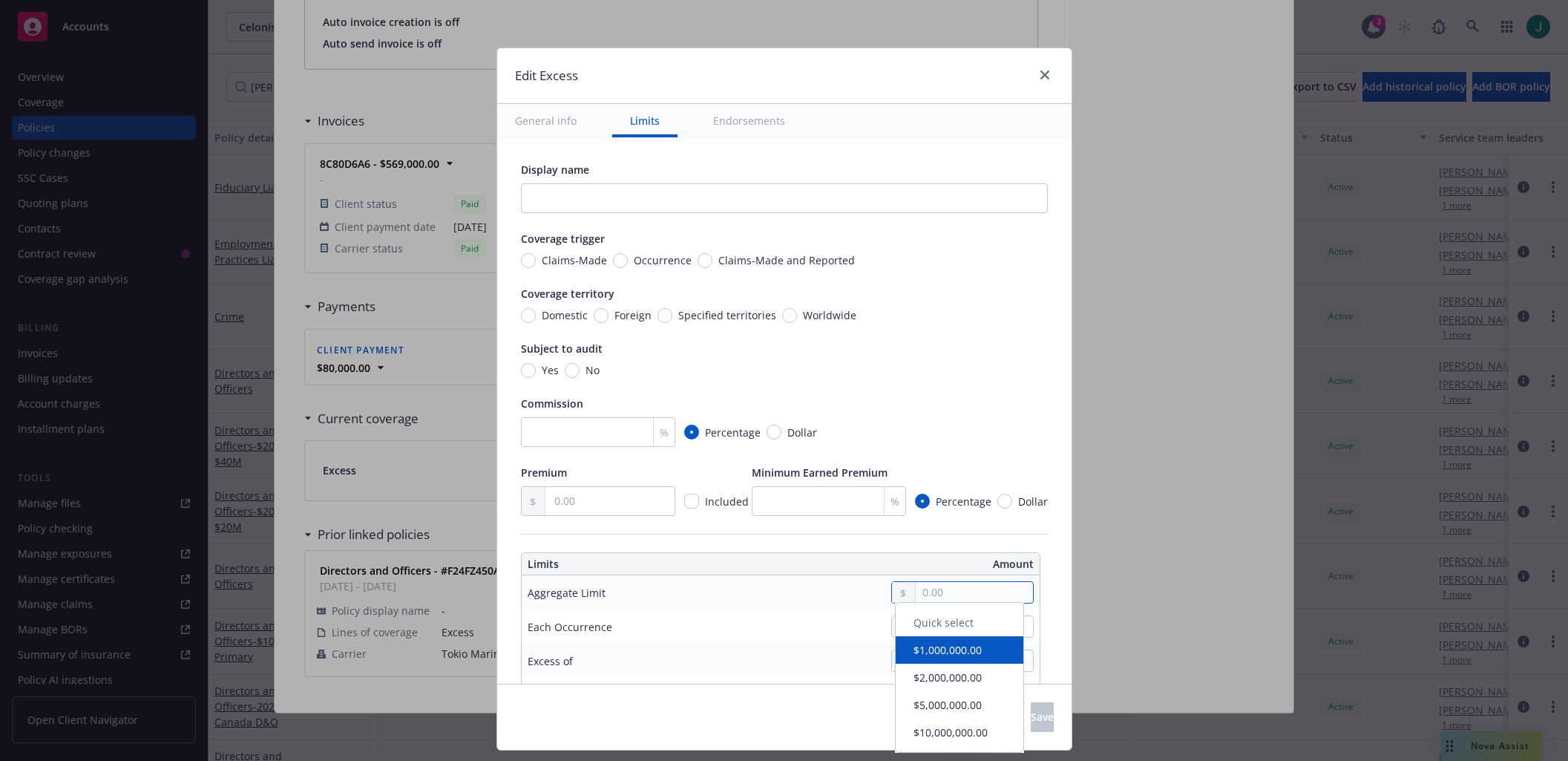
click at [926, 593] on input "text" at bounding box center [973, 592] width 117 height 21
type input "20,000,000.00"
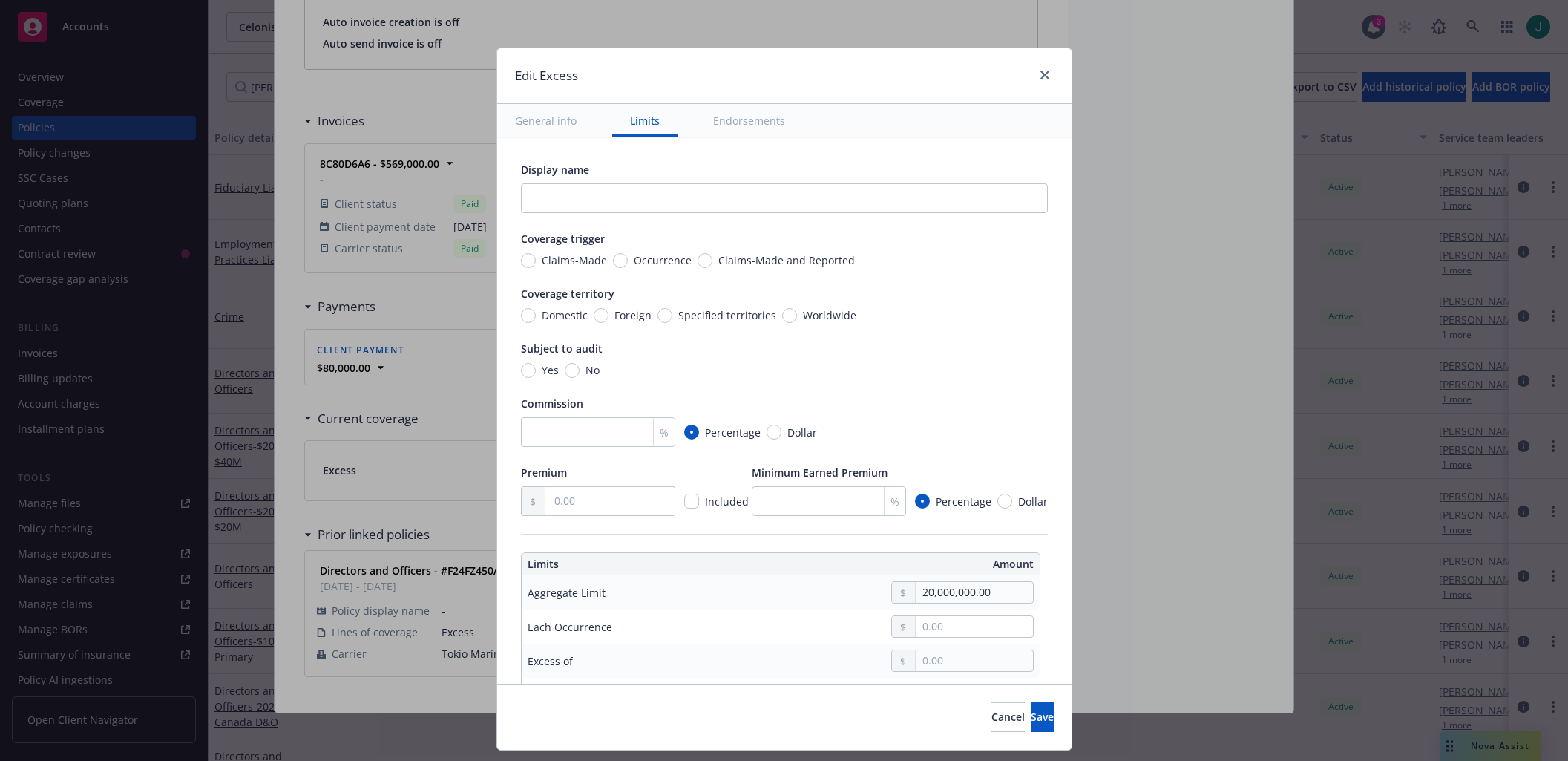
click at [1053, 649] on div "Display name Coverage trigger Claims-Made Occurrence Claims-Made and Reported C…" at bounding box center [784, 723] width 575 height 1171
click at [924, 663] on input "text" at bounding box center [973, 660] width 117 height 21
type input "4.00"
type input "$20M excess of $4"
type input "40.00"
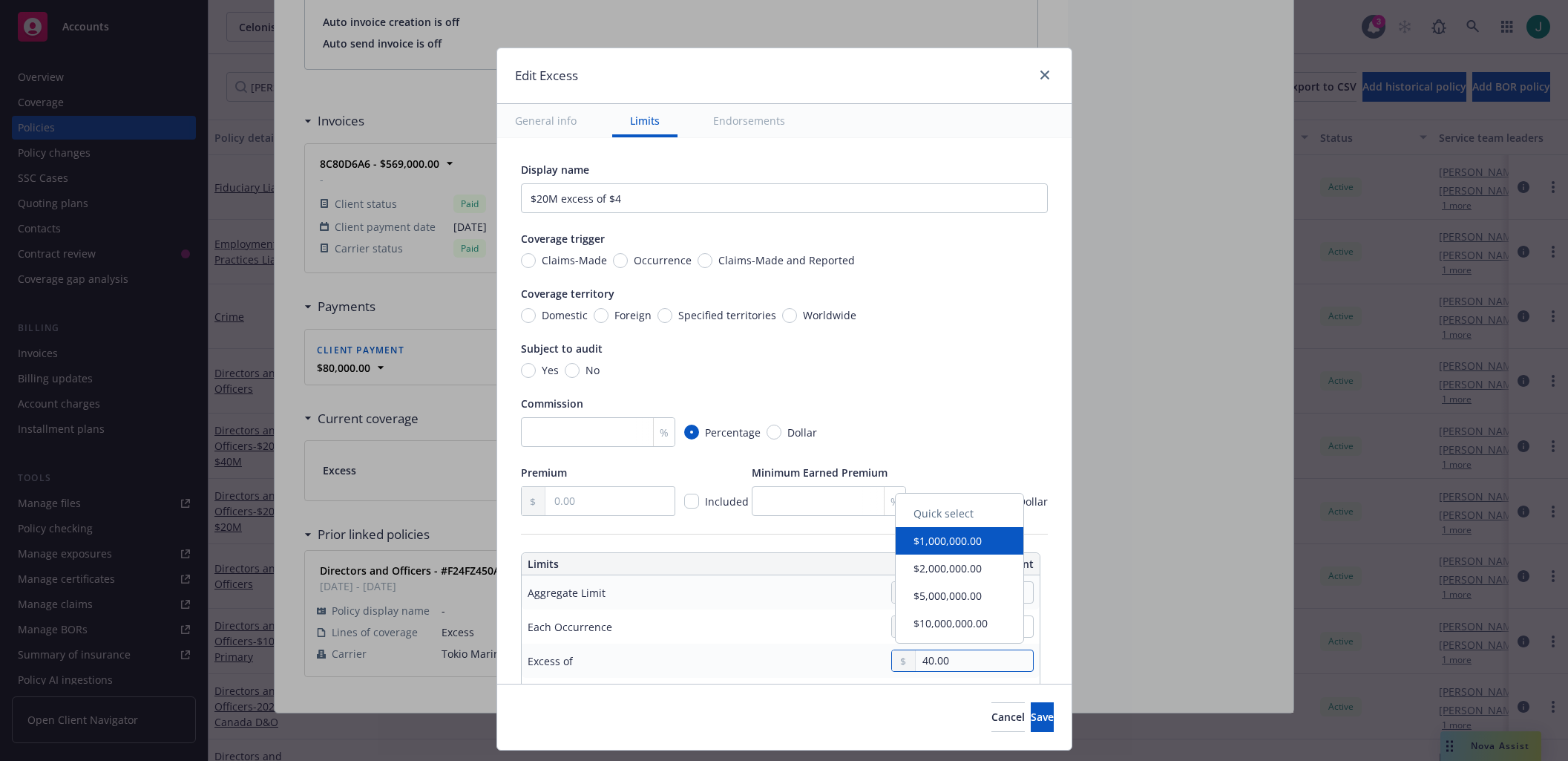
type input "$20M excess of $40"
type input "400.00"
type input "$20M excess of $400"
type input "4,000.00"
type input "$20M excess of $4K"
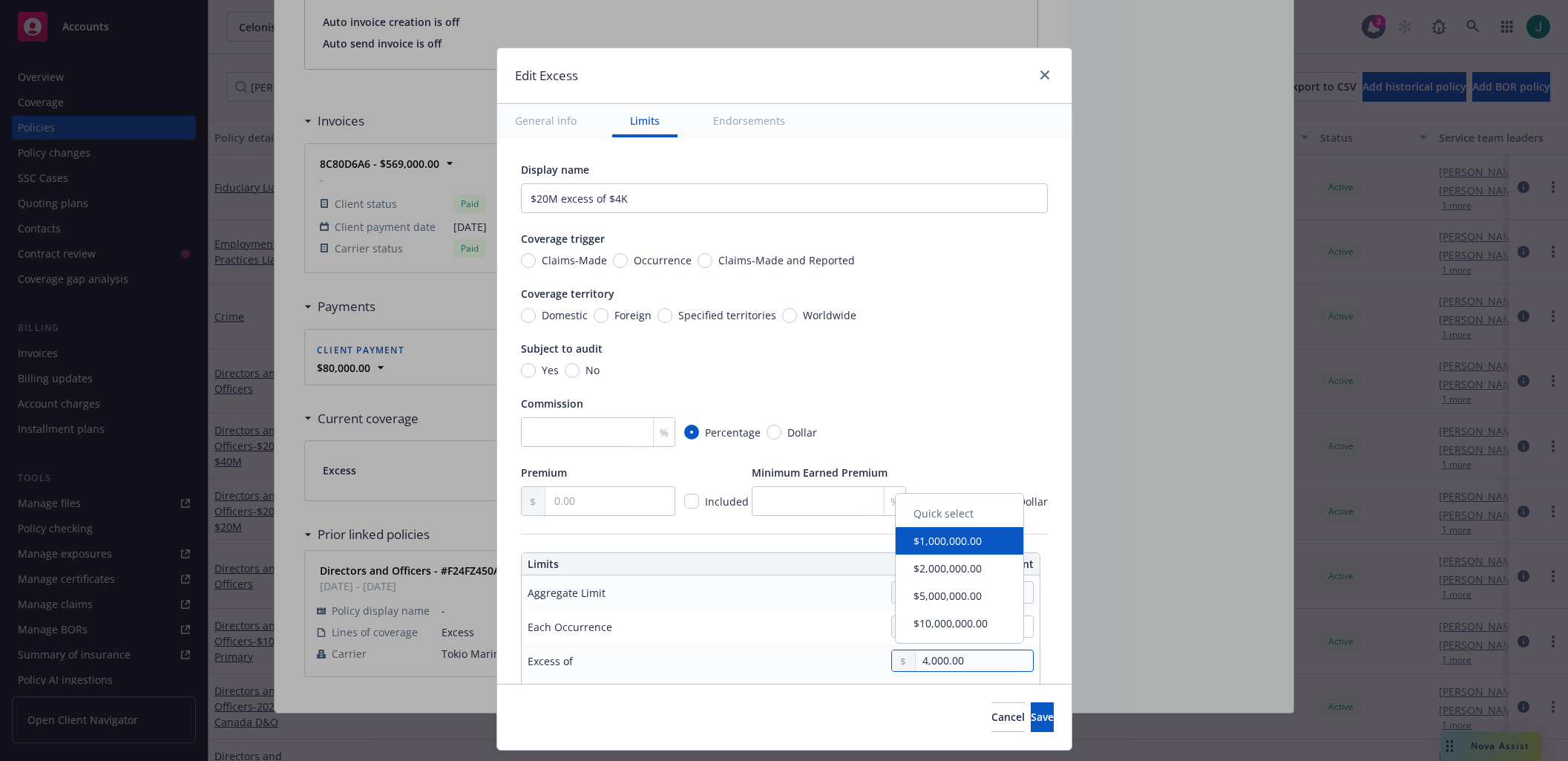
type input "40,000.00"
type input "$20M excess of $40K"
type input "400,000.00"
type input "$20M excess of $400K"
type input "4,000,000.00"
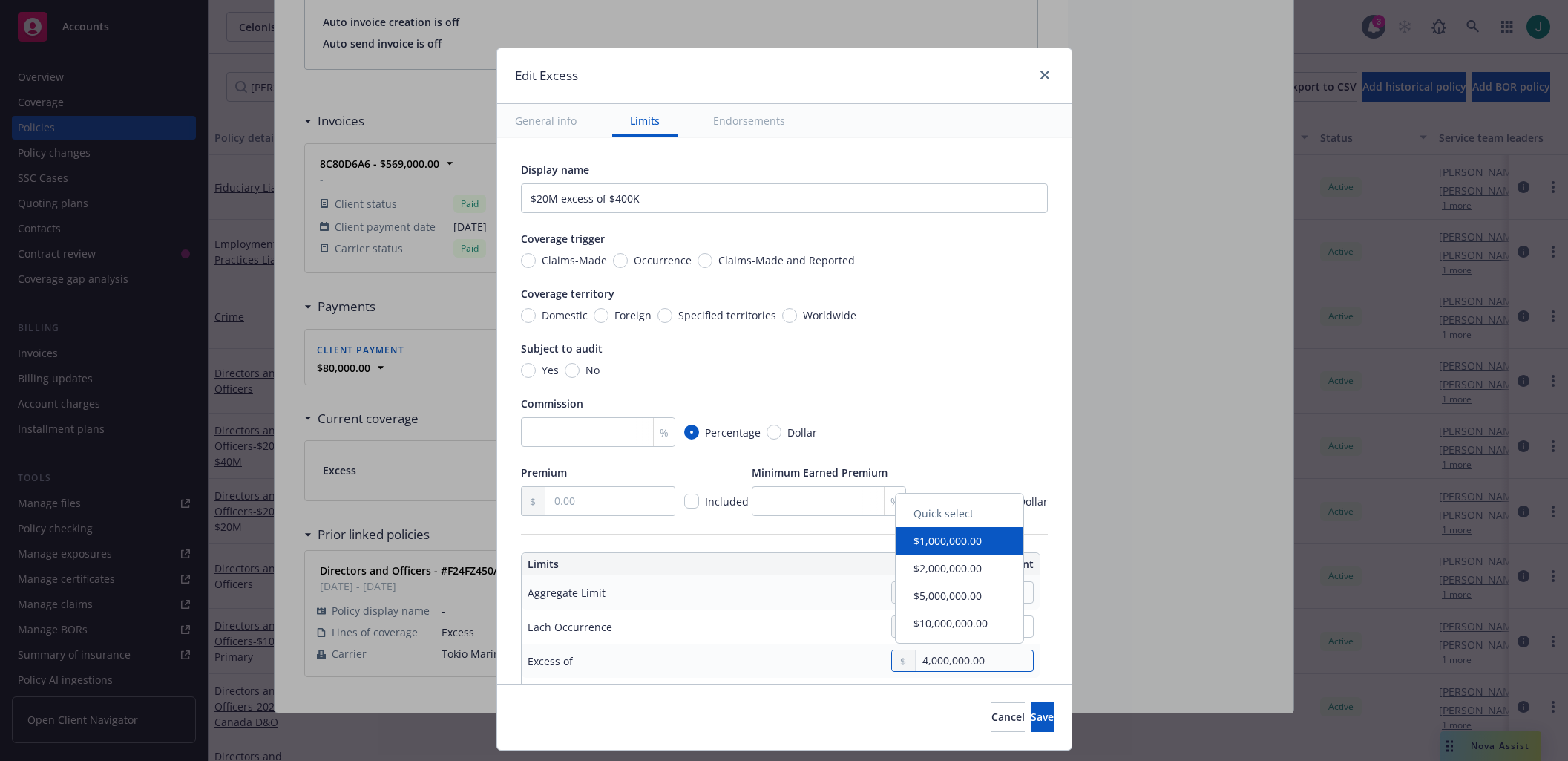
type input "$20M excess of $4M"
type input "40,000,000.00"
type input "$20M excess of $1M"
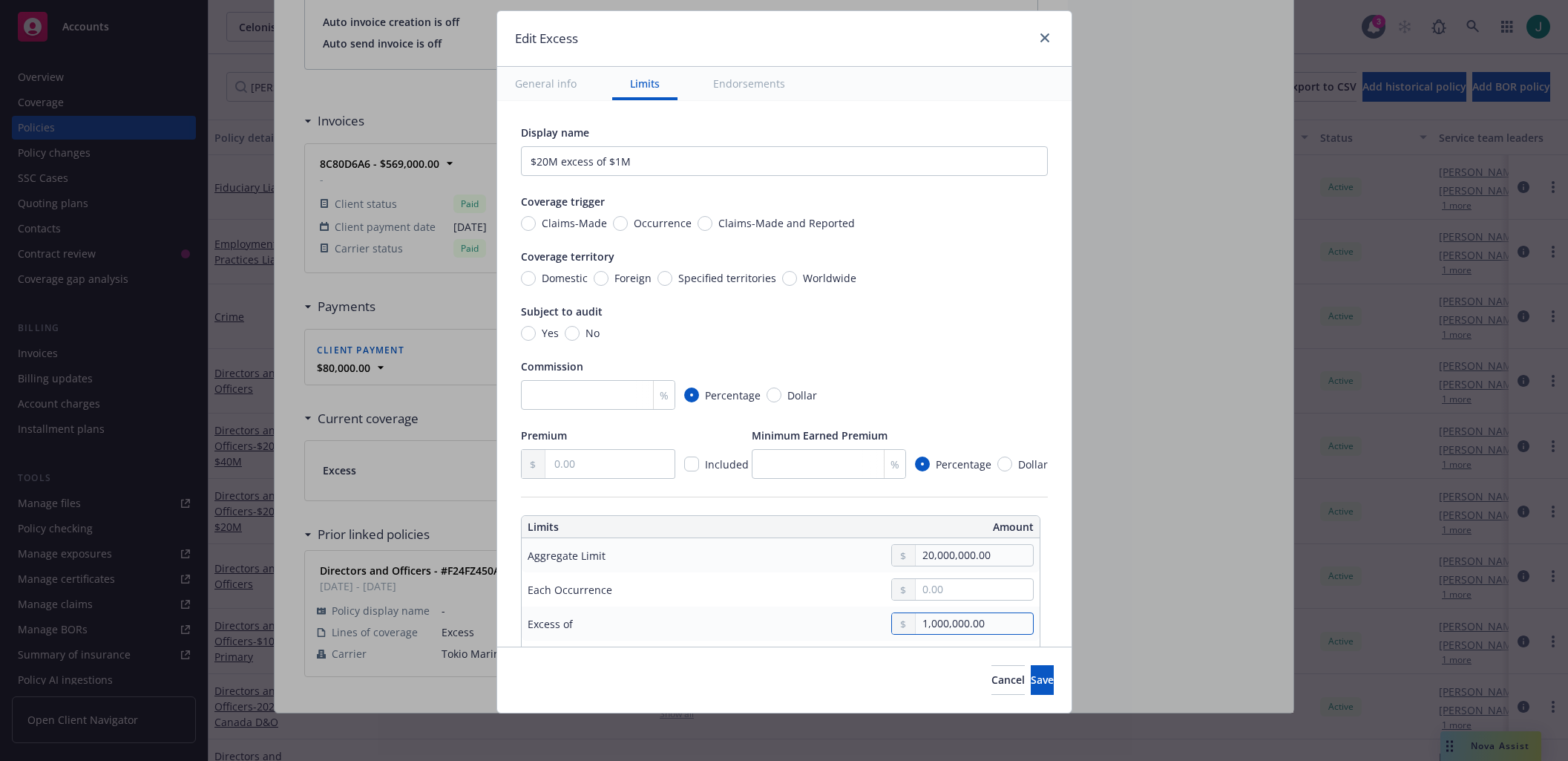
click at [916, 626] on input "1,000,000.00" at bounding box center [973, 623] width 117 height 21
type input "4,000,000.00"
type input "$20M excess of $4M"
type input "40,000,000.00"
type input "$20M excess of $40M"
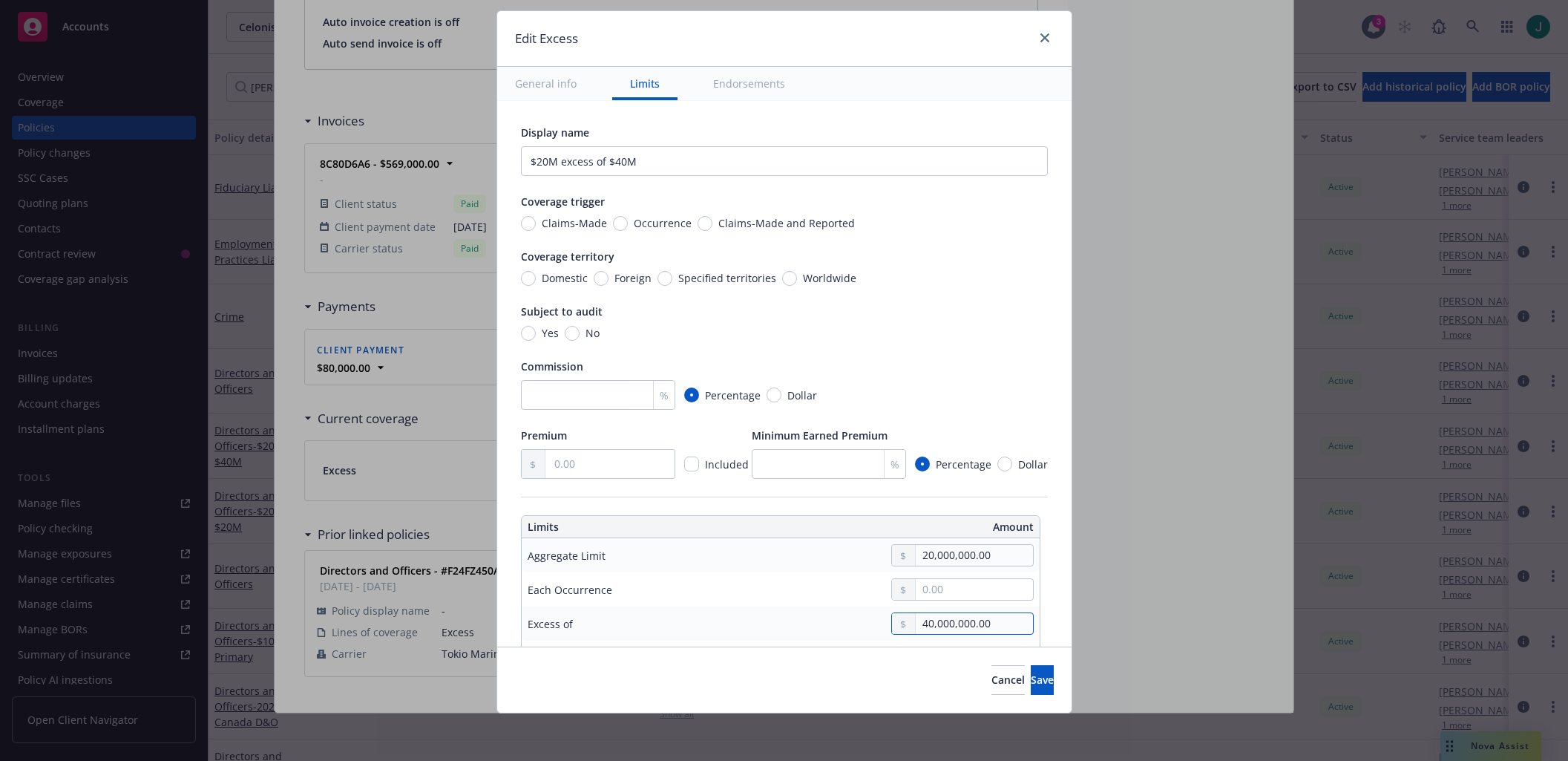
type input "40,000,000.00"
click at [1076, 606] on div "Edit Excess General info Limits Endorsements Display name $20M excess of $40M C…" at bounding box center [784, 380] width 1568 height 761
click at [1051, 601] on div "Display name $20M excess of $40M Coverage trigger Claims-Made Occurrence Claims…" at bounding box center [784, 686] width 575 height 1171
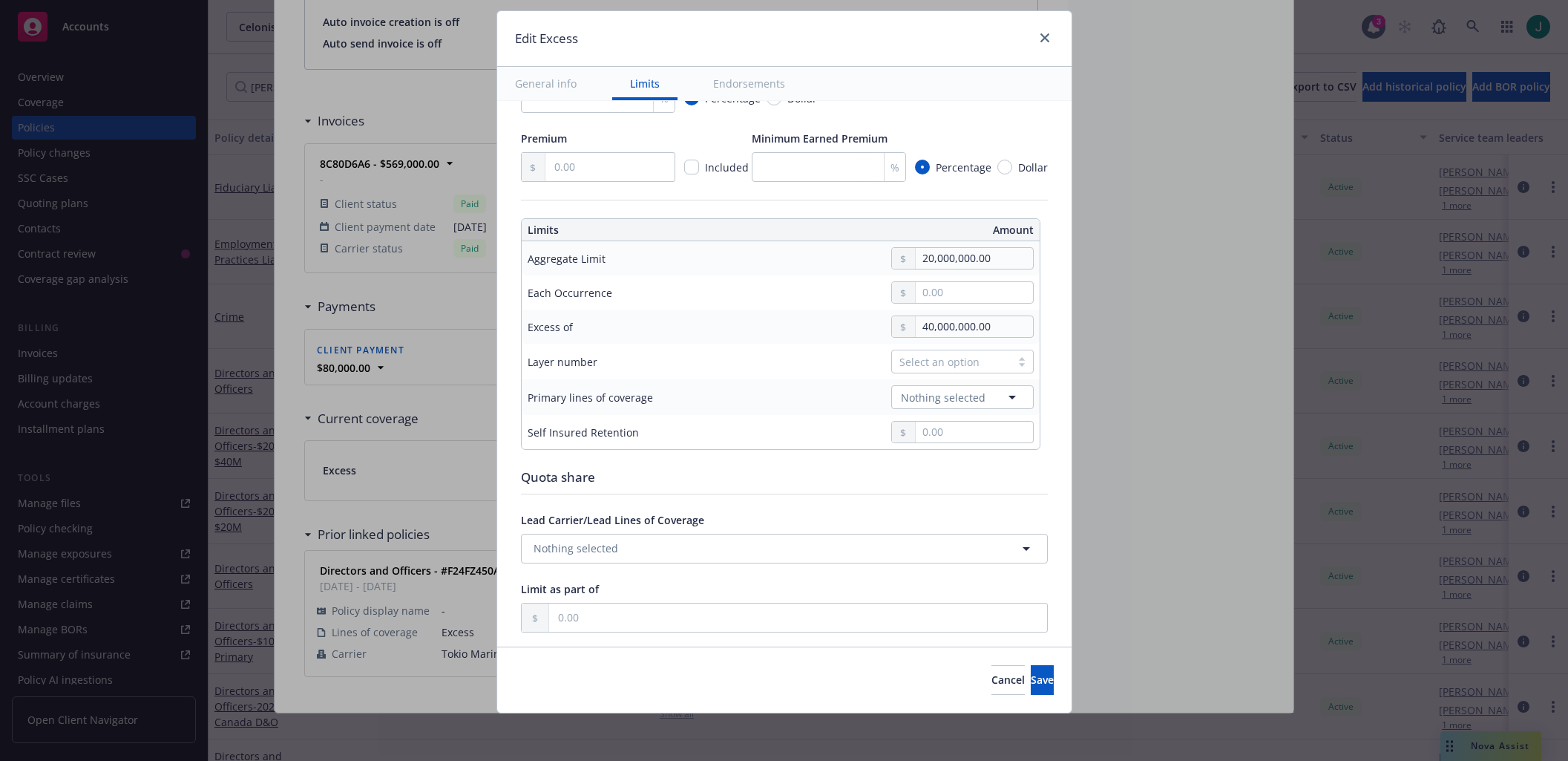
click at [1011, 362] on div at bounding box center [1022, 361] width 22 height 12
click at [924, 480] on div "03" at bounding box center [952, 479] width 124 height 16
click at [1004, 395] on icon "button" at bounding box center [1012, 397] width 17 height 17
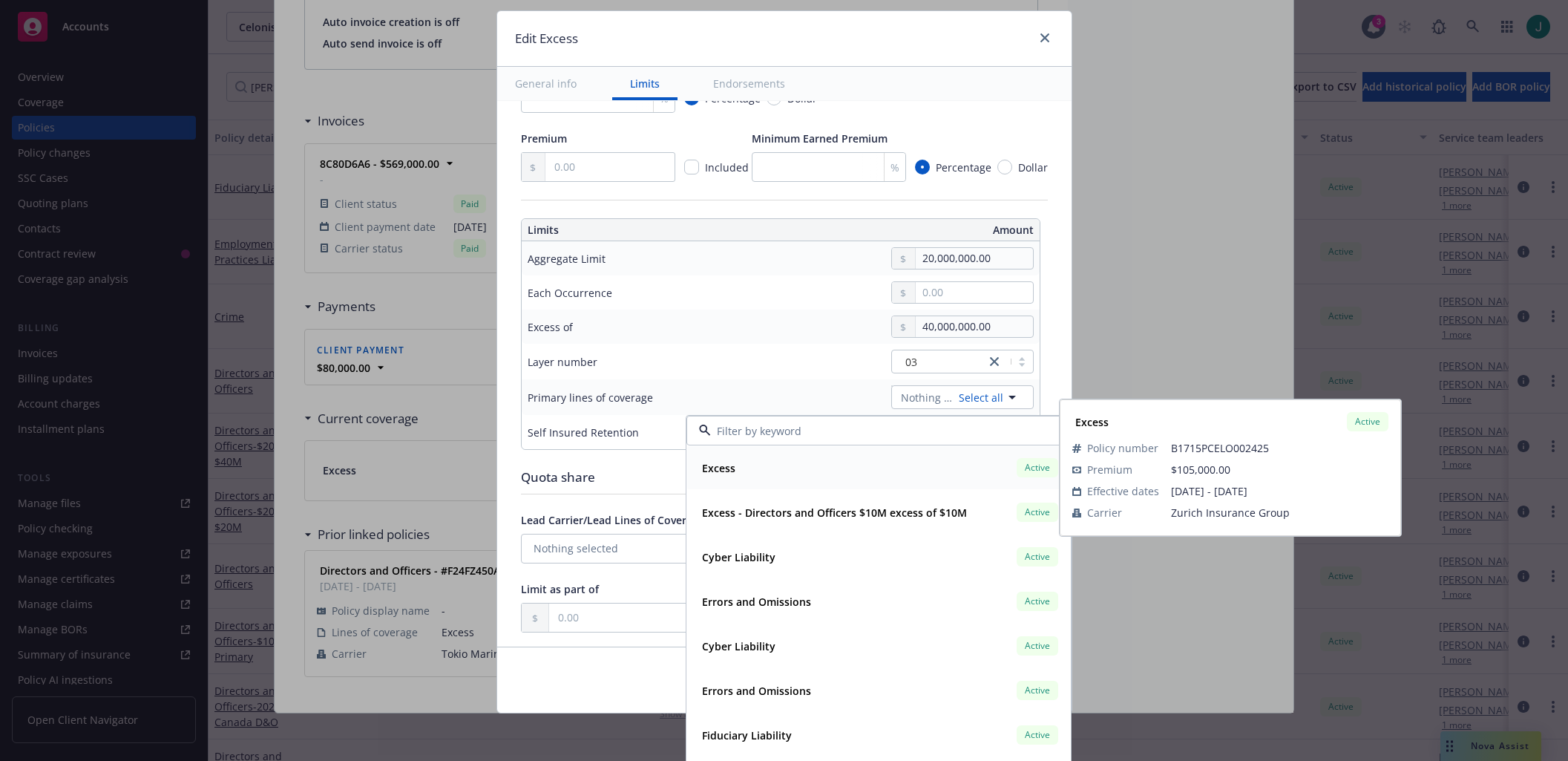
click at [753, 436] on input at bounding box center [876, 431] width 330 height 16
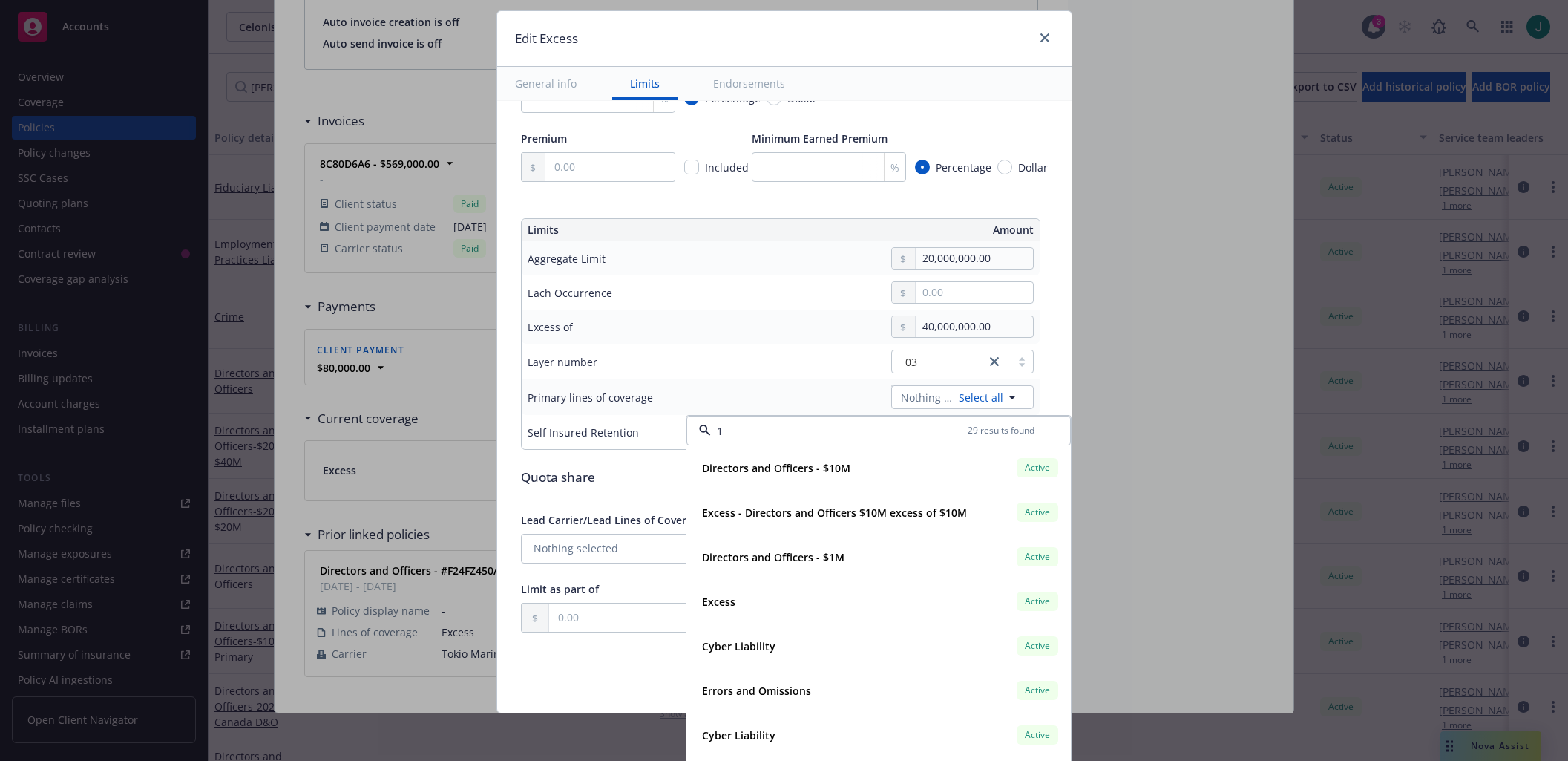
type input "18"
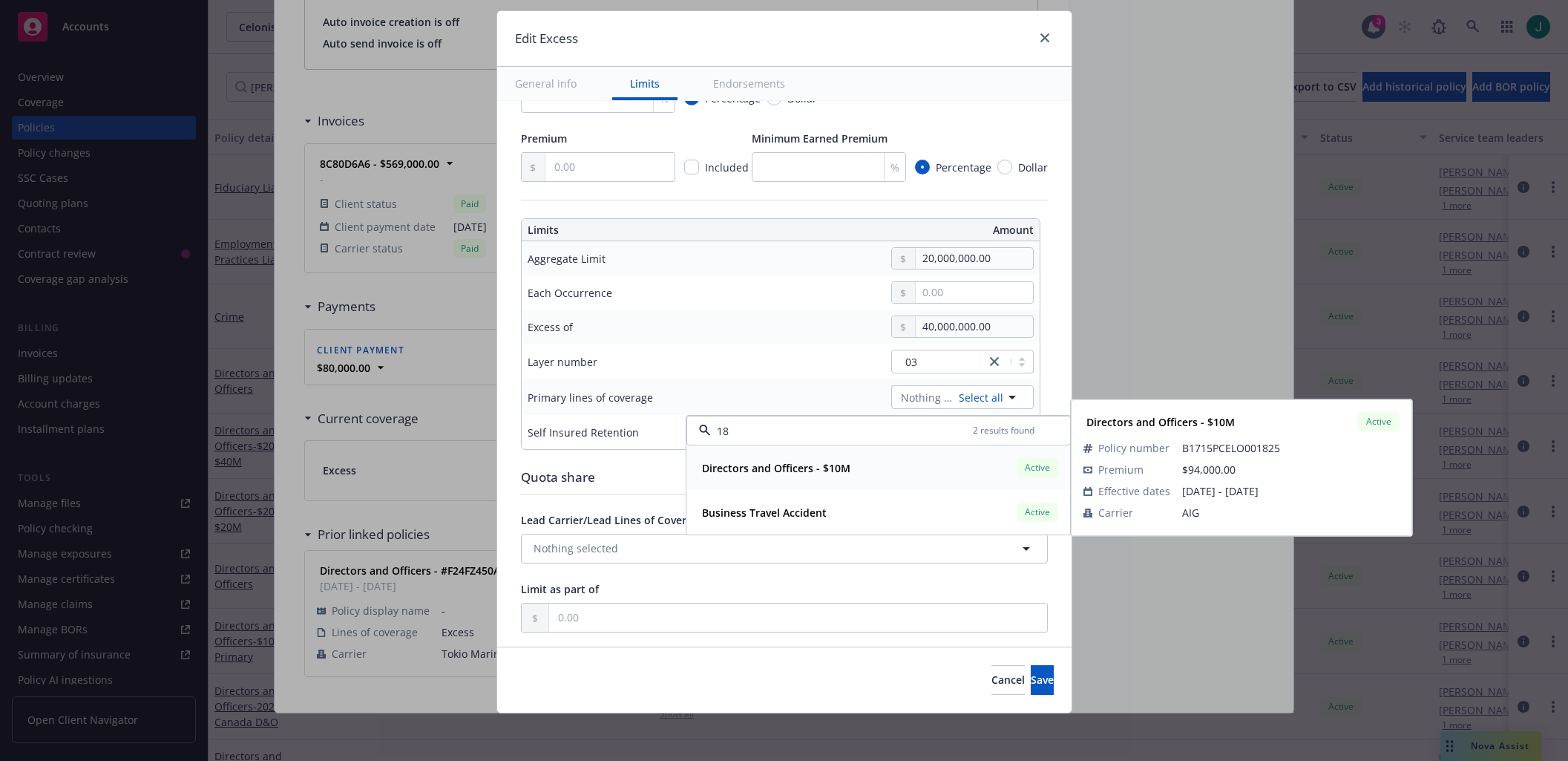
click at [771, 467] on strong "Directors and Officers - $10M" at bounding box center [776, 468] width 148 height 14
type input "Directors and Officers $20M excess of $40M"
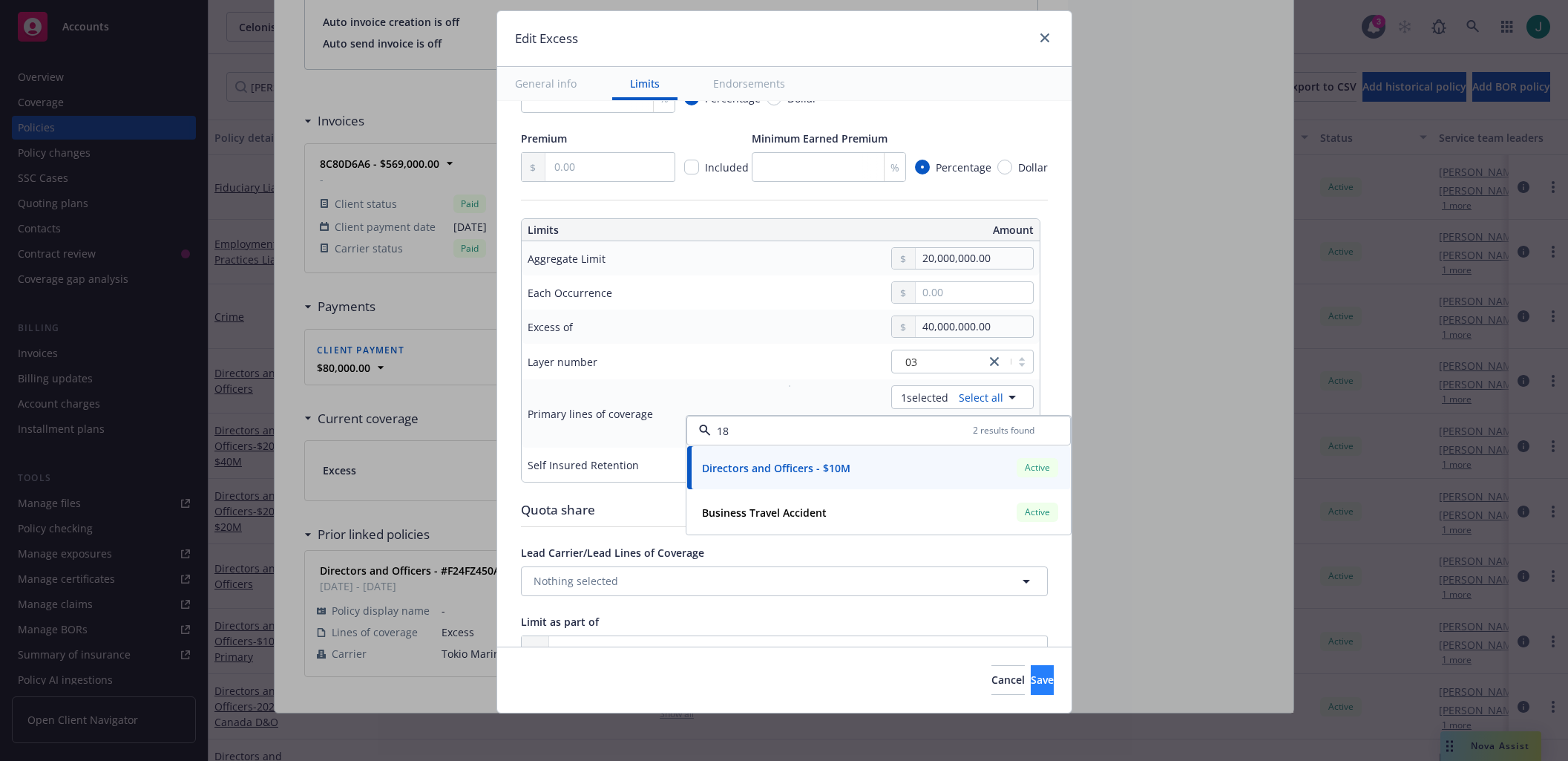
type input "18"
drag, startPoint x: 1013, startPoint y: 679, endPoint x: 996, endPoint y: 635, distance: 47.2
click at [1031, 679] on span "Save" at bounding box center [1042, 679] width 23 height 14
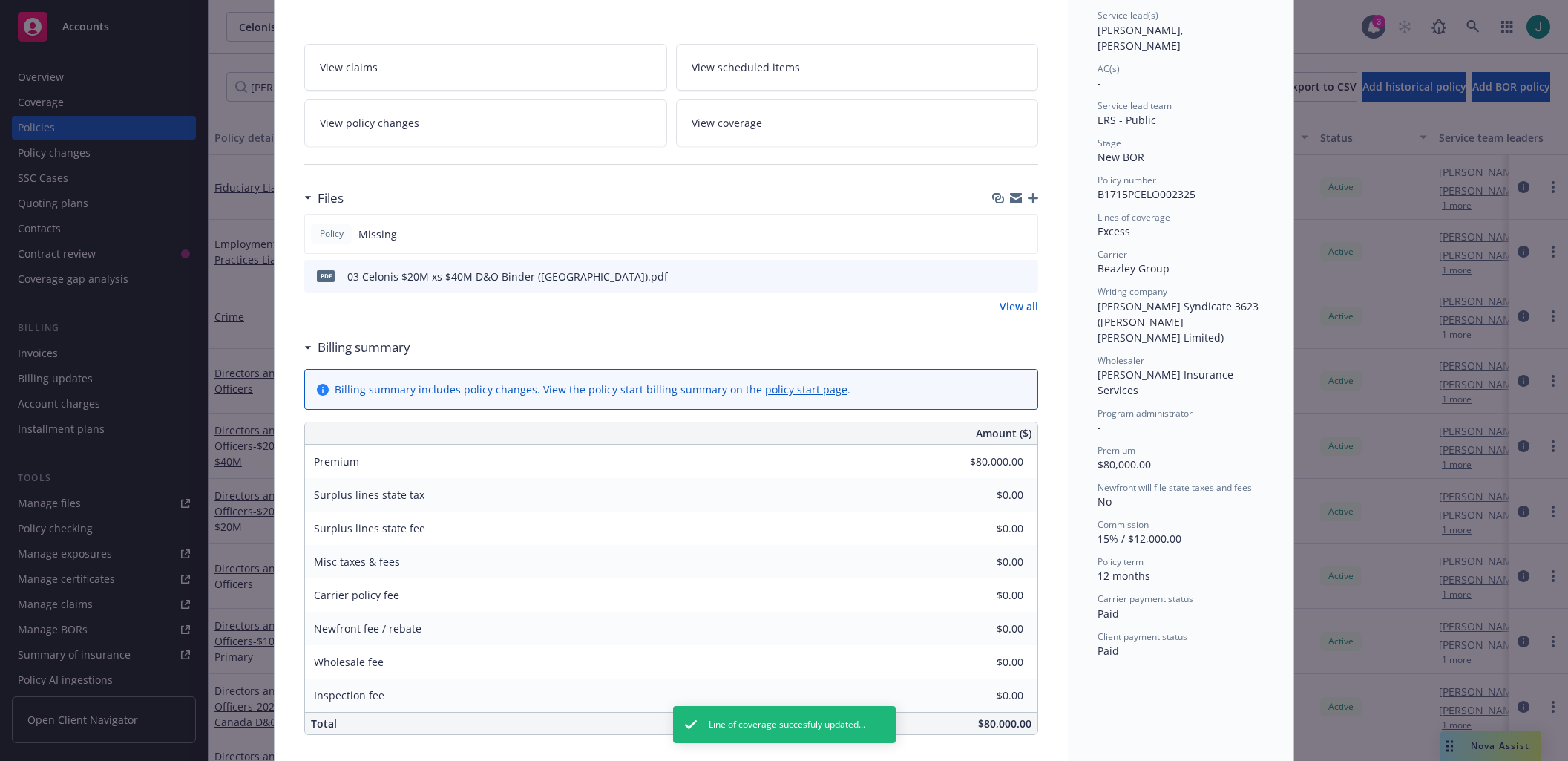
scroll to position [0, 0]
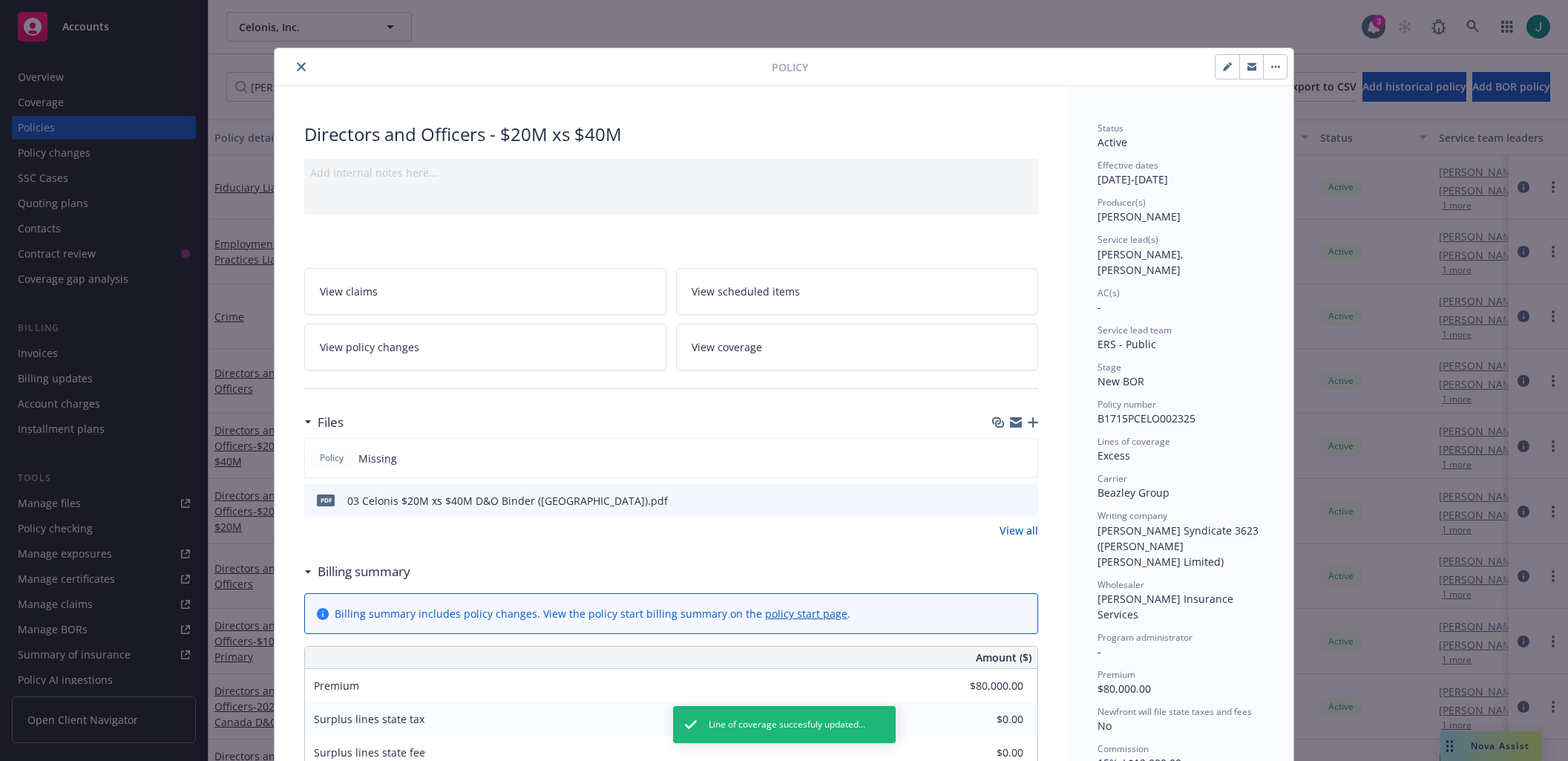
click at [299, 71] on button "close" at bounding box center [301, 67] width 17 height 17
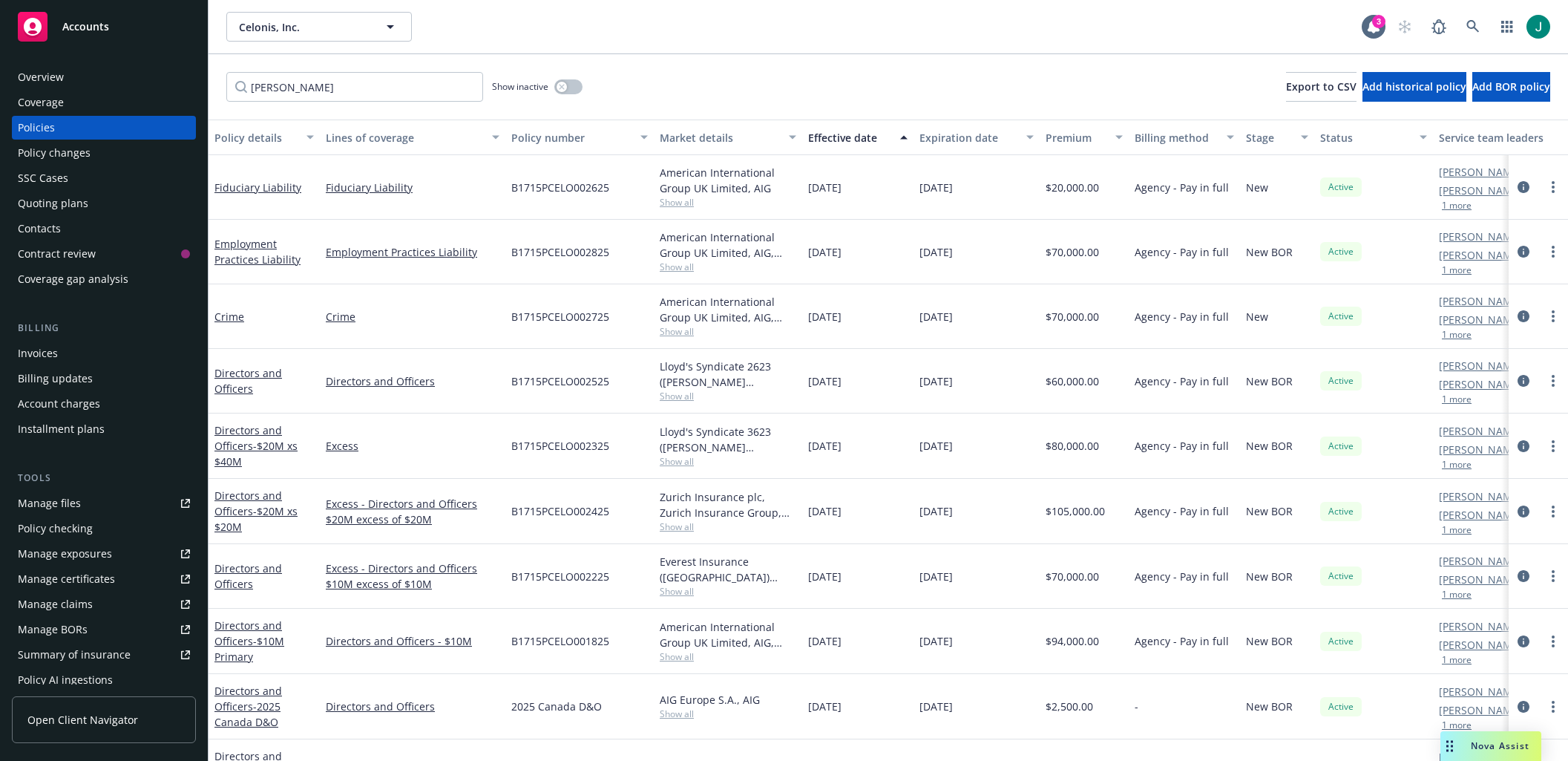
click at [579, 468] on div "B1715PCELO002325" at bounding box center [579, 446] width 148 height 65
click at [1517, 377] on icon "circleInformation" at bounding box center [1523, 380] width 12 height 12
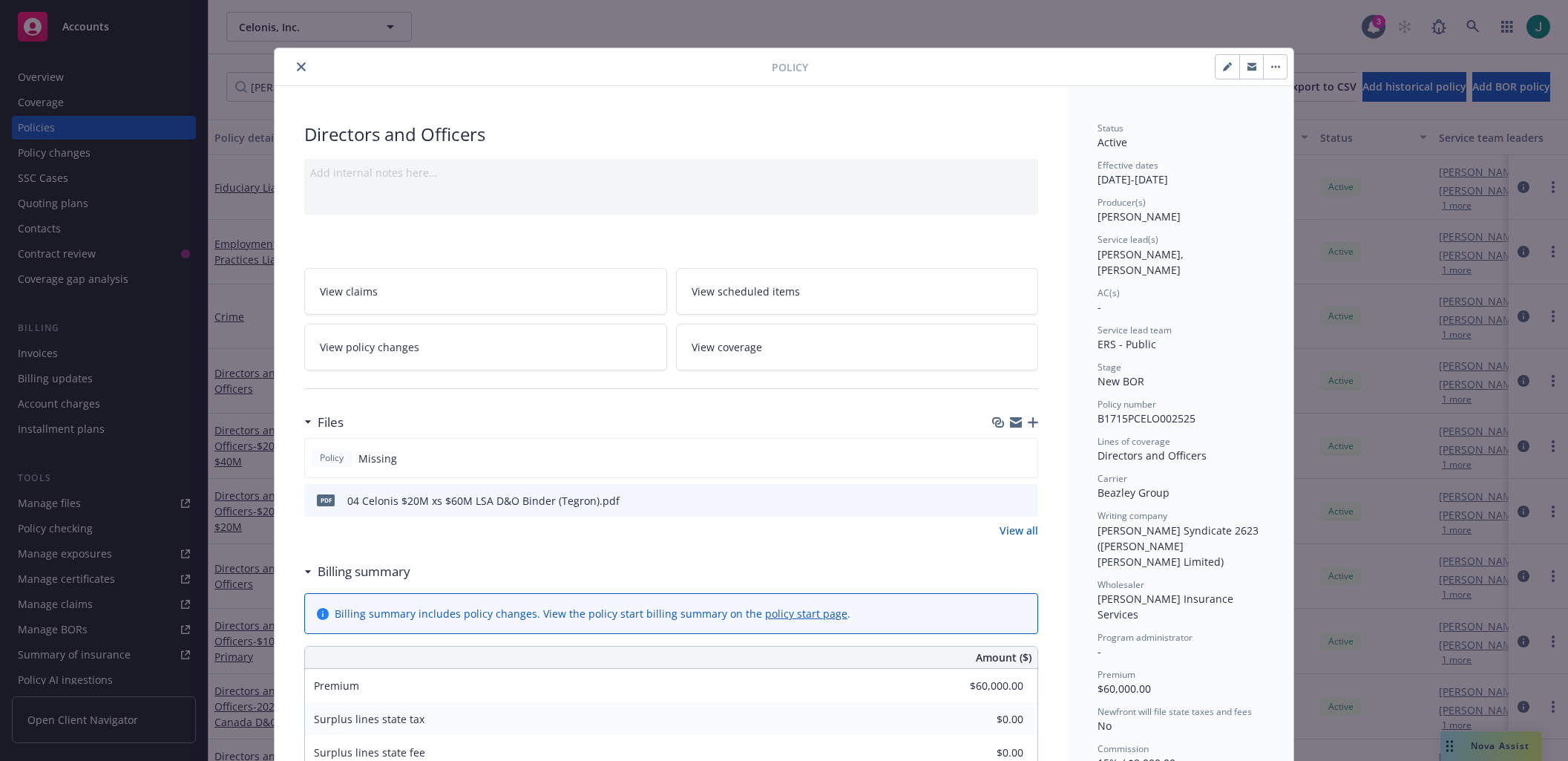
click at [1215, 71] on button "button" at bounding box center [1227, 67] width 24 height 24
select select "NEW_BOR"
select select "12"
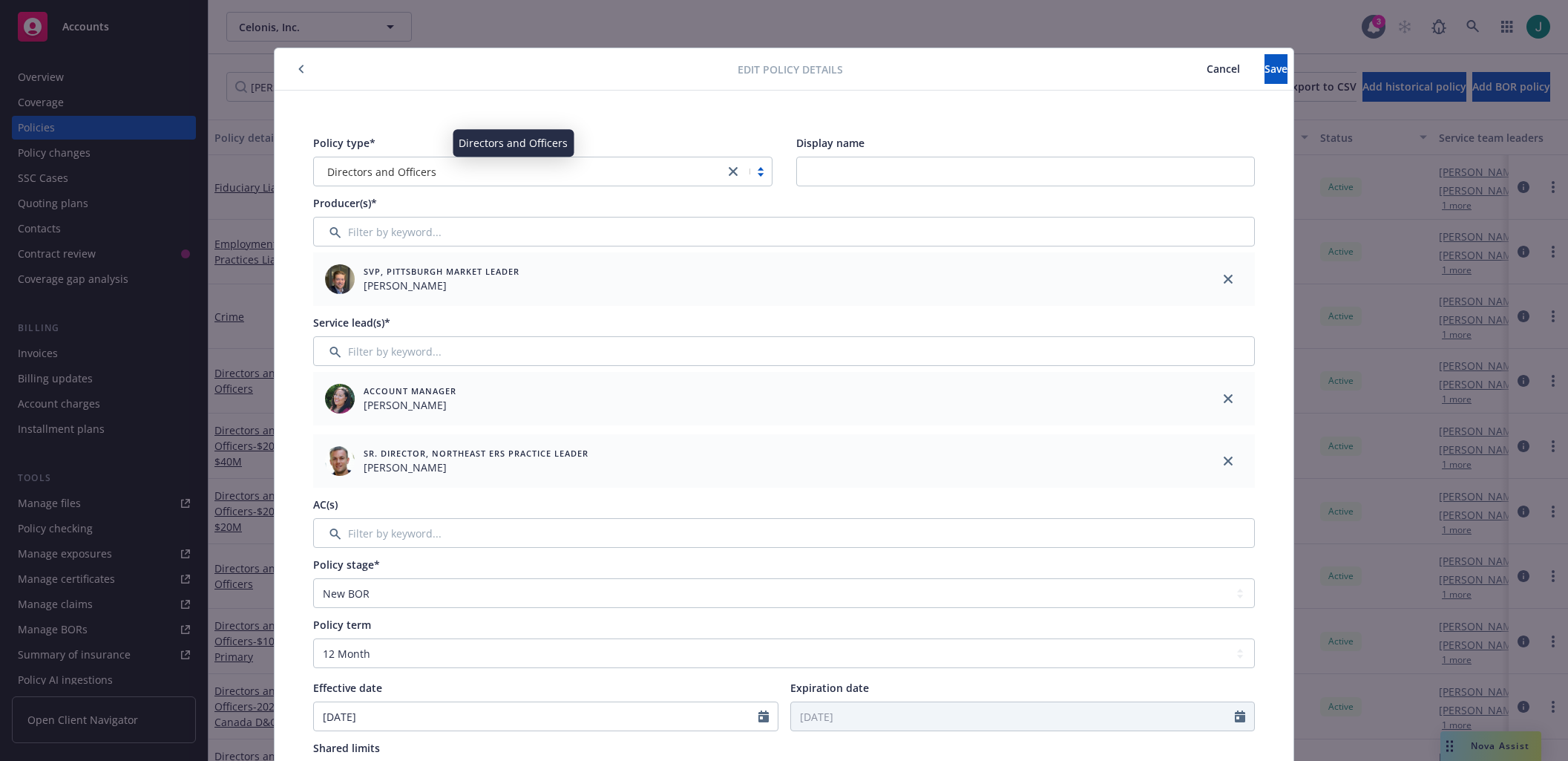
click at [613, 177] on div "Directors and Officers" at bounding box center [518, 172] width 396 height 16
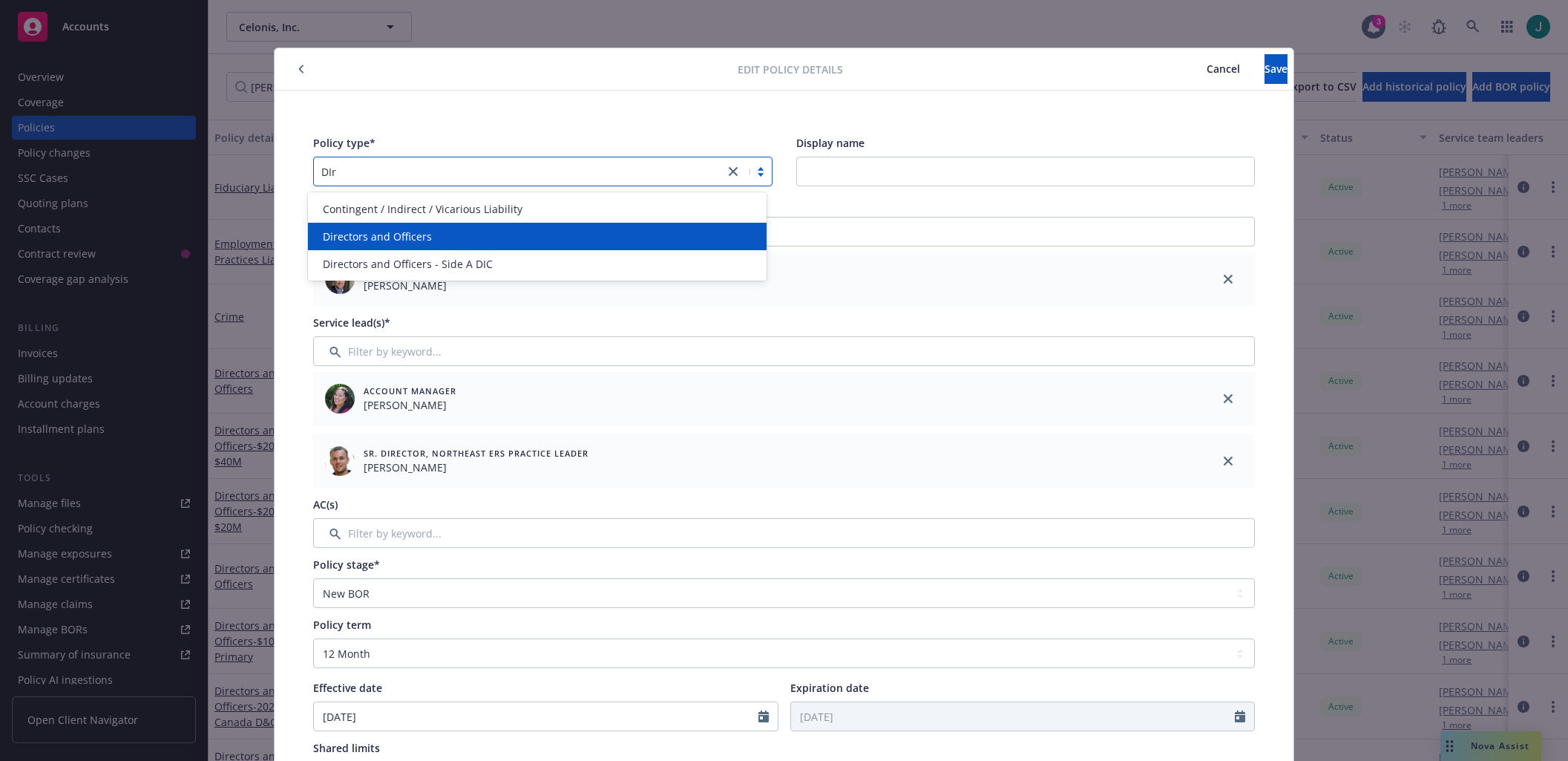
type input "DIre"
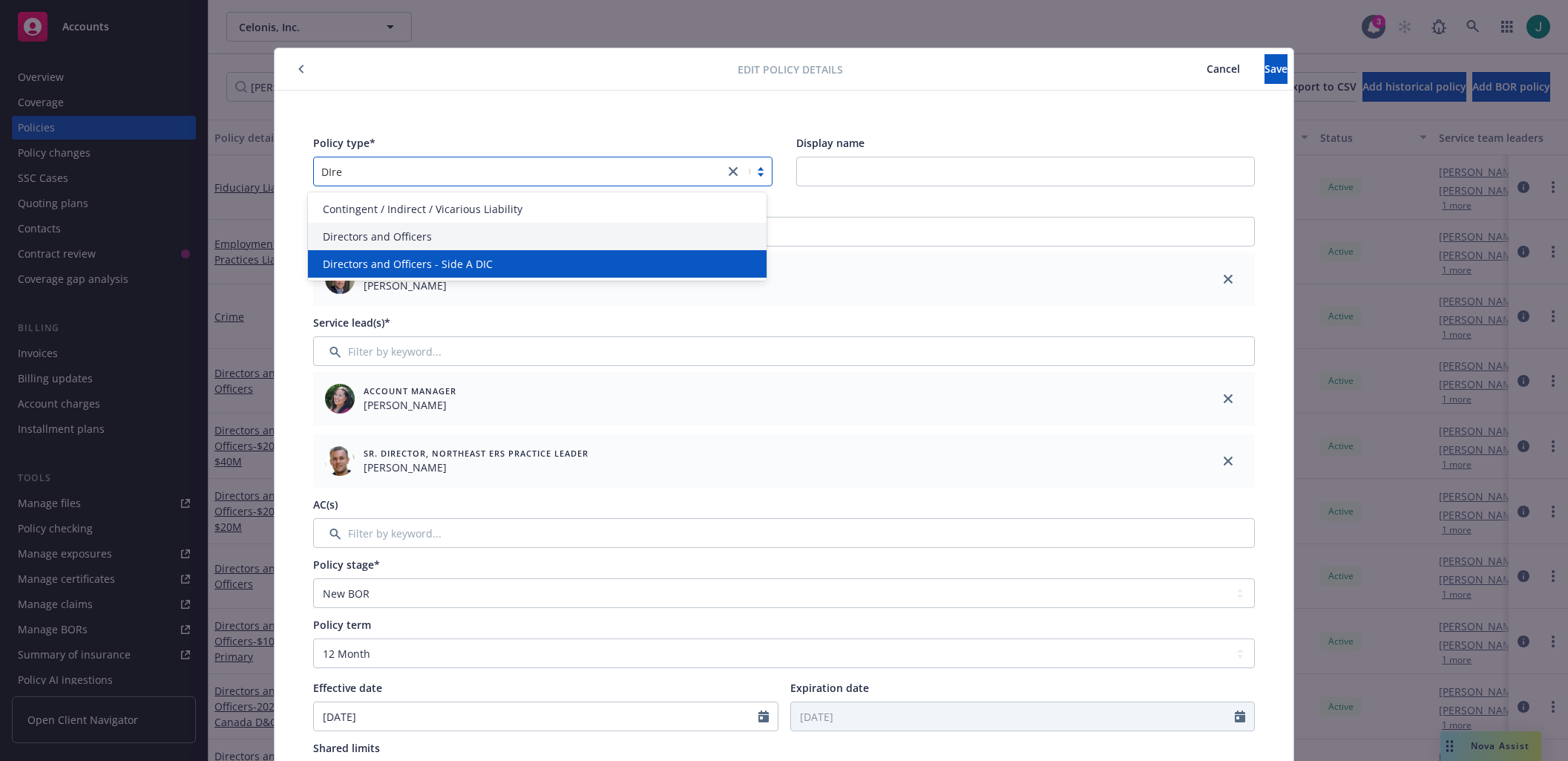
click at [513, 262] on div "Directors and Officers - Side A DIC" at bounding box center [537, 264] width 442 height 16
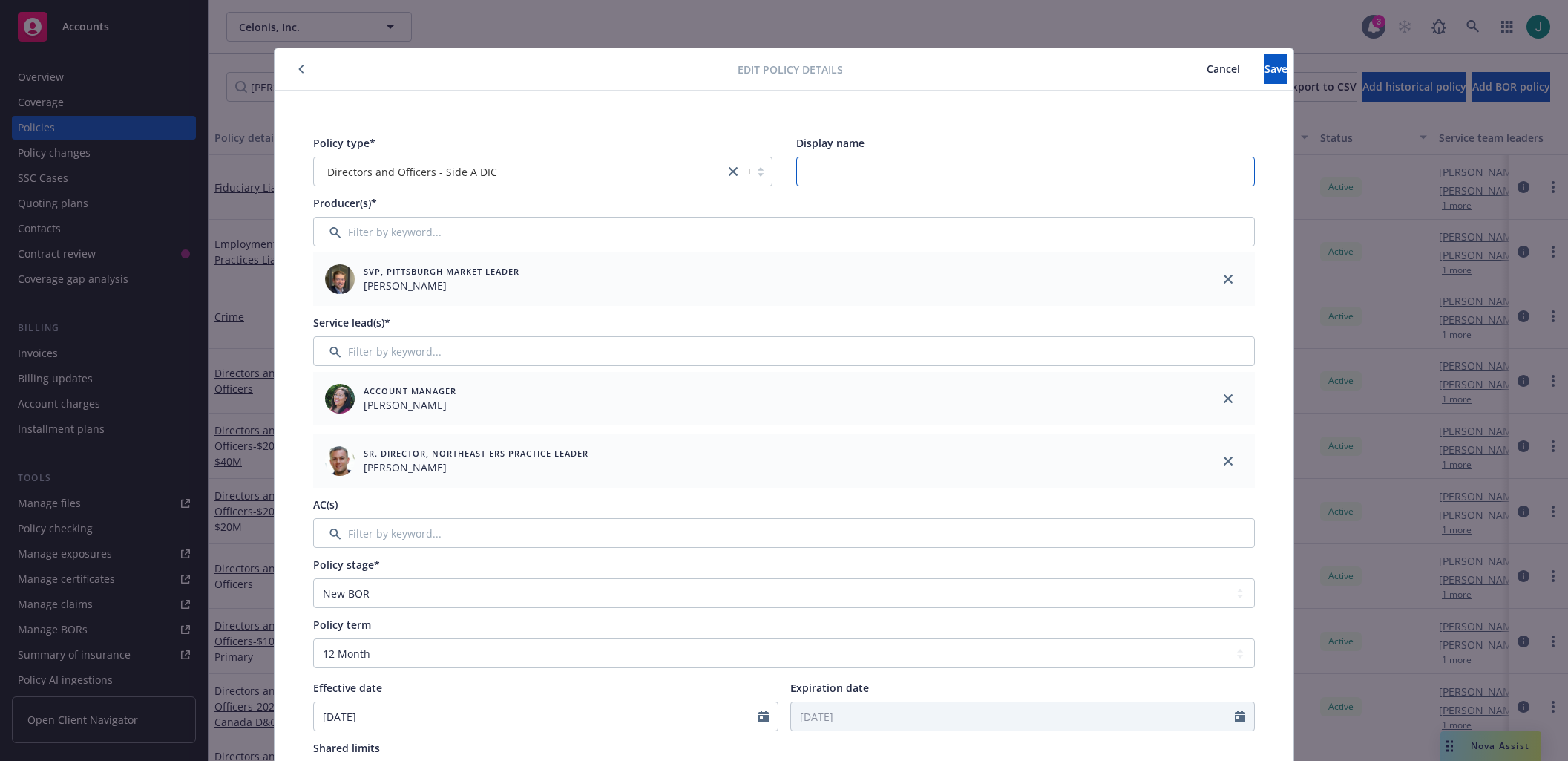
click at [824, 176] on input "Display name" at bounding box center [1025, 171] width 459 height 29
type input "$20M xs $60M"
click at [1264, 72] on span "Save" at bounding box center [1275, 69] width 23 height 14
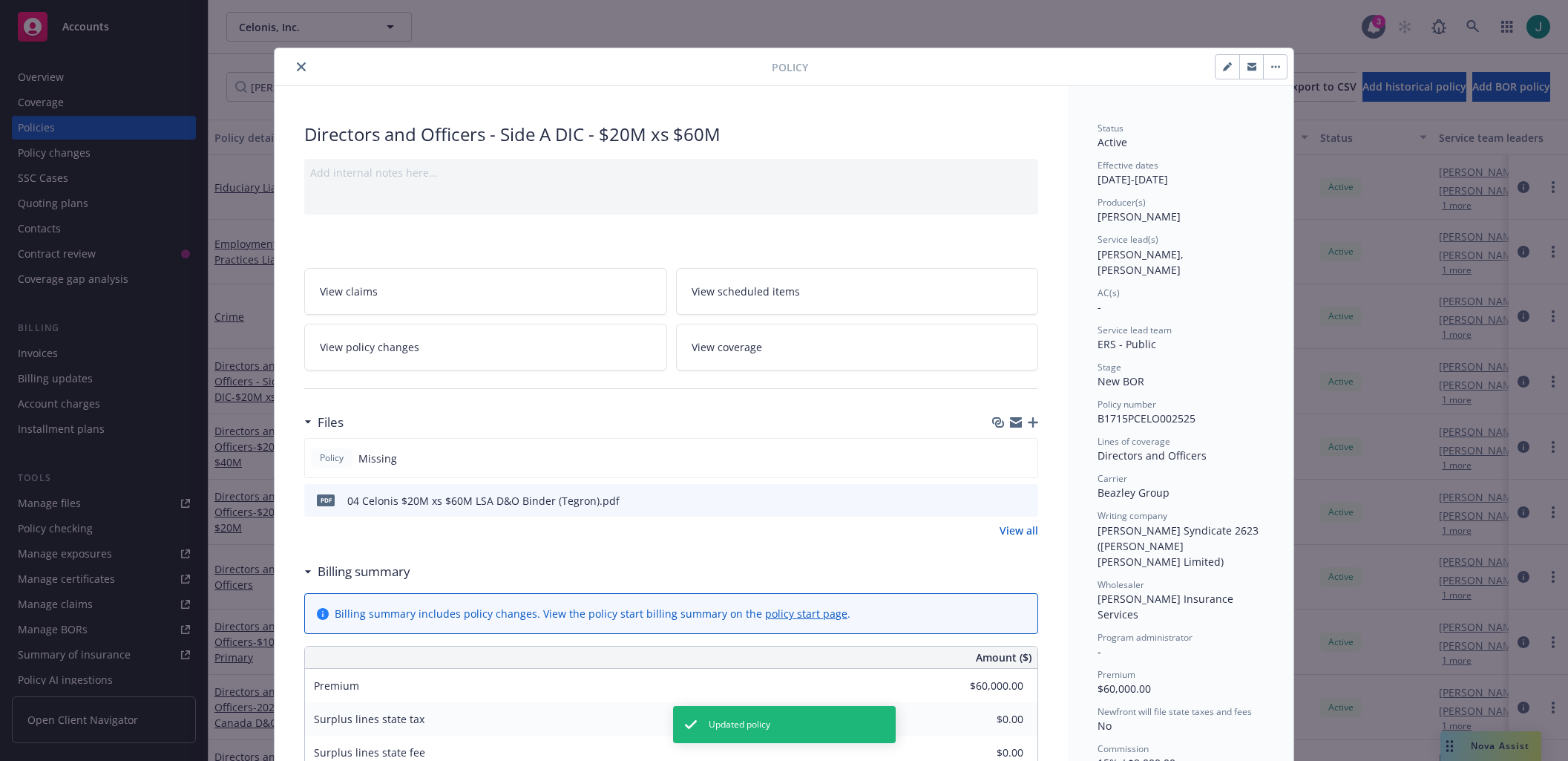
click at [1264, 73] on button "button" at bounding box center [1275, 67] width 24 height 24
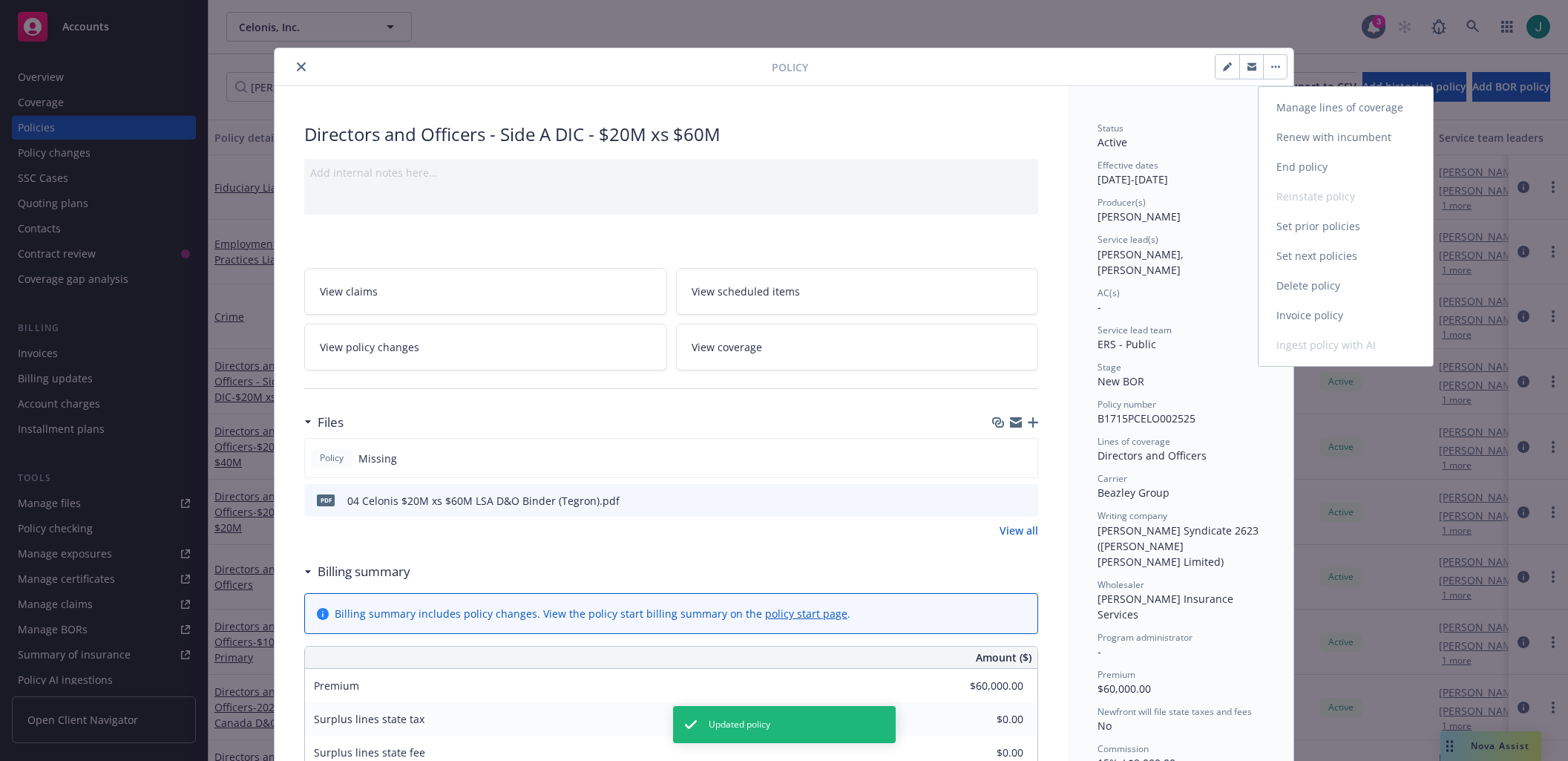
click at [1317, 109] on link "Manage lines of coverage" at bounding box center [1346, 107] width 174 height 29
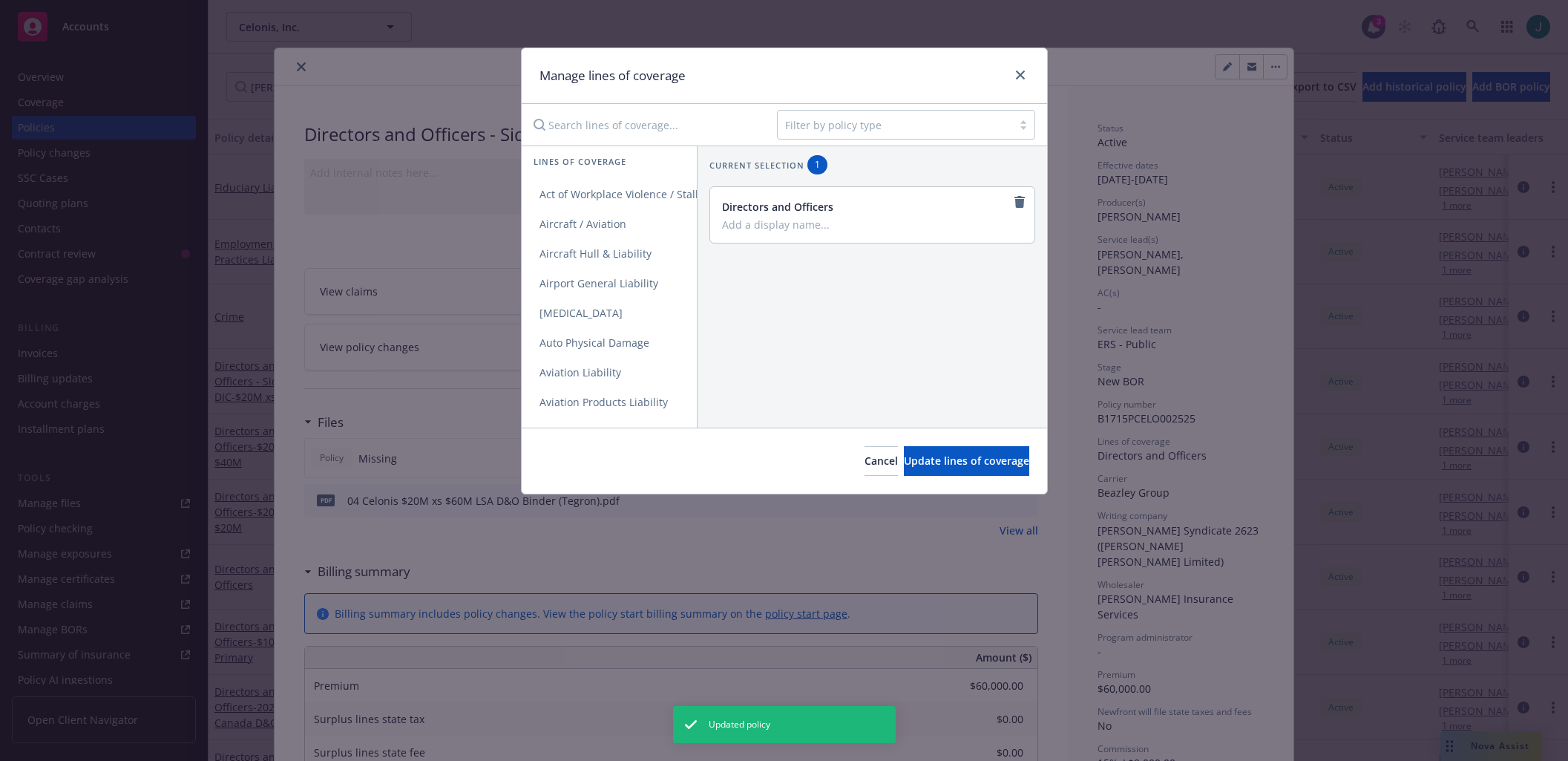
click at [636, 143] on div "Filter by policy type" at bounding box center [784, 124] width 526 height 41
click at [633, 132] on input "Search lines of coverage..." at bounding box center [644, 124] width 240 height 29
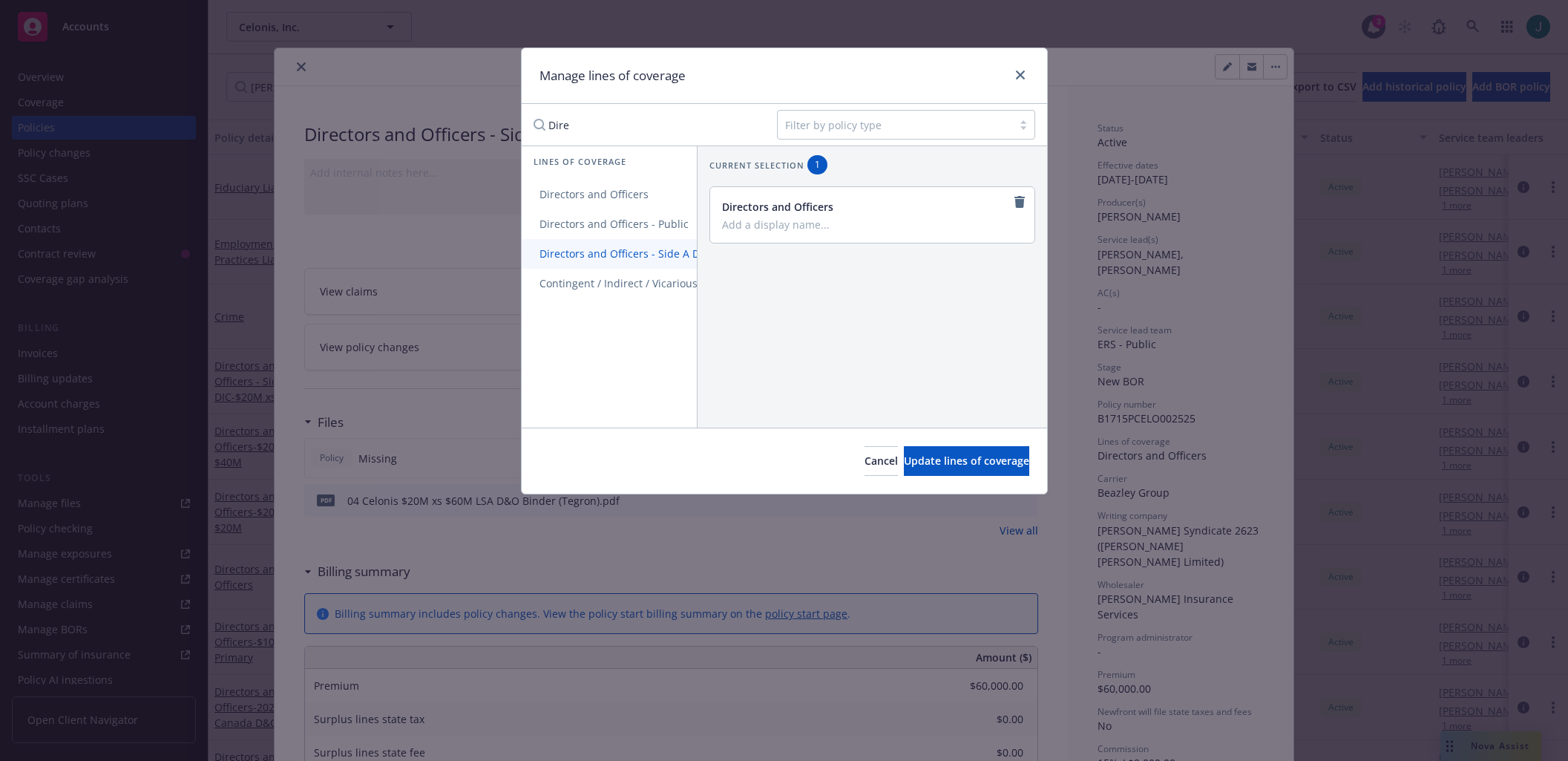
type input "Dire"
click at [614, 247] on span "Directors and Officers - Side A DIC" at bounding box center [624, 254] width 205 height 14
click at [1015, 262] on icon "remove" at bounding box center [1019, 262] width 10 height 12
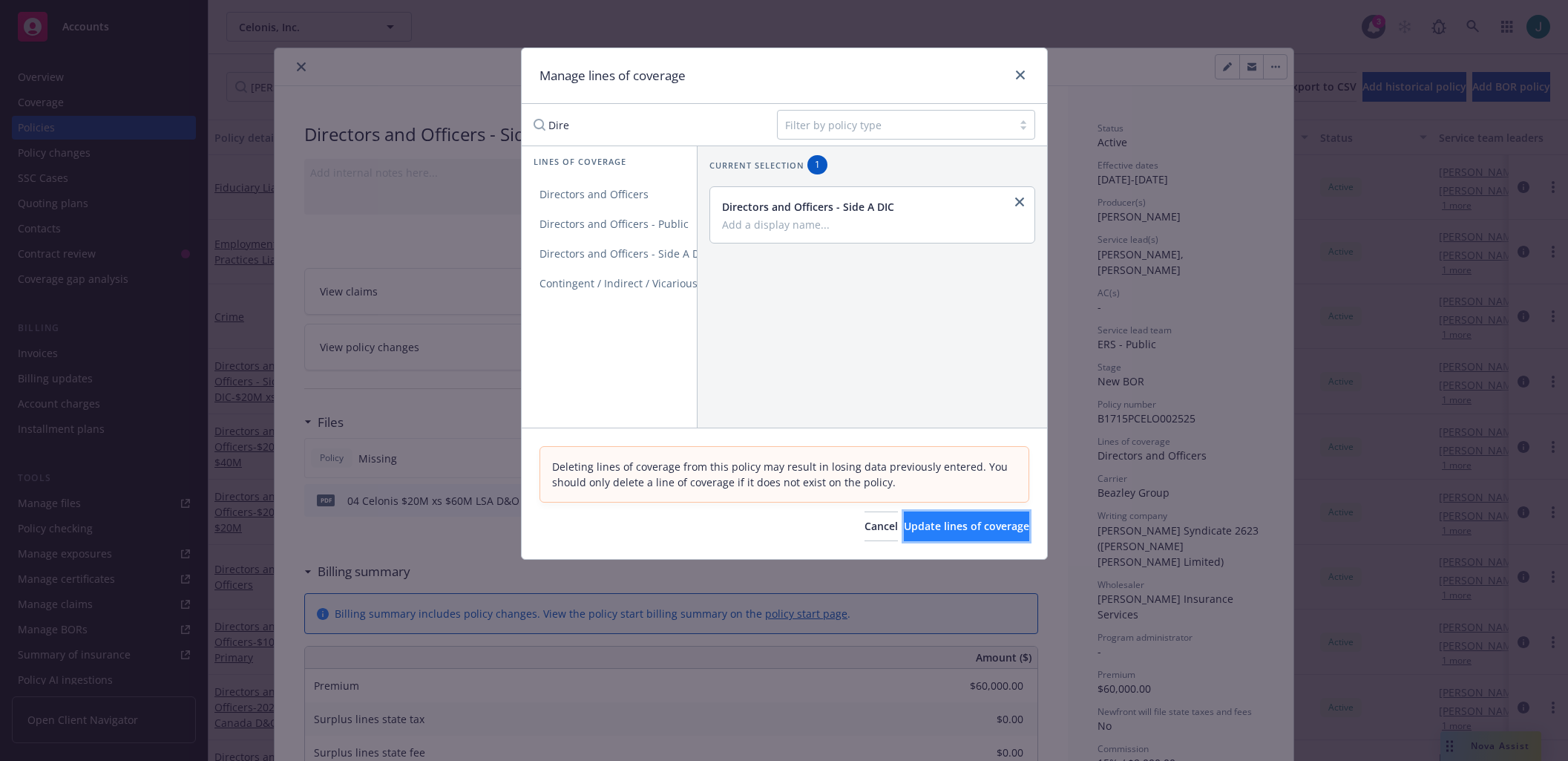
click at [956, 524] on span "Update lines of coverage" at bounding box center [966, 526] width 125 height 14
click at [857, 315] on div "Current selection 1 Directors and Officers - Side A DIC" at bounding box center [872, 286] width 350 height 282
click at [1017, 76] on icon "close" at bounding box center [1020, 75] width 9 height 9
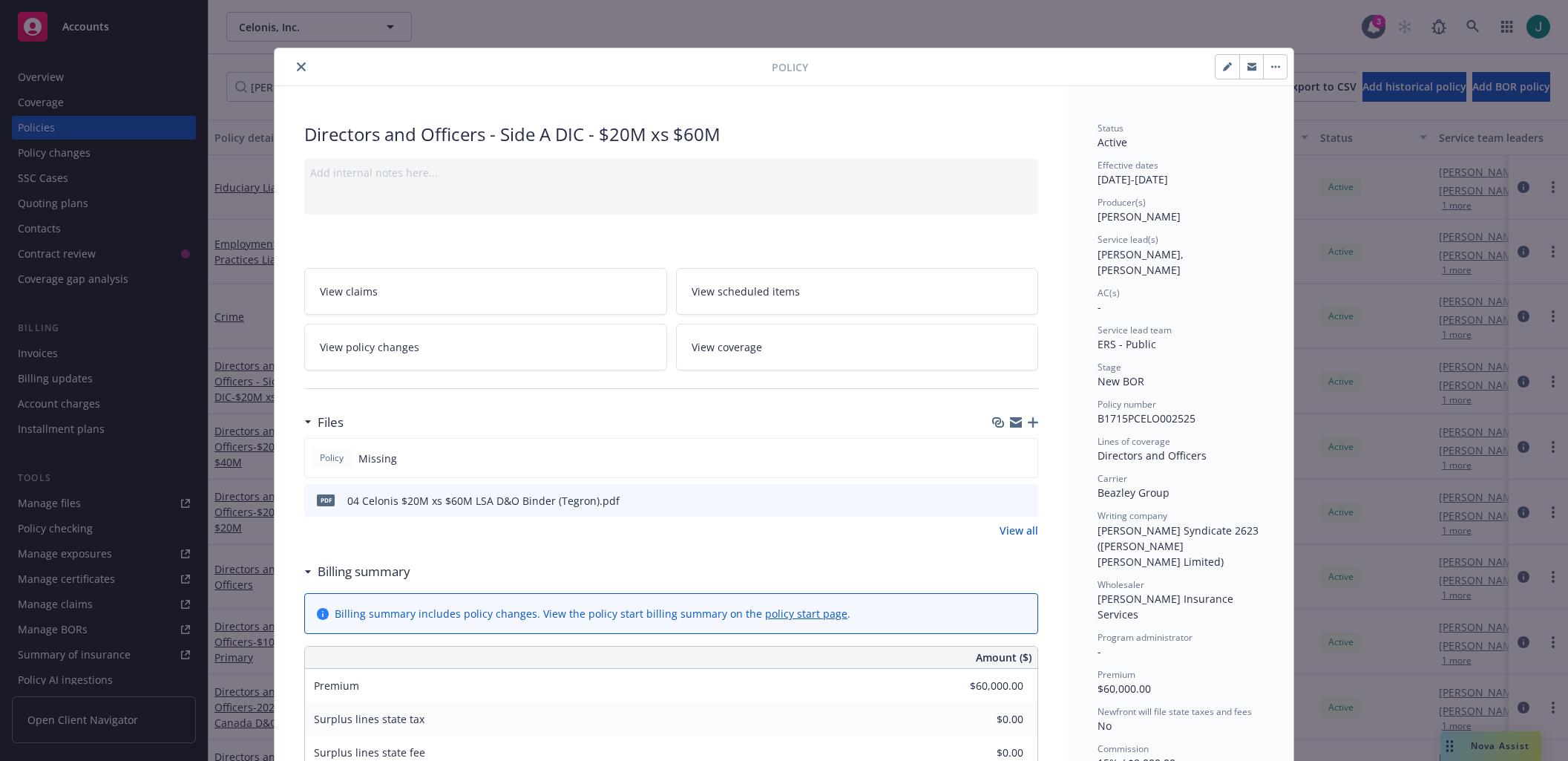
click at [1265, 67] on button "button" at bounding box center [1275, 67] width 24 height 24
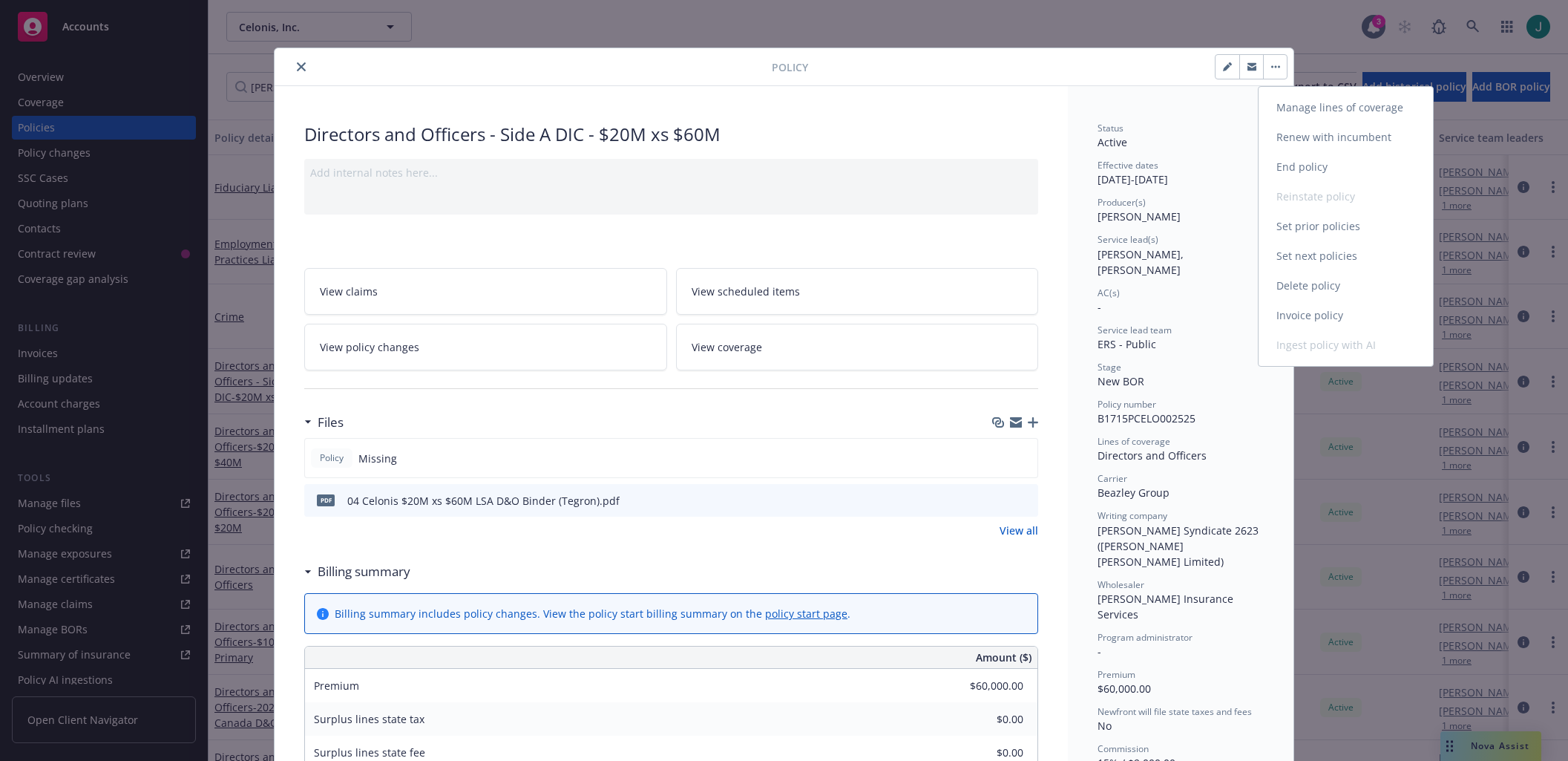
click at [1297, 114] on link "Manage lines of coverage" at bounding box center [1346, 107] width 174 height 29
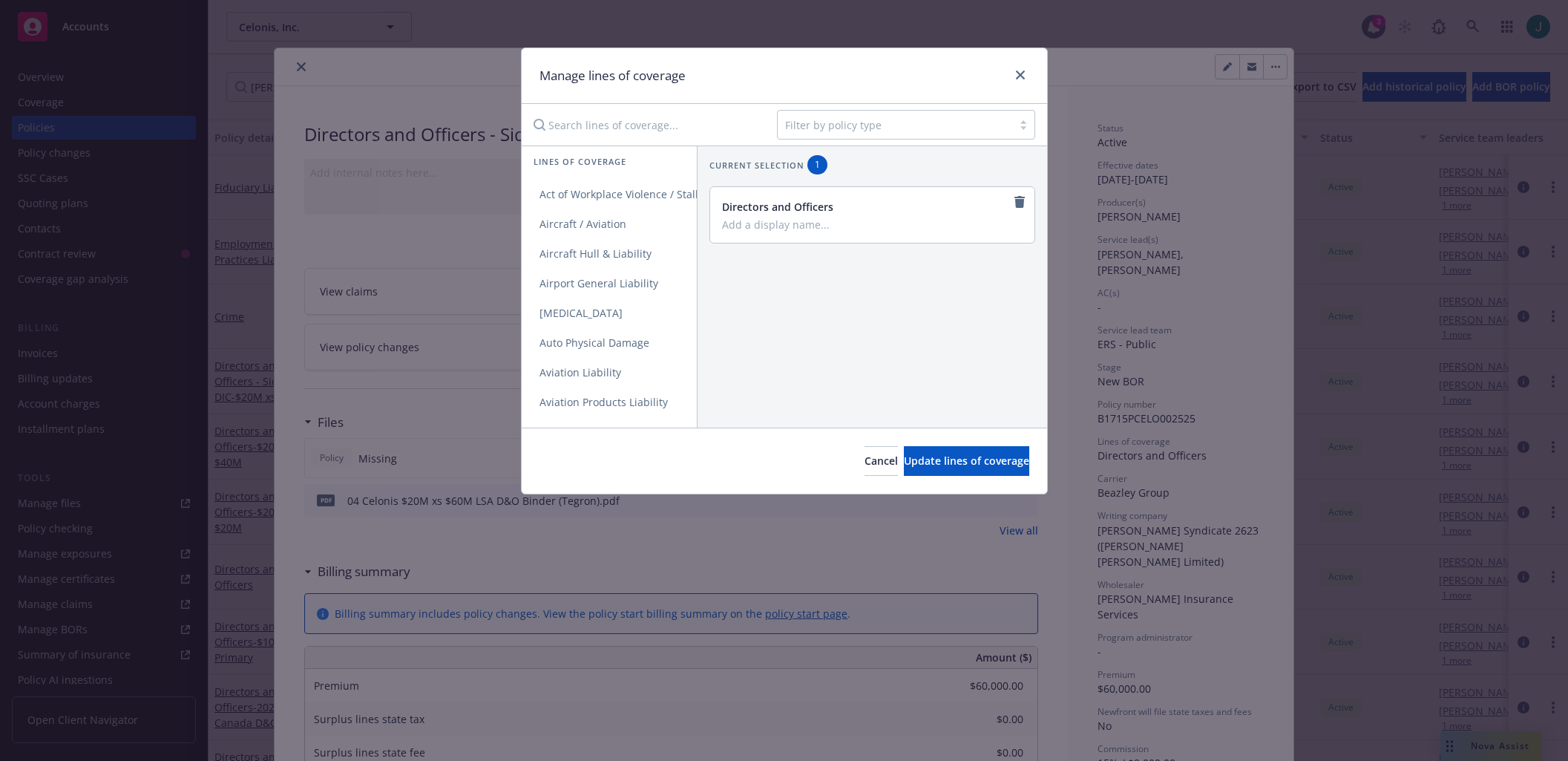
click at [592, 128] on input "Search lines of coverage..." at bounding box center [644, 124] width 240 height 29
type input "dire"
click at [621, 262] on link "Directors and Officers - Side A DIC" at bounding box center [639, 253] width 235 height 29
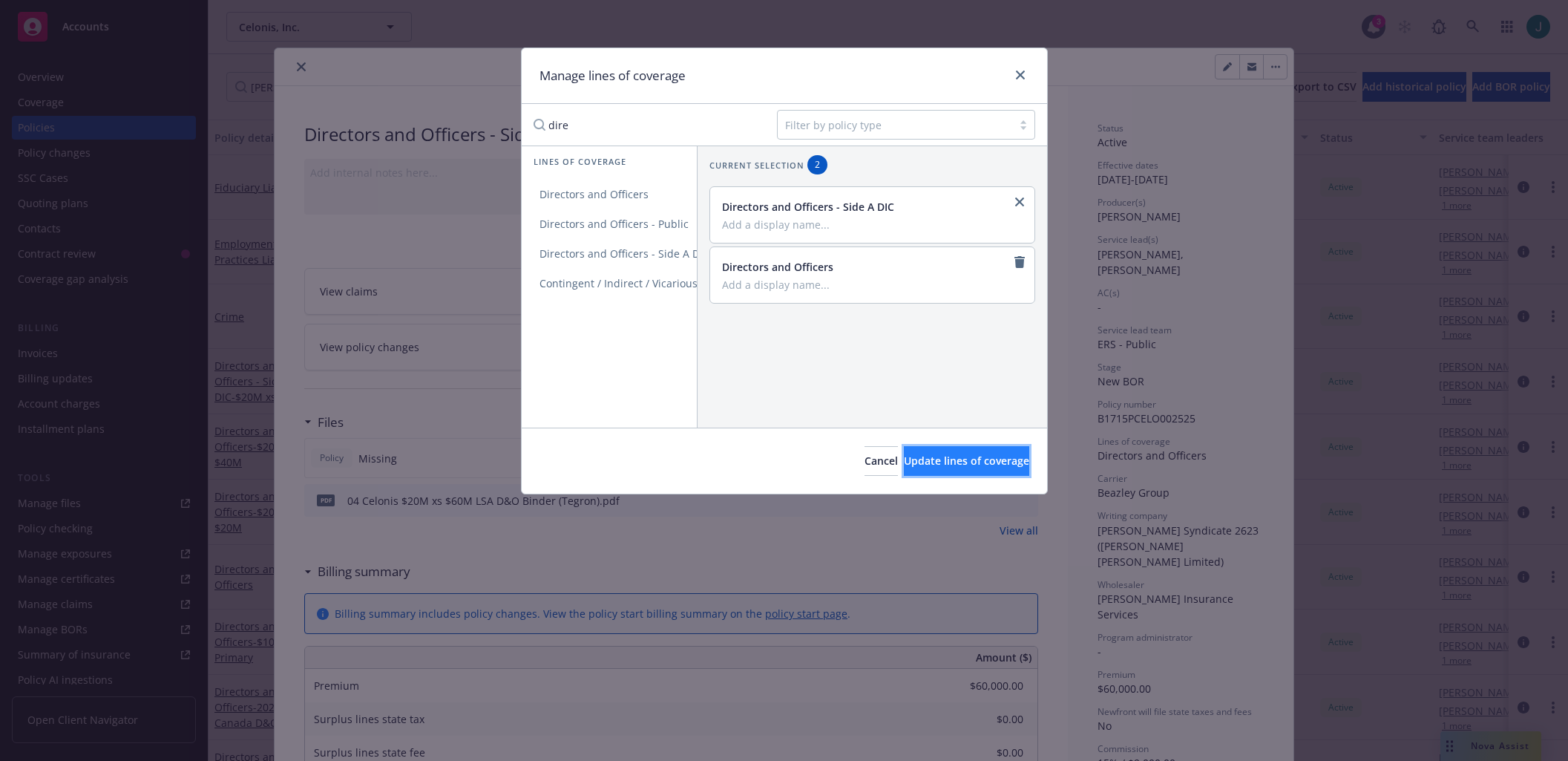
click at [934, 471] on button "Update lines of coverage" at bounding box center [966, 461] width 125 height 29
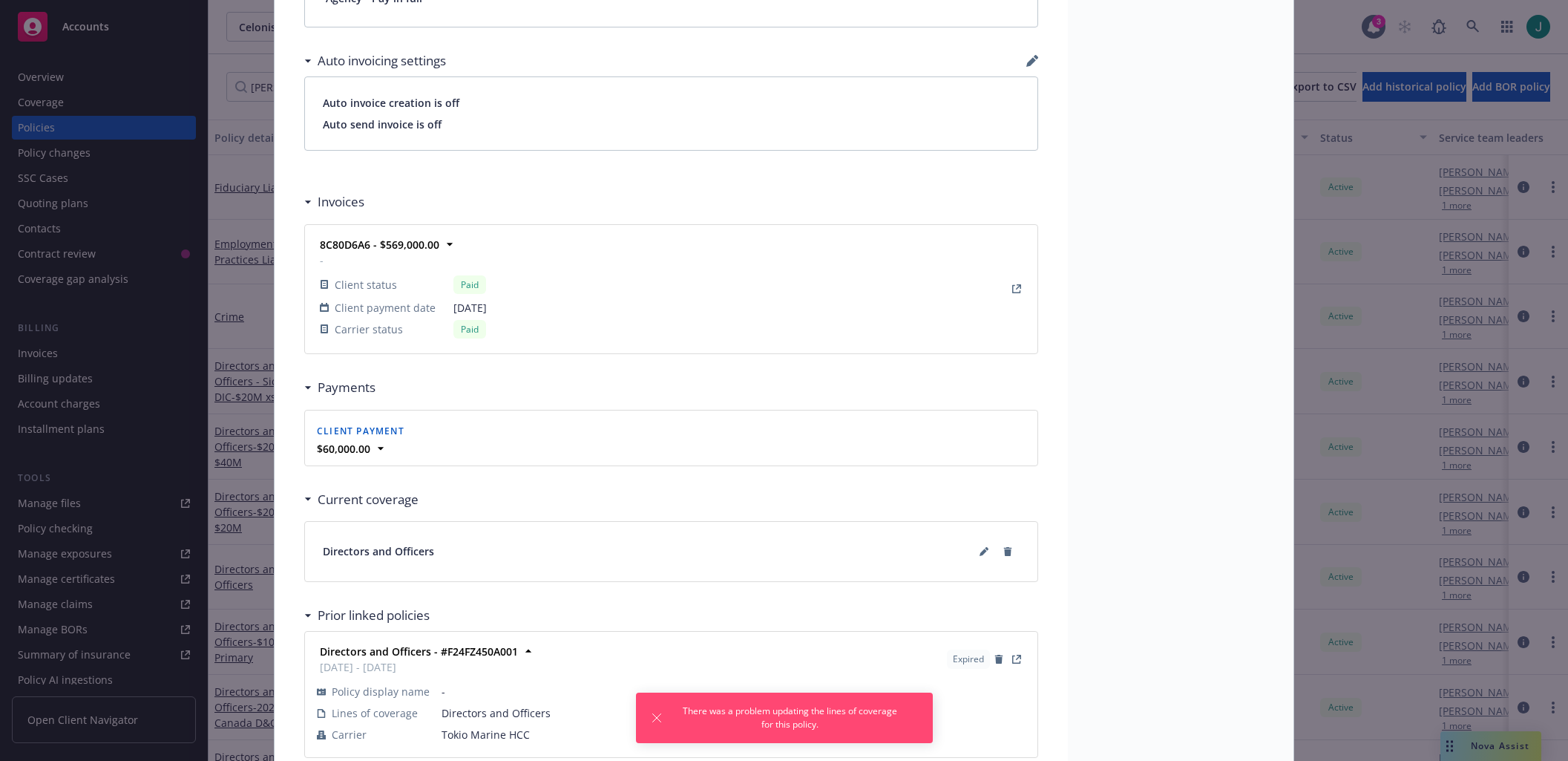
scroll to position [1121, 0]
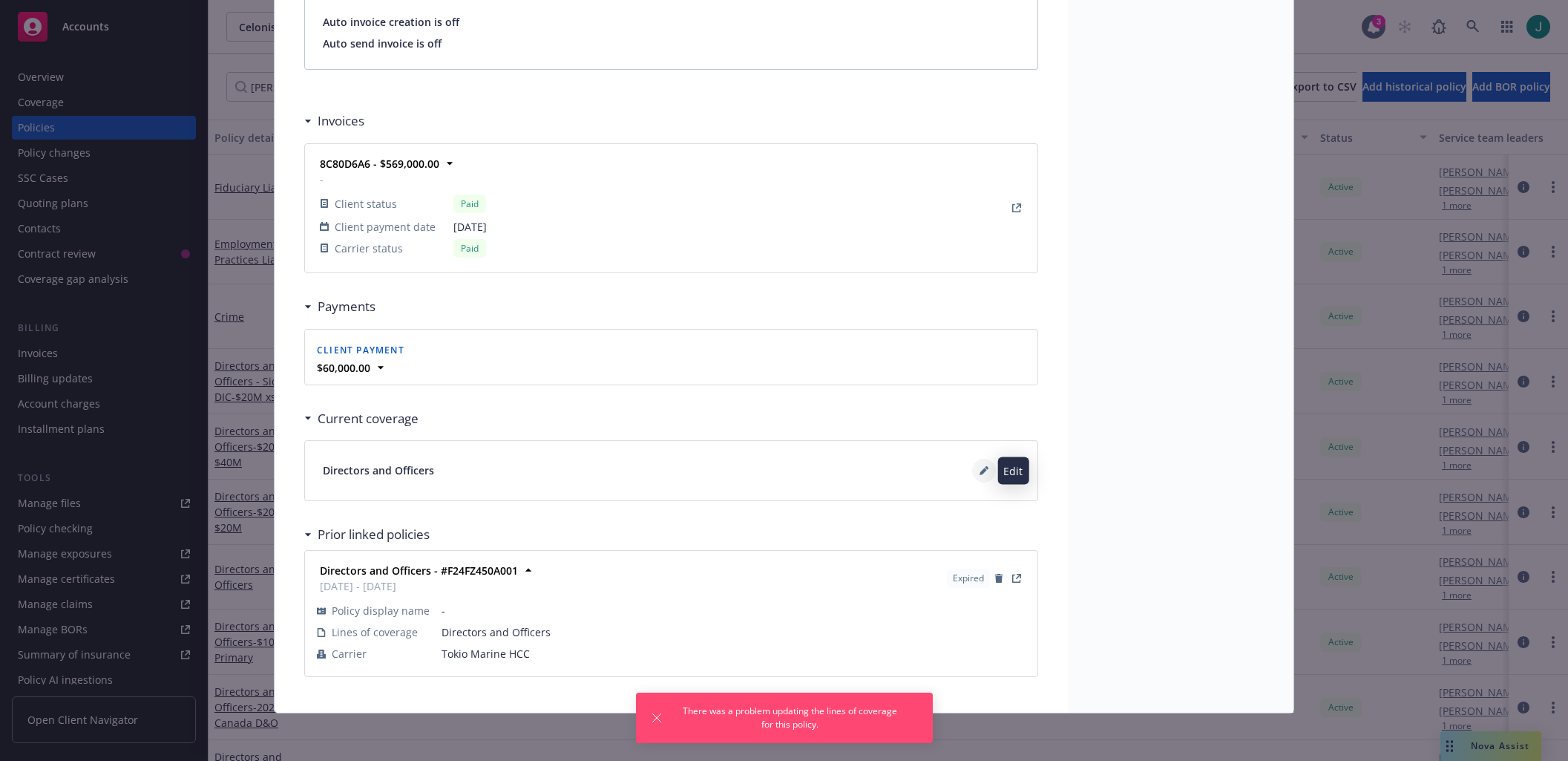
click at [980, 470] on icon at bounding box center [984, 470] width 9 height 9
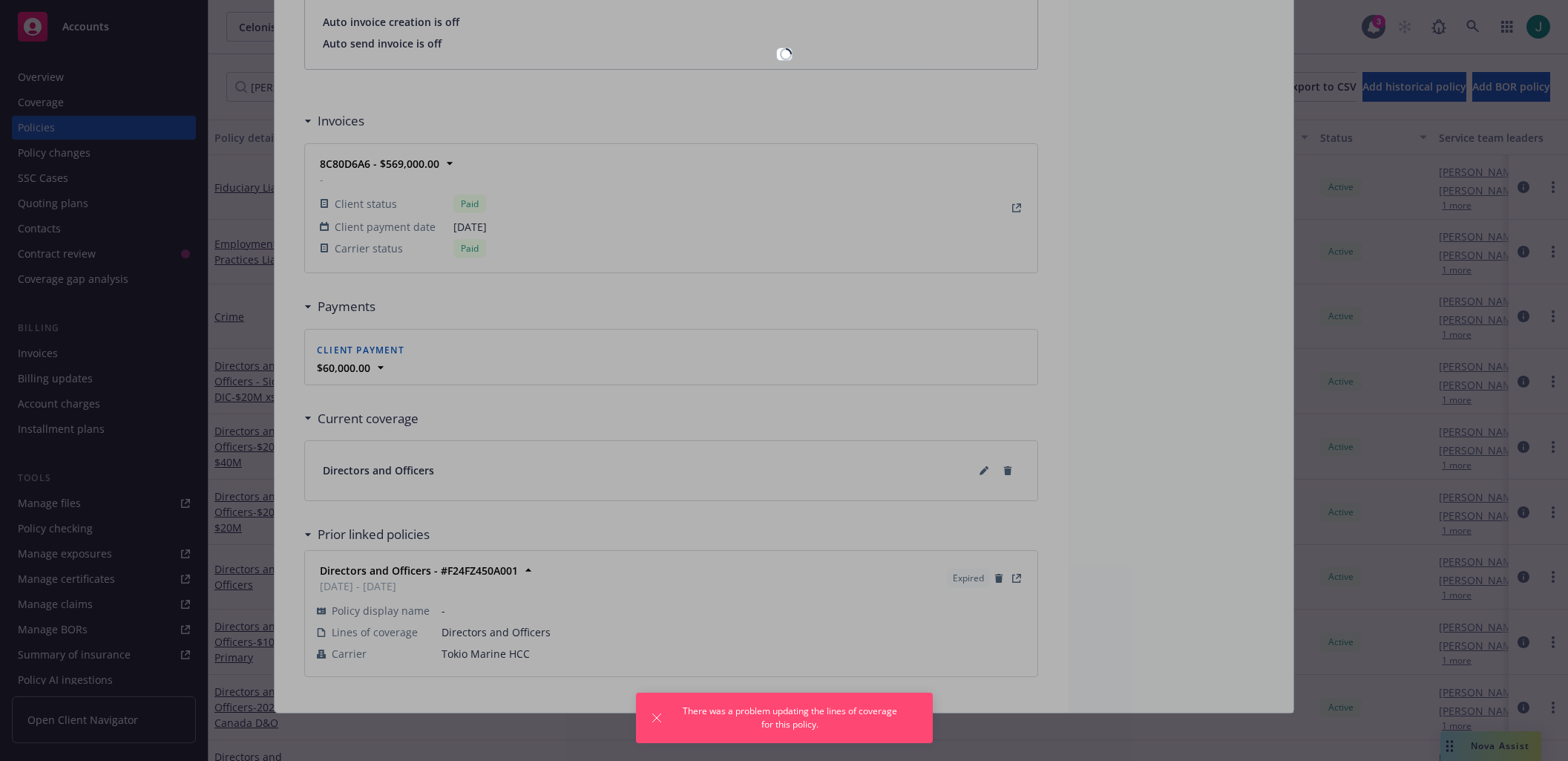
click at [982, 336] on div at bounding box center [784, 380] width 1568 height 761
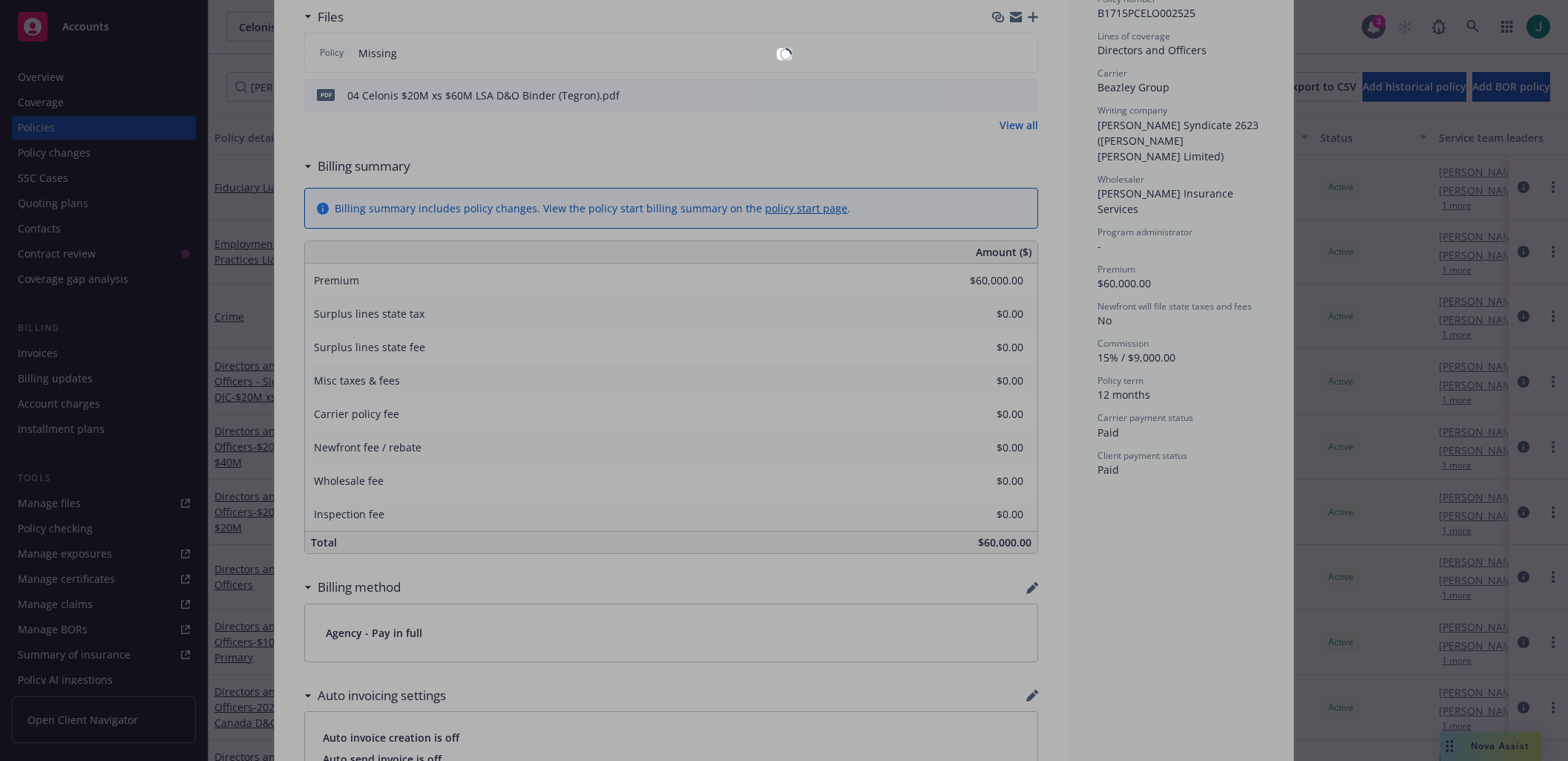
scroll to position [0, 0]
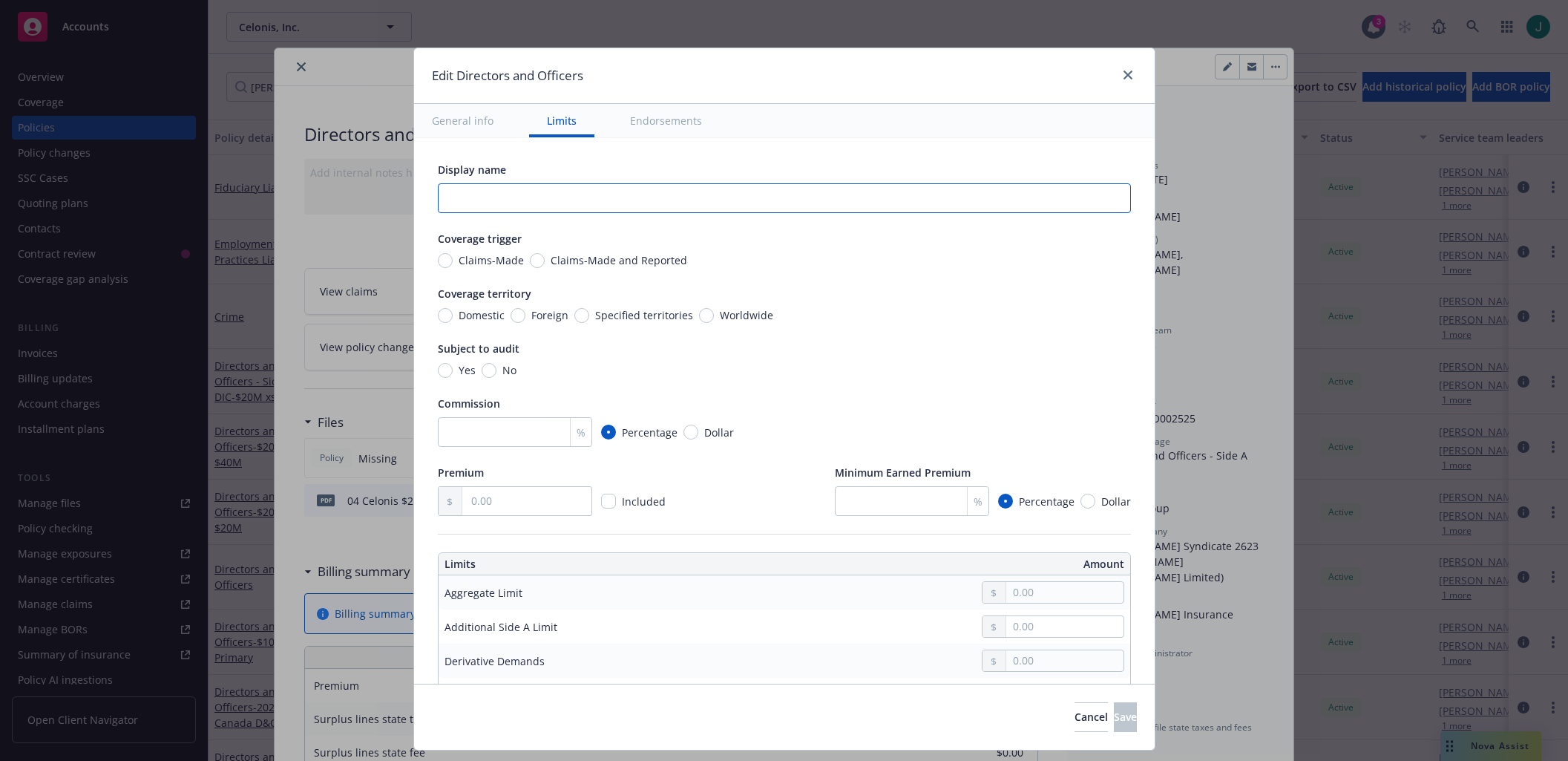
click at [502, 201] on input "text" at bounding box center [784, 197] width 693 height 29
type input "$20M"
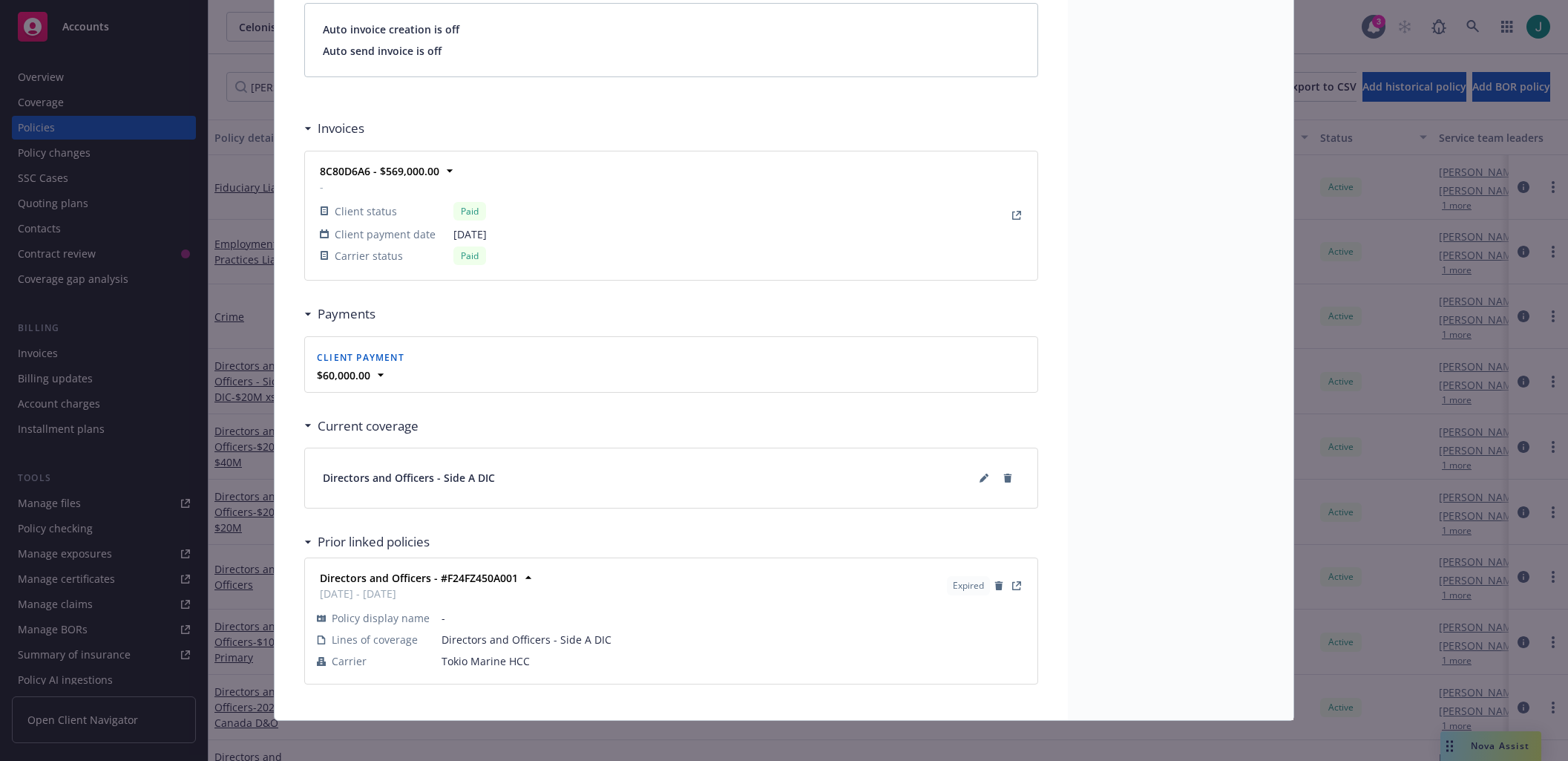
scroll to position [1121, 0]
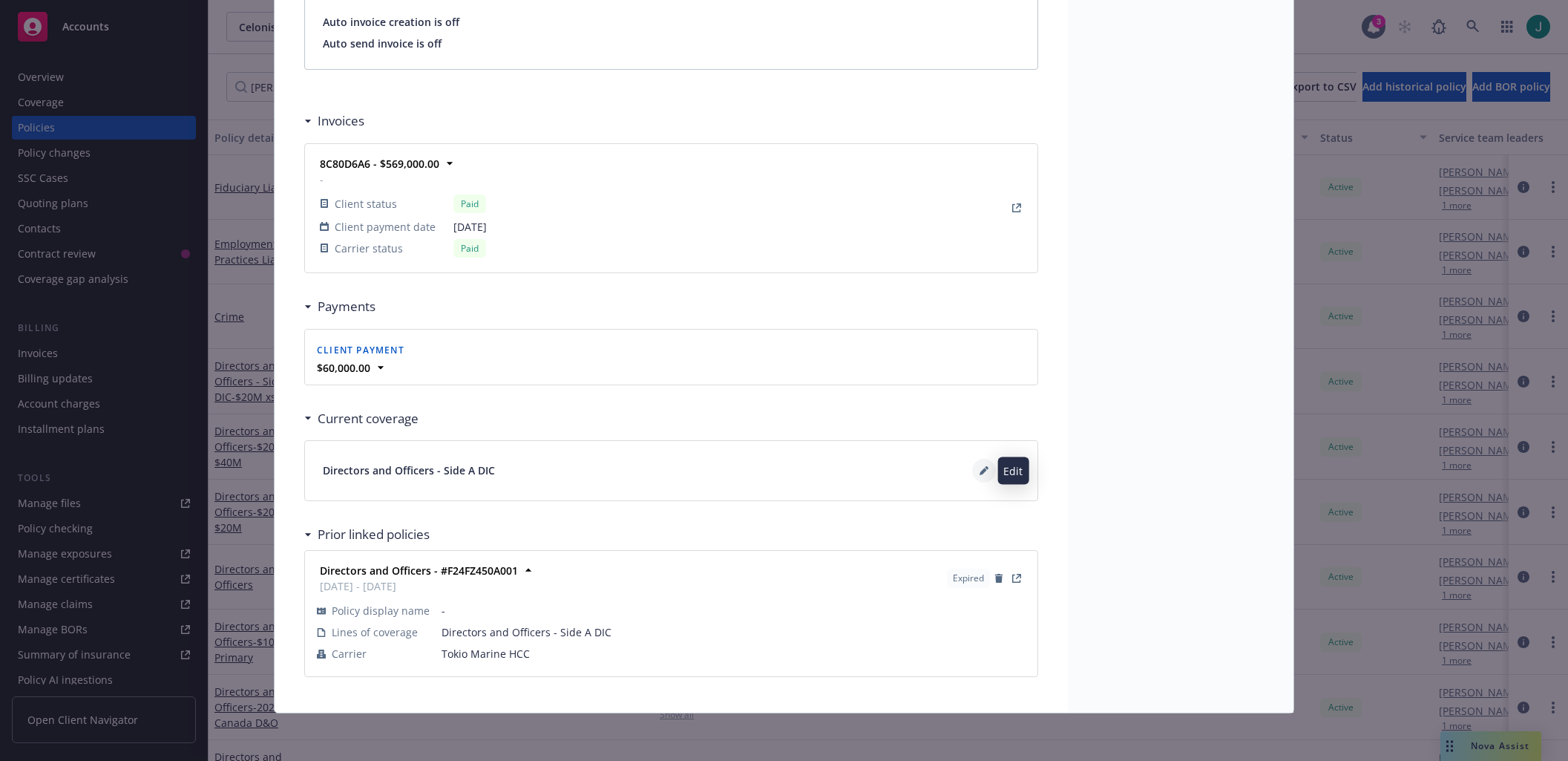
click at [980, 465] on button at bounding box center [984, 471] width 24 height 24
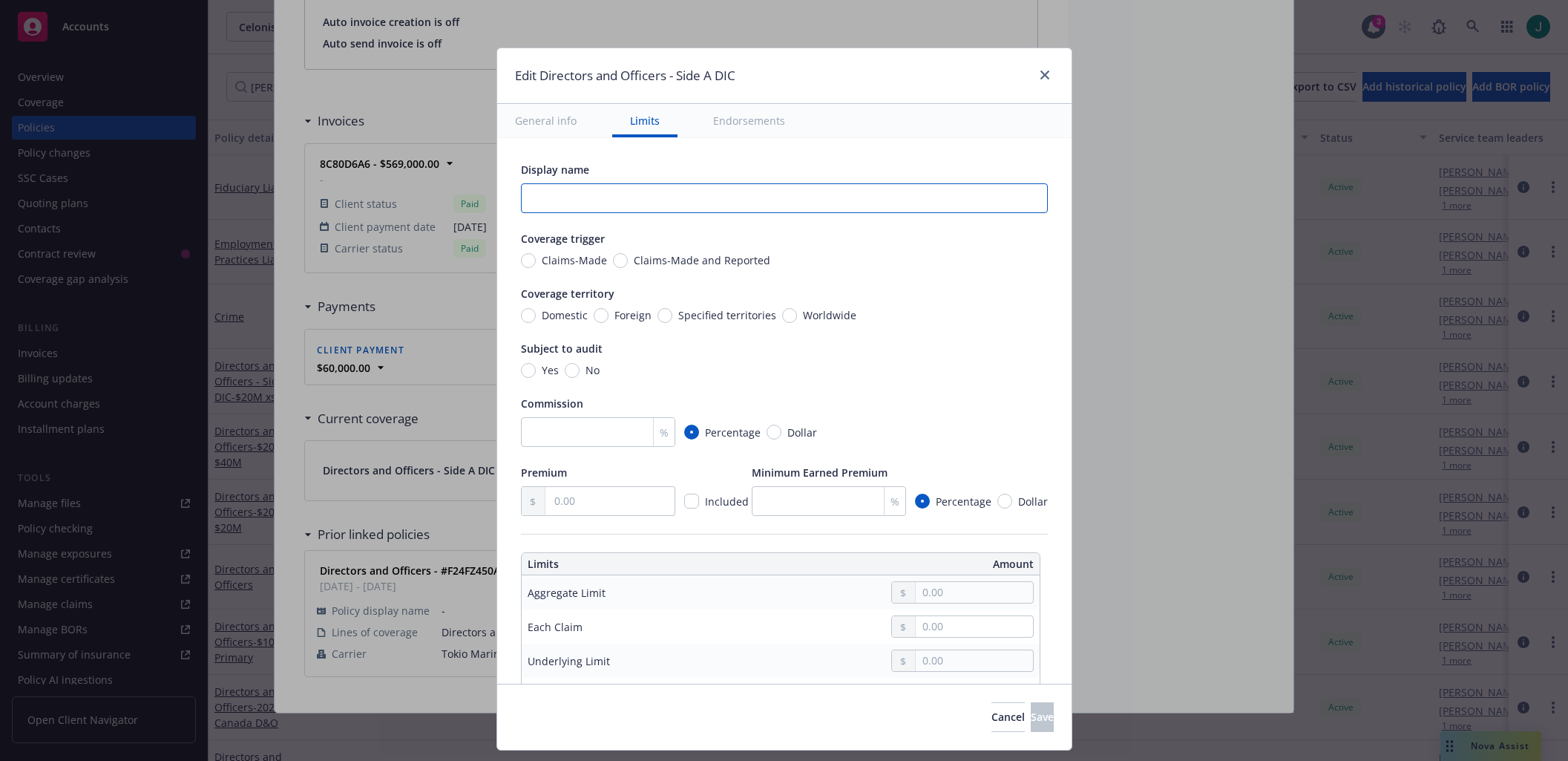
click at [612, 190] on input "text" at bounding box center [784, 197] width 527 height 29
type input "$20M excess of $60M Side A"
click at [926, 589] on input "text" at bounding box center [973, 592] width 117 height 21
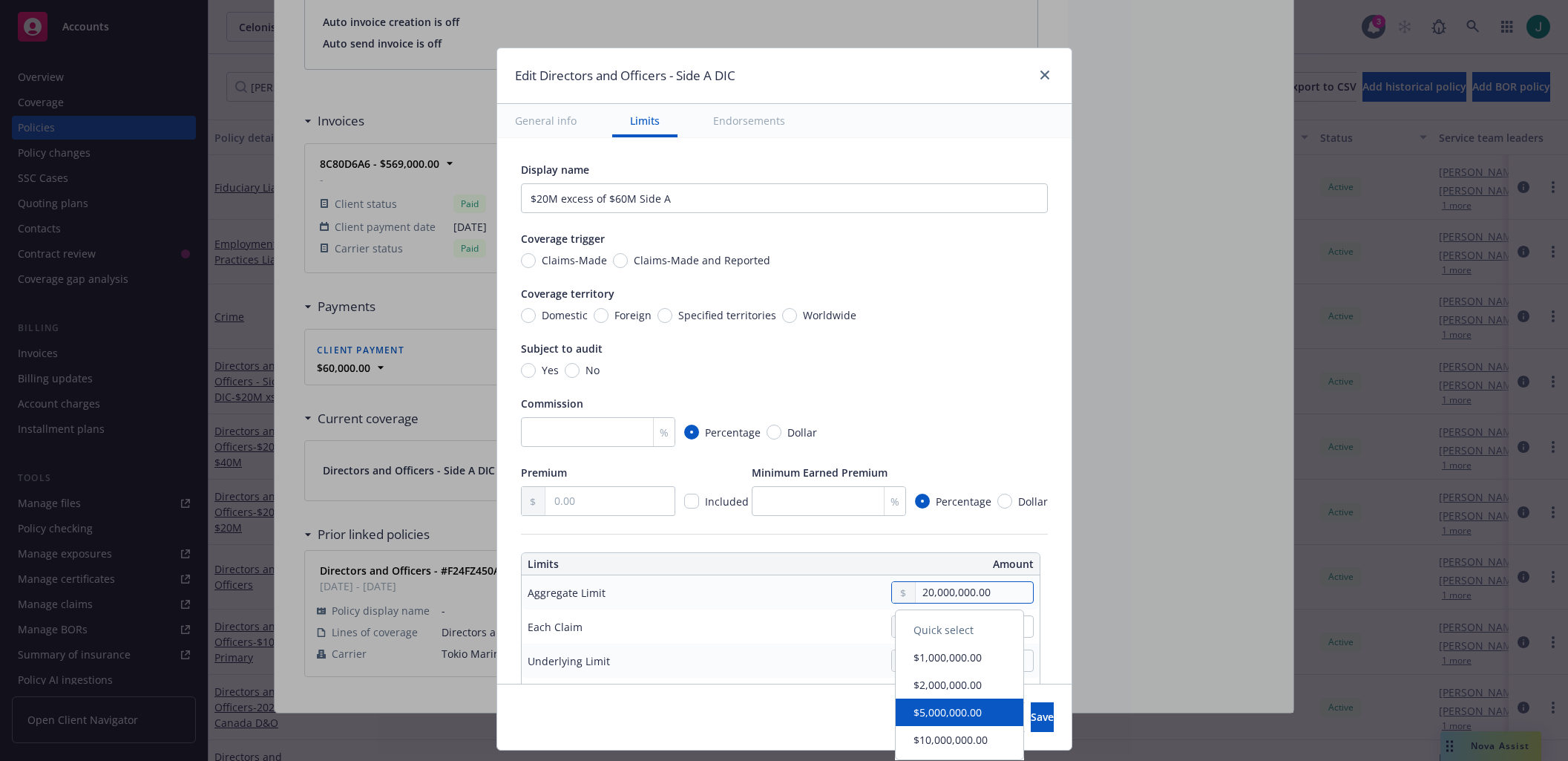
type input "20,000,000.00"
click at [817, 679] on td "Select an option" at bounding box center [892, 695] width 296 height 36
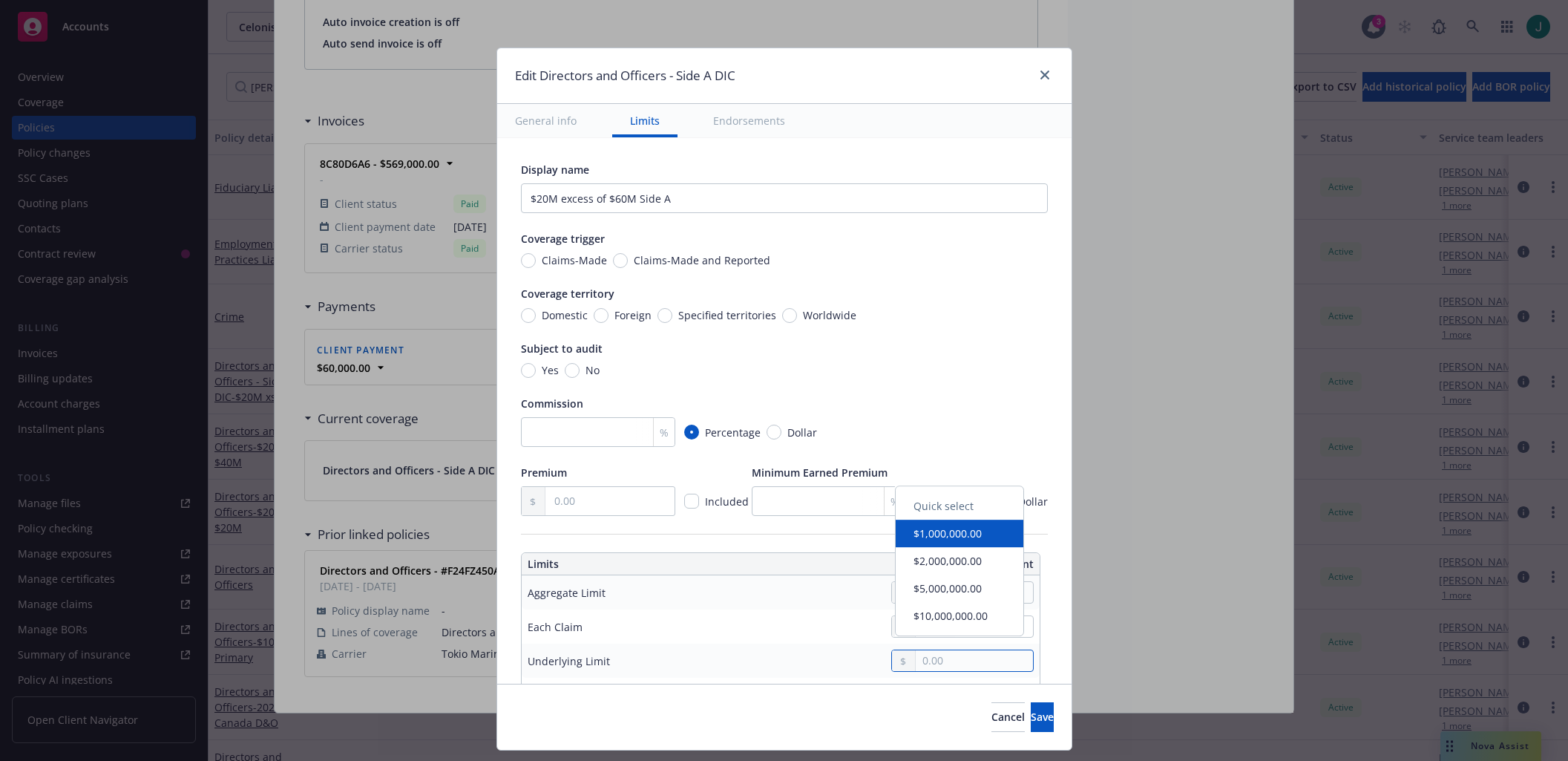
click at [927, 656] on input "text" at bounding box center [973, 660] width 117 height 21
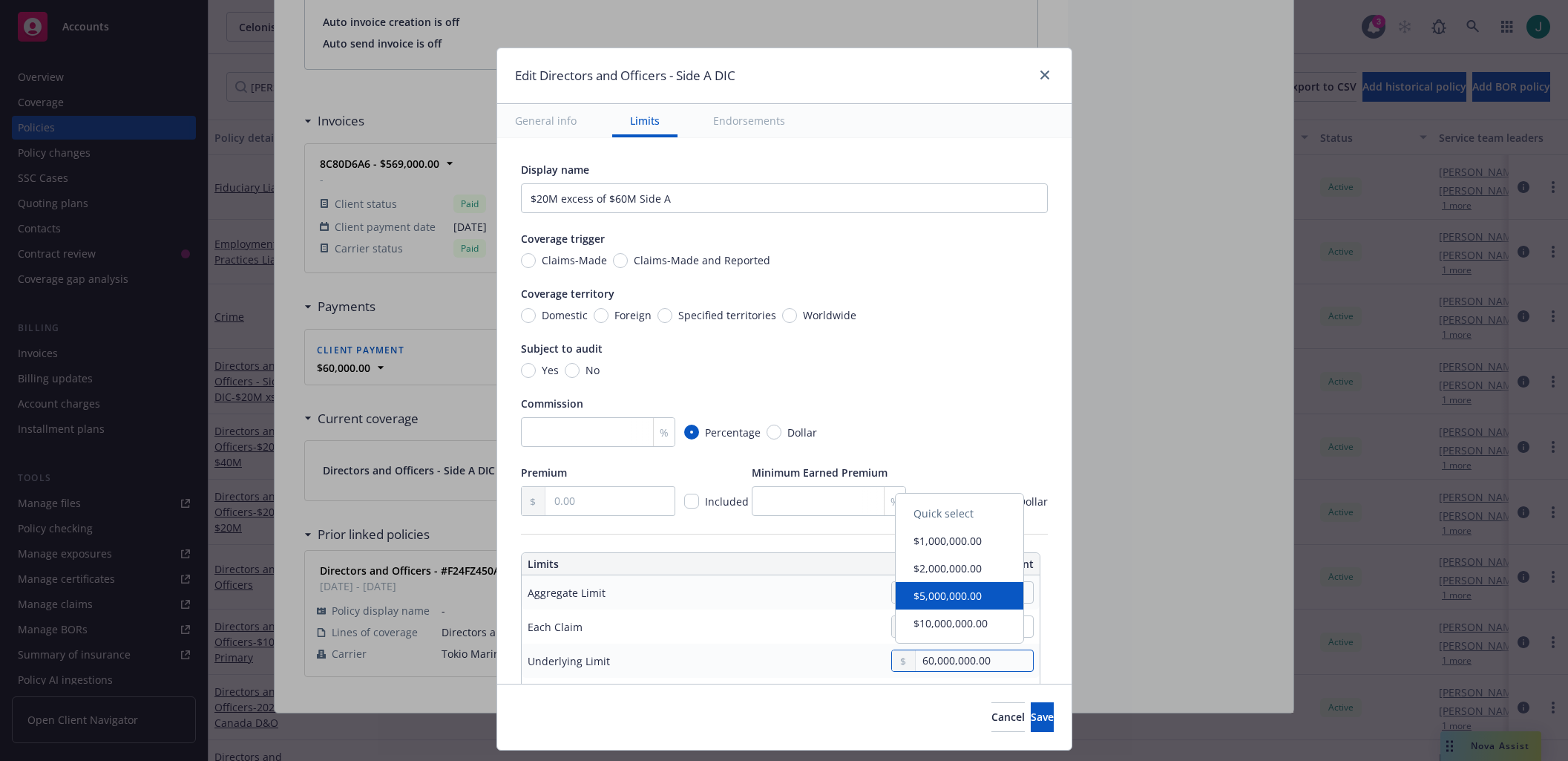
type input "60,000,000.00"
click at [1056, 625] on div "Display name $20M excess of $60M Side A Coverage trigger Claims-Made Claims-Mad…" at bounding box center [784, 706] width 575 height 1137
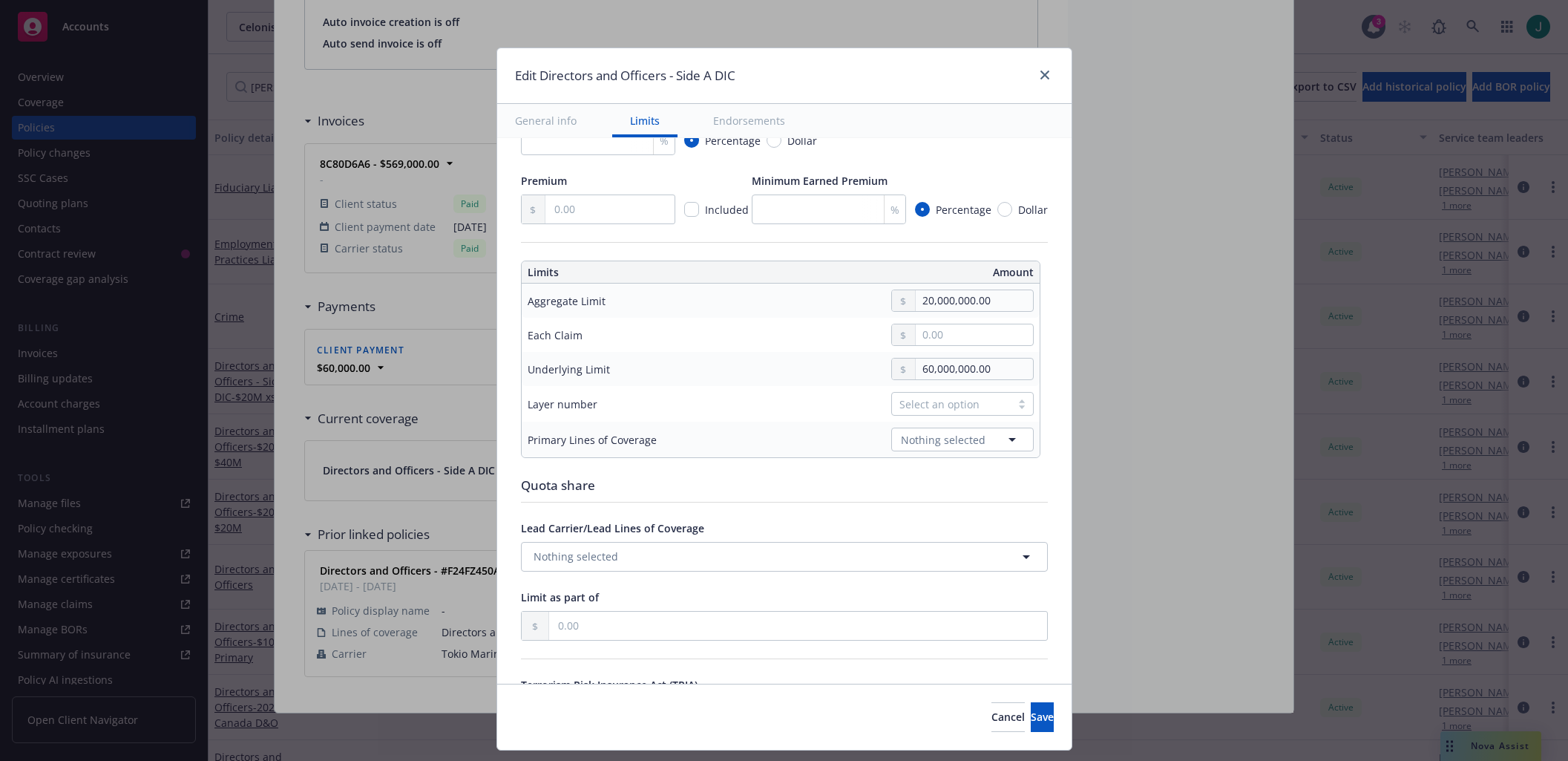
scroll to position [296, 0]
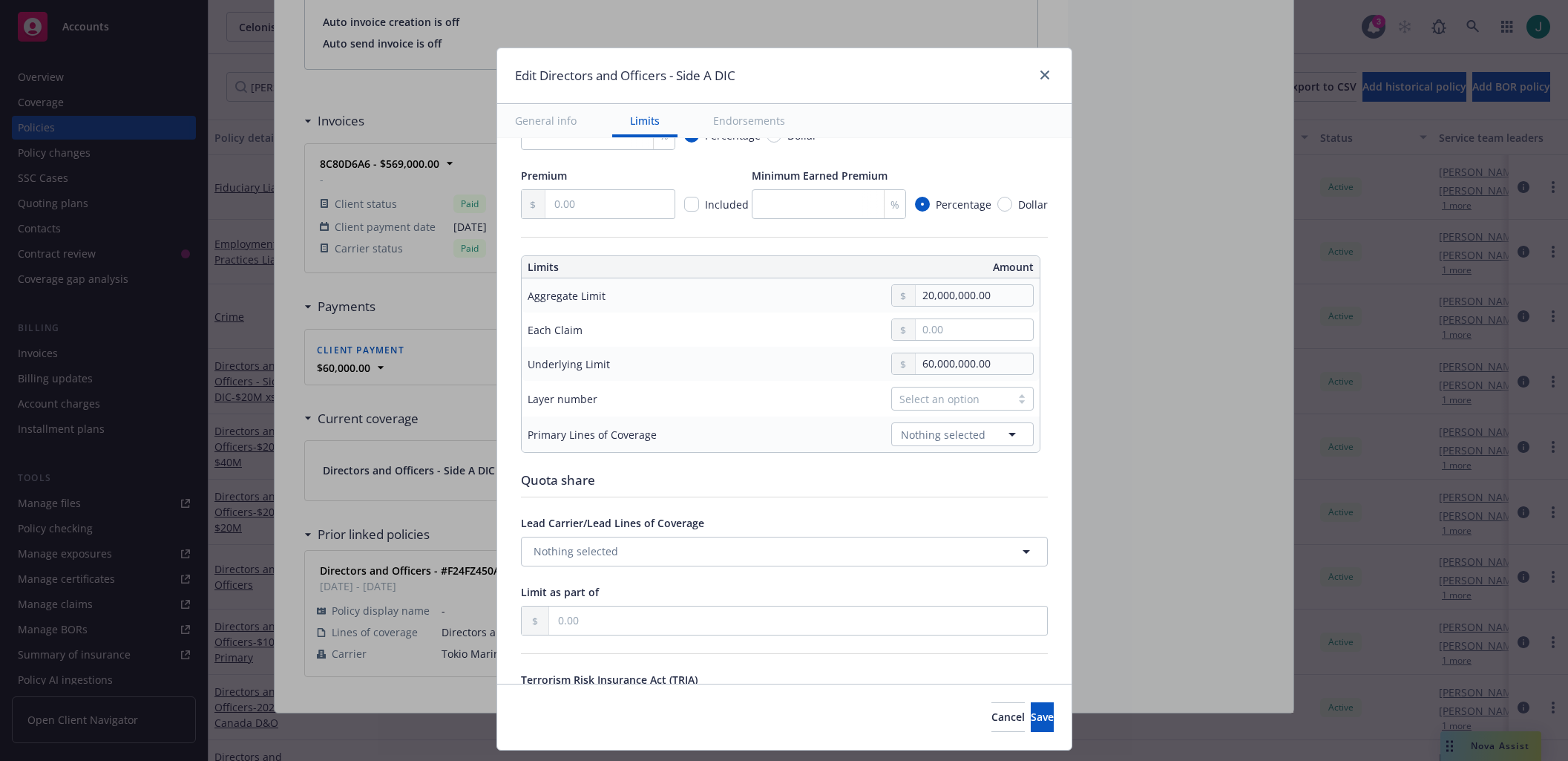
click at [1011, 400] on div at bounding box center [1022, 398] width 22 height 12
drag, startPoint x: 918, startPoint y: 549, endPoint x: 940, endPoint y: 525, distance: 32.6
click at [918, 549] on div "04" at bounding box center [952, 543] width 124 height 16
click at [1005, 430] on icon "button" at bounding box center [1012, 434] width 17 height 17
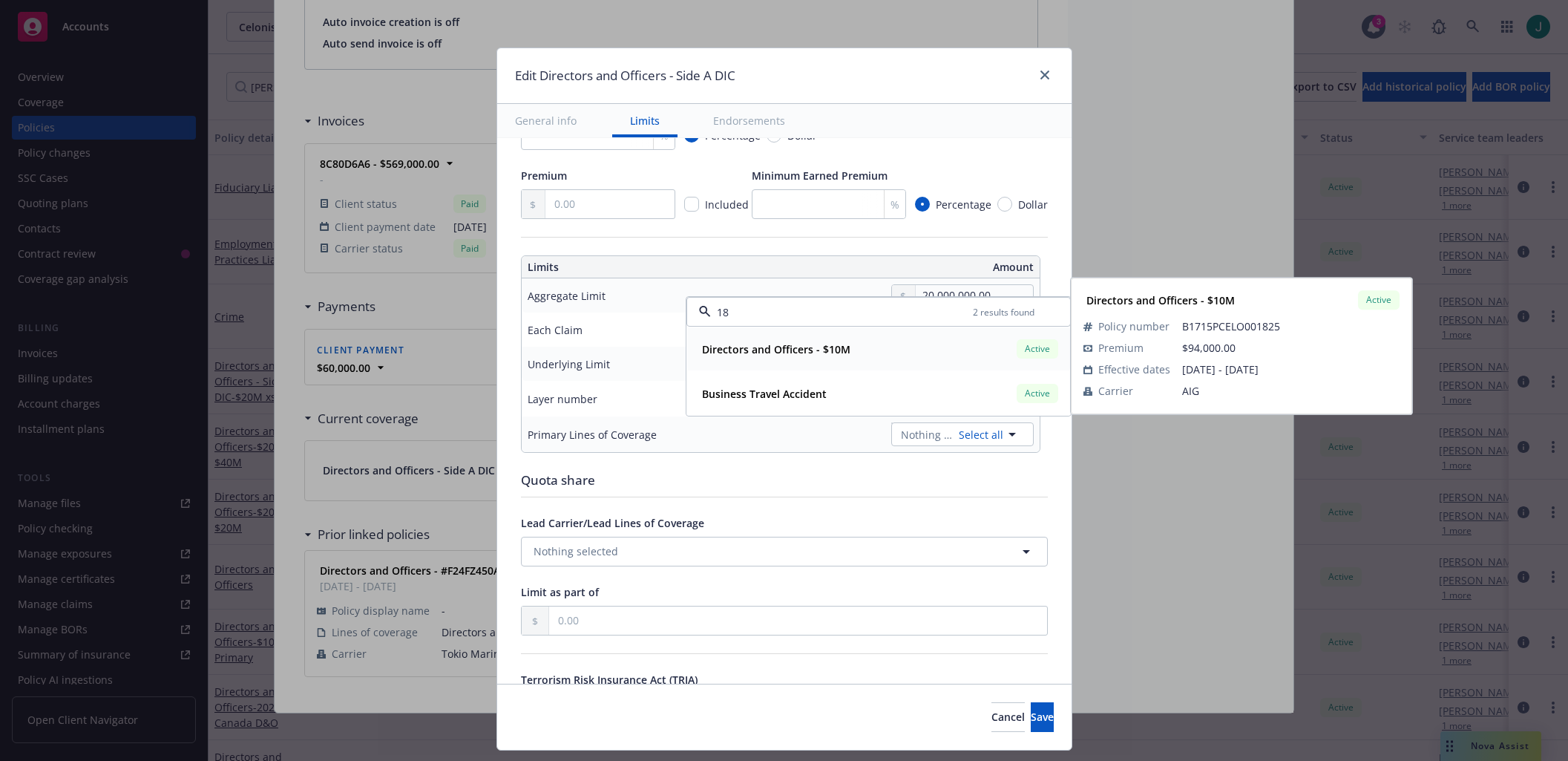
click at [761, 346] on strong "Directors and Officers - $10M" at bounding box center [776, 350] width 148 height 14
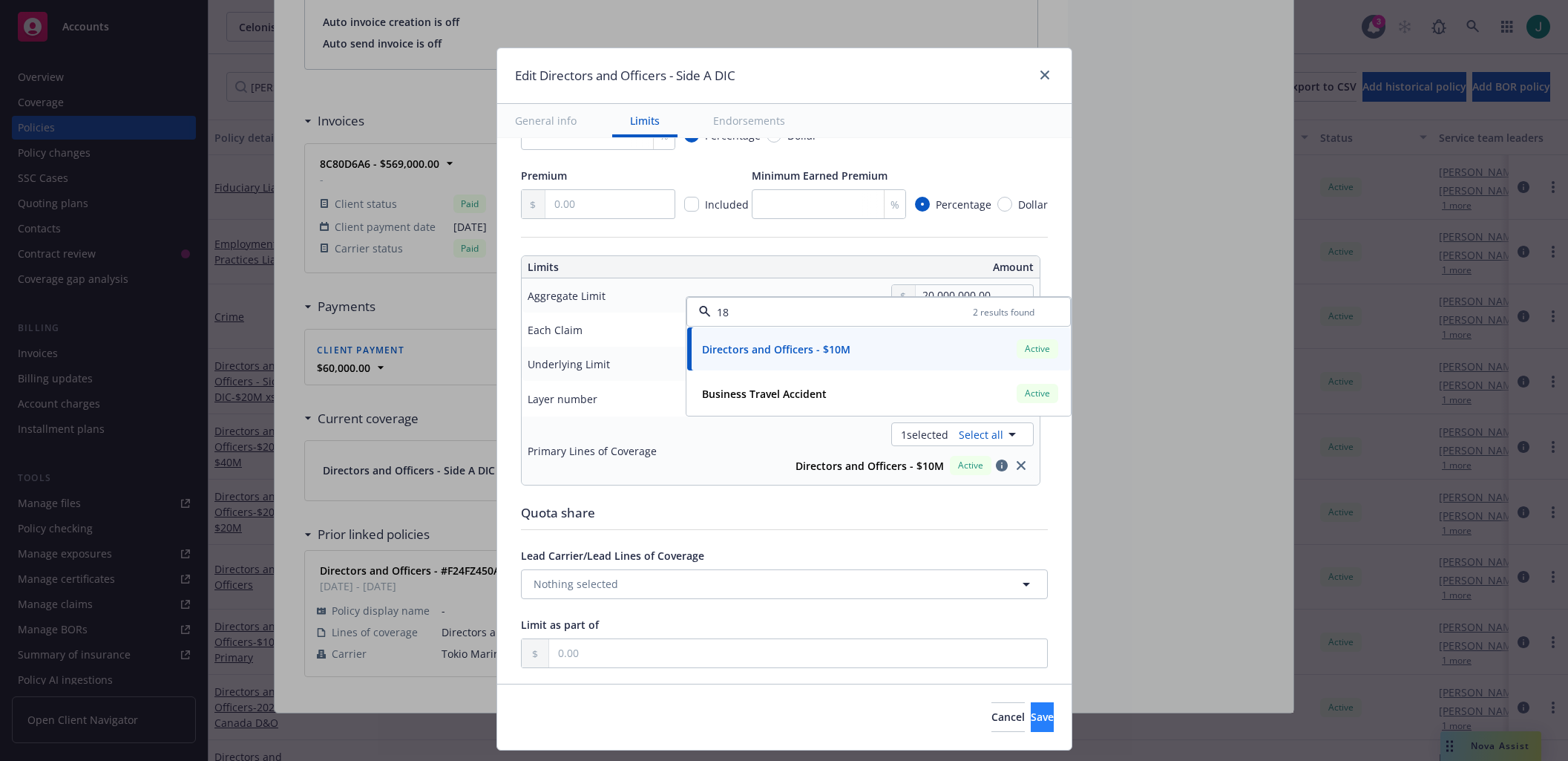
type input "18"
click at [1031, 714] on button "Save" at bounding box center [1042, 717] width 23 height 29
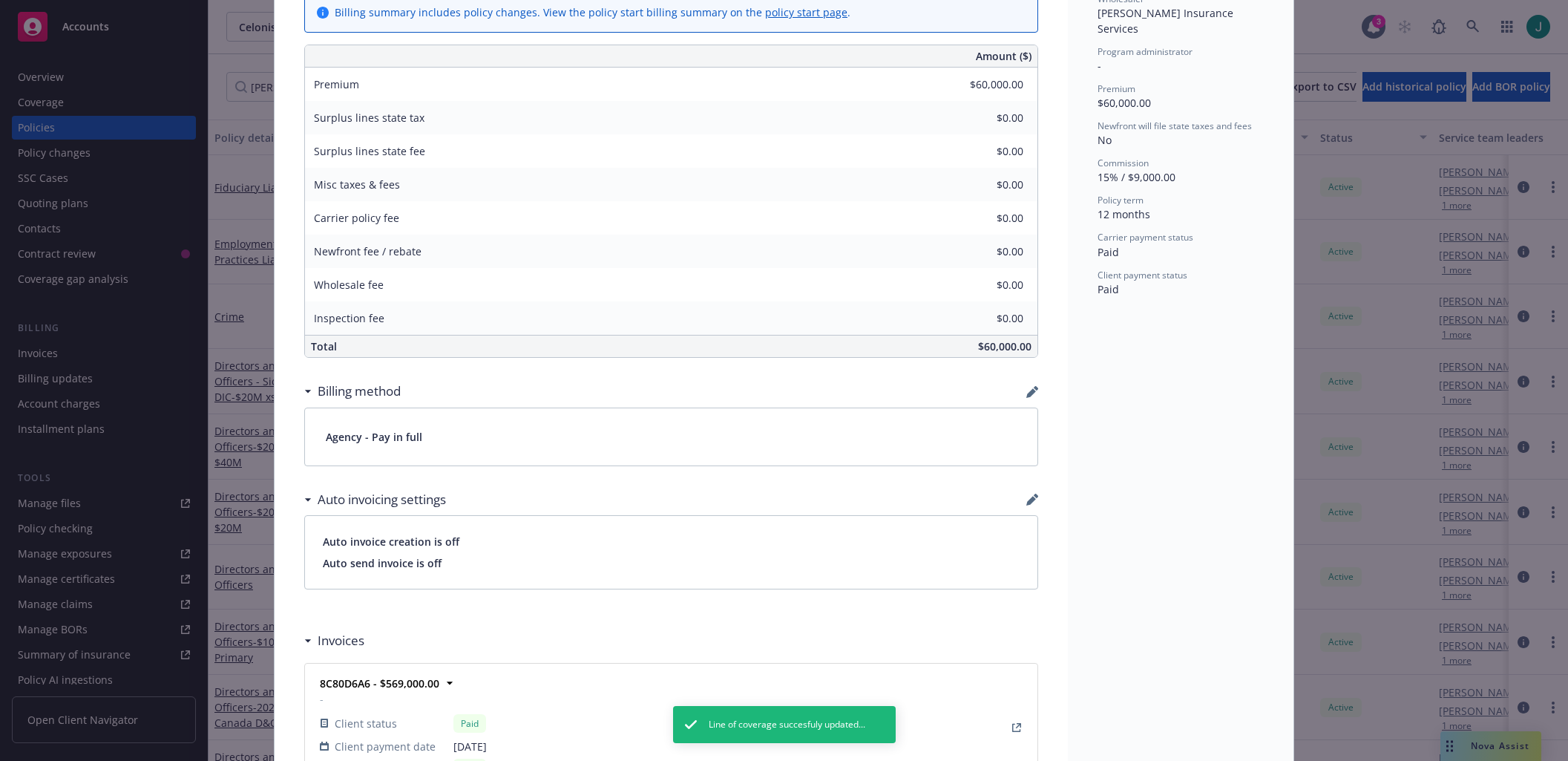
scroll to position [0, 0]
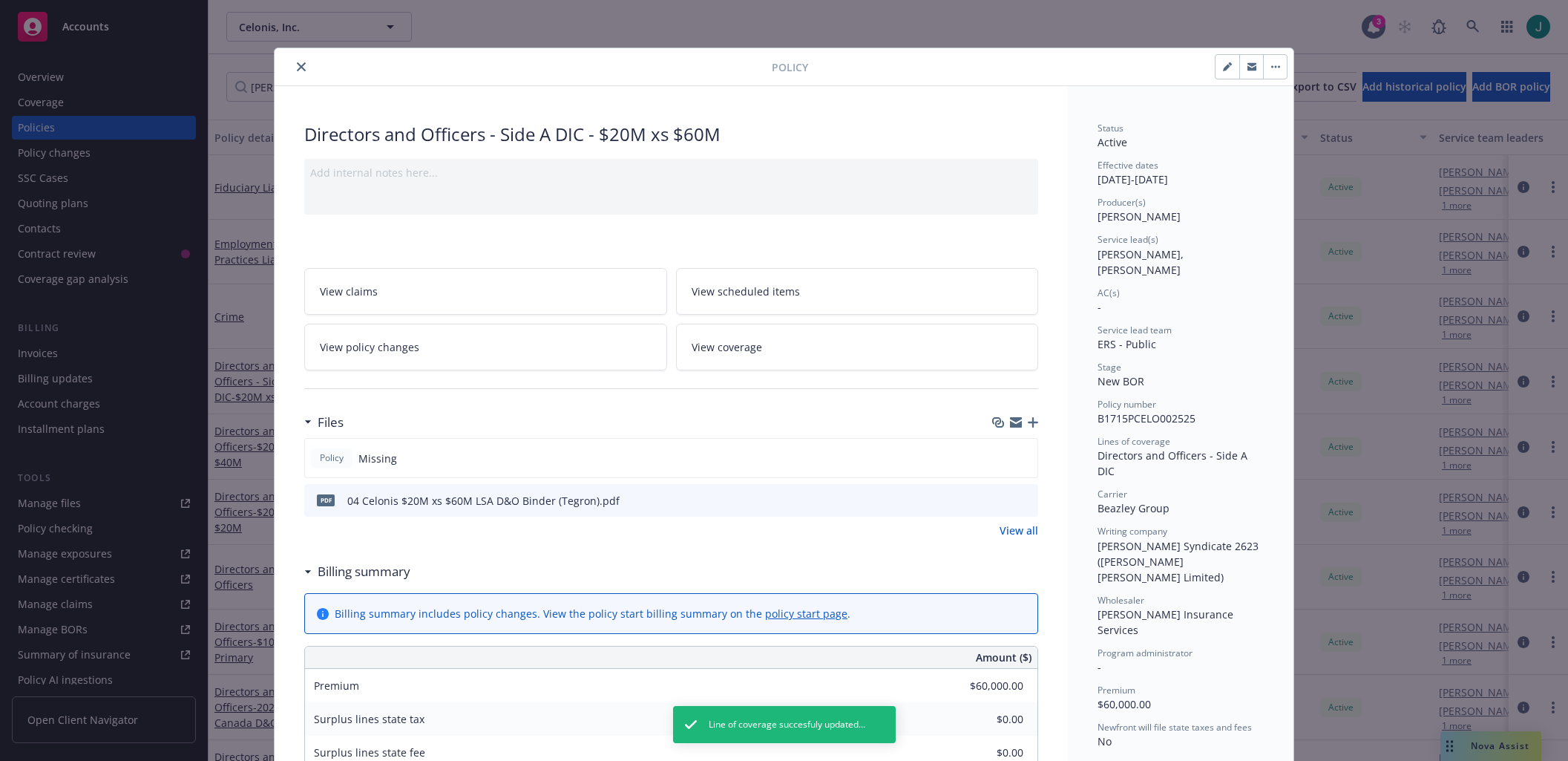
click at [299, 63] on icon "close" at bounding box center [300, 67] width 9 height 9
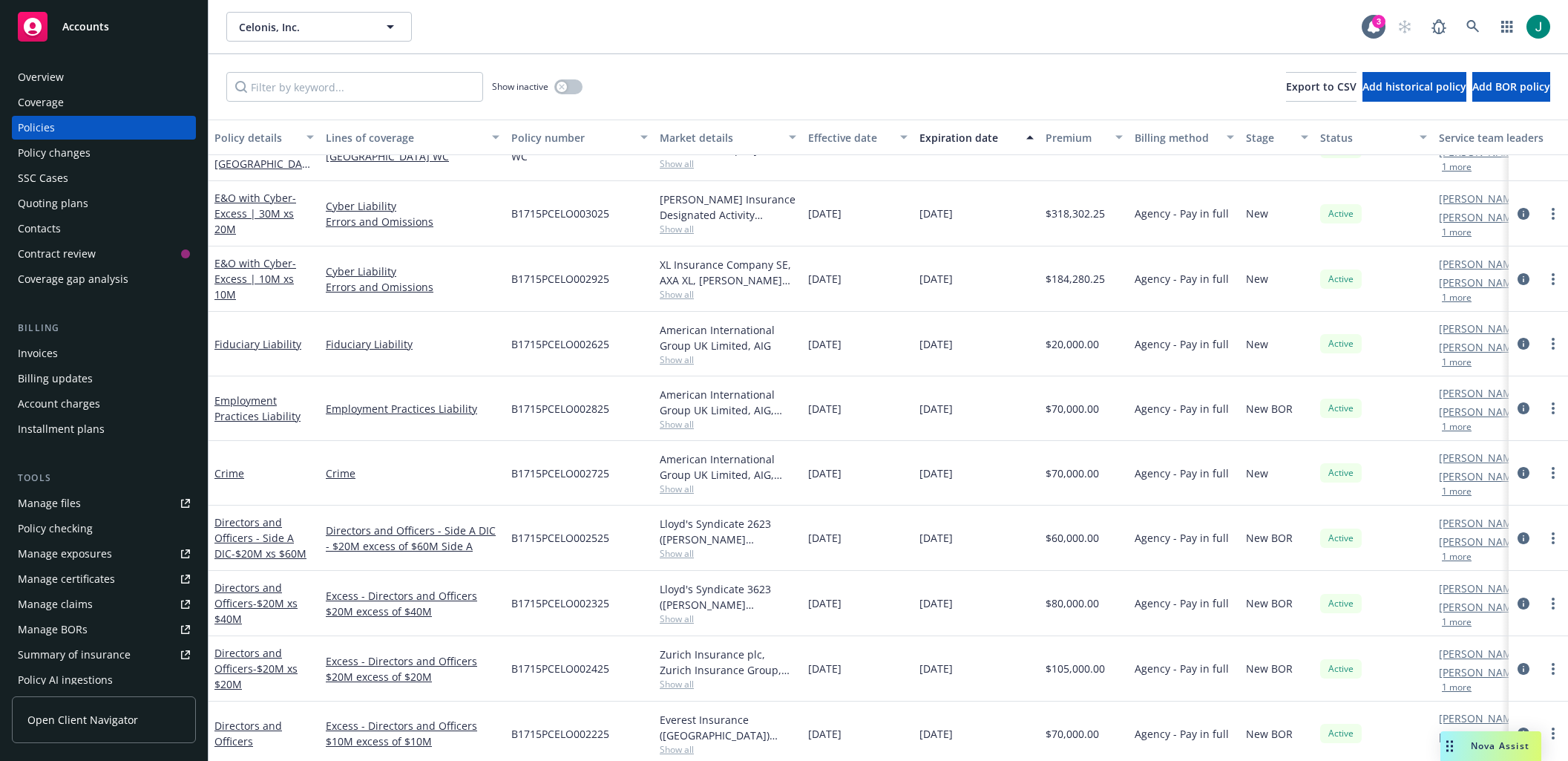
scroll to position [75, 0]
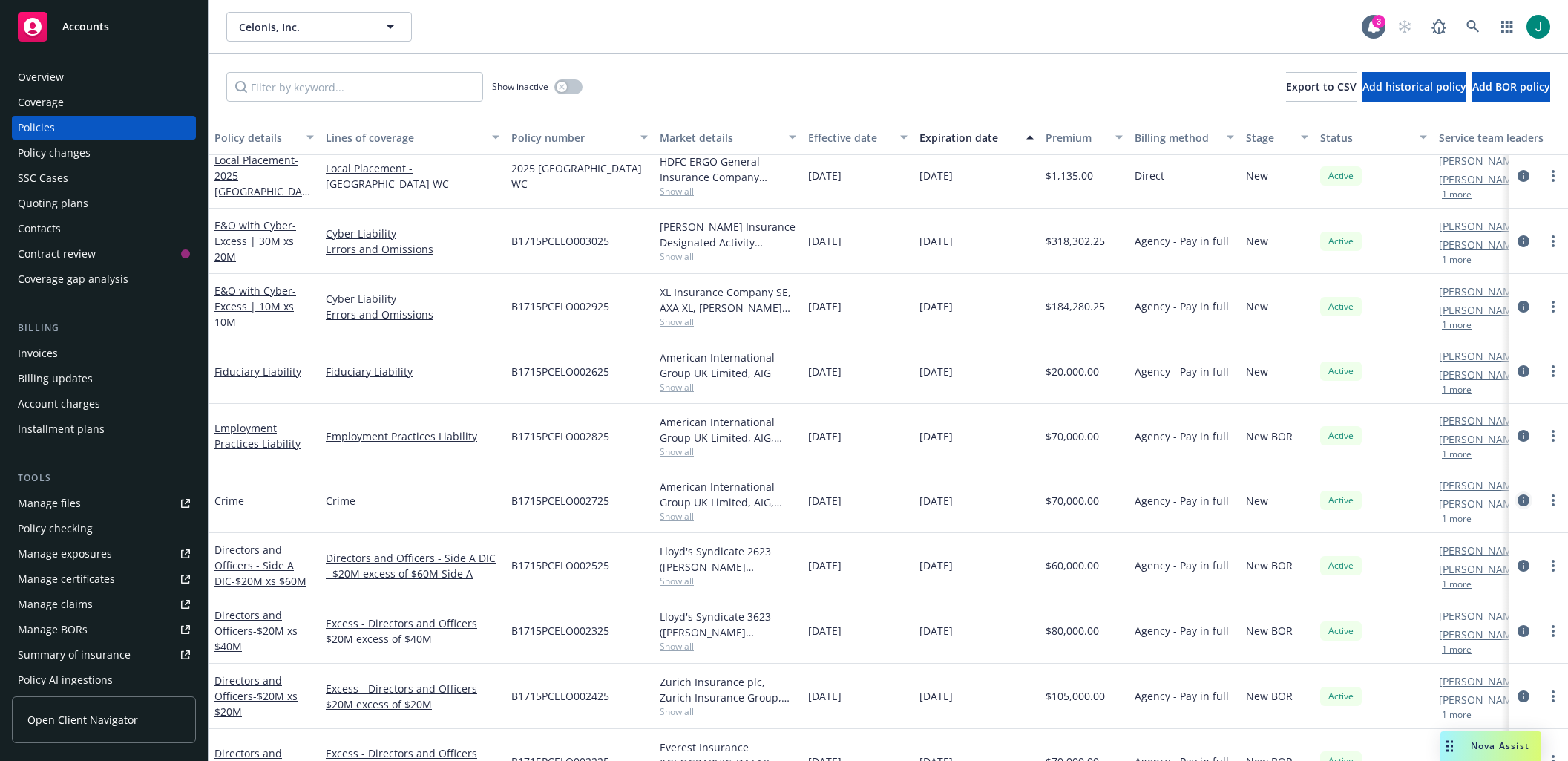
click at [1517, 498] on icon "circleInformation" at bounding box center [1523, 499] width 12 height 12
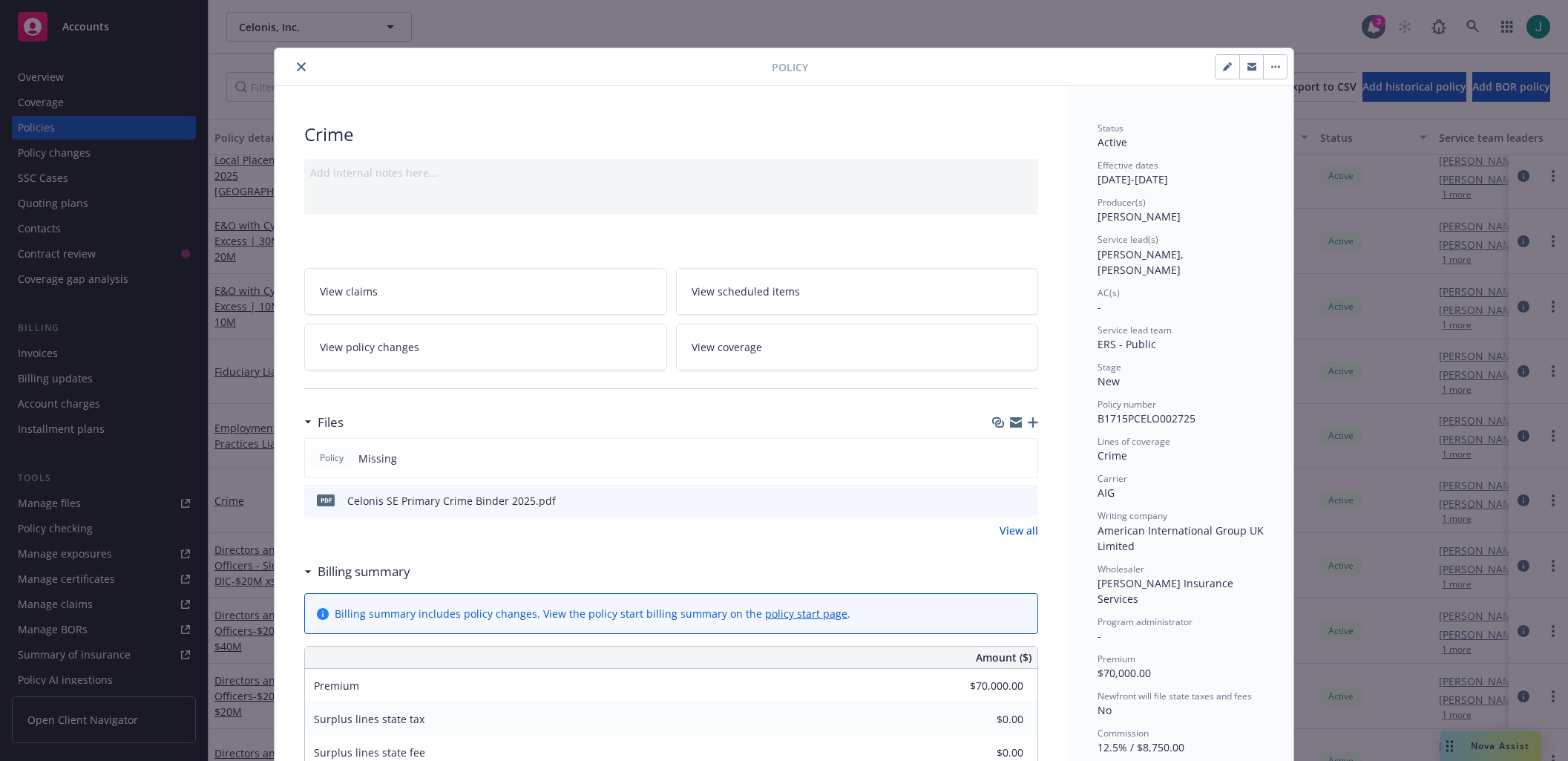
scroll to position [75, 0]
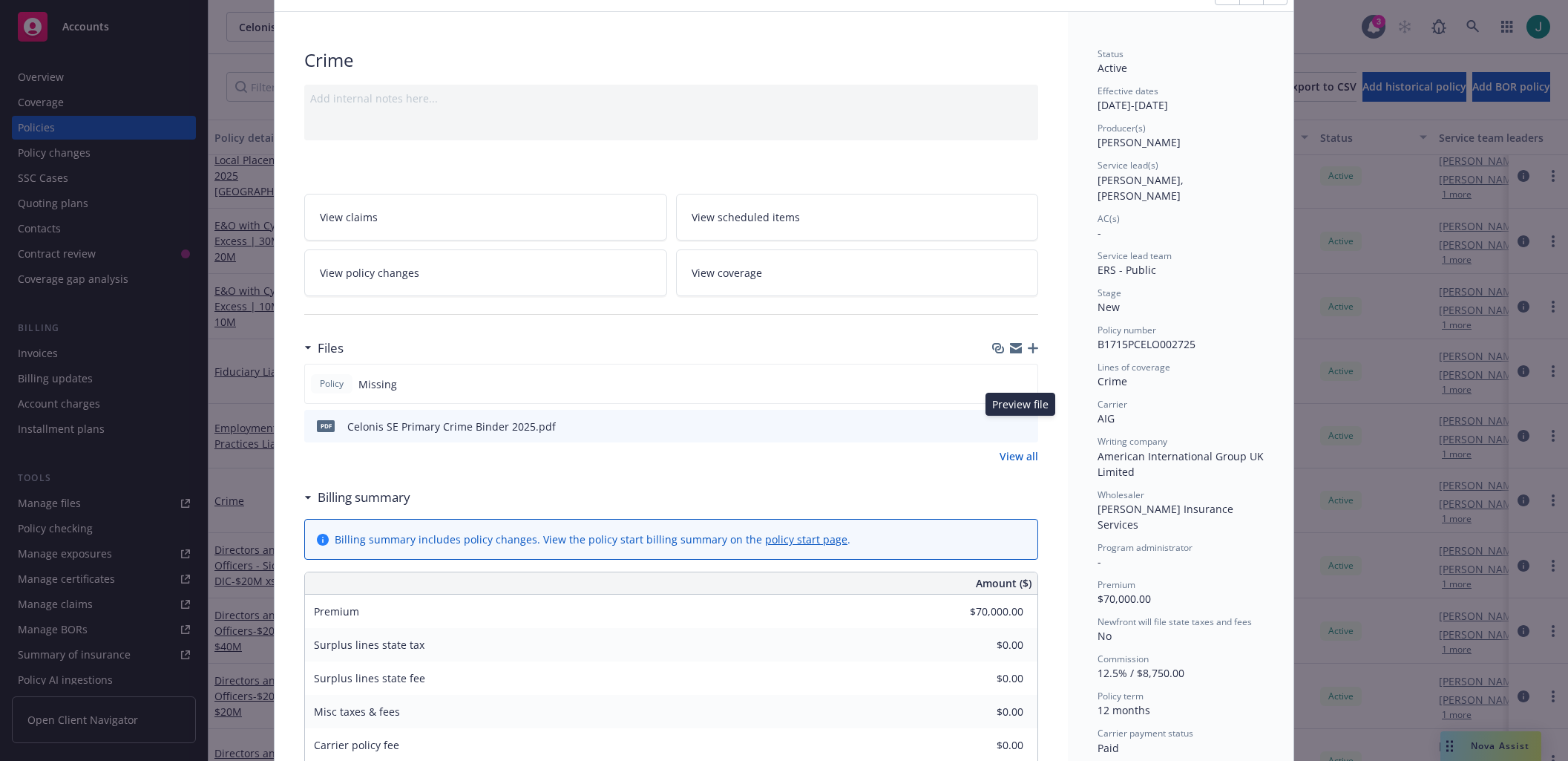
click at [1019, 425] on icon "preview file" at bounding box center [1023, 425] width 13 height 10
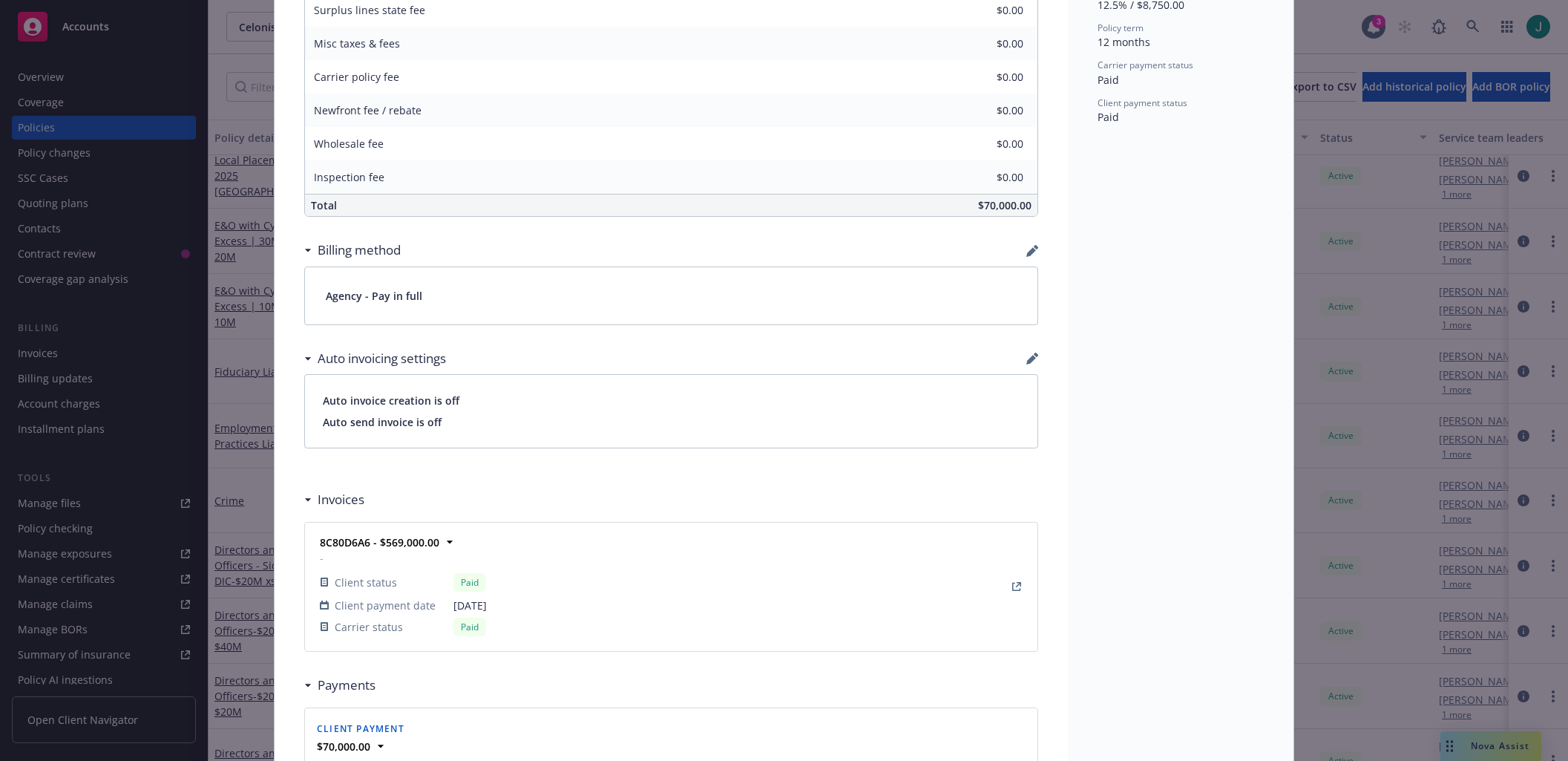
scroll to position [965, 0]
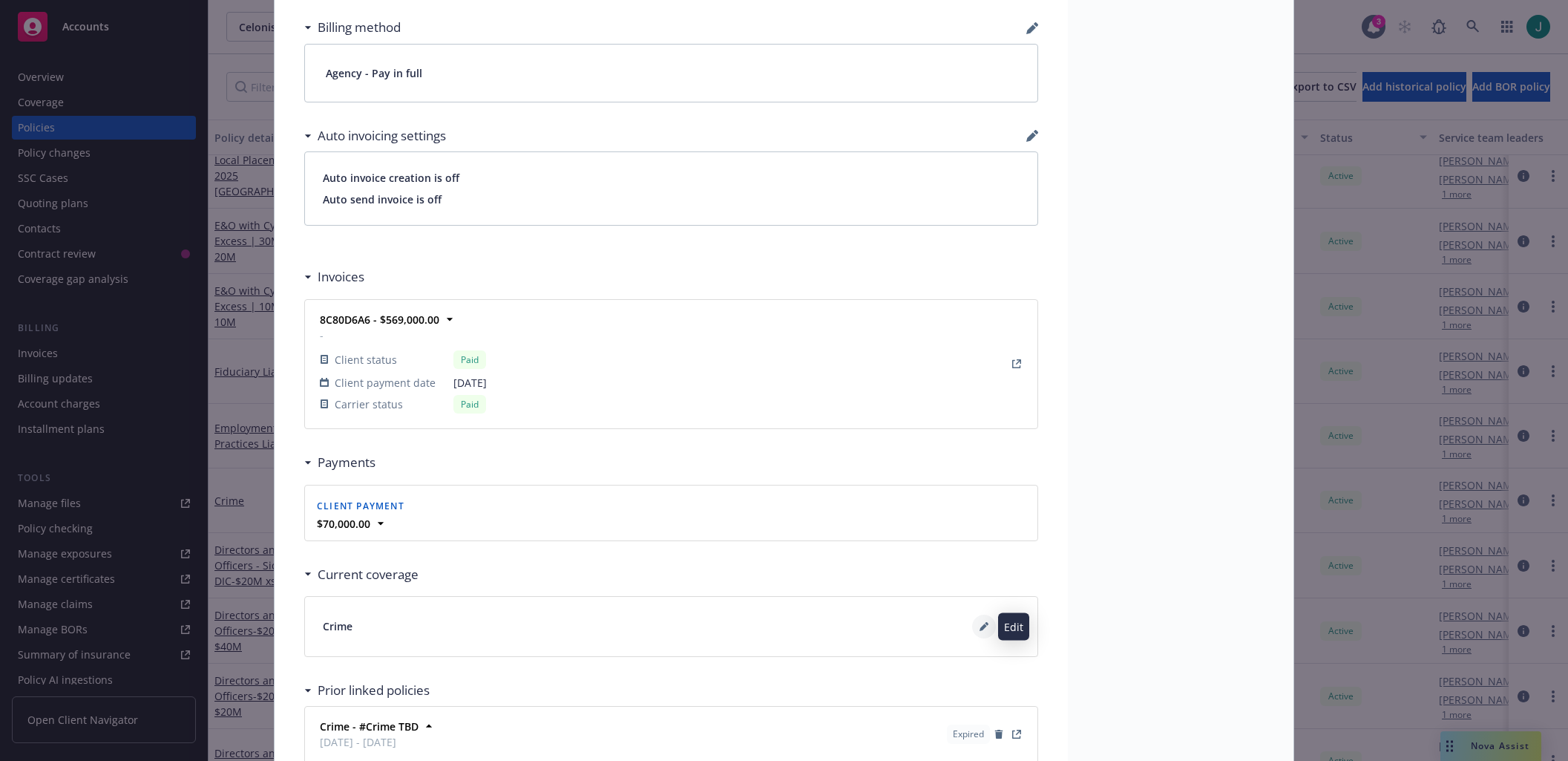
click at [972, 625] on button at bounding box center [984, 626] width 24 height 24
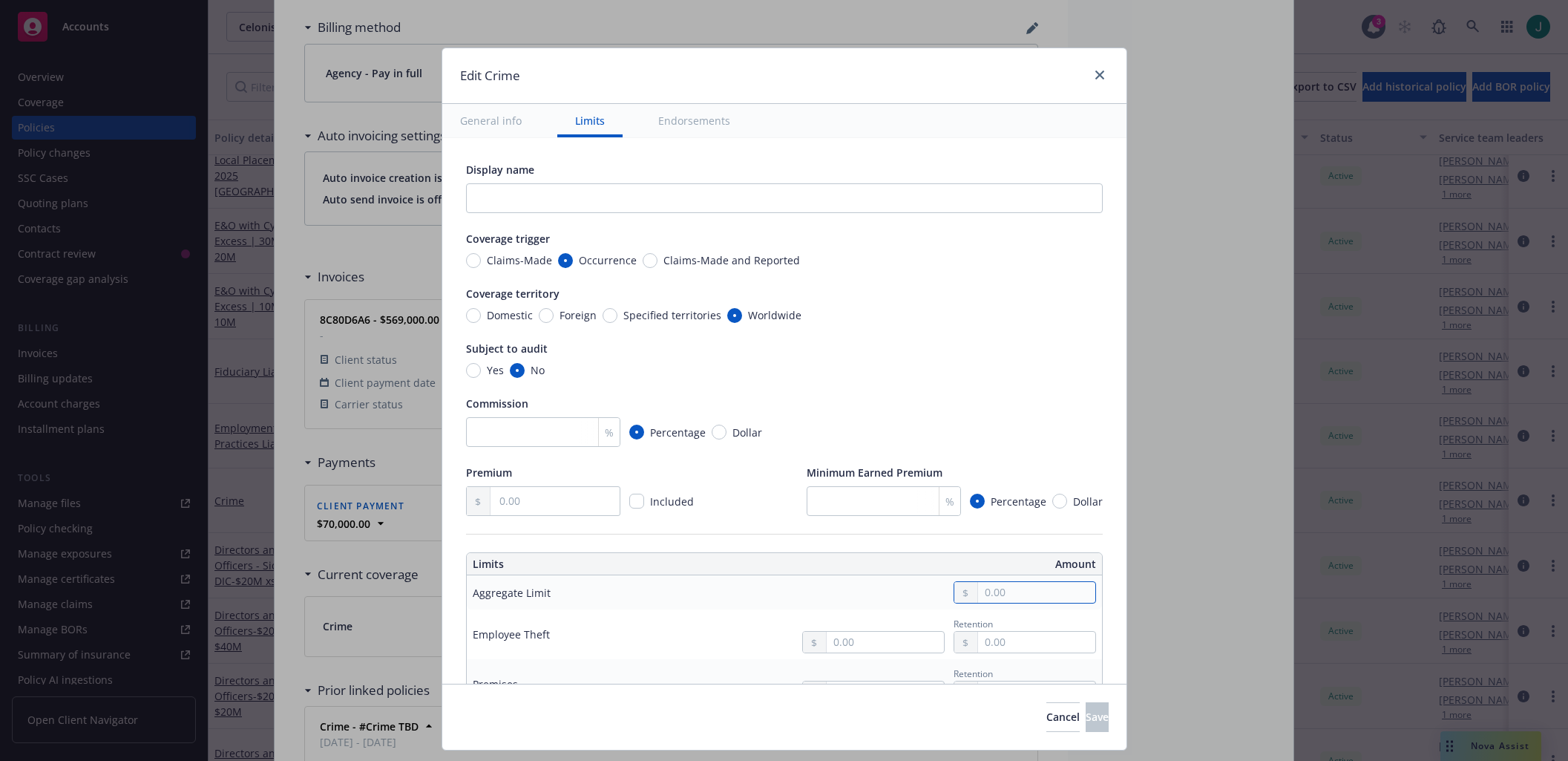
click at [989, 597] on input "text" at bounding box center [1036, 592] width 117 height 21
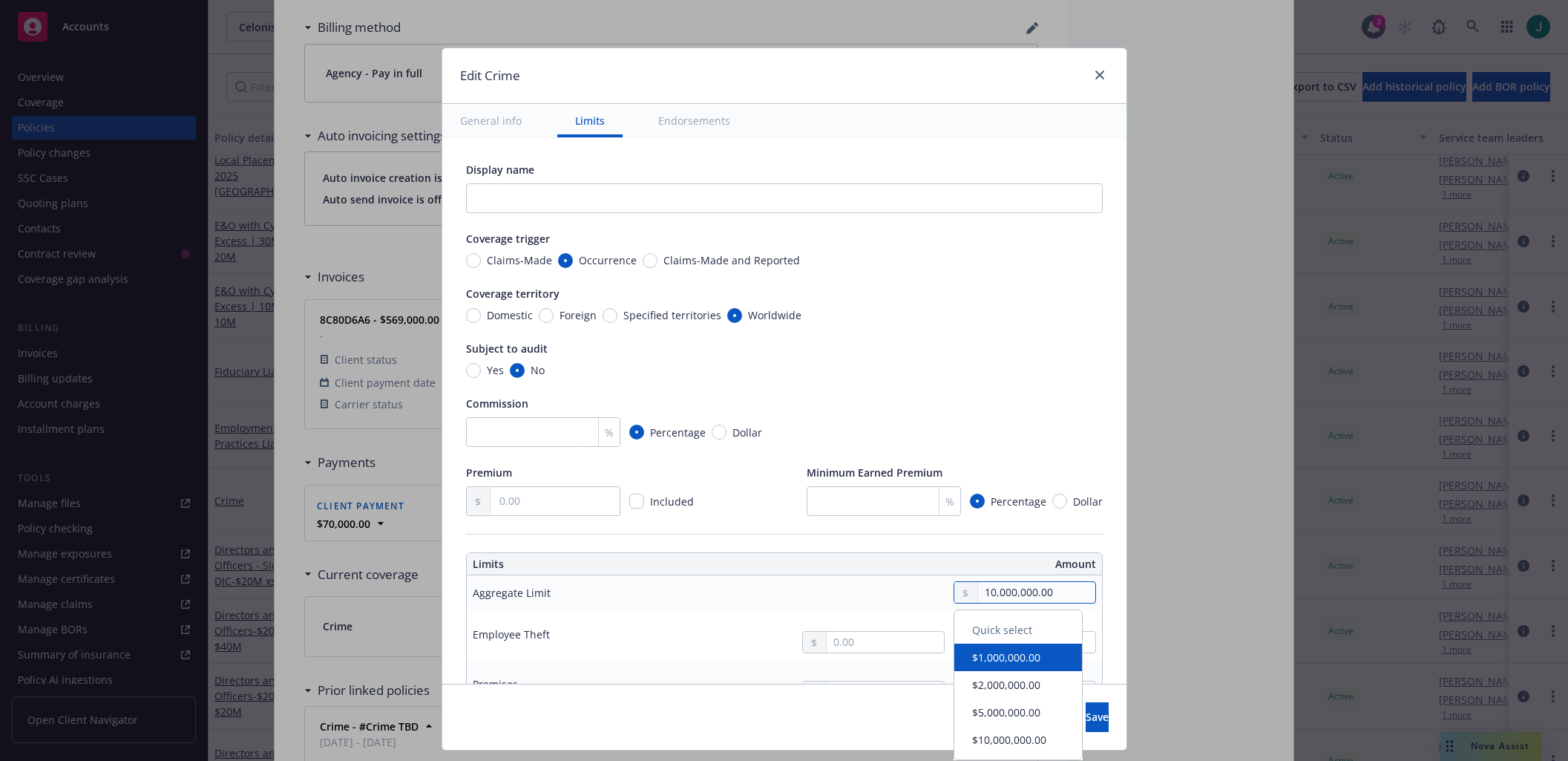
type input "10,000,000.00"
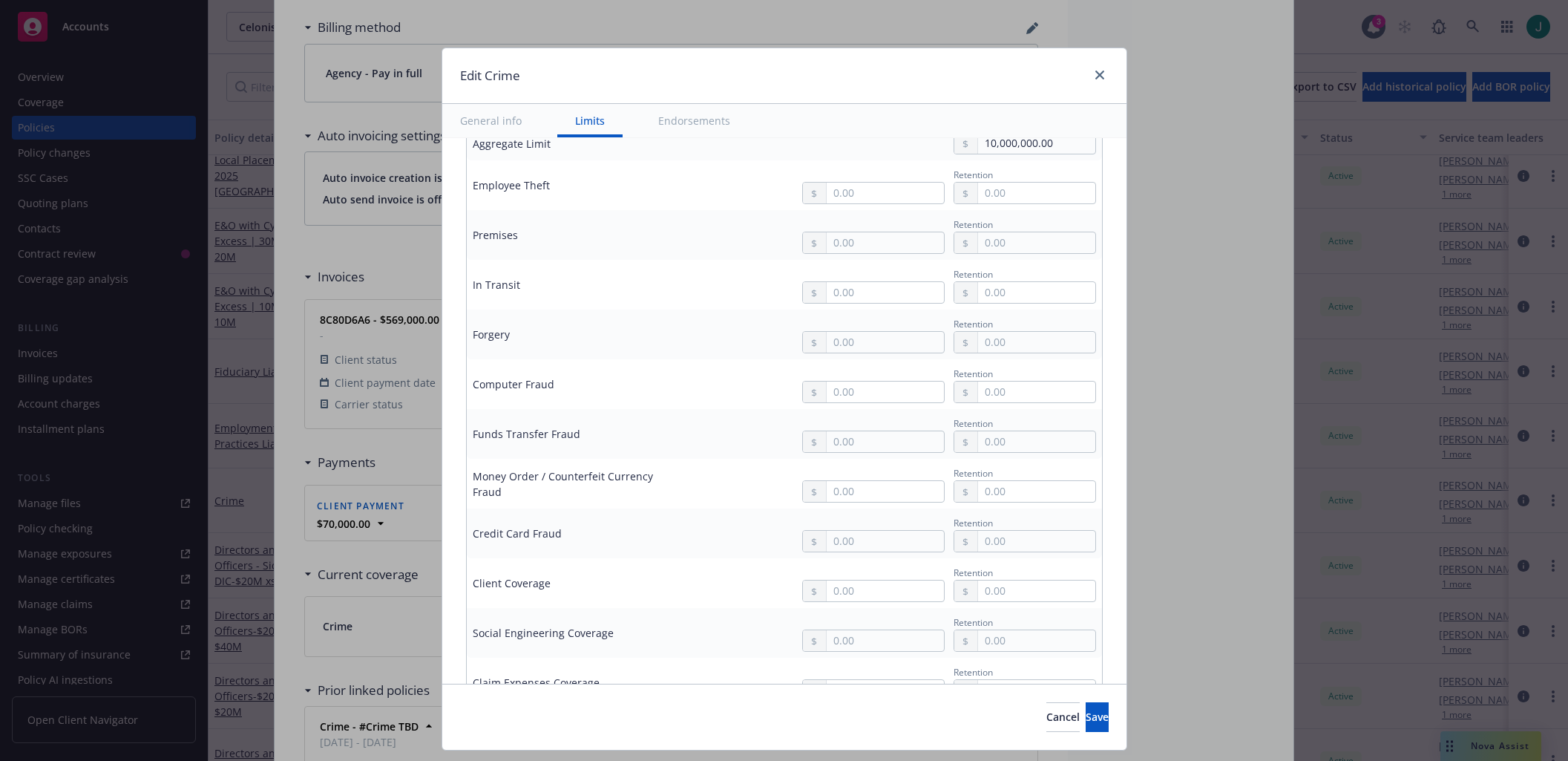
scroll to position [148, 0]
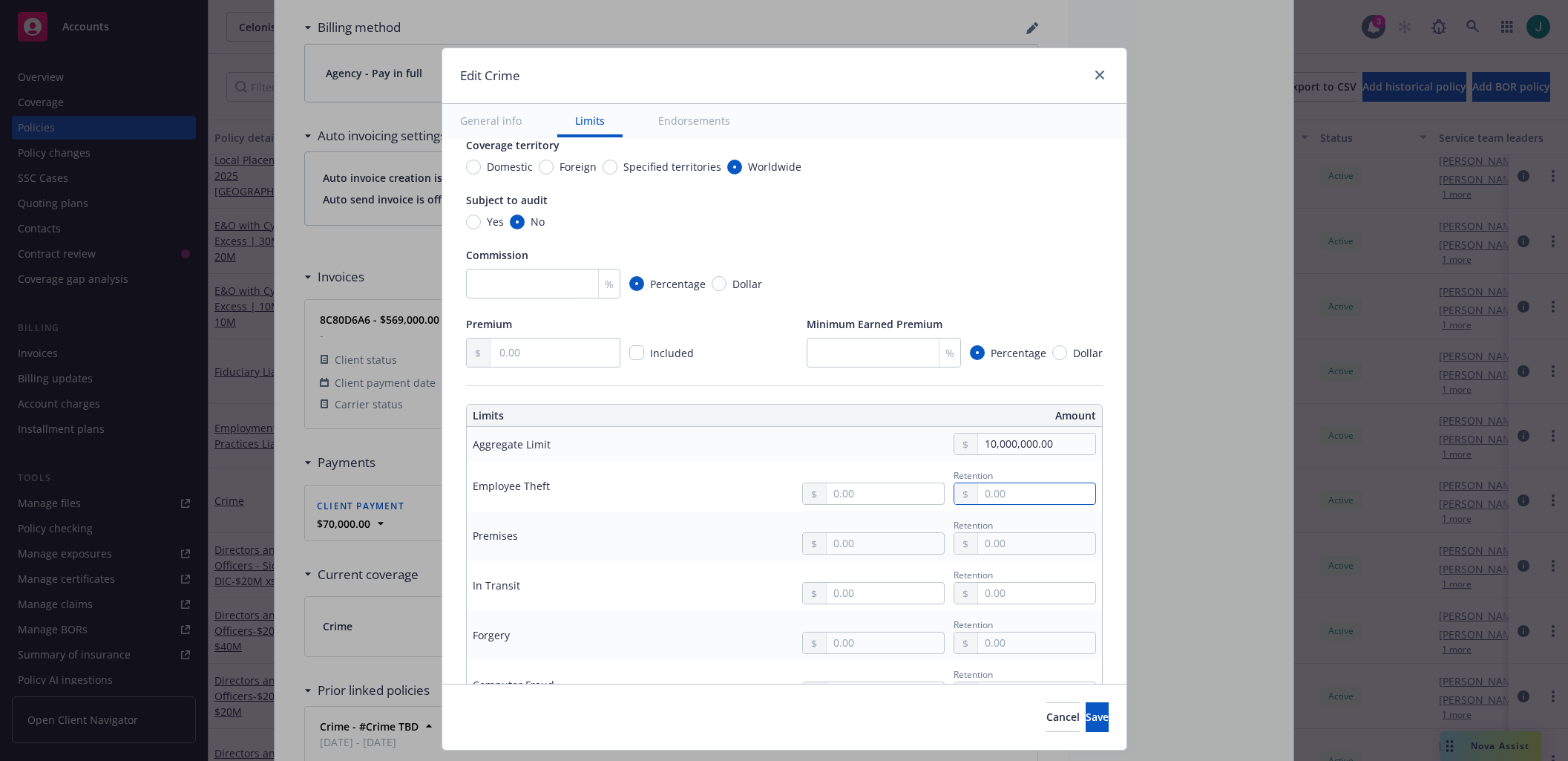
click at [1012, 489] on input "text" at bounding box center [1036, 493] width 117 height 21
click at [978, 493] on input "20,000.00" at bounding box center [1036, 493] width 117 height 21
type input "200,000.00"
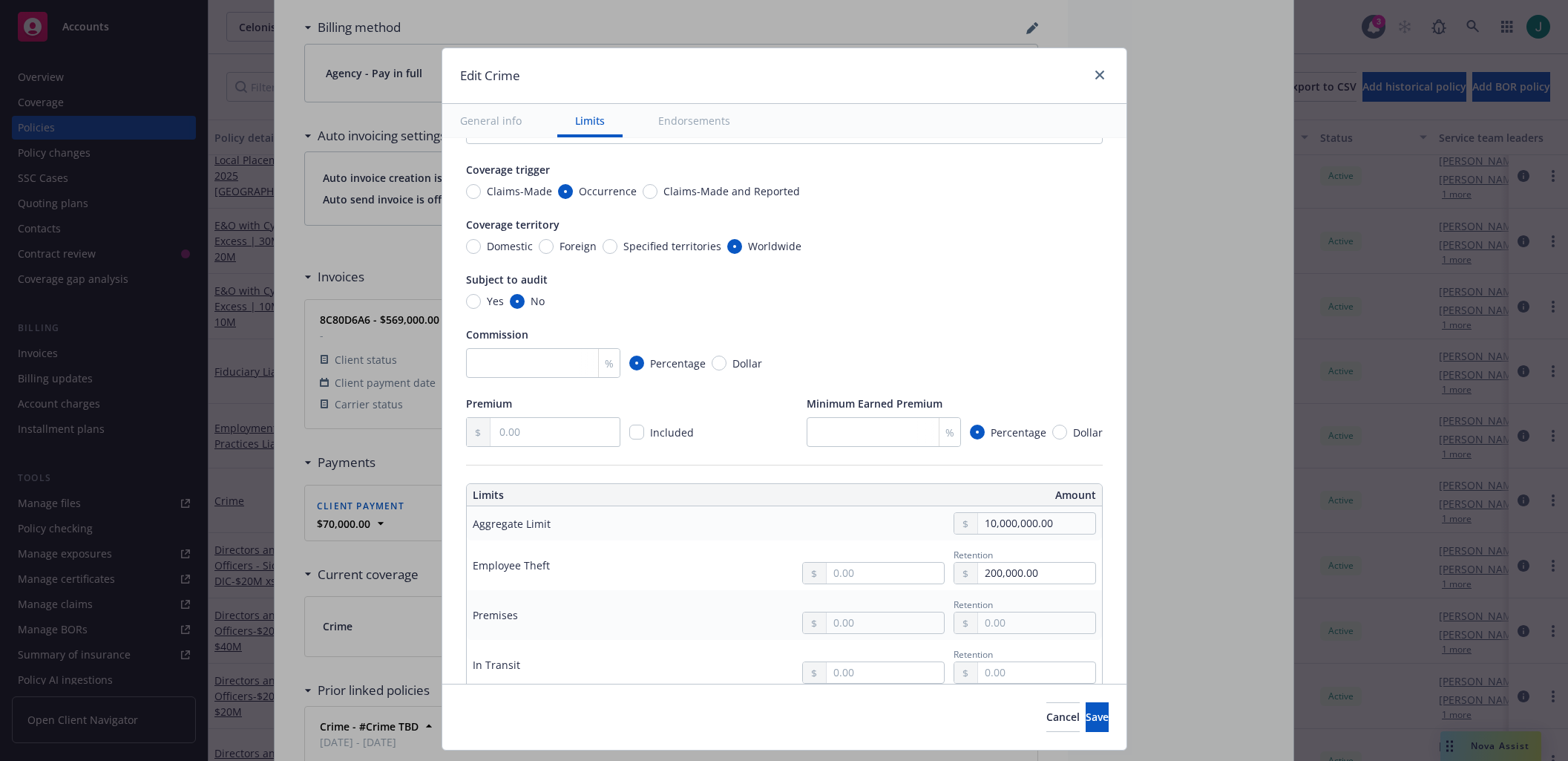
scroll to position [0, 0]
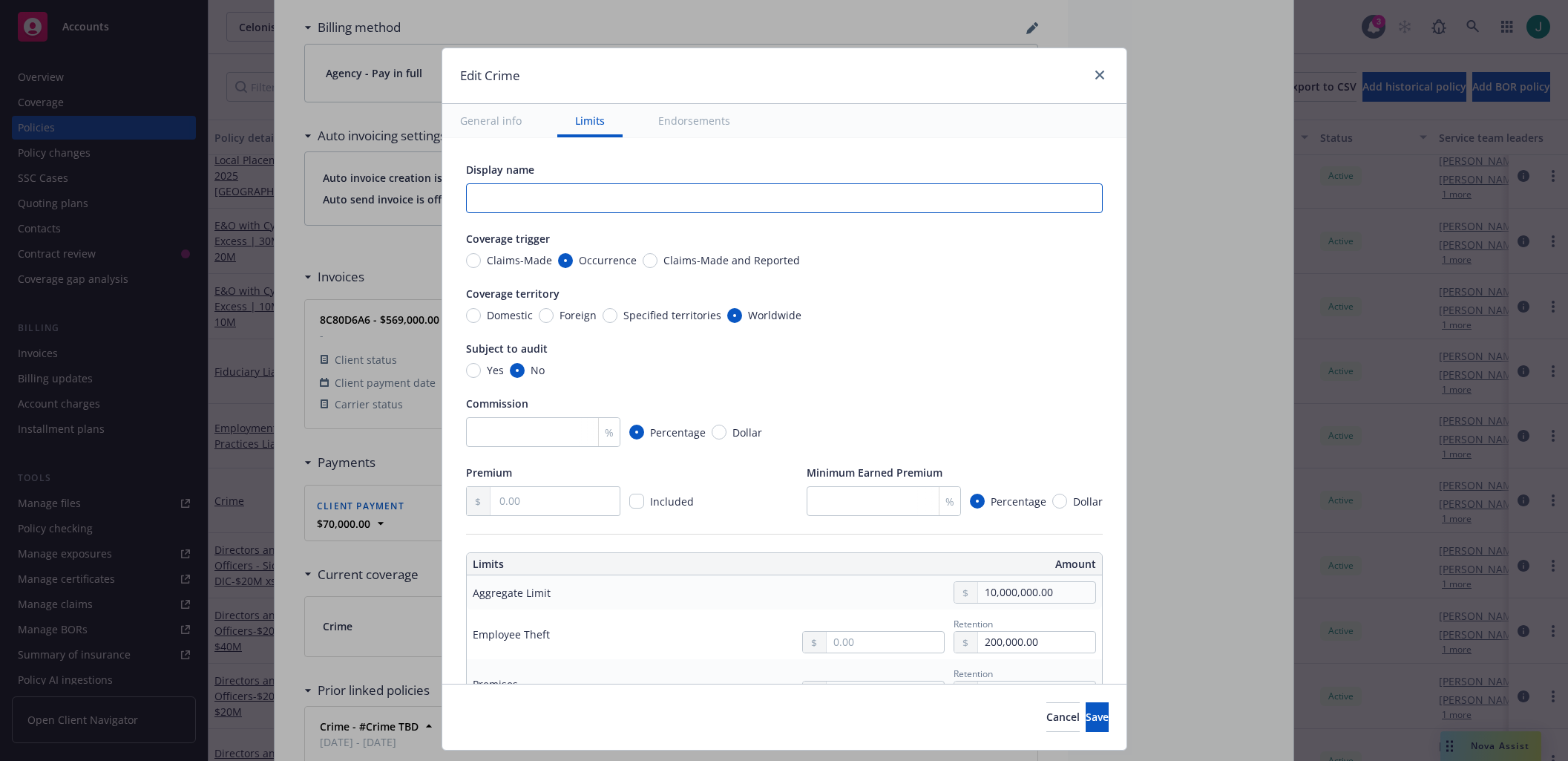
click at [506, 199] on input "text" at bounding box center [784, 197] width 637 height 29
type input "$10M"
drag, startPoint x: 1064, startPoint y: 718, endPoint x: 1052, endPoint y: 708, distance: 15.6
click at [1086, 718] on span "Save" at bounding box center [1097, 717] width 23 height 14
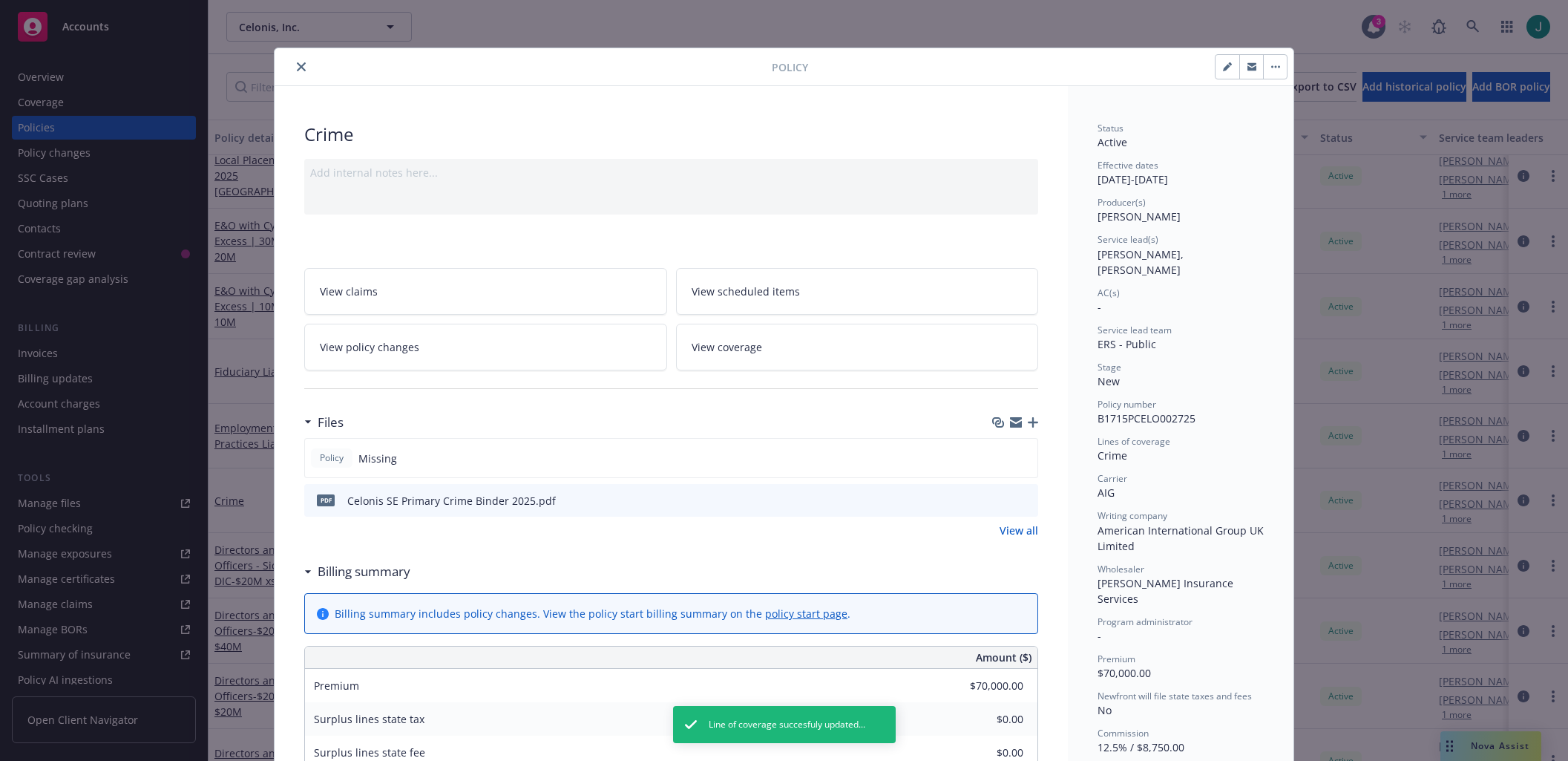
click at [1223, 69] on icon "button" at bounding box center [1226, 67] width 7 height 7
select select "NEW"
select select "12"
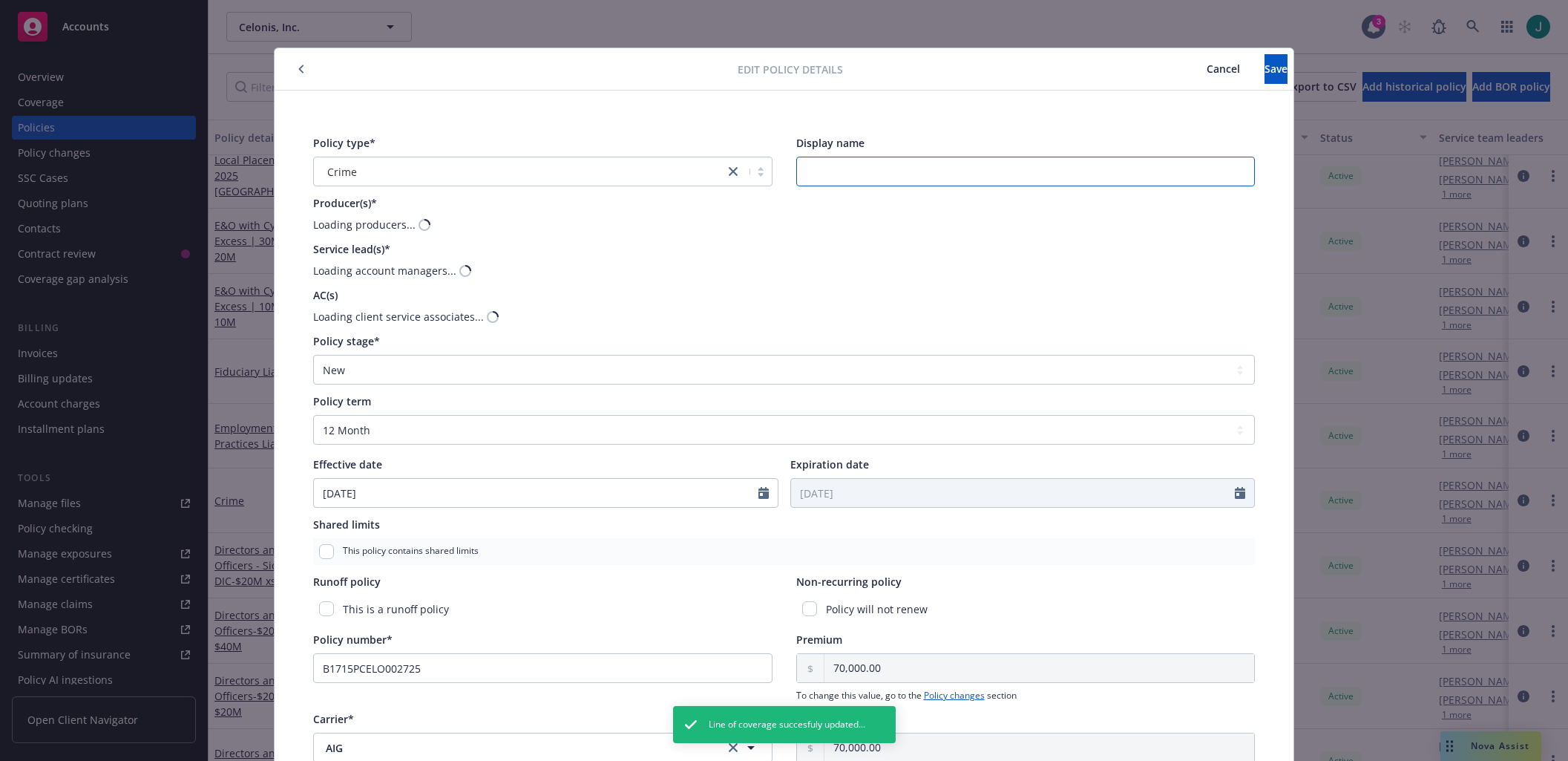
click at [828, 174] on input "Display name" at bounding box center [1025, 171] width 459 height 29
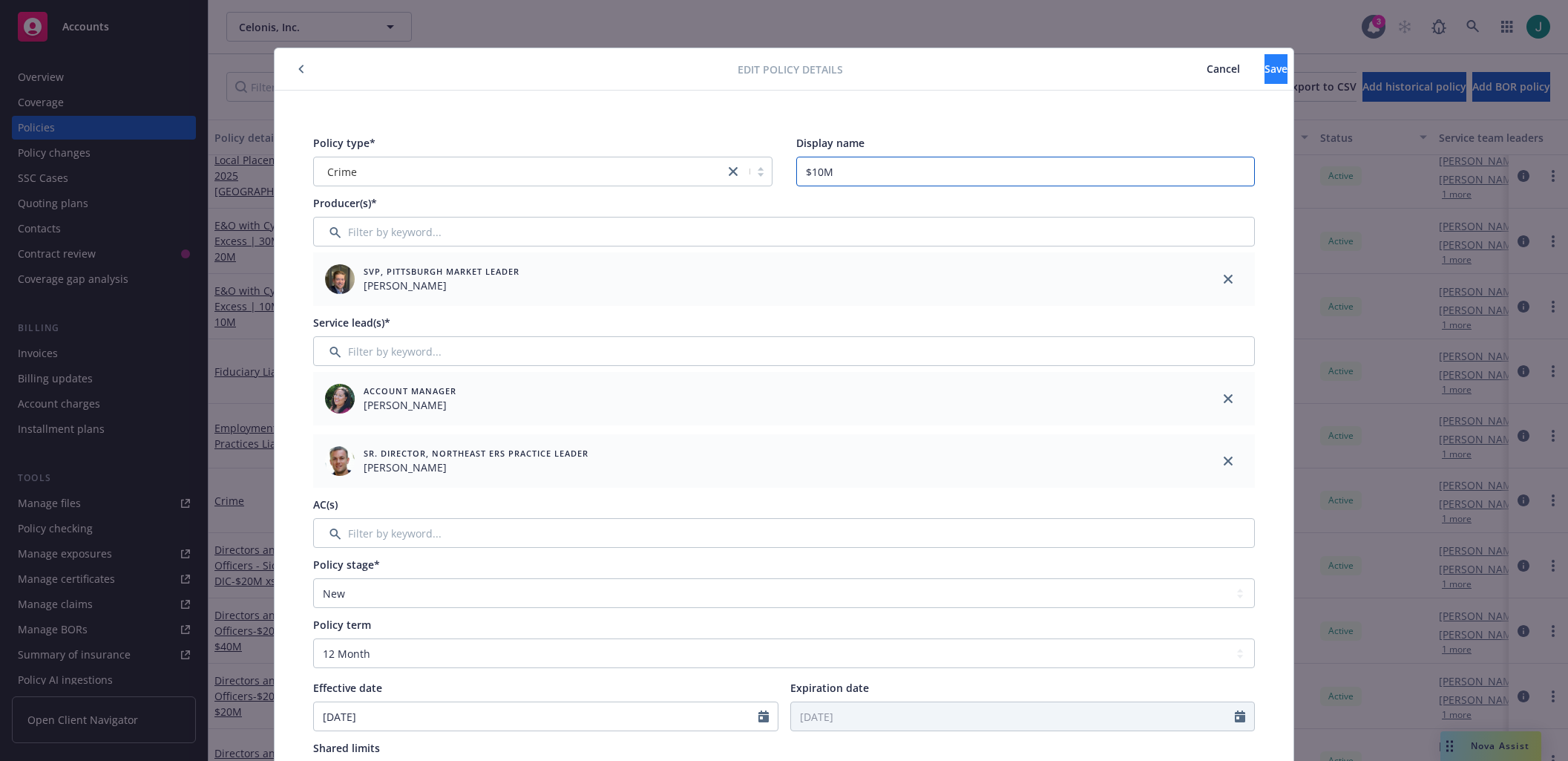
type input "$10M"
click at [1264, 75] on span "Save" at bounding box center [1275, 69] width 23 height 14
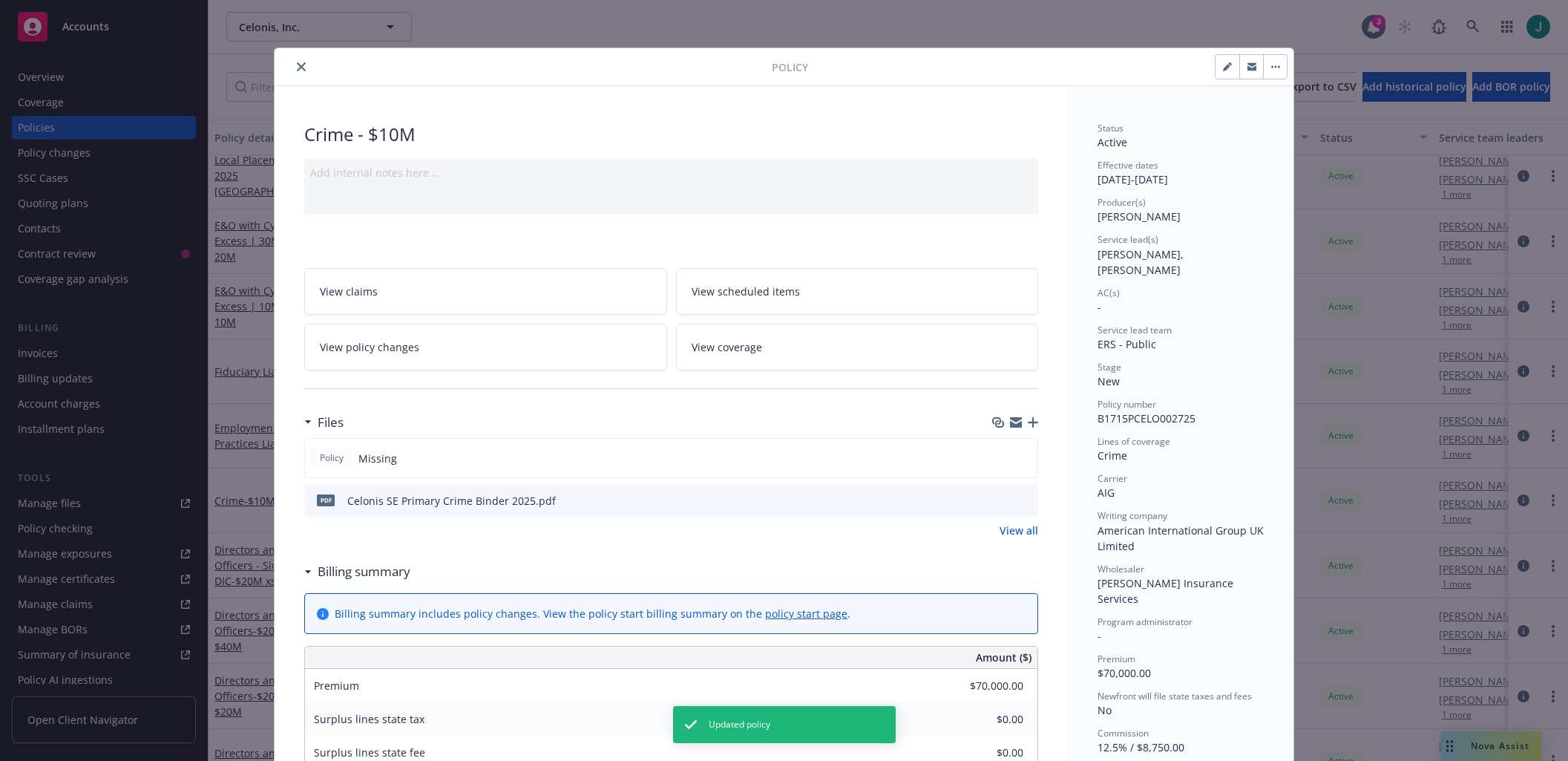
drag, startPoint x: 1023, startPoint y: 504, endPoint x: 1005, endPoint y: 504, distance: 18.0
click at [1023, 504] on icon "preview file" at bounding box center [1023, 499] width 13 height 10
click at [296, 65] on icon "close" at bounding box center [300, 67] width 9 height 9
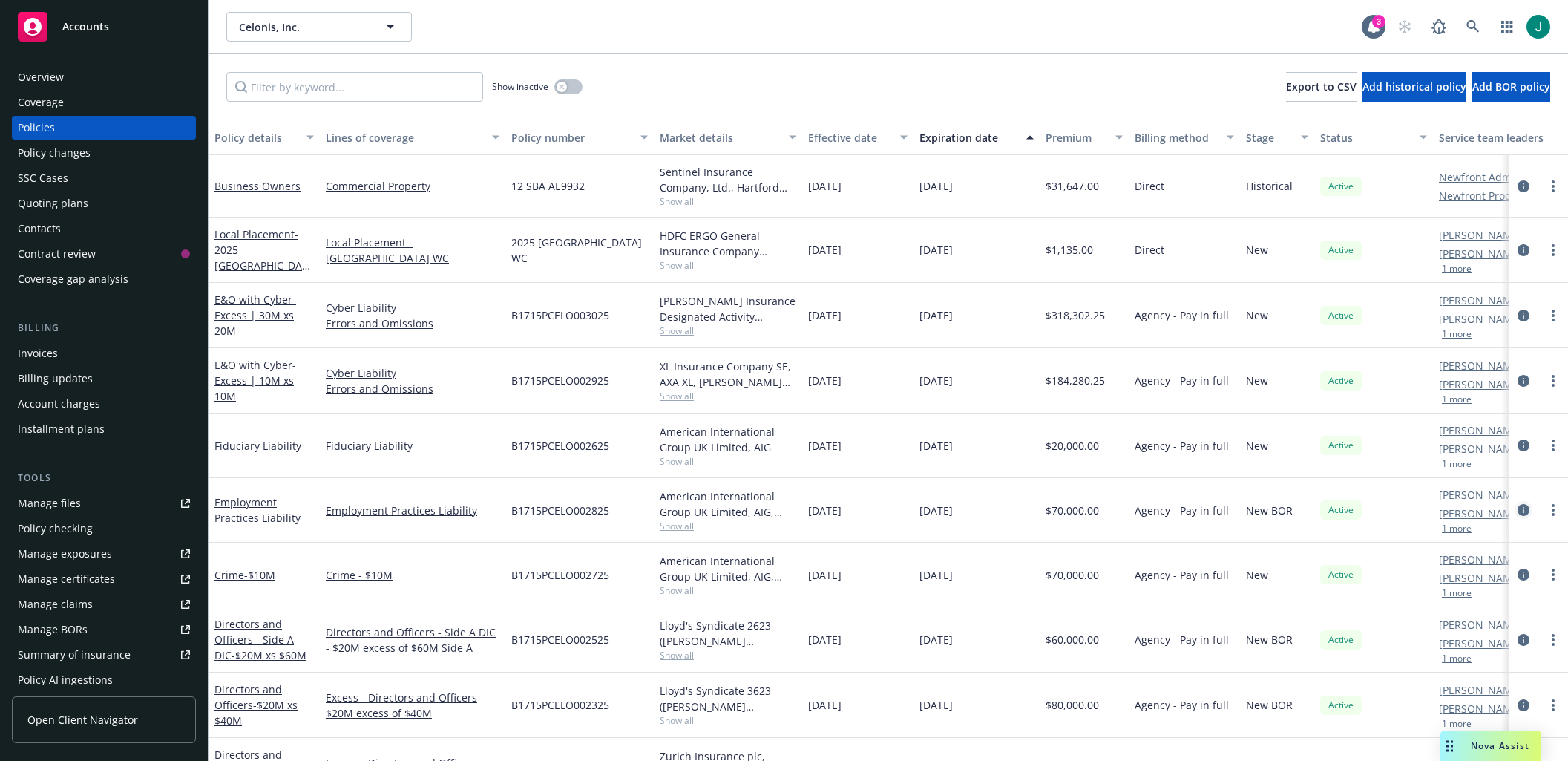
click at [1517, 507] on icon "circleInformation" at bounding box center [1523, 510] width 12 height 12
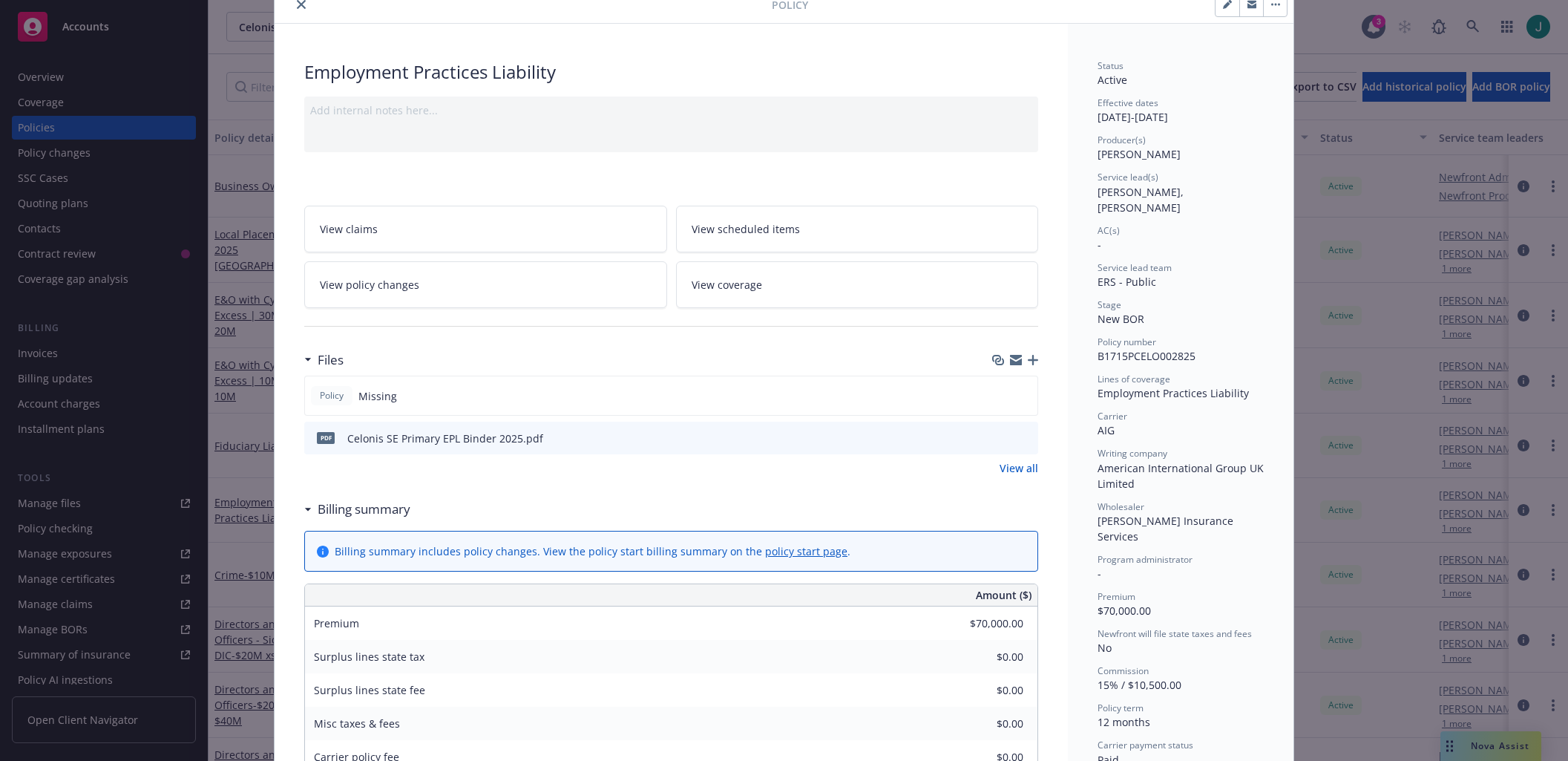
scroll to position [223, 0]
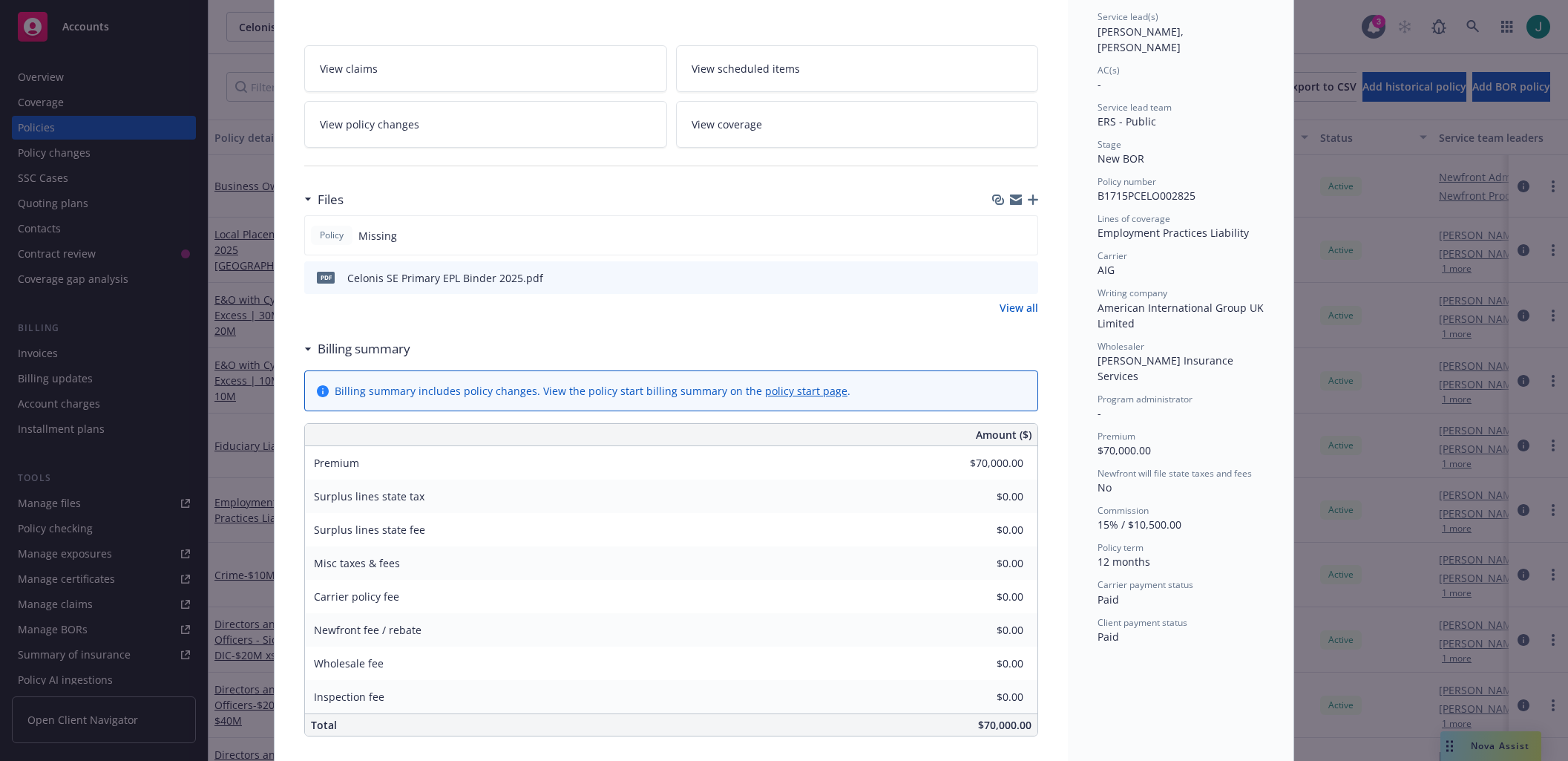
click at [1018, 278] on icon "preview file" at bounding box center [1023, 277] width 13 height 10
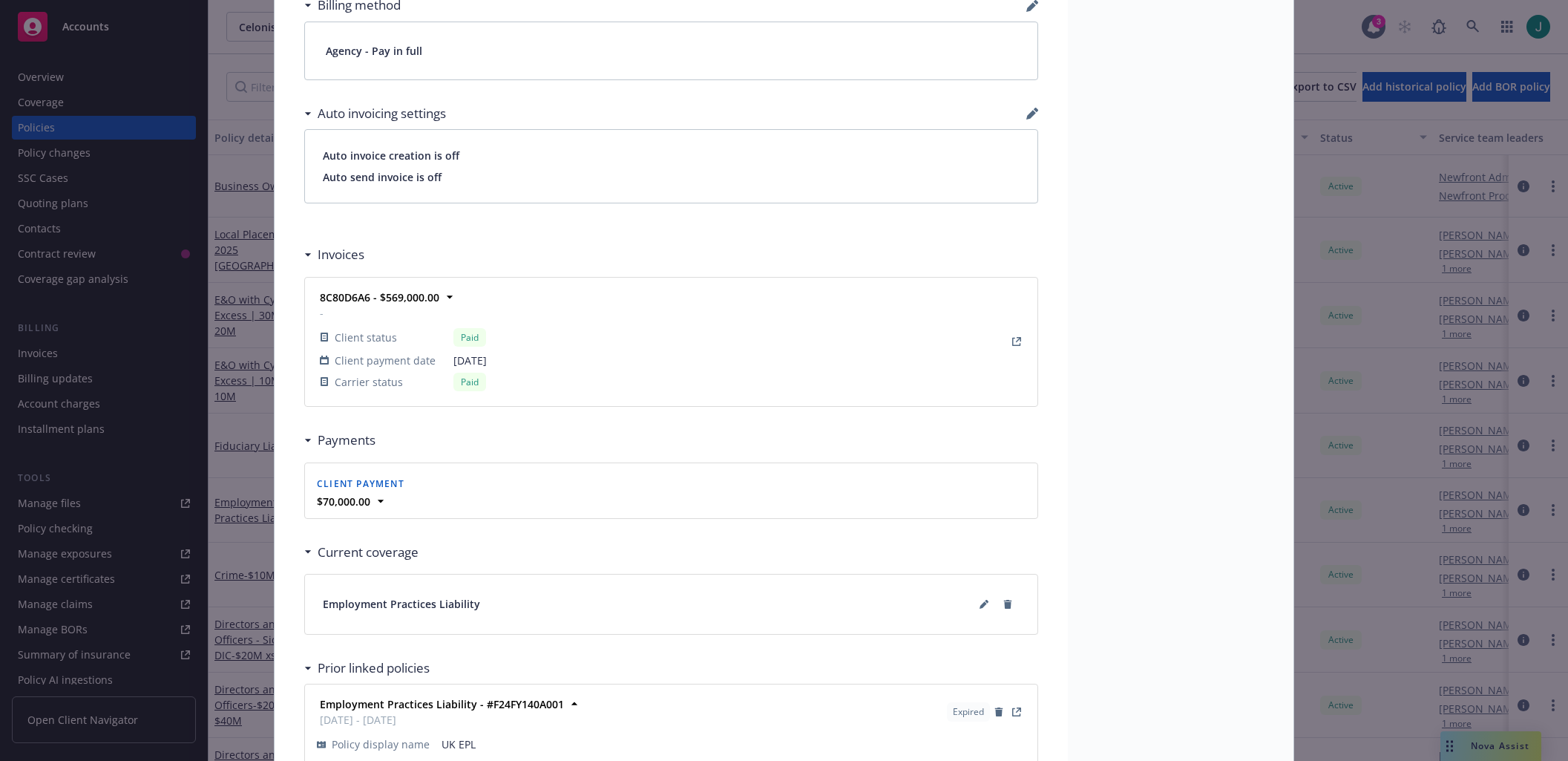
scroll to position [1187, 0]
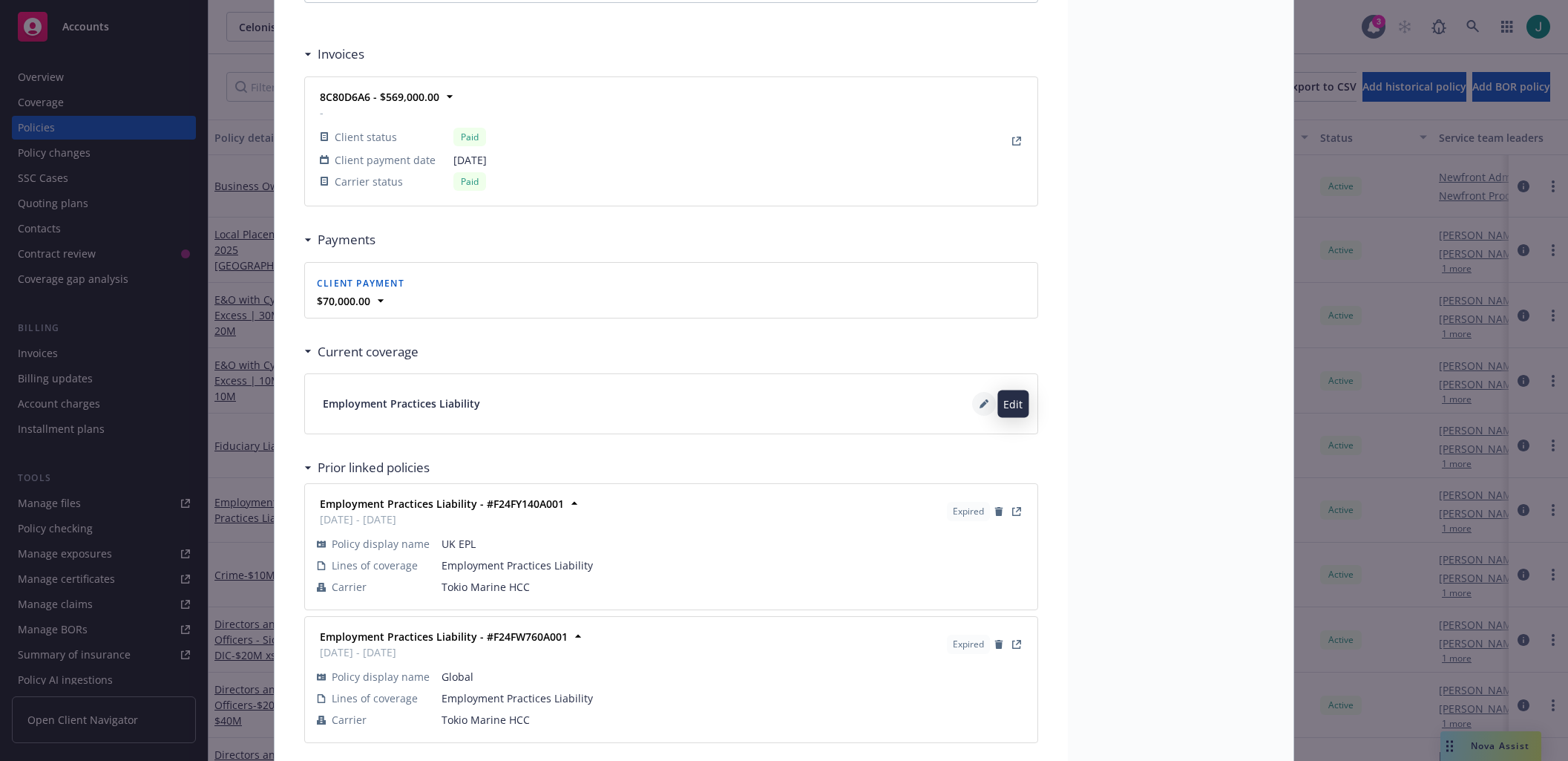
click at [973, 403] on button at bounding box center [984, 403] width 24 height 24
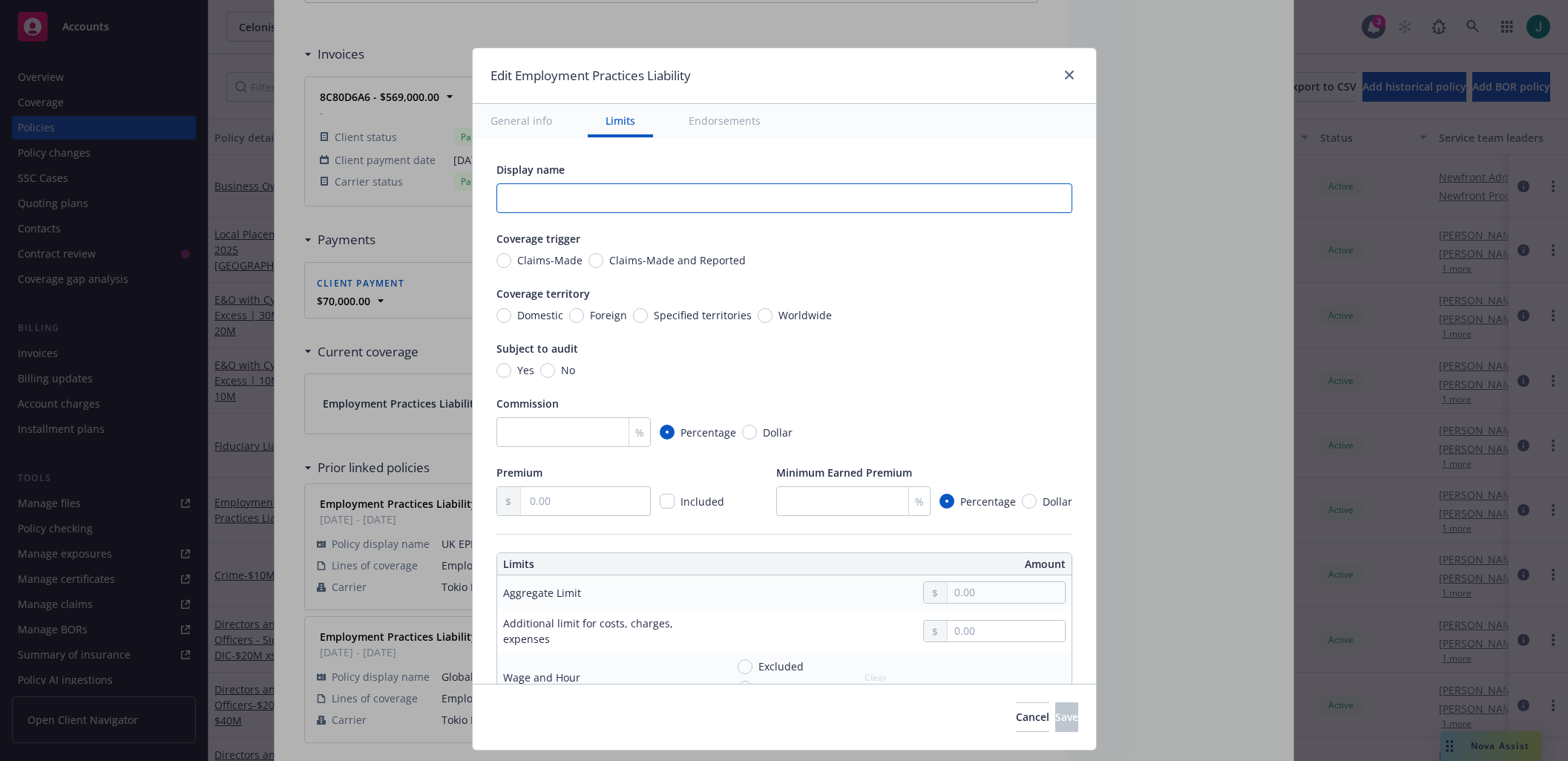
click at [551, 199] on input "text" at bounding box center [784, 197] width 576 height 29
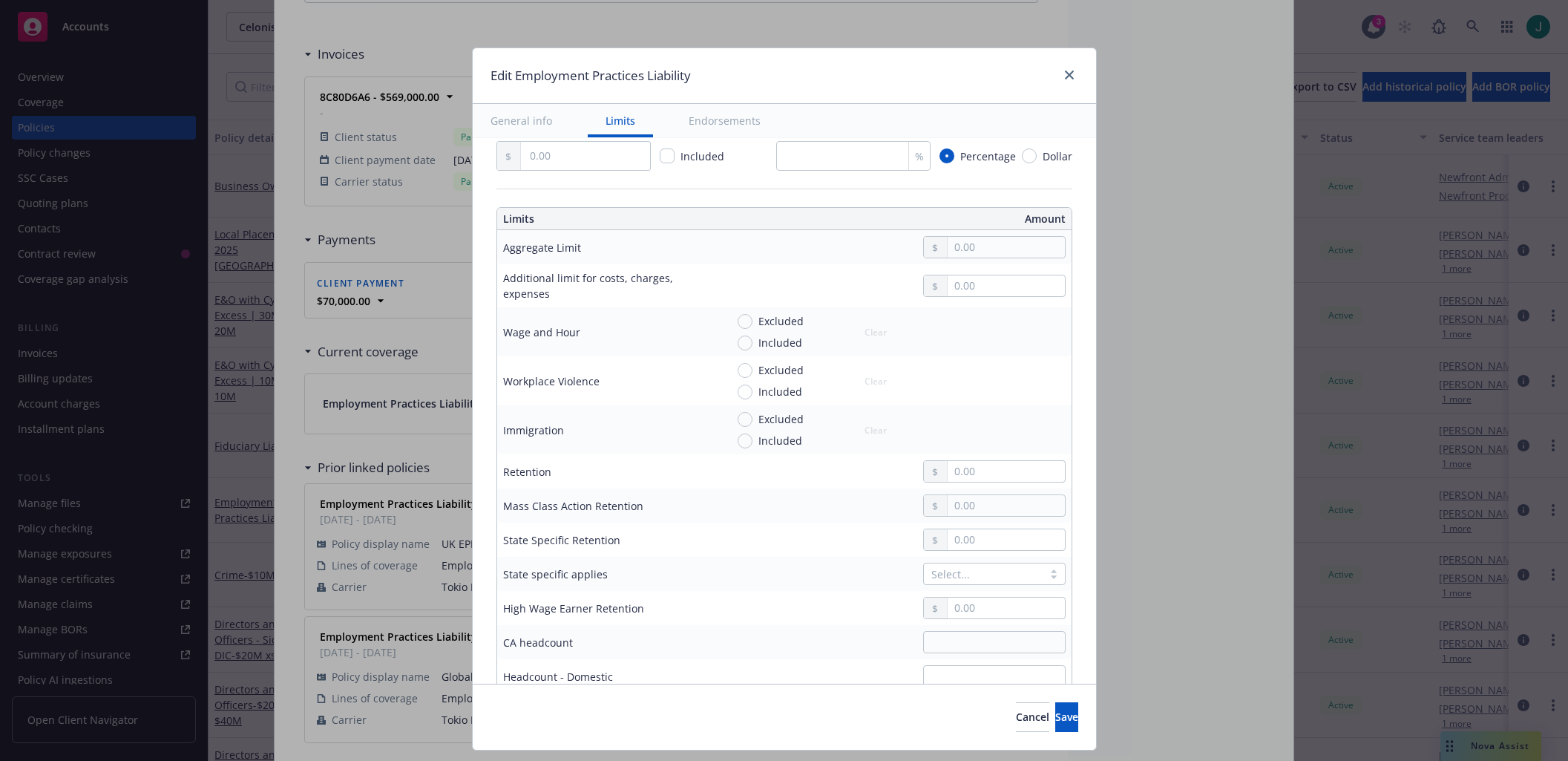
scroll to position [371, 0]
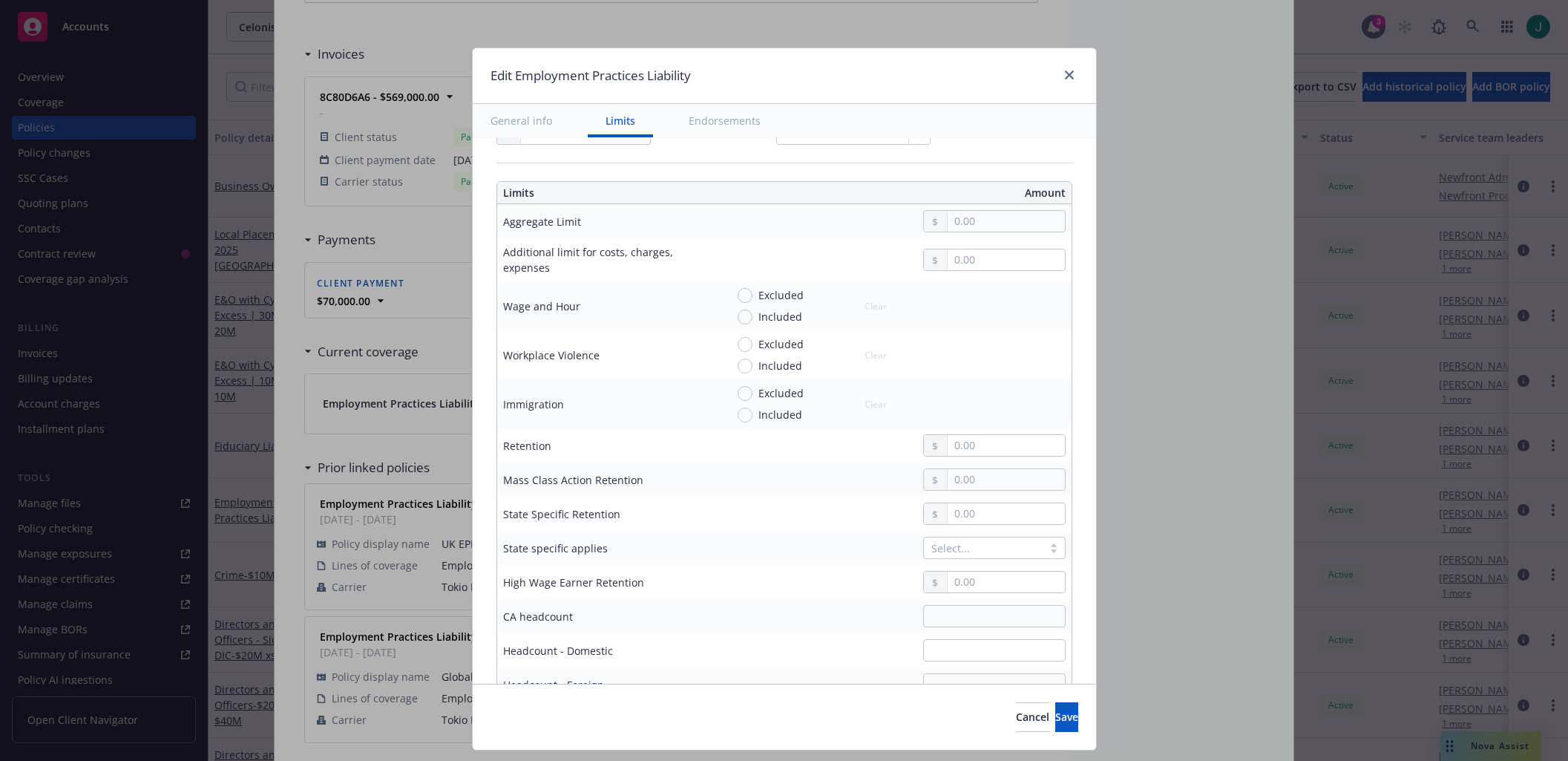
type input "$5M"
click at [961, 220] on input "text" at bounding box center [1005, 221] width 117 height 21
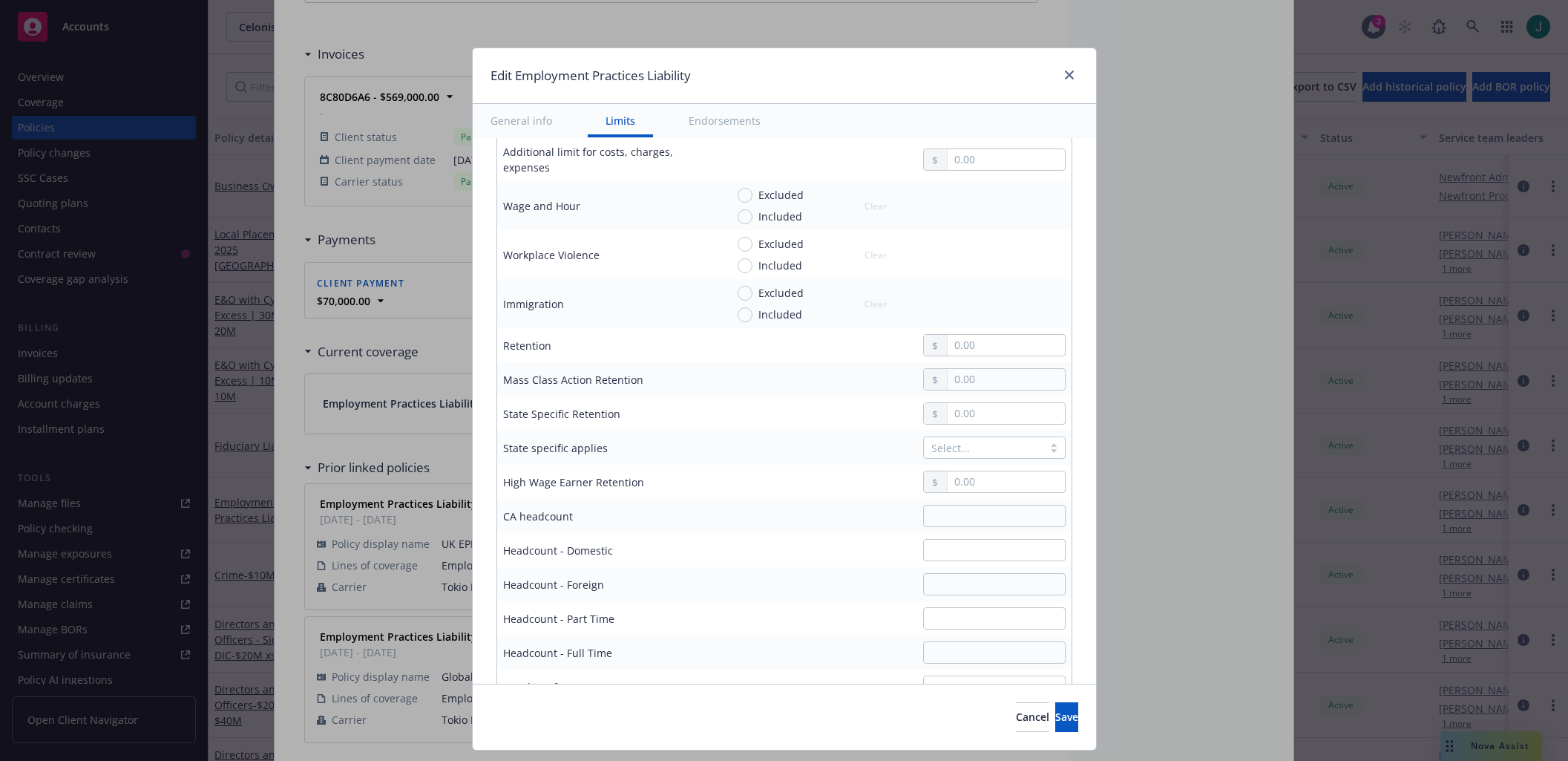
scroll to position [446, 0]
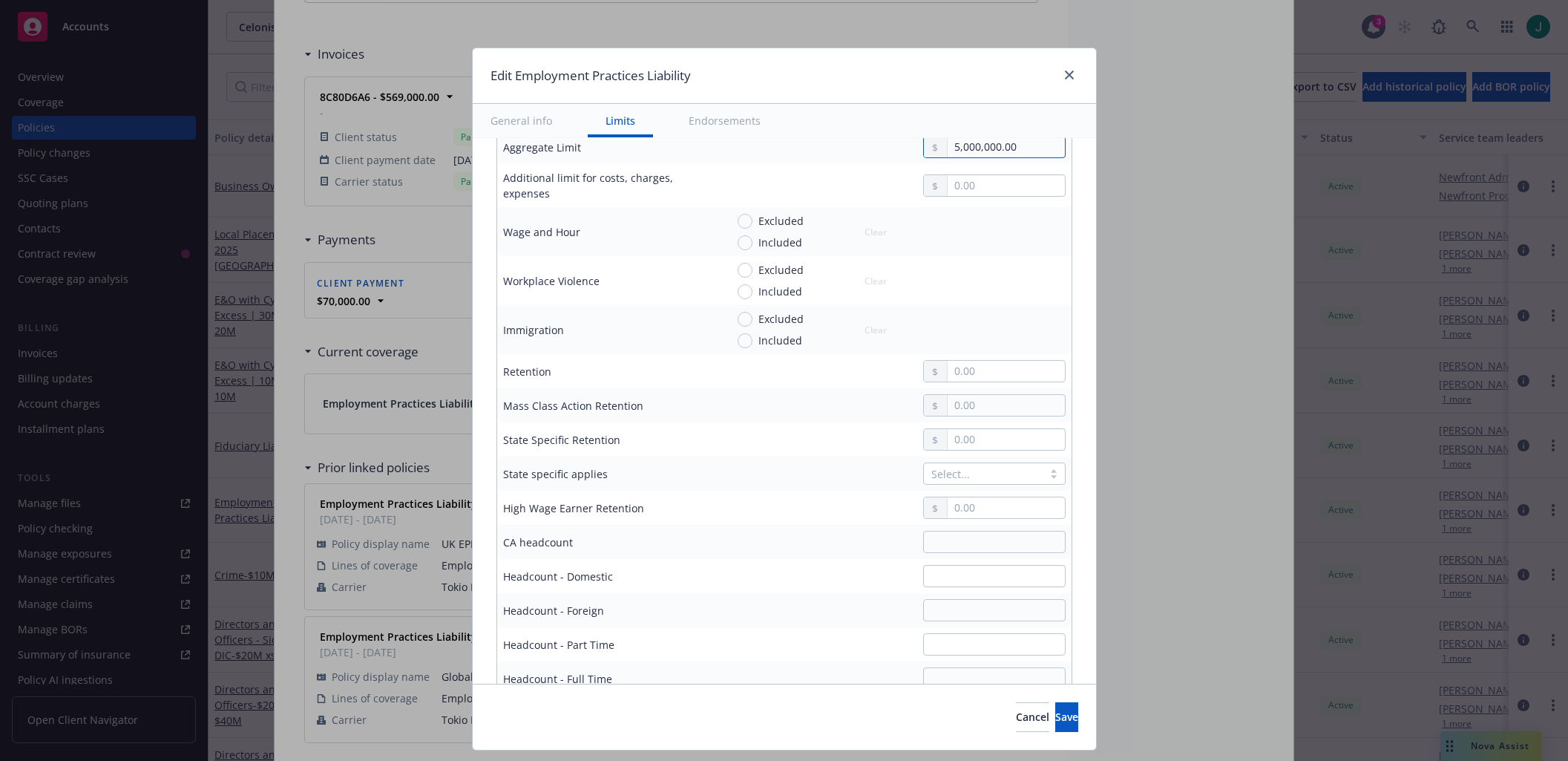
type input "5,000,000.00"
click at [958, 373] on input "text" at bounding box center [1005, 371] width 117 height 21
type input "350,000.00"
click at [1042, 474] on div at bounding box center [1054, 473] width 22 height 12
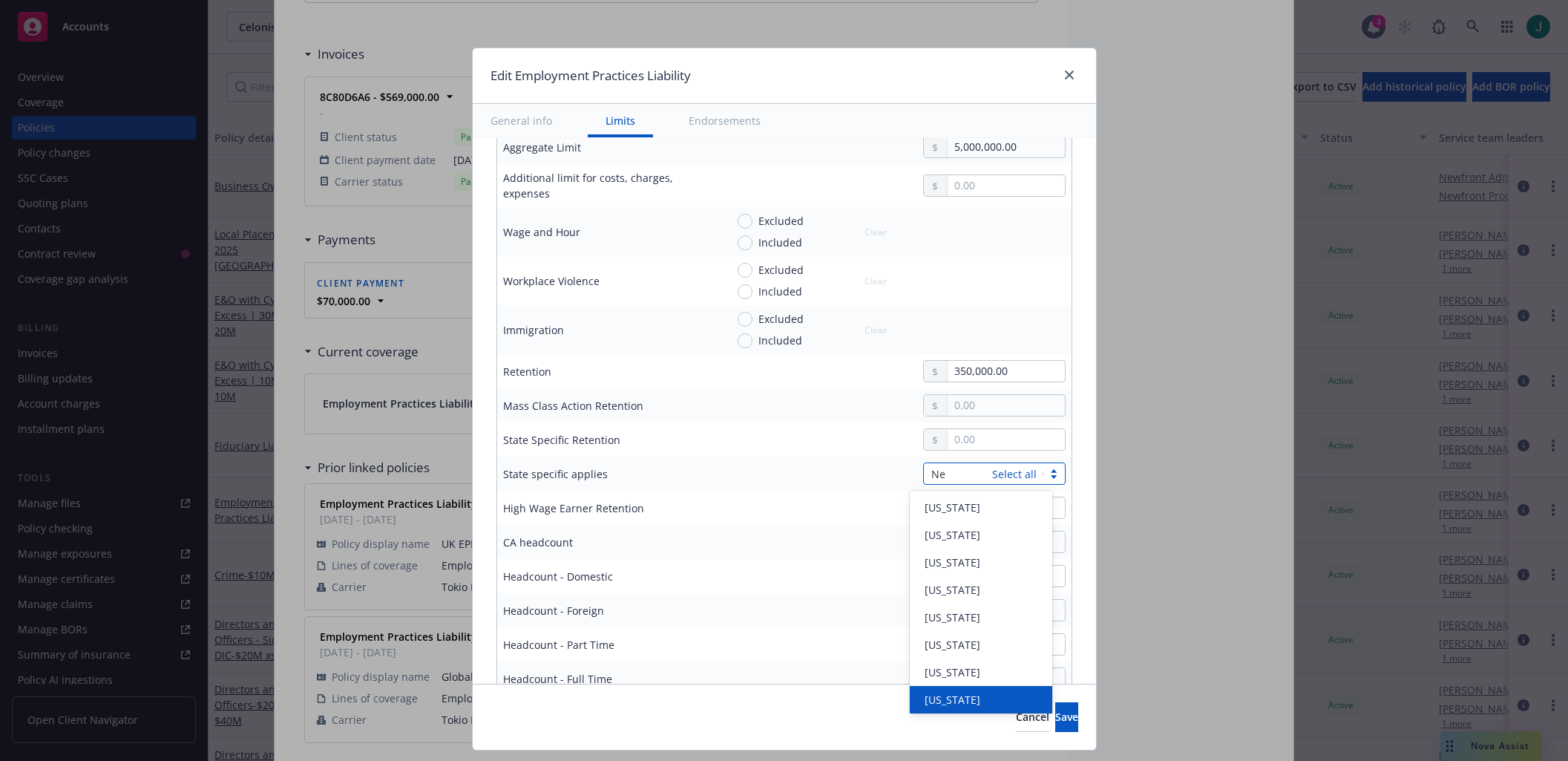
type input "New"
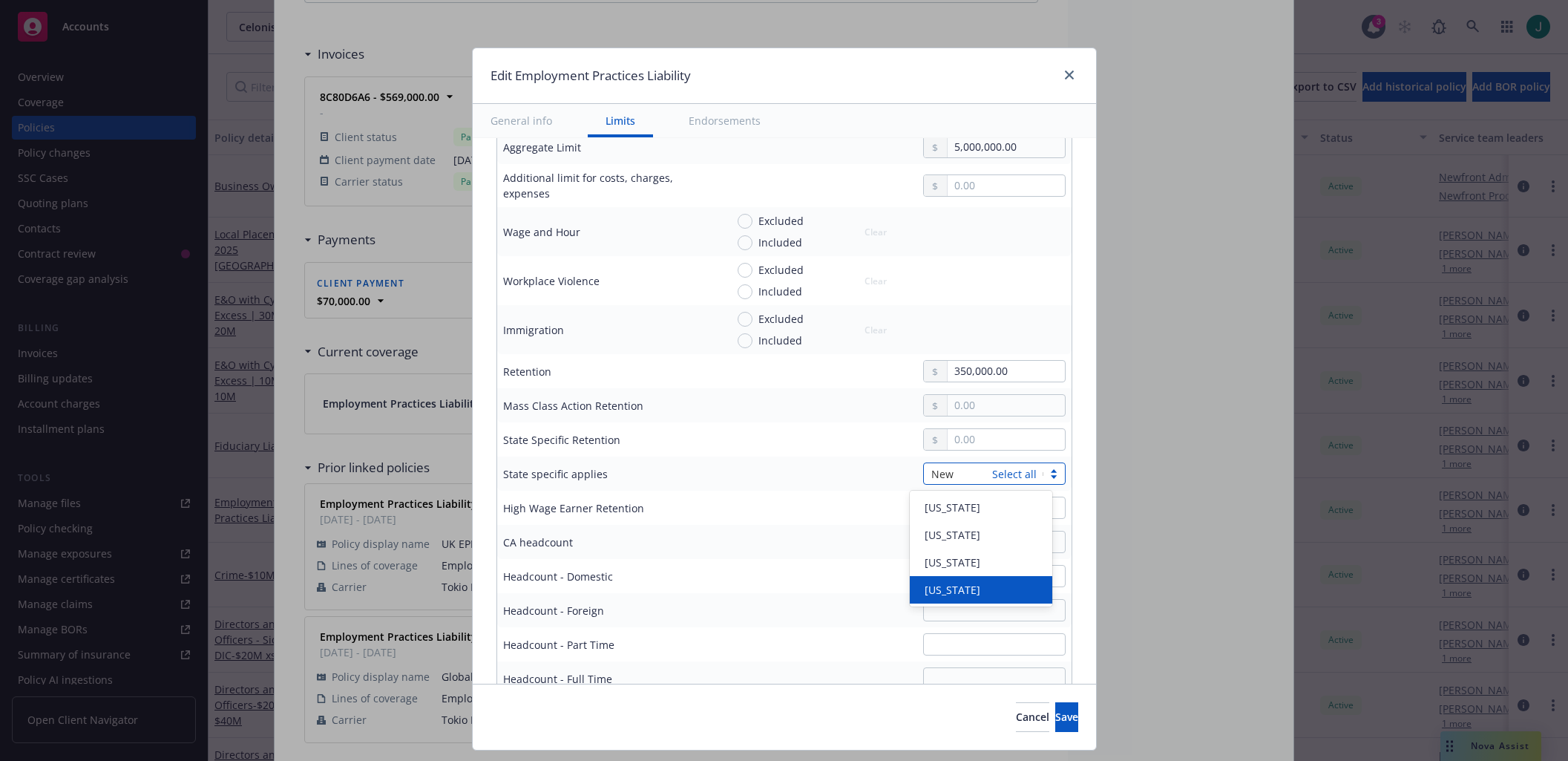
click at [990, 589] on div "New York" at bounding box center [981, 590] width 124 height 16
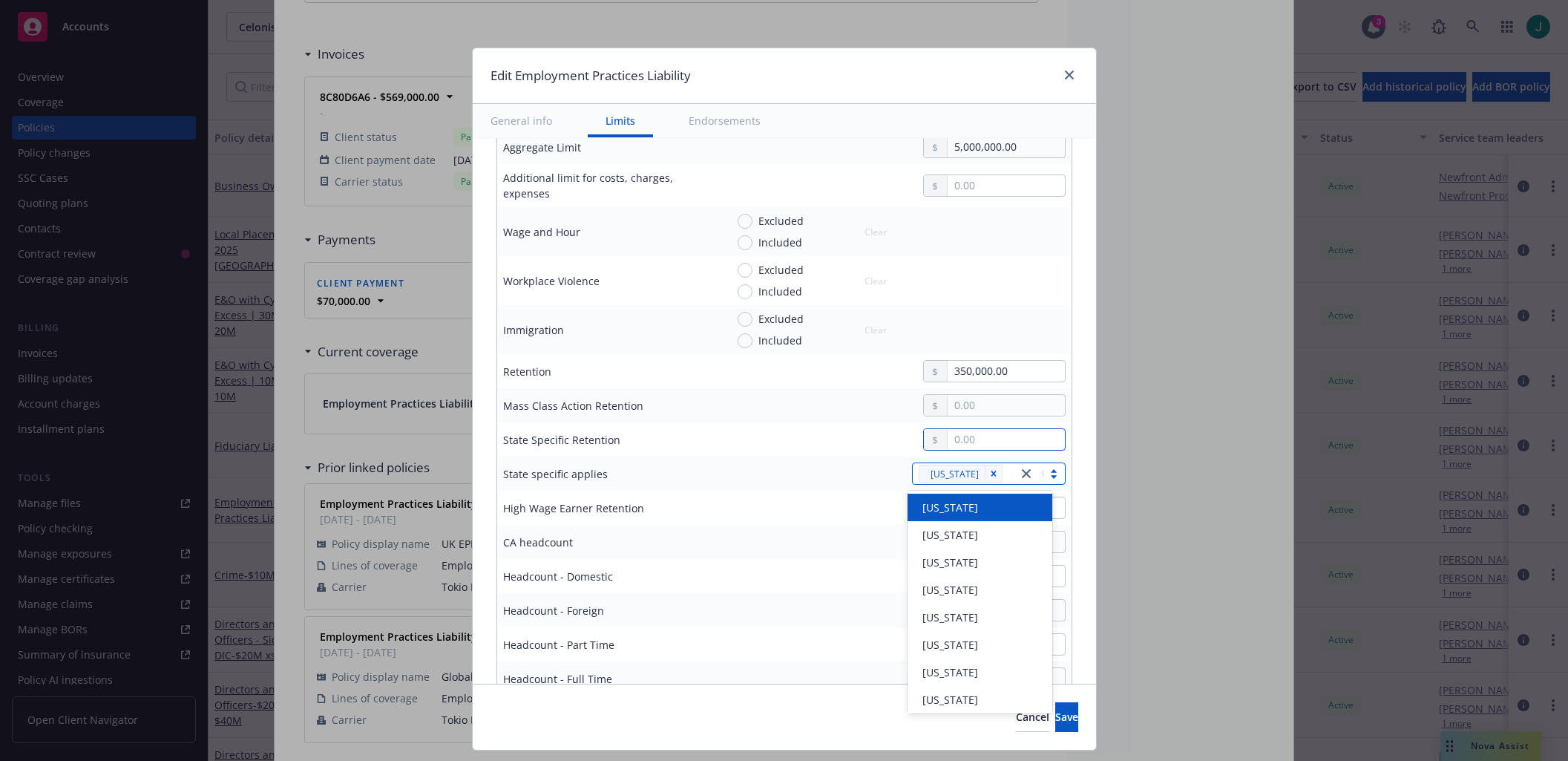
click at [966, 437] on input "text" at bounding box center [1005, 439] width 117 height 21
type input "750,000.00"
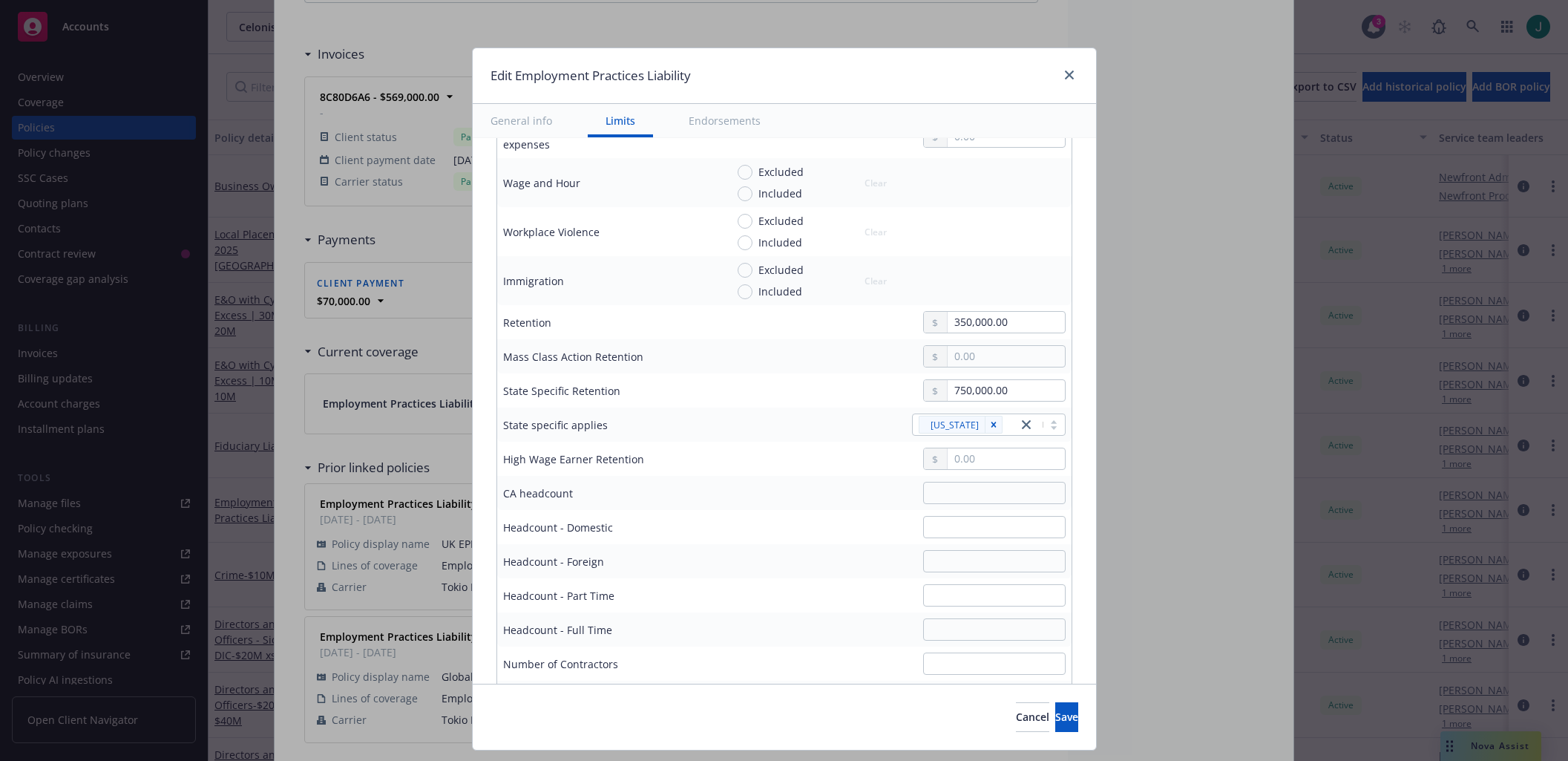
scroll to position [519, 0]
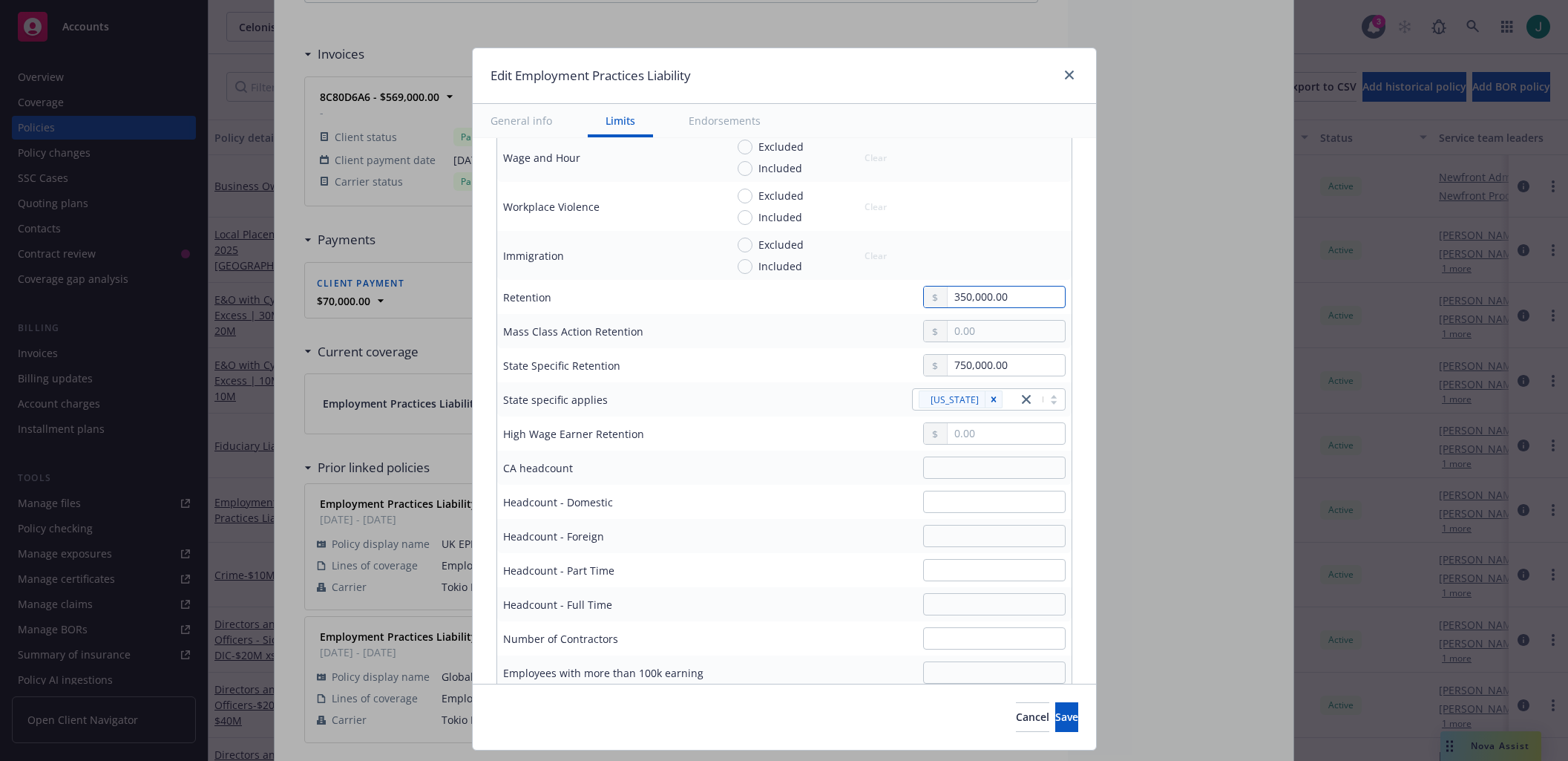
drag, startPoint x: 1005, startPoint y: 292, endPoint x: 917, endPoint y: 289, distance: 88.1
click at [924, 289] on div "350,000.00" at bounding box center [995, 296] width 143 height 22
type input "150,000.00"
click at [1064, 336] on div "Display name $5M Coverage trigger Claims-Made Claims-Made and Reported Coverage…" at bounding box center [784, 746] width 623 height 2255
click at [950, 323] on input "text" at bounding box center [1005, 331] width 117 height 21
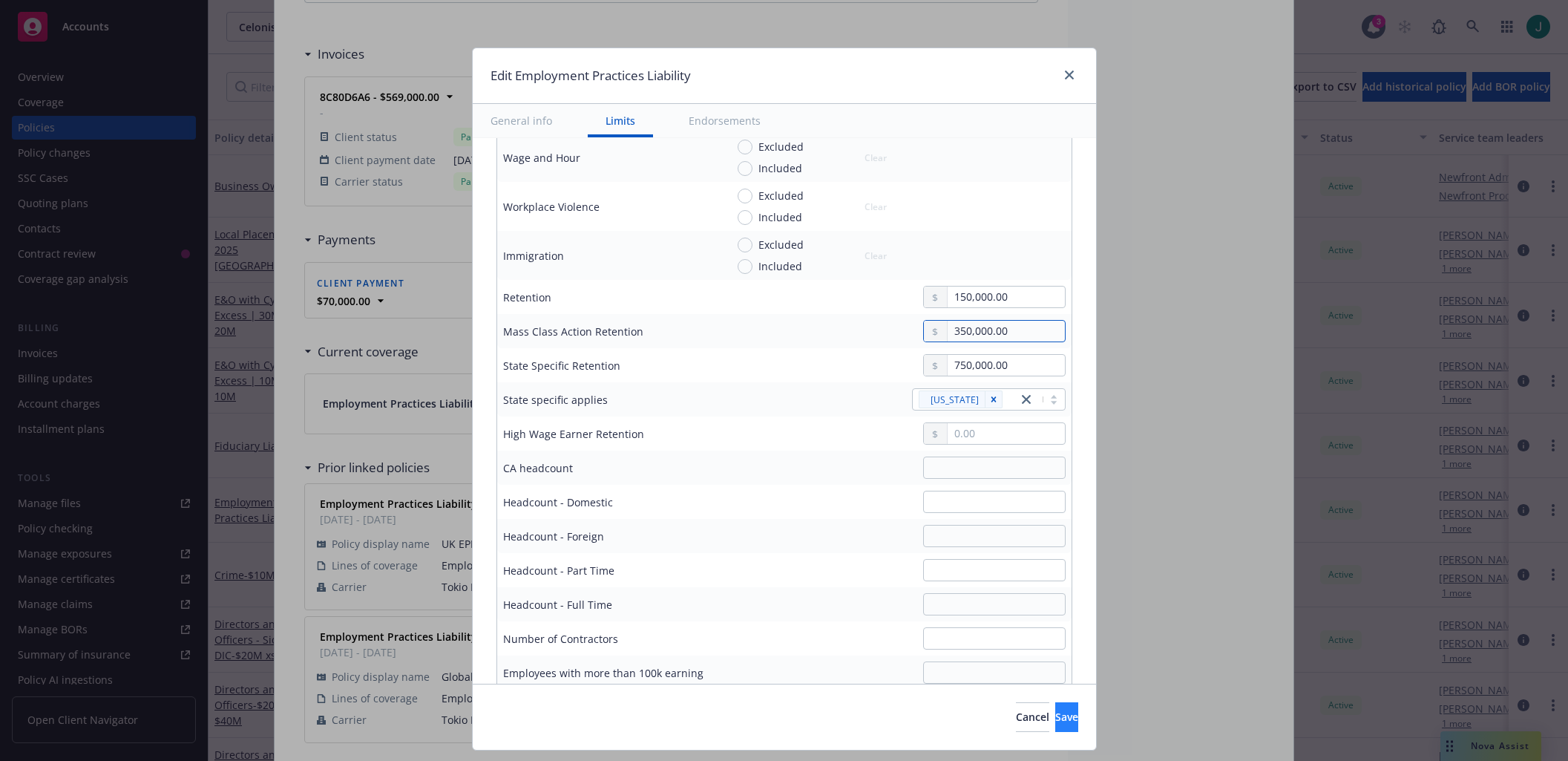
type input "350,000.00"
click at [1055, 707] on button "Save" at bounding box center [1066, 717] width 23 height 29
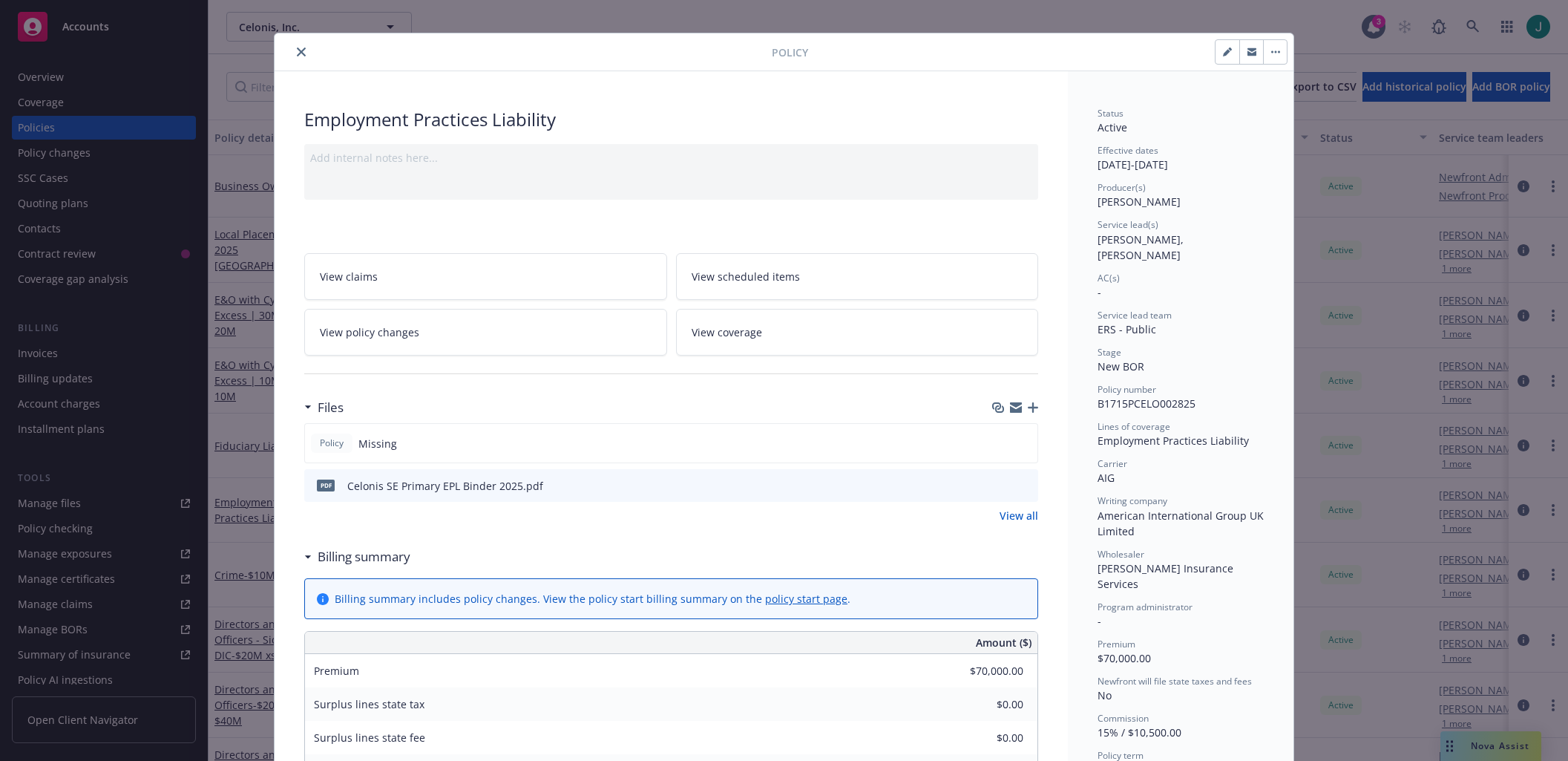
scroll to position [0, 0]
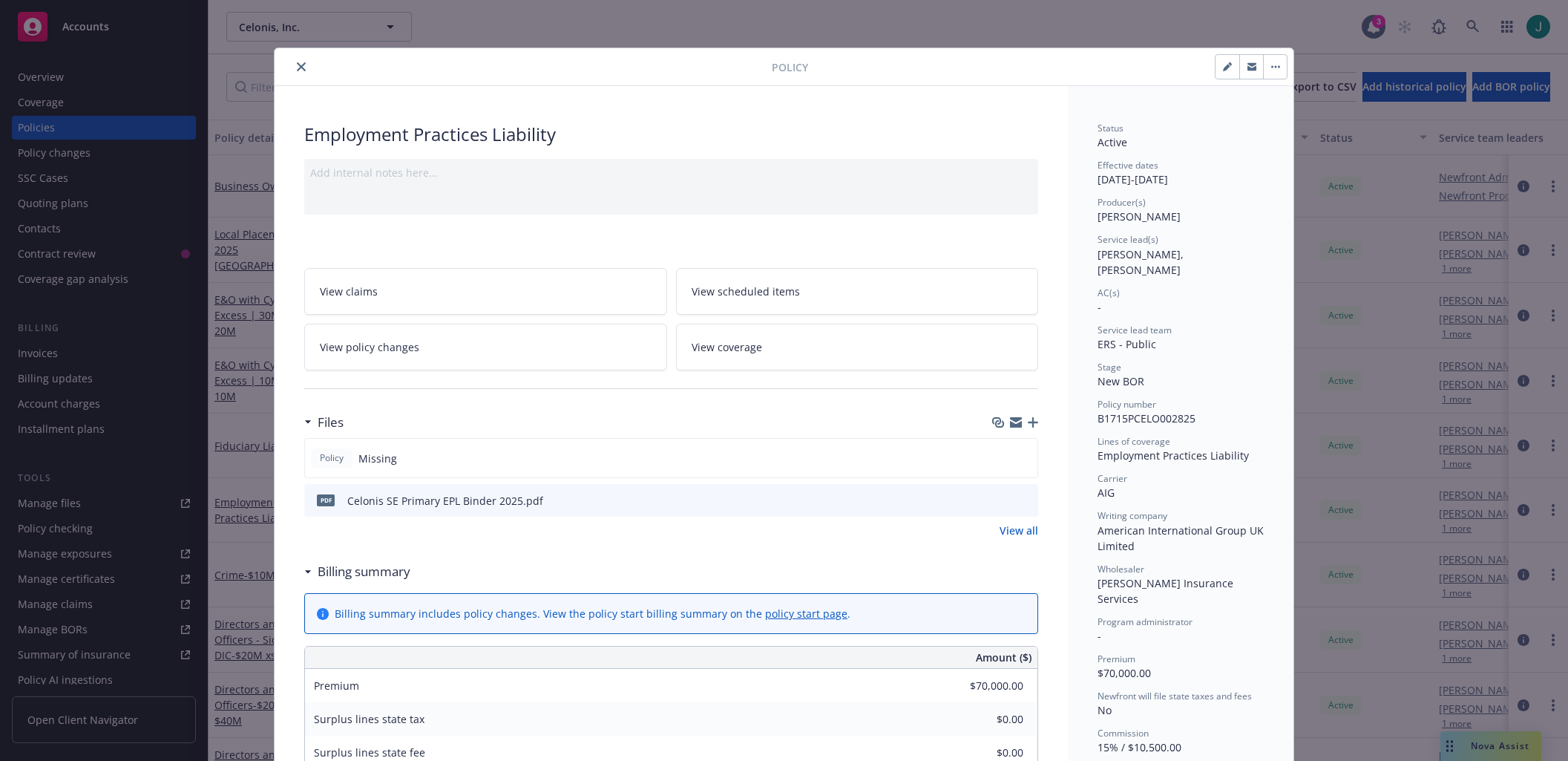
click at [1215, 73] on button "button" at bounding box center [1227, 67] width 24 height 24
select select "NEW_BOR"
select select "12"
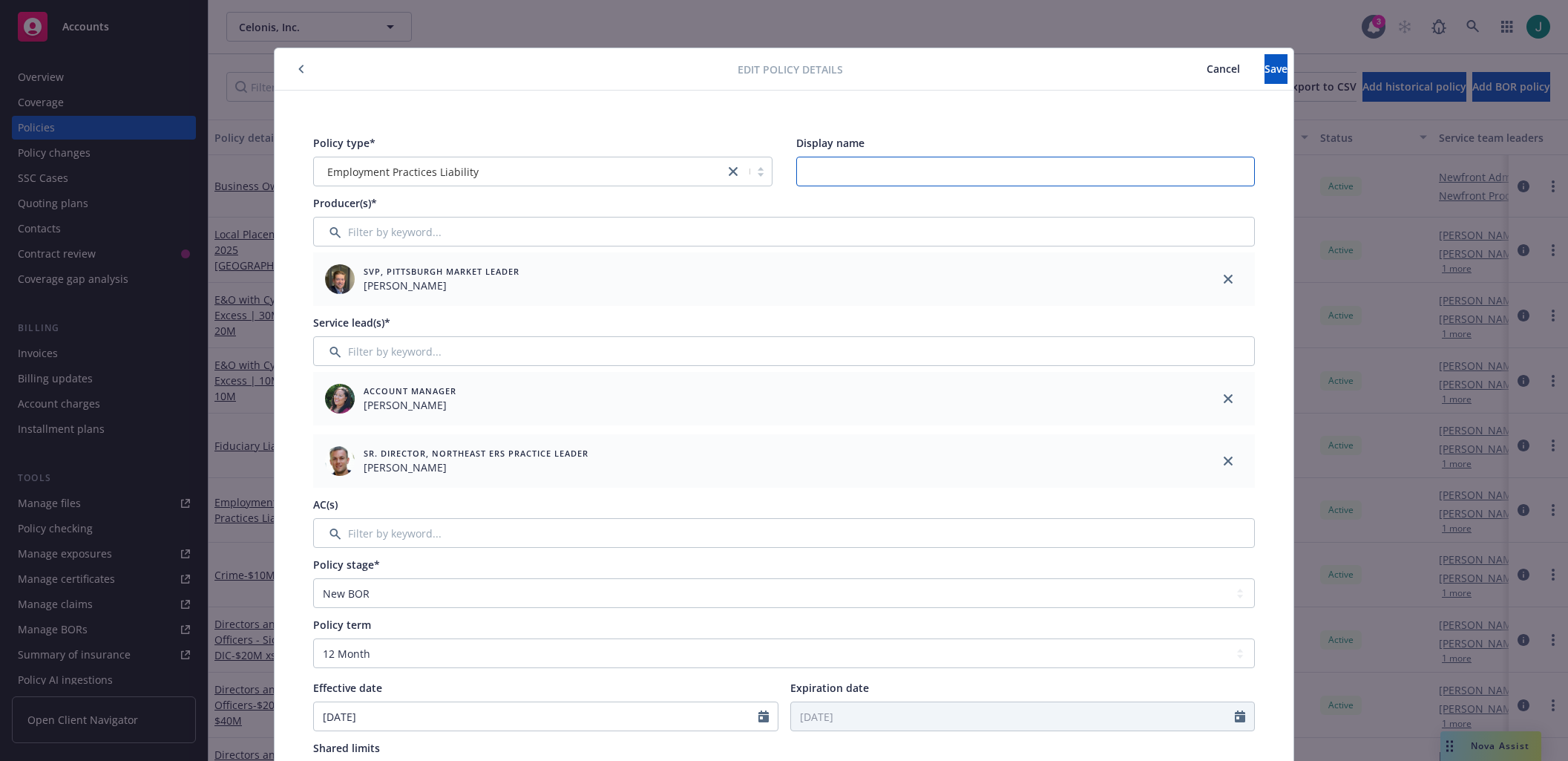
click at [854, 178] on input "Display name" at bounding box center [1025, 171] width 459 height 29
type input "$5M"
click at [1264, 75] on span "Save" at bounding box center [1275, 69] width 23 height 14
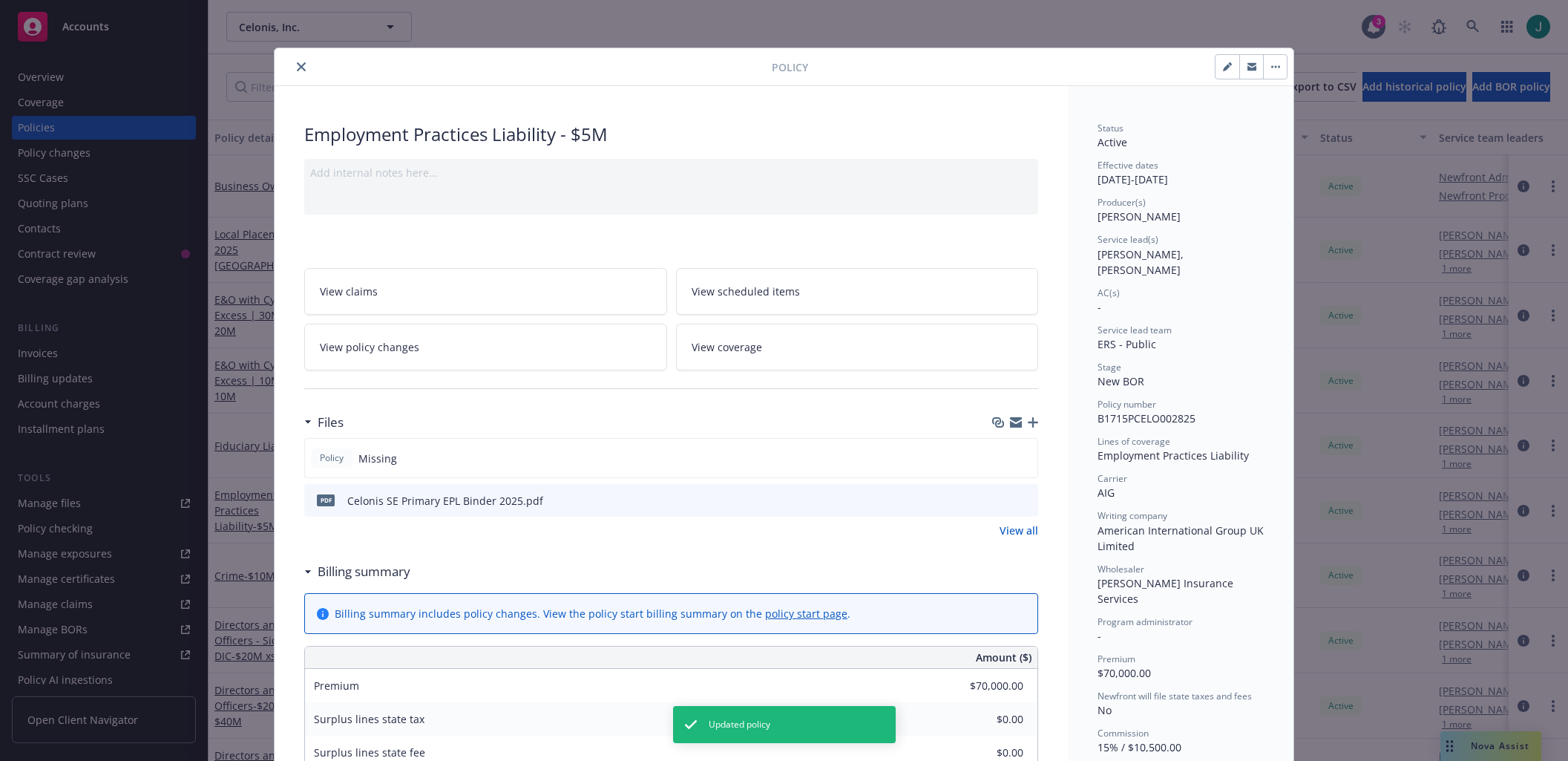
click at [299, 69] on icon "close" at bounding box center [300, 67] width 9 height 9
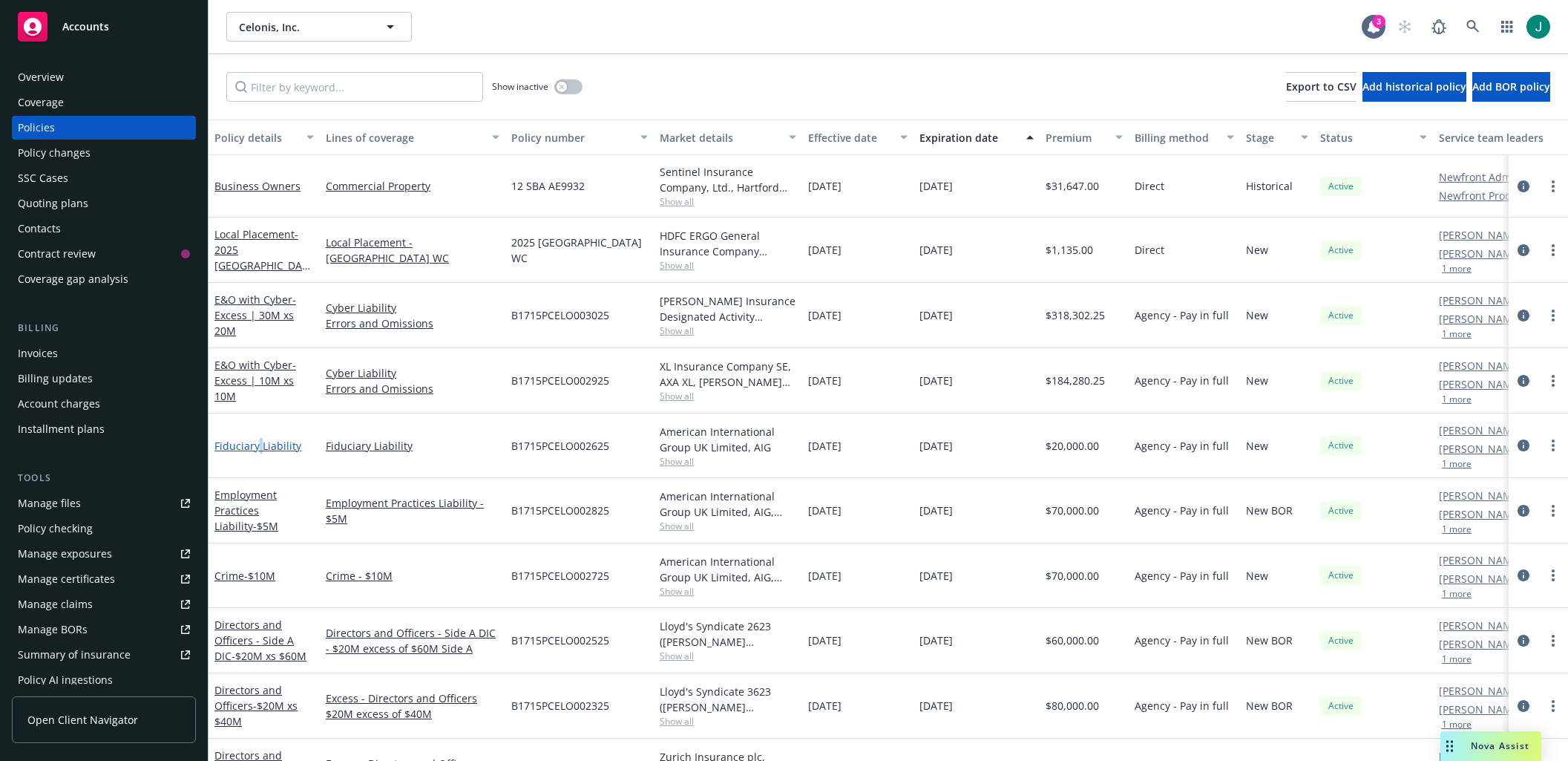
drag, startPoint x: 259, startPoint y: 446, endPoint x: 268, endPoint y: 446, distance: 9.0
click at [260, 446] on link "Fiduciary Liability" at bounding box center [258, 446] width 87 height 14
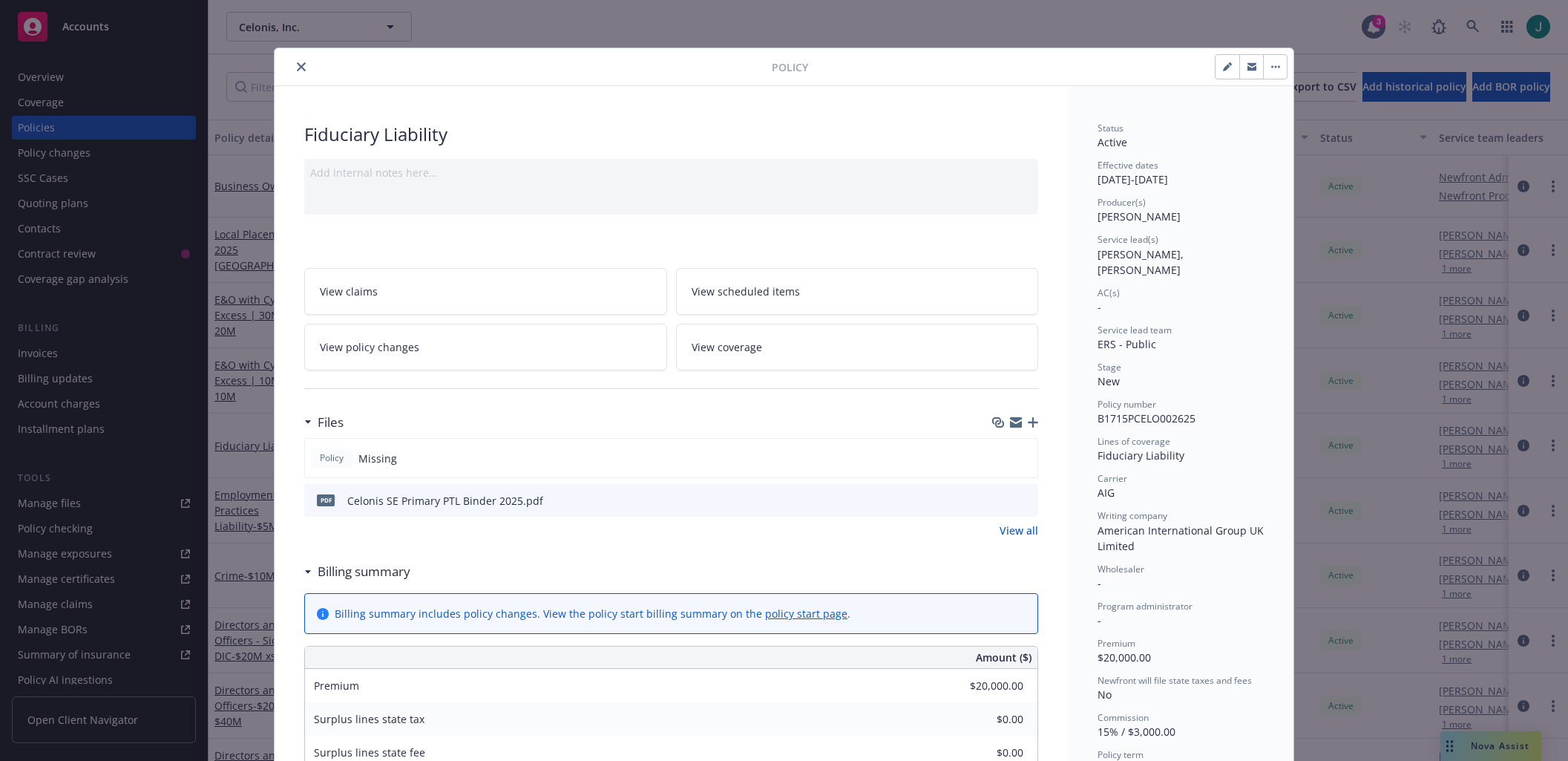
click at [1021, 503] on icon "preview file" at bounding box center [1023, 499] width 13 height 10
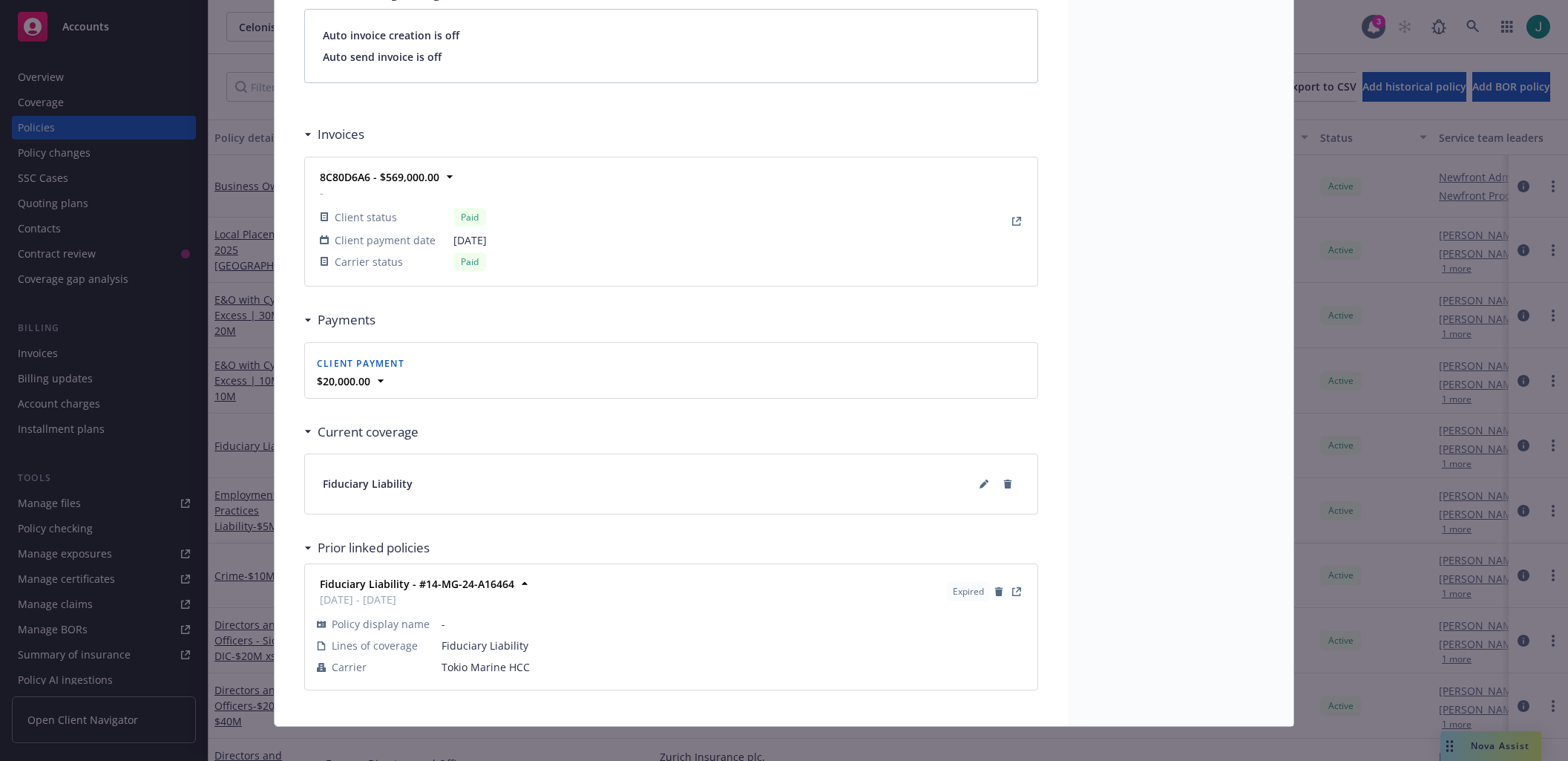
scroll to position [1121, 0]
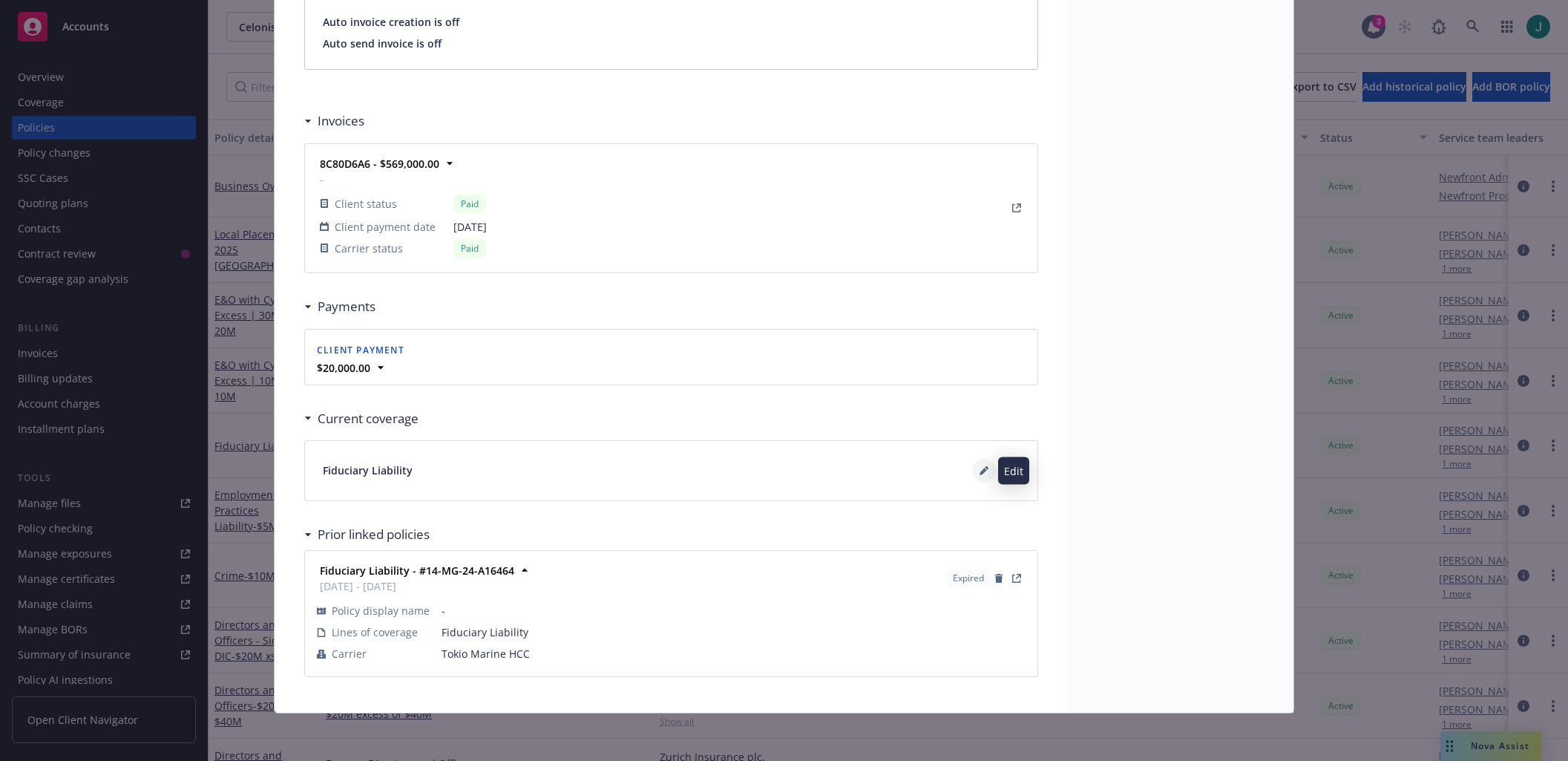
click at [981, 472] on icon at bounding box center [984, 470] width 9 height 9
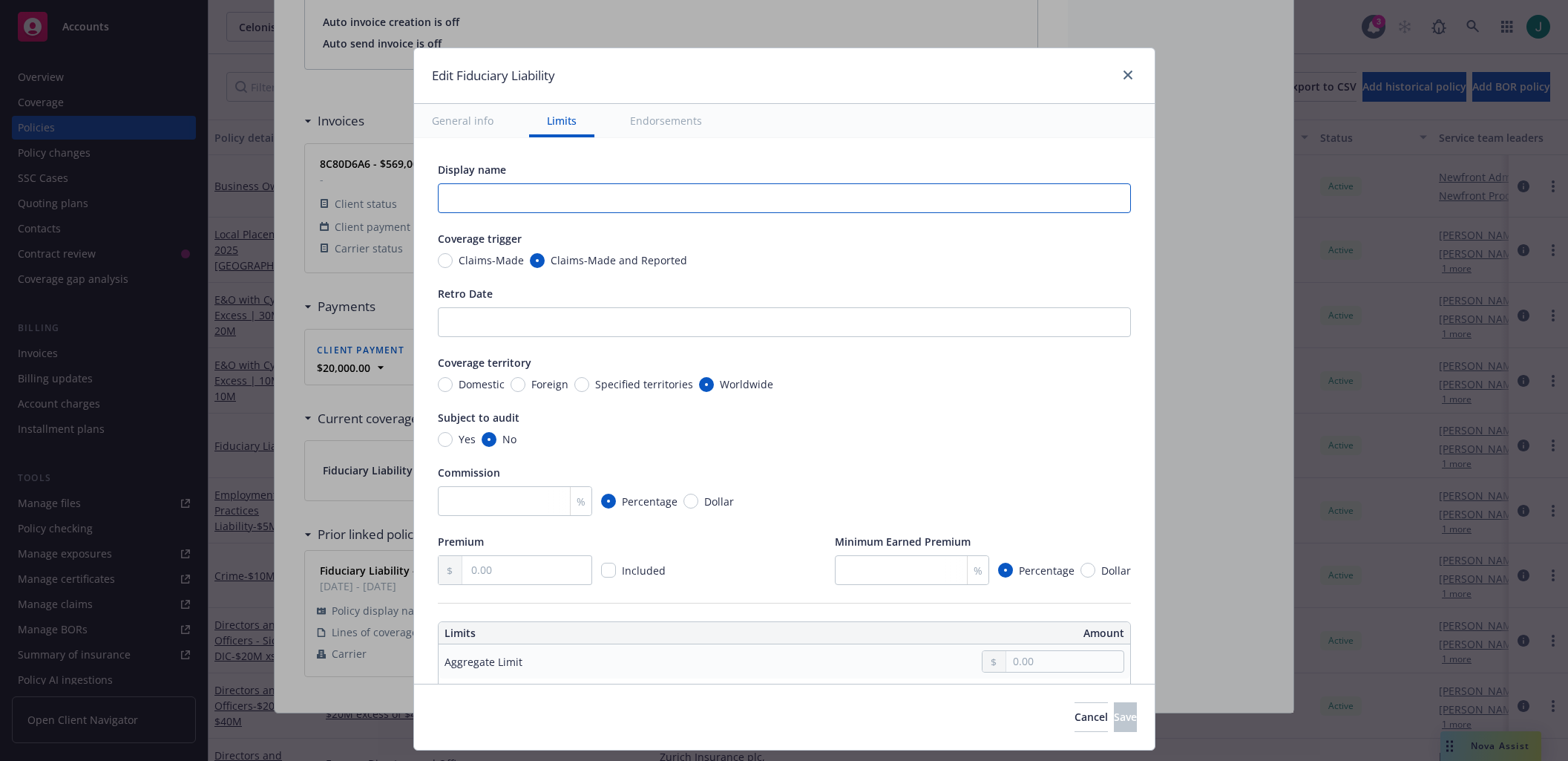
click at [458, 198] on input "text" at bounding box center [784, 197] width 693 height 29
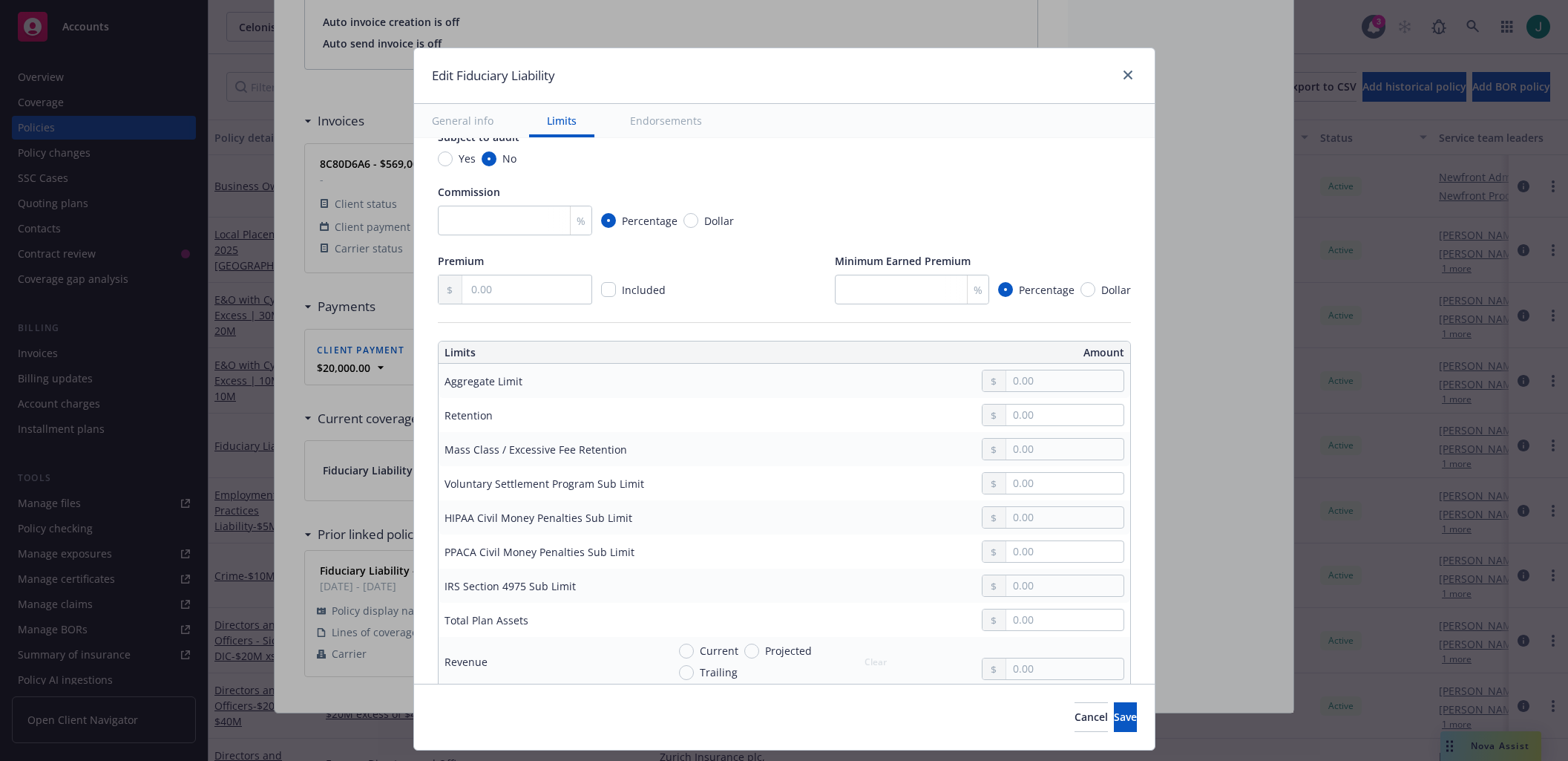
scroll to position [296, 0]
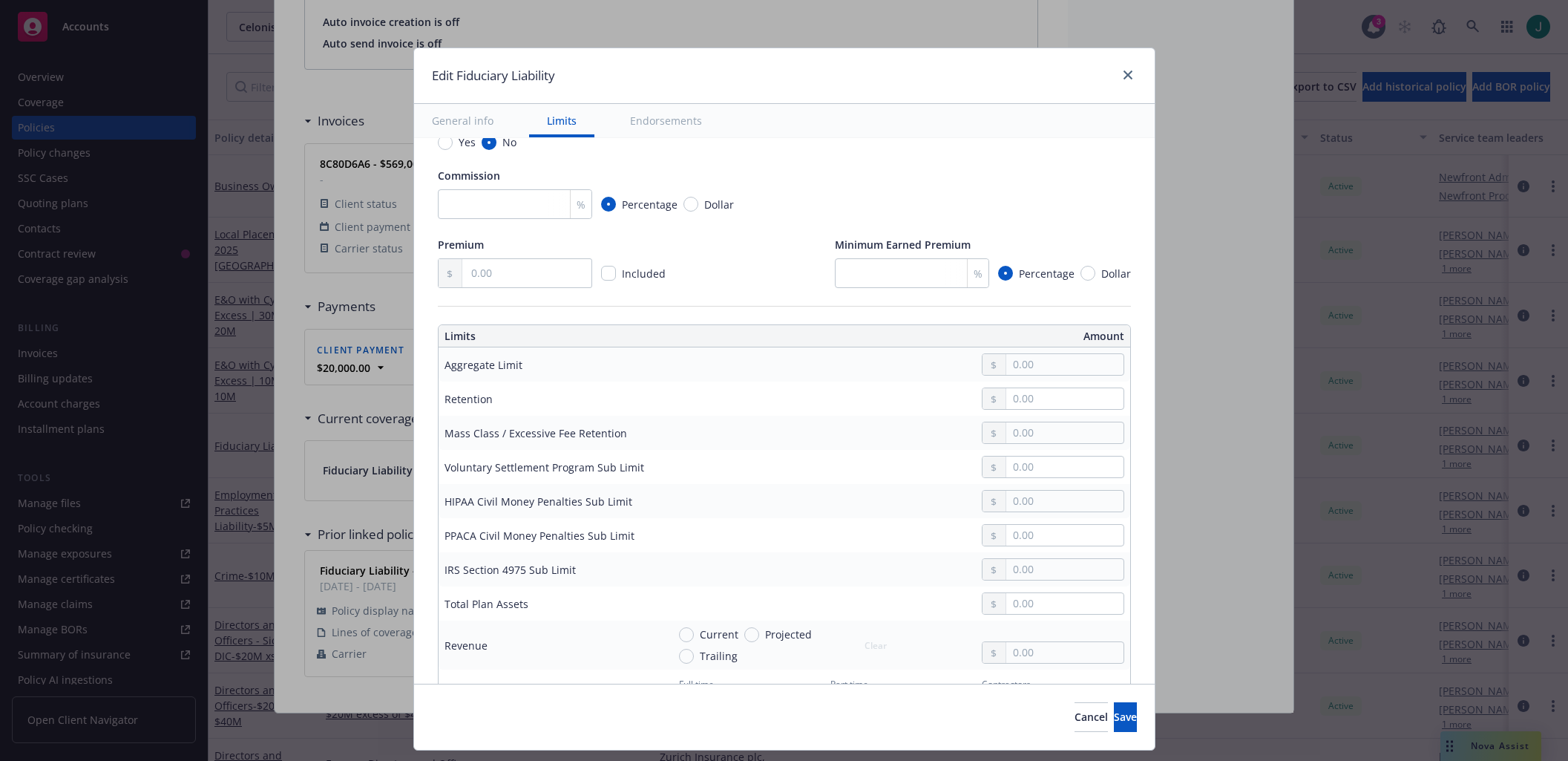
type input "$5M"
click at [1023, 368] on input "text" at bounding box center [1064, 365] width 117 height 21
type input "5,000,000.00"
click at [1033, 400] on input "text" at bounding box center [1064, 399] width 117 height 21
click at [1033, 430] on input "text" at bounding box center [1064, 433] width 117 height 21
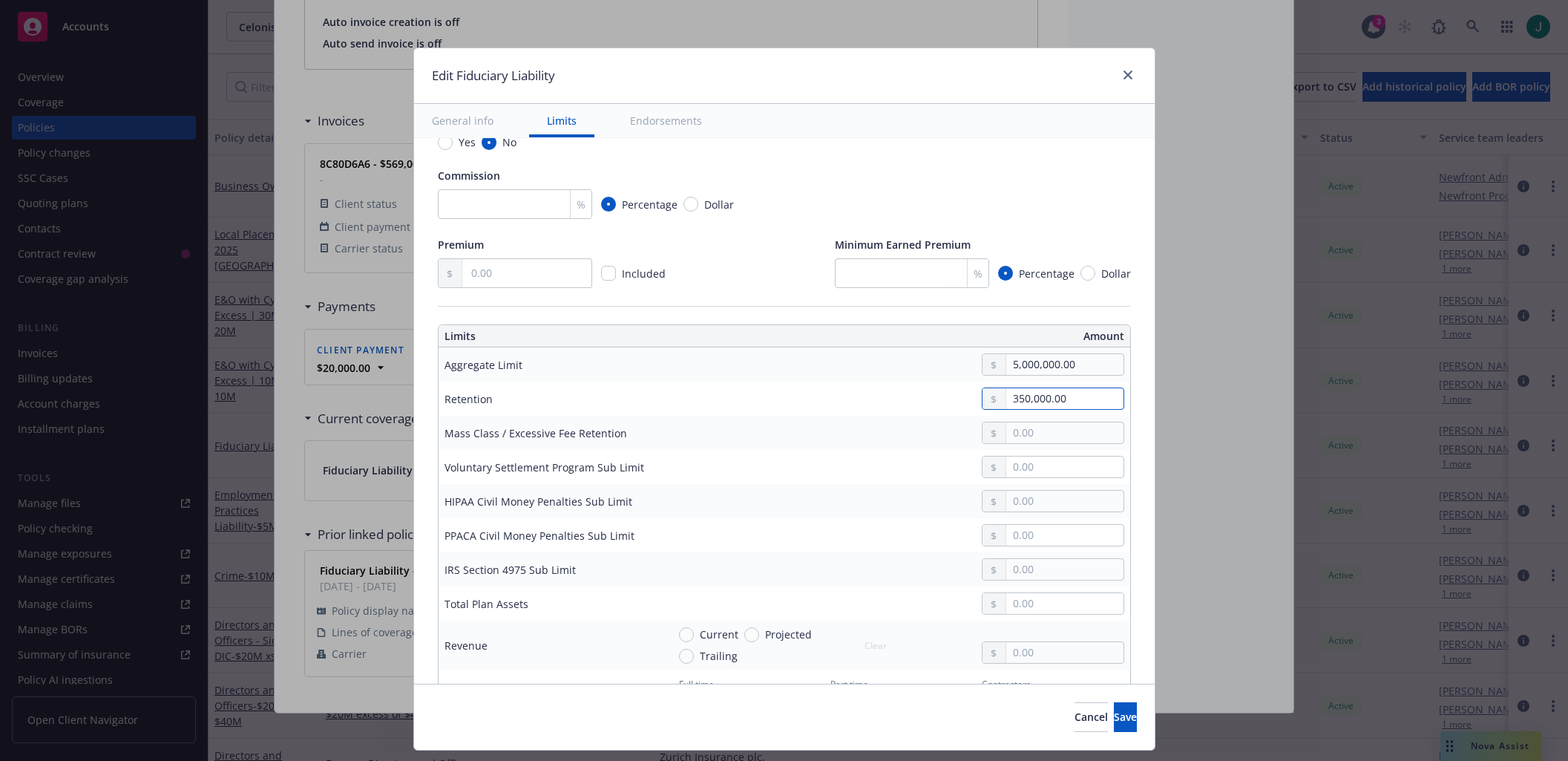
drag, startPoint x: 1064, startPoint y: 396, endPoint x: 992, endPoint y: 392, distance: 72.1
click at [992, 392] on div "350,000.00" at bounding box center [1054, 399] width 143 height 22
type input "1.00"
drag, startPoint x: 1069, startPoint y: 365, endPoint x: 977, endPoint y: 367, distance: 92.0
click at [982, 367] on div "5,000,000.00" at bounding box center [1054, 365] width 143 height 22
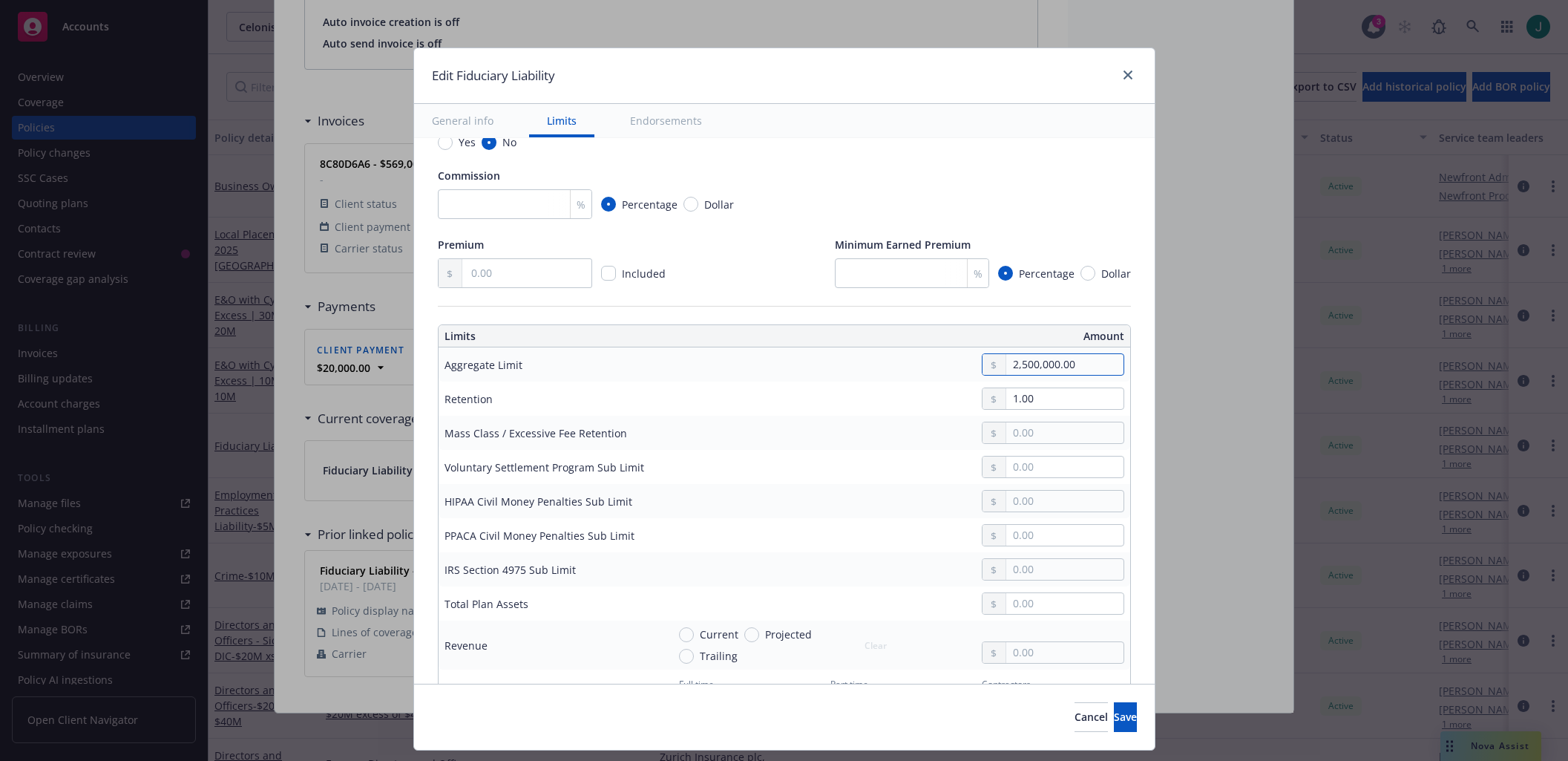
type input "2,500,000.00"
drag, startPoint x: 1043, startPoint y: 403, endPoint x: 983, endPoint y: 398, distance: 60.2
click at [983, 398] on div "1.00" at bounding box center [1054, 399] width 143 height 22
type input "20,000.00"
click at [1019, 437] on input "text" at bounding box center [1064, 433] width 117 height 21
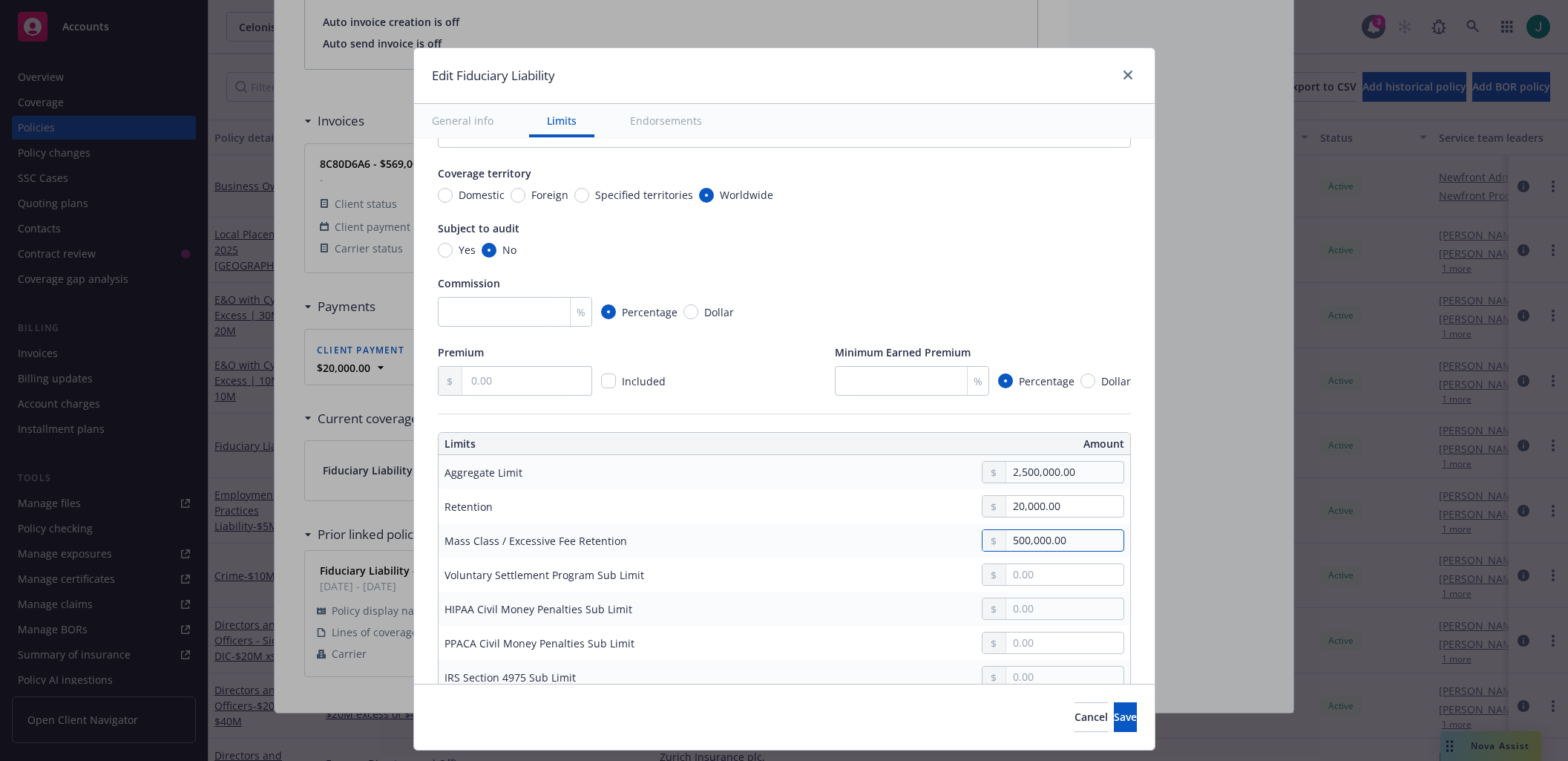
scroll to position [0, 0]
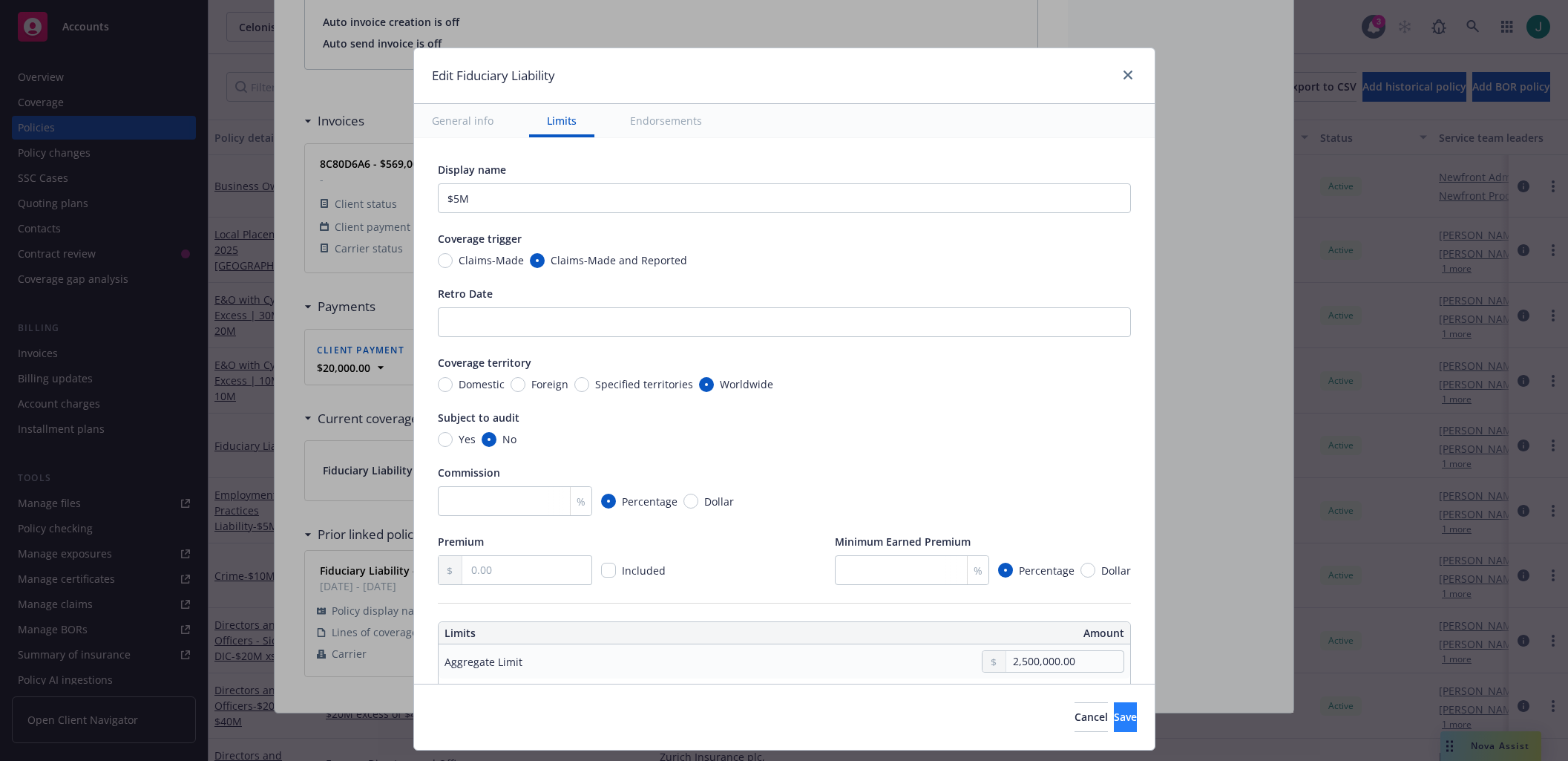
type input "500,000.00"
drag, startPoint x: 1094, startPoint y: 721, endPoint x: 1079, endPoint y: 709, distance: 19.2
click at [1114, 721] on span "Save" at bounding box center [1125, 717] width 23 height 14
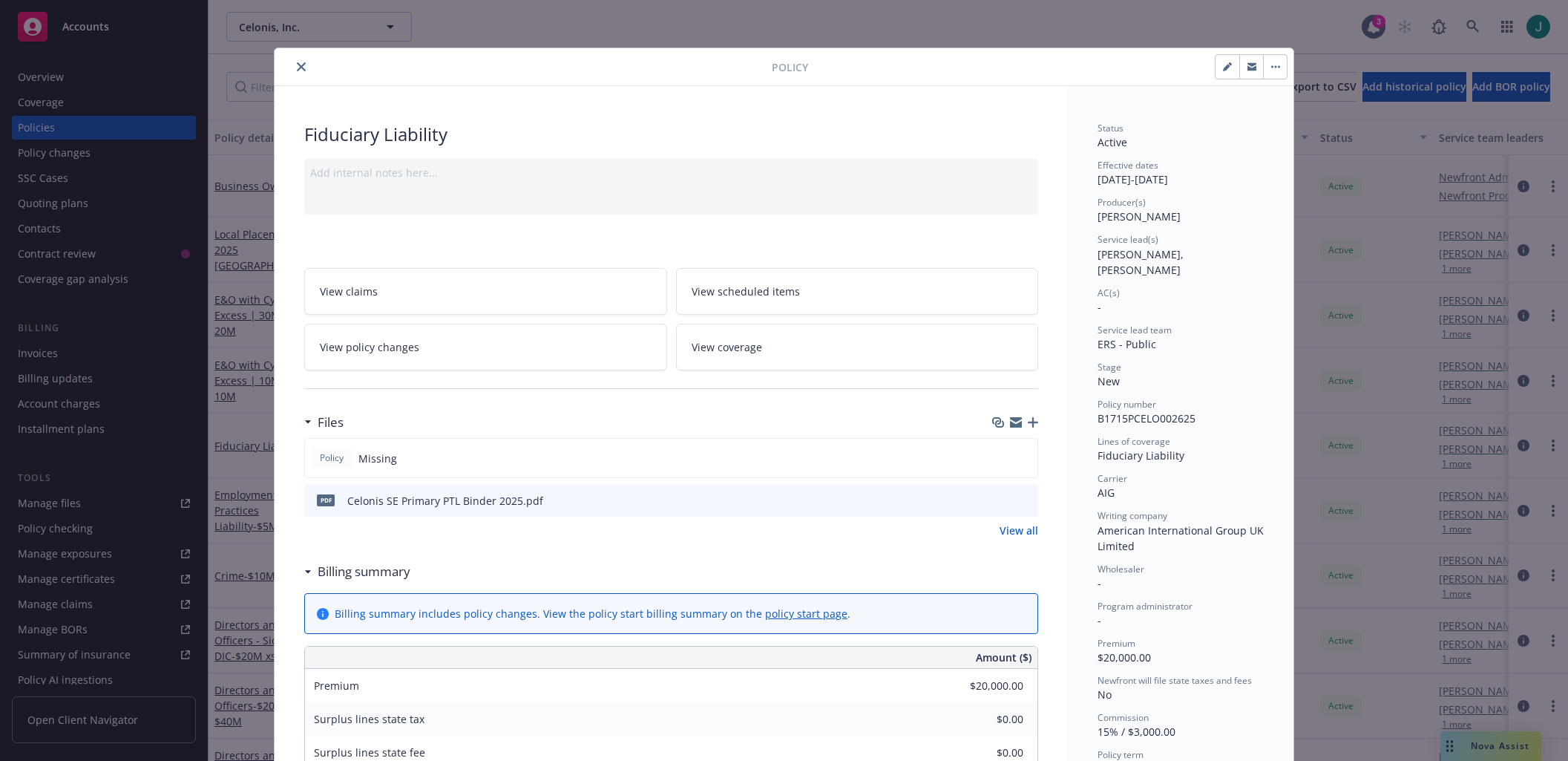
click at [1223, 65] on icon "button" at bounding box center [1226, 67] width 7 height 7
select select "NEW"
select select "12"
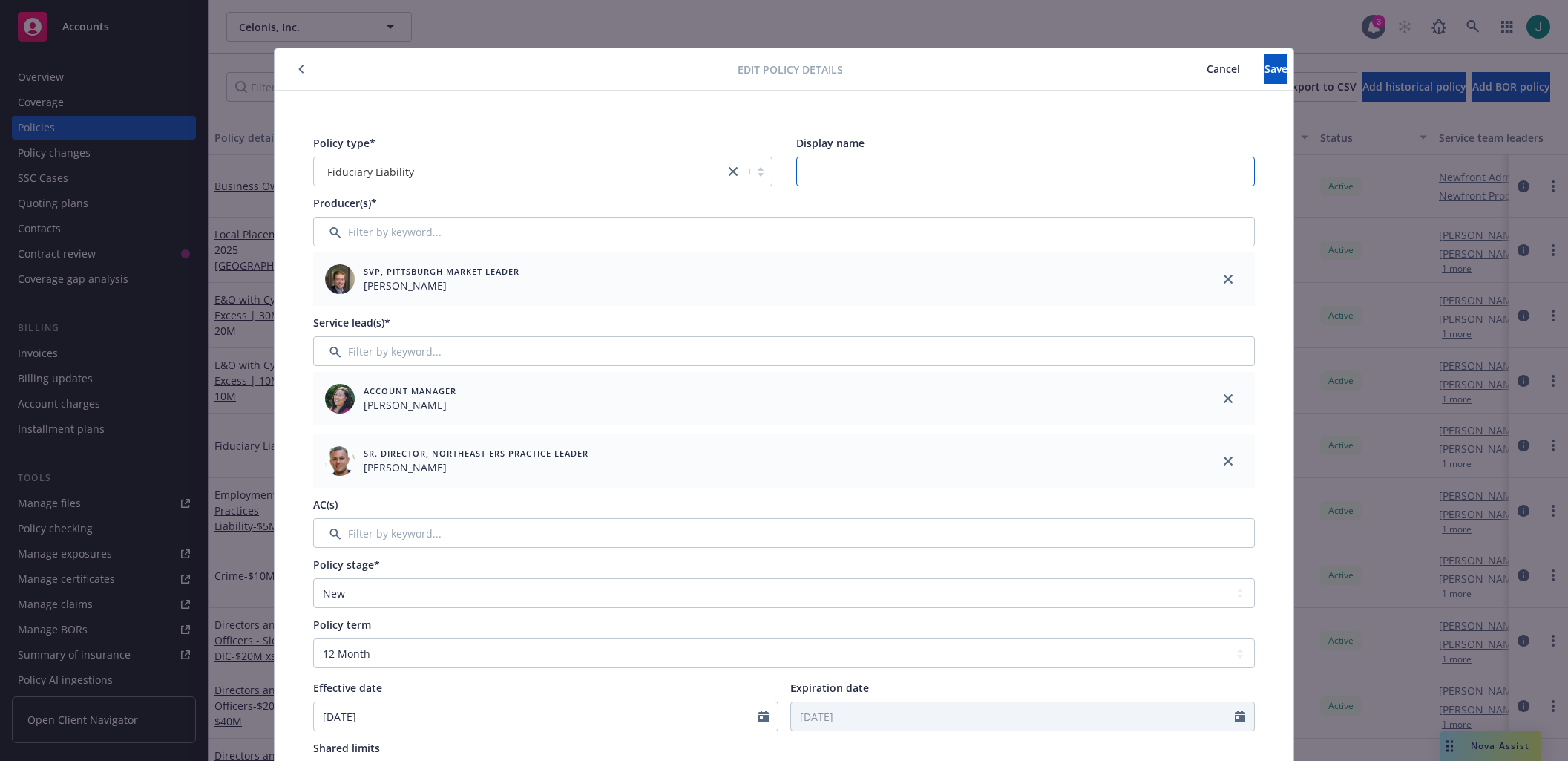
click at [809, 170] on input "Display name" at bounding box center [1025, 171] width 459 height 29
type input "$2,5M"
click at [1264, 69] on span "Save" at bounding box center [1275, 69] width 23 height 14
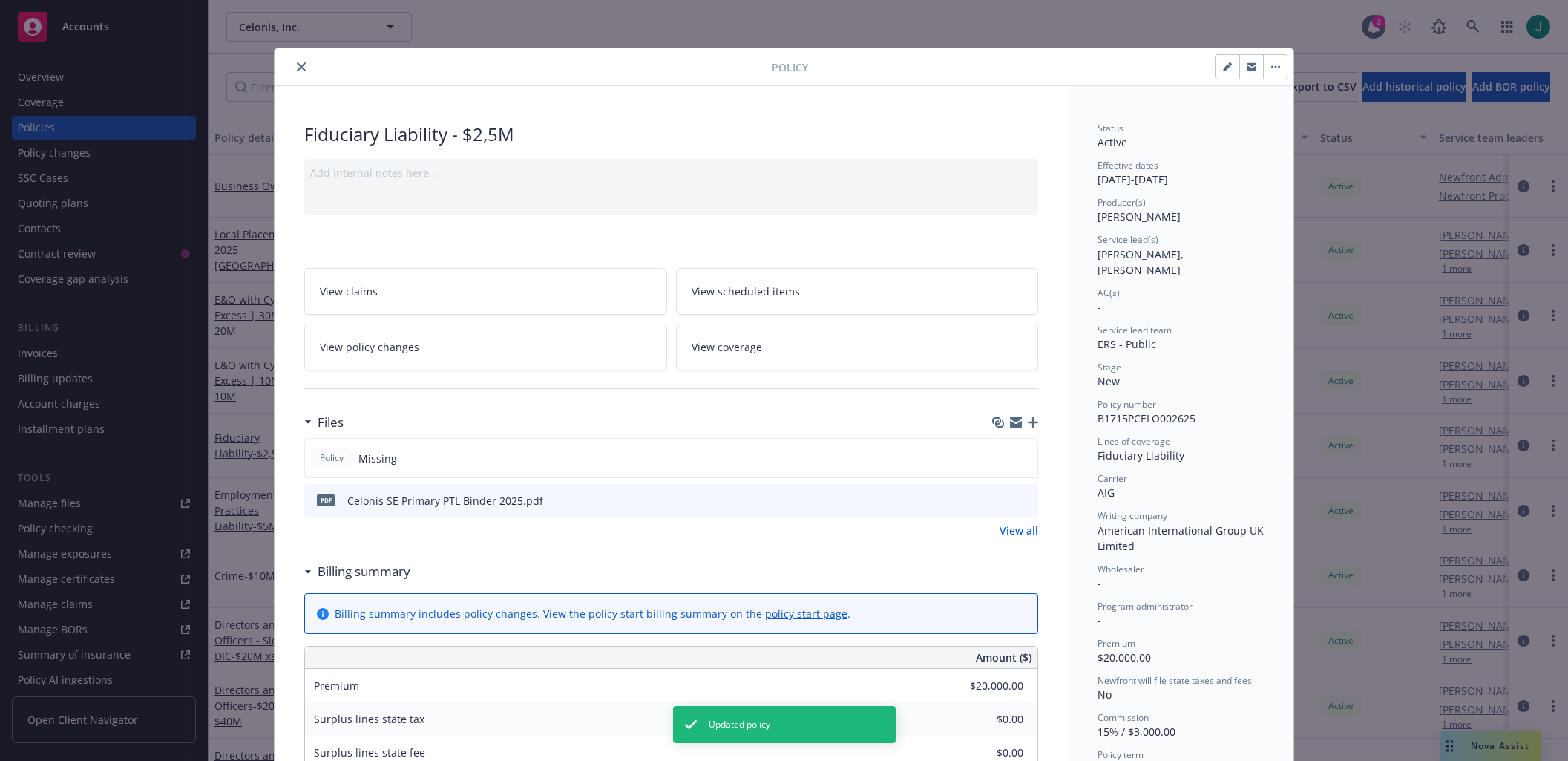
click at [298, 67] on icon "close" at bounding box center [300, 67] width 9 height 9
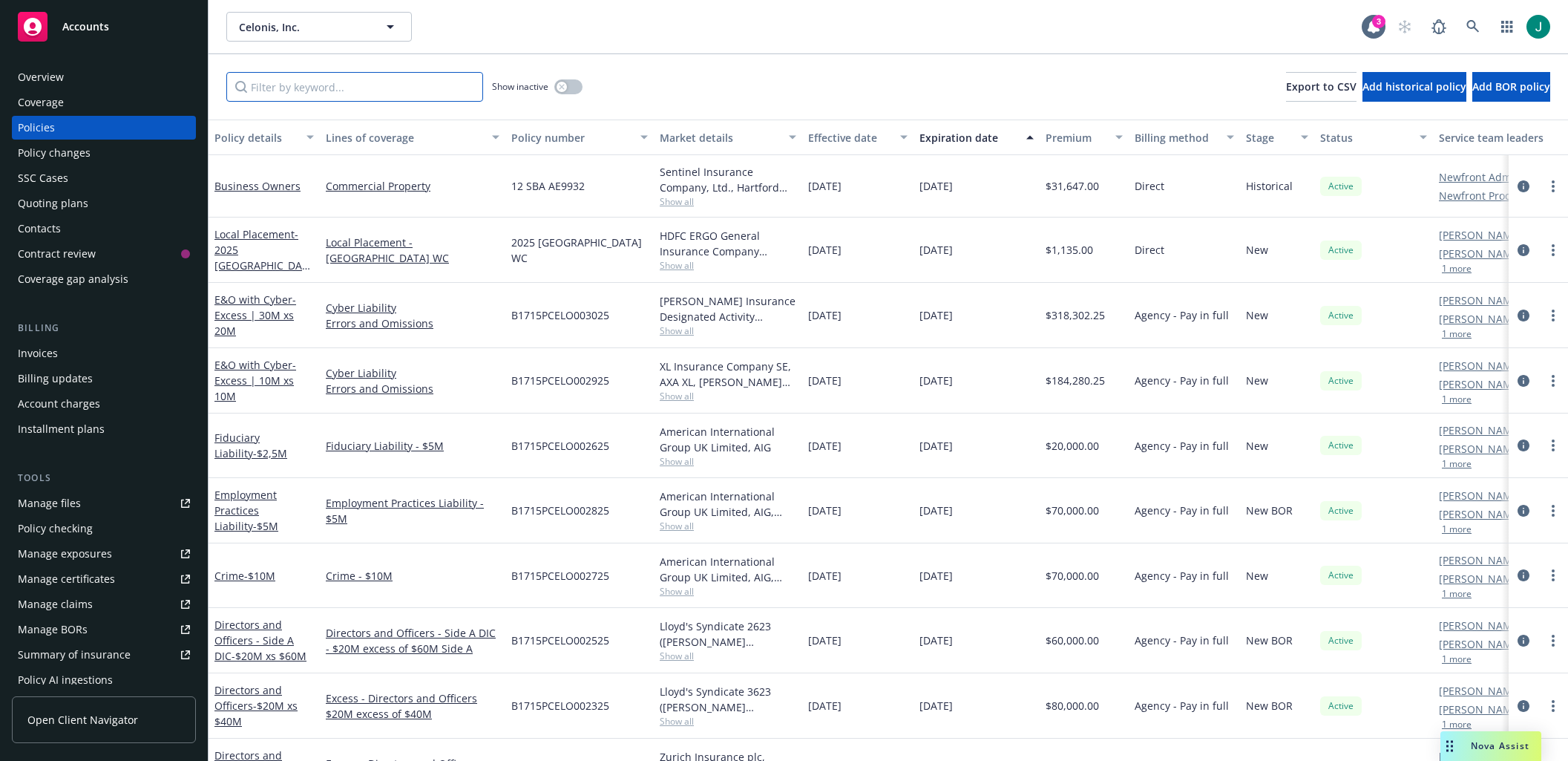
click at [296, 89] on input "Filter by keyword..." at bounding box center [355, 86] width 257 height 29
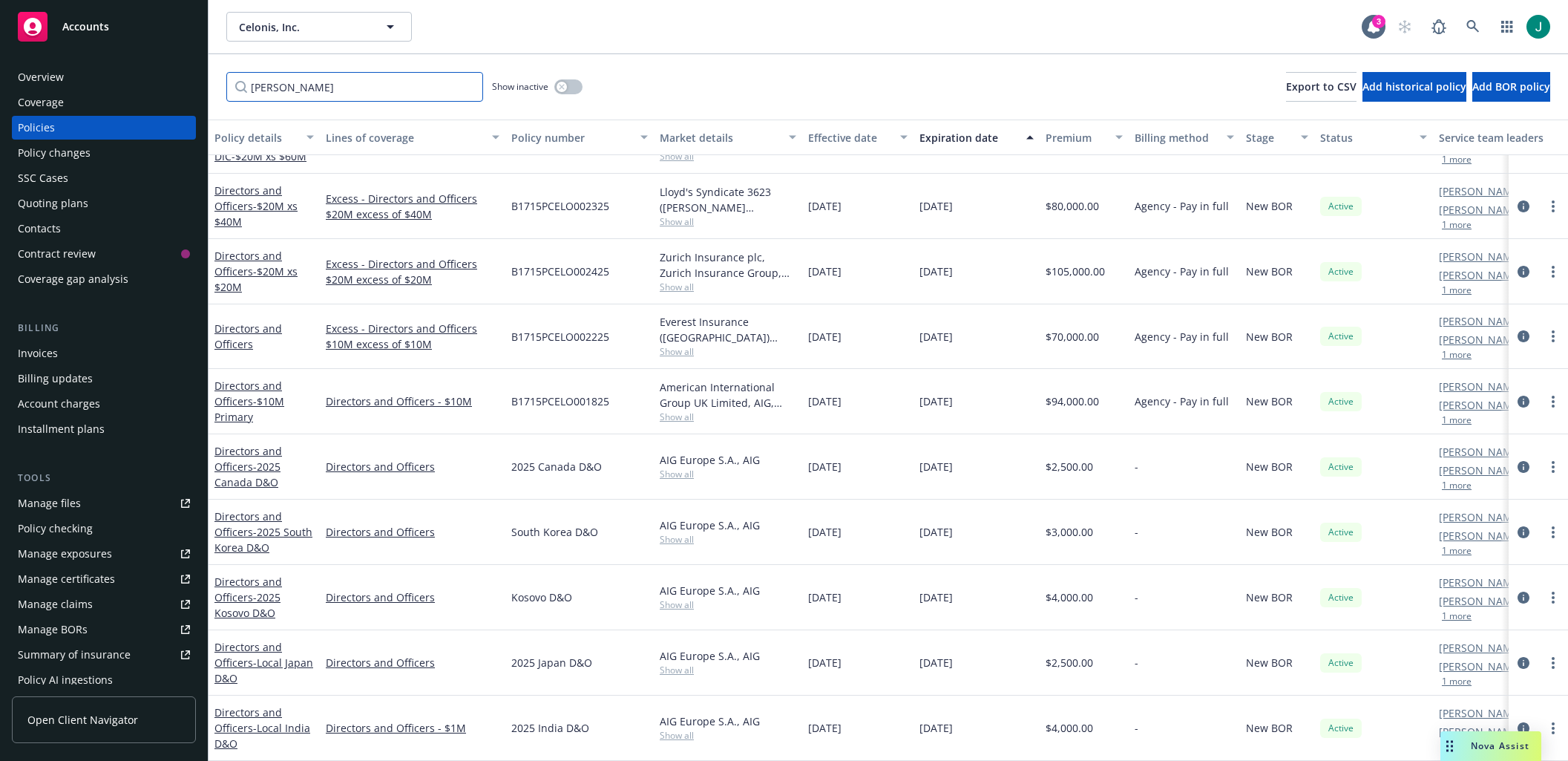
scroll to position [235, 0]
type input "[PERSON_NAME]"
click at [1517, 331] on icon "circleInformation" at bounding box center [1523, 336] width 12 height 12
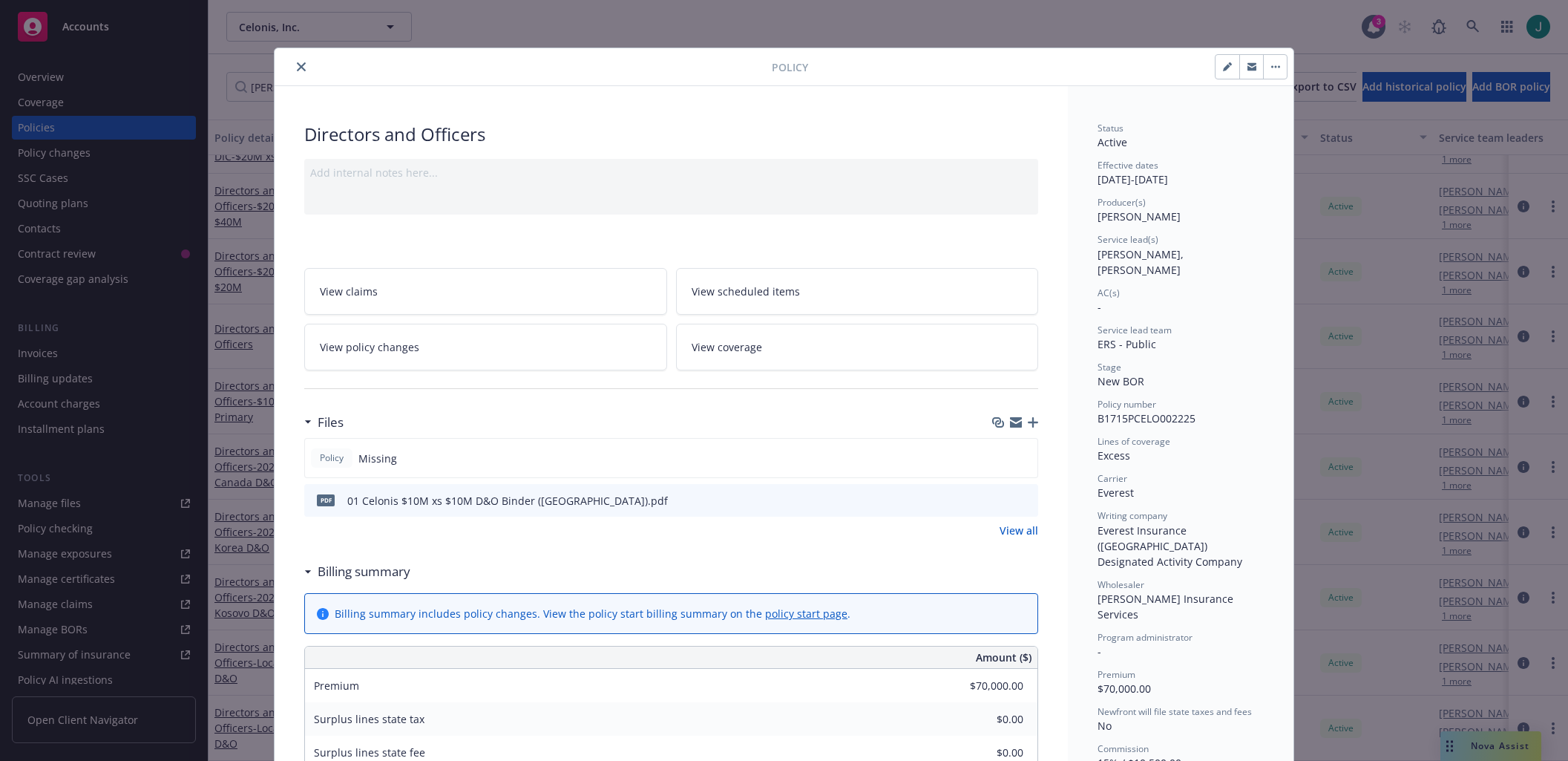
click at [296, 66] on icon "close" at bounding box center [300, 67] width 9 height 9
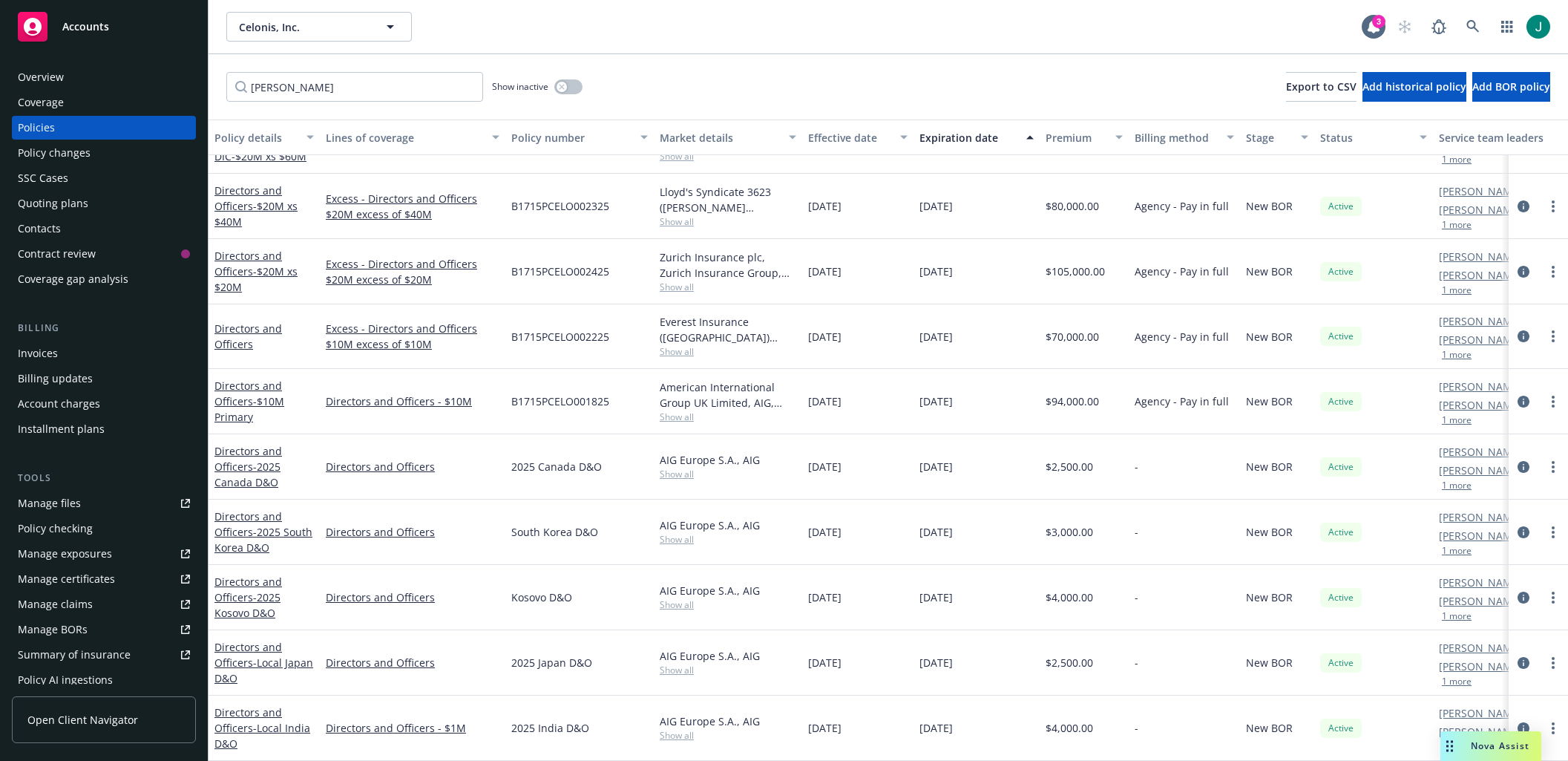
click at [46, 80] on div "Overview" at bounding box center [40, 77] width 46 height 24
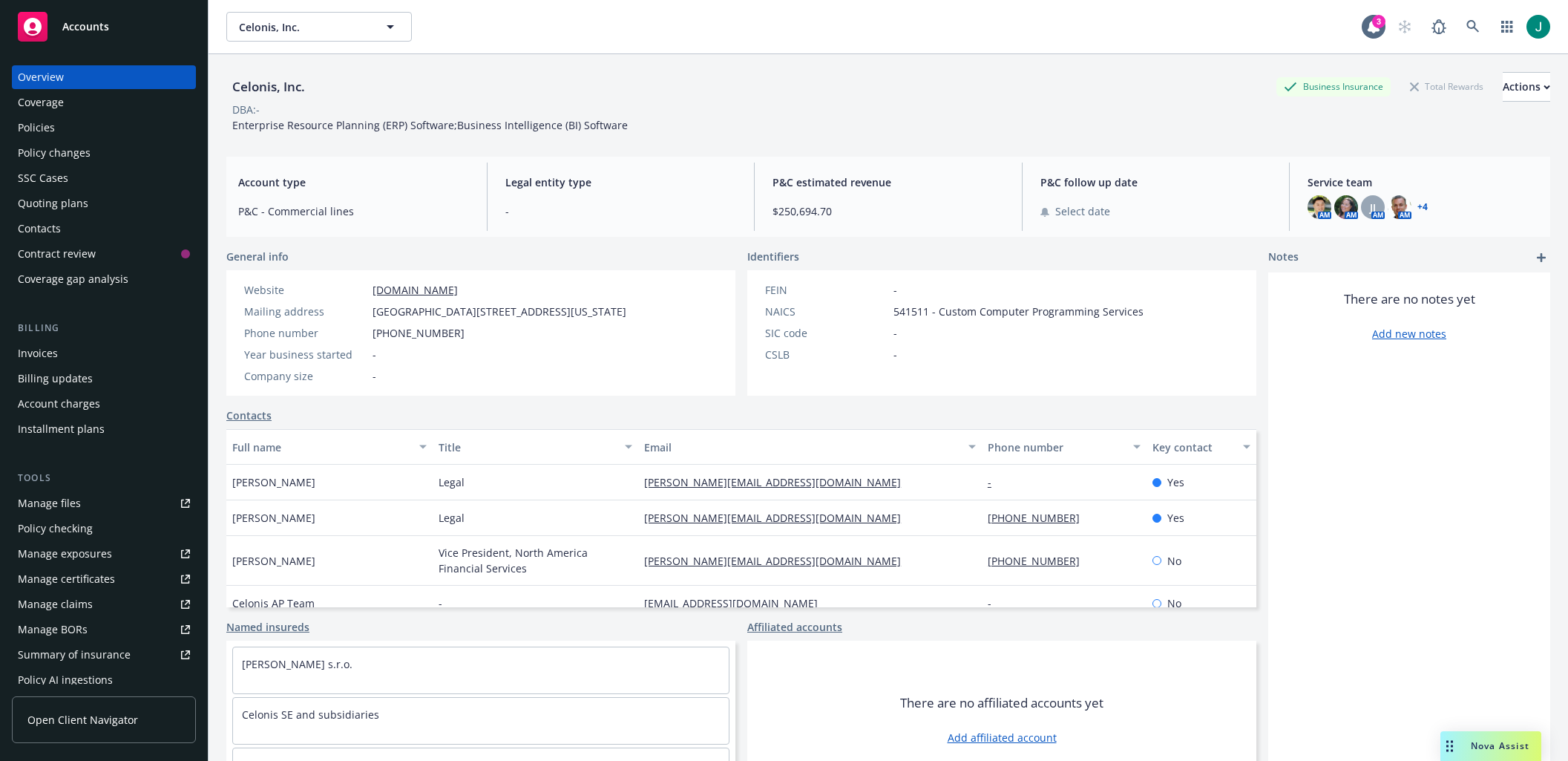
click at [42, 98] on div "Coverage" at bounding box center [40, 102] width 46 height 24
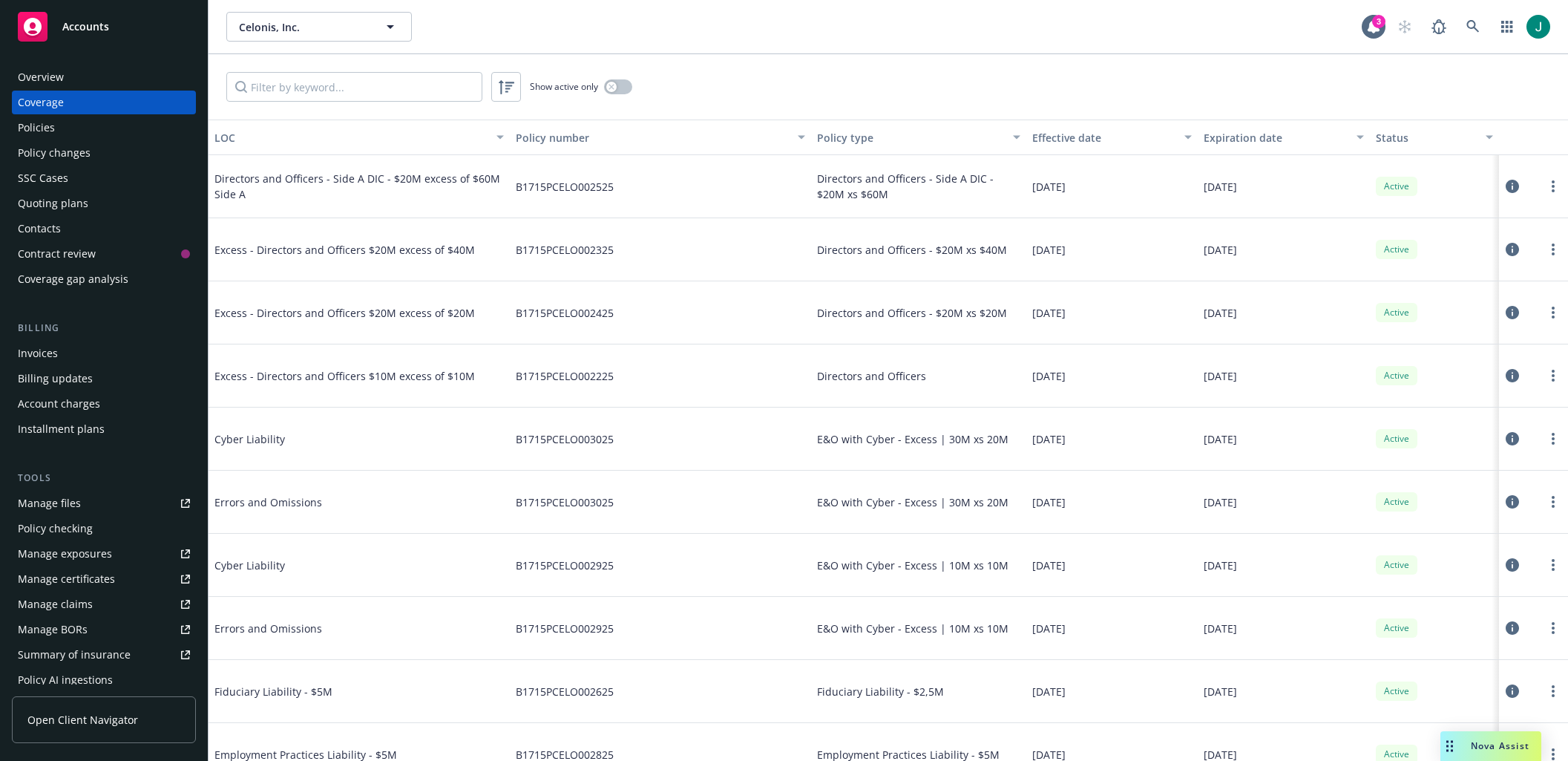
click at [57, 75] on div "Overview" at bounding box center [40, 77] width 46 height 24
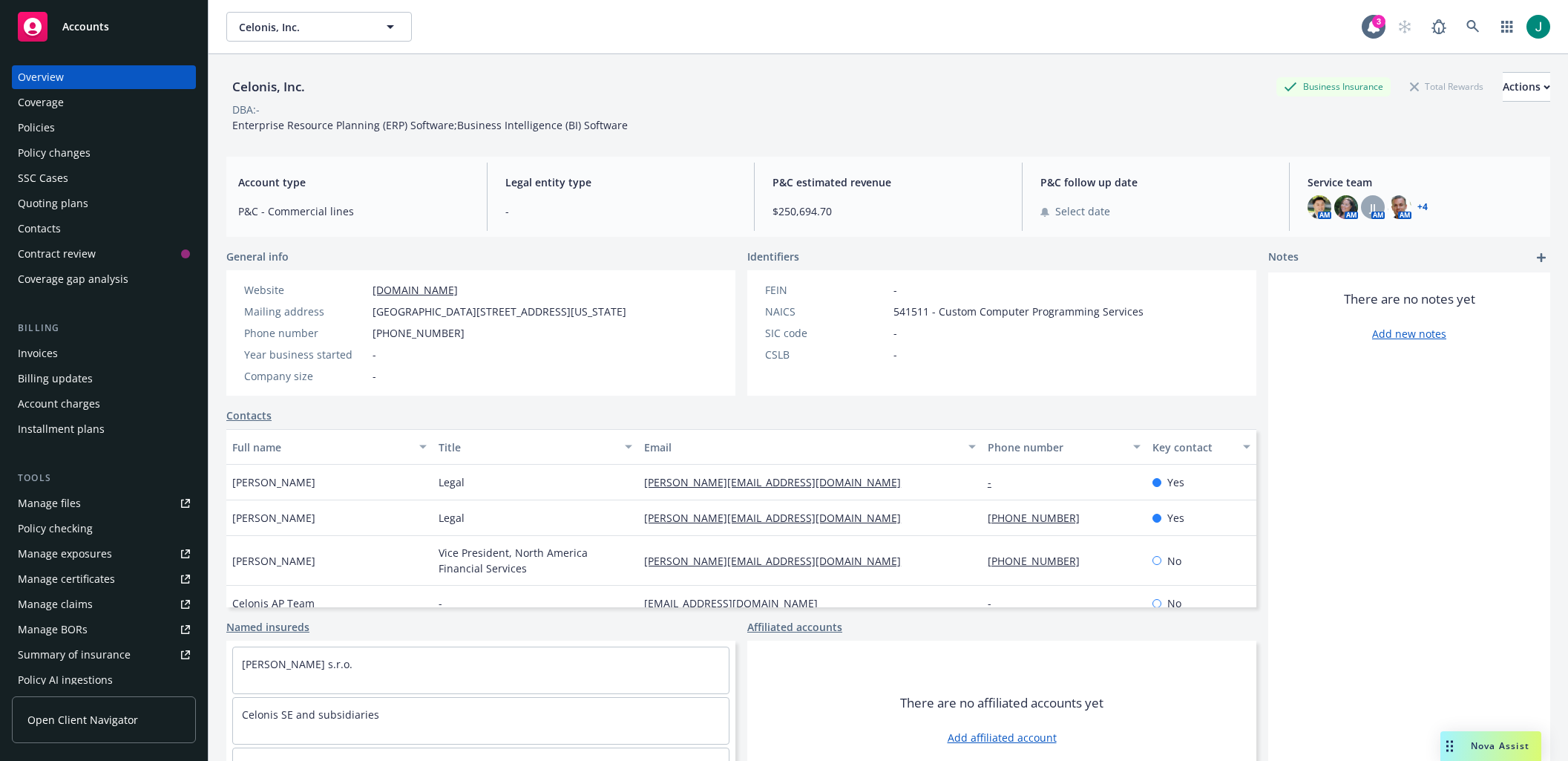
click at [44, 125] on div "Policies" at bounding box center [36, 128] width 37 height 24
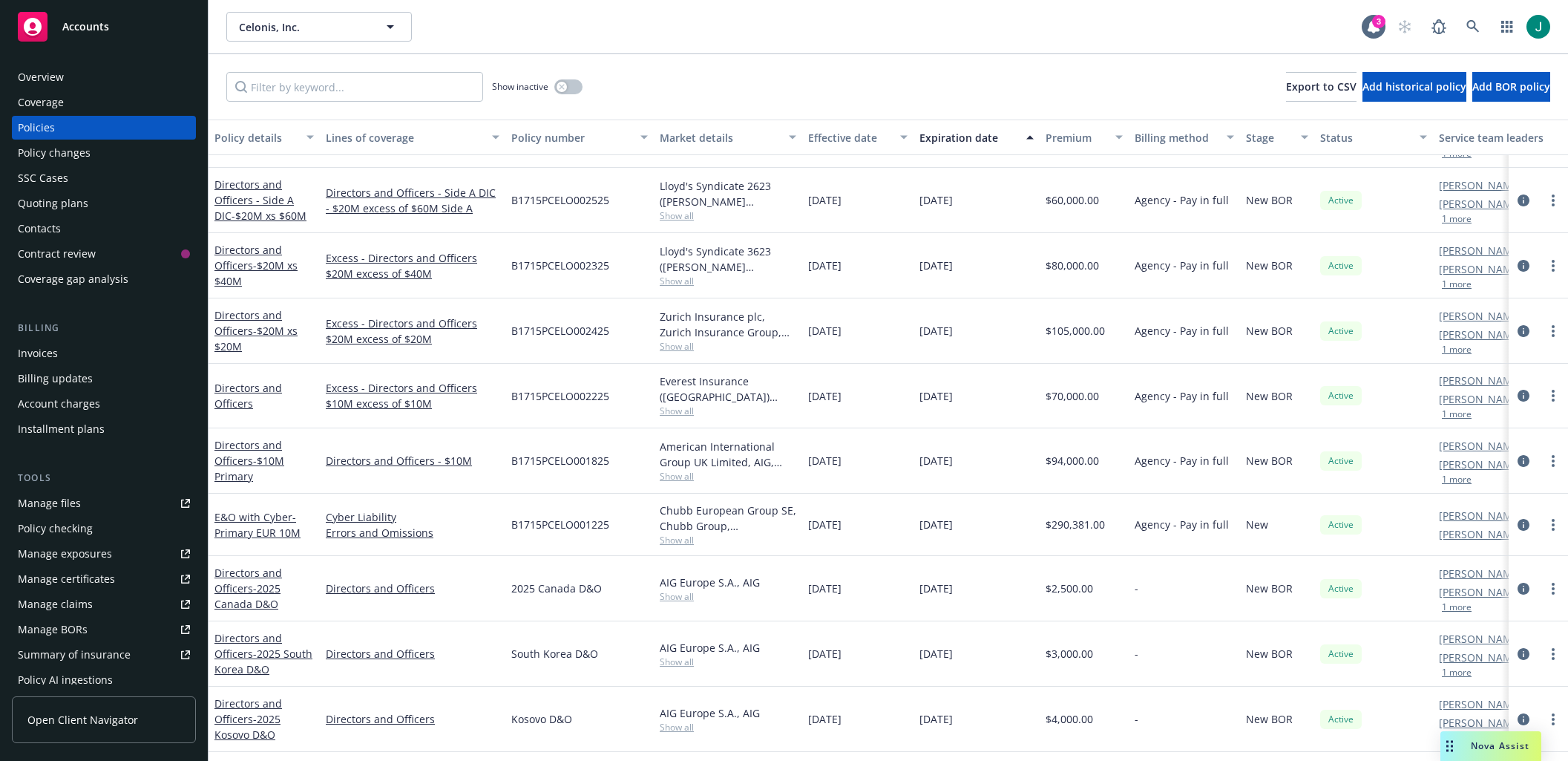
scroll to position [446, 0]
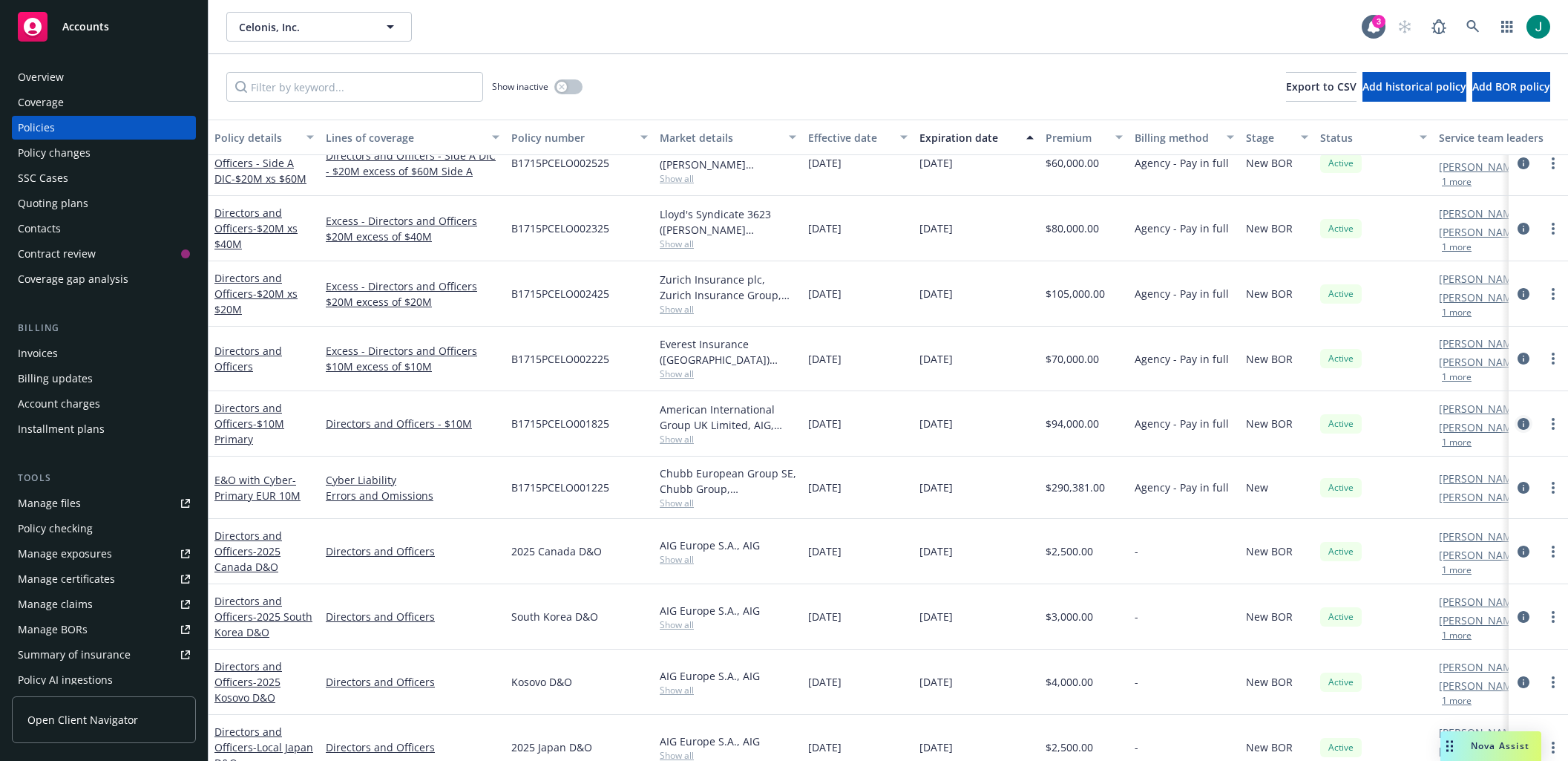
click at [1517, 423] on icon "circleInformation" at bounding box center [1523, 423] width 12 height 12
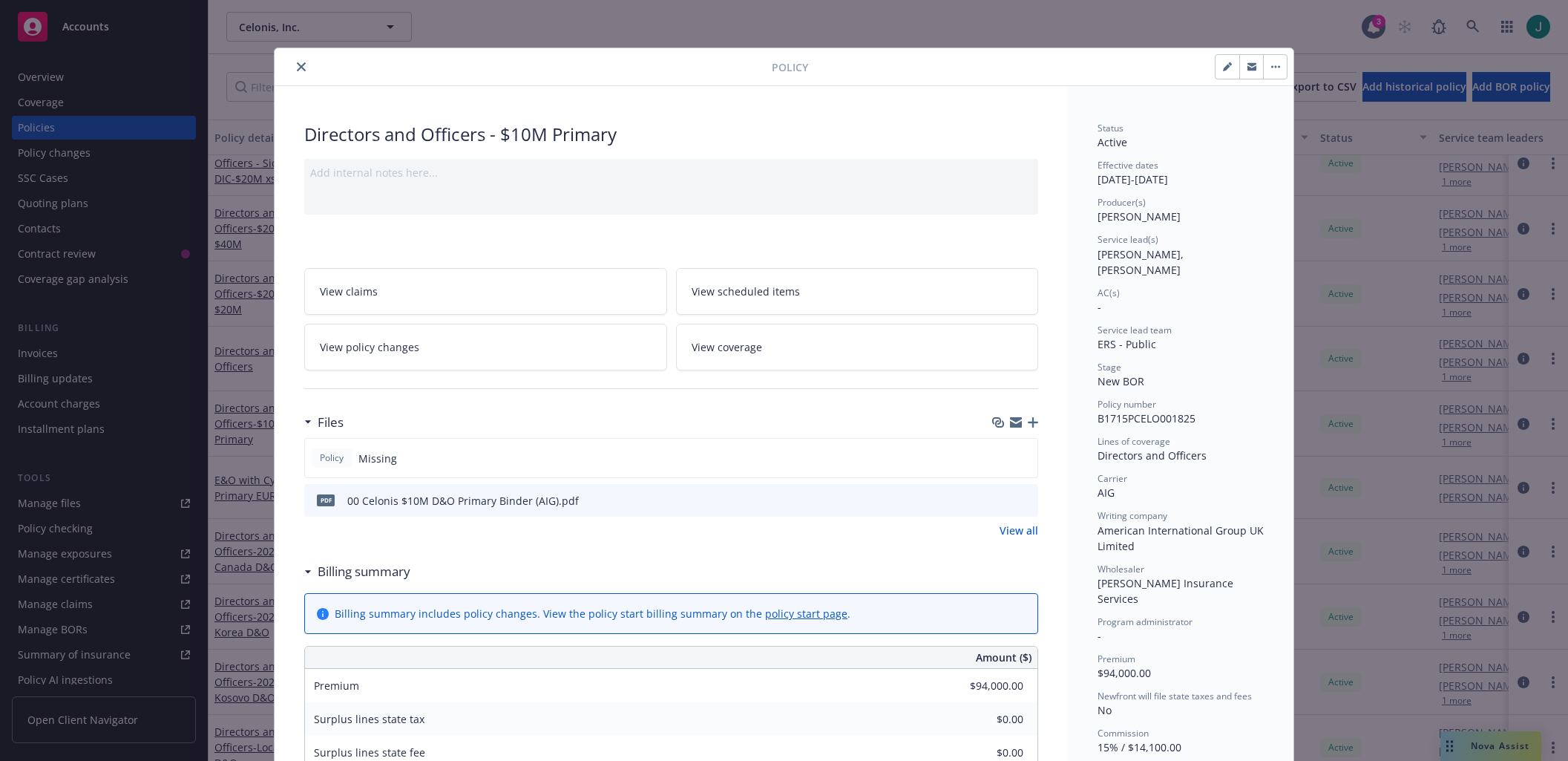
click at [1019, 500] on icon "preview file" at bounding box center [1023, 499] width 13 height 10
click at [1027, 500] on div "pdf 00 Celonis $10M D&O Primary Binder (AIG).pdf" at bounding box center [671, 499] width 734 height 33
click at [1019, 500] on icon "preview file" at bounding box center [1023, 499] width 13 height 10
click at [296, 67] on icon "close" at bounding box center [300, 67] width 9 height 9
